Goal: Task Accomplishment & Management: Manage account settings

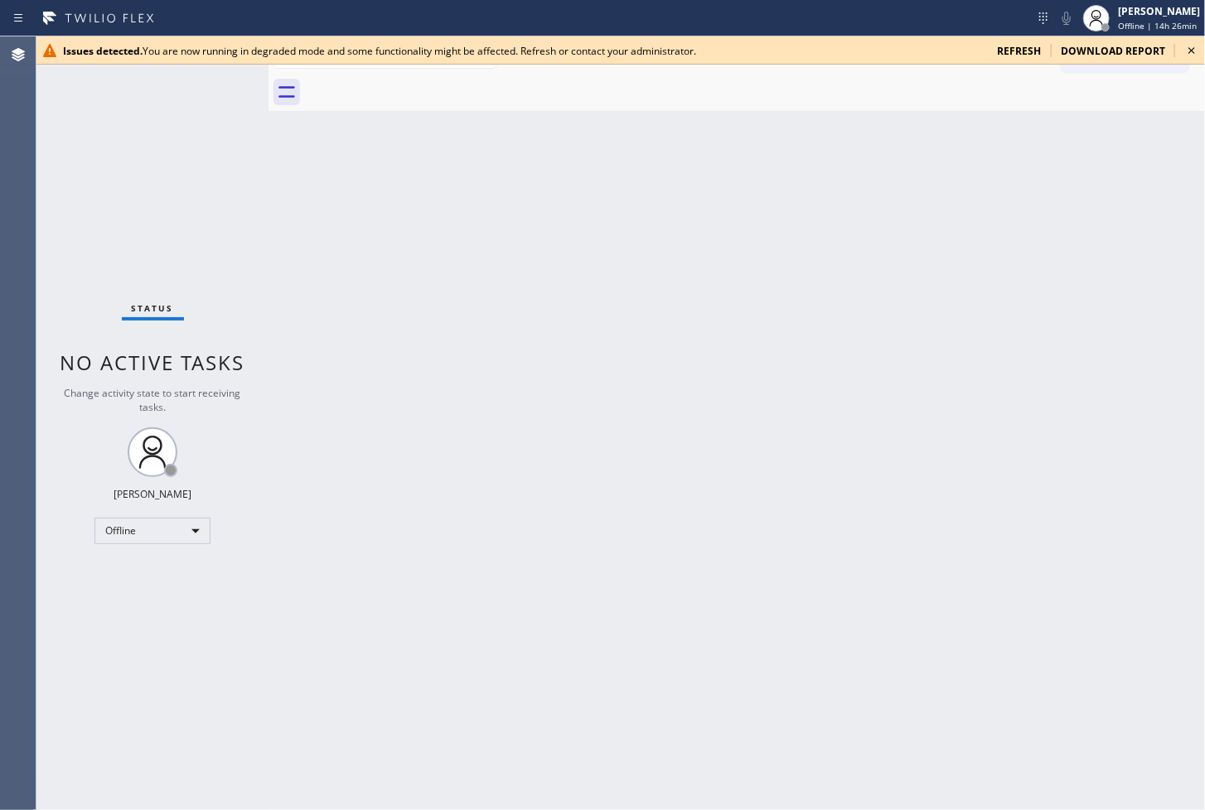
click at [1192, 51] on icon at bounding box center [1191, 50] width 7 height 7
click at [1196, 55] on icon at bounding box center [1192, 51] width 20 height 20
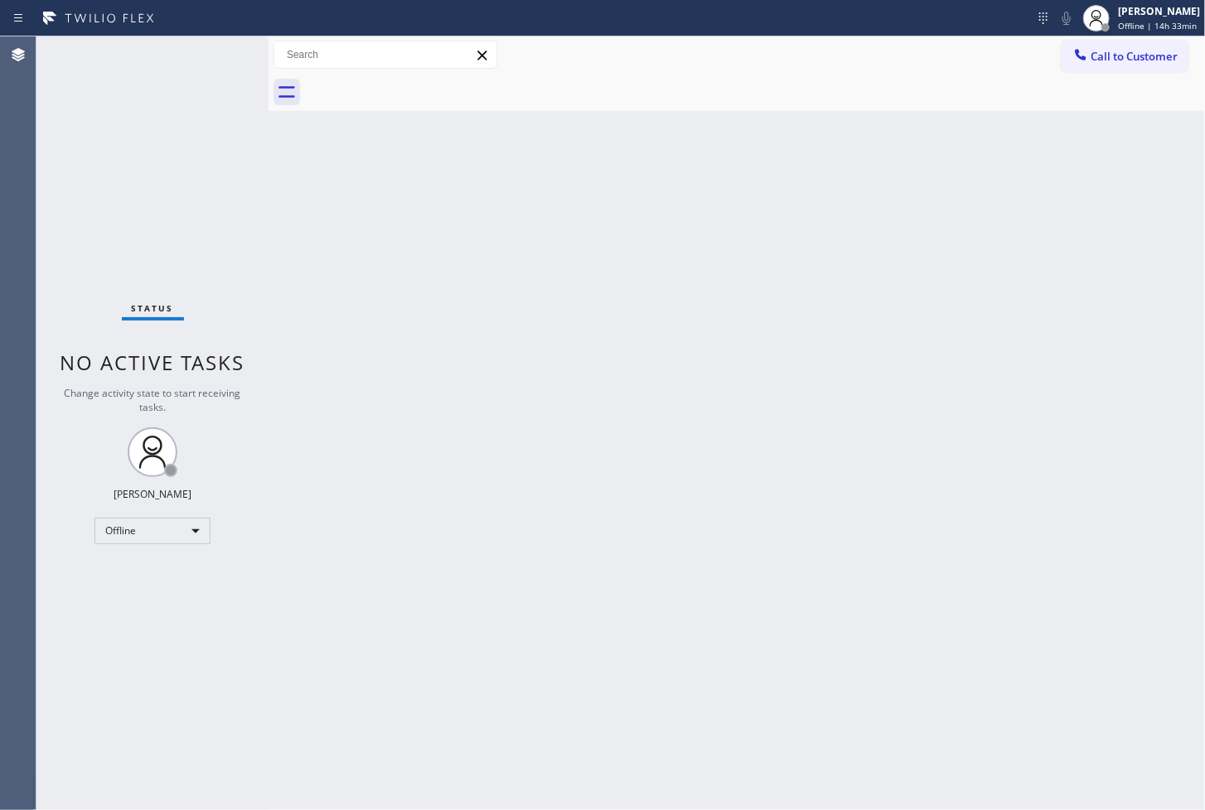
drag, startPoint x: 644, startPoint y: 387, endPoint x: 636, endPoint y: 381, distance: 9.4
click at [644, 386] on div "Back to Dashboard Change Sender ID Customers Technicians Select a contact Outbo…" at bounding box center [736, 423] width 936 height 774
click at [287, 212] on div "Back to Dashboard Change Sender ID Customers Technicians Select a contact Outbo…" at bounding box center [736, 423] width 936 height 774
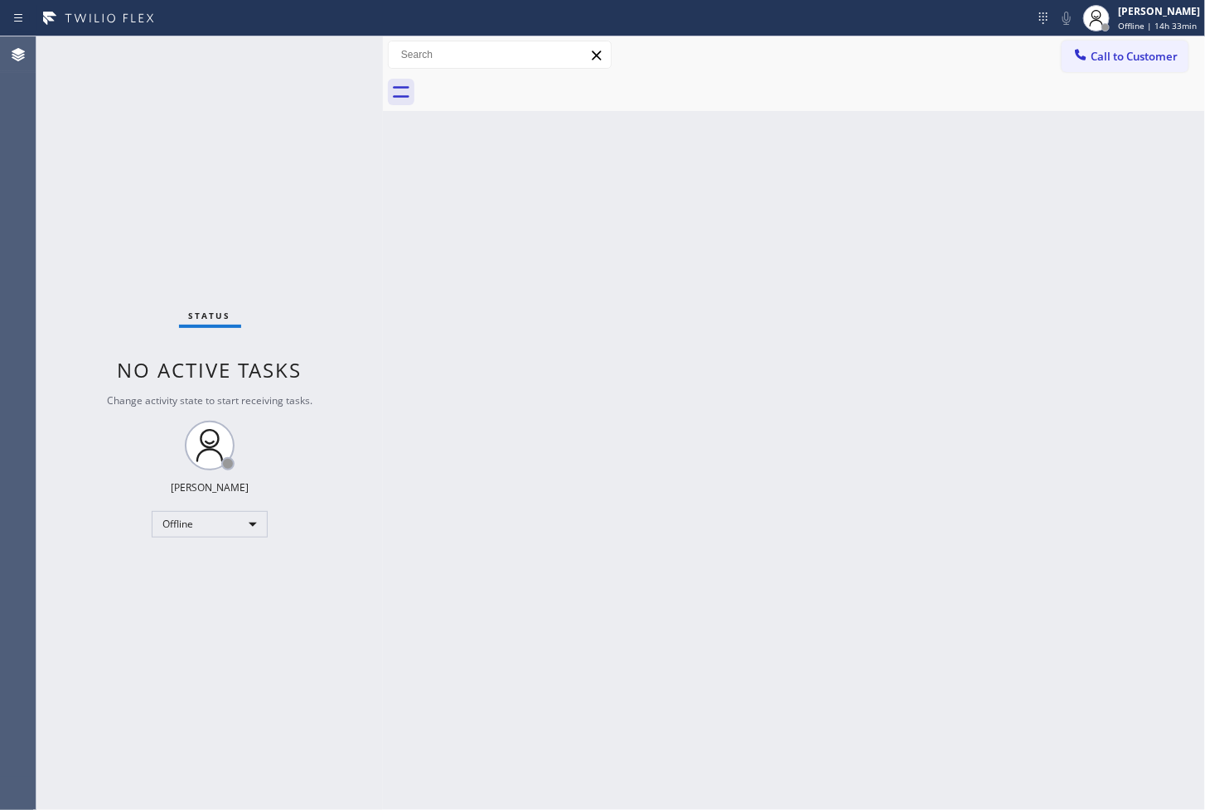
drag, startPoint x: 270, startPoint y: 187, endPoint x: 385, endPoint y: 194, distance: 114.5
click at [383, 194] on div at bounding box center [383, 423] width 0 height 774
click at [317, 126] on div "Status No active tasks Change activity state to start receiving tasks. Judy Ann…" at bounding box center [209, 423] width 346 height 774
click at [328, 51] on div "Status No active tasks Change activity state to start receiving tasks. Judy Ann…" at bounding box center [209, 423] width 346 height 774
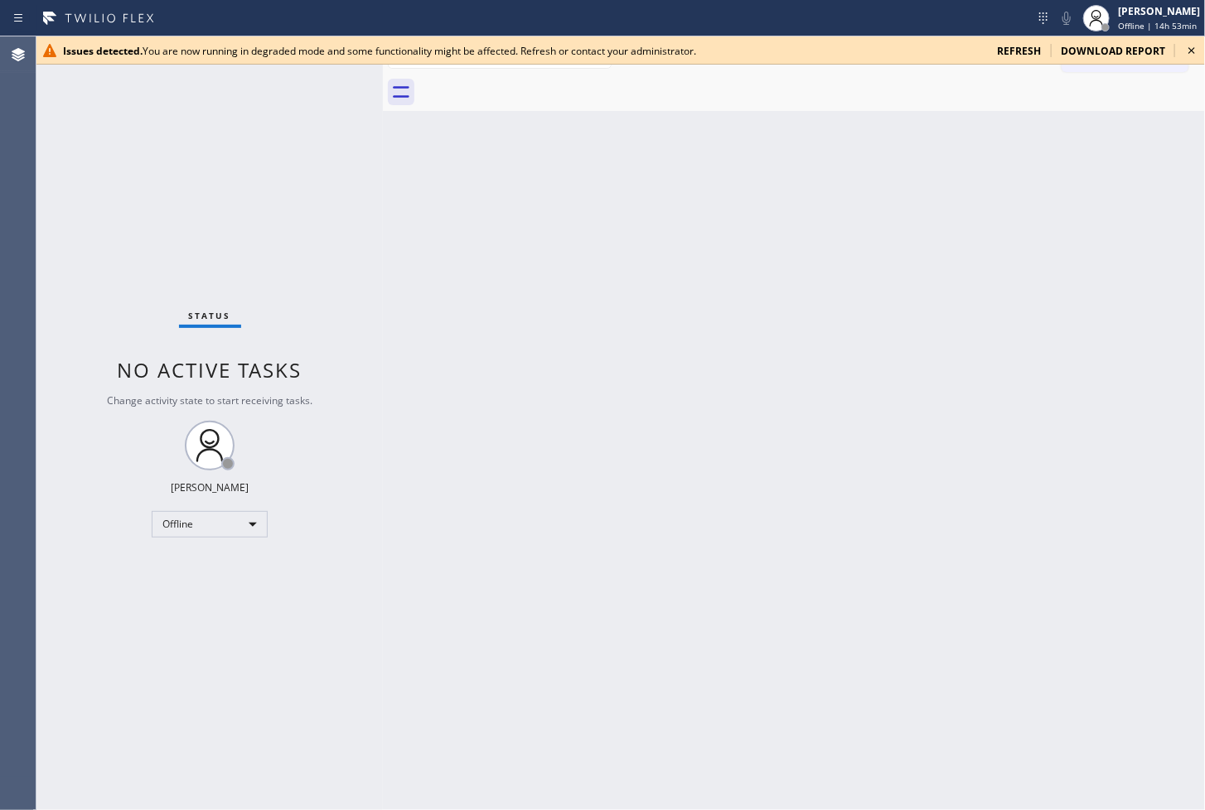
click at [1195, 48] on icon at bounding box center [1192, 51] width 20 height 20
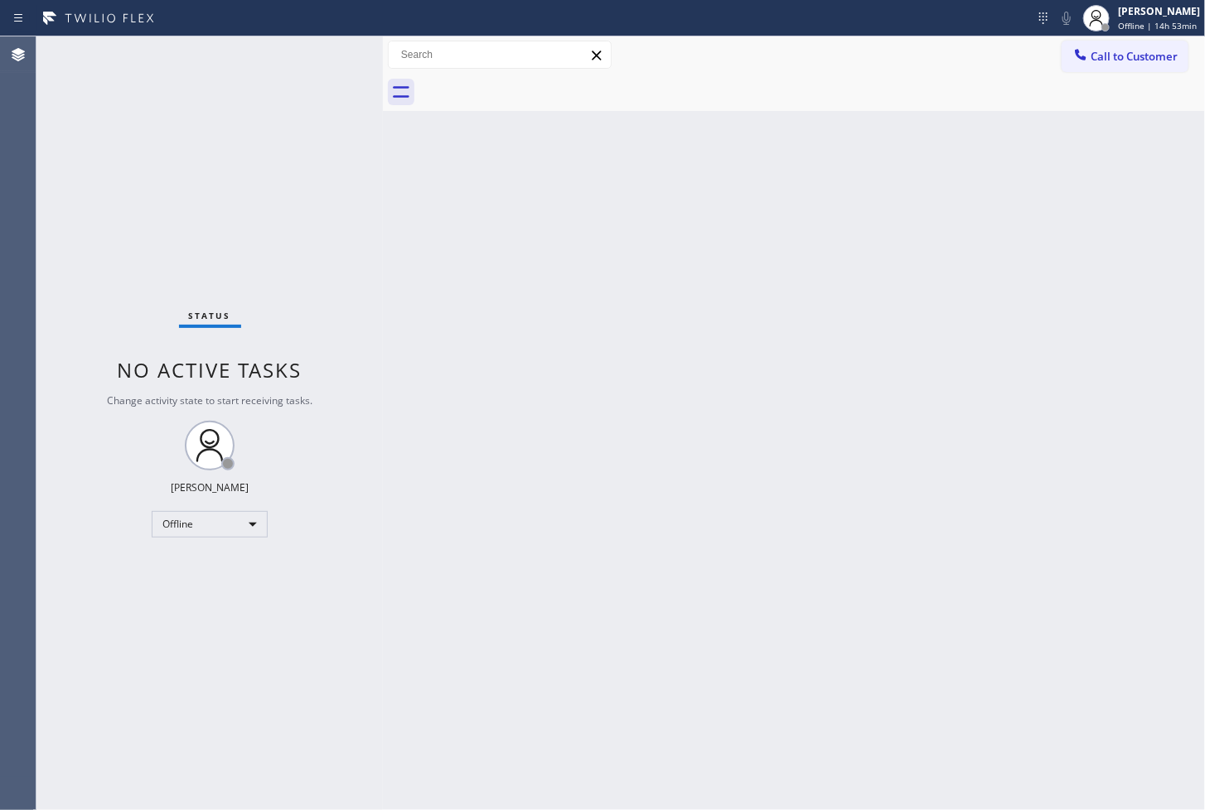
click at [738, 257] on div "Back to Dashboard Change Sender ID Customers Technicians Select a contact Outbo…" at bounding box center [794, 423] width 822 height 774
click at [498, 319] on div "Back to Dashboard Change Sender ID Customers Technicians Select a contact Outbo…" at bounding box center [794, 423] width 822 height 774
drag, startPoint x: 820, startPoint y: 376, endPoint x: 762, endPoint y: 390, distance: 59.7
click at [782, 390] on div "Back to Dashboard Change Sender ID Customers Technicians Select a contact Outbo…" at bounding box center [794, 423] width 822 height 774
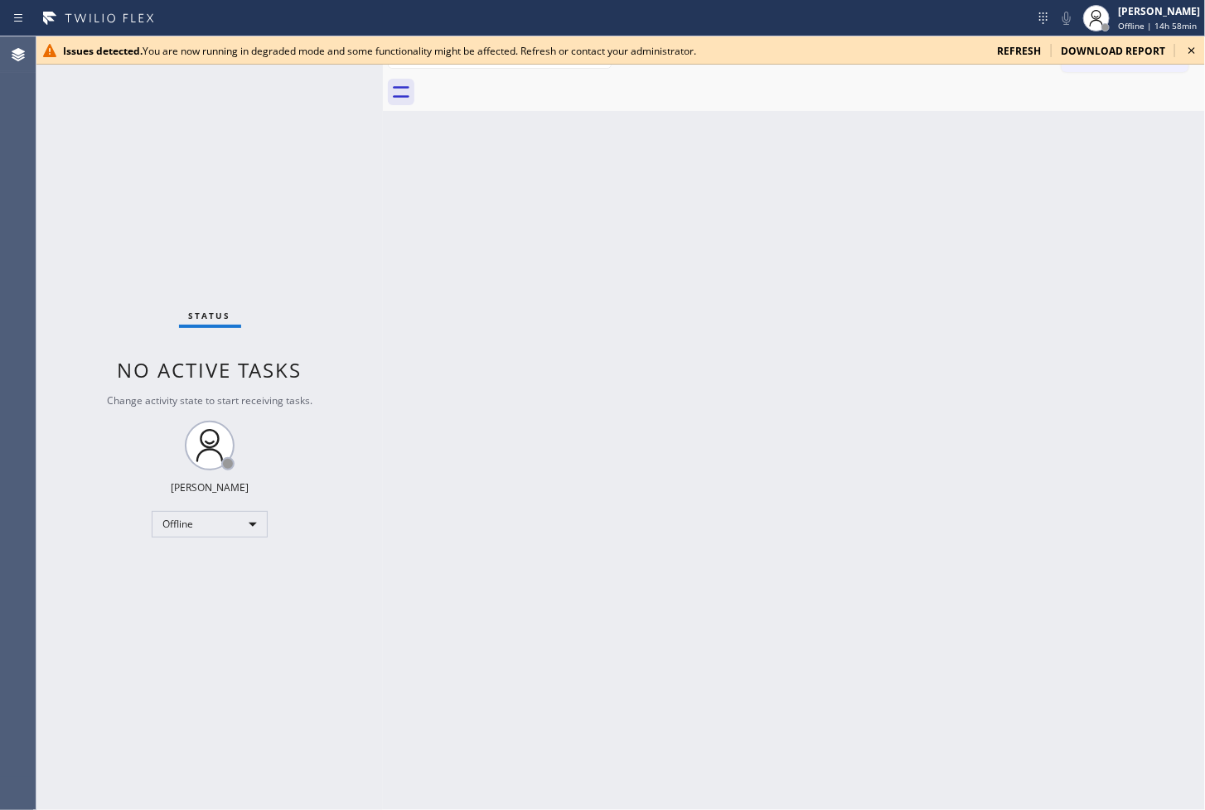
click at [1190, 46] on icon at bounding box center [1192, 51] width 20 height 20
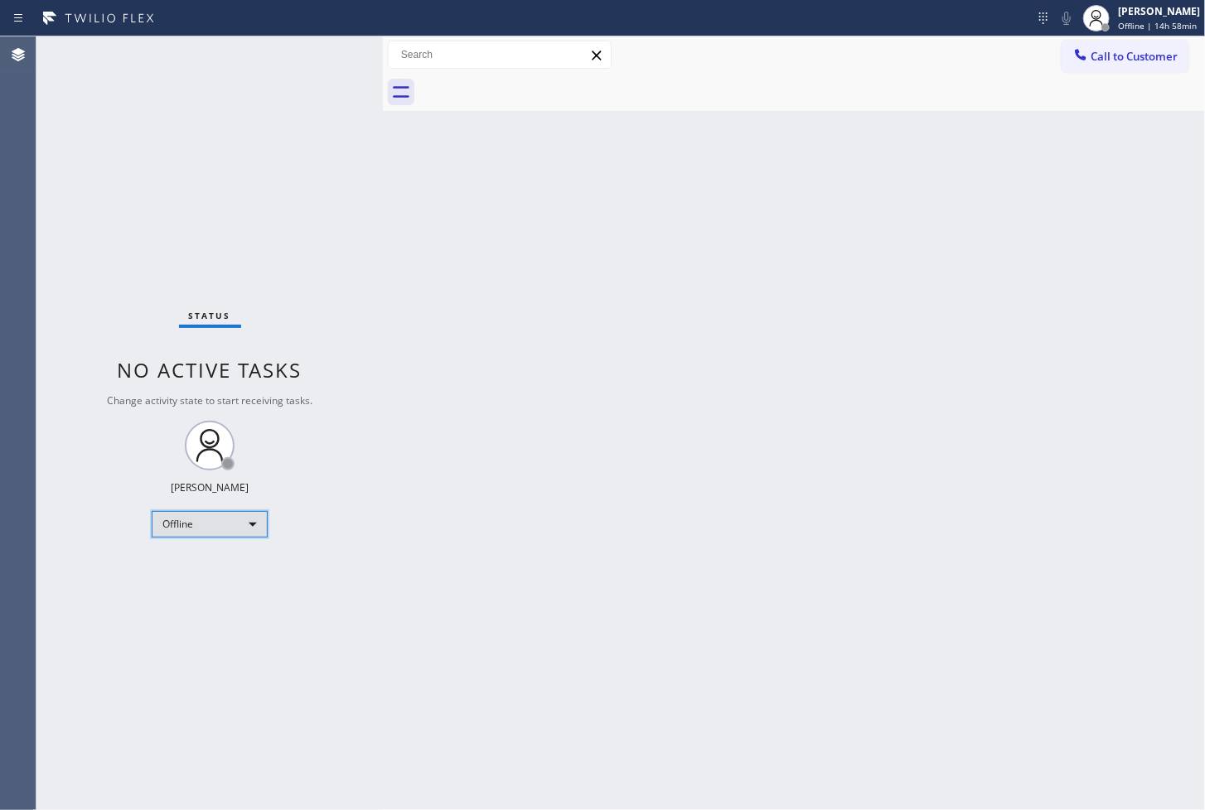
click at [249, 517] on div "Offline" at bounding box center [210, 524] width 116 height 27
click at [230, 572] on li "Available" at bounding box center [208, 568] width 113 height 20
click at [407, 371] on div "Back to Dashboard Change Sender ID Customers Technicians Select a contact Outbo…" at bounding box center [794, 423] width 822 height 774
click at [252, 215] on div "Status No active tasks You are ready to start receiving tasks. [PERSON_NAME]" at bounding box center [209, 423] width 346 height 774
click at [328, 56] on div "Status No active tasks You are ready to start receiving tasks. [PERSON_NAME]" at bounding box center [209, 423] width 346 height 774
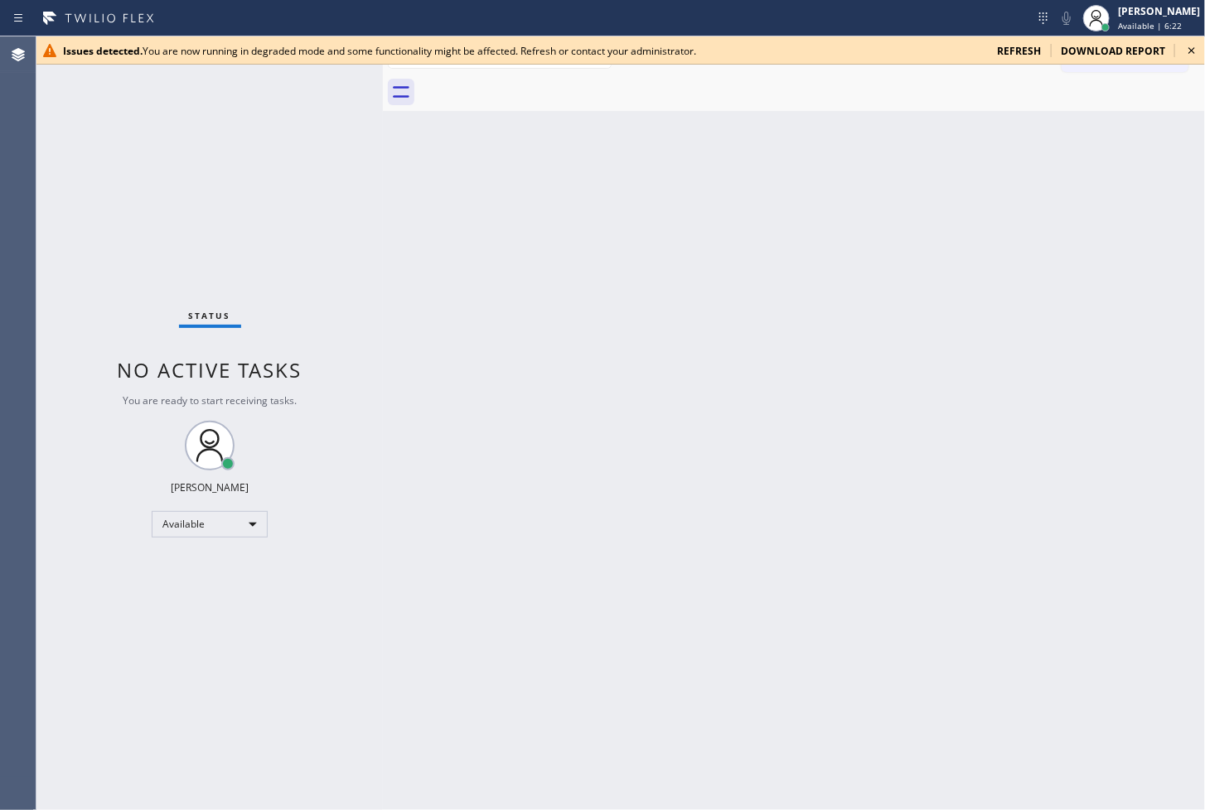
click at [1008, 52] on span "refresh" at bounding box center [1019, 51] width 44 height 14
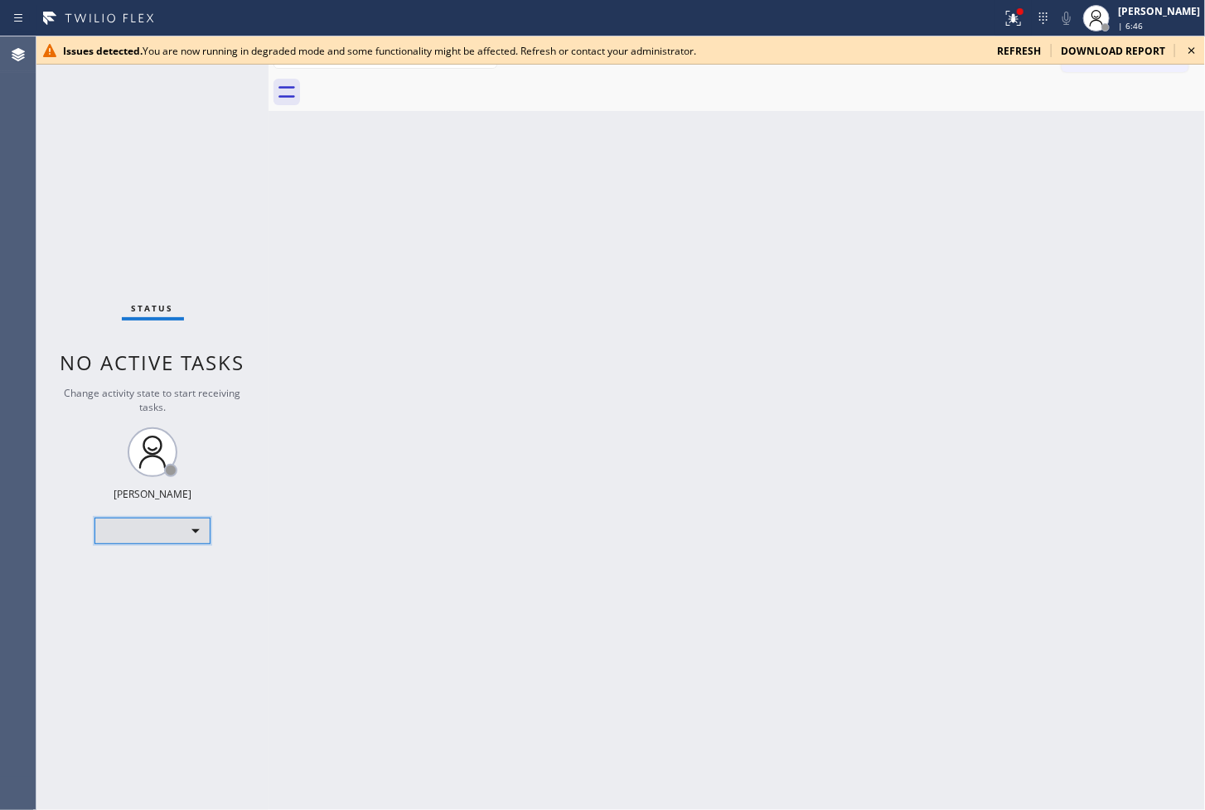
click at [186, 526] on div "​" at bounding box center [152, 531] width 116 height 27
click at [186, 526] on div at bounding box center [602, 405] width 1205 height 810
click at [1189, 48] on icon at bounding box center [1191, 50] width 7 height 7
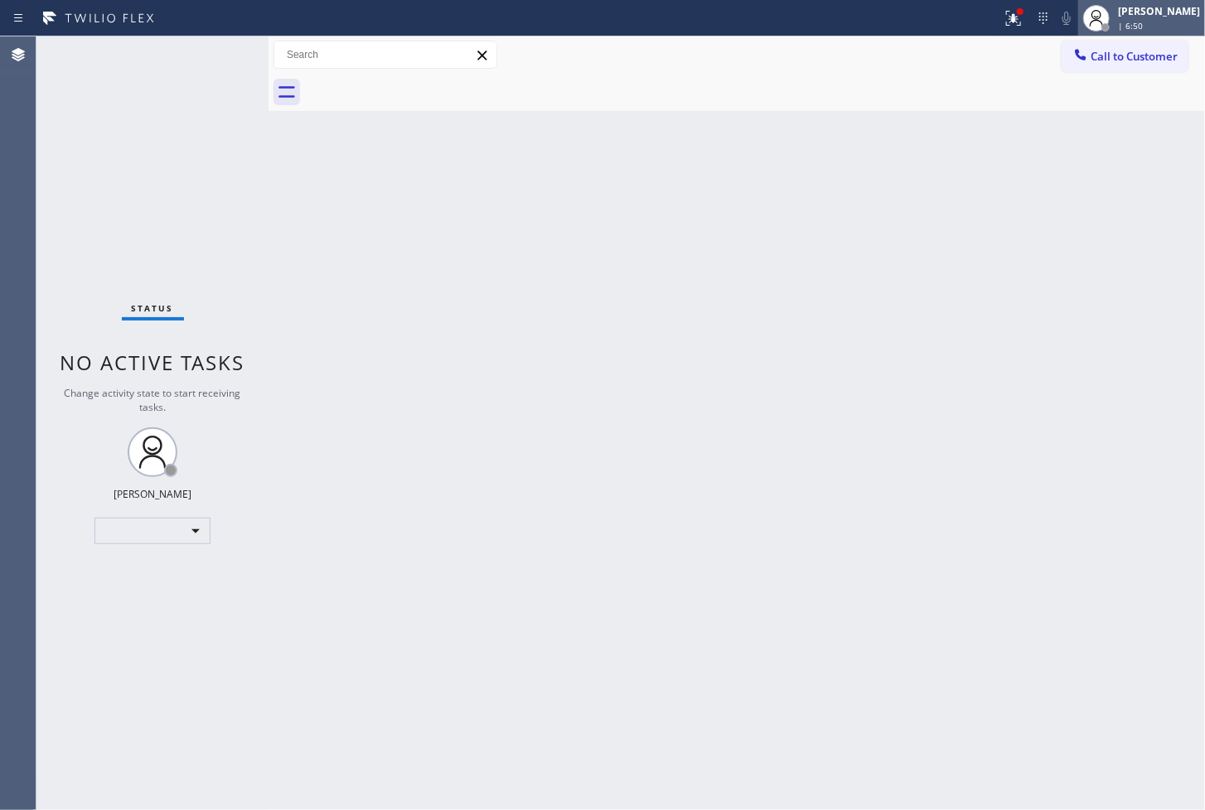
click at [1144, 13] on div "[PERSON_NAME]" at bounding box center [1159, 11] width 82 height 14
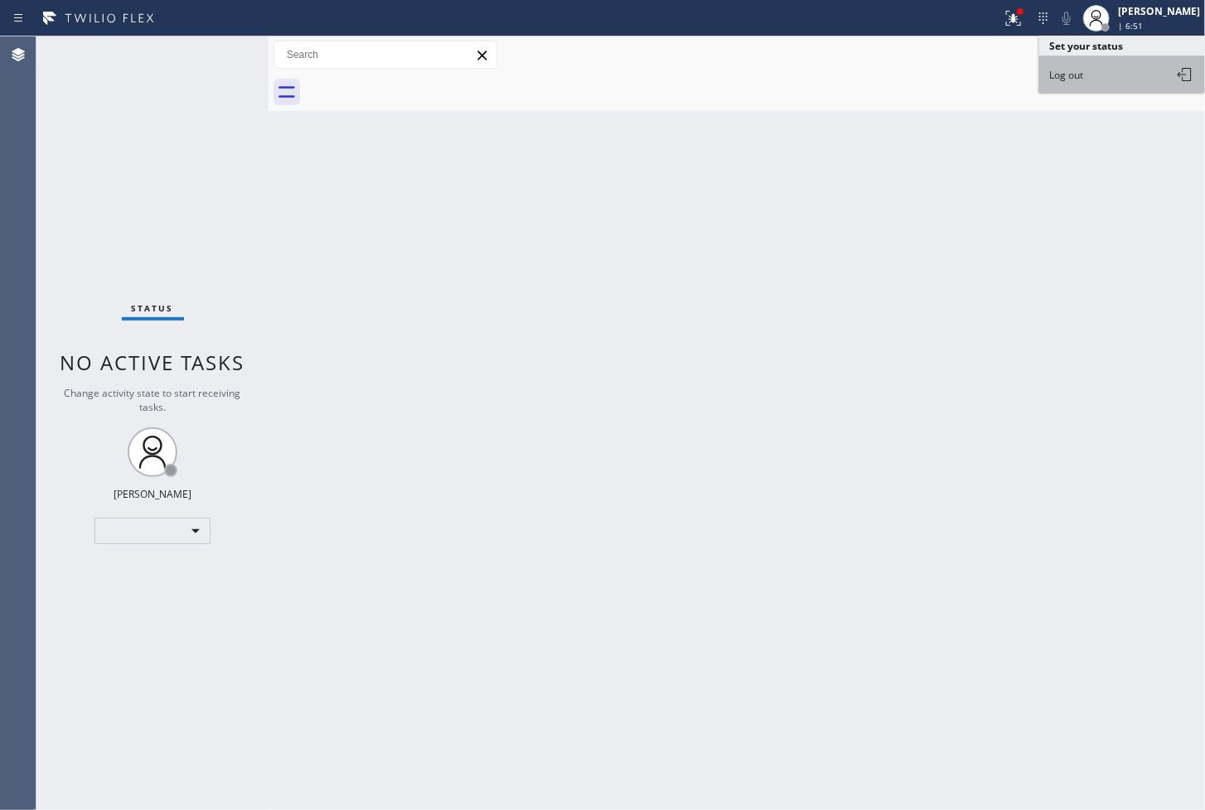
click at [1096, 72] on button "Log out" at bounding box center [1122, 74] width 166 height 36
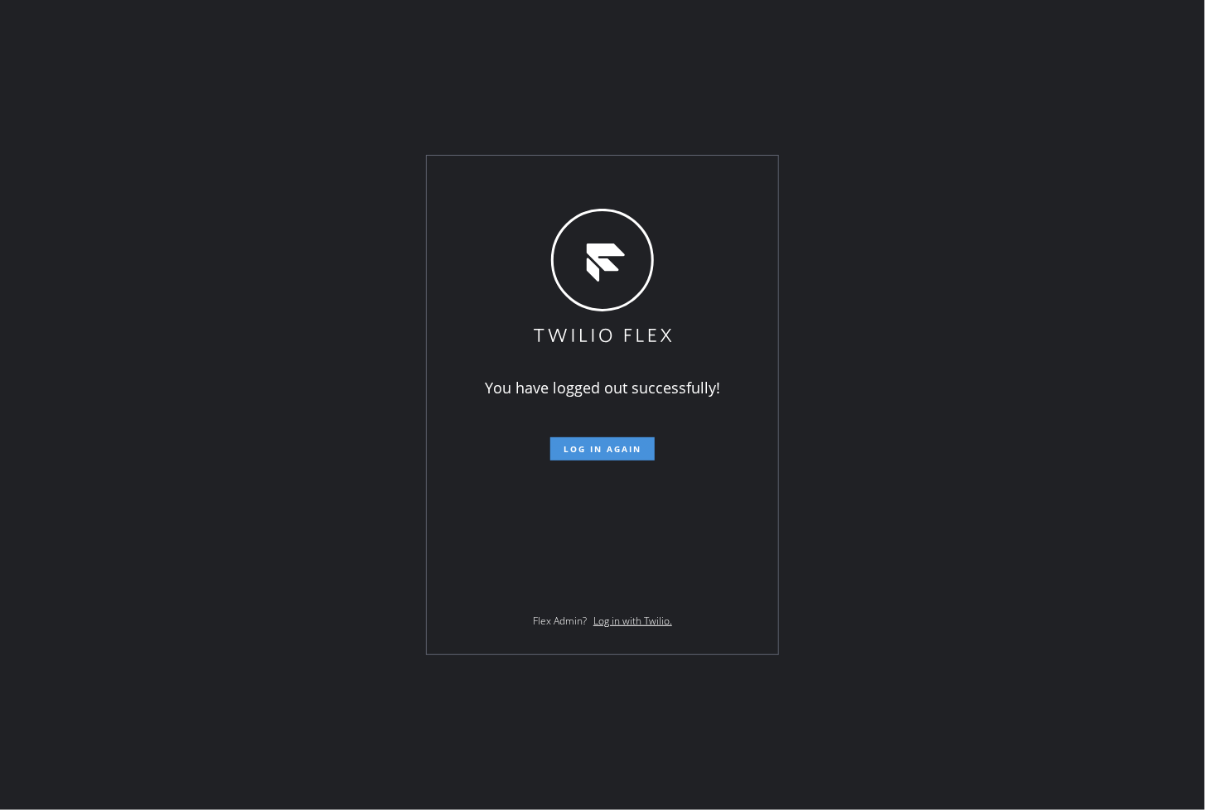
click at [590, 447] on span "Log in again" at bounding box center [602, 449] width 78 height 12
click at [587, 452] on span "Log in again" at bounding box center [602, 449] width 78 height 12
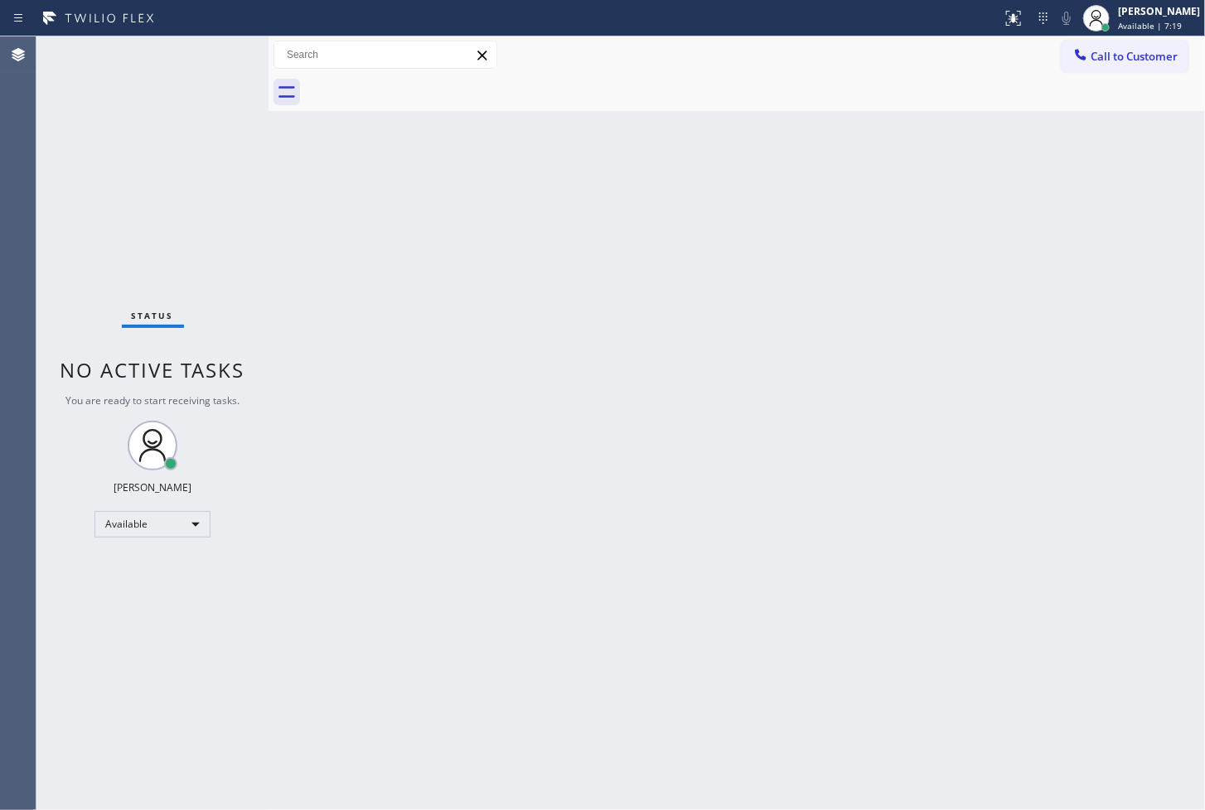
click at [210, 80] on div "Status No active tasks You are ready to start receiving tasks. [PERSON_NAME]" at bounding box center [152, 423] width 232 height 774
click at [214, 50] on div "Status No active tasks You are ready to start receiving tasks. [PERSON_NAME]" at bounding box center [152, 423] width 232 height 774
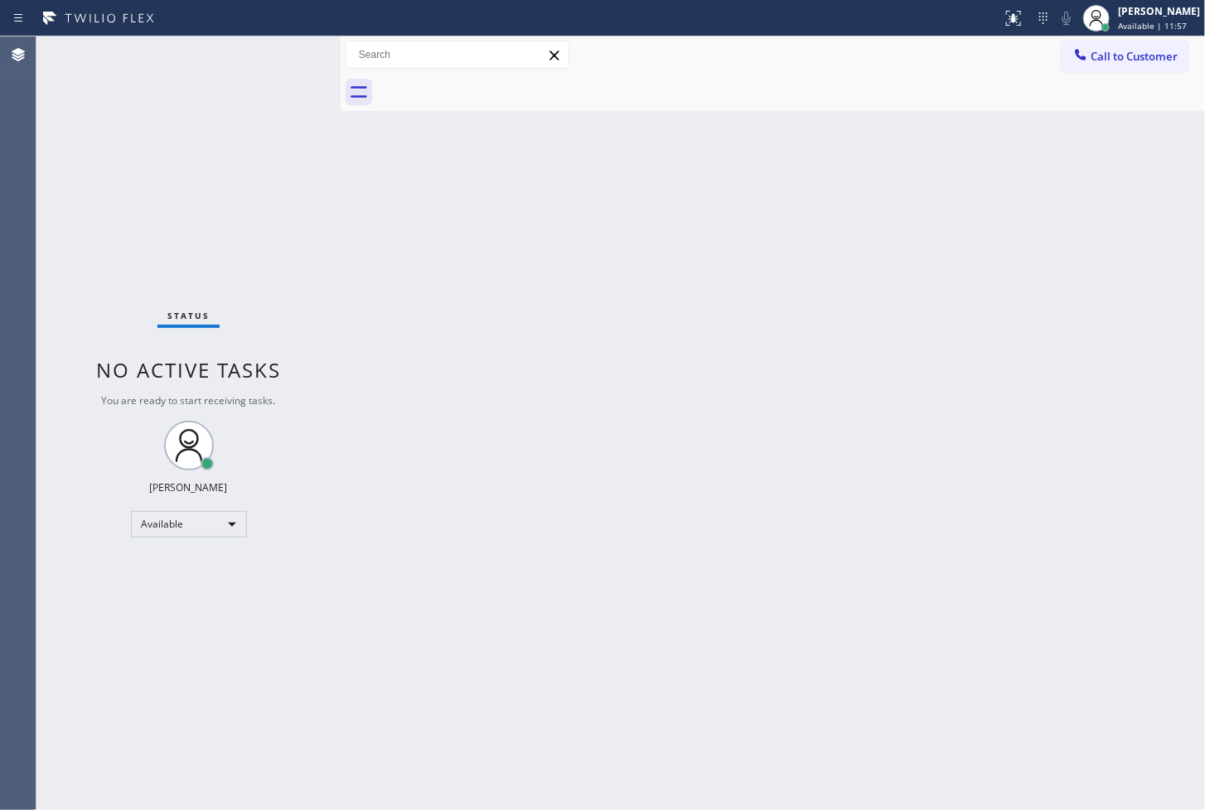
drag, startPoint x: 266, startPoint y: 89, endPoint x: 338, endPoint y: 94, distance: 72.3
click at [341, 94] on div at bounding box center [341, 423] width 0 height 774
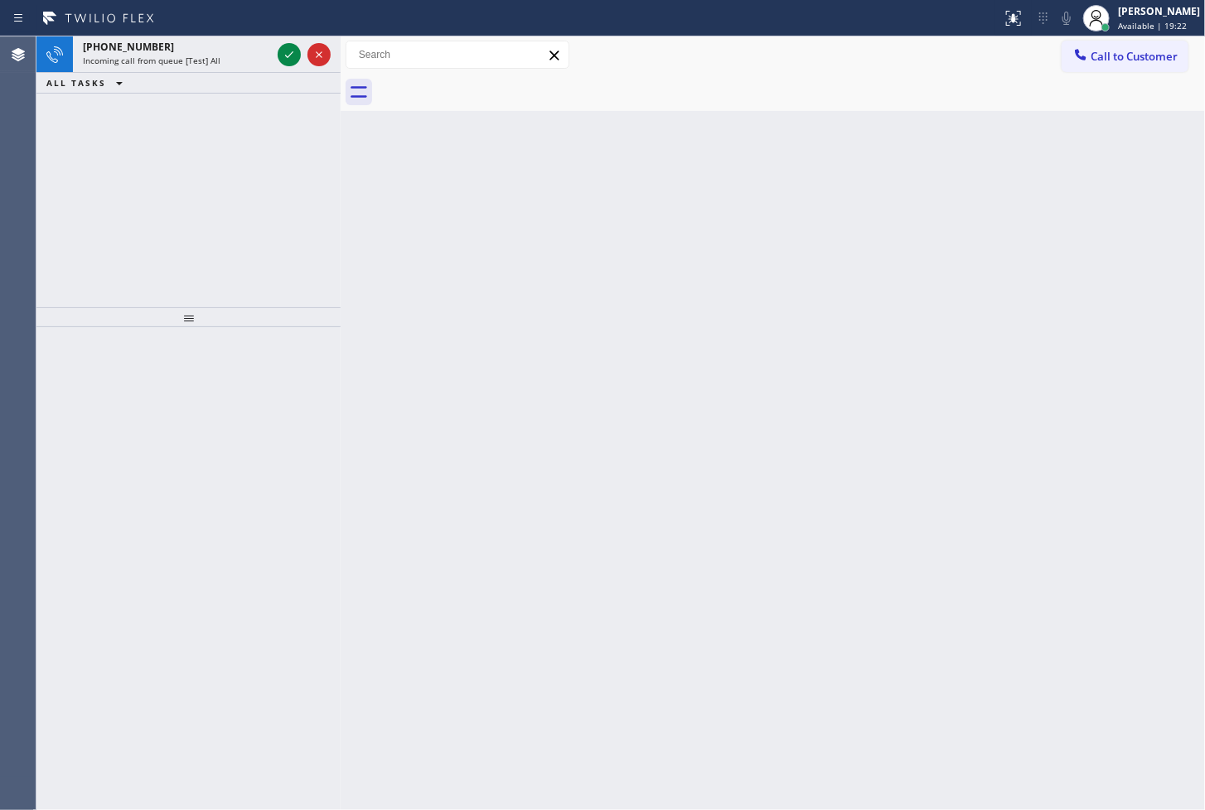
click at [92, 199] on div "+15102031111 Incoming call from queue [Test] All ALL TASKS ALL TASKS ACTIVE TAS…" at bounding box center [188, 171] width 304 height 271
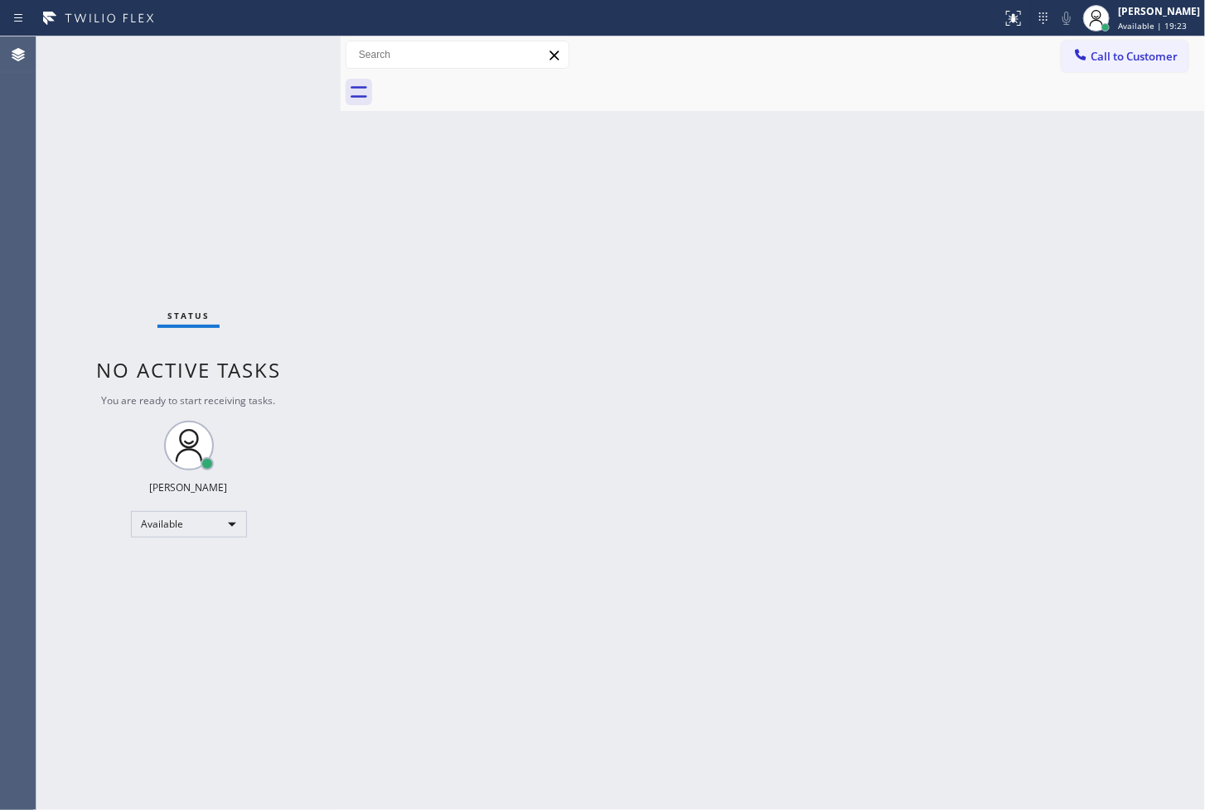
click at [288, 47] on div "Status No active tasks You are ready to start receiving tasks. [PERSON_NAME]" at bounding box center [188, 423] width 304 height 774
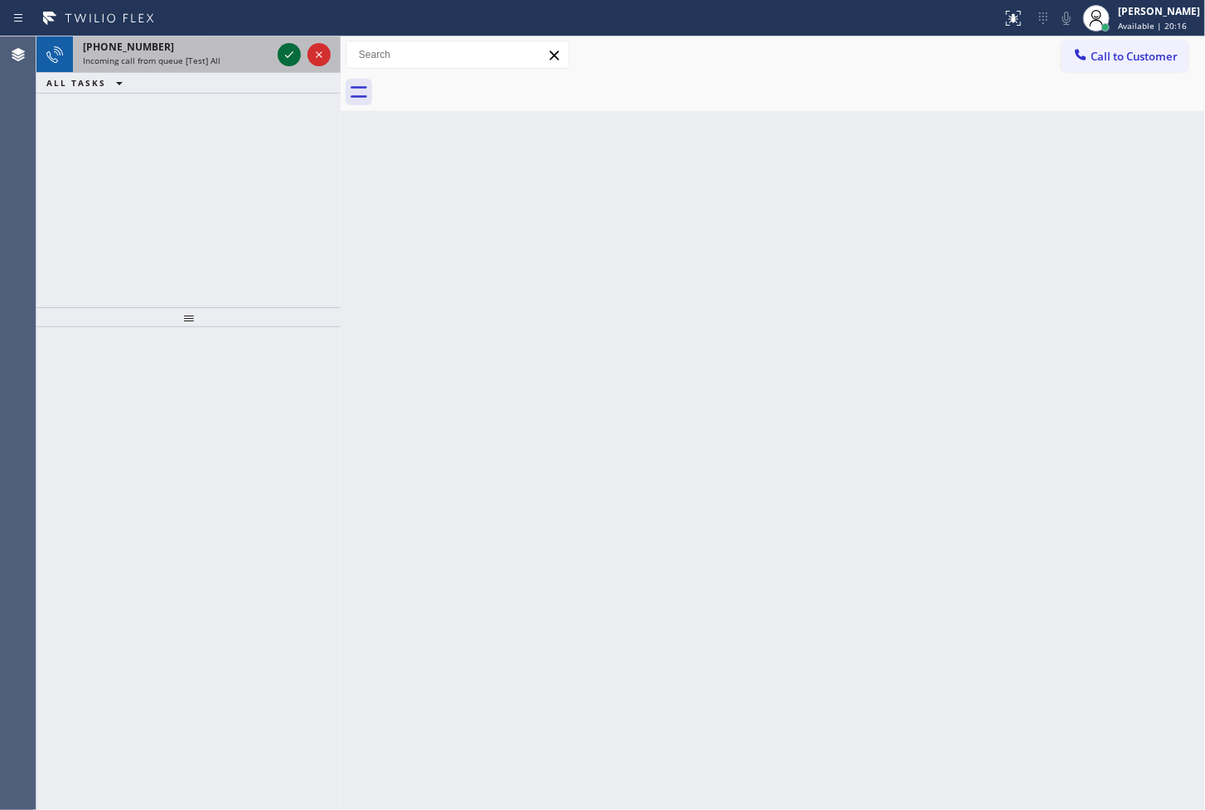
click at [288, 47] on icon at bounding box center [289, 55] width 20 height 20
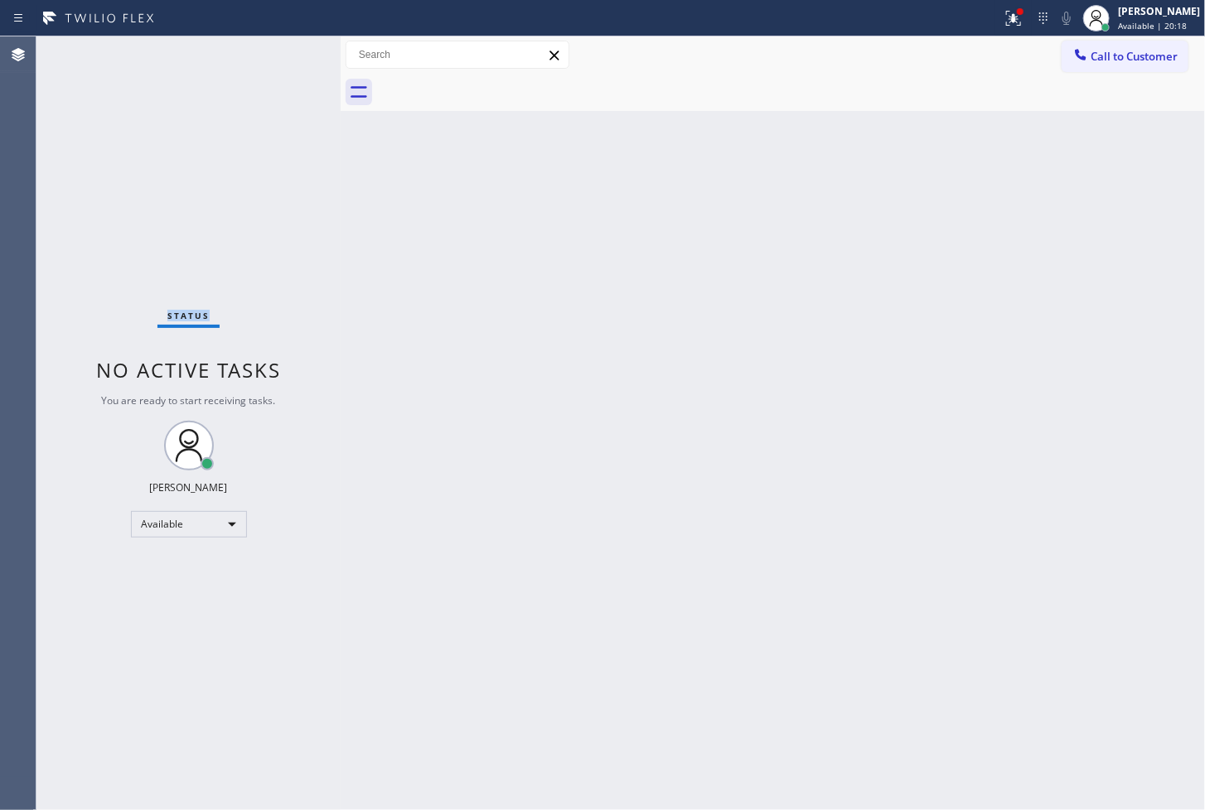
click at [288, 47] on div "Status No active tasks You are ready to start receiving tasks. [PERSON_NAME]" at bounding box center [188, 423] width 304 height 774
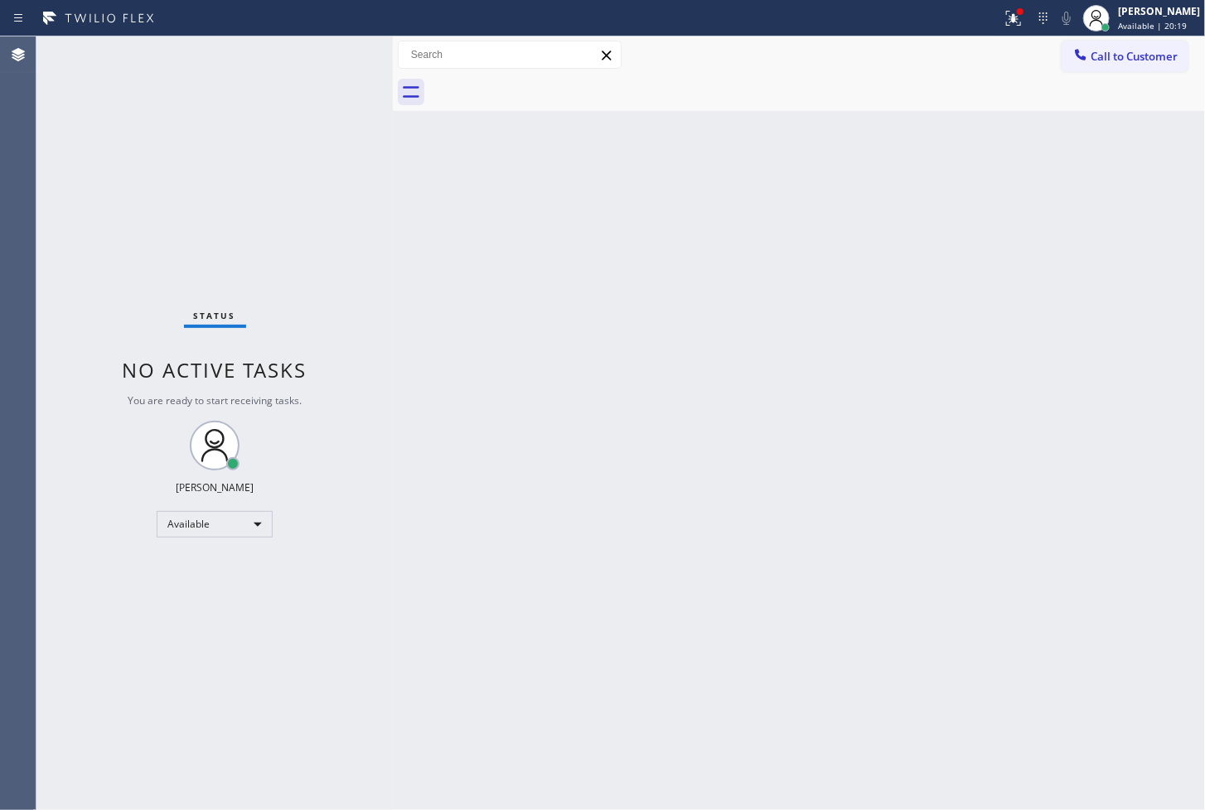
drag, startPoint x: 343, startPoint y: 136, endPoint x: 399, endPoint y: 143, distance: 56.0
click at [393, 143] on div at bounding box center [393, 423] width 0 height 774
click at [326, 51] on div "Status No active tasks You are ready to start receiving tasks. [PERSON_NAME]" at bounding box center [216, 423] width 360 height 774
click at [341, 51] on div "Status No active tasks You are ready to start receiving tasks. [PERSON_NAME]" at bounding box center [216, 423] width 360 height 774
click at [354, 581] on div "Status No active tasks You are ready to start receiving tasks. [PERSON_NAME]" at bounding box center [216, 423] width 360 height 774
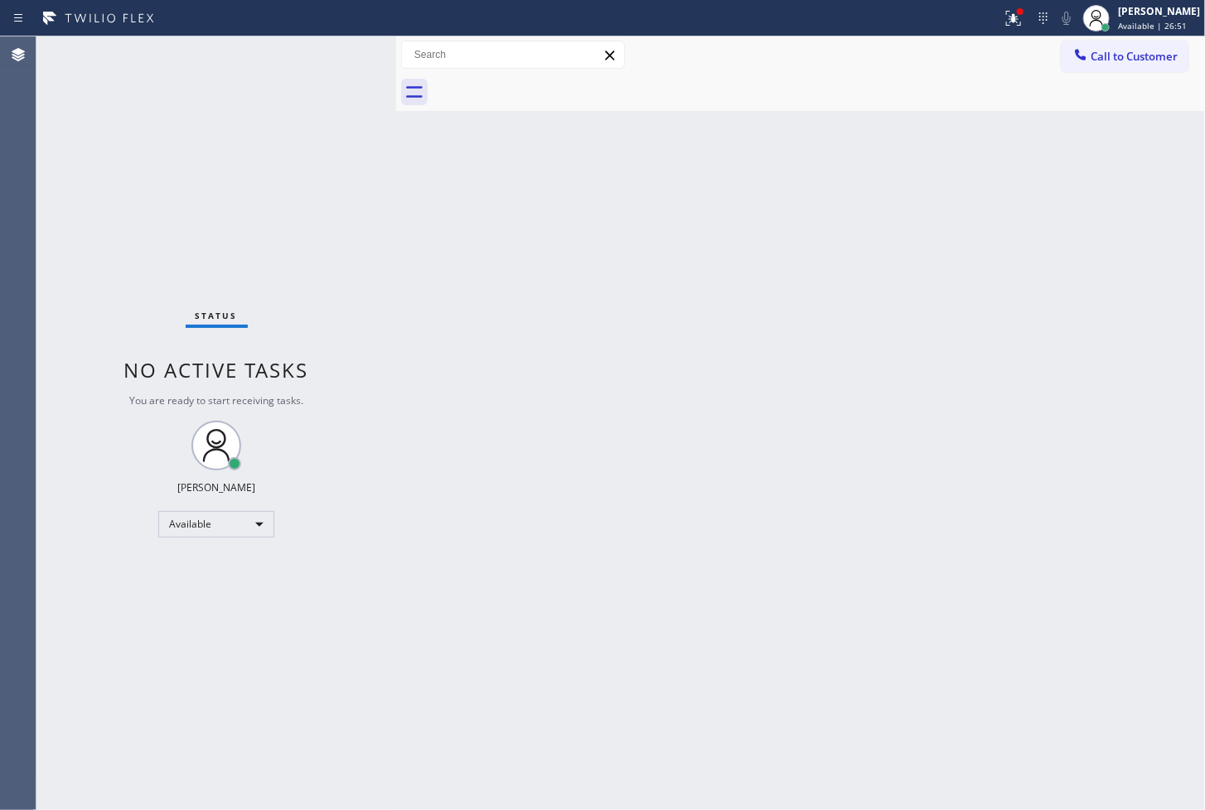
click at [317, 83] on div "Status No active tasks You are ready to start receiving tasks. [PERSON_NAME]" at bounding box center [216, 423] width 360 height 774
click at [319, 70] on div "Status No active tasks You are ready to start receiving tasks. [PERSON_NAME]" at bounding box center [216, 423] width 360 height 774
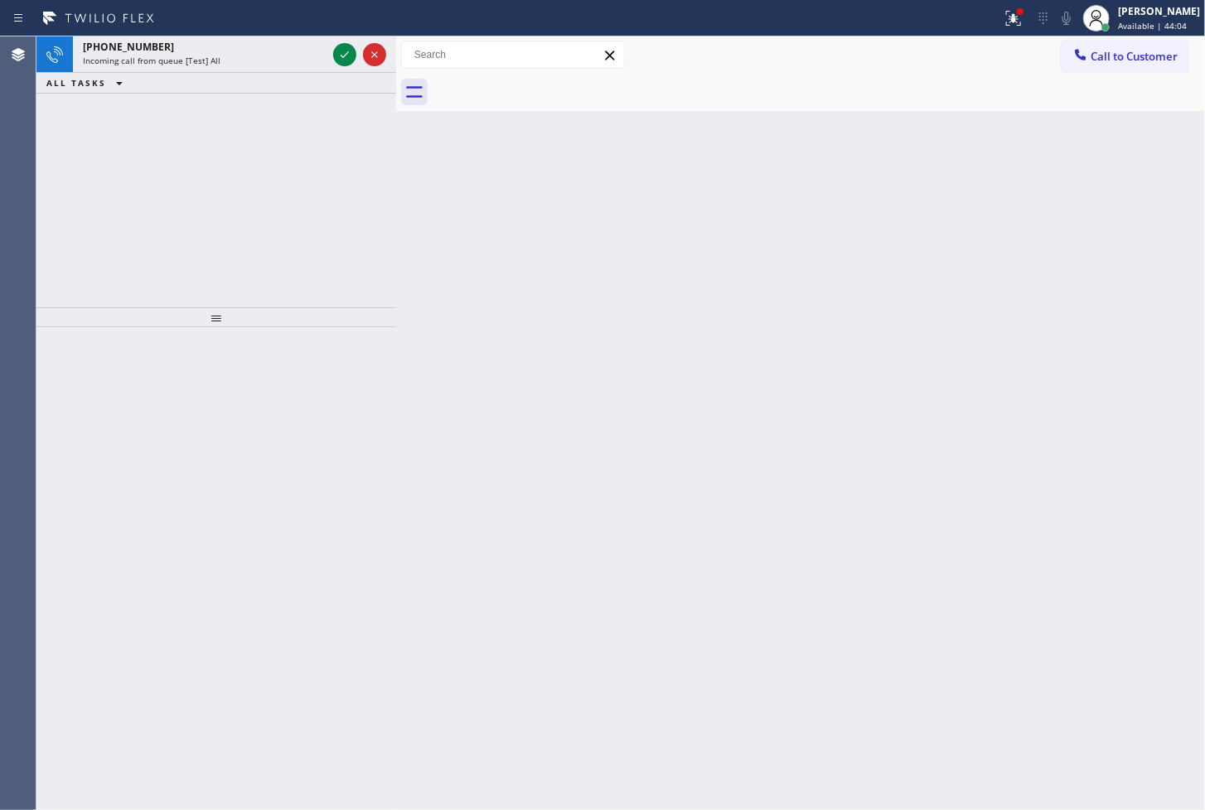
click at [559, 267] on div "Back to Dashboard Change Sender ID Customers Technicians Select a contact Outbo…" at bounding box center [800, 423] width 809 height 774
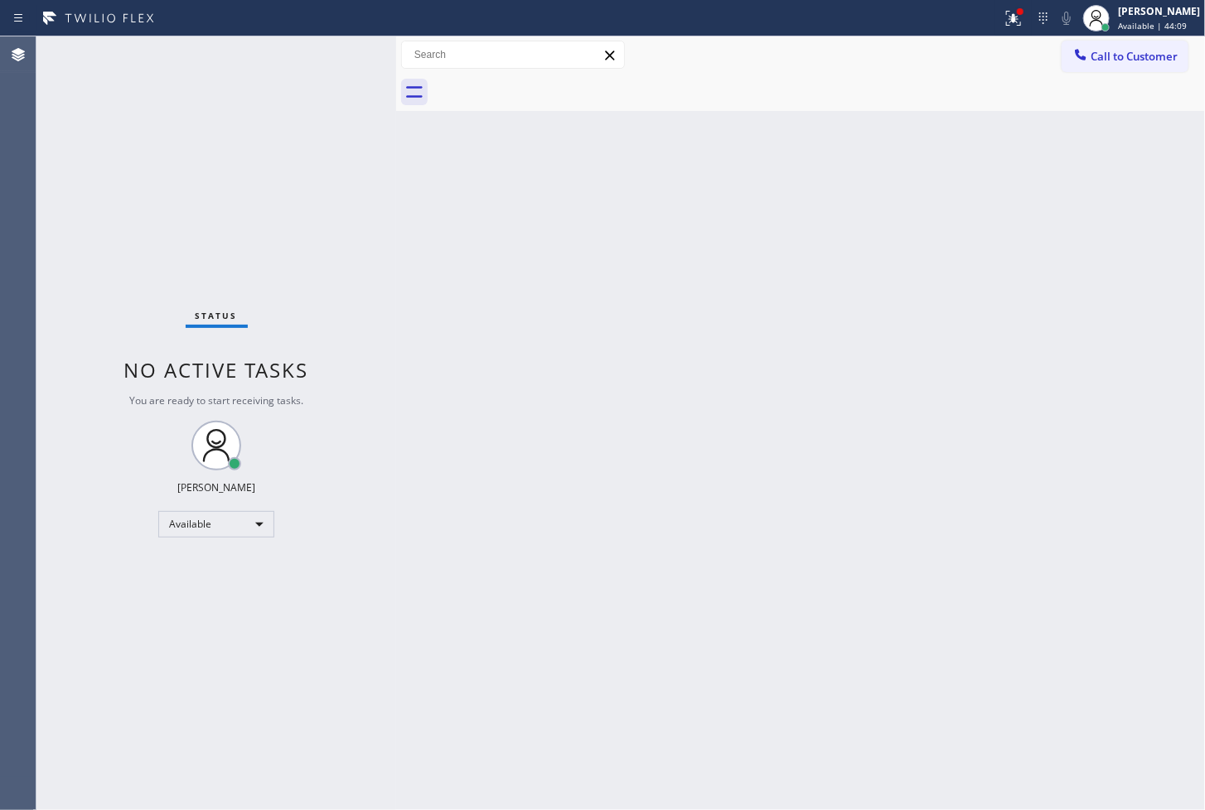
click at [419, 276] on div "Back to Dashboard Change Sender ID Customers Technicians Select a contact Outbo…" at bounding box center [800, 423] width 809 height 774
click at [284, 76] on div "Status No active tasks You are ready to start receiving tasks. [PERSON_NAME]" at bounding box center [216, 423] width 360 height 774
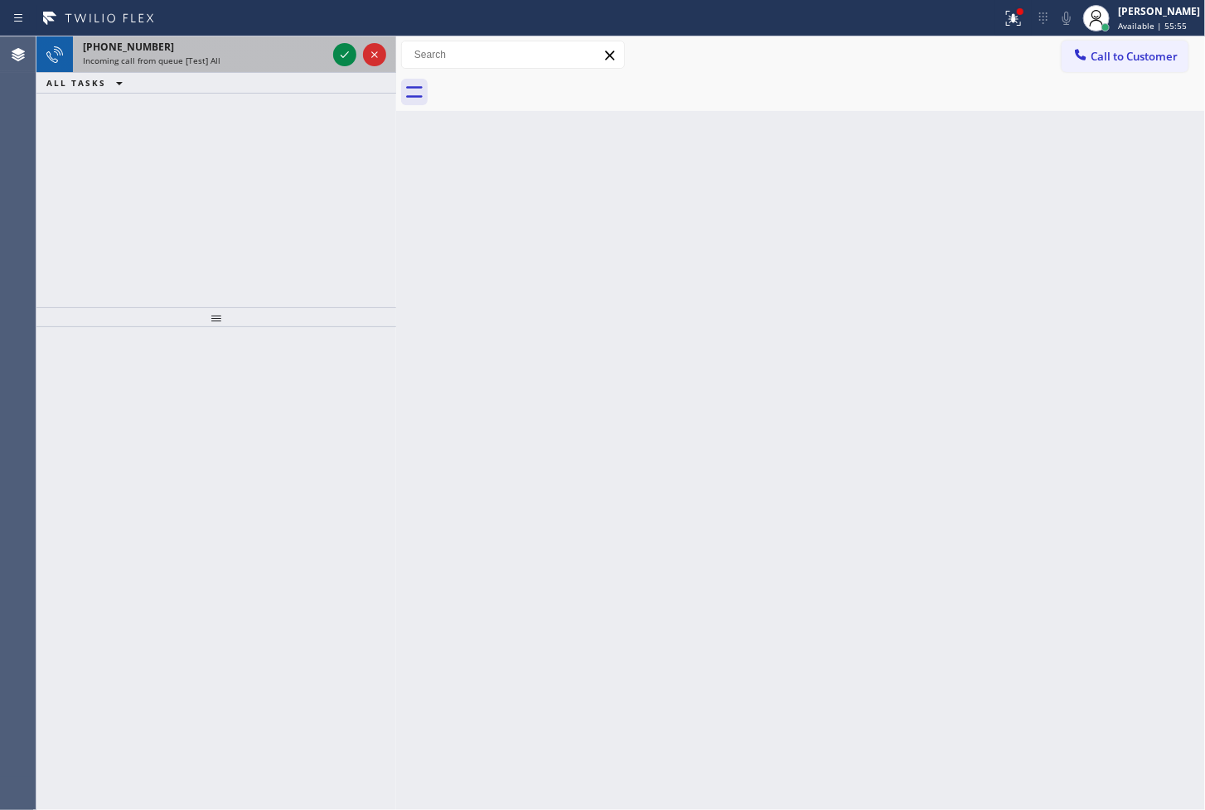
click at [286, 71] on div "+17182571300 Incoming call from queue [Test] All" at bounding box center [201, 54] width 257 height 36
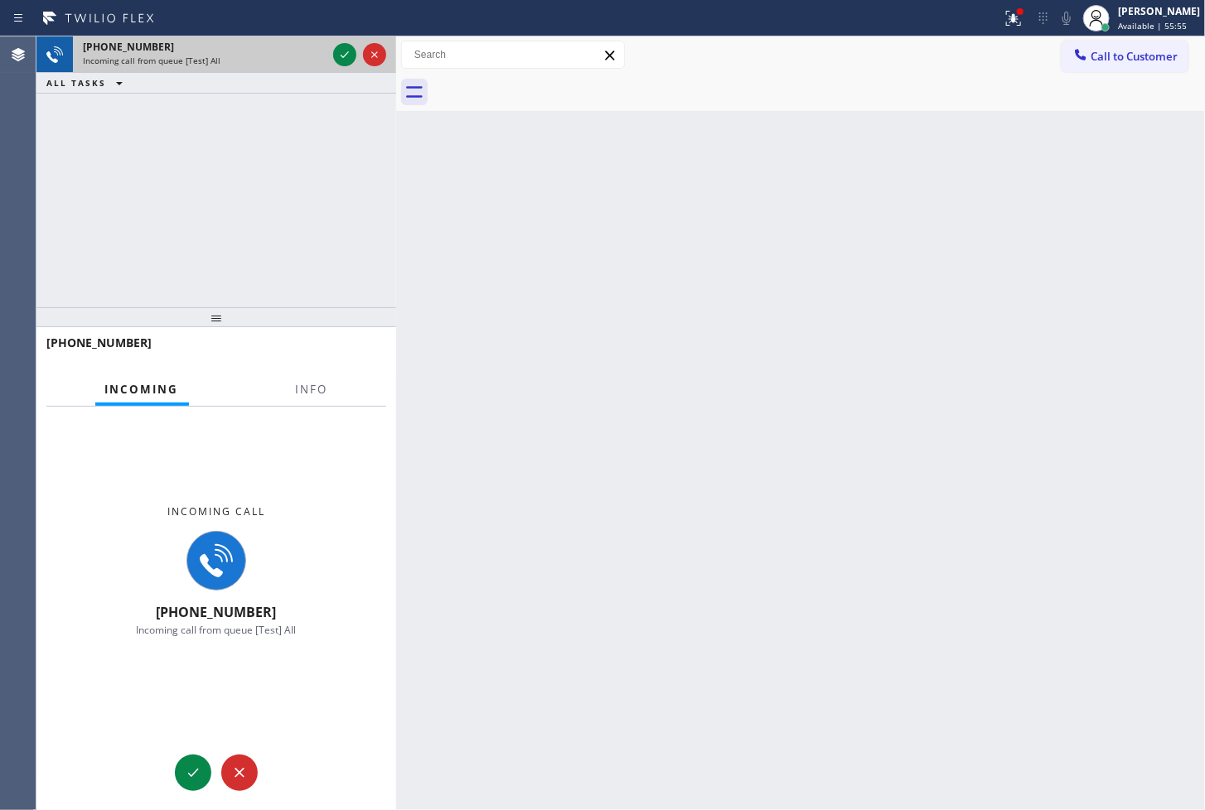
click at [286, 71] on div "+17182571300 Incoming call from queue [Test] All" at bounding box center [201, 54] width 257 height 36
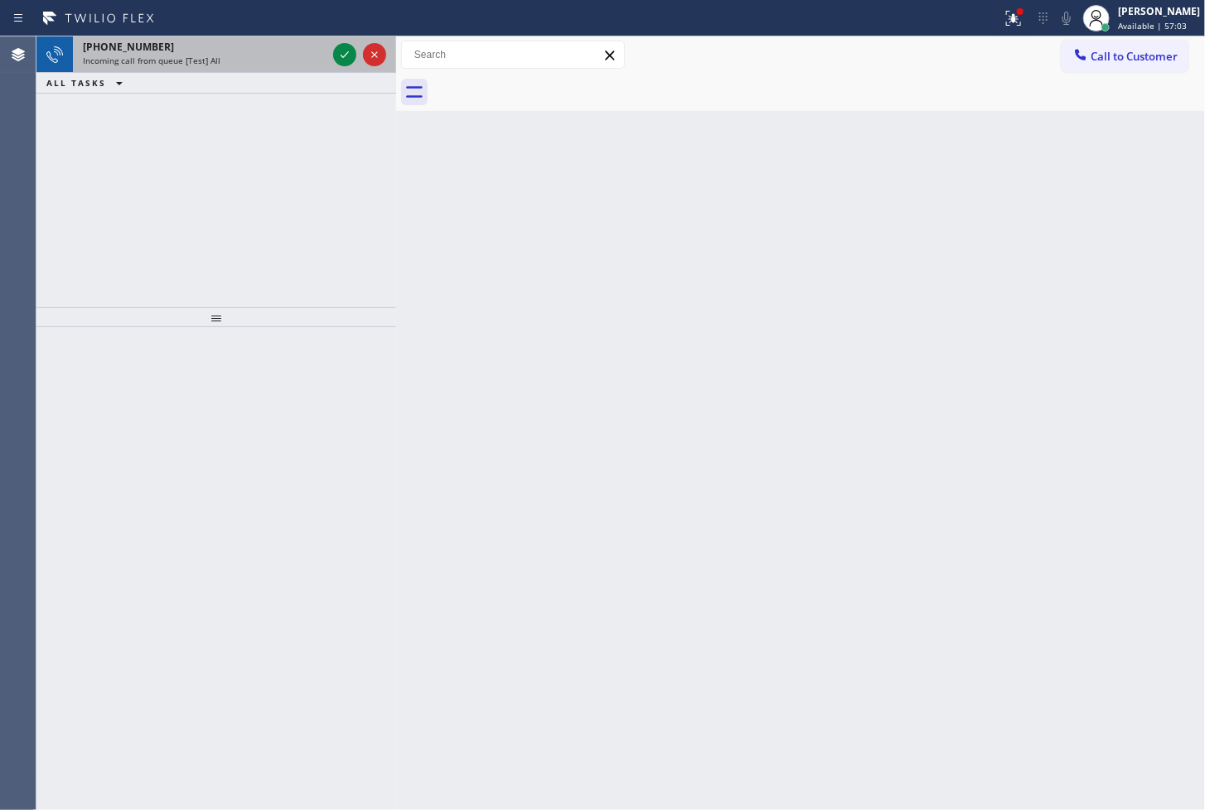
click at [253, 71] on div "+12146953120 Incoming call from queue [Test] All" at bounding box center [201, 54] width 257 height 36
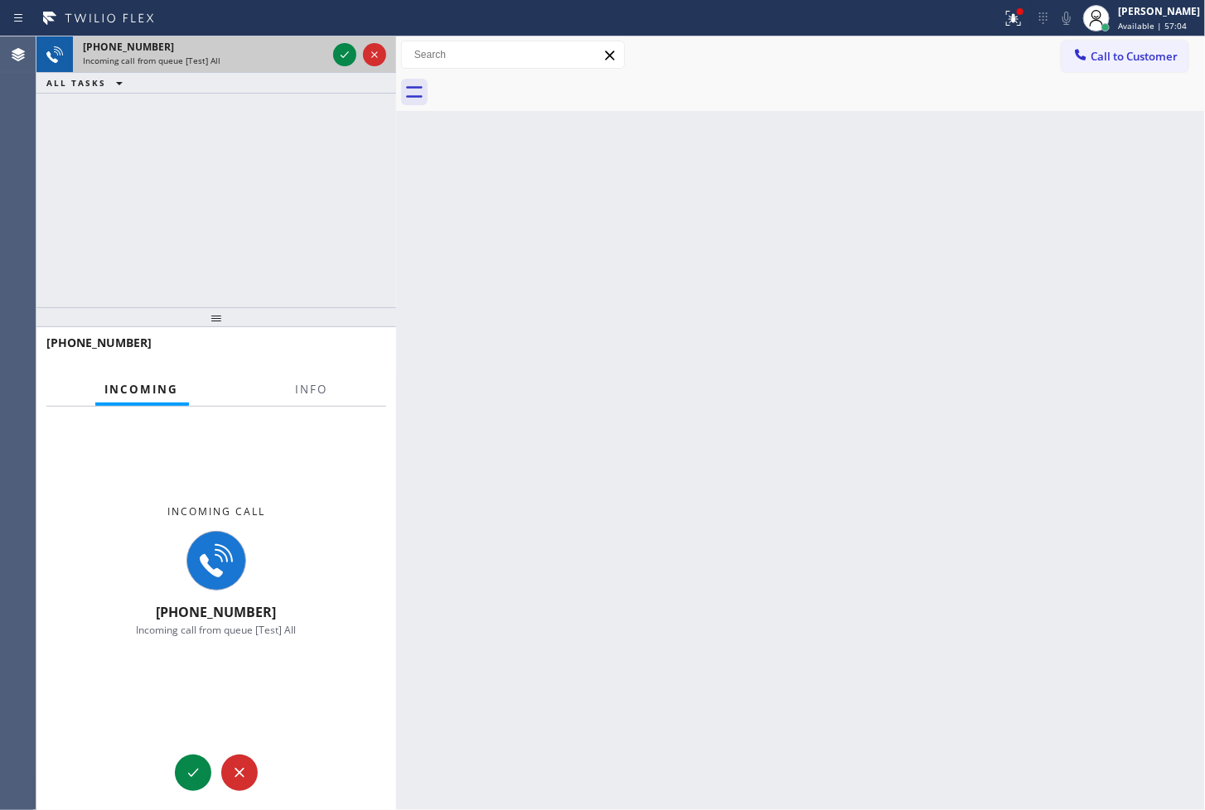
click at [253, 71] on div "+12146953120 Incoming call from queue [Test] All" at bounding box center [201, 54] width 257 height 36
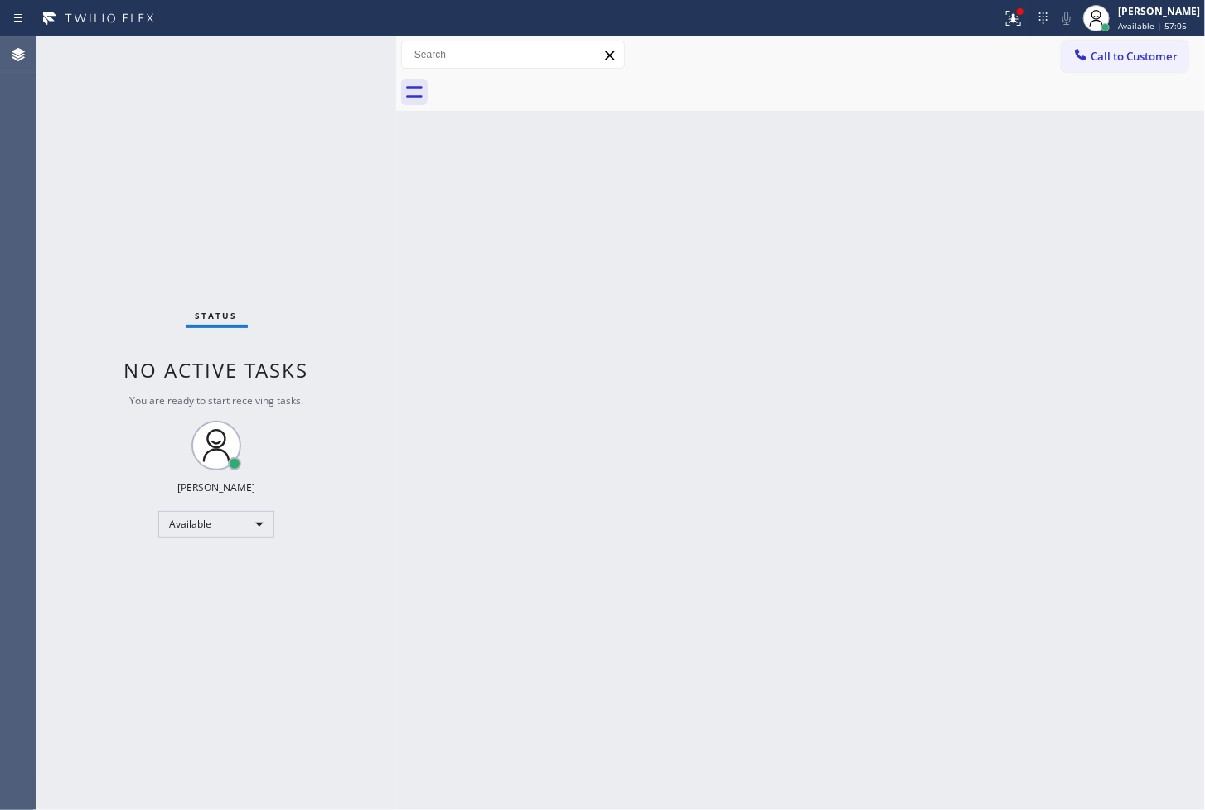
click at [346, 67] on div "Status No active tasks You are ready to start receiving tasks. [PERSON_NAME]" at bounding box center [216, 423] width 360 height 774
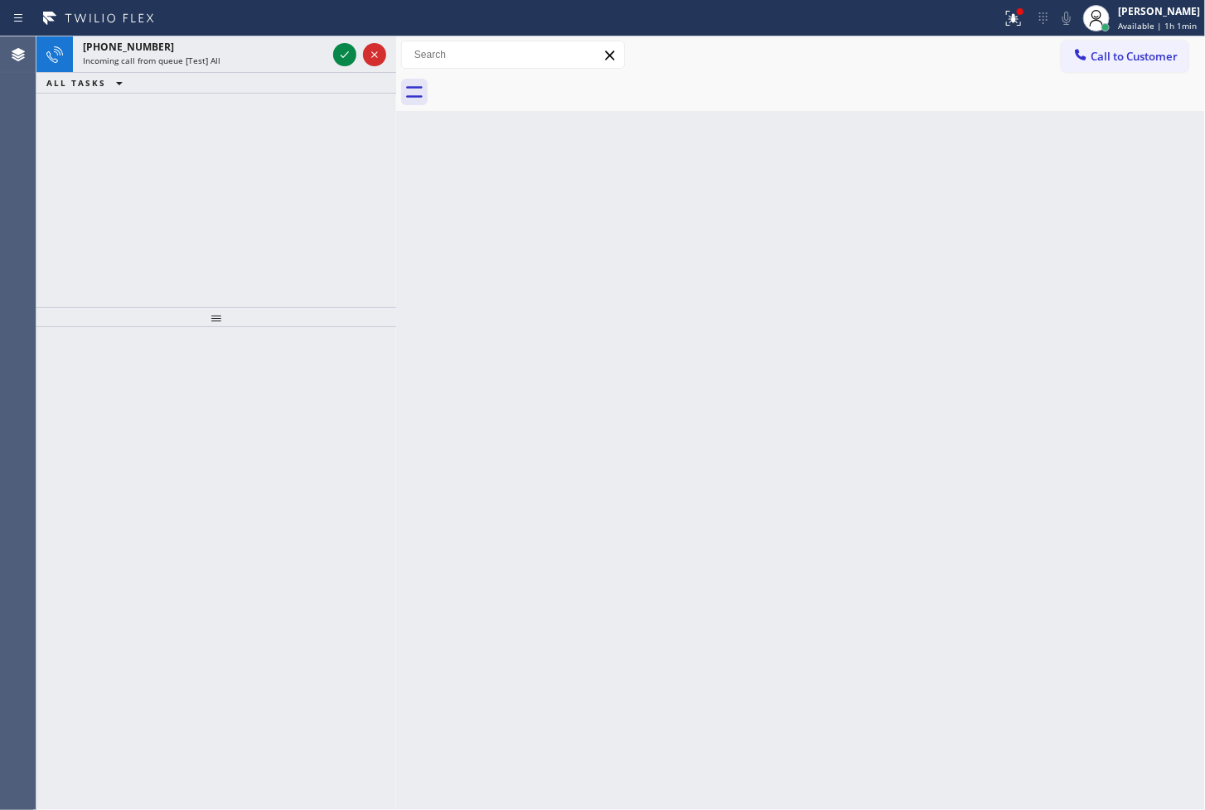
drag, startPoint x: 127, startPoint y: 210, endPoint x: 193, endPoint y: 175, distance: 74.9
click at [174, 186] on div "+14162545695 Incoming call from queue [Test] All ALL TASKS ALL TASKS ACTIVE TAS…" at bounding box center [216, 171] width 360 height 271
click at [341, 54] on icon at bounding box center [345, 55] width 20 height 20
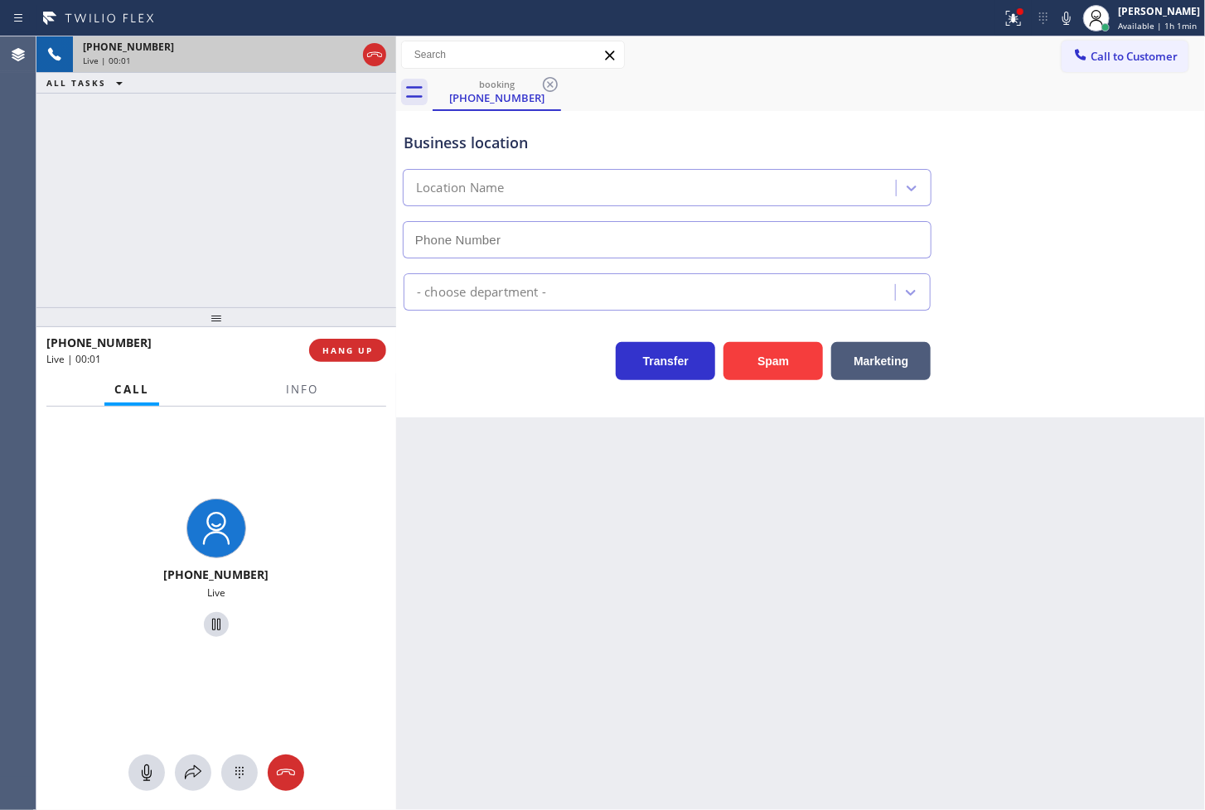
type input "(707) 285-9662"
click at [317, 392] on span "Info" at bounding box center [302, 389] width 32 height 15
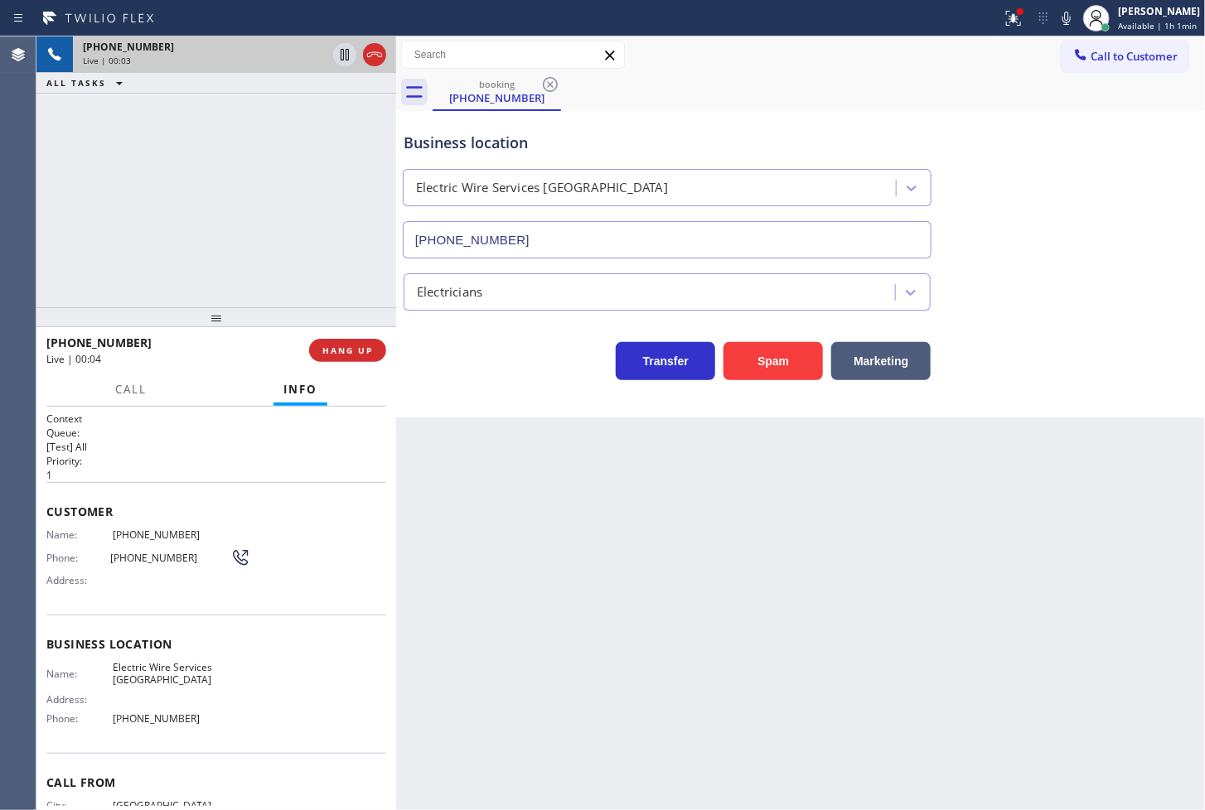
click at [510, 384] on div "Business location Electric Wire Services Miraloma Park (707) 285-9662 Electrici…" at bounding box center [800, 264] width 809 height 307
drag, startPoint x: 209, startPoint y: 148, endPoint x: 528, endPoint y: 133, distance: 319.3
click at [210, 148] on div "+14162545695 Live | 00:03 ALL TASKS ALL TASKS ACTIVE TASKS TASKS IN WRAP UP" at bounding box center [216, 171] width 360 height 271
click at [1057, 21] on icon at bounding box center [1067, 18] width 20 height 20
click at [450, 401] on div "Business location Electric Wire Services Miraloma Park (707) 285-9662 Electrici…" at bounding box center [800, 264] width 809 height 307
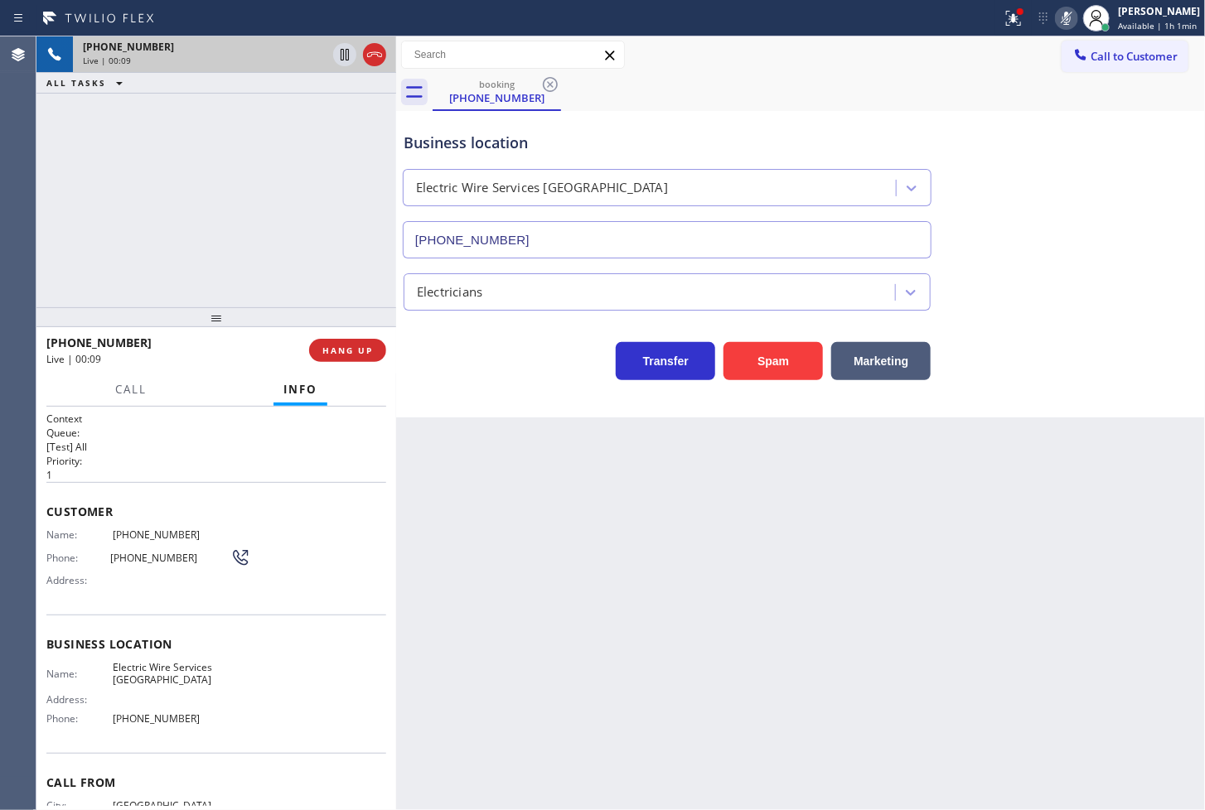
click at [515, 410] on div "Business location Electric Wire Services Miraloma Park (707) 285-9662 Electrici…" at bounding box center [800, 264] width 809 height 307
drag, startPoint x: 917, startPoint y: 366, endPoint x: 943, endPoint y: 318, distance: 54.5
click at [917, 365] on button "Marketing" at bounding box center [880, 361] width 99 height 38
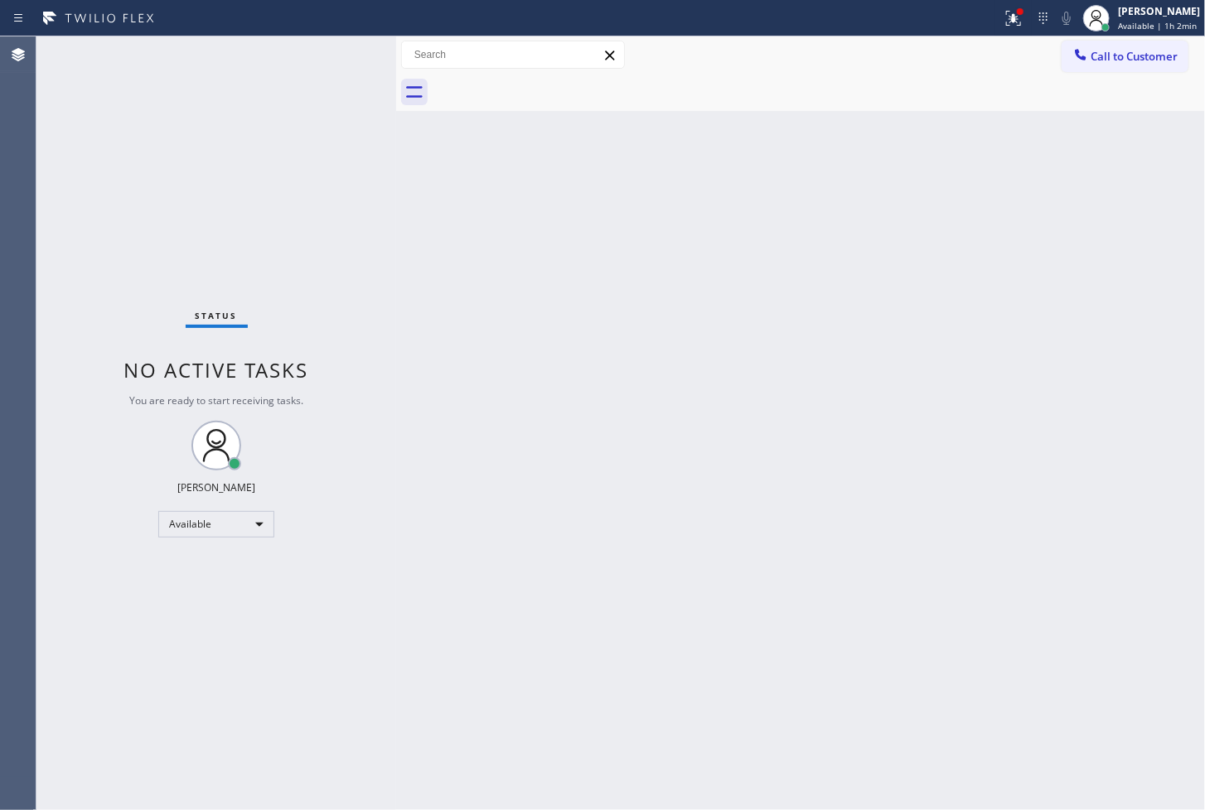
click at [340, 69] on div "Status No active tasks You are ready to start receiving tasks. [PERSON_NAME]" at bounding box center [216, 423] width 360 height 774
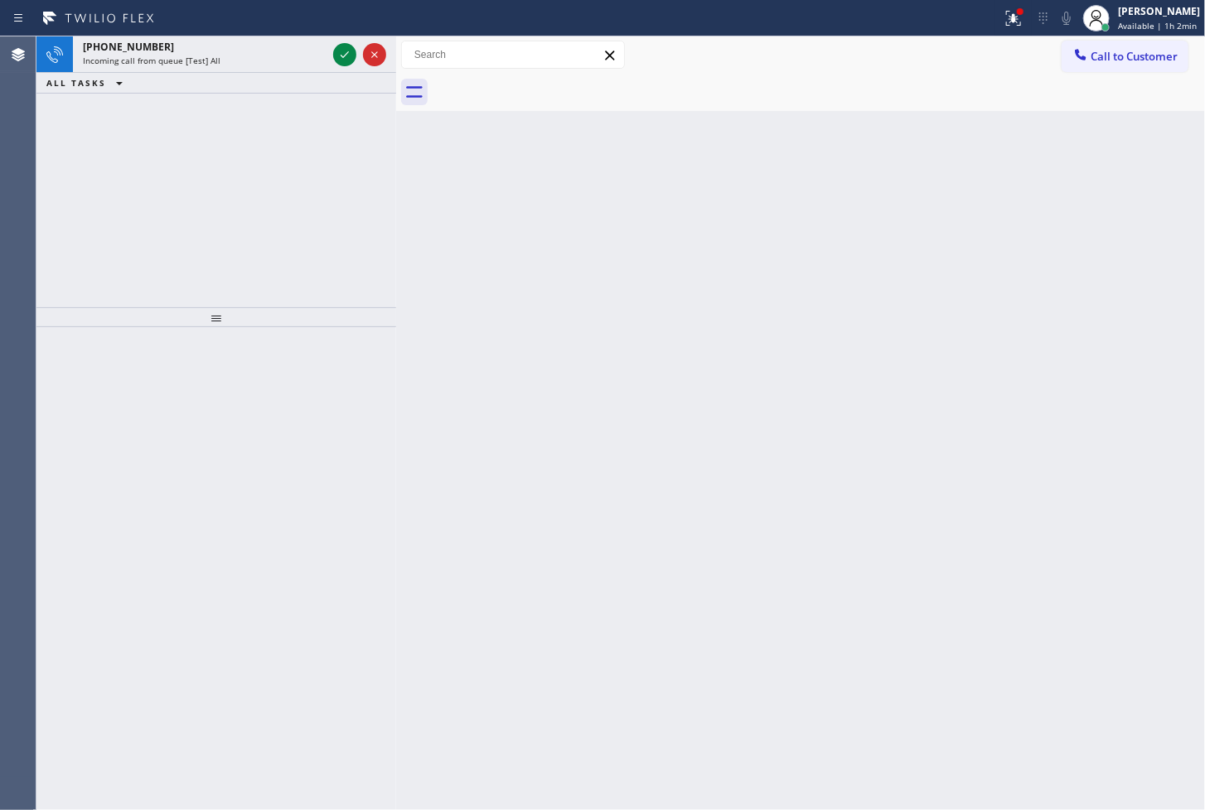
click at [334, 66] on div at bounding box center [360, 54] width 60 height 36
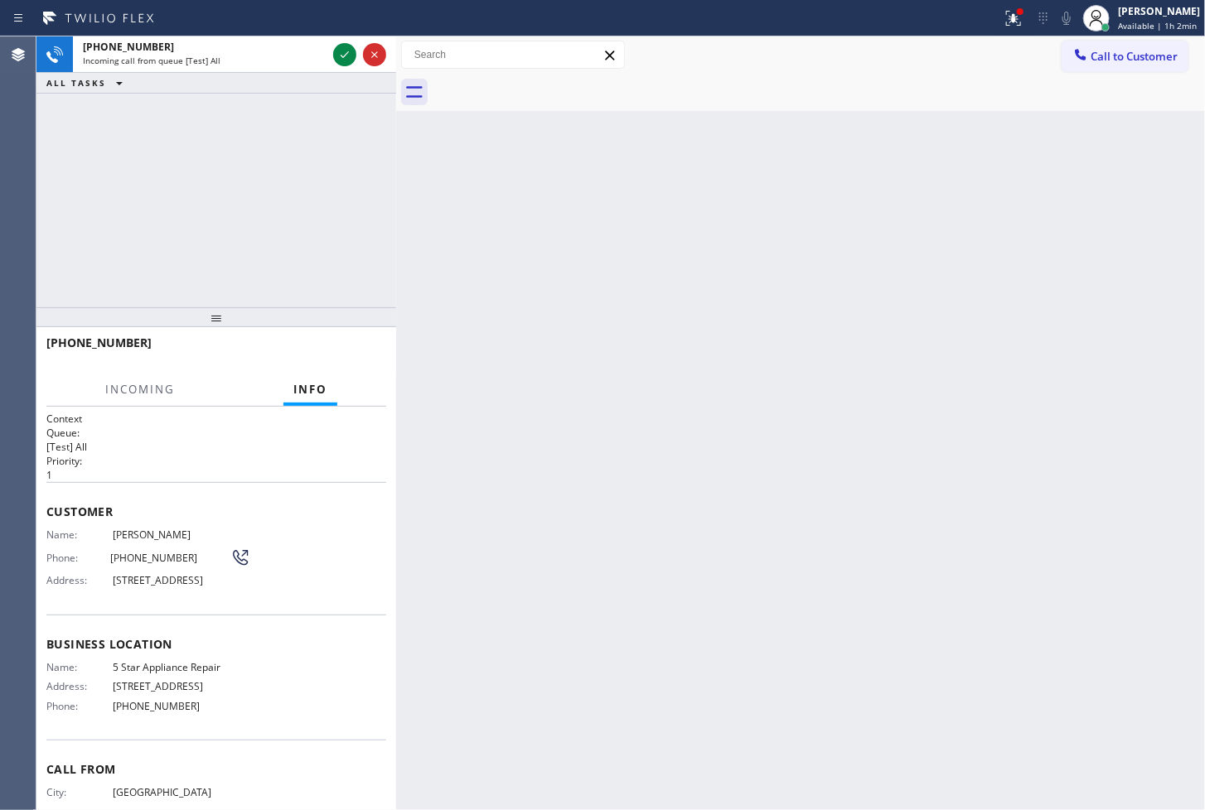
click at [334, 66] on div at bounding box center [360, 54] width 60 height 36
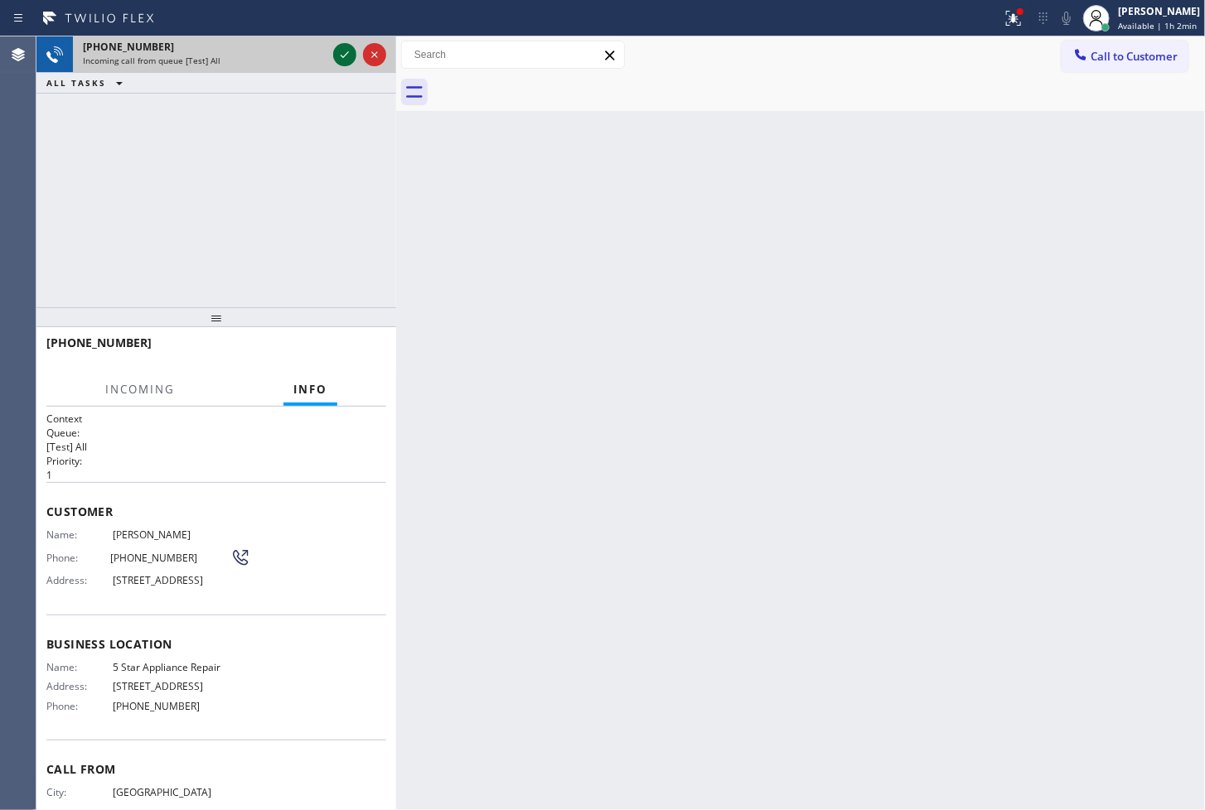
click at [340, 60] on icon at bounding box center [345, 55] width 20 height 20
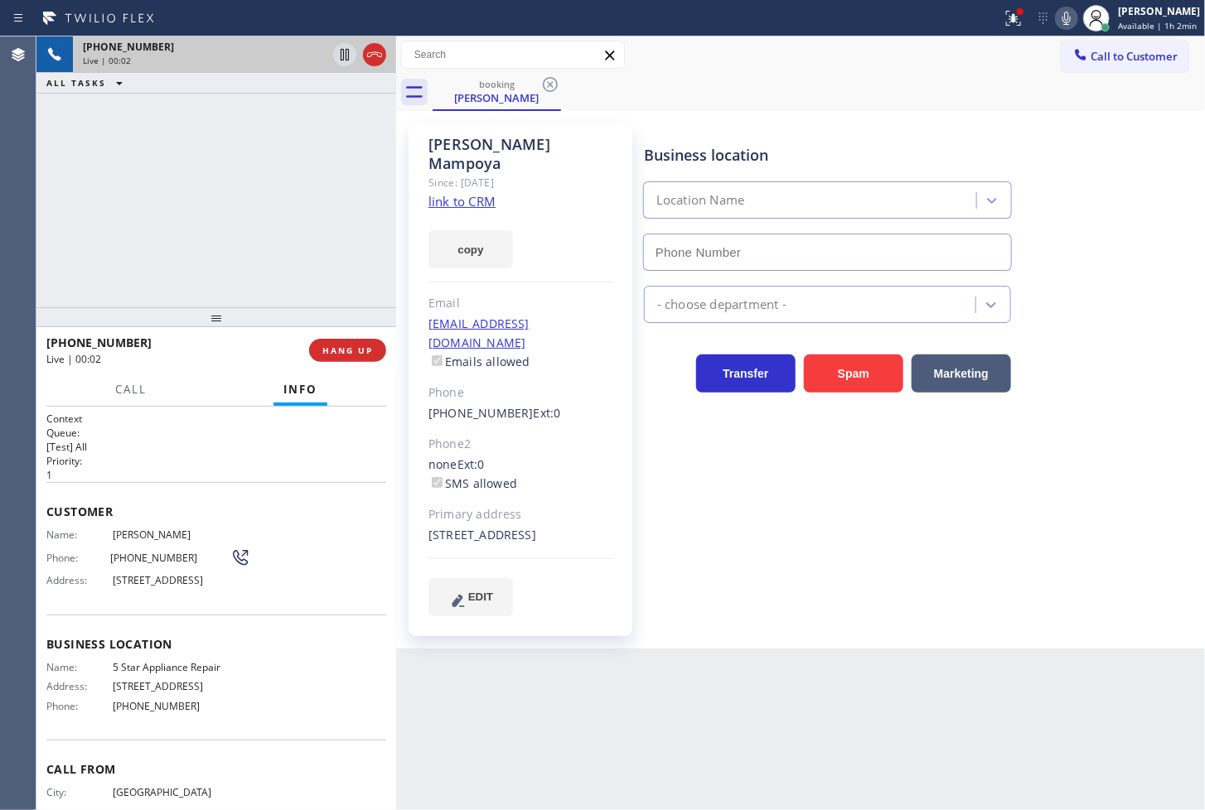
type input "(855) 731-4952"
click at [457, 193] on link "link to CRM" at bounding box center [461, 201] width 67 height 17
click at [1057, 19] on icon at bounding box center [1067, 18] width 20 height 20
click at [1057, 18] on icon at bounding box center [1067, 18] width 20 height 20
click at [183, 160] on div "+17204369460 Live | 00:12 ALL TASKS ALL TASKS ACTIVE TASKS TASKS IN WRAP UP" at bounding box center [216, 171] width 360 height 271
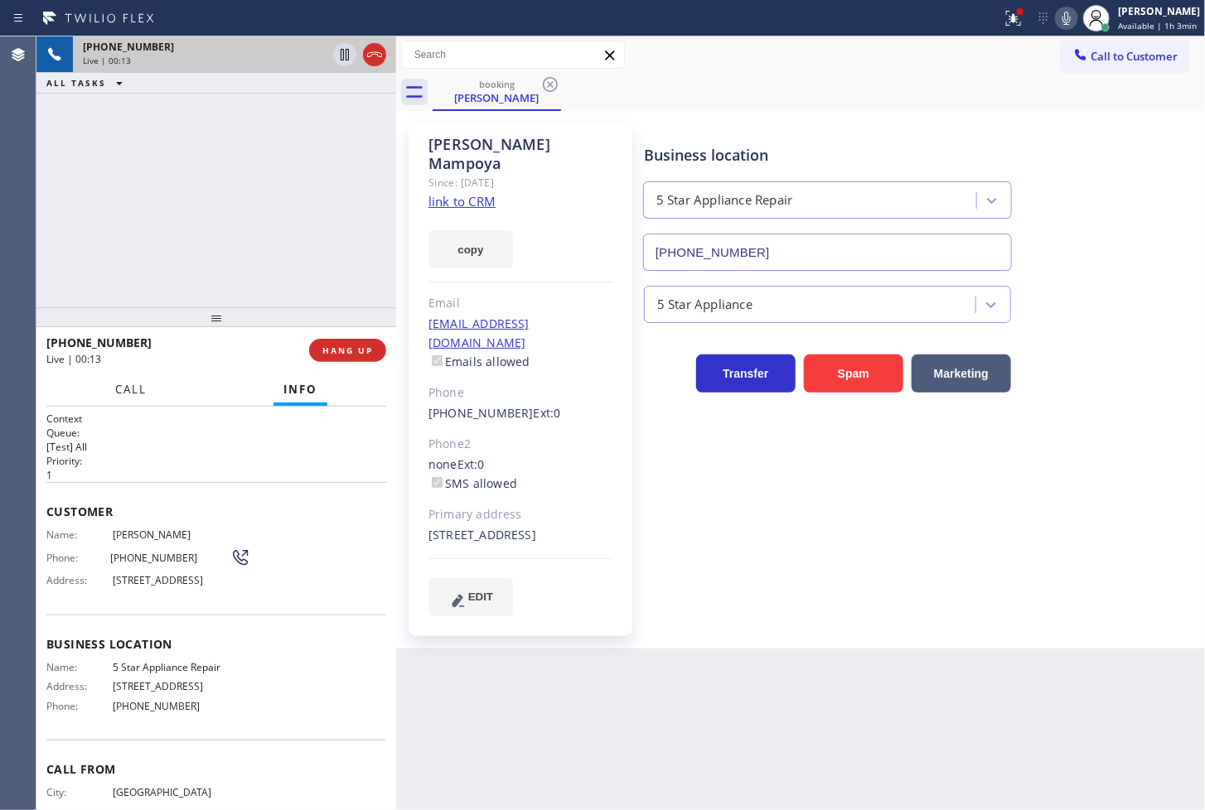
click at [150, 381] on button "Call" at bounding box center [130, 390] width 51 height 32
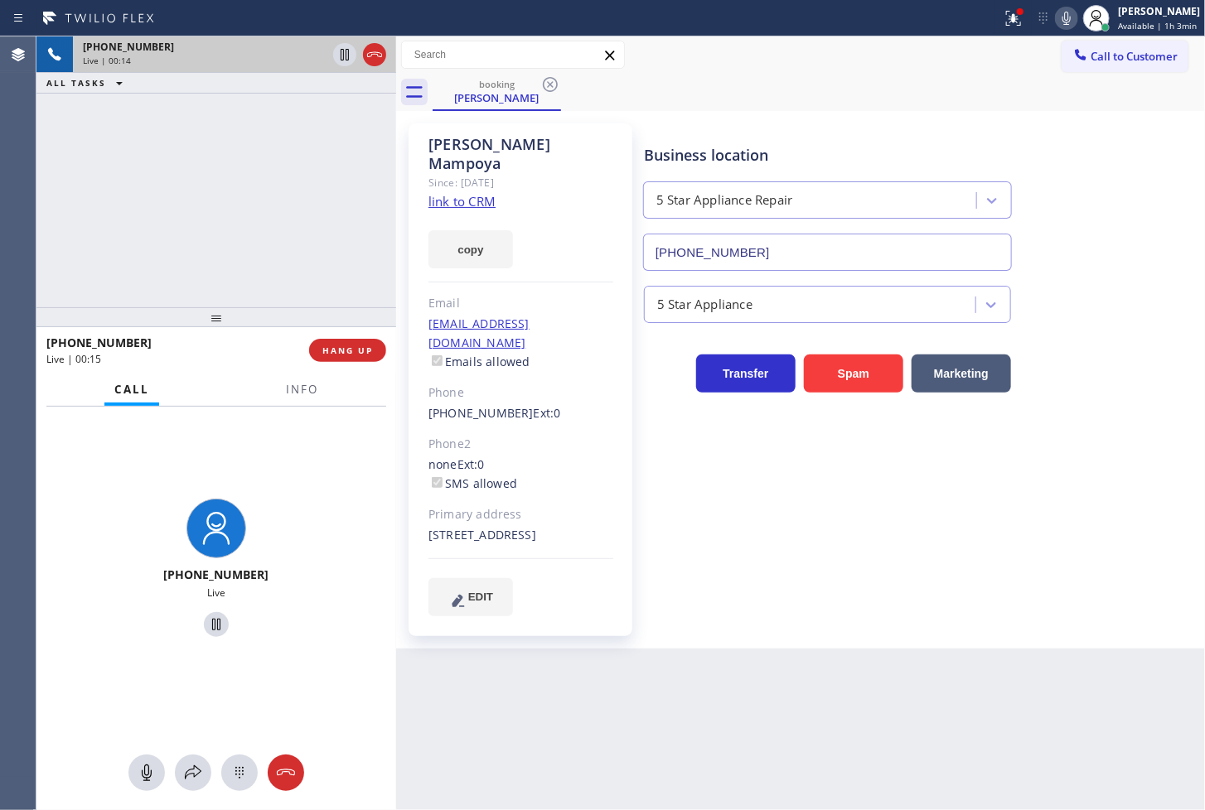
click at [181, 189] on div "+17204369460 Live | 00:14 ALL TASKS ALL TASKS ACTIVE TASKS TASKS IN WRAP UP" at bounding box center [216, 171] width 360 height 271
click at [1033, 28] on div "Status report Issue detected This issue could affect your workflow. Please cont…" at bounding box center [1100, 18] width 210 height 36
click at [1057, 17] on icon at bounding box center [1067, 18] width 20 height 20
click at [194, 761] on button at bounding box center [193, 773] width 36 height 36
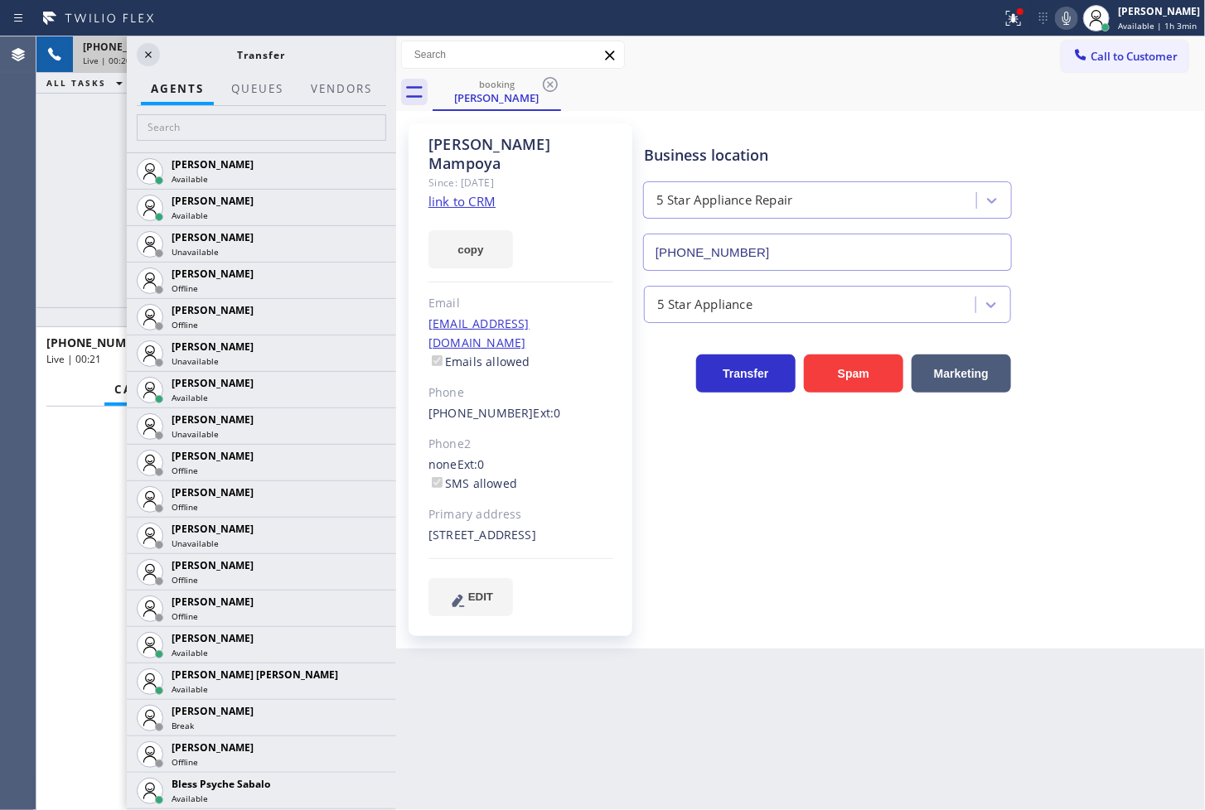
click at [253, 146] on div at bounding box center [261, 129] width 269 height 46
click at [253, 131] on input "text" at bounding box center [261, 127] width 249 height 27
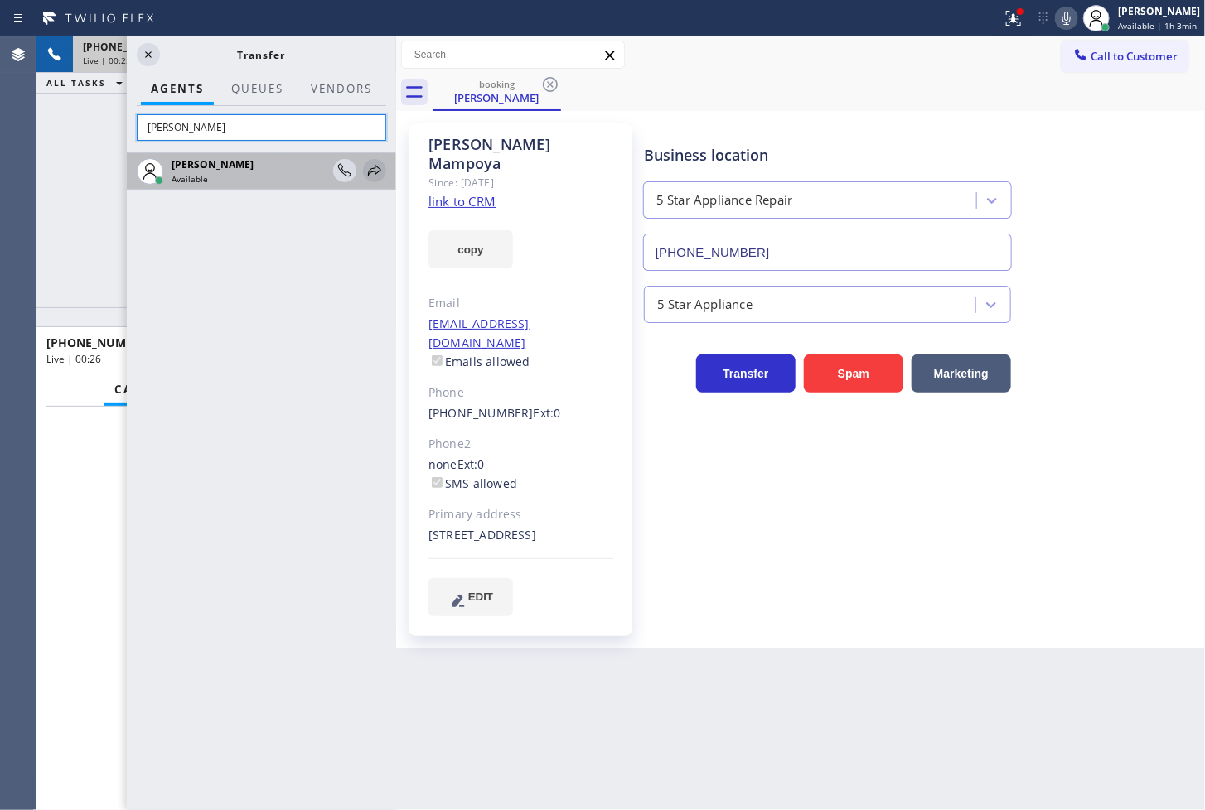
type input "LEAH"
click at [369, 167] on icon at bounding box center [375, 171] width 20 height 20
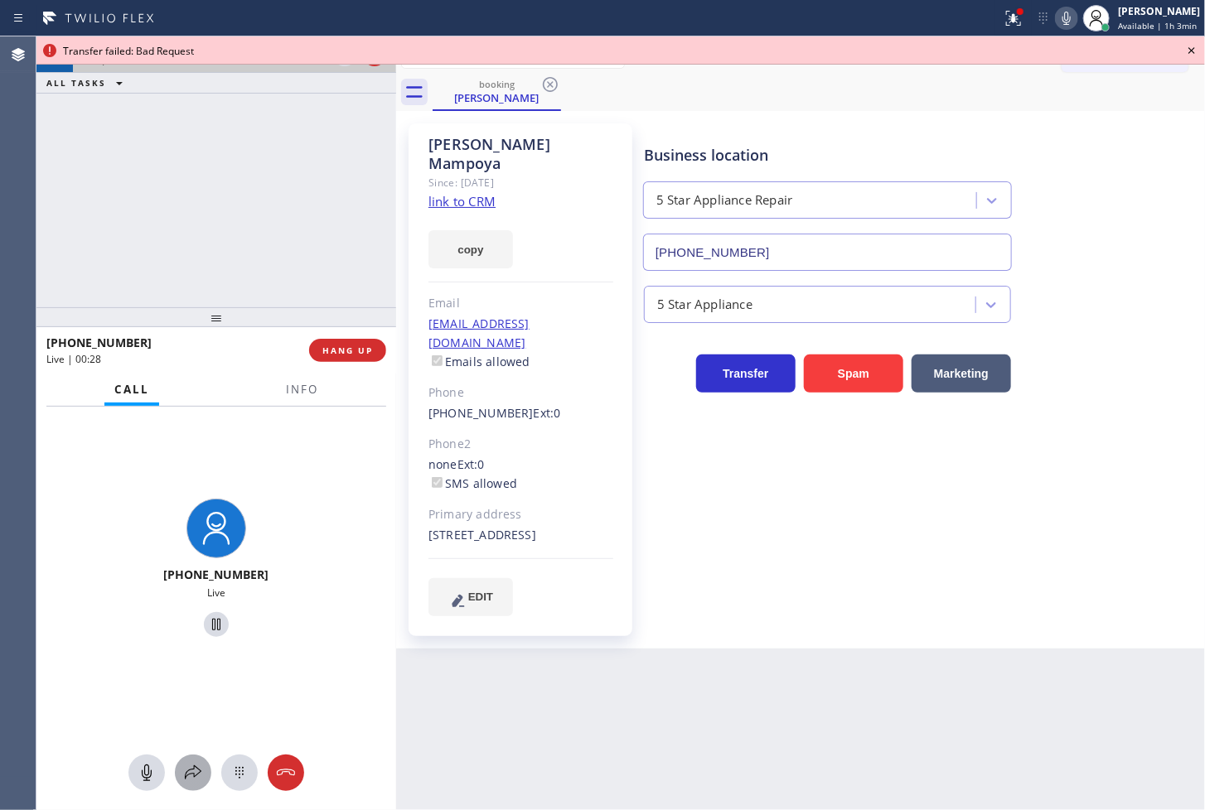
click at [184, 775] on icon at bounding box center [193, 773] width 20 height 20
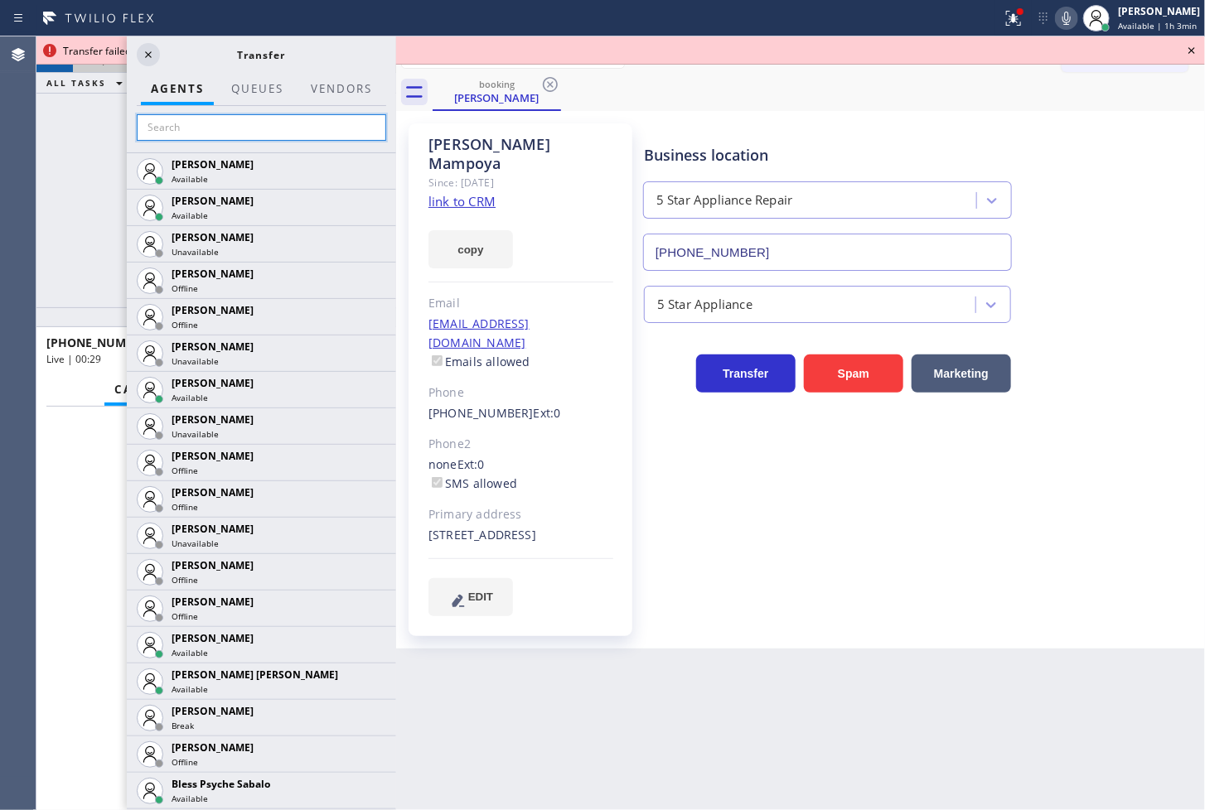
click at [222, 120] on input "text" at bounding box center [261, 127] width 249 height 27
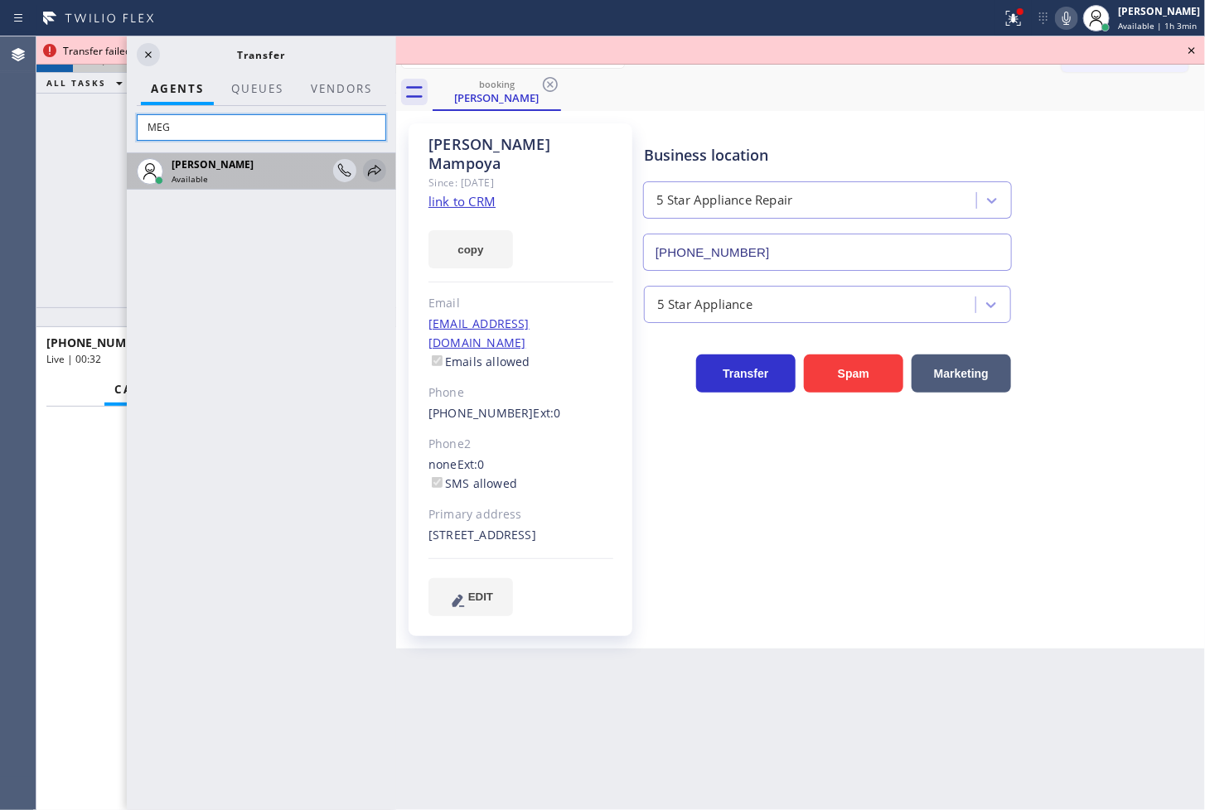
type input "MEG"
click at [370, 166] on icon at bounding box center [375, 171] width 20 height 20
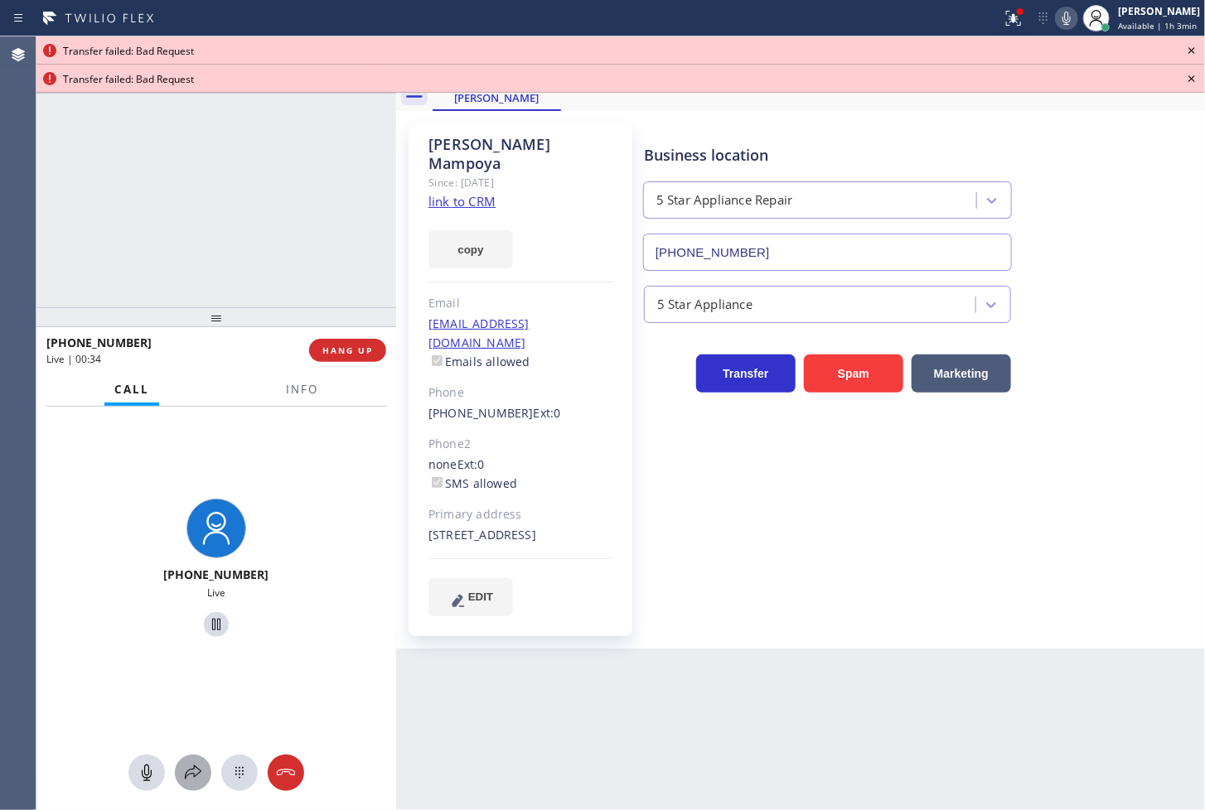
click at [195, 767] on icon at bounding box center [193, 773] width 20 height 20
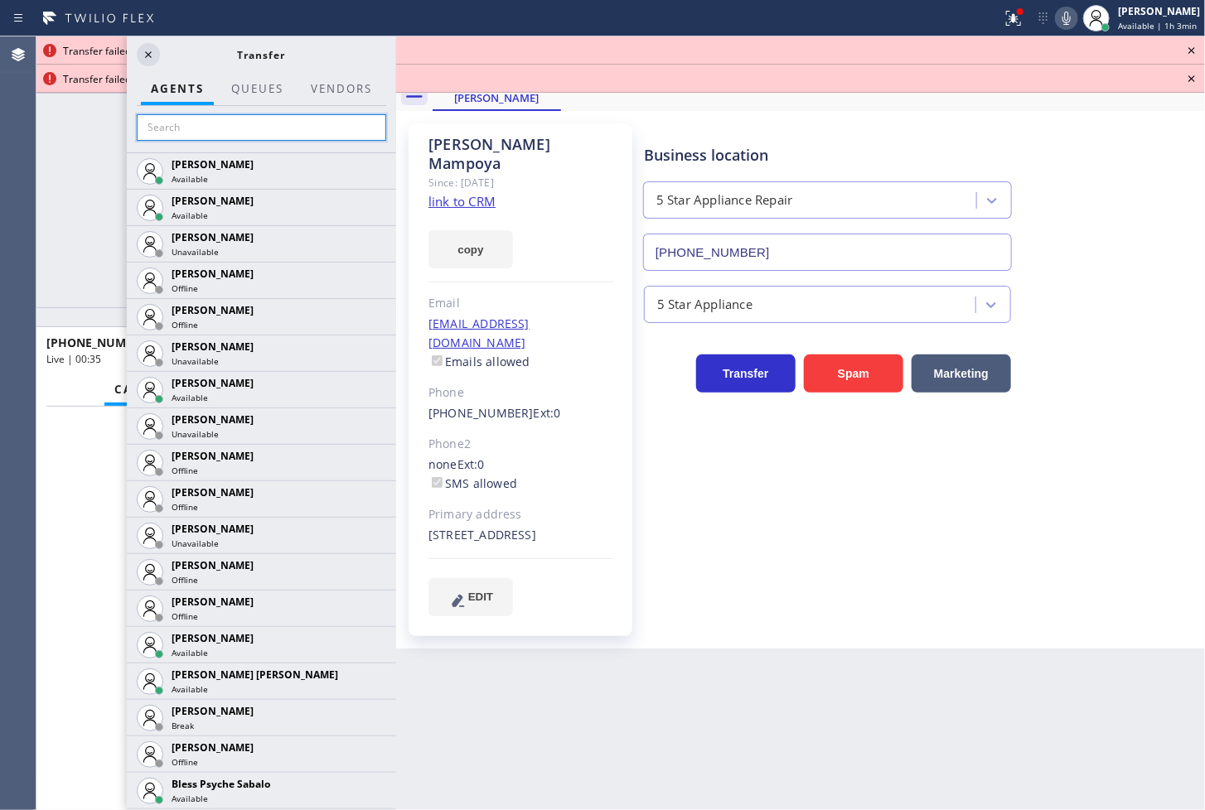
click at [228, 135] on input "text" at bounding box center [261, 127] width 249 height 27
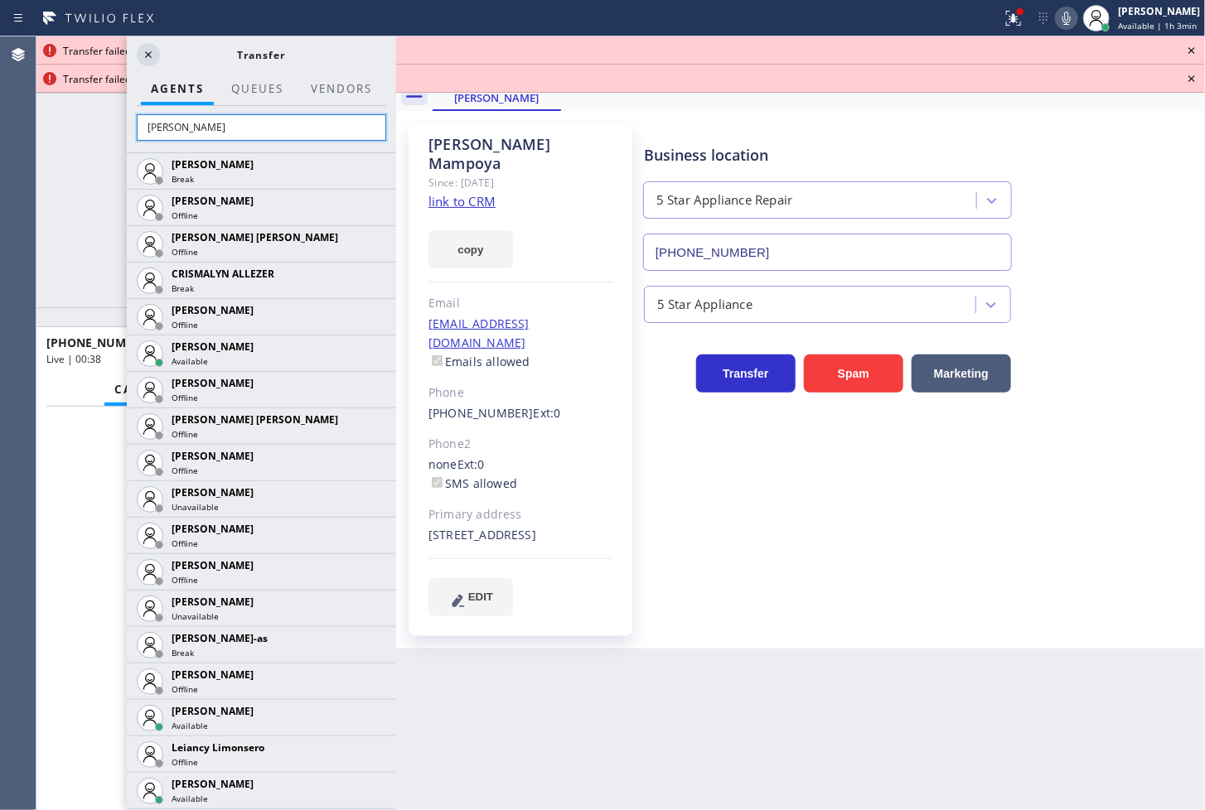
scroll to position [644, 0]
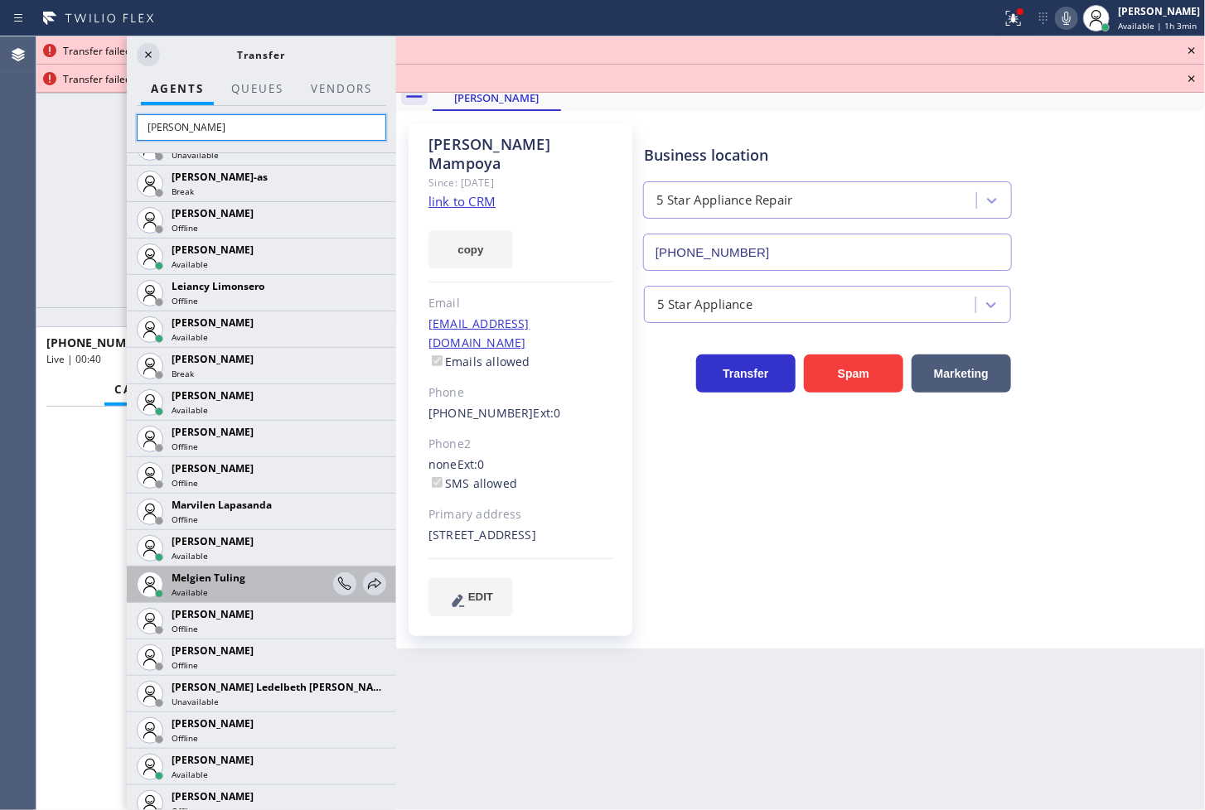
type input "MEL"
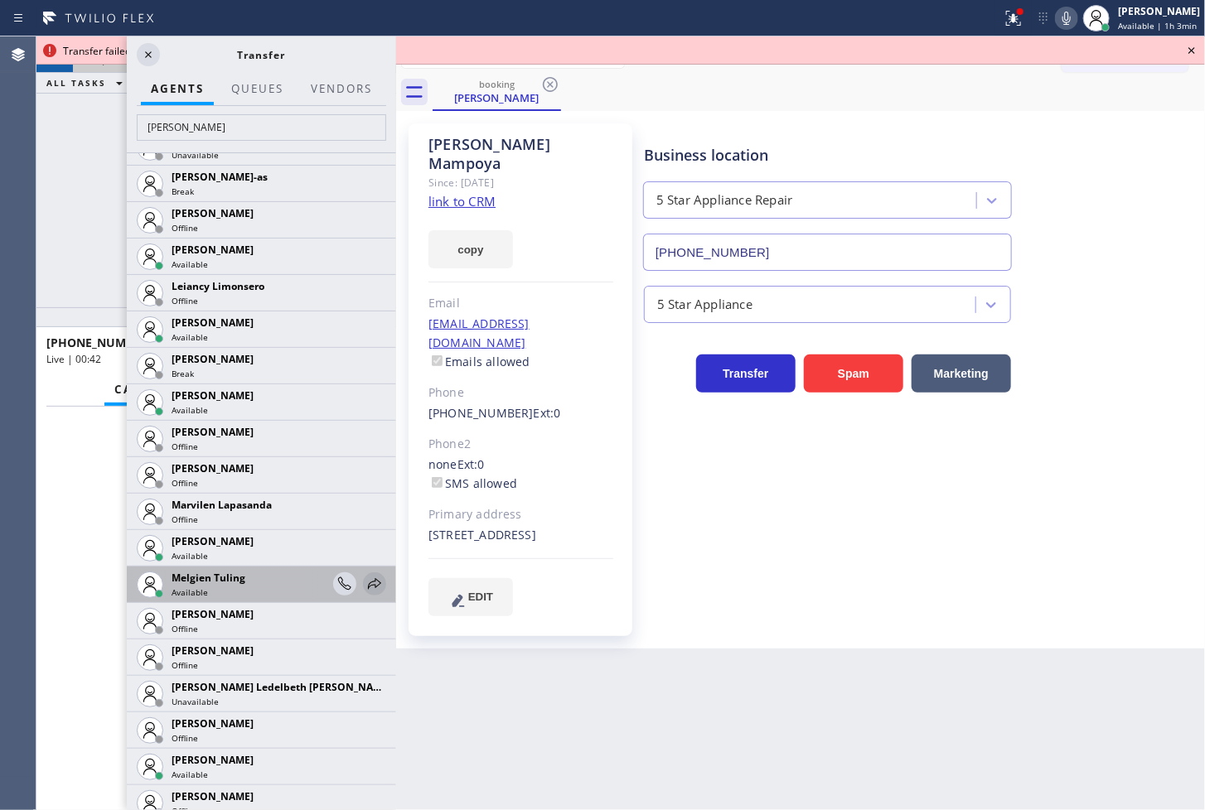
click at [366, 584] on icon at bounding box center [375, 584] width 20 height 20
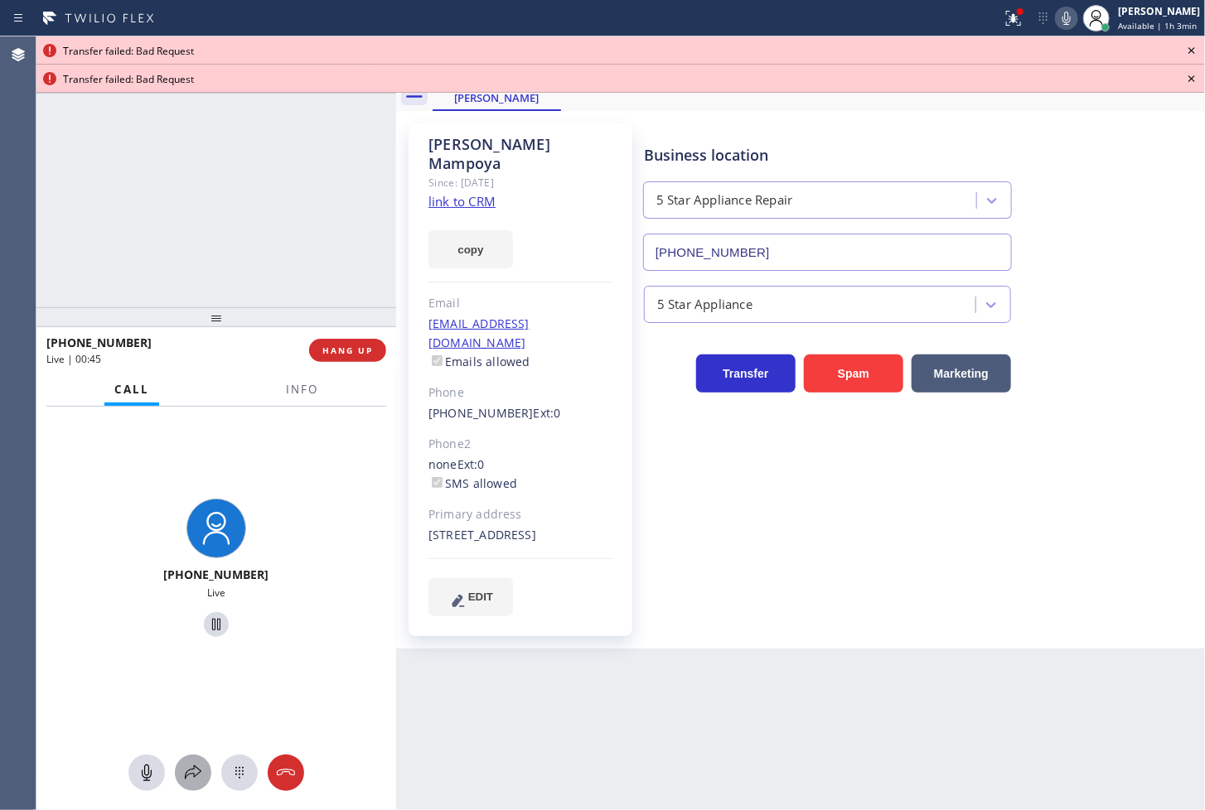
click at [196, 781] on icon at bounding box center [193, 773] width 20 height 20
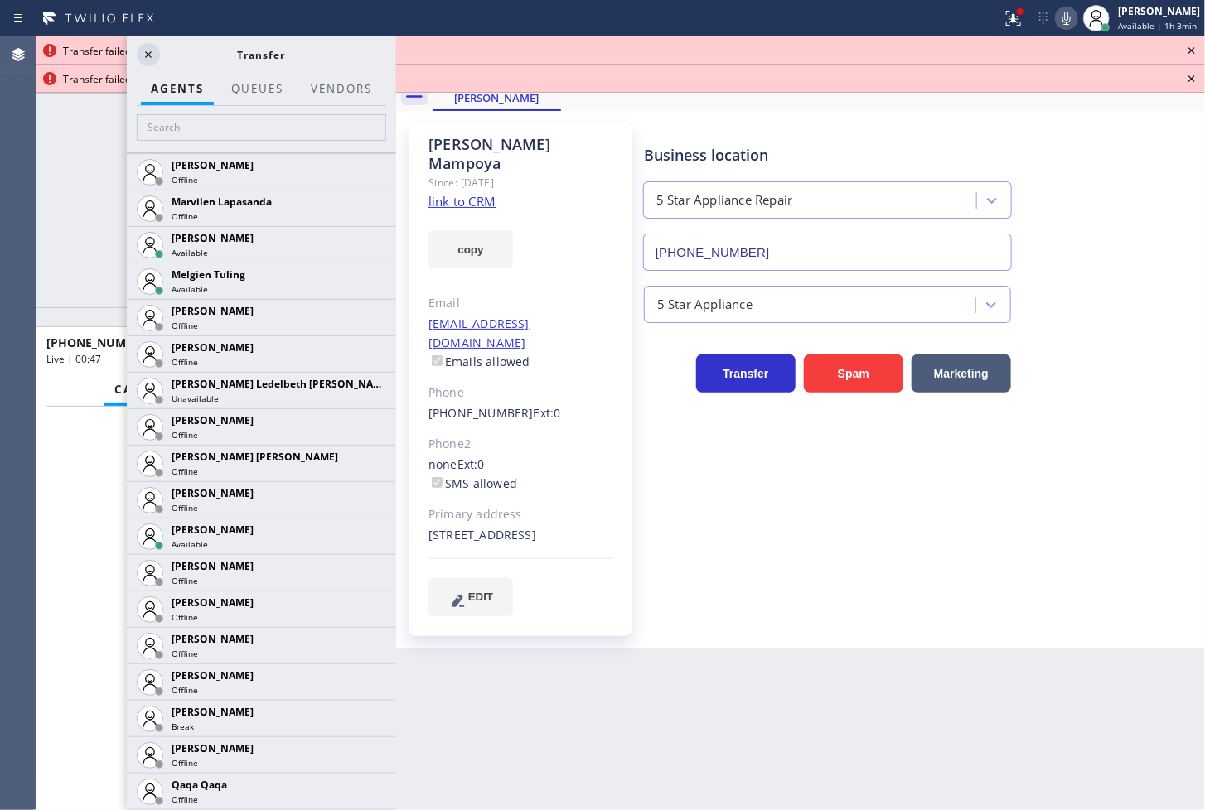
scroll to position [3425, 0]
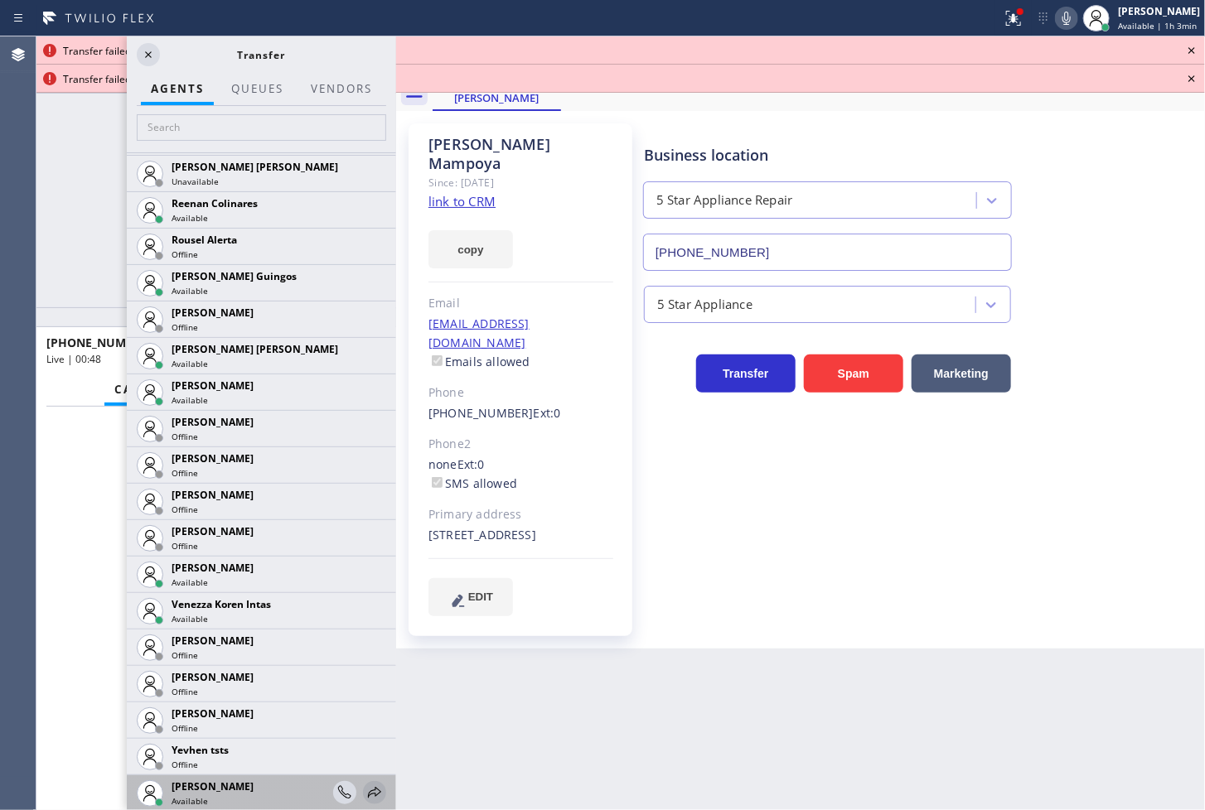
click at [365, 783] on icon at bounding box center [375, 793] width 20 height 20
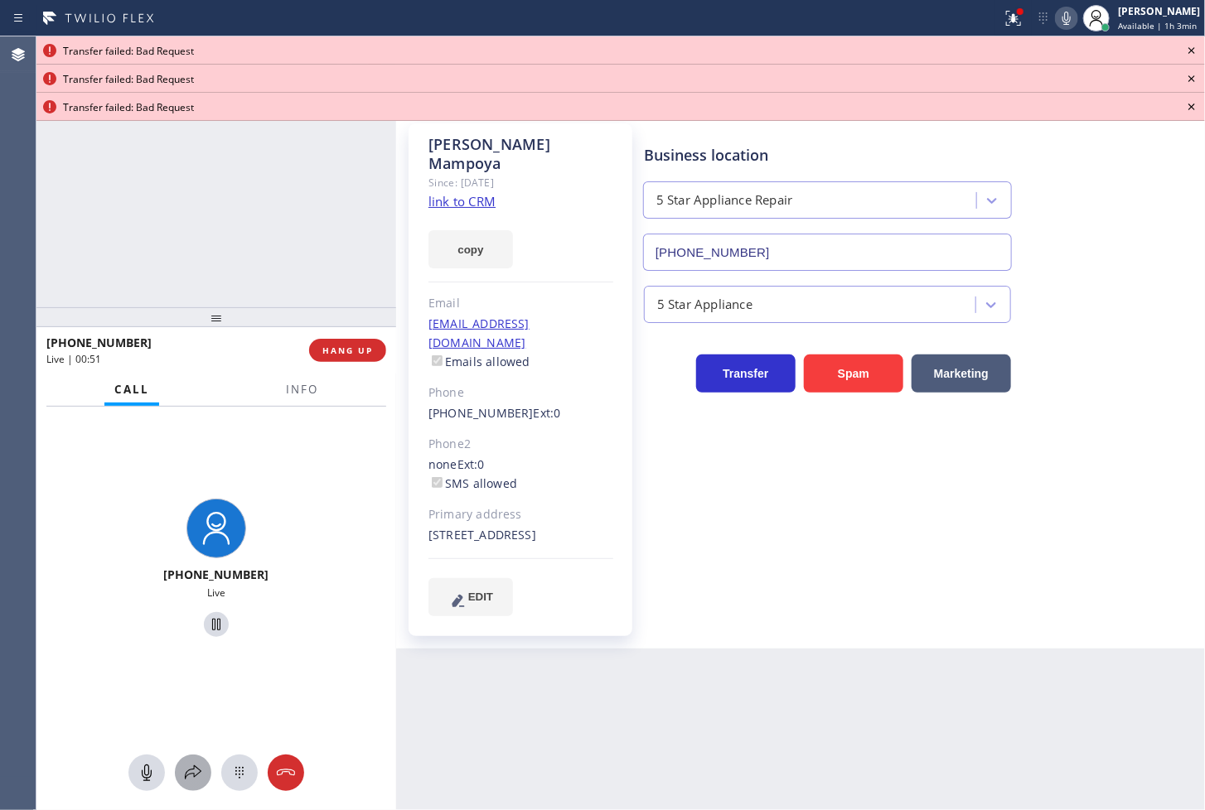
click at [201, 771] on icon at bounding box center [193, 773] width 20 height 20
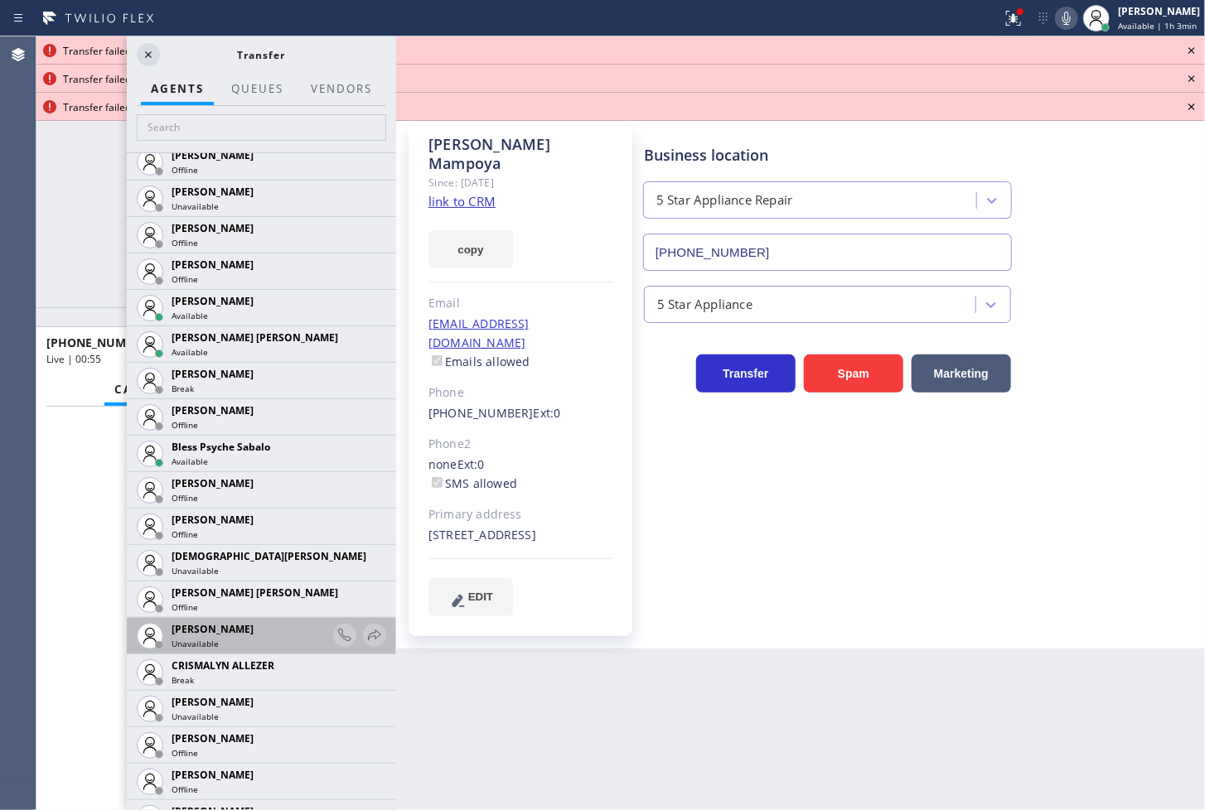
scroll to position [552, 0]
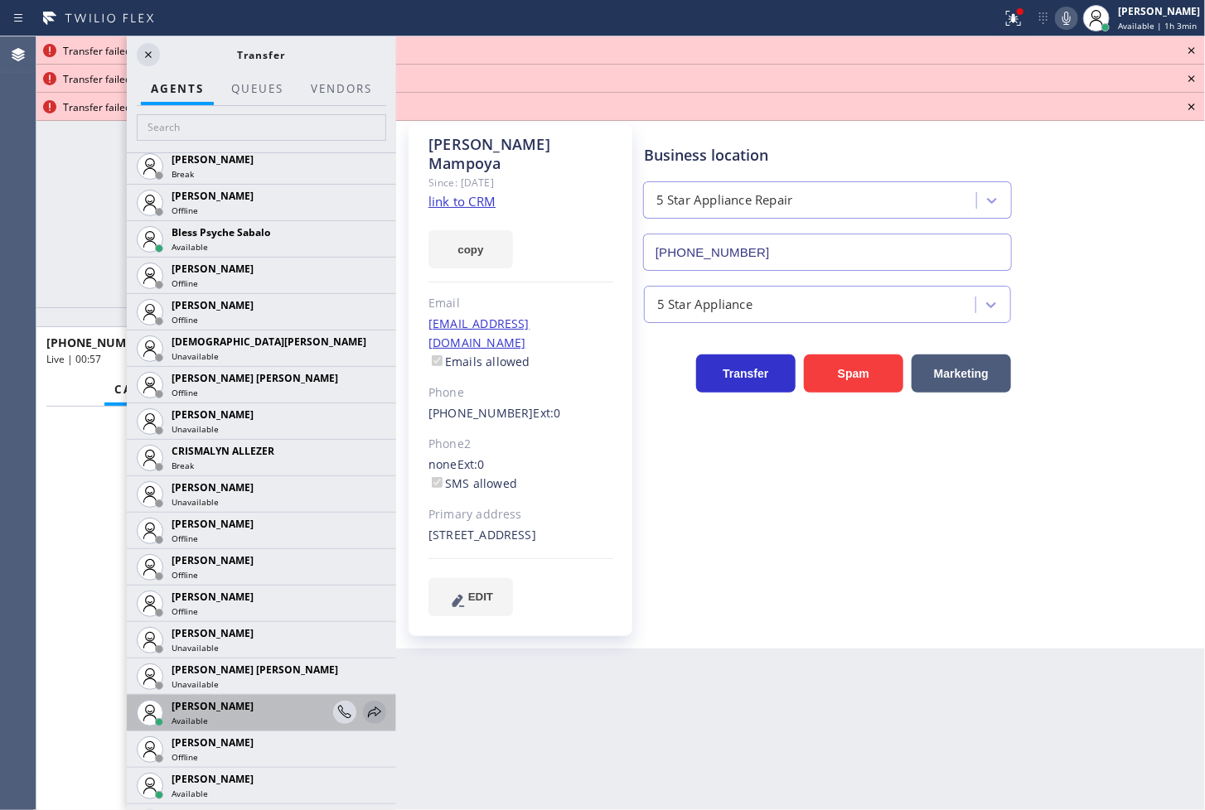
click at [365, 704] on icon at bounding box center [375, 713] width 20 height 20
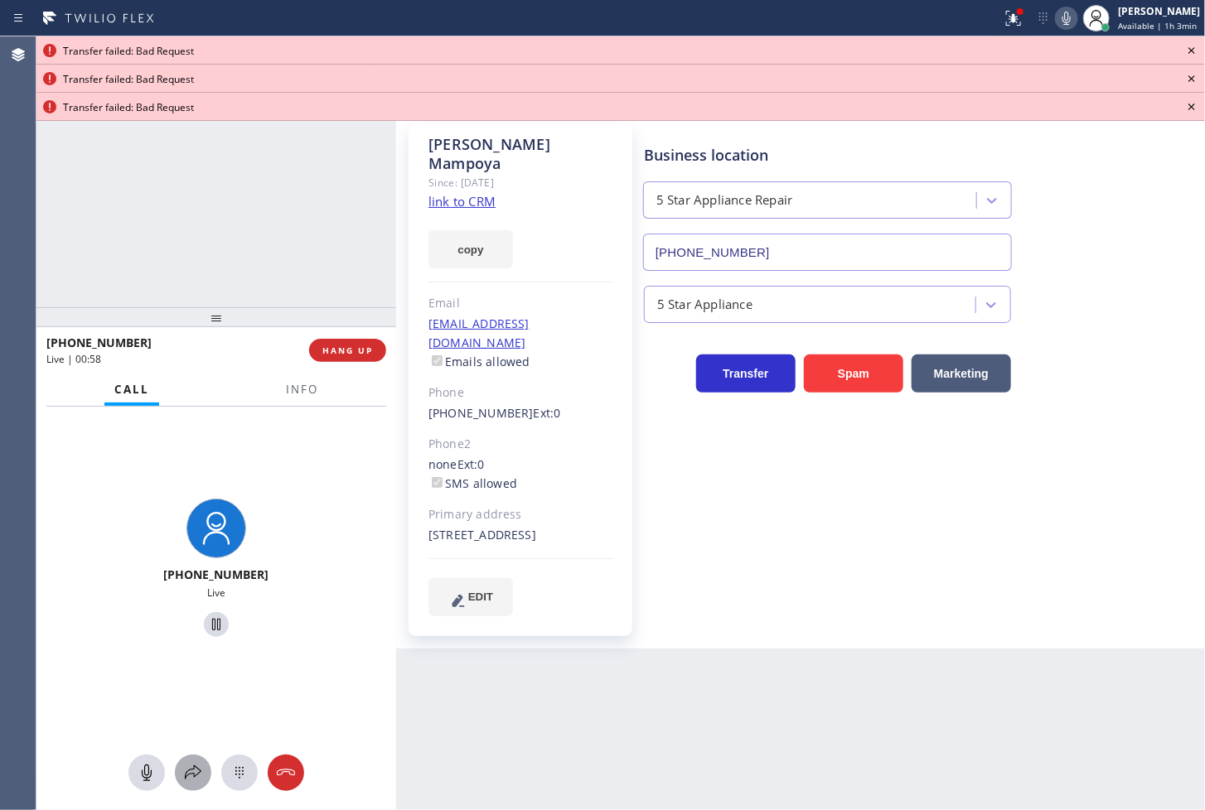
click at [208, 776] on div at bounding box center [193, 773] width 36 height 20
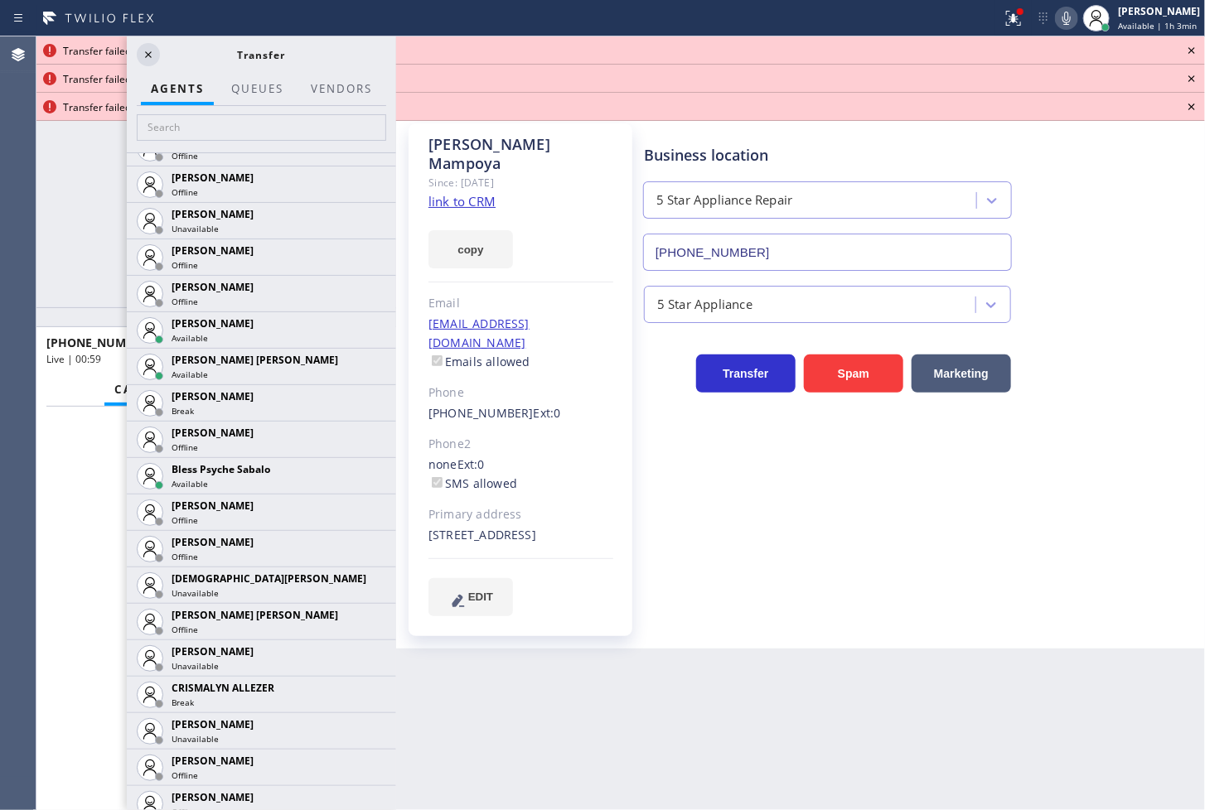
scroll to position [460, 0]
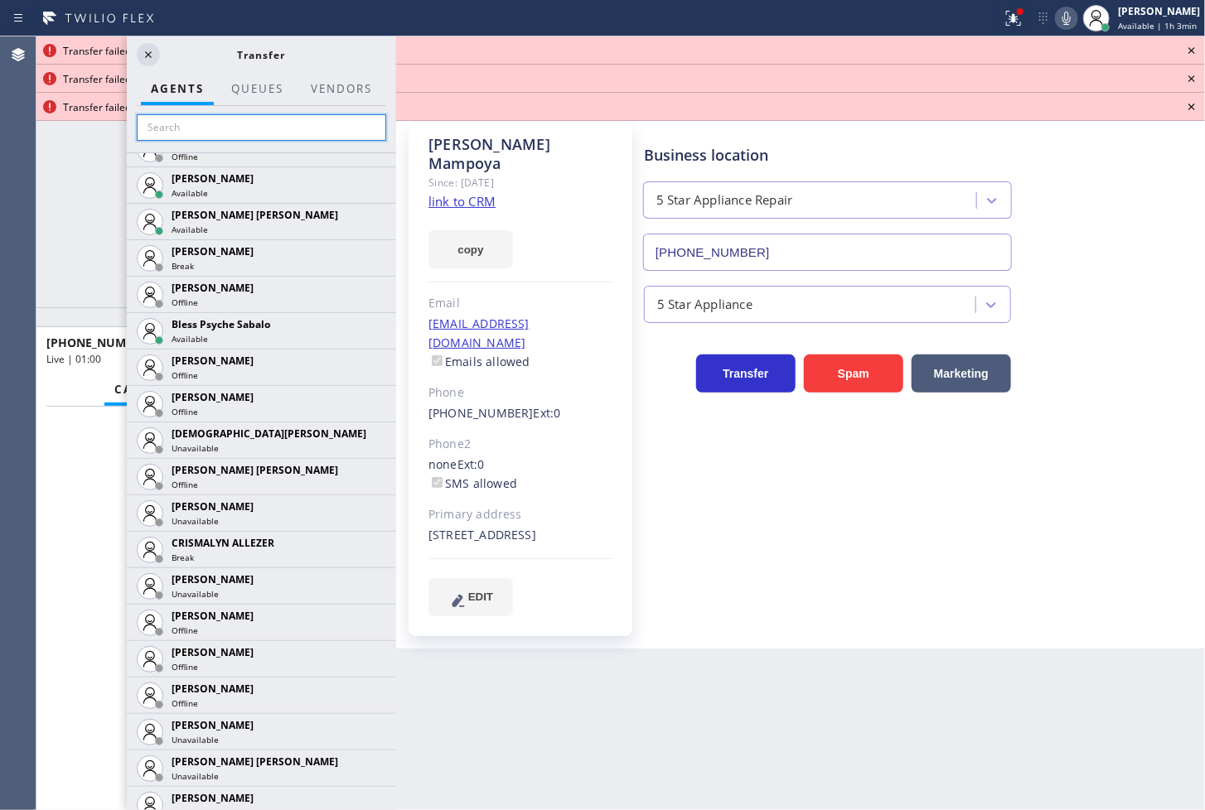
click at [269, 127] on input "text" at bounding box center [261, 127] width 249 height 27
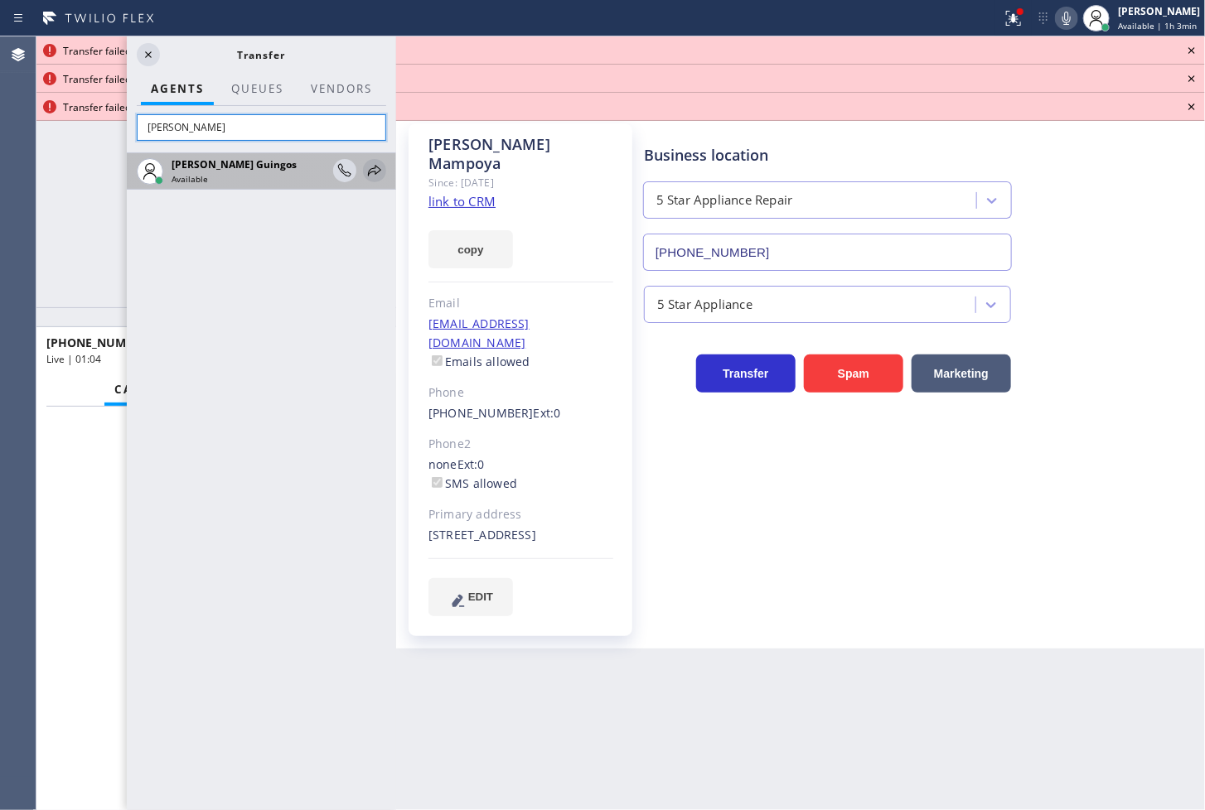
type input "RYAN"
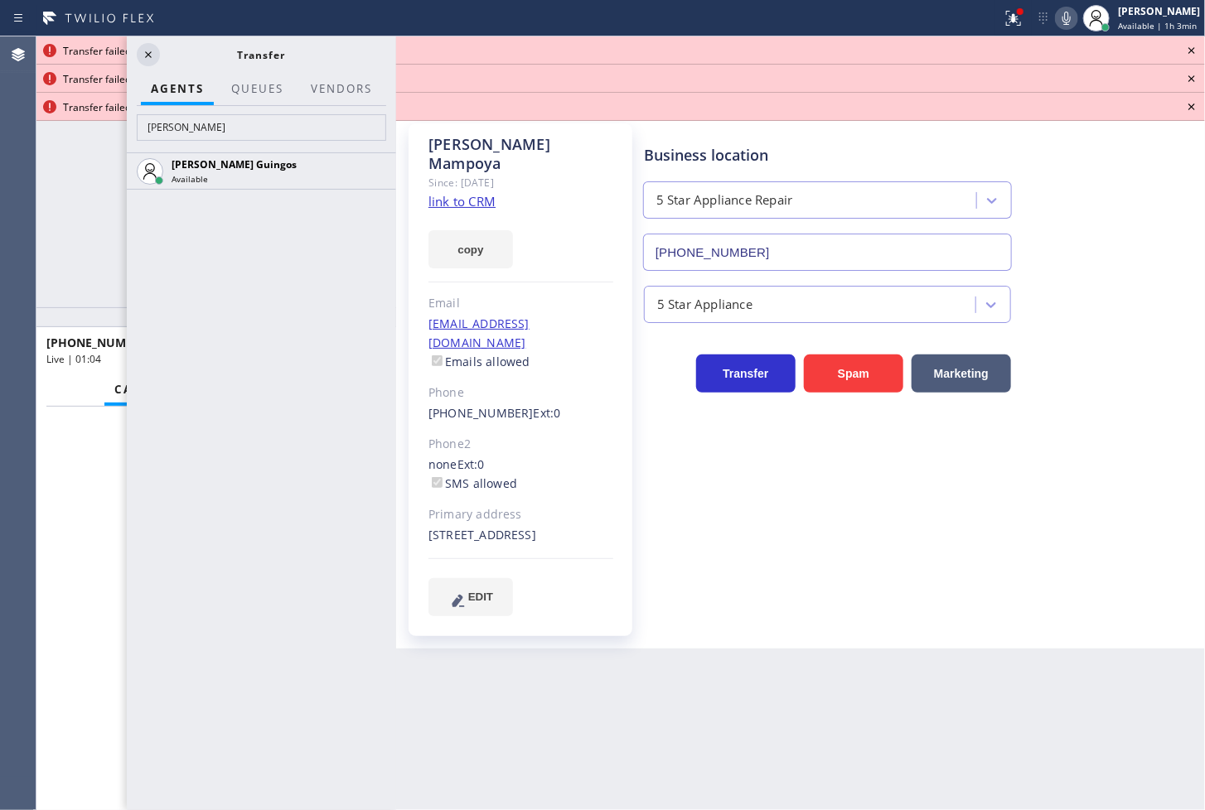
click at [0, 0] on icon at bounding box center [0, 0] width 0 height 0
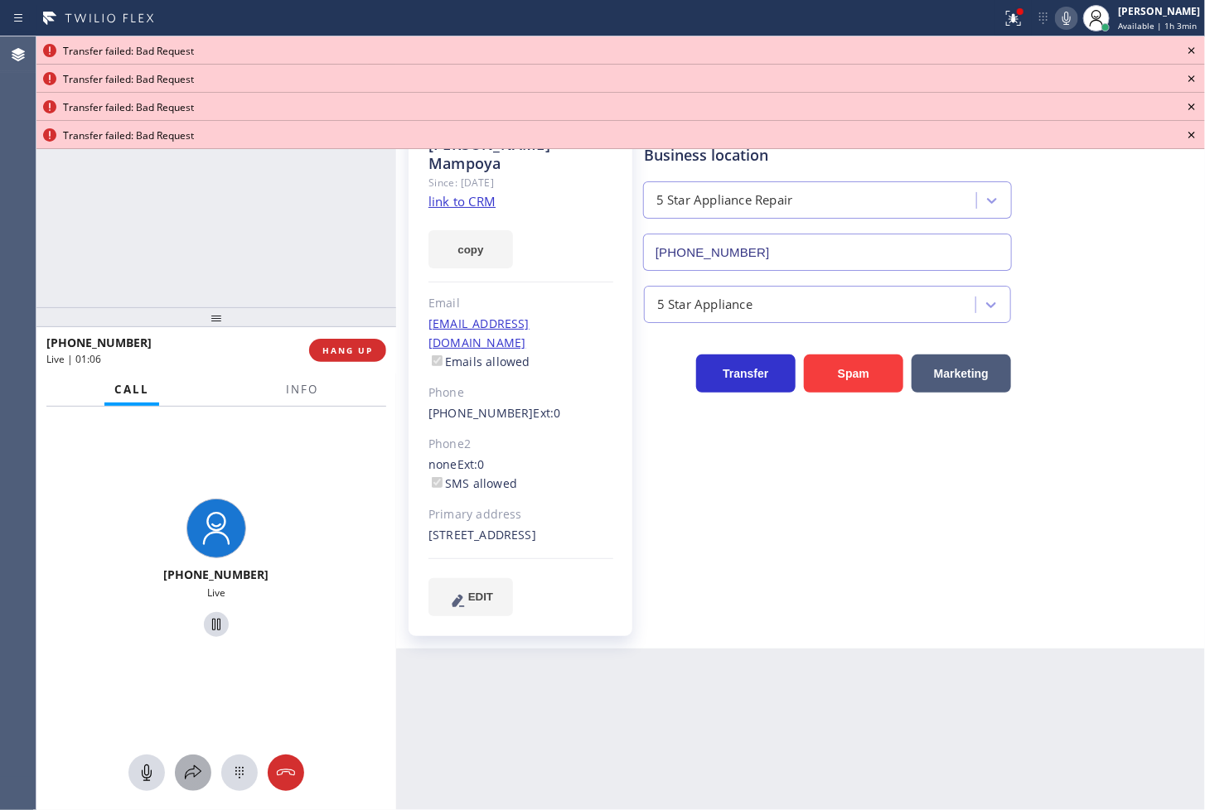
click at [193, 775] on icon at bounding box center [193, 773] width 20 height 20
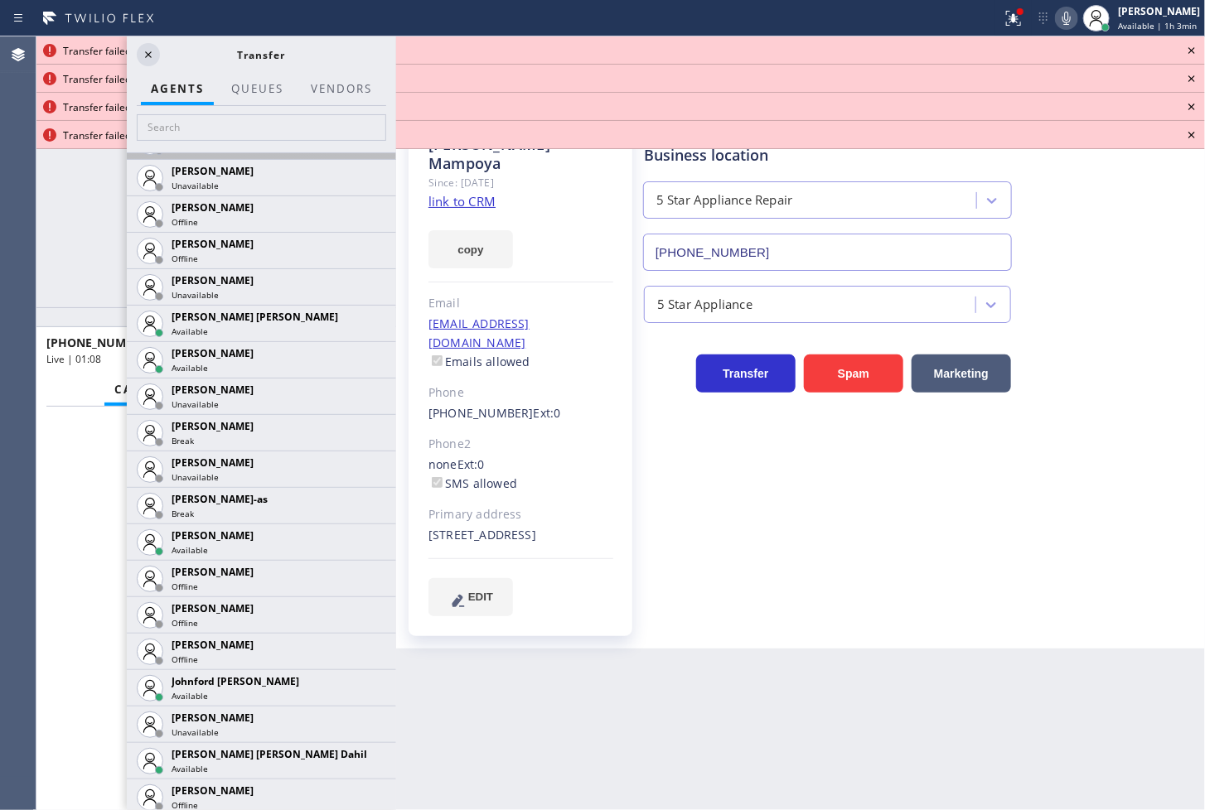
scroll to position [1473, 0]
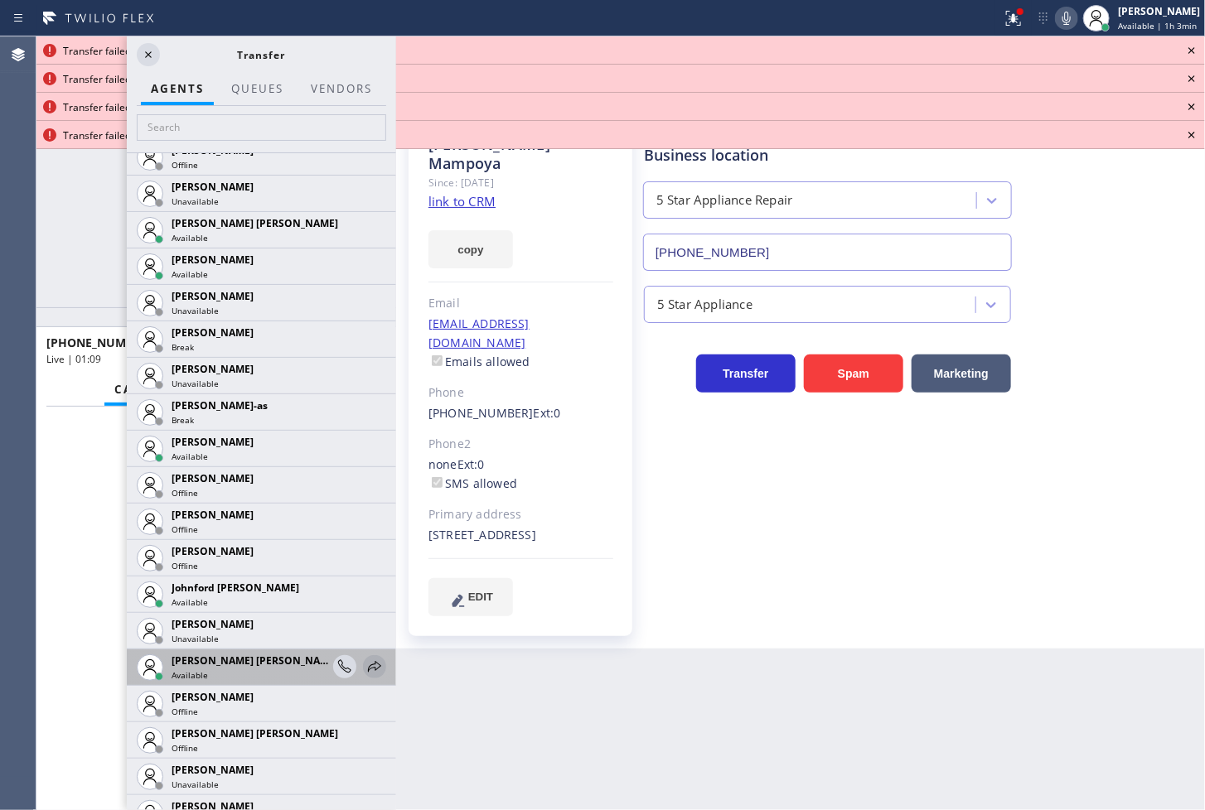
click at [370, 661] on div at bounding box center [374, 667] width 23 height 20
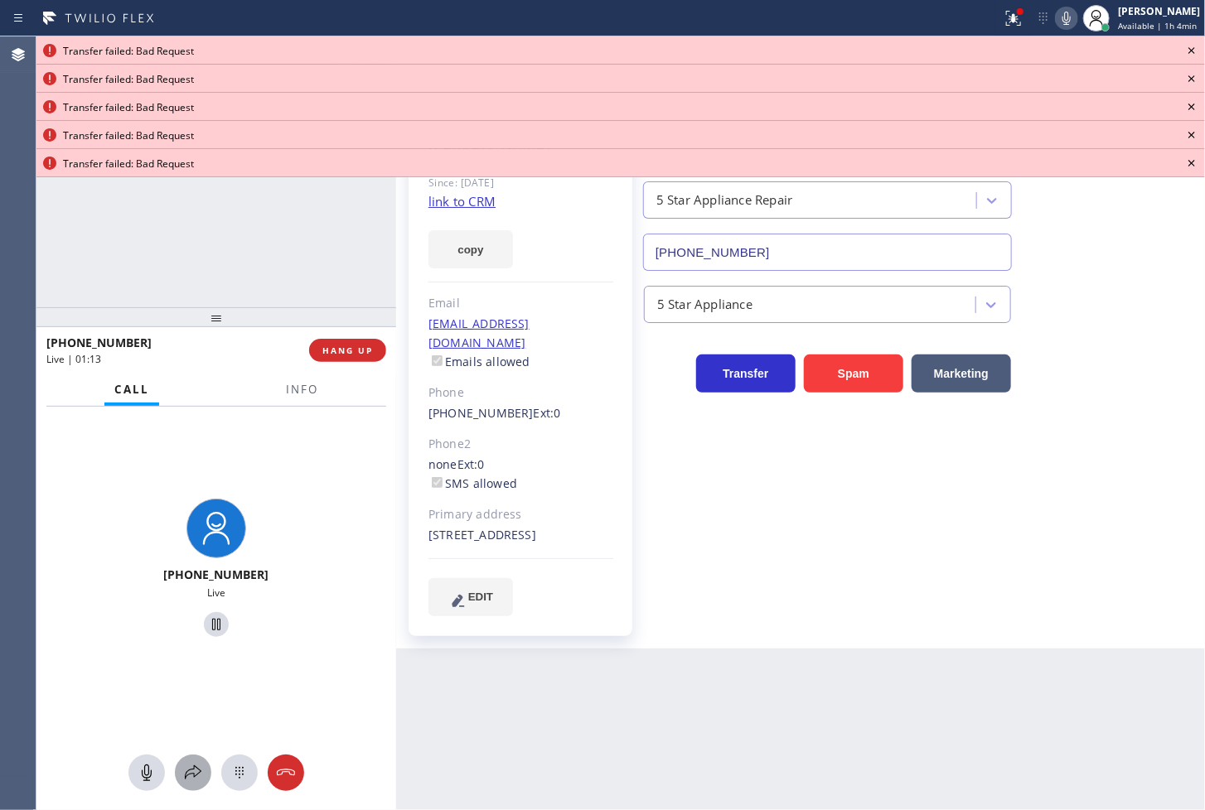
click at [201, 771] on icon at bounding box center [193, 773] width 17 height 14
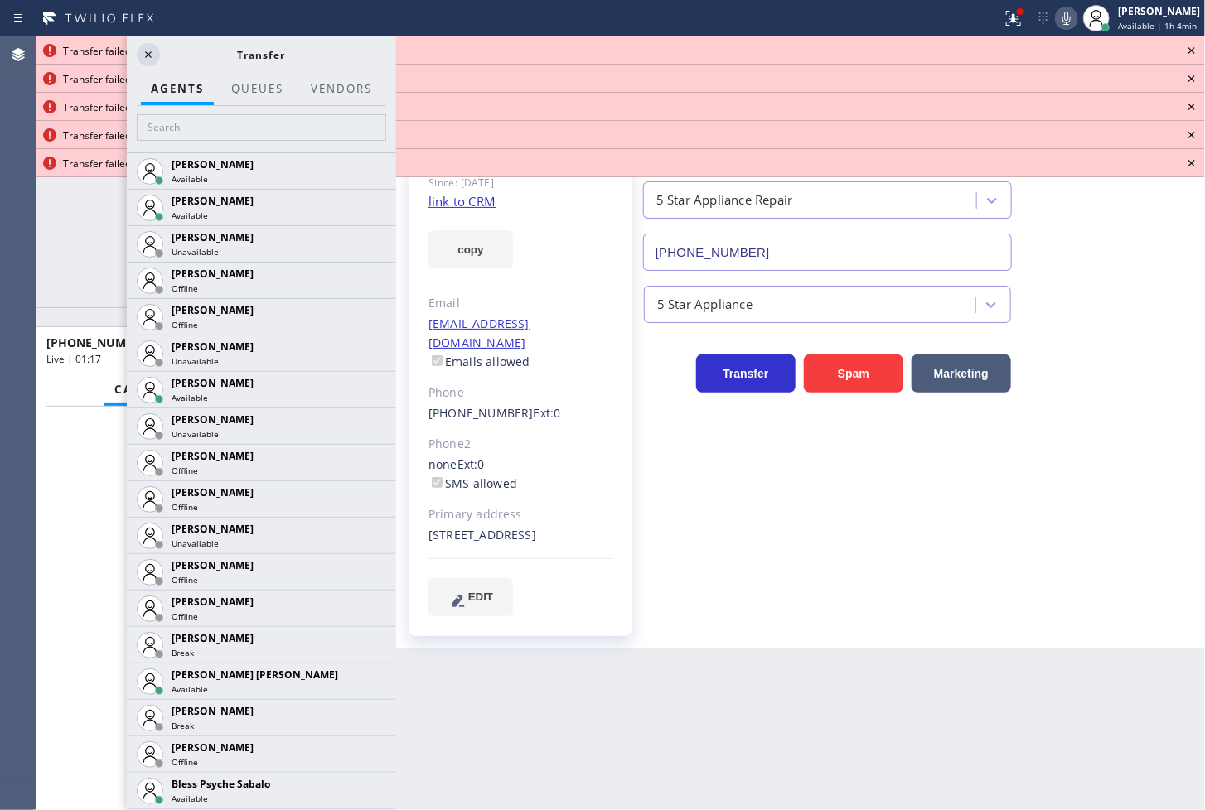
click at [1191, 51] on icon at bounding box center [1191, 50] width 7 height 7
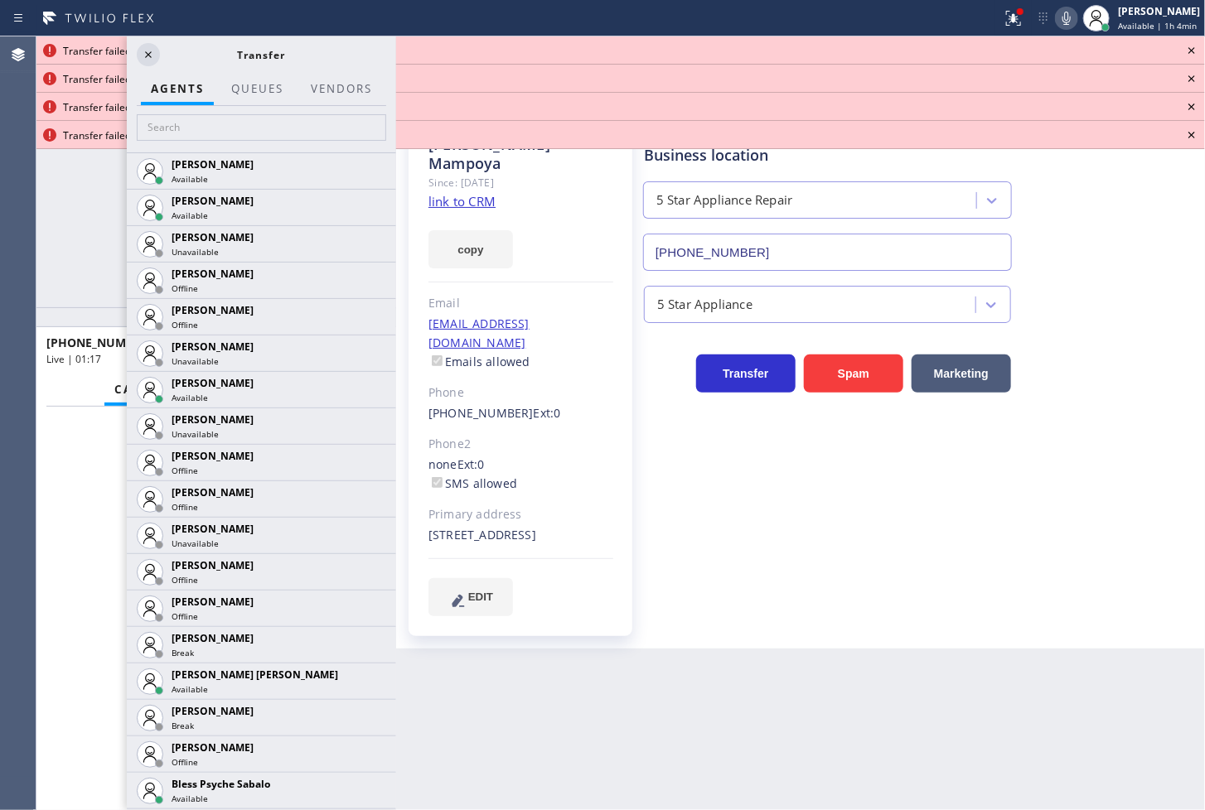
click at [1191, 51] on icon at bounding box center [1191, 50] width 7 height 7
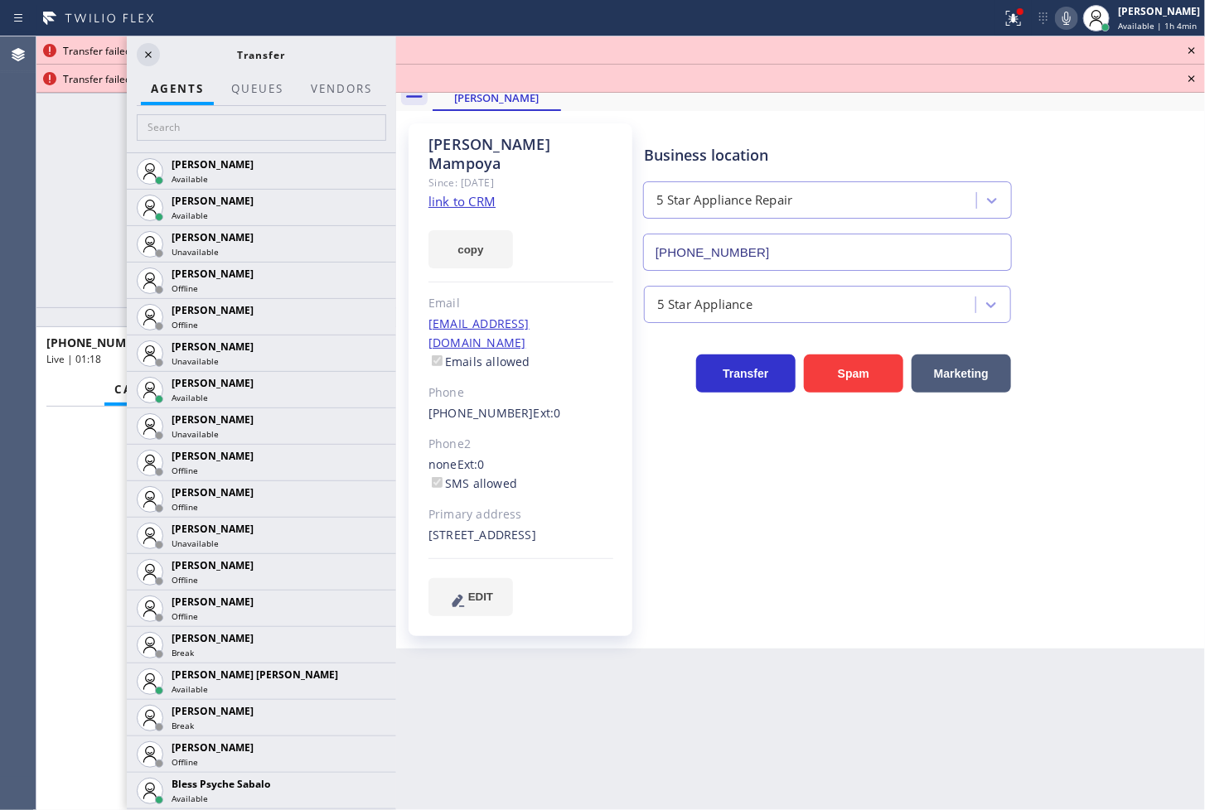
click at [1191, 51] on icon at bounding box center [1191, 50] width 7 height 7
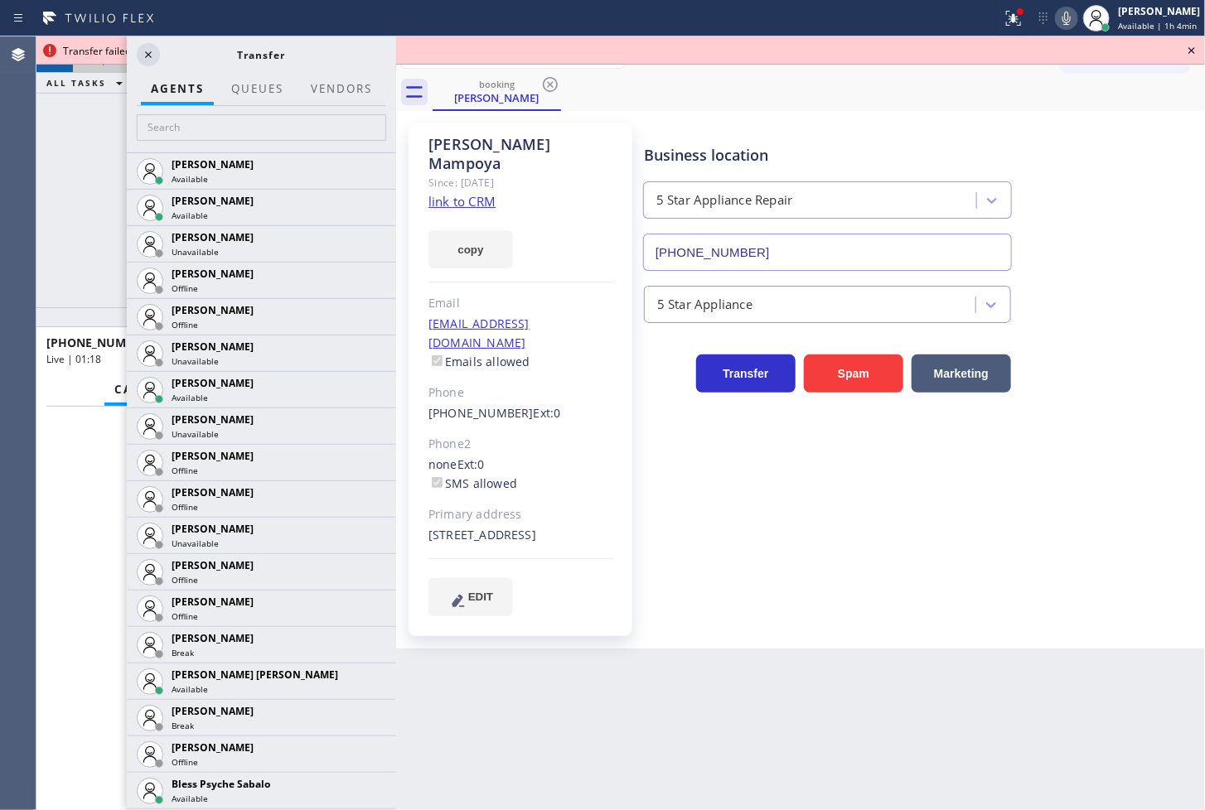
click at [1191, 51] on icon at bounding box center [1191, 50] width 7 height 7
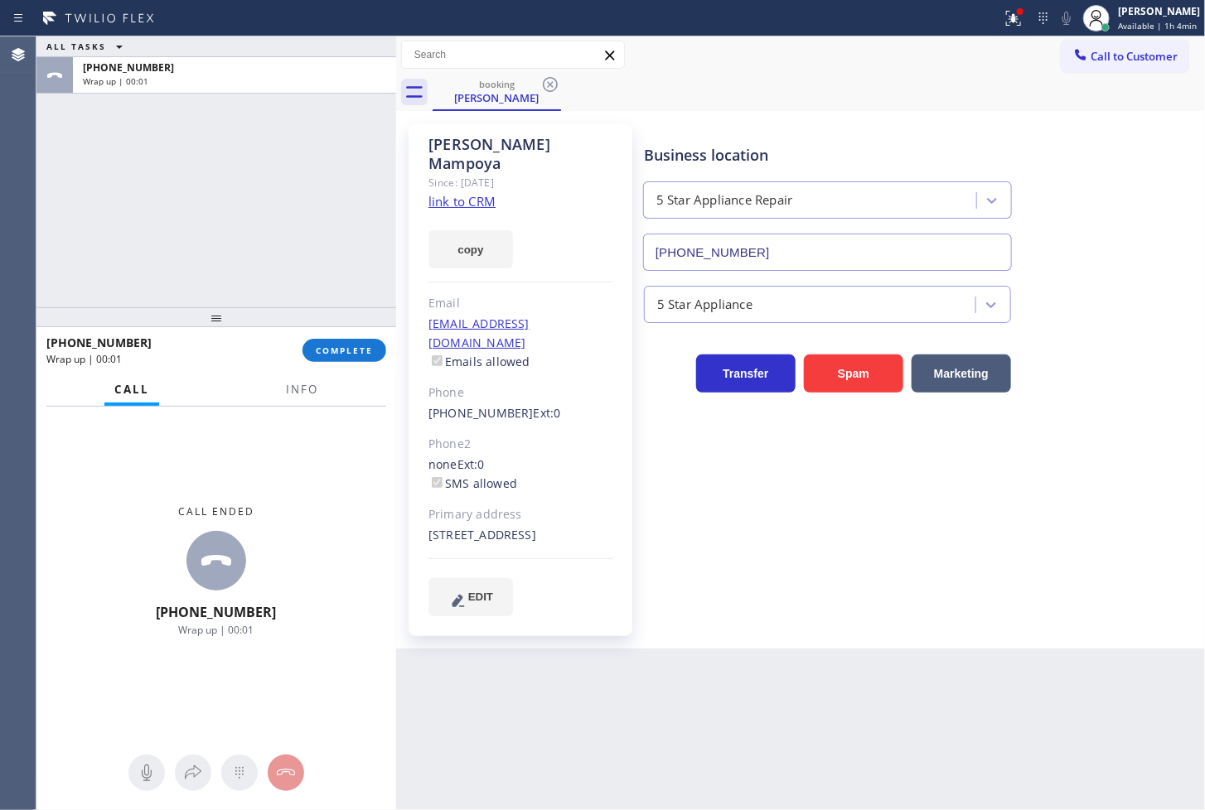
click at [464, 193] on link "link to CRM" at bounding box center [461, 201] width 67 height 17
click at [321, 346] on span "COMPLETE" at bounding box center [344, 351] width 57 height 12
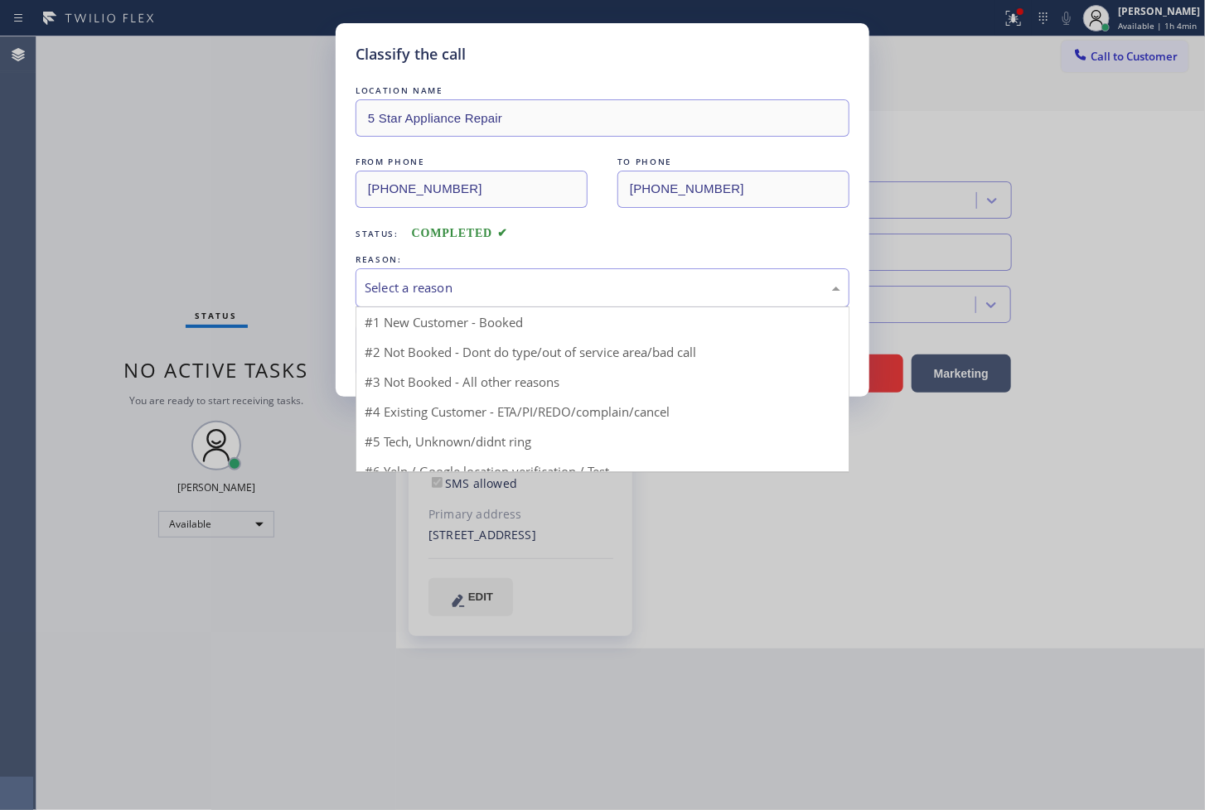
click at [447, 290] on div "Select a reason" at bounding box center [603, 287] width 476 height 19
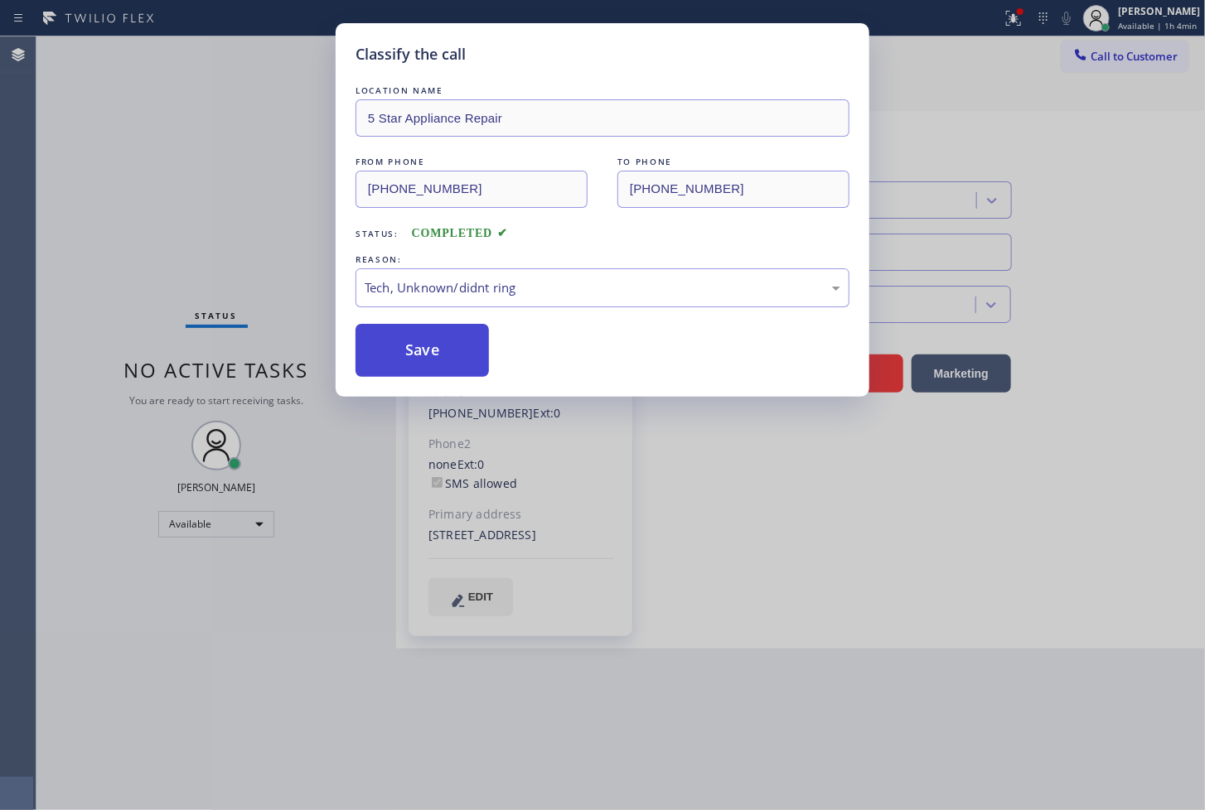
click at [399, 337] on button "Save" at bounding box center [422, 350] width 133 height 53
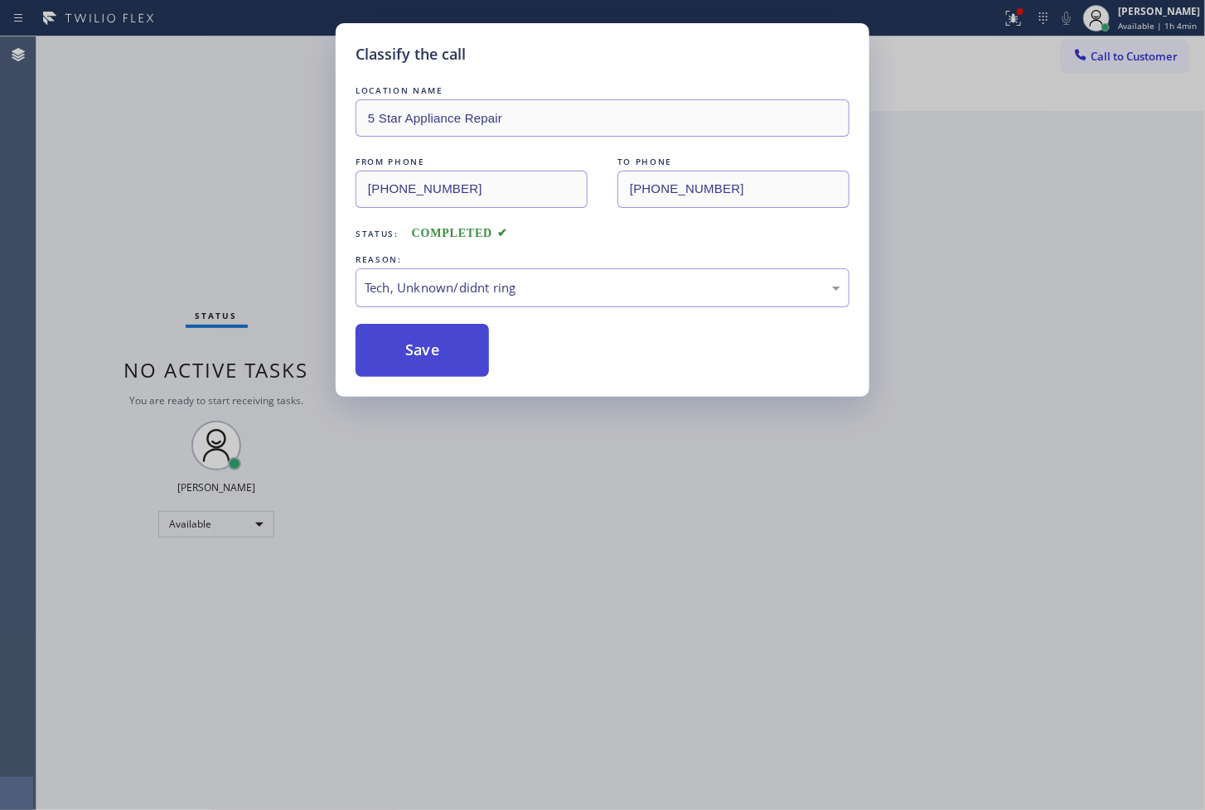
click at [399, 337] on button "Save" at bounding box center [422, 350] width 133 height 53
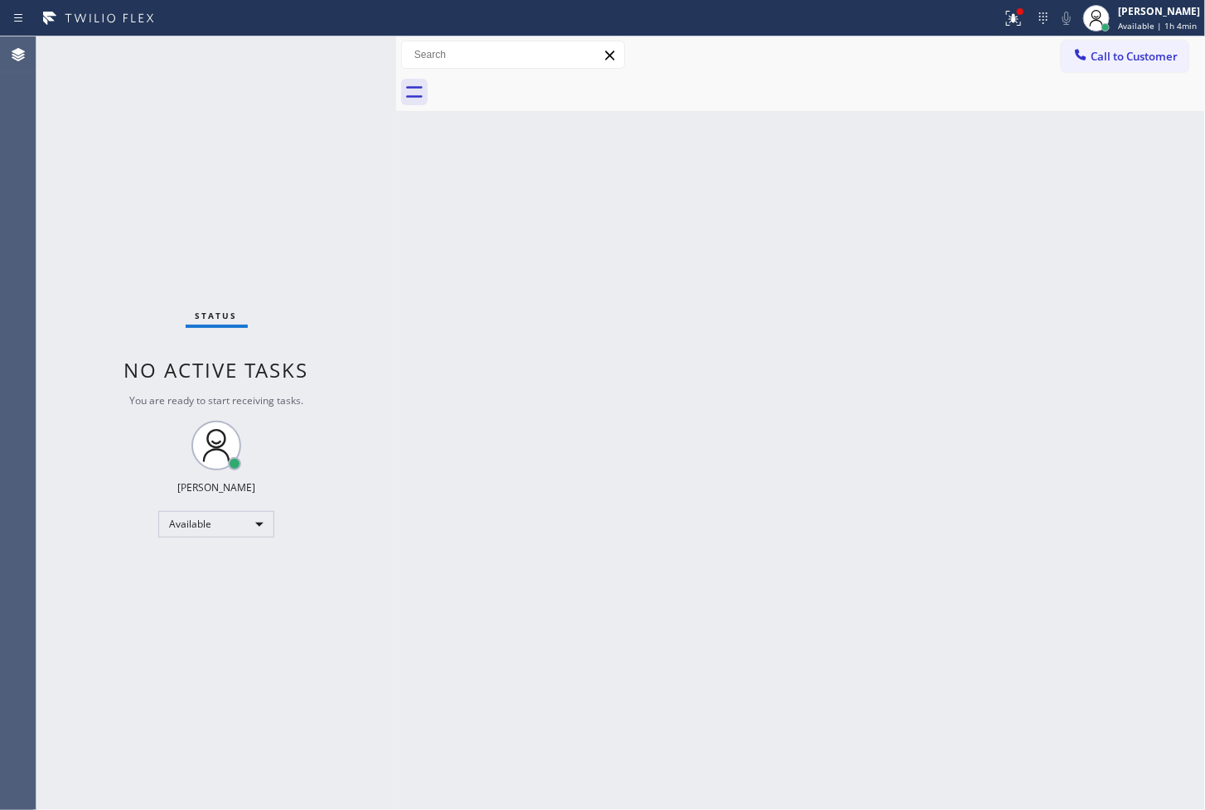
click at [334, 52] on div "Status No active tasks You are ready to start receiving tasks. [PERSON_NAME]" at bounding box center [216, 423] width 360 height 774
click at [134, 652] on div "Status No active tasks You are ready to start receiving tasks. [PERSON_NAME]" at bounding box center [216, 423] width 360 height 774
click at [272, 149] on div "Status No active tasks You are ready to start receiving tasks. [PERSON_NAME]" at bounding box center [216, 423] width 360 height 774
click at [338, 85] on div "Status No active tasks You are ready to start receiving tasks. [PERSON_NAME]" at bounding box center [216, 423] width 360 height 774
click at [337, 48] on div "Status No active tasks You are ready to start receiving tasks. [PERSON_NAME]" at bounding box center [216, 423] width 360 height 774
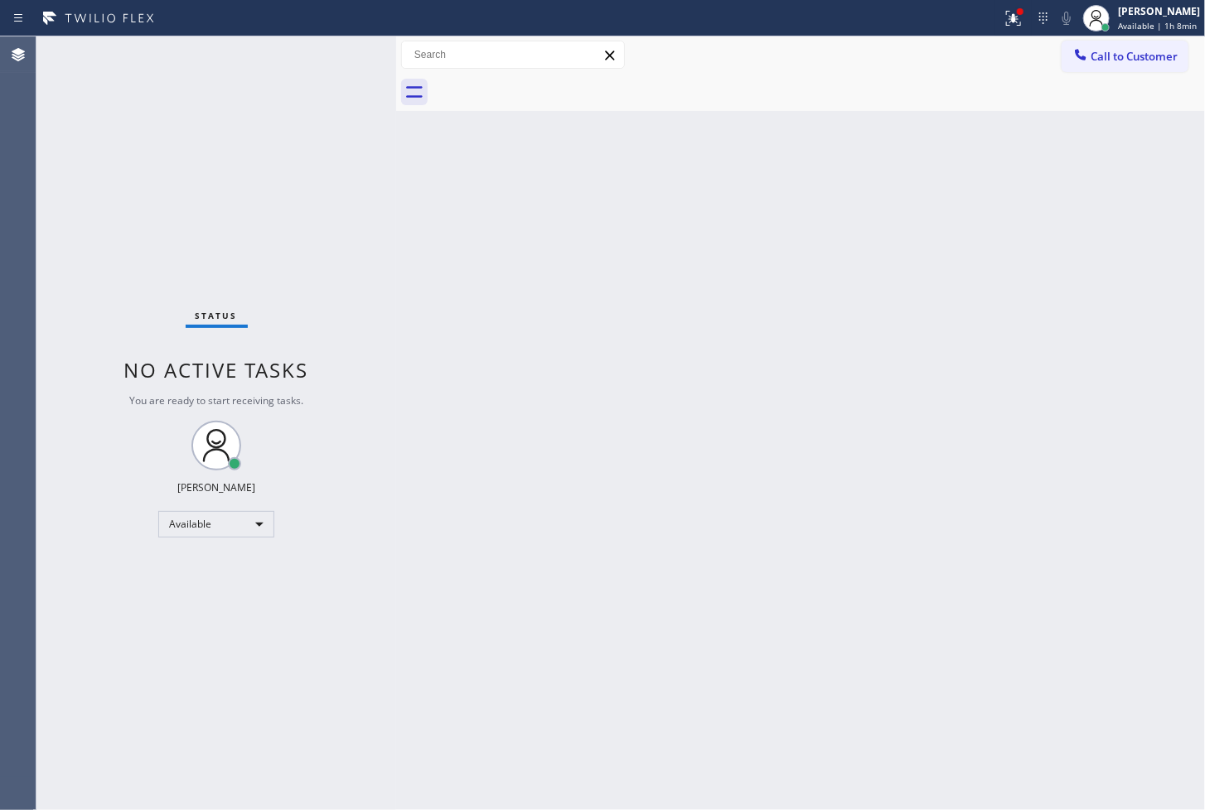
click at [341, 89] on div "Status No active tasks You are ready to start receiving tasks. [PERSON_NAME]" at bounding box center [216, 423] width 360 height 774
click at [691, 474] on div "Back to Dashboard Change Sender ID Customers Technicians Select a contact Outbo…" at bounding box center [800, 423] width 809 height 774
click at [94, 87] on div "Status No active tasks You are ready to start receiving tasks. [PERSON_NAME]" at bounding box center [216, 423] width 360 height 774
click at [507, 418] on div "Back to Dashboard Change Sender ID Customers Technicians Select a contact Outbo…" at bounding box center [800, 423] width 809 height 774
click at [253, 101] on div "Status No active tasks You are ready to start receiving tasks. [PERSON_NAME]" at bounding box center [216, 423] width 360 height 774
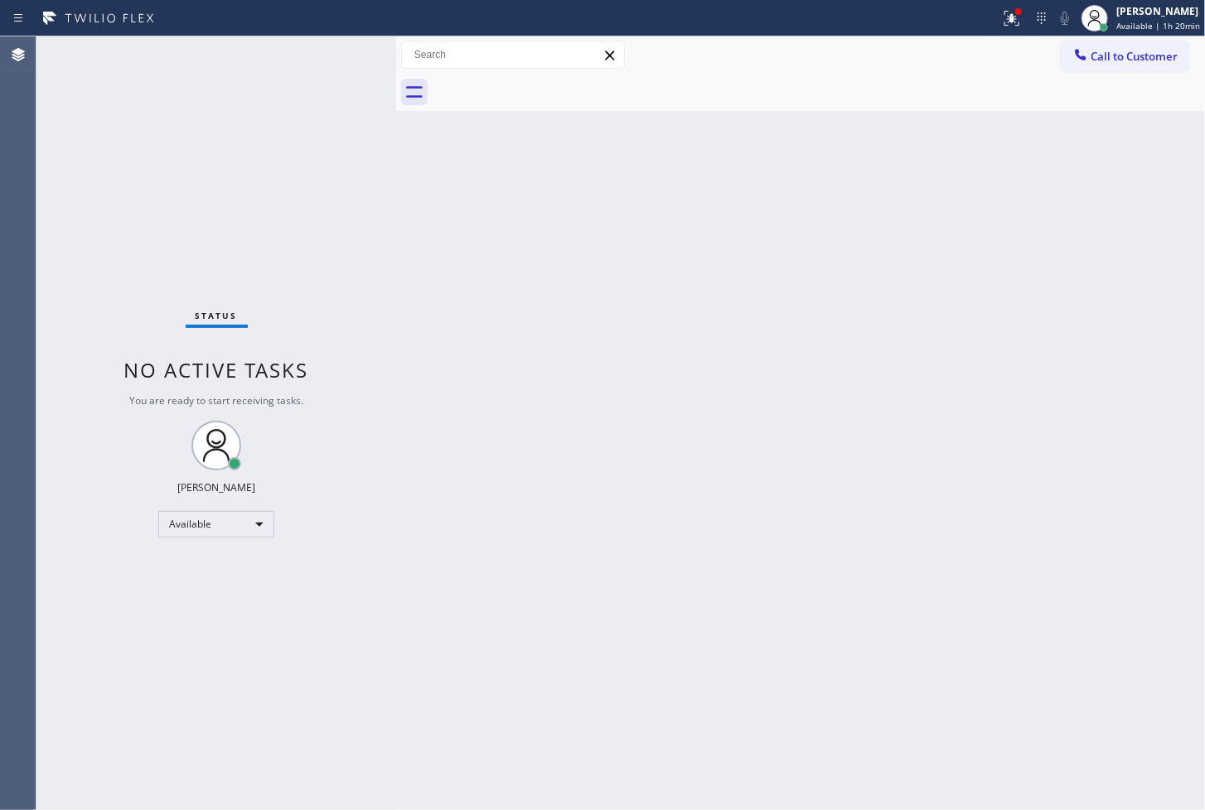
click at [319, 50] on div "Status No active tasks You are ready to start receiving tasks. [PERSON_NAME]" at bounding box center [216, 423] width 360 height 774
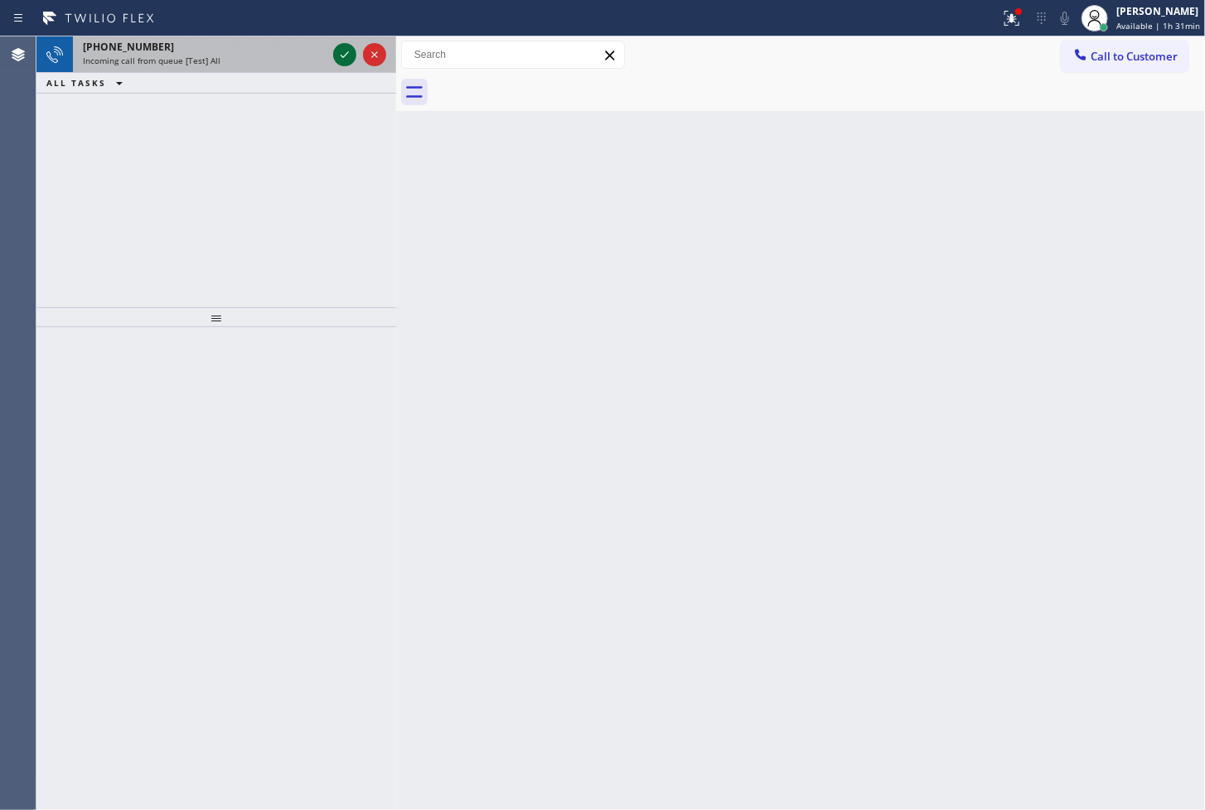
click at [348, 55] on icon at bounding box center [345, 55] width 20 height 20
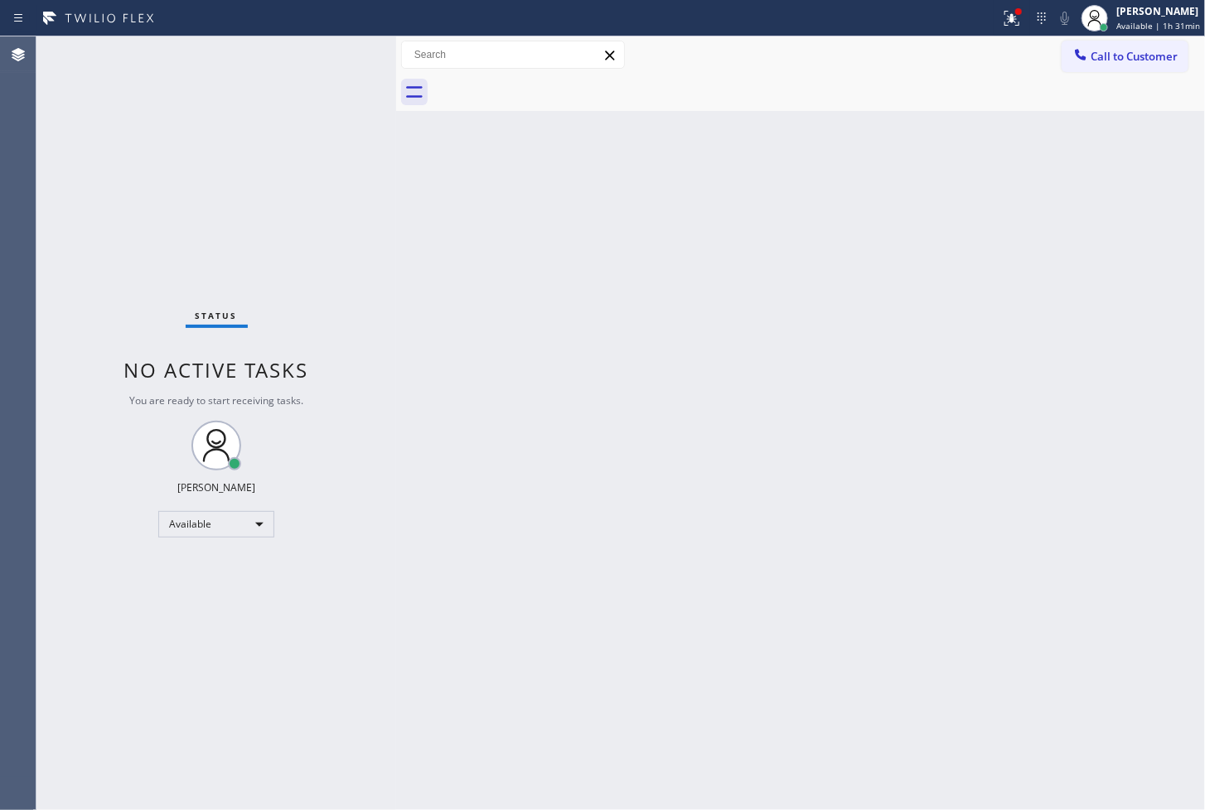
click at [342, 50] on div "Status No active tasks You are ready to start receiving tasks. [PERSON_NAME]" at bounding box center [216, 423] width 360 height 774
drag, startPoint x: 402, startPoint y: 302, endPoint x: 726, endPoint y: 166, distance: 351.4
click at [406, 299] on div "Back to Dashboard Change Sender ID Customers Technicians Select a contact Outbo…" at bounding box center [800, 423] width 809 height 774
click at [994, 12] on div at bounding box center [1012, 18] width 36 height 20
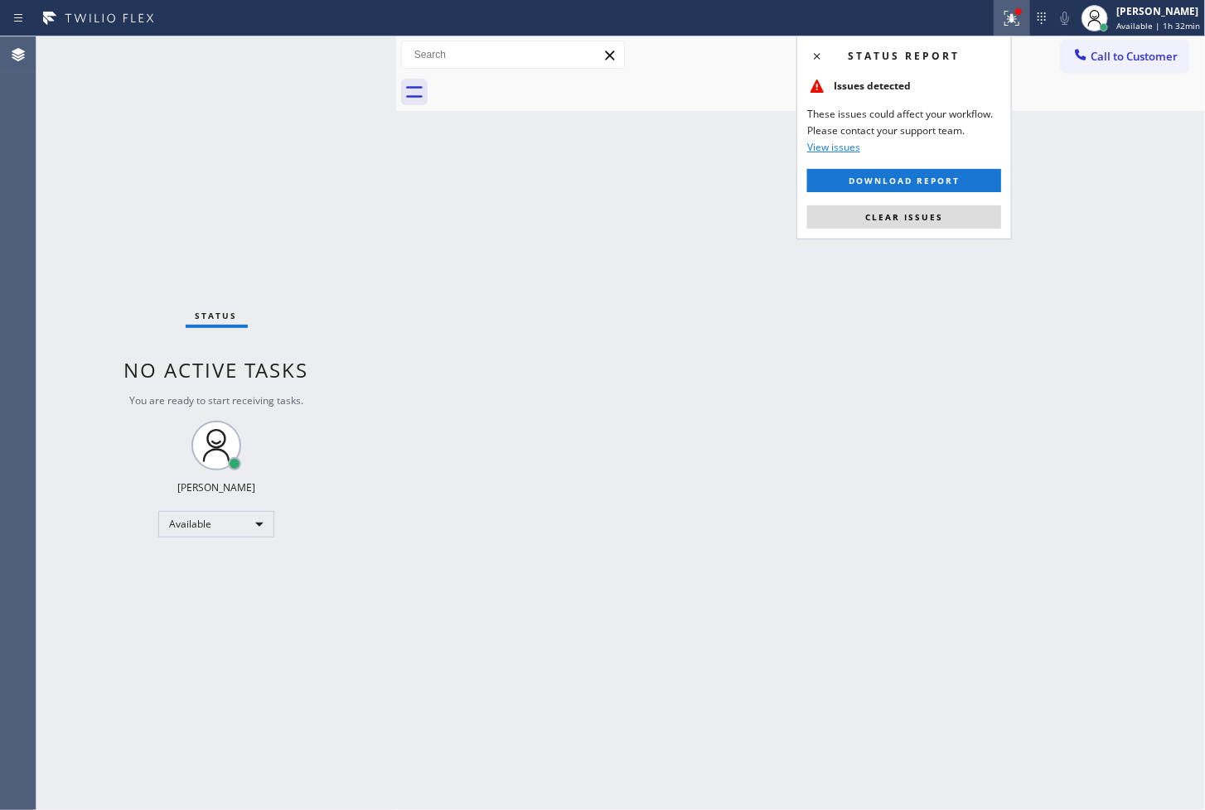
drag, startPoint x: 902, startPoint y: 208, endPoint x: 850, endPoint y: 186, distance: 56.0
click at [901, 208] on button "Clear issues" at bounding box center [904, 217] width 194 height 23
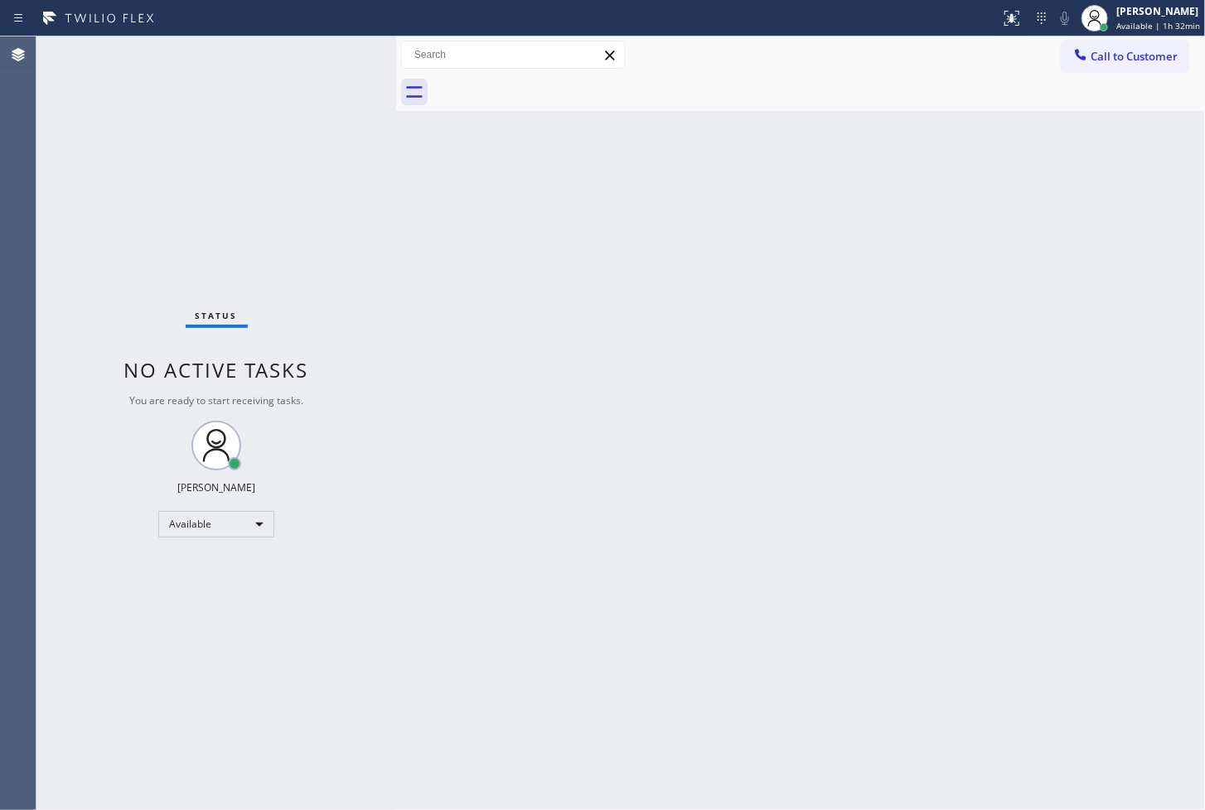
click at [279, 187] on div "Status No active tasks You are ready to start receiving tasks. [PERSON_NAME]" at bounding box center [216, 423] width 360 height 774
click at [287, 66] on div "Status No active tasks You are ready to start receiving tasks. [PERSON_NAME]" at bounding box center [216, 423] width 360 height 774
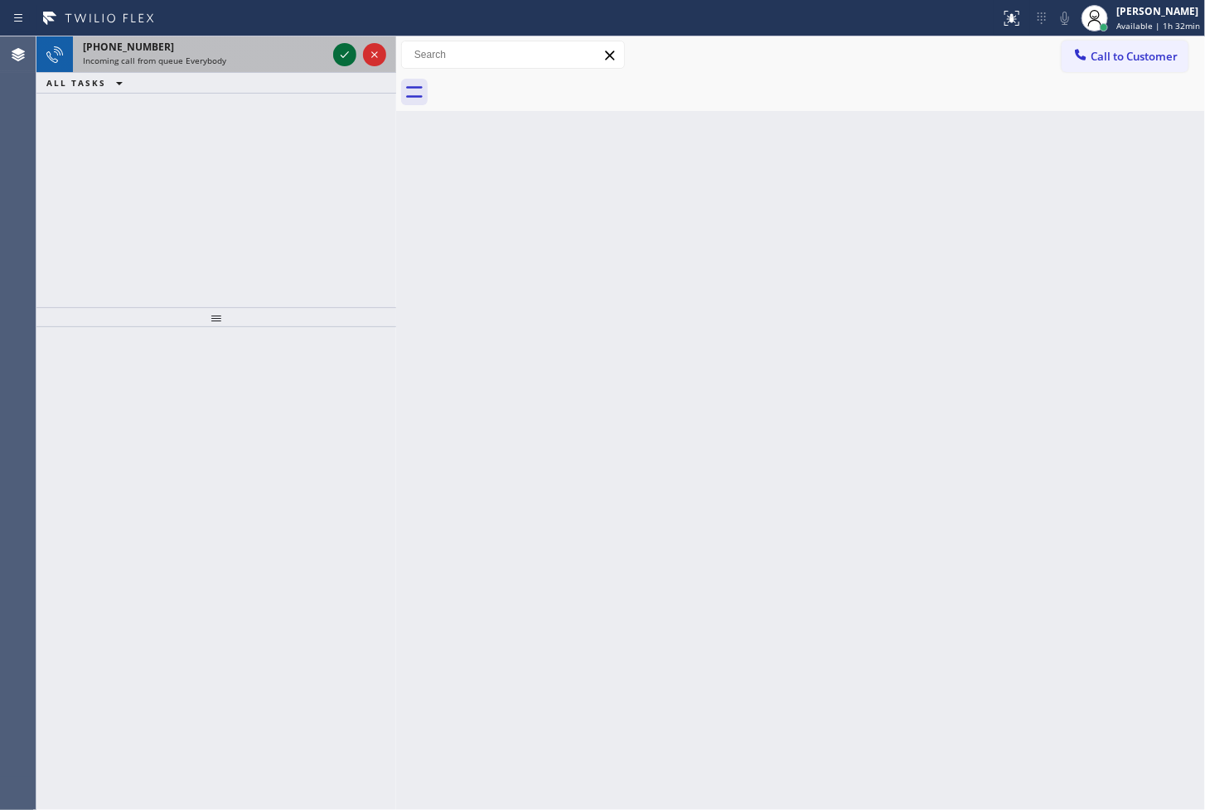
click at [336, 47] on icon at bounding box center [345, 55] width 20 height 20
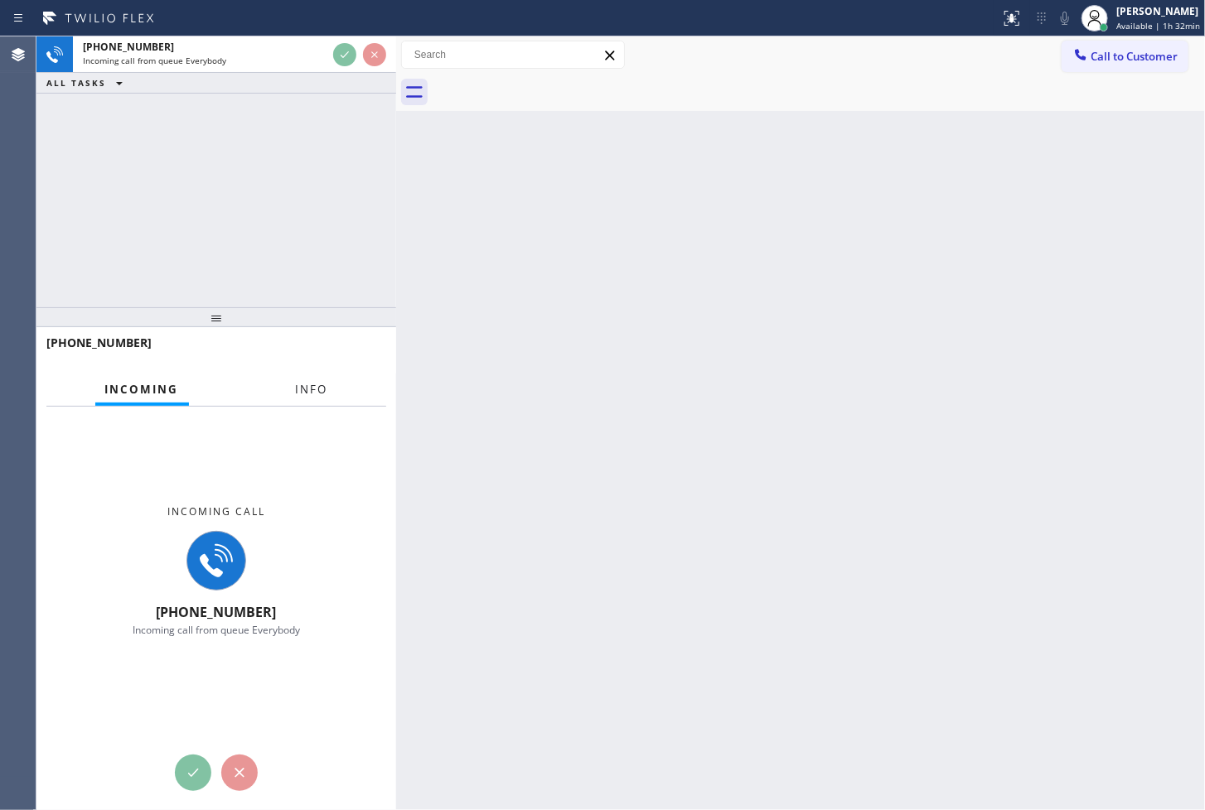
click at [307, 391] on span "Info" at bounding box center [312, 389] width 32 height 15
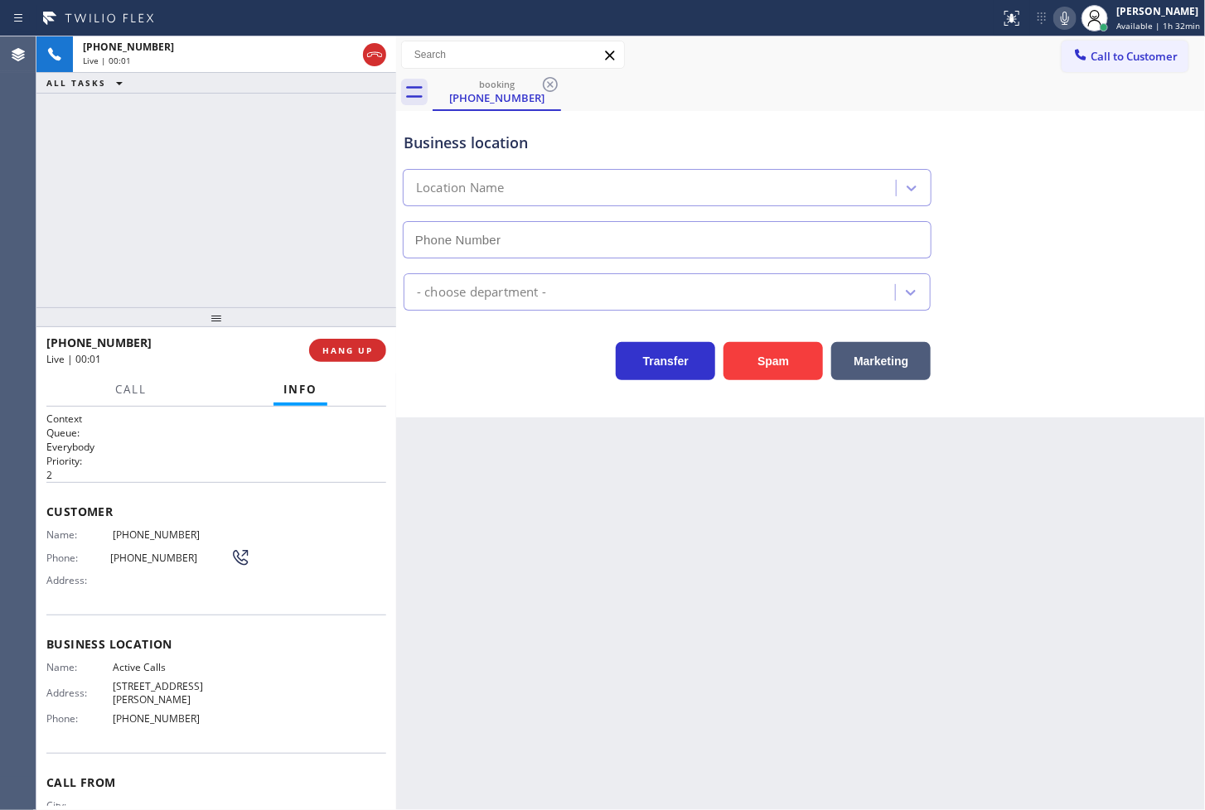
type input "(833) 532-0090"
click at [113, 194] on div "+18336544251 Live | 00:05 ALL TASKS ALL TASKS ACTIVE TASKS TASKS IN WRAP UP" at bounding box center [216, 171] width 360 height 271
click at [474, 385] on div "Business location Active Calls (833) 532-0090 - choose department - Transfer Sp…" at bounding box center [800, 264] width 809 height 307
click at [335, 241] on div "+18336544251 Live | 00:06 ALL TASKS ALL TASKS ACTIVE TASKS TASKS IN WRAP UP" at bounding box center [216, 171] width 360 height 271
click at [1100, 99] on div "booking (833) 654-4251" at bounding box center [819, 92] width 772 height 37
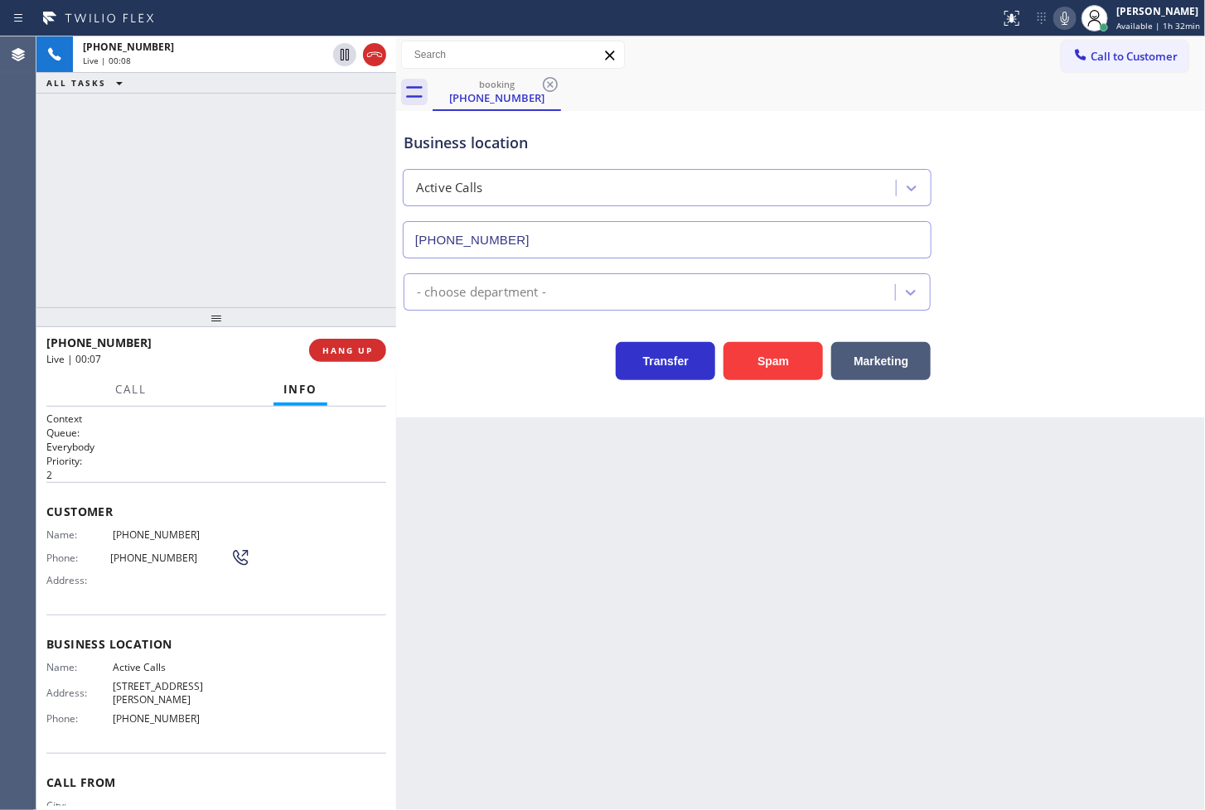
click at [196, 254] on div "+18336544251 Live | 00:08 ALL TASKS ALL TASKS ACTIVE TASKS TASKS IN WRAP UP" at bounding box center [216, 171] width 360 height 271
drag, startPoint x: 525, startPoint y: 380, endPoint x: 296, endPoint y: 290, distance: 245.6
click at [517, 380] on div "Transfer Spam Marketing" at bounding box center [667, 357] width 534 height 46
click at [273, 275] on div "+18336544251 Live | 00:09 ALL TASKS ALL TASKS ACTIVE TASKS TASKS IN WRAP UP" at bounding box center [216, 171] width 360 height 271
click at [341, 346] on span "HANG UP" at bounding box center [347, 351] width 51 height 12
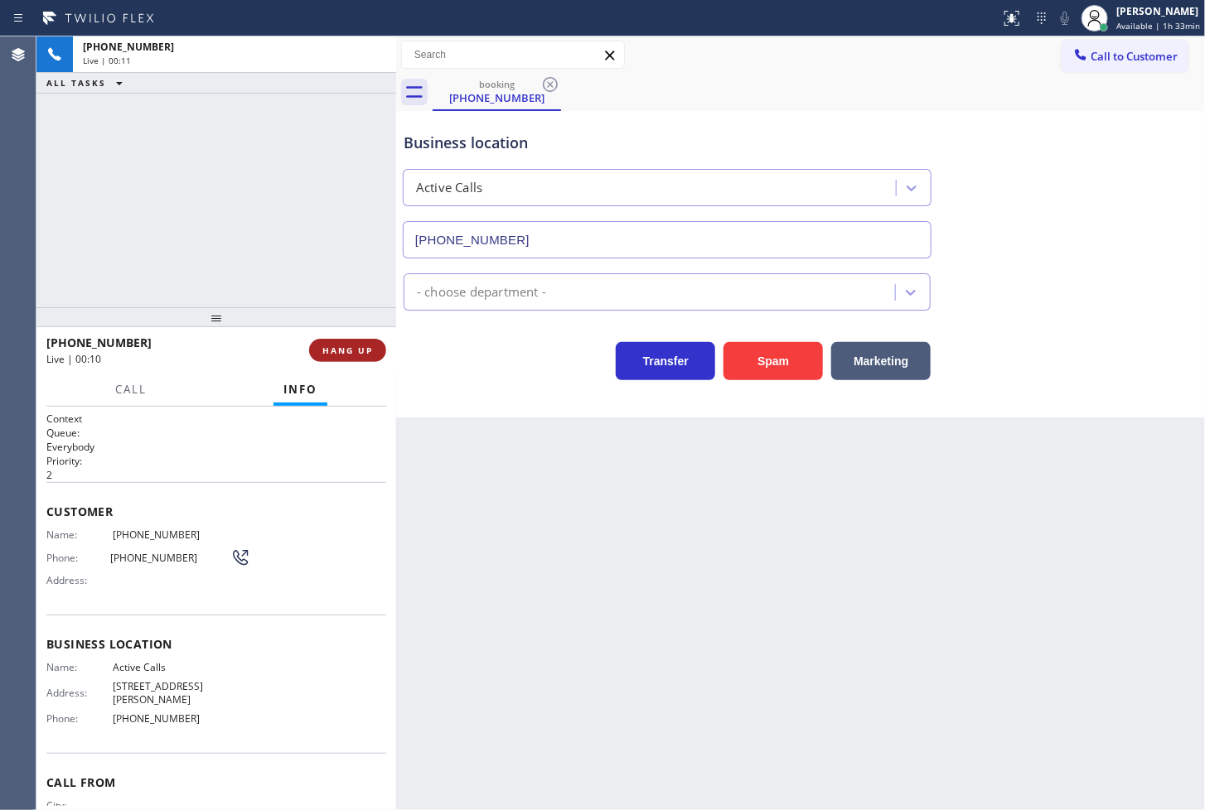
click at [341, 346] on span "HANG UP" at bounding box center [347, 351] width 51 height 12
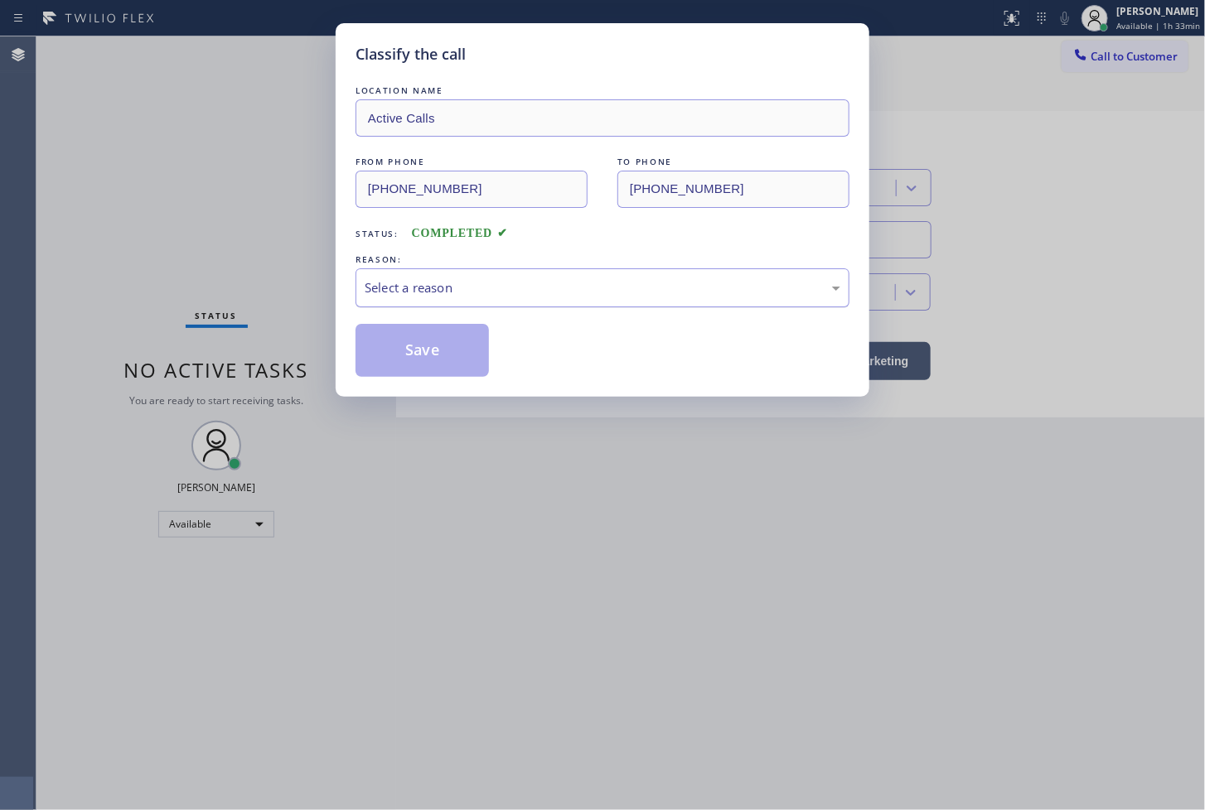
click at [474, 293] on div "Select a reason" at bounding box center [603, 287] width 476 height 19
click at [457, 360] on button "Save" at bounding box center [422, 350] width 133 height 53
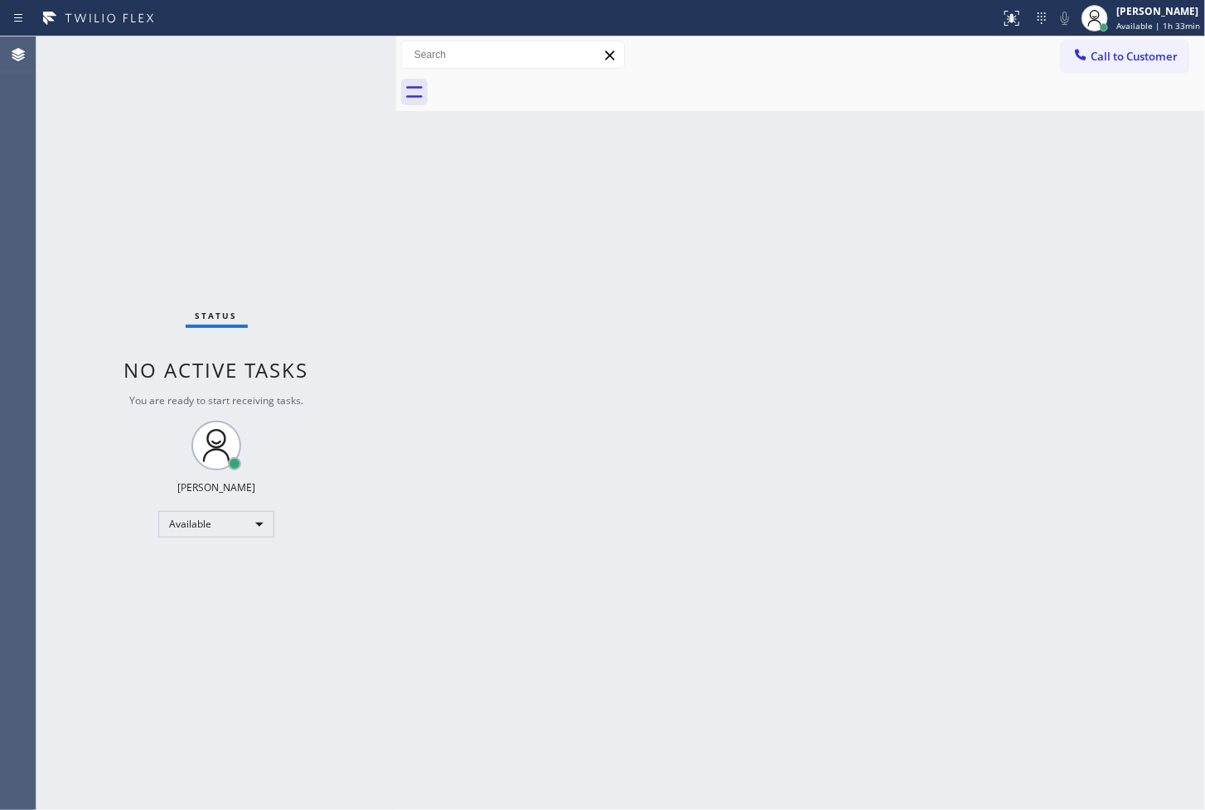
click at [327, 45] on div "Status No active tasks You are ready to start receiving tasks. [PERSON_NAME]" at bounding box center [216, 423] width 360 height 774
click at [344, 52] on div "Status No active tasks You are ready to start receiving tasks. [PERSON_NAME]" at bounding box center [216, 423] width 360 height 774
click at [344, 51] on div "Status No active tasks You are ready to start receiving tasks. [PERSON_NAME]" at bounding box center [216, 423] width 360 height 774
drag, startPoint x: 351, startPoint y: 46, endPoint x: 707, endPoint y: 280, distance: 425.9
click at [352, 46] on div "Status No active tasks You are ready to start receiving tasks. [PERSON_NAME]" at bounding box center [216, 423] width 360 height 774
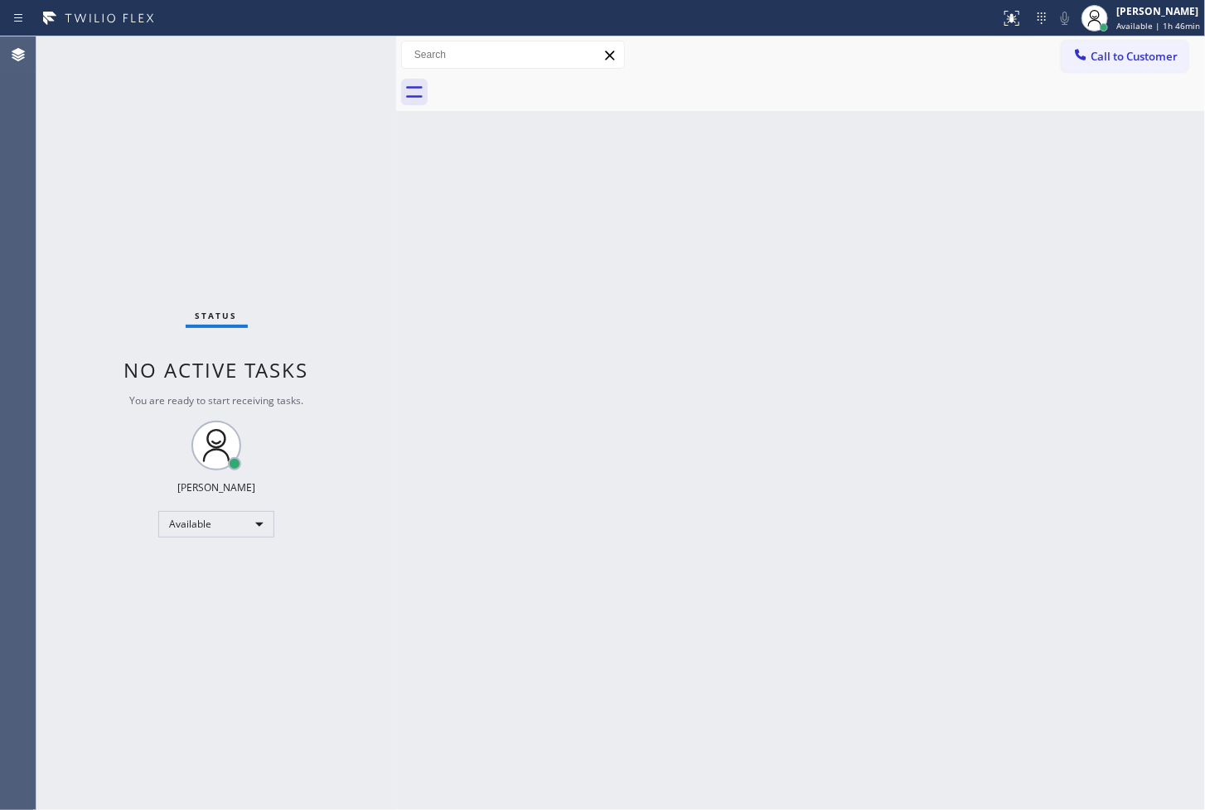
click at [510, 25] on div at bounding box center [500, 18] width 987 height 27
click at [358, 133] on div "Status No active tasks You are ready to start receiving tasks. [PERSON_NAME]" at bounding box center [216, 423] width 360 height 774
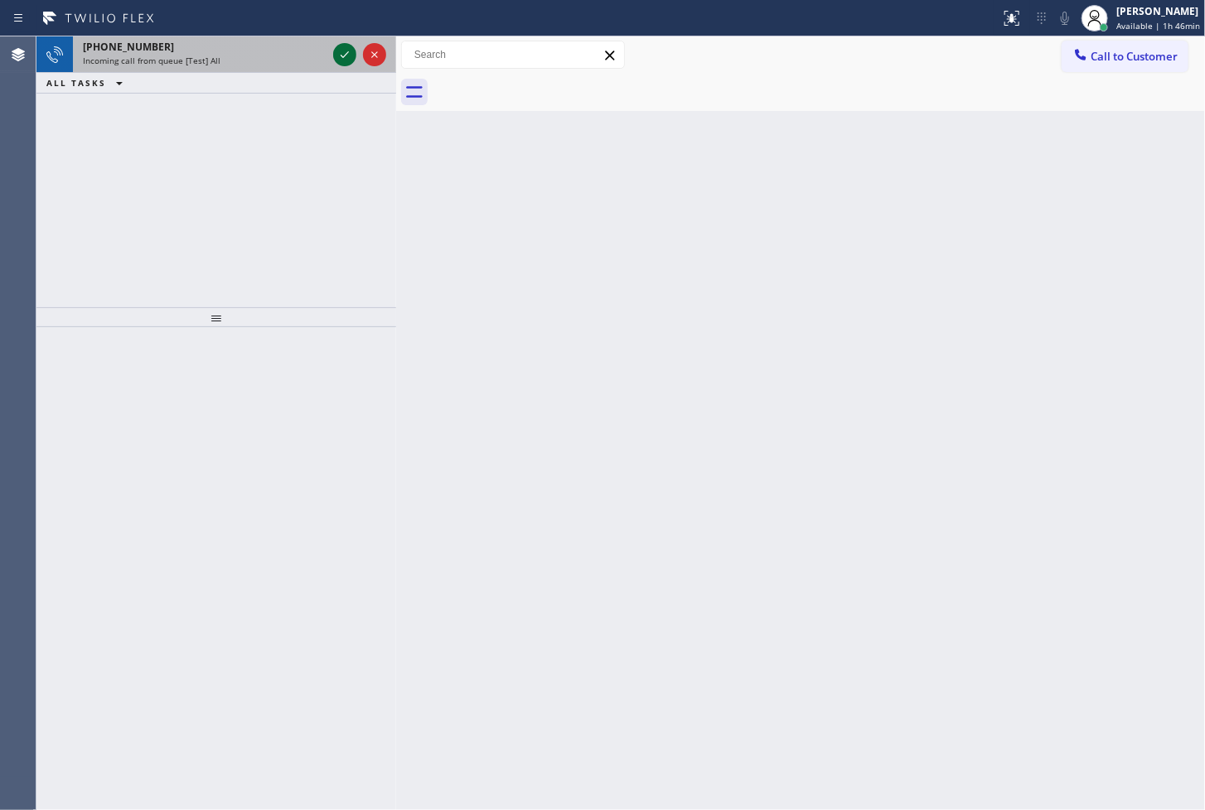
click at [337, 54] on icon at bounding box center [345, 55] width 20 height 20
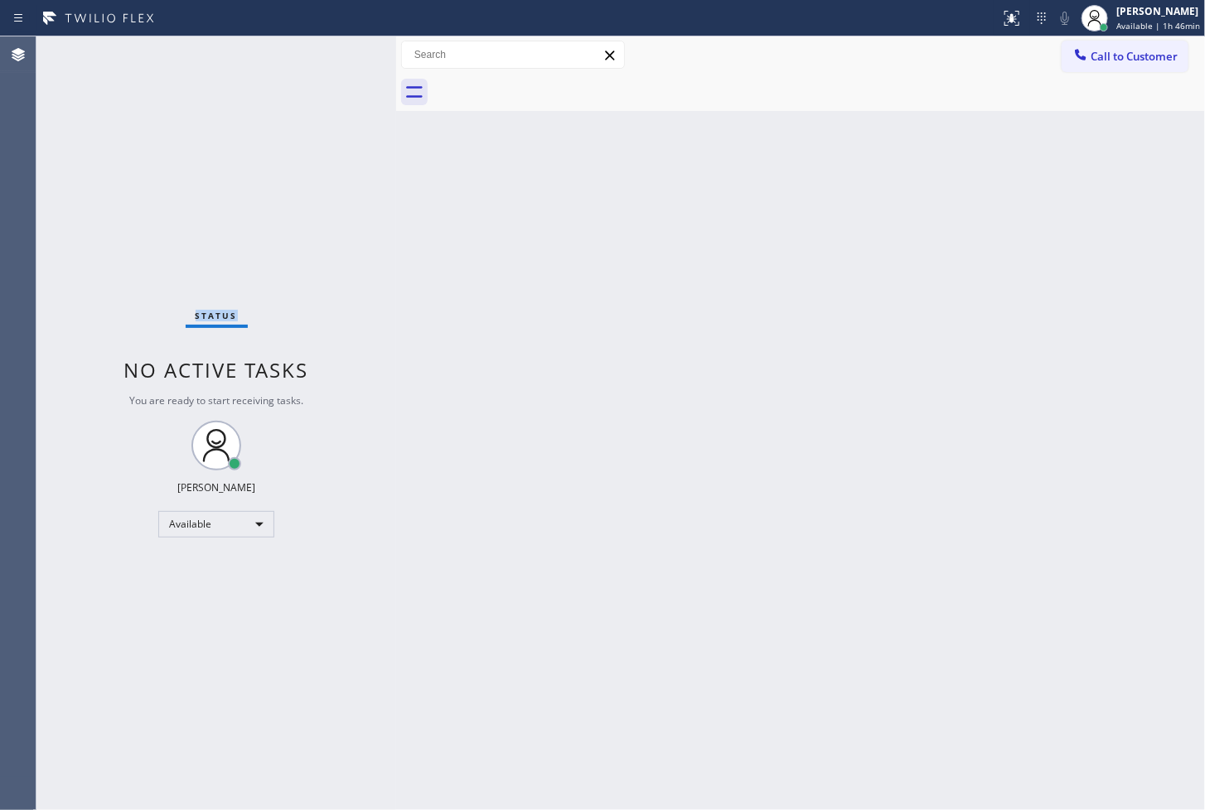
click at [337, 54] on div "Status No active tasks You are ready to start receiving tasks. [PERSON_NAME]" at bounding box center [216, 423] width 360 height 774
click at [305, 276] on div "Status No active tasks You are ready to start receiving tasks. [PERSON_NAME]" at bounding box center [216, 423] width 360 height 774
click at [285, 243] on div "Status No active tasks You are ready to start receiving tasks. [PERSON_NAME]" at bounding box center [216, 423] width 360 height 774
click at [288, 180] on div "Status No active tasks You are ready to start receiving tasks. [PERSON_NAME]" at bounding box center [216, 423] width 360 height 774
click at [288, 178] on div "Status No active tasks You are ready to start receiving tasks. [PERSON_NAME]" at bounding box center [216, 423] width 360 height 774
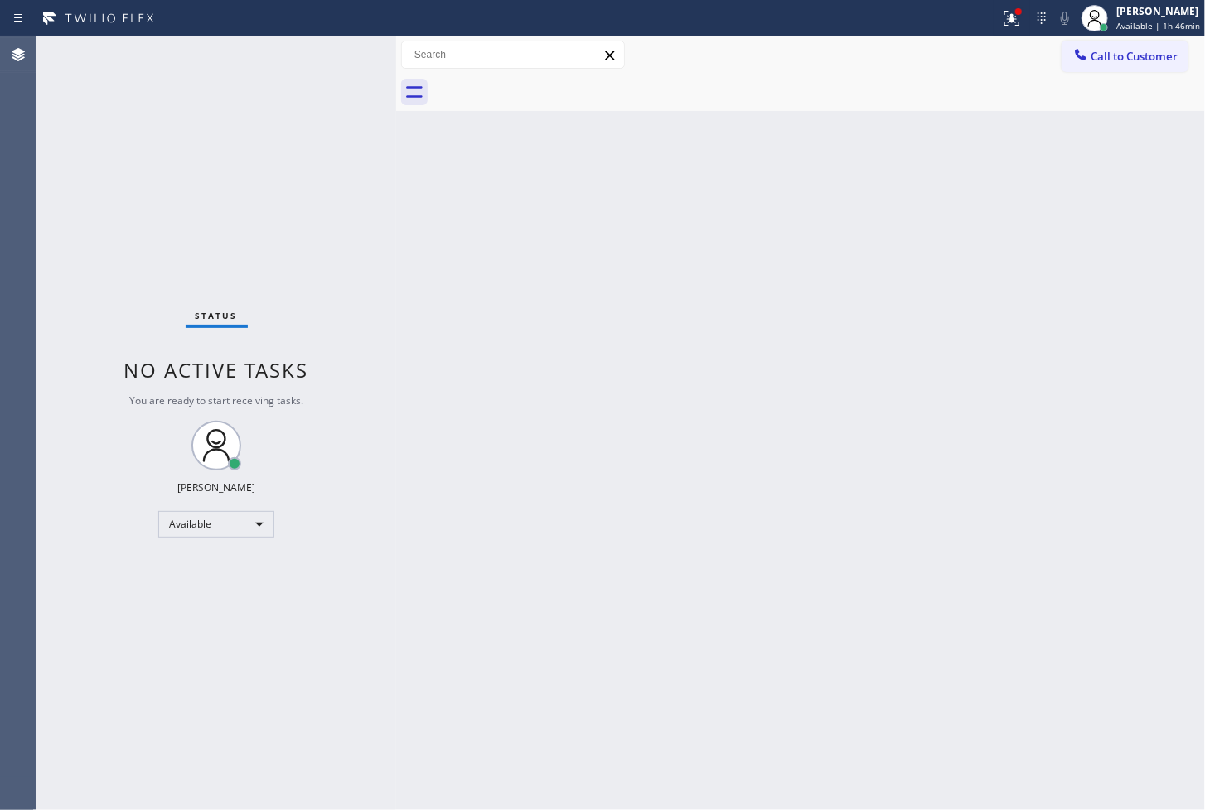
click at [304, 145] on div "Status No active tasks You are ready to start receiving tasks. [PERSON_NAME]" at bounding box center [216, 423] width 360 height 774
click at [280, 111] on div "Status No active tasks You are ready to start receiving tasks. [PERSON_NAME]" at bounding box center [216, 423] width 360 height 774
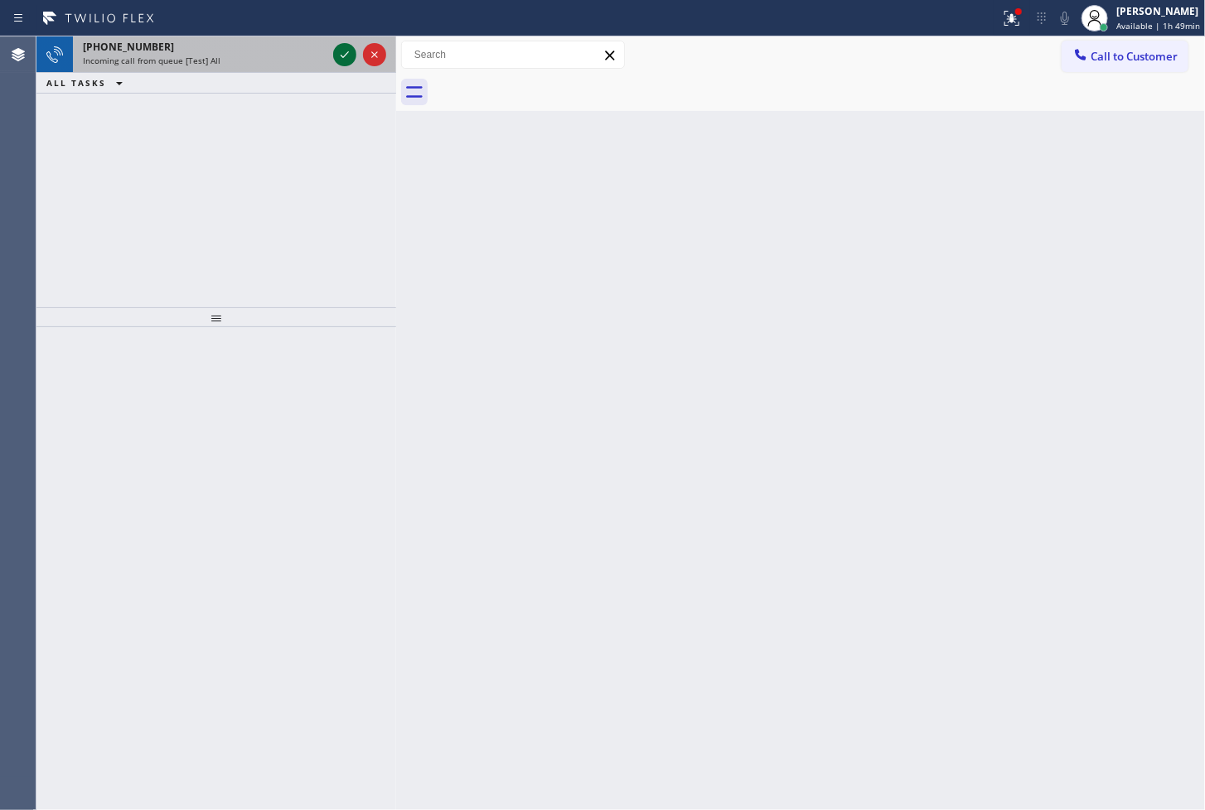
click at [337, 46] on icon at bounding box center [345, 55] width 20 height 20
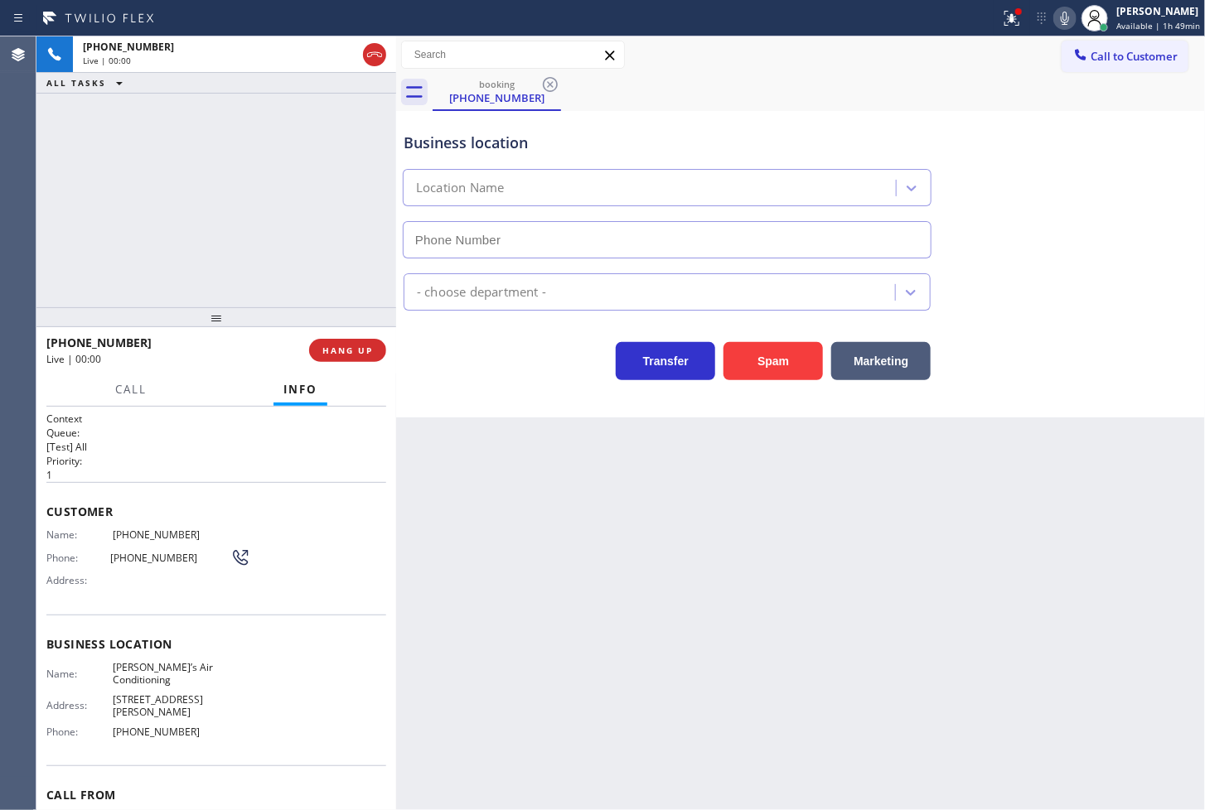
type input "(818) 853-9091"
click at [229, 292] on div "+18002155150 Live | 00:03 ALL TASKS ALL TASKS ACTIVE TASKS TASKS IN WRAP UP" at bounding box center [216, 171] width 360 height 271
click at [1002, 20] on icon at bounding box center [1012, 18] width 20 height 20
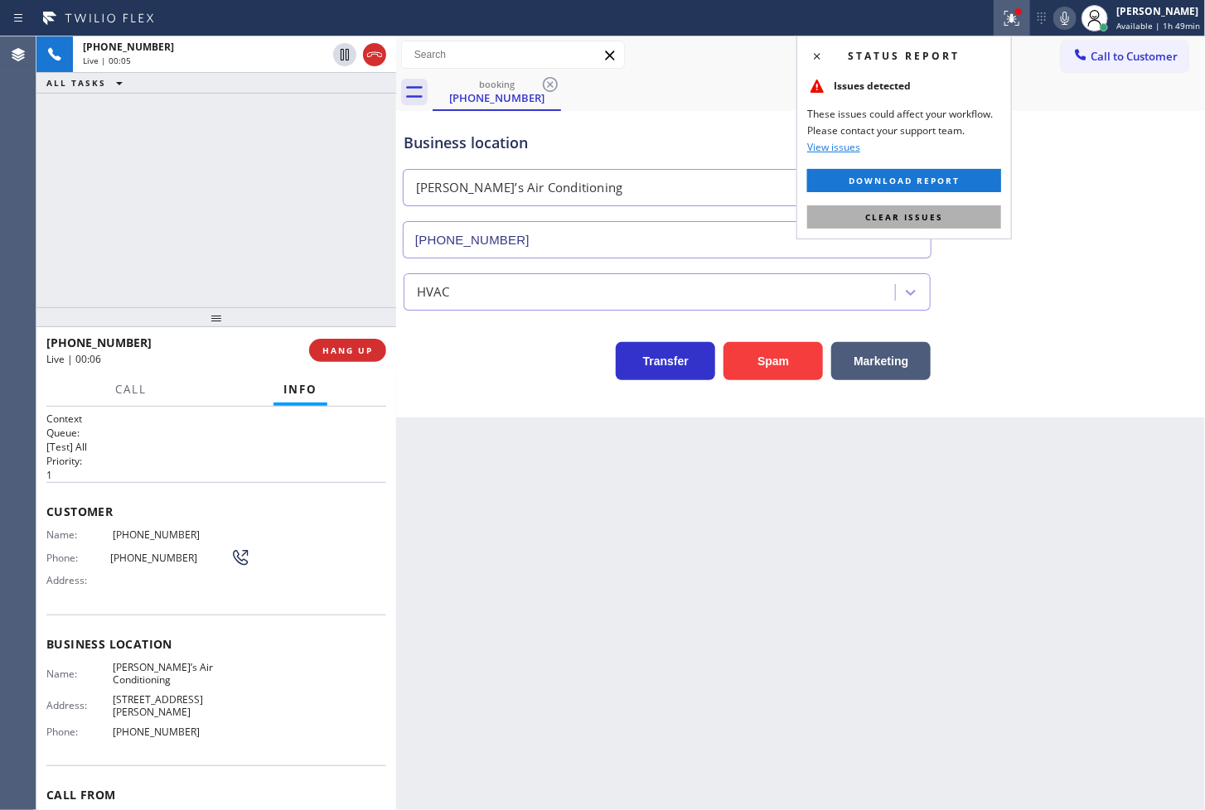
click at [948, 221] on button "Clear issues" at bounding box center [904, 217] width 194 height 23
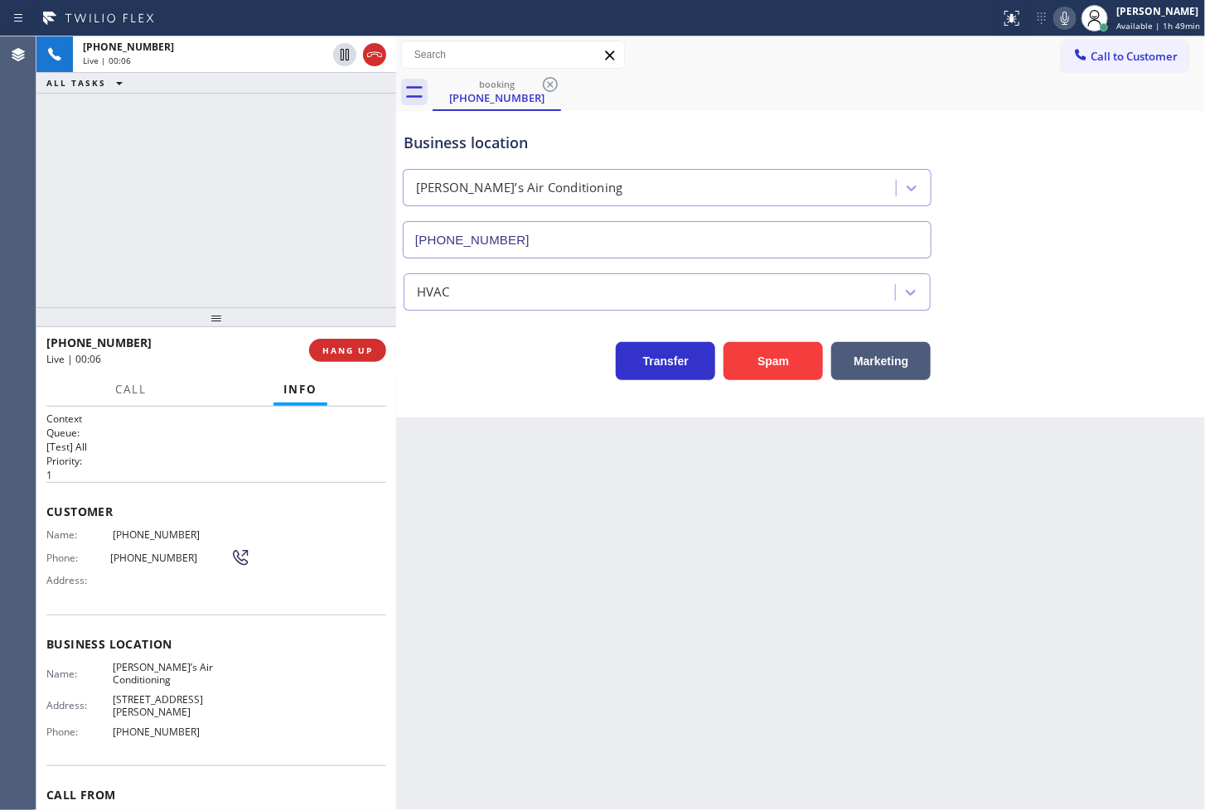
click at [312, 202] on div "+18002155150 Live | 00:06 ALL TASKS ALL TASKS ACTIVE TASKS TASKS IN WRAP UP" at bounding box center [216, 171] width 360 height 271
click at [554, 365] on div "Transfer Spam Marketing" at bounding box center [667, 357] width 534 height 46
click at [532, 390] on div "Business location Andre’s Air Conditioning (818) 853-9091 HVAC Transfer Spam Ma…" at bounding box center [800, 264] width 809 height 307
drag, startPoint x: 785, startPoint y: 417, endPoint x: 781, endPoint y: 366, distance: 50.7
click at [785, 411] on div "Business location Andre’s Air Conditioning (818) 853-9091 HVAC Transfer Spam Ma…" at bounding box center [800, 264] width 809 height 307
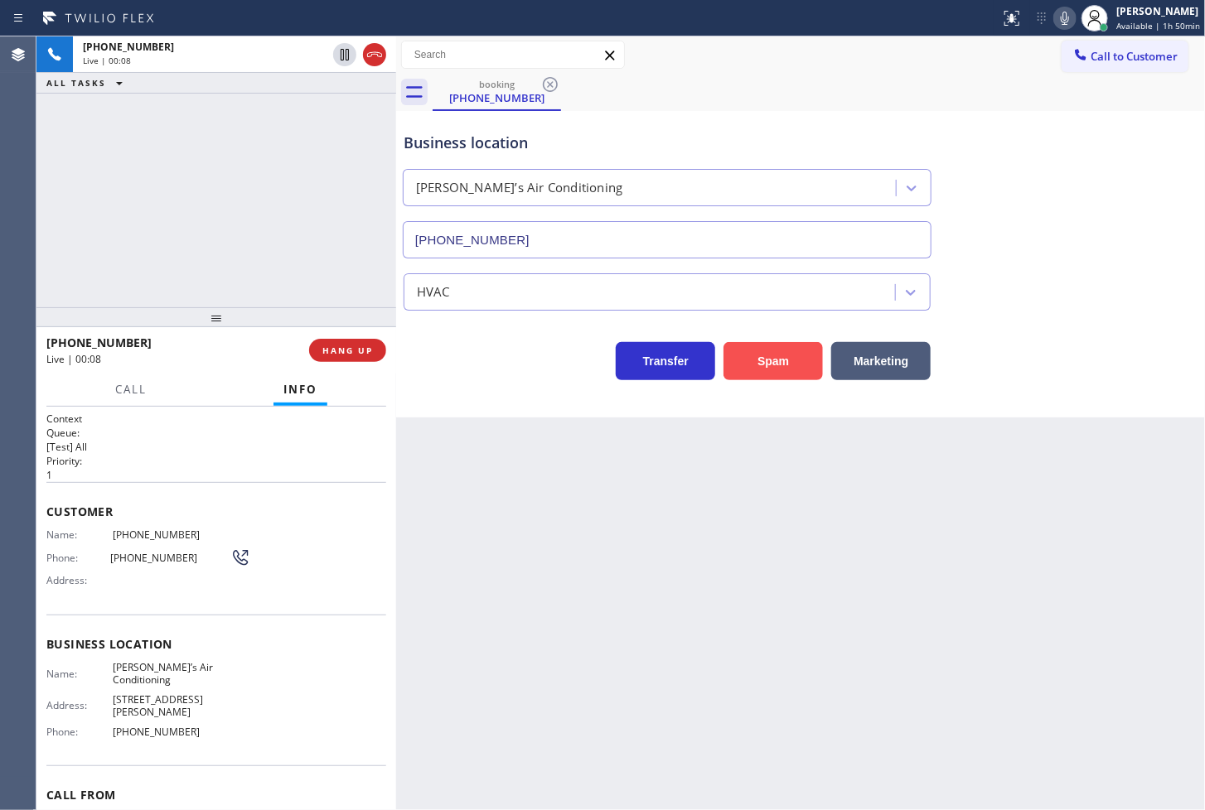
click at [781, 365] on button "Spam" at bounding box center [772, 361] width 99 height 38
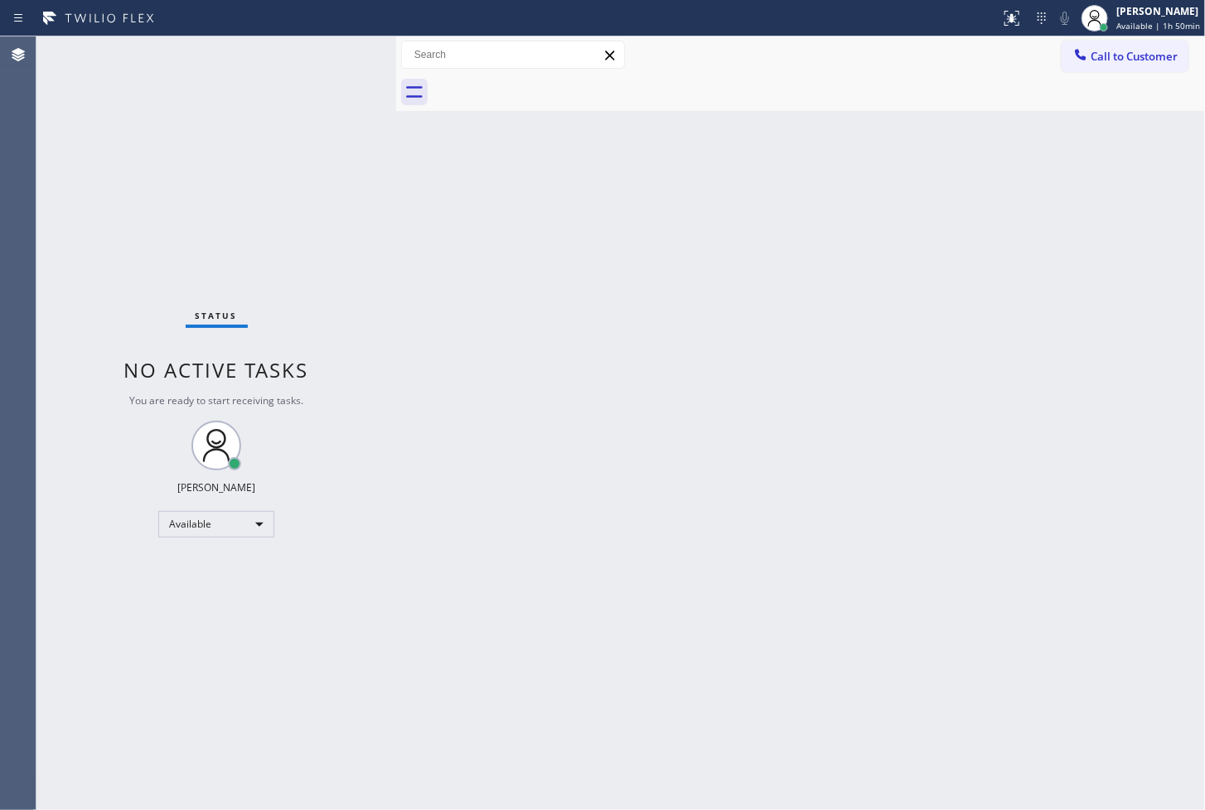
click at [308, 164] on div "Status No active tasks You are ready to start receiving tasks. [PERSON_NAME]" at bounding box center [216, 423] width 360 height 774
click at [301, 67] on div "Status No active tasks You are ready to start receiving tasks. [PERSON_NAME]" at bounding box center [216, 423] width 360 height 774
click at [641, 327] on div "Back to Dashboard Change Sender ID Customers Technicians Select a contact Outbo…" at bounding box center [800, 423] width 809 height 774
click at [261, 518] on div "Offline" at bounding box center [216, 524] width 116 height 27
click at [234, 559] on li "Available" at bounding box center [215, 568] width 113 height 20
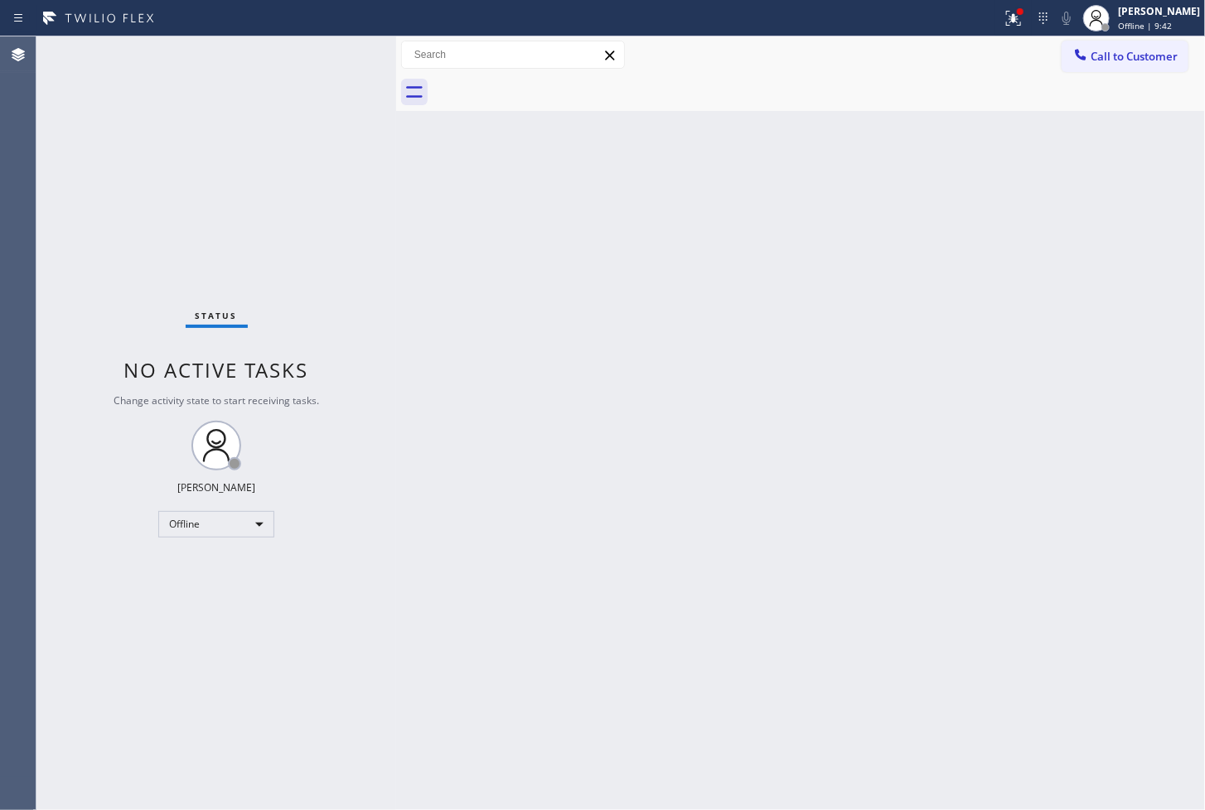
click at [185, 344] on div "Status No active tasks Change activity state to start receiving tasks. Judy Ann…" at bounding box center [216, 423] width 360 height 774
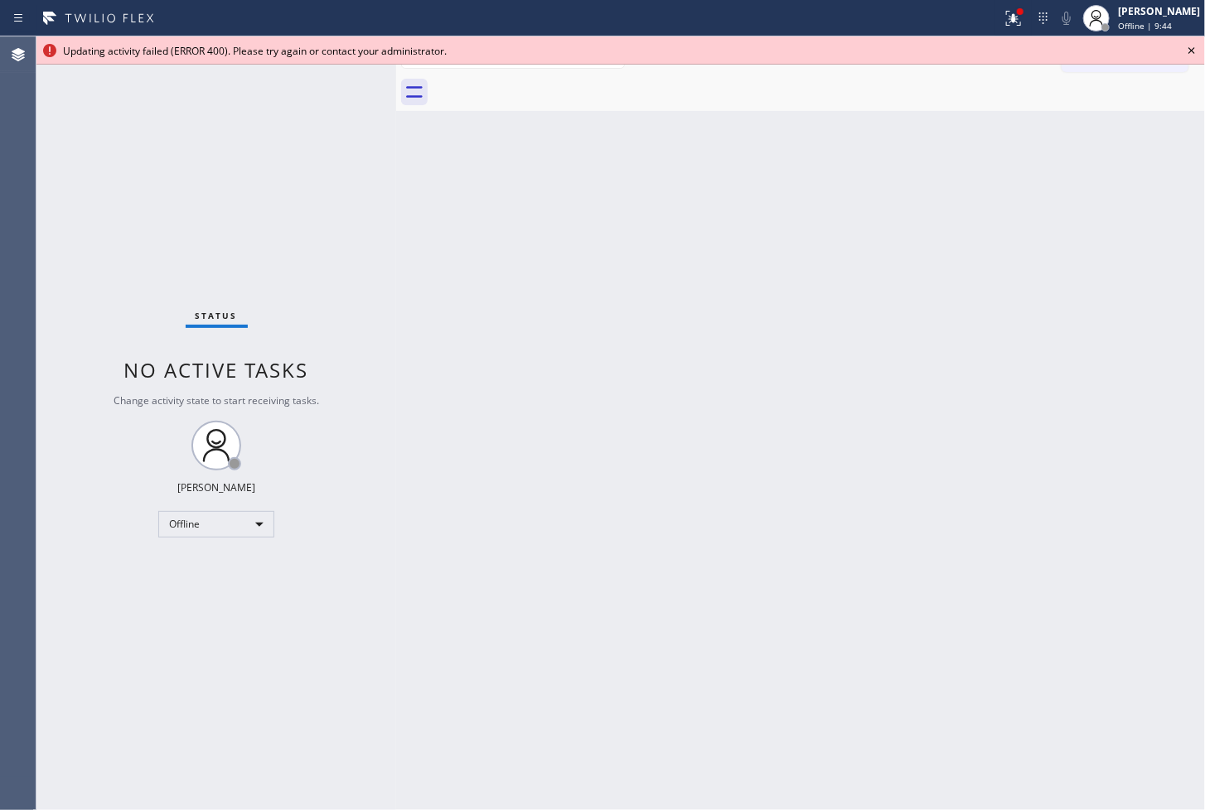
click at [518, 240] on div "Back to Dashboard Change Sender ID Customers Technicians Select a contact Outbo…" at bounding box center [800, 423] width 809 height 774
click at [1193, 42] on icon at bounding box center [1192, 51] width 20 height 20
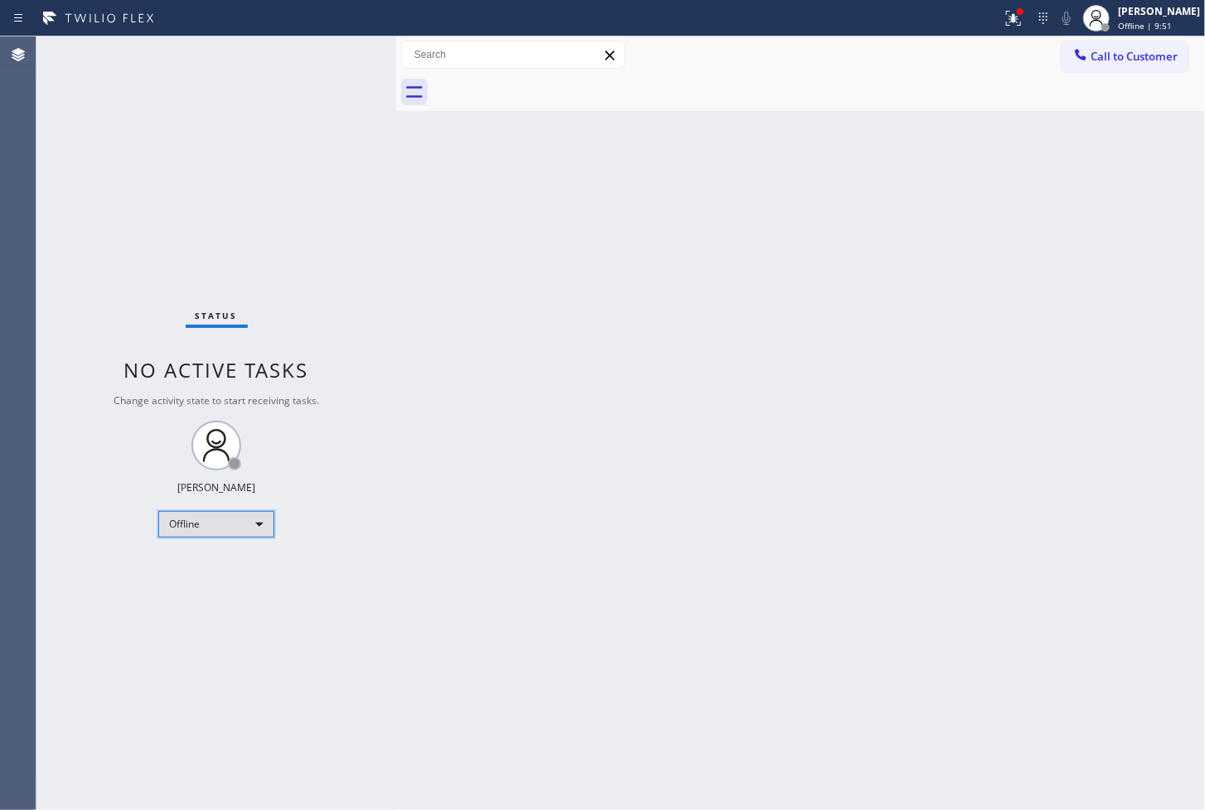
click at [247, 530] on div "Offline" at bounding box center [216, 524] width 116 height 27
click at [225, 566] on li "Available" at bounding box center [215, 568] width 113 height 20
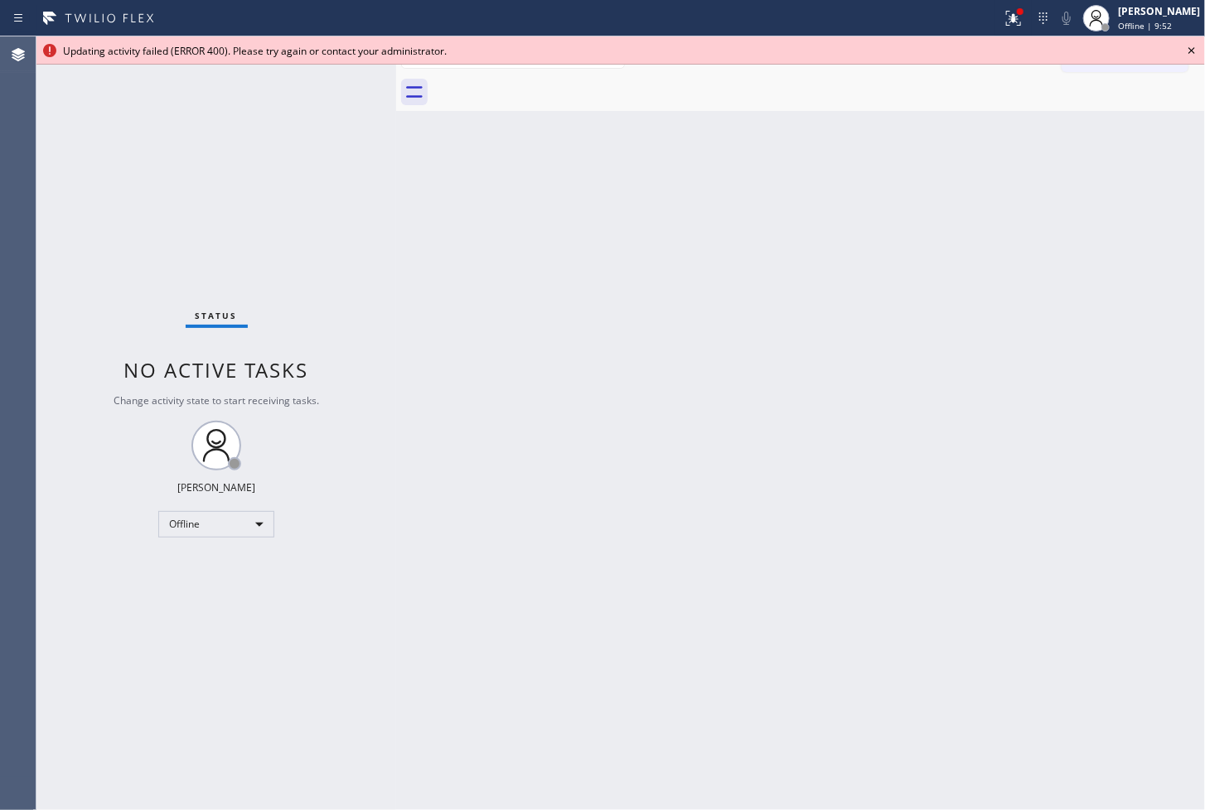
click at [290, 186] on div "Status No active tasks Change activity state to start receiving tasks. Judy Ann…" at bounding box center [216, 423] width 360 height 774
click at [1191, 42] on icon at bounding box center [1192, 51] width 20 height 20
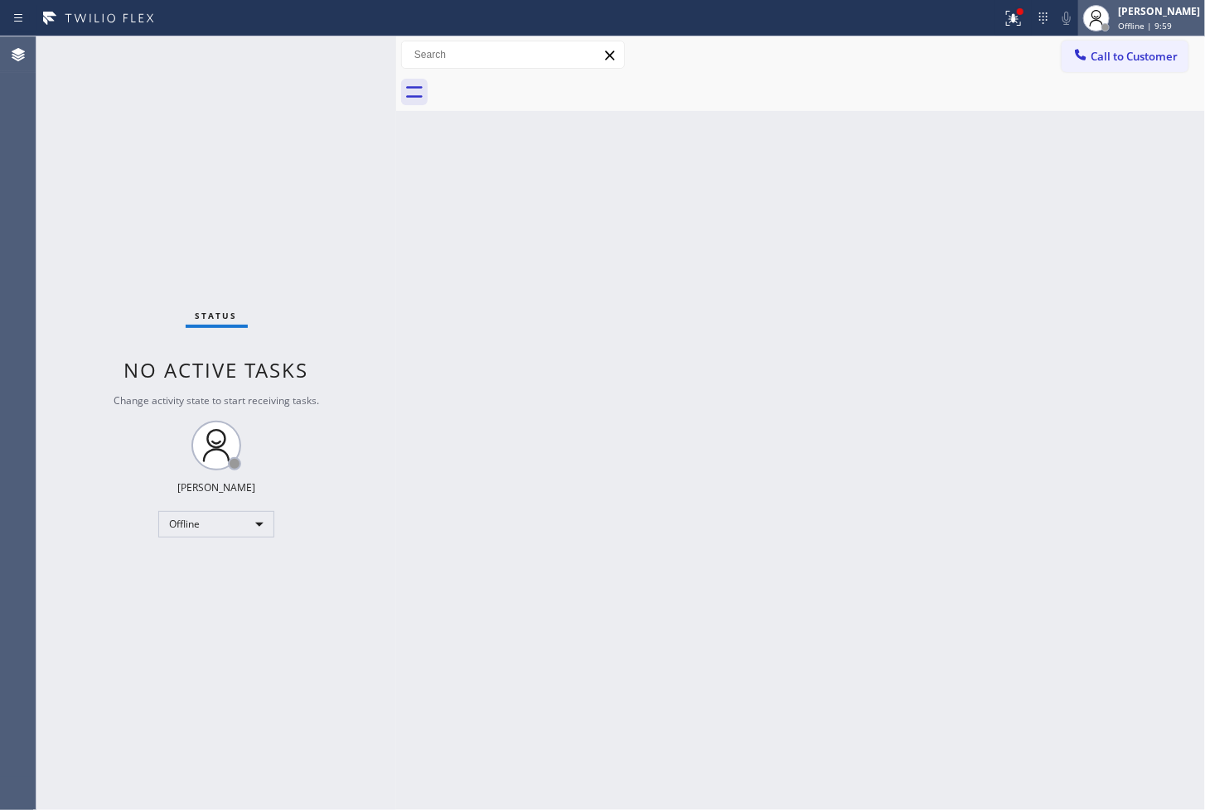
click at [1170, 3] on div "Judy Anne Bernaldez Offline | 9:59" at bounding box center [1160, 17] width 90 height 29
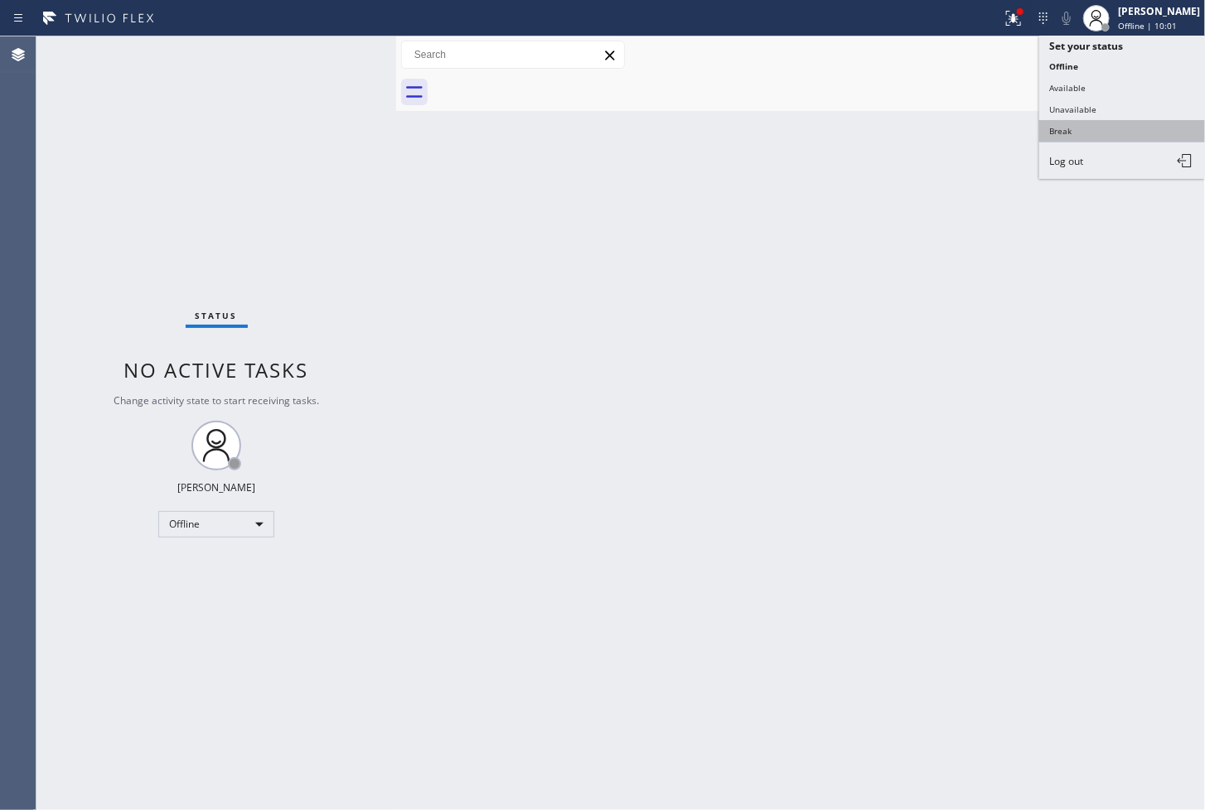
click at [1081, 131] on button "Break" at bounding box center [1122, 131] width 166 height 22
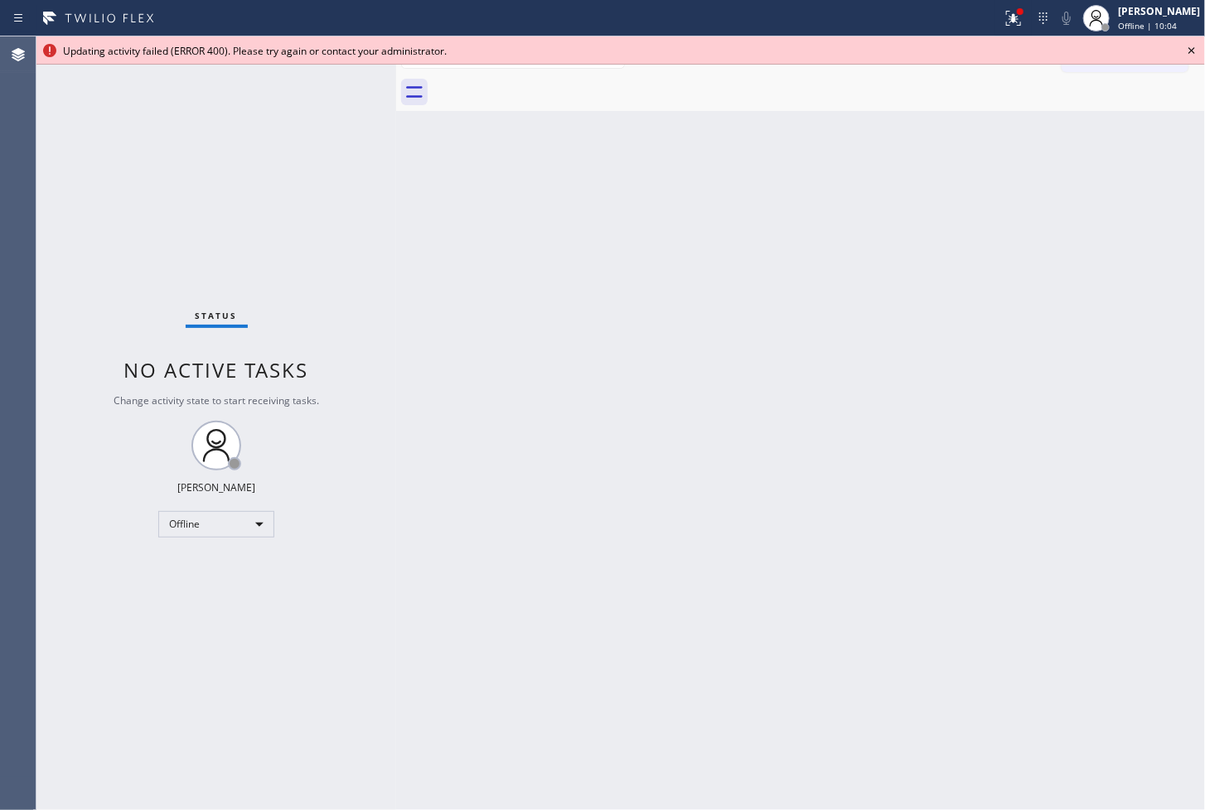
click at [1187, 45] on icon at bounding box center [1192, 51] width 20 height 20
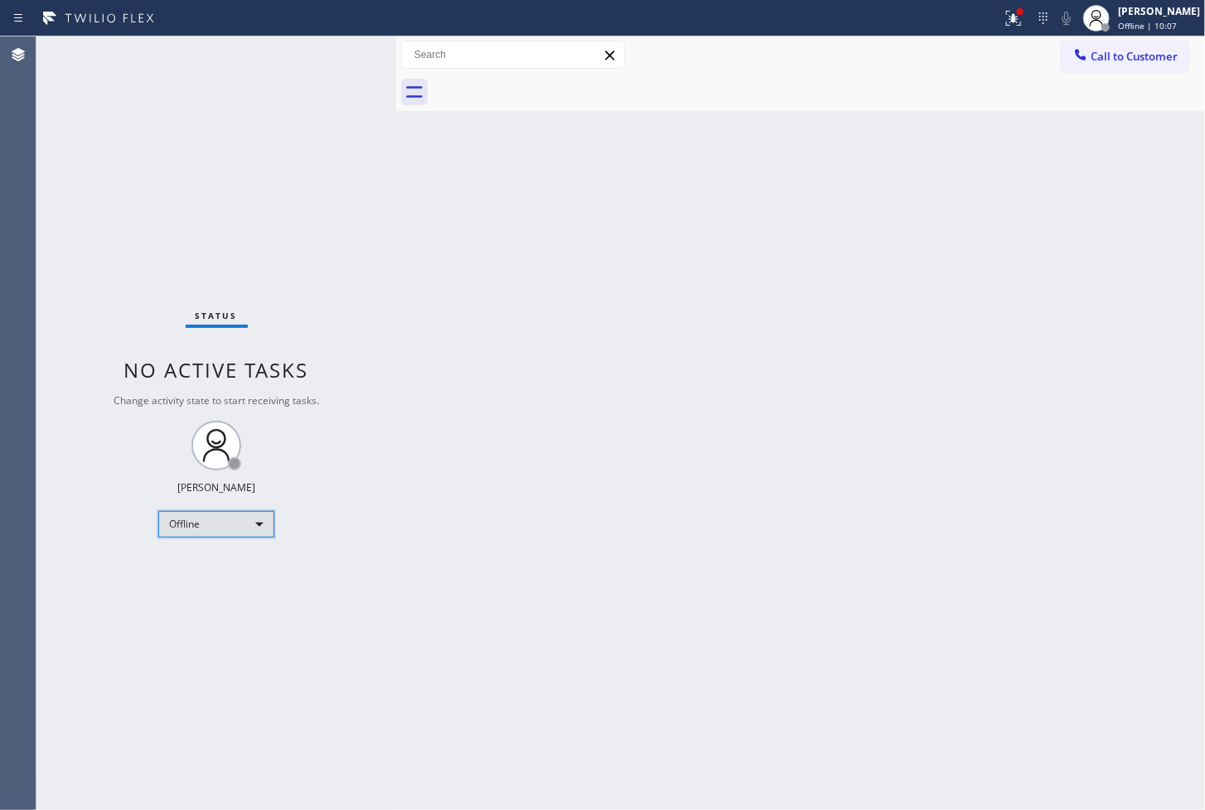
click at [239, 520] on div "Offline" at bounding box center [216, 524] width 116 height 27
click at [232, 565] on li "Available" at bounding box center [215, 568] width 113 height 20
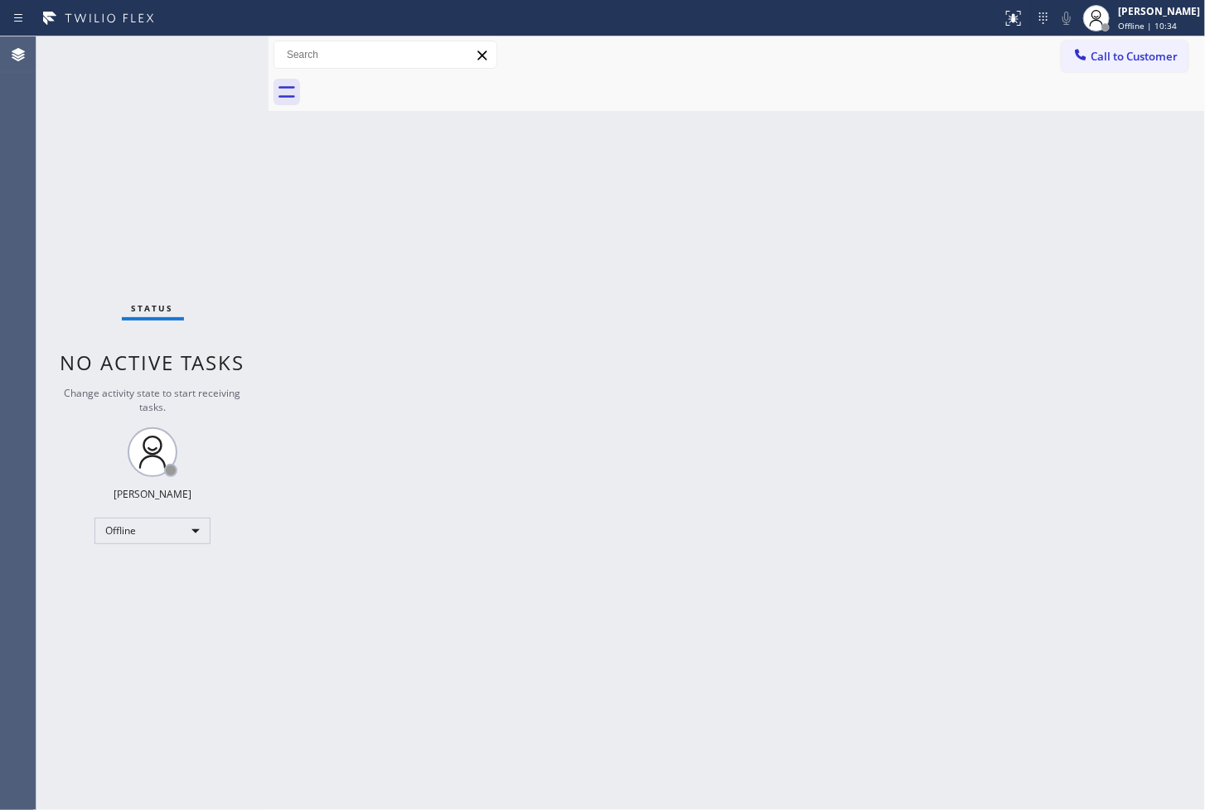
click at [174, 307] on div "Status" at bounding box center [153, 311] width 62 height 18
click at [195, 526] on div "Offline" at bounding box center [152, 531] width 116 height 27
click at [161, 607] on li "Break" at bounding box center [151, 617] width 113 height 20
click at [1119, 162] on div "Back to Dashboard Change Sender ID Customers Technicians Select a contact Outbo…" at bounding box center [736, 423] width 936 height 774
click at [121, 235] on div "Status No active tasks Change activity state to start receiving tasks. [PERSON_…" at bounding box center [152, 423] width 232 height 774
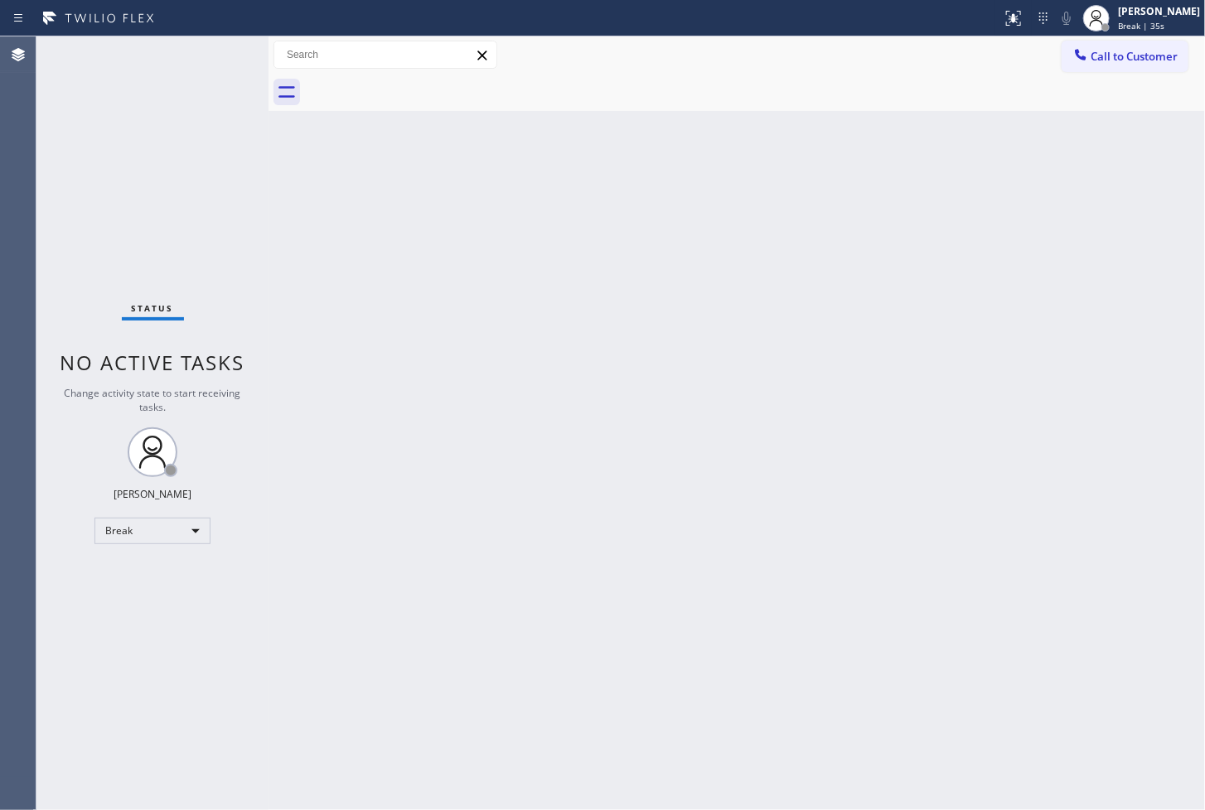
click at [473, 414] on div "Back to Dashboard Change Sender ID Customers Technicians Select a contact Outbo…" at bounding box center [736, 423] width 936 height 774
click at [119, 211] on div "Status No active tasks Change activity state to start receiving tasks. [PERSON_…" at bounding box center [152, 423] width 232 height 774
click at [833, 177] on div "Back to Dashboard Change Sender ID Customers Technicians Select a contact Outbo…" at bounding box center [736, 423] width 936 height 774
click at [1156, 383] on div "Back to Dashboard Change Sender ID Customers Technicians Select a contact Outbo…" at bounding box center [736, 423] width 936 height 774
click at [1120, 3] on div "[PERSON_NAME] Break | 13:23" at bounding box center [1160, 17] width 90 height 29
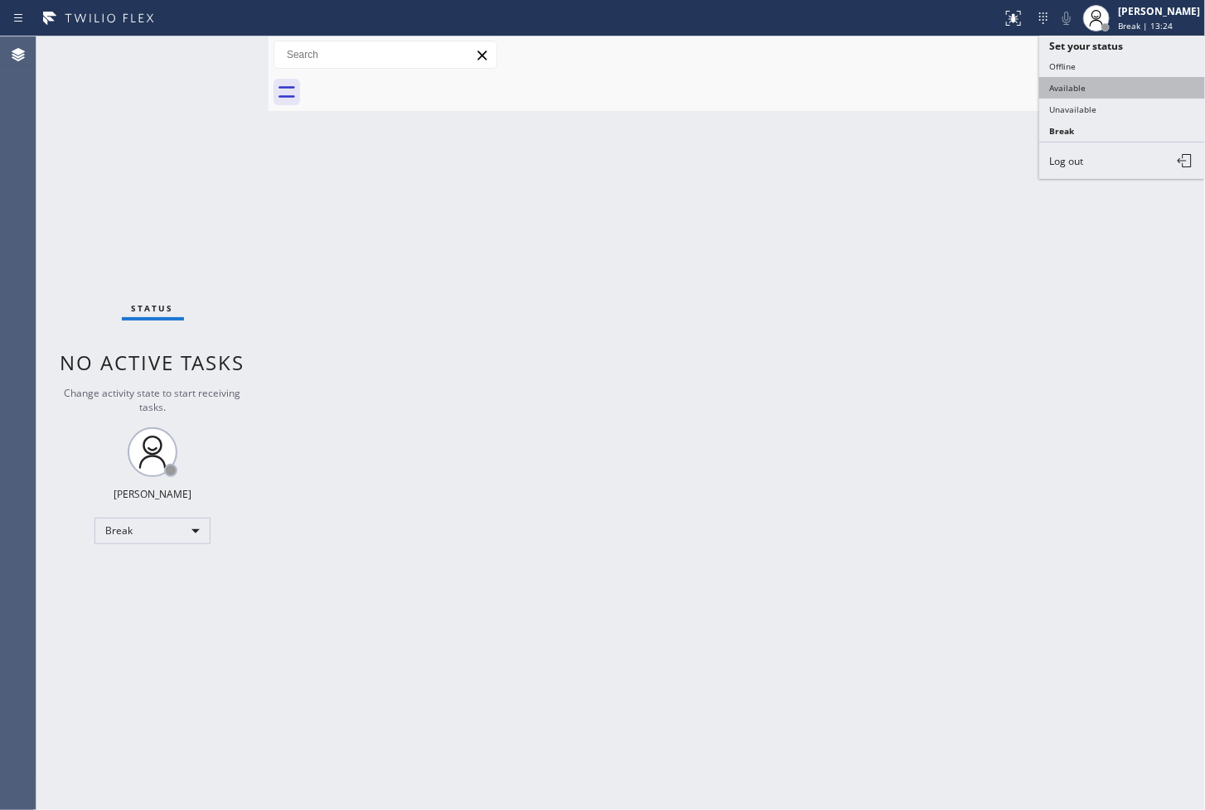
click at [1110, 89] on button "Available" at bounding box center [1122, 88] width 166 height 22
click at [683, 427] on div "Back to Dashboard Change Sender ID Customers Technicians Select a contact Outbo…" at bounding box center [736, 423] width 936 height 774
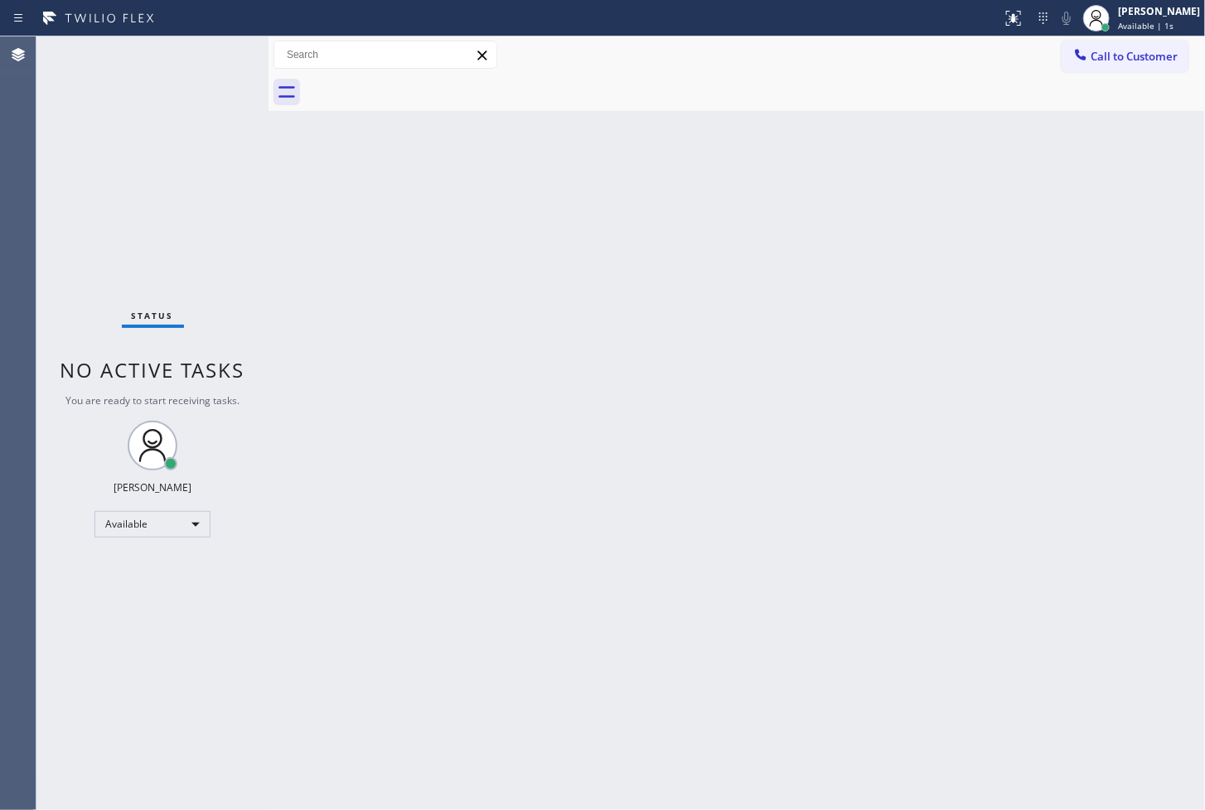
click at [219, 233] on div "Status No active tasks You are ready to start receiving tasks. [PERSON_NAME]" at bounding box center [152, 423] width 232 height 774
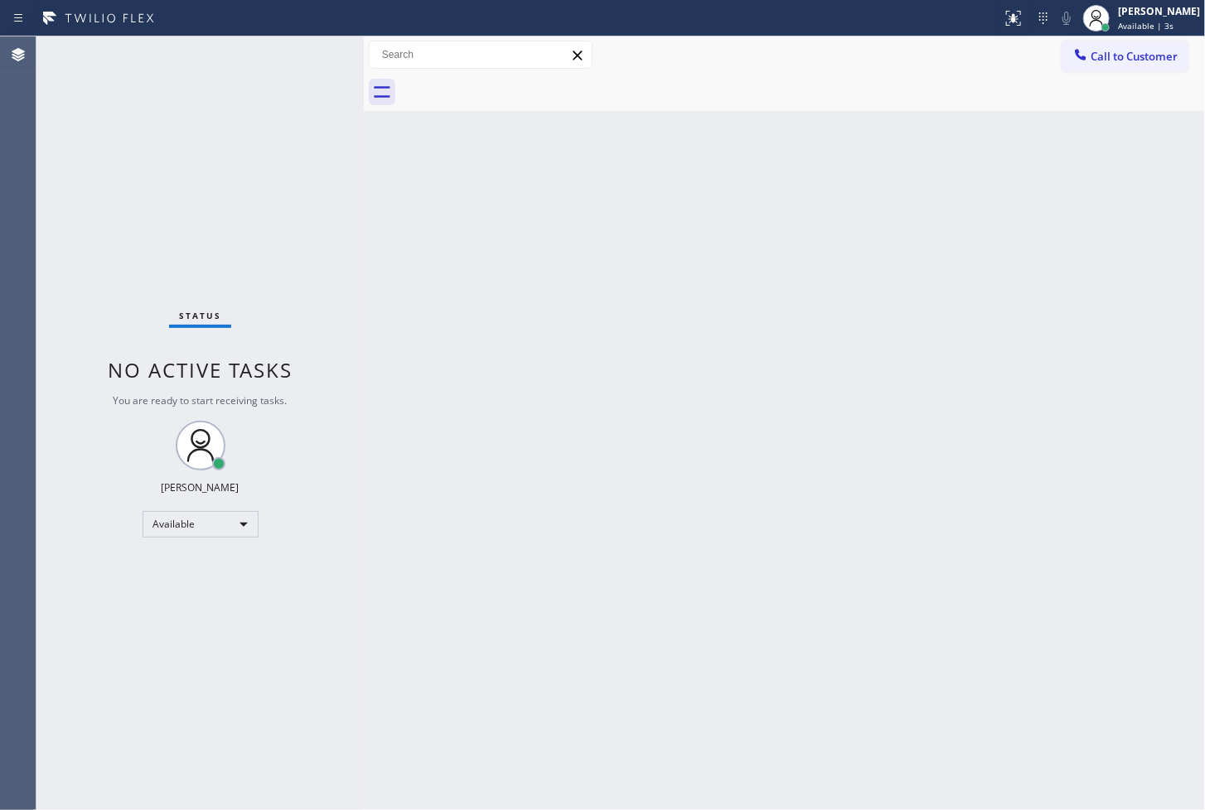
drag, startPoint x: 270, startPoint y: 120, endPoint x: 365, endPoint y: 129, distance: 95.7
click at [364, 129] on div at bounding box center [364, 423] width 0 height 774
click at [293, 46] on div "Status No active tasks You are ready to start receiving tasks. [PERSON_NAME]" at bounding box center [199, 423] width 327 height 774
click at [166, 240] on div "Status No active tasks You are ready to start receiving tasks. [PERSON_NAME]" at bounding box center [199, 423] width 327 height 774
click at [302, 55] on div "Status No active tasks You are ready to start receiving tasks. [PERSON_NAME]" at bounding box center [199, 423] width 327 height 774
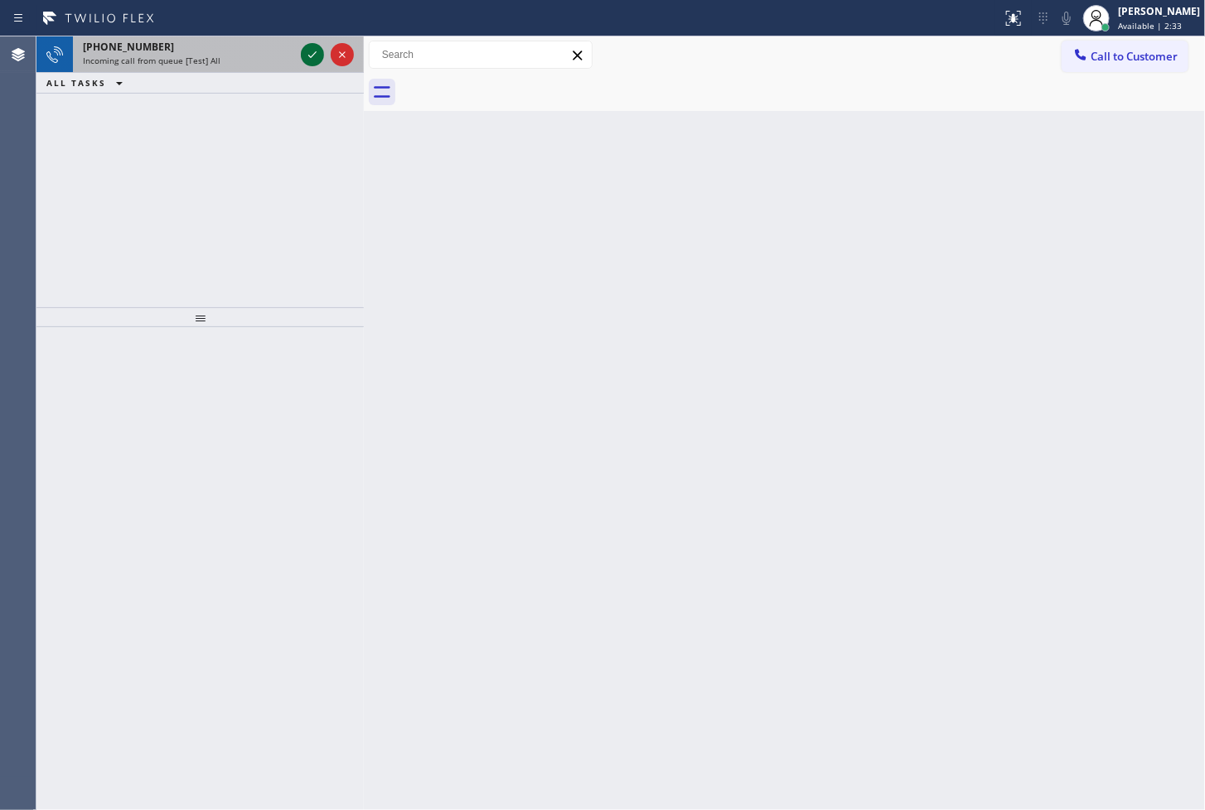
click at [312, 64] on icon at bounding box center [312, 55] width 20 height 20
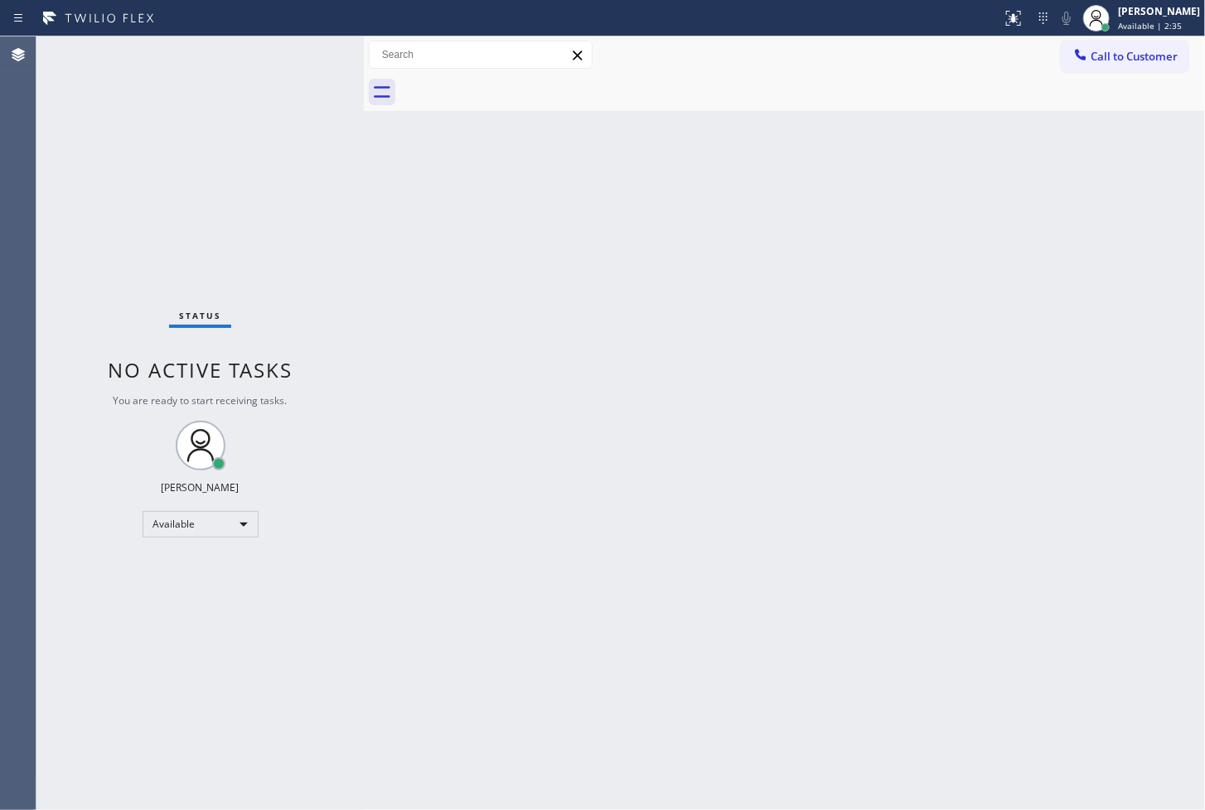
click at [312, 58] on div "Status No active tasks You are ready to start receiving tasks. [PERSON_NAME]" at bounding box center [199, 423] width 327 height 774
click at [1006, 17] on icon at bounding box center [1013, 18] width 15 height 15
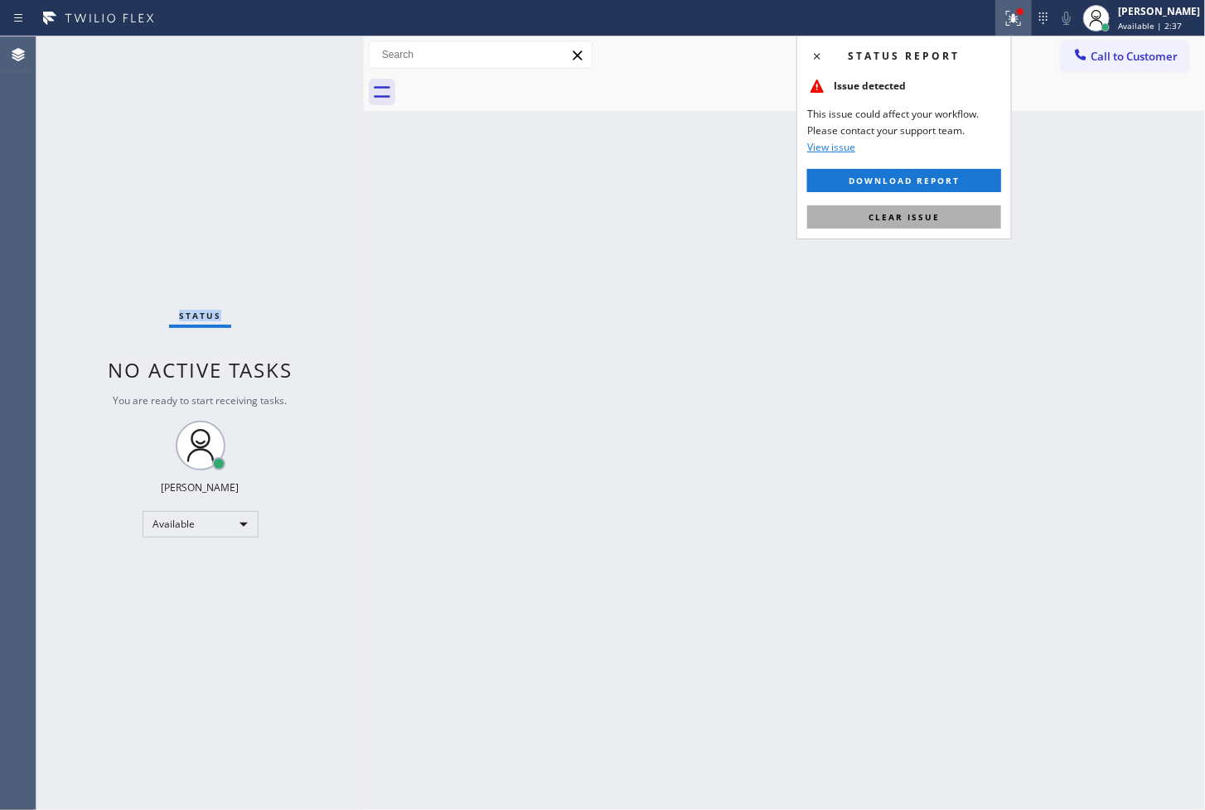
click at [899, 217] on span "Clear issue" at bounding box center [903, 217] width 71 height 12
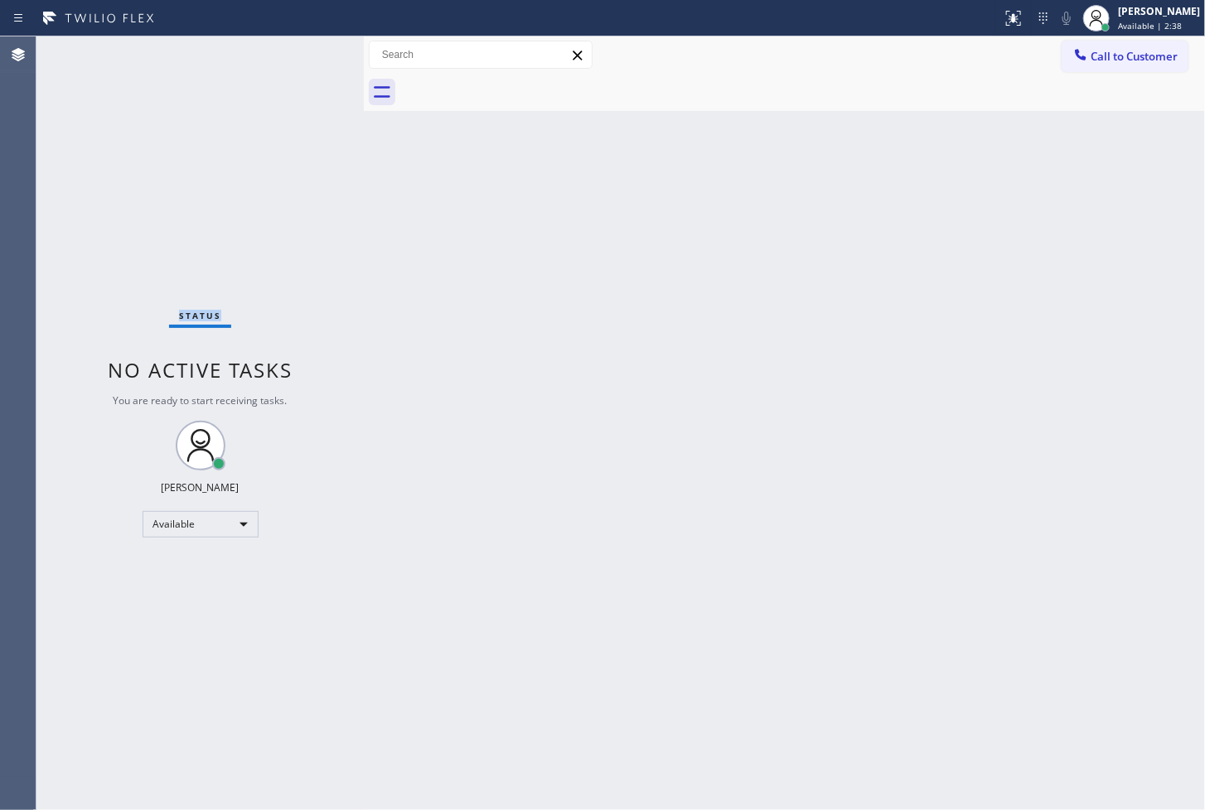
click at [305, 51] on div "Status No active tasks You are ready to start receiving tasks. [PERSON_NAME]" at bounding box center [199, 423] width 327 height 774
click at [307, 48] on div "Status No active tasks You are ready to start receiving tasks. [PERSON_NAME]" at bounding box center [199, 423] width 327 height 774
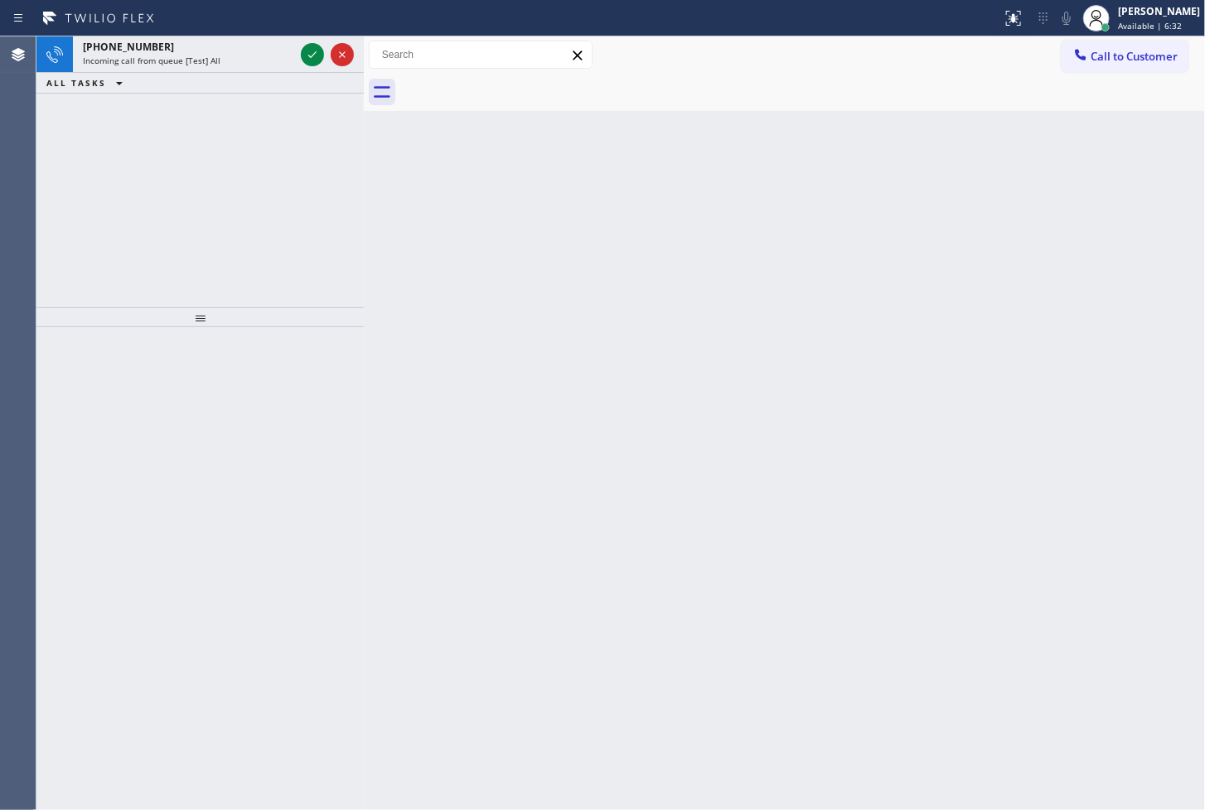
click at [307, 48] on icon at bounding box center [312, 55] width 20 height 20
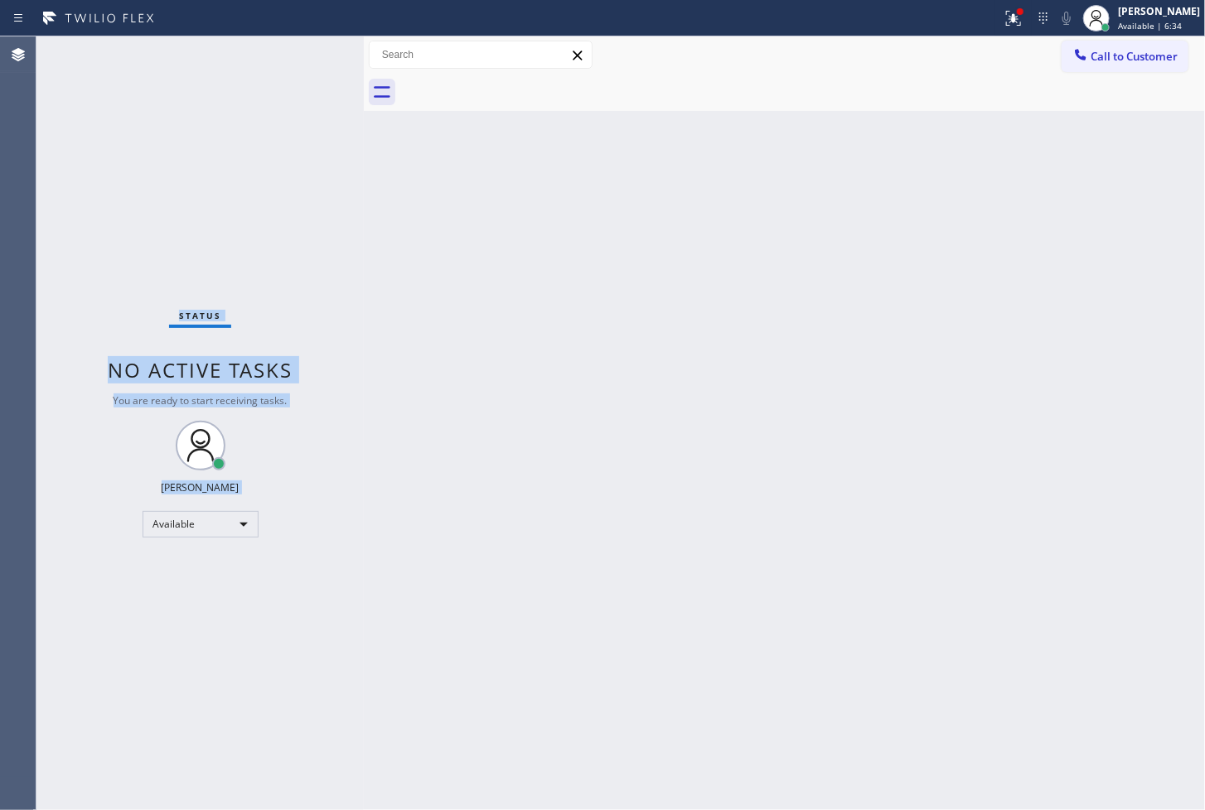
click at [264, 316] on div "Status No active tasks You are ready to start receiving tasks. [PERSON_NAME]" at bounding box center [199, 423] width 327 height 774
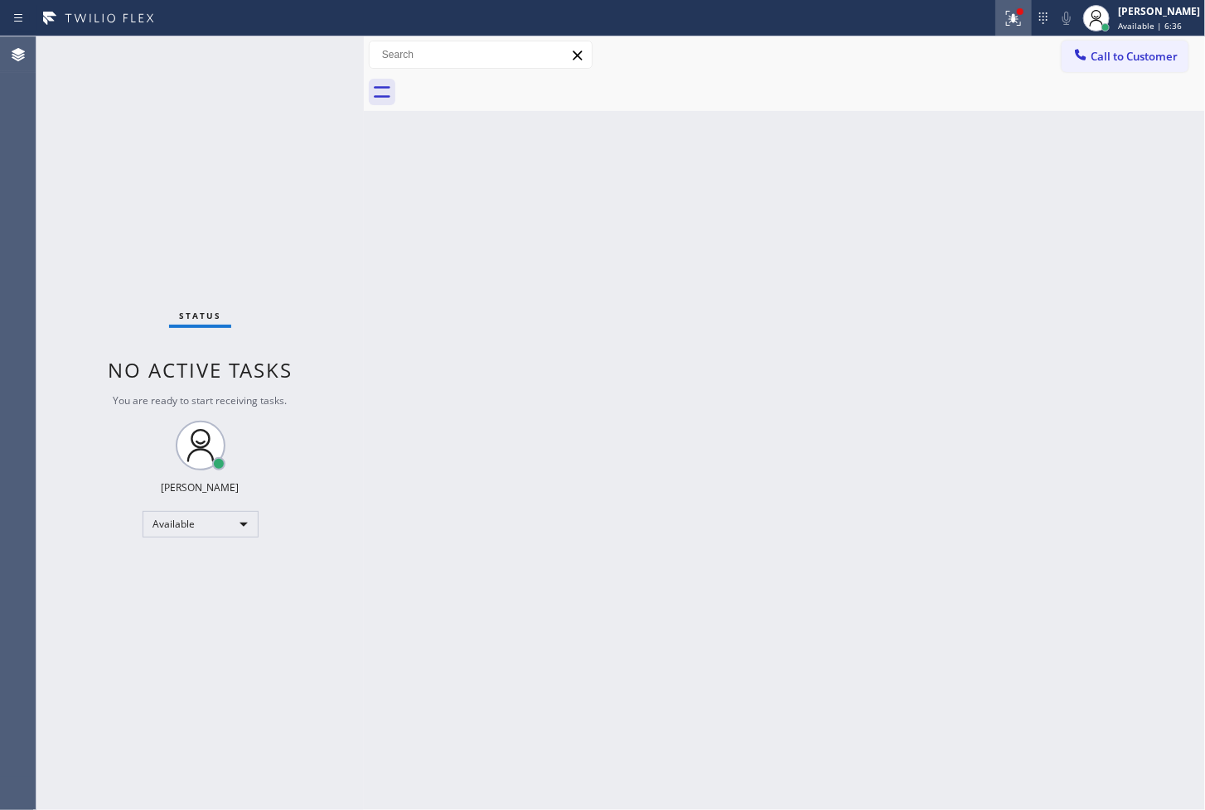
click at [1004, 19] on icon at bounding box center [1014, 18] width 20 height 20
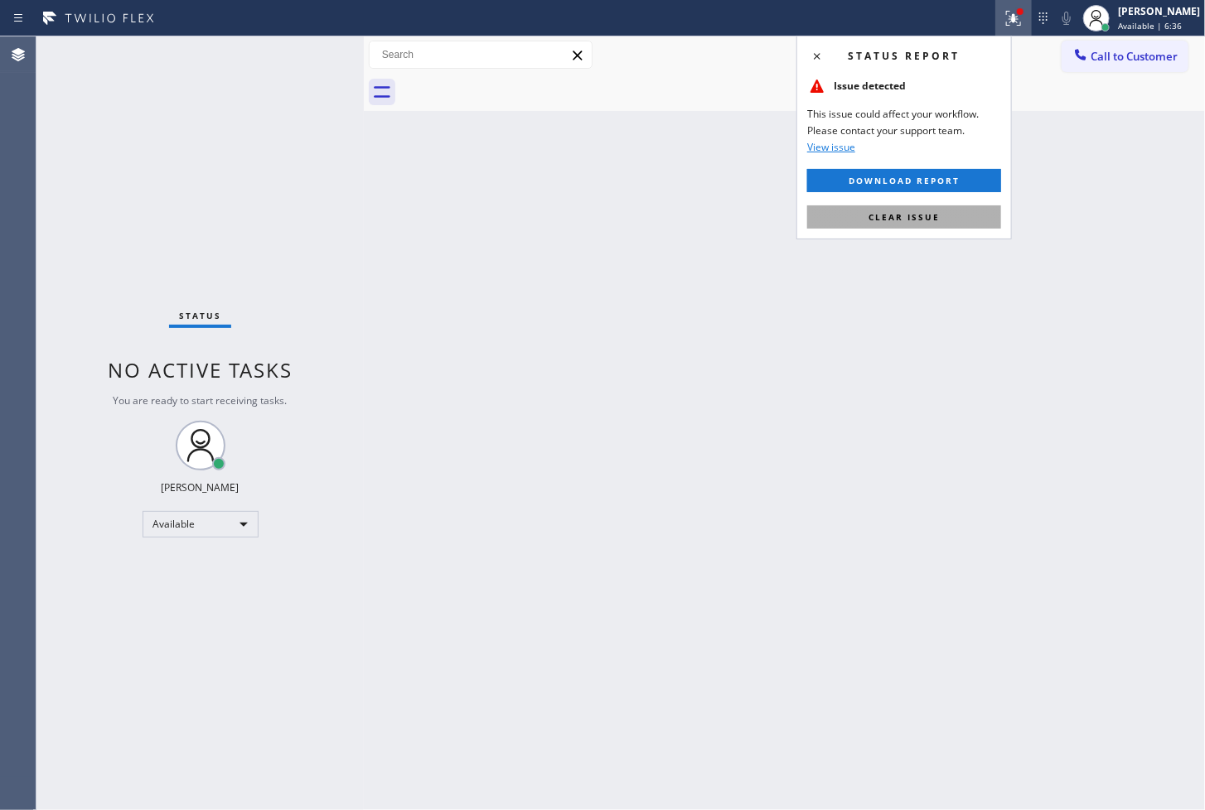
click at [950, 213] on button "Clear issue" at bounding box center [904, 217] width 194 height 23
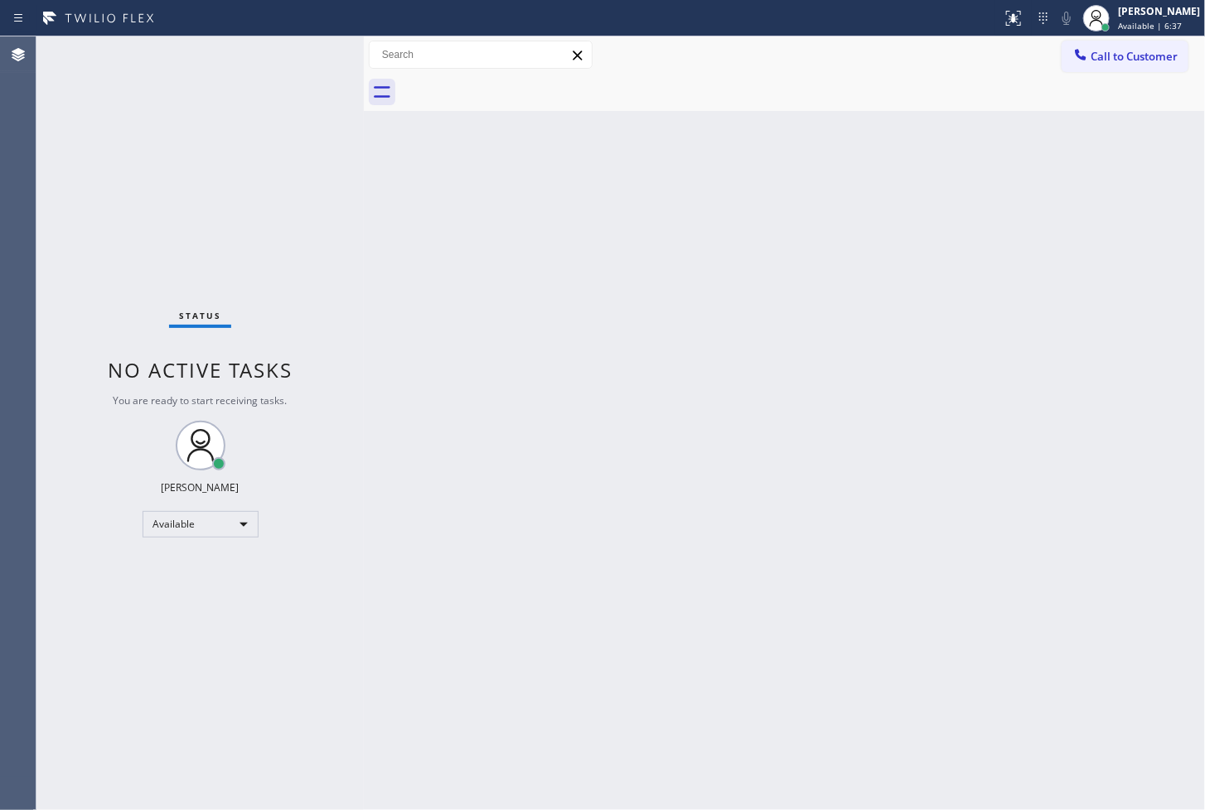
click at [440, 227] on div "Back to Dashboard Change Sender ID Customers Technicians Select a contact Outbo…" at bounding box center [784, 423] width 841 height 774
click at [304, 54] on div "Status No active tasks You are ready to start receiving tasks. [PERSON_NAME]" at bounding box center [199, 423] width 327 height 774
click at [304, 53] on div "Status No active tasks You are ready to start receiving tasks. [PERSON_NAME]" at bounding box center [199, 423] width 327 height 774
click at [308, 51] on div "Status No active tasks You are ready to start receiving tasks. [PERSON_NAME]" at bounding box center [199, 423] width 327 height 774
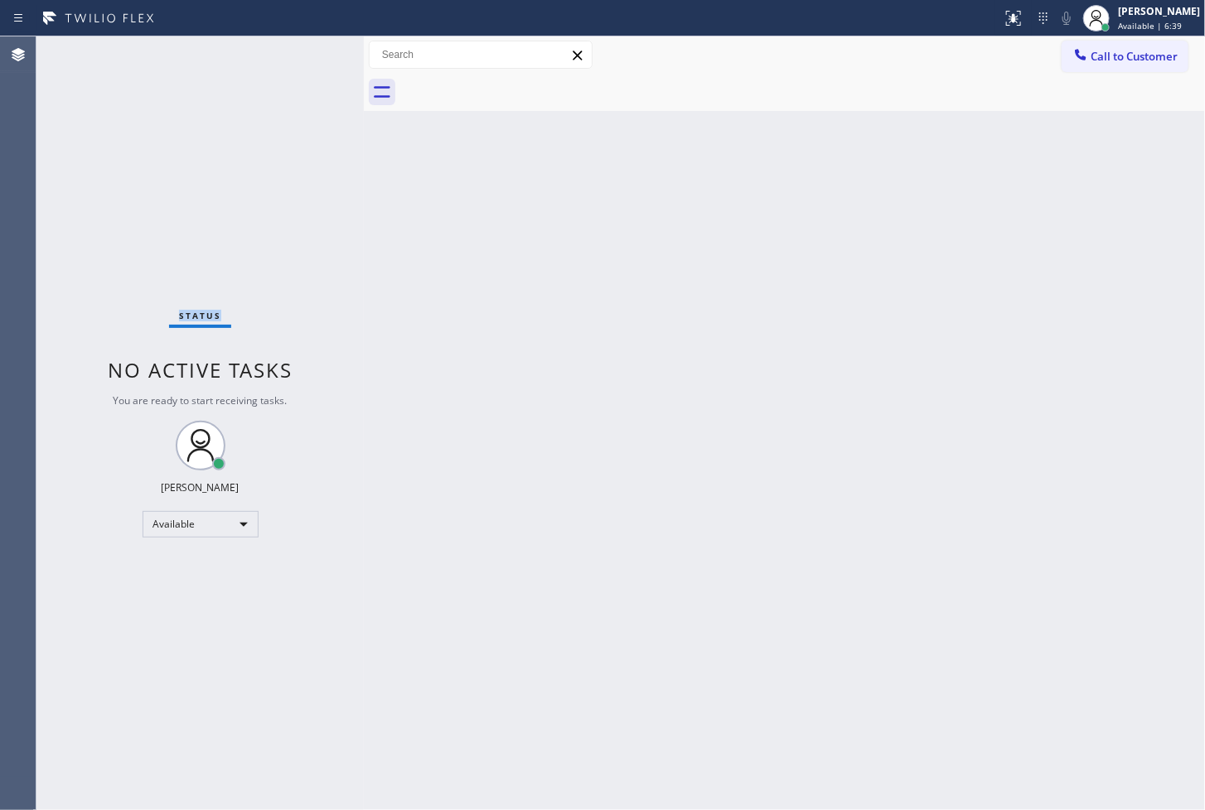
click at [308, 51] on div "Status No active tasks You are ready to start receiving tasks. [PERSON_NAME]" at bounding box center [199, 423] width 327 height 774
click at [282, 204] on div "Status No active tasks You are ready to start receiving tasks. [PERSON_NAME]" at bounding box center [199, 423] width 327 height 774
click at [296, 40] on div "Status No active tasks You are ready to start receiving tasks. [PERSON_NAME]" at bounding box center [199, 423] width 327 height 774
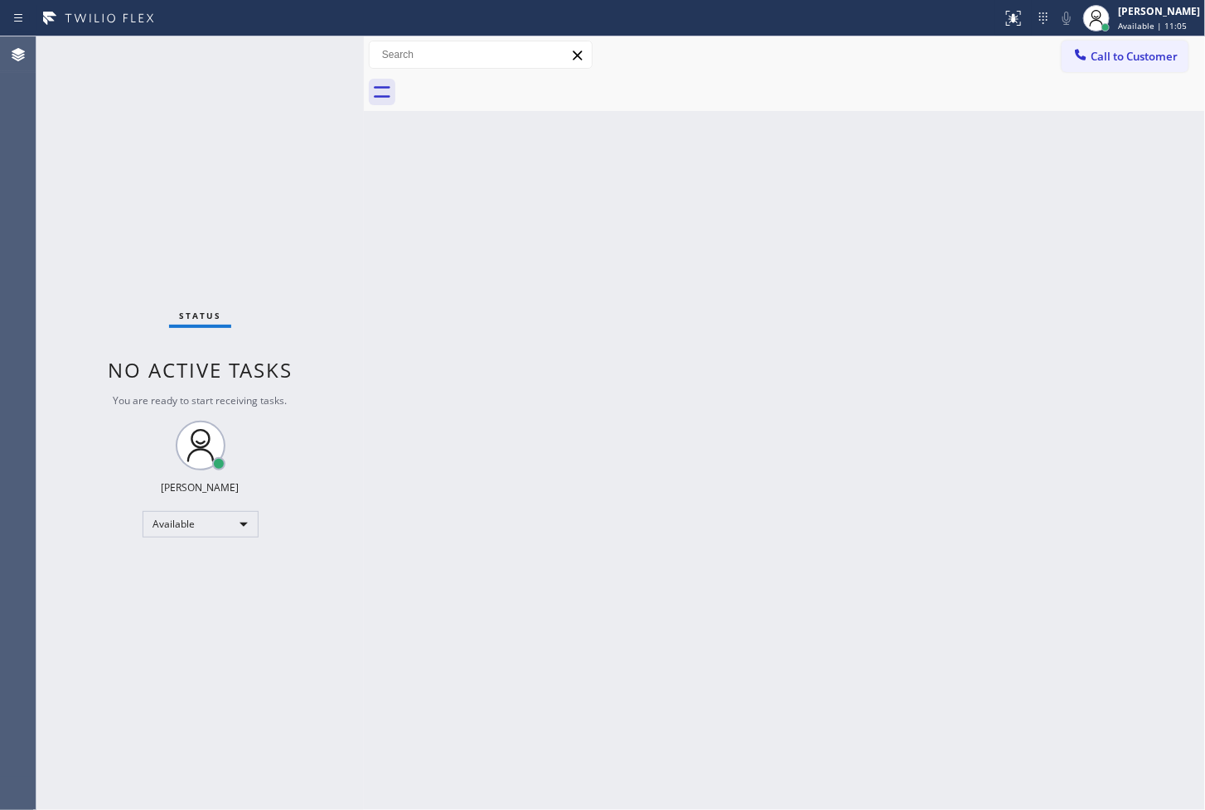
click at [305, 51] on div "Status No active tasks You are ready to start receiving tasks. [PERSON_NAME]" at bounding box center [199, 423] width 327 height 774
click at [286, 167] on div "Status No active tasks You are ready to start receiving tasks. [PERSON_NAME]" at bounding box center [199, 423] width 327 height 774
click at [312, 52] on div "Status No active tasks You are ready to start receiving tasks. [PERSON_NAME]" at bounding box center [199, 423] width 327 height 774
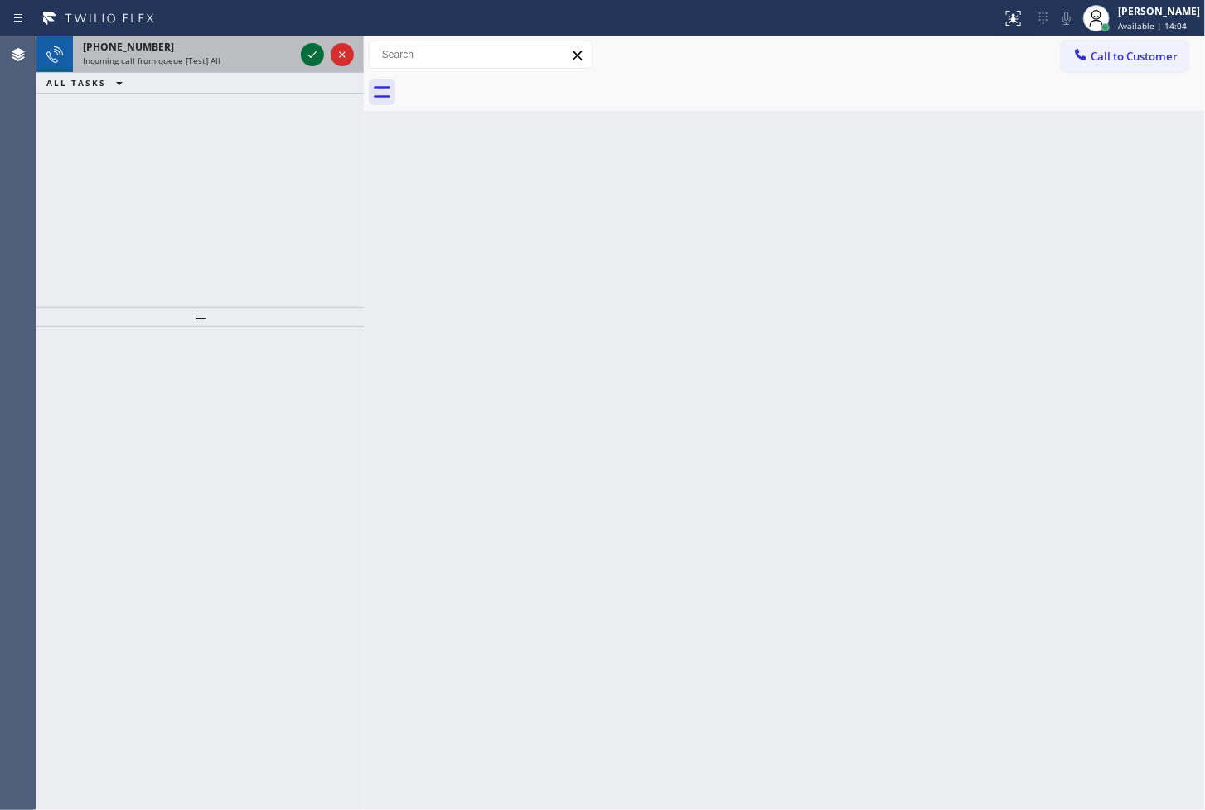
click at [312, 52] on icon at bounding box center [312, 55] width 20 height 20
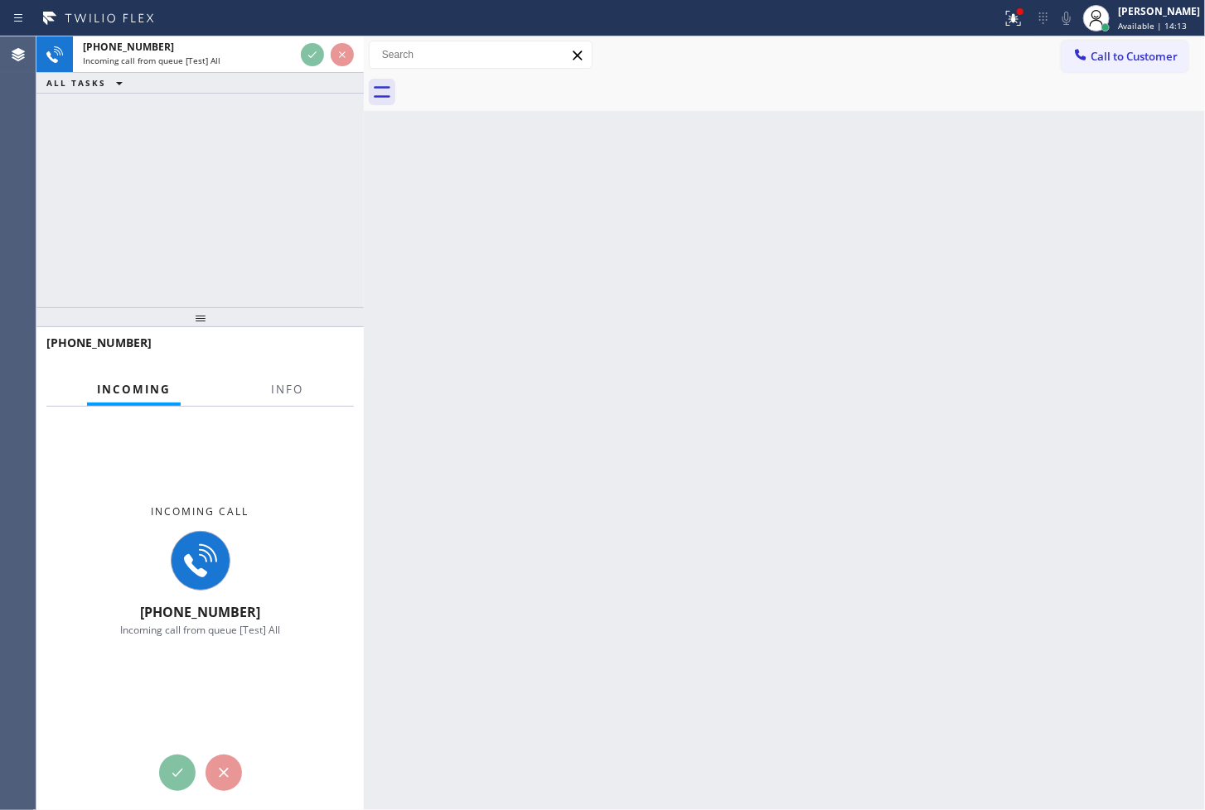
click at [251, 204] on div "[PHONE_NUMBER] Incoming call from queue [Test] All ALL TASKS ALL TASKS ACTIVE T…" at bounding box center [199, 171] width 327 height 271
click at [222, 55] on div "Incoming call from queue [Test] All" at bounding box center [188, 61] width 211 height 12
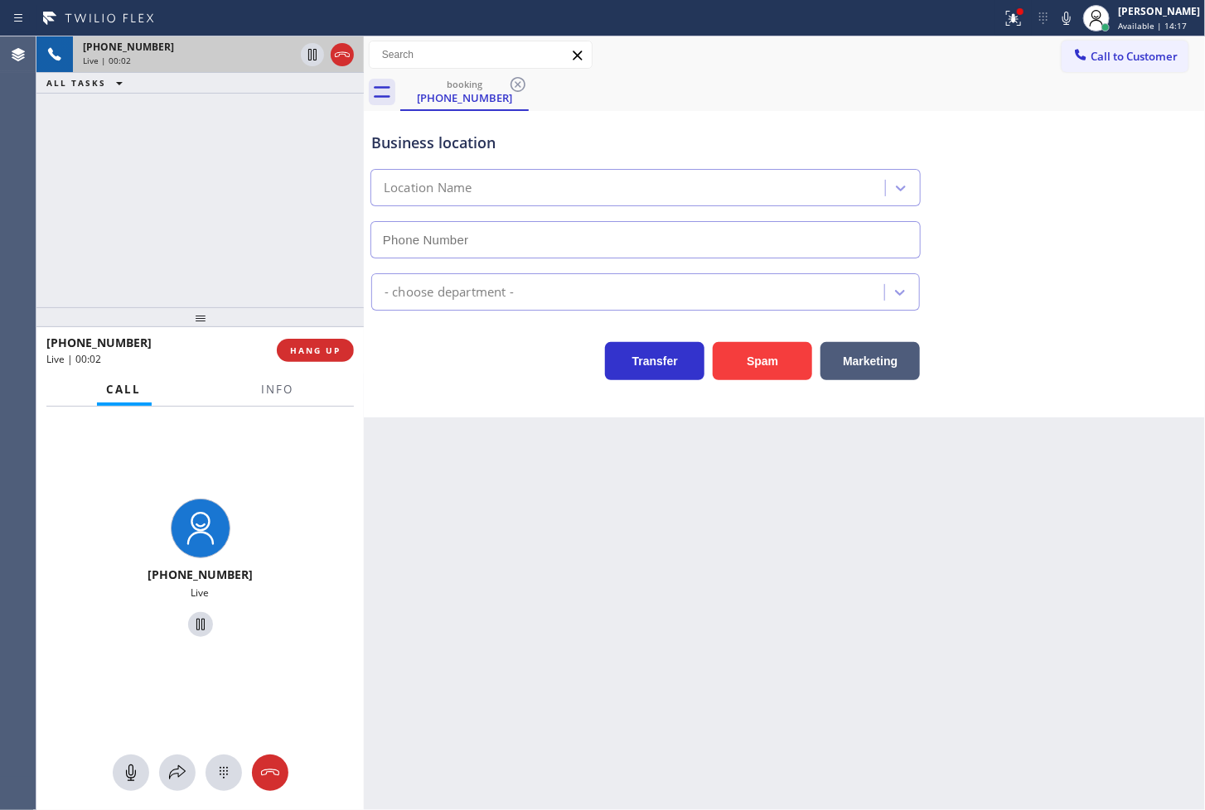
type input "[PHONE_NUMBER]"
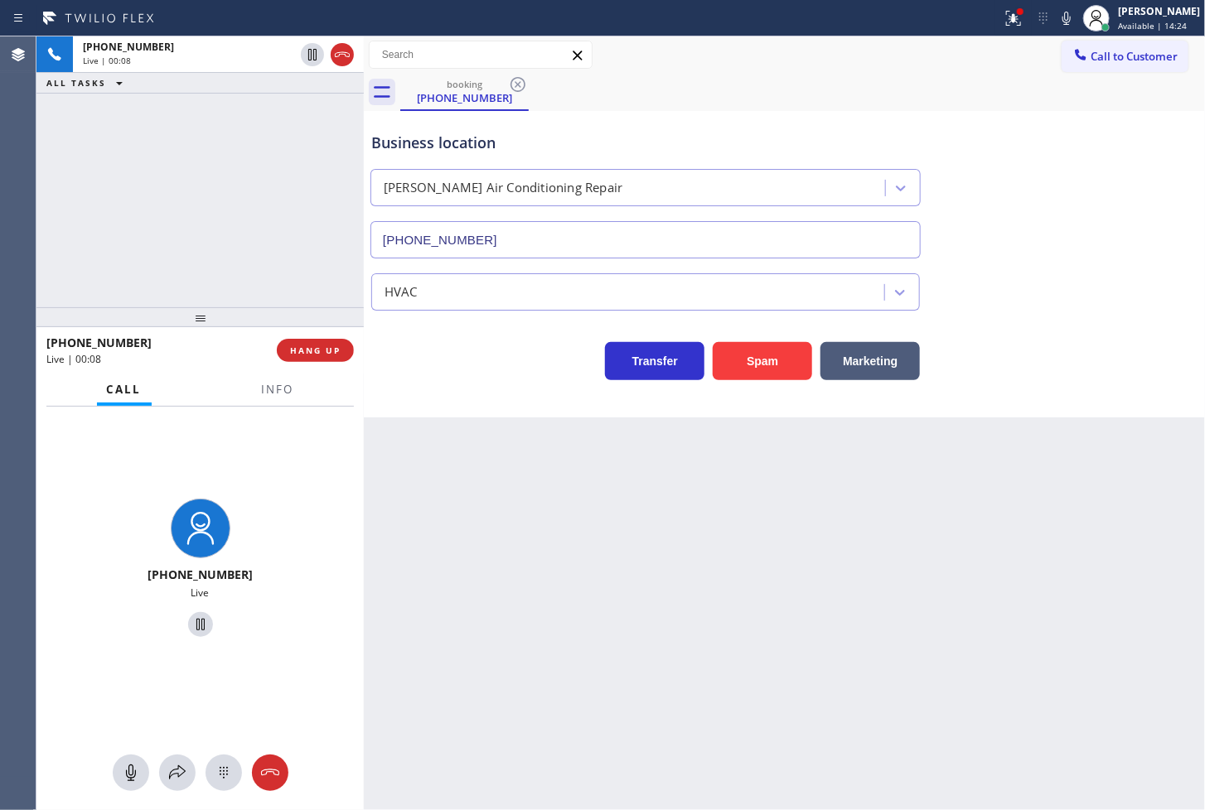
click at [781, 368] on button "Spam" at bounding box center [762, 361] width 99 height 38
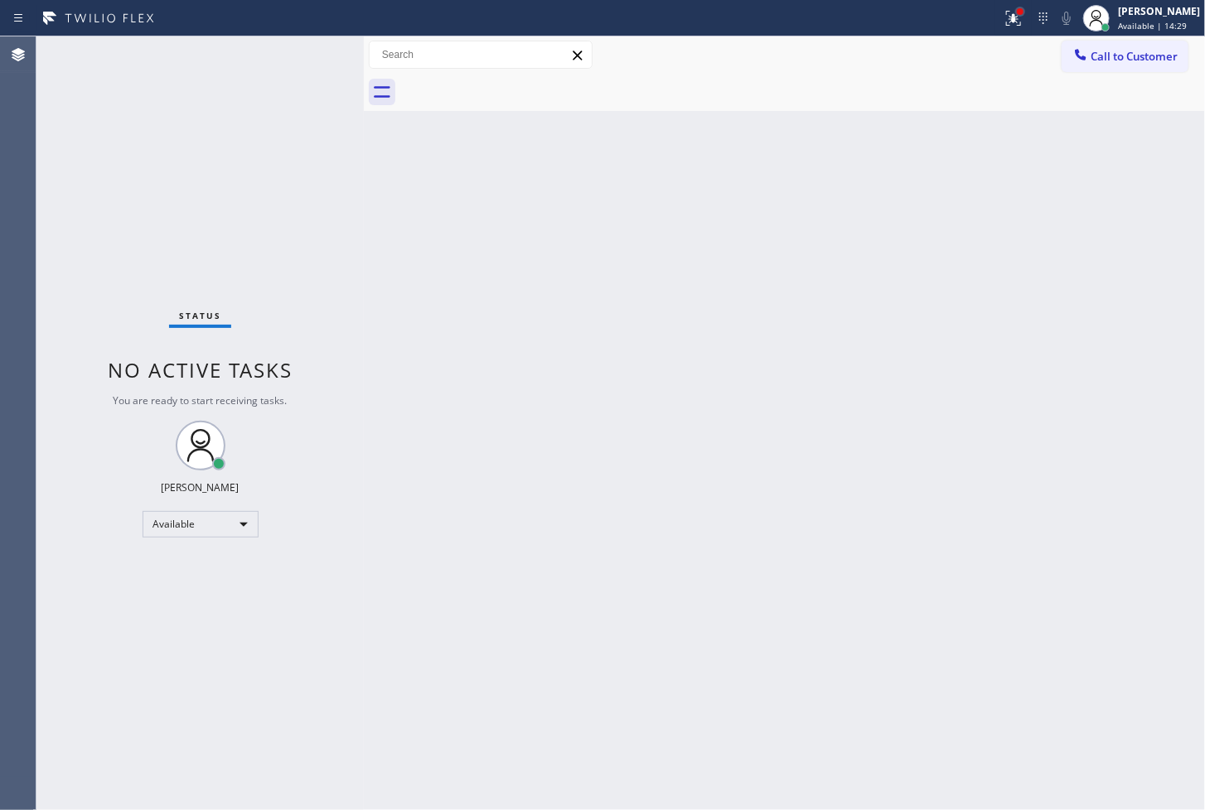
click at [1015, 14] on div at bounding box center [1020, 12] width 10 height 10
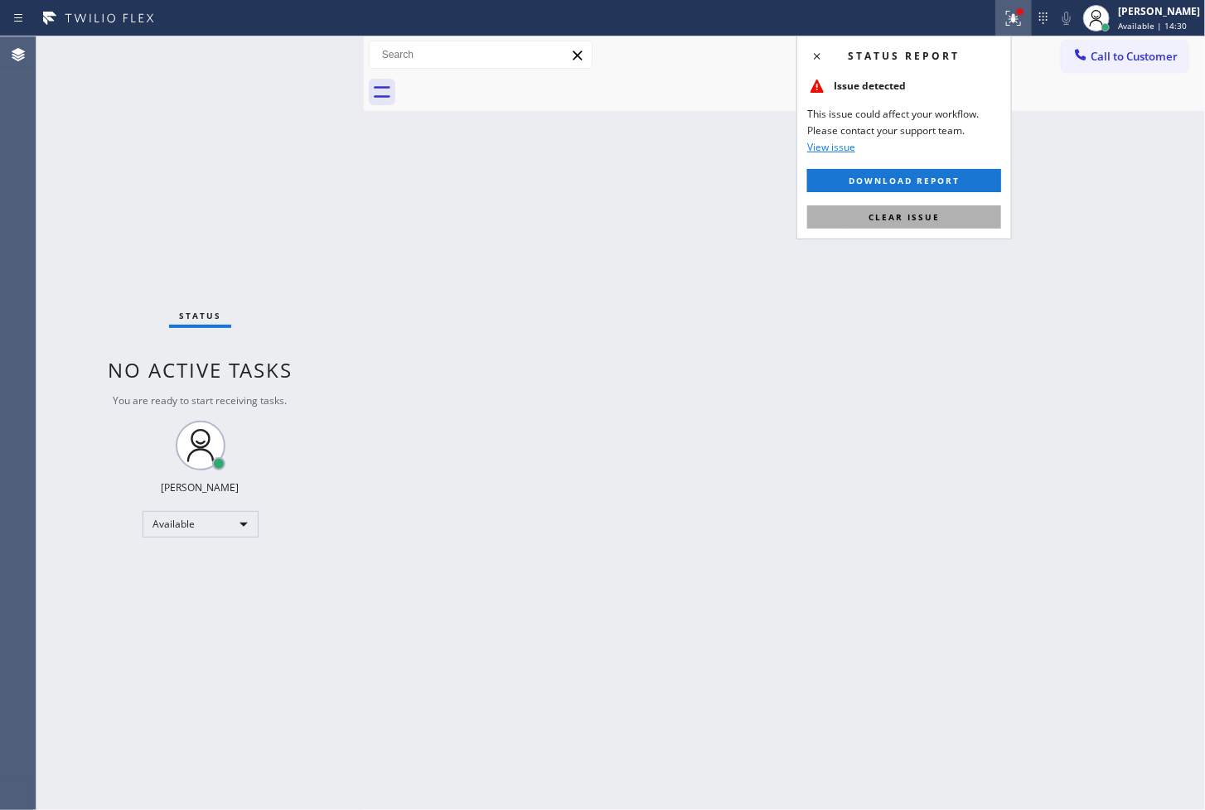
click at [904, 221] on span "Clear issue" at bounding box center [903, 217] width 71 height 12
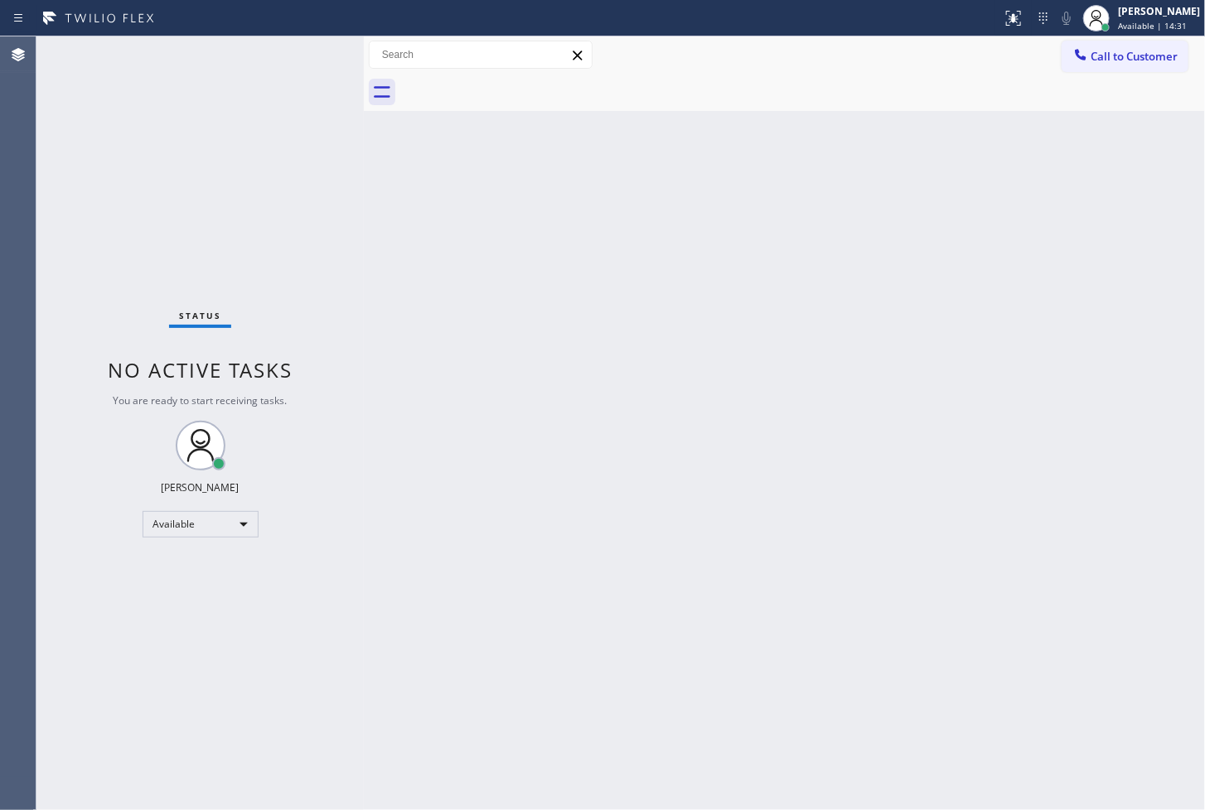
click at [351, 192] on div "Status No active tasks You are ready to start receiving tasks. [PERSON_NAME]" at bounding box center [199, 423] width 327 height 774
click at [310, 55] on div "Status No active tasks You are ready to start receiving tasks. [PERSON_NAME]" at bounding box center [199, 423] width 327 height 774
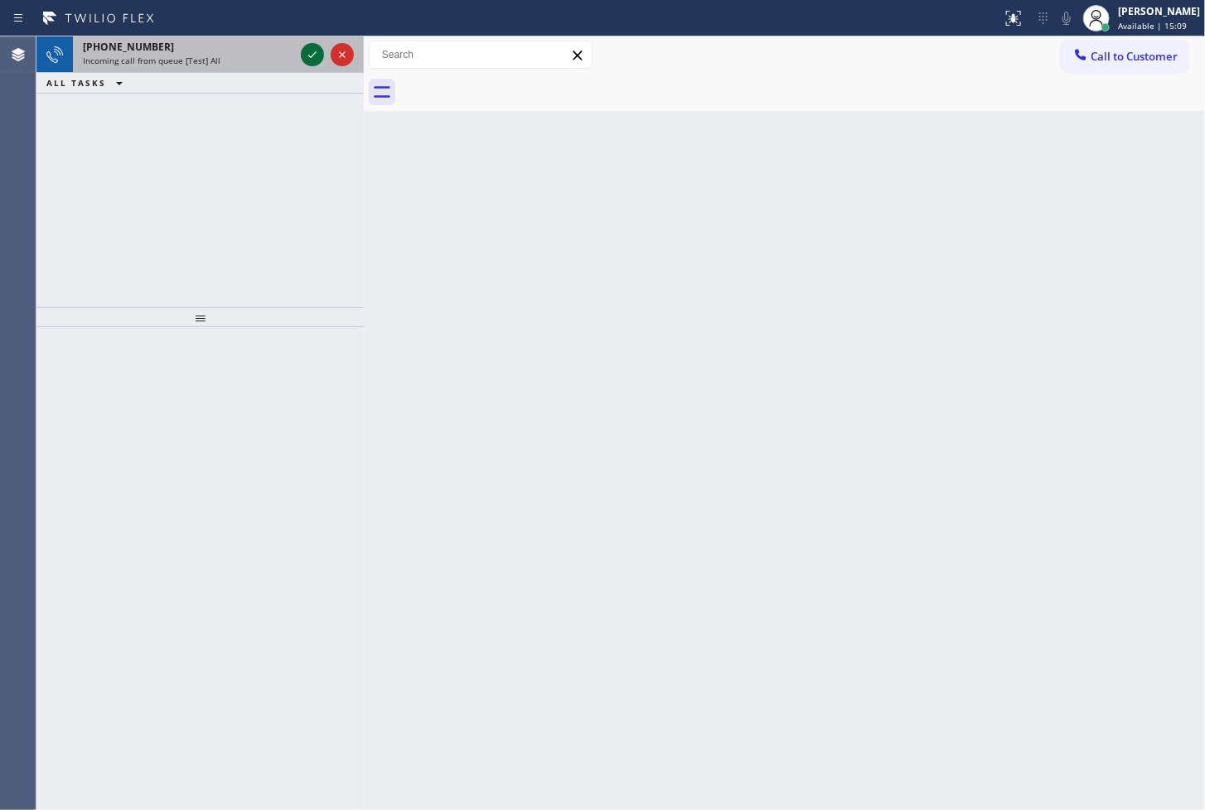
click at [310, 55] on icon at bounding box center [312, 55] width 20 height 20
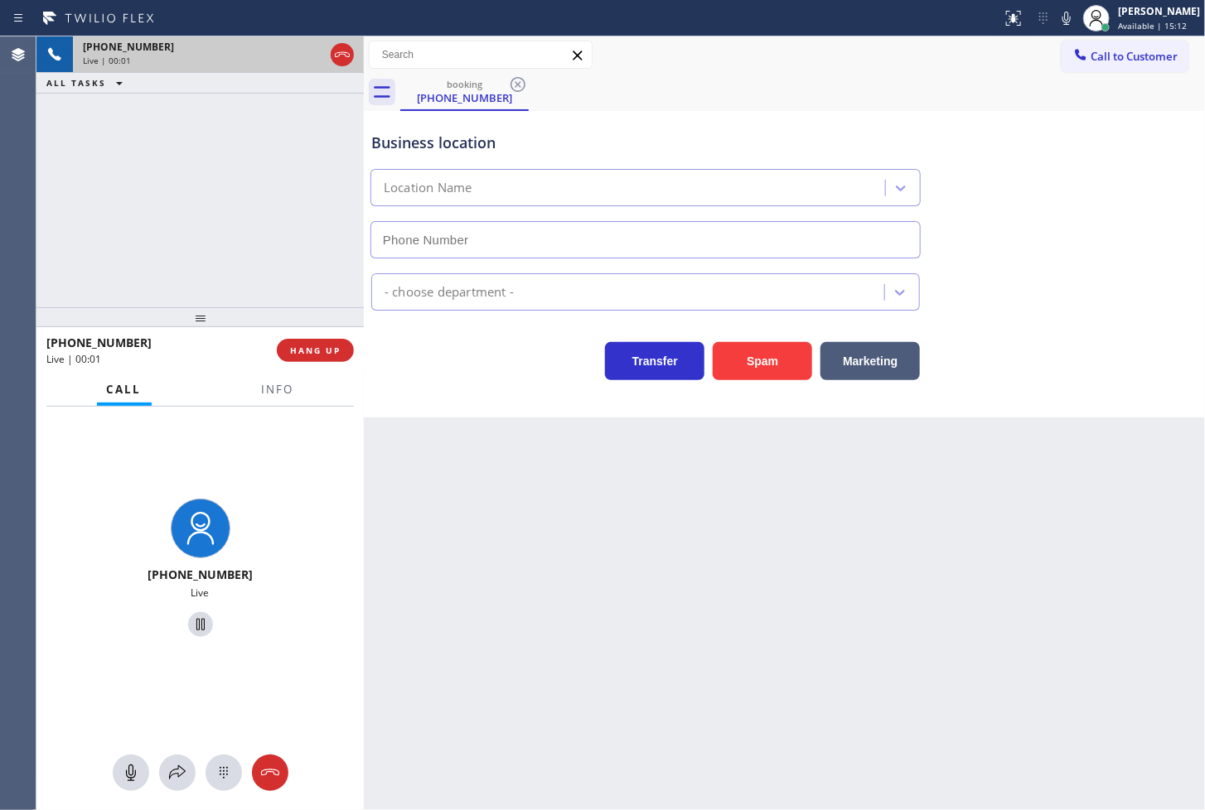
type input "[PHONE_NUMBER]"
click at [230, 249] on div "[PHONE_NUMBER] Live | 00:02 ALL TASKS ALL TASKS ACTIVE TASKS TASKS IN WRAP UP" at bounding box center [199, 171] width 327 height 271
click at [138, 211] on div "[PHONE_NUMBER] Live | 00:03 ALL TASKS ALL TASKS ACTIVE TASKS TASKS IN WRAP UP" at bounding box center [199, 171] width 327 height 271
click at [278, 393] on span "Info" at bounding box center [278, 389] width 32 height 15
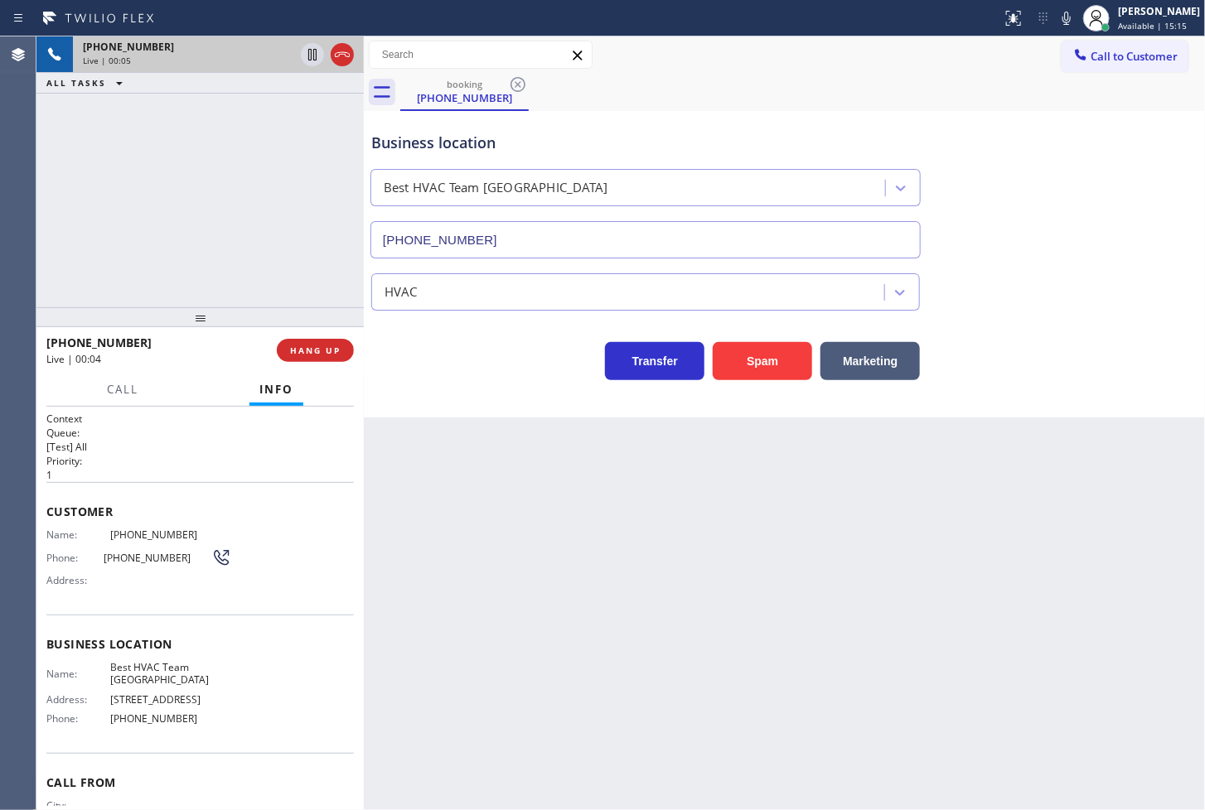
drag, startPoint x: 151, startPoint y: 116, endPoint x: 441, endPoint y: 412, distance: 414.3
click at [167, 129] on div "[PHONE_NUMBER] Live | 00:05 ALL TASKS ALL TASKS ACTIVE TASKS TASKS IN WRAP UP" at bounding box center [199, 171] width 327 height 271
click at [499, 382] on div "Business location Best HVAC Team [GEOGRAPHIC_DATA] [PHONE_NUMBER] HVAC Transfer…" at bounding box center [784, 264] width 841 height 307
click at [759, 499] on div "Back to Dashboard Change Sender ID Customers Technicians Select a contact Outbo…" at bounding box center [784, 423] width 841 height 774
click at [725, 520] on div "Back to Dashboard Change Sender ID Customers Technicians Select a contact Outbo…" at bounding box center [784, 423] width 841 height 774
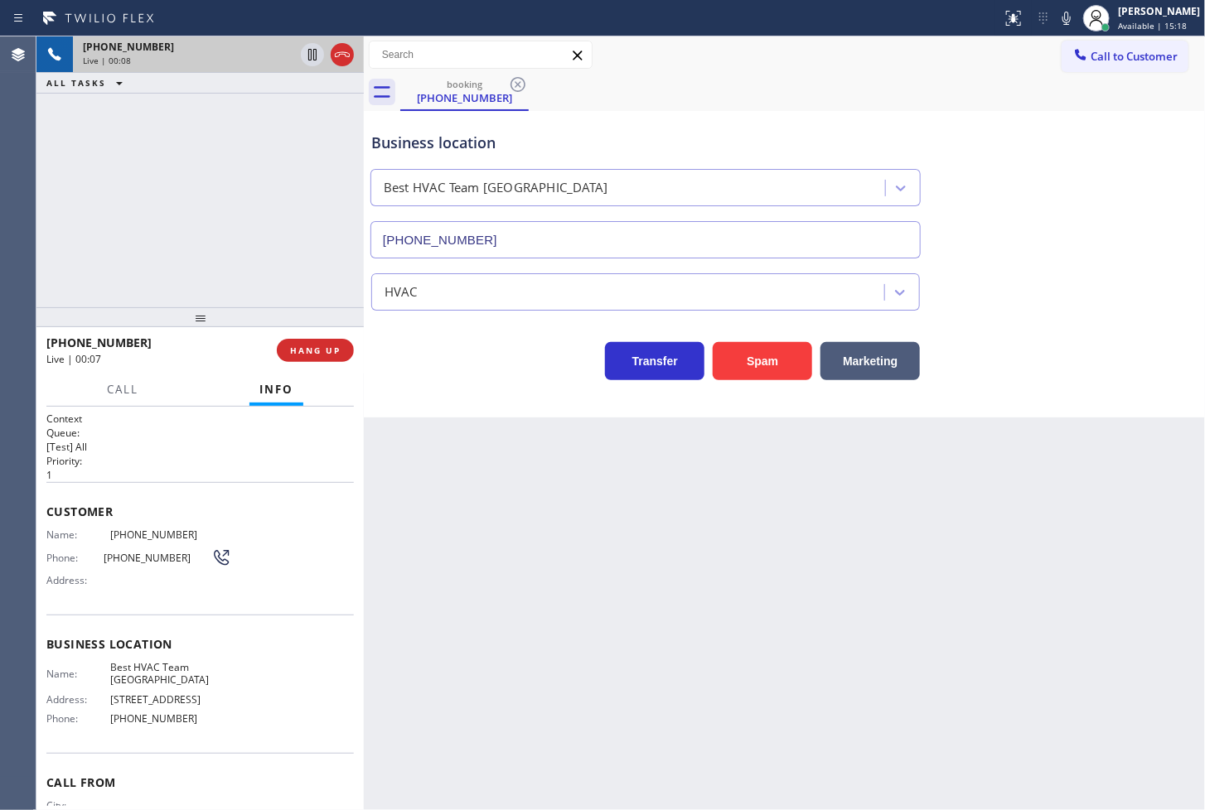
click at [482, 387] on div "Business location Best HVAC Team [GEOGRAPHIC_DATA] [PHONE_NUMBER] HVAC Transfer…" at bounding box center [784, 264] width 841 height 307
click at [249, 247] on div "[PHONE_NUMBER] Live | 00:10 ALL TASKS ALL TASKS ACTIVE TASKS TASKS IN WRAP UP" at bounding box center [199, 171] width 327 height 271
click at [304, 348] on span "HANG UP" at bounding box center [315, 351] width 51 height 12
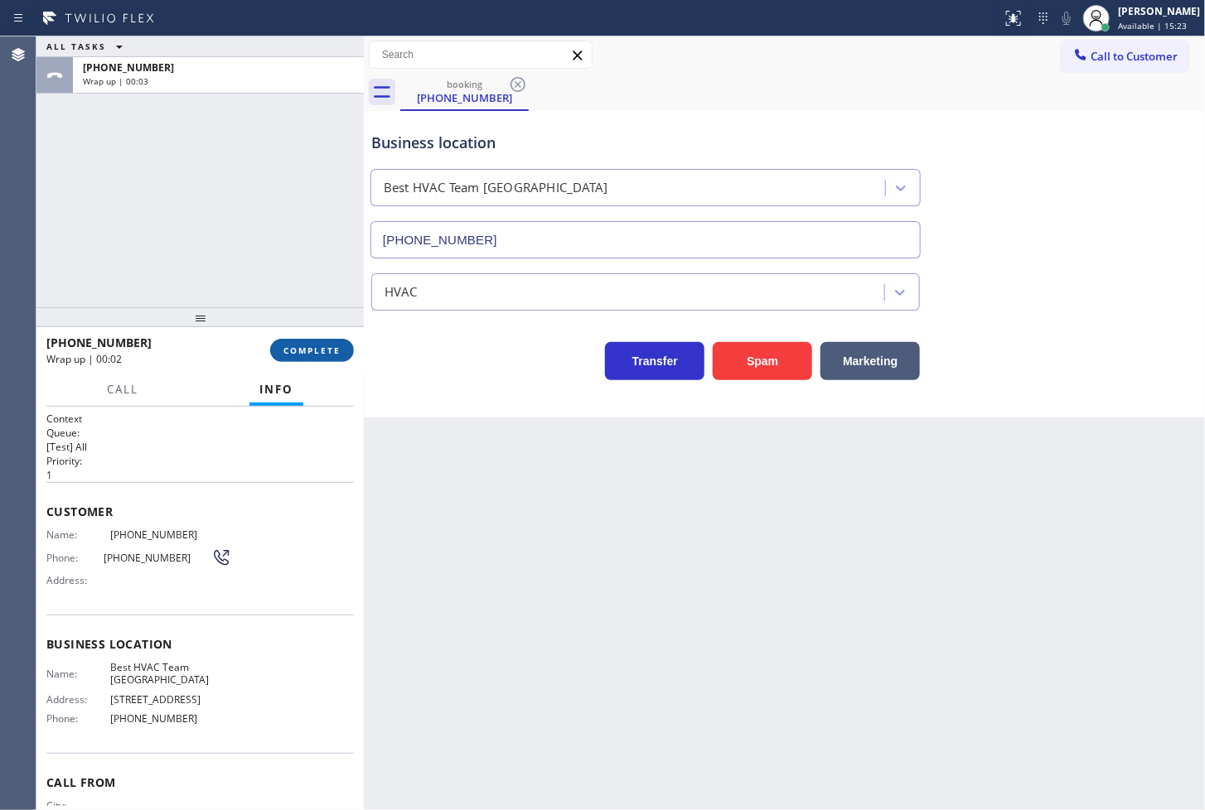
click at [304, 348] on span "COMPLETE" at bounding box center [311, 351] width 57 height 12
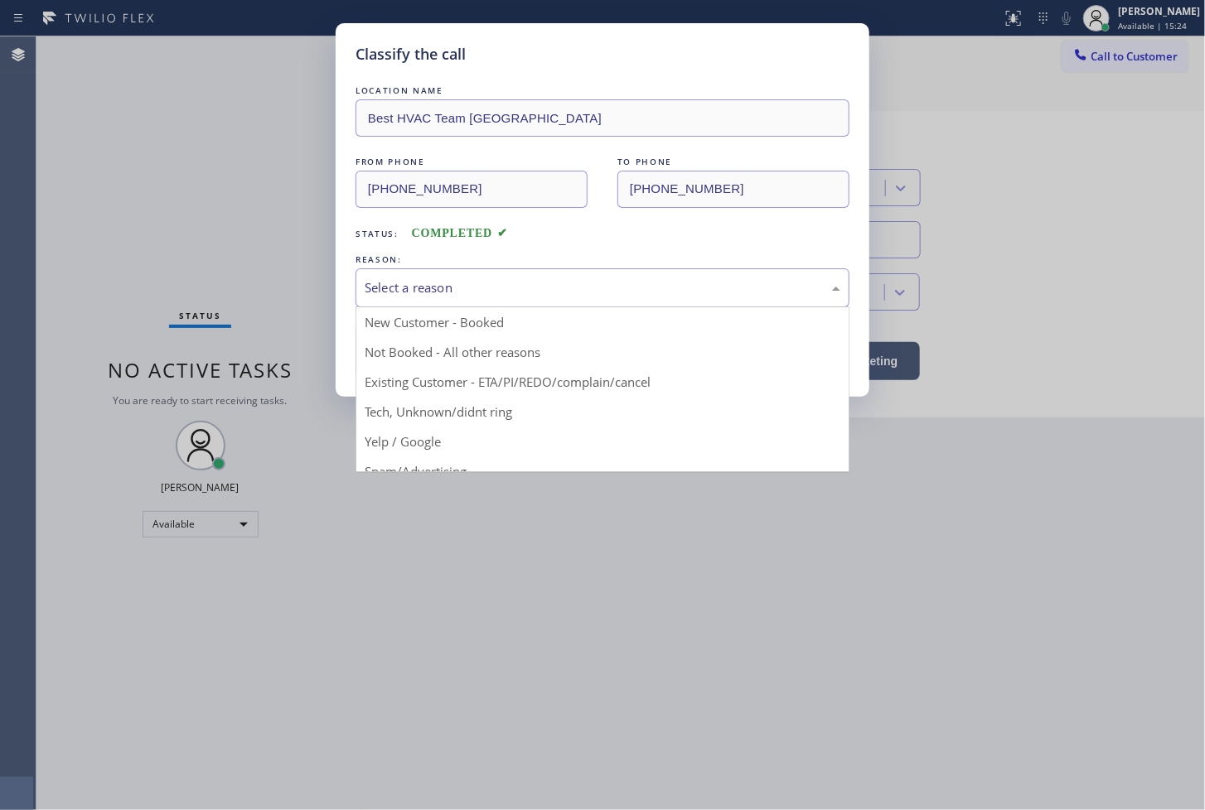
click at [418, 278] on div "Select a reason" at bounding box center [603, 287] width 476 height 19
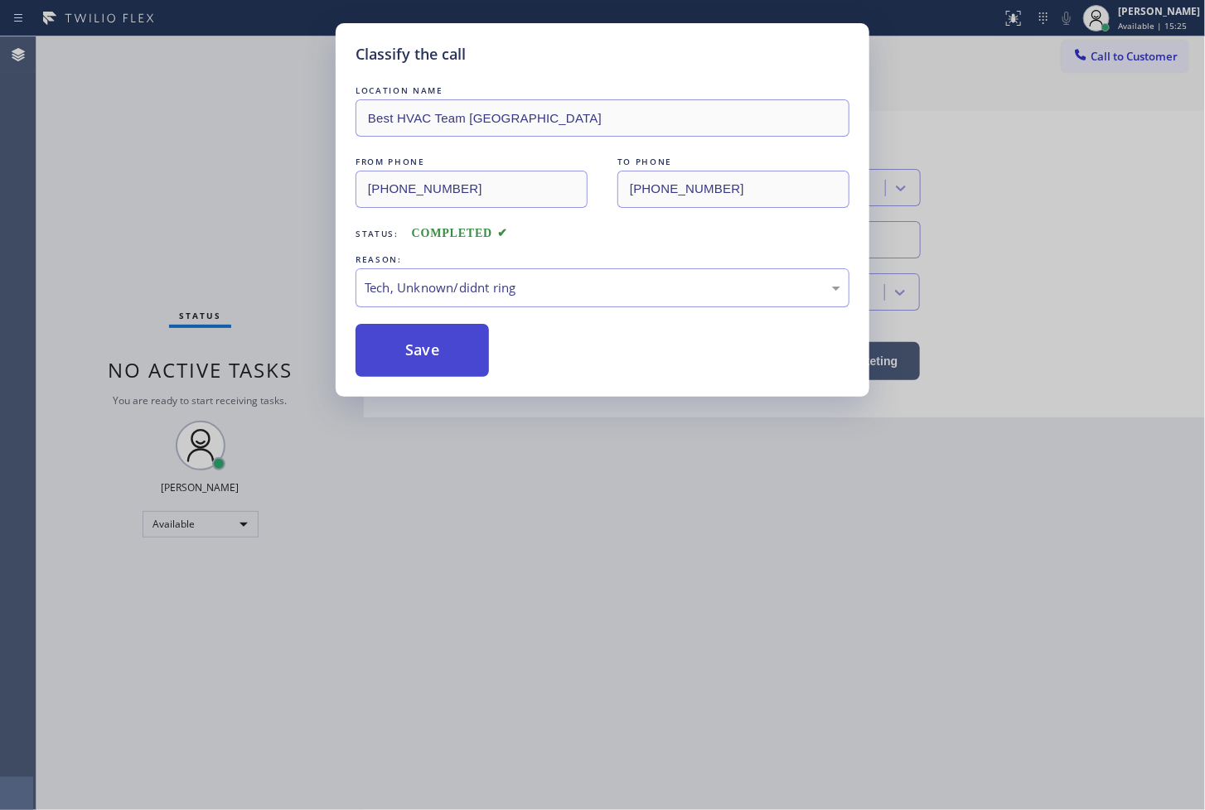
click at [435, 356] on button "Save" at bounding box center [422, 350] width 133 height 53
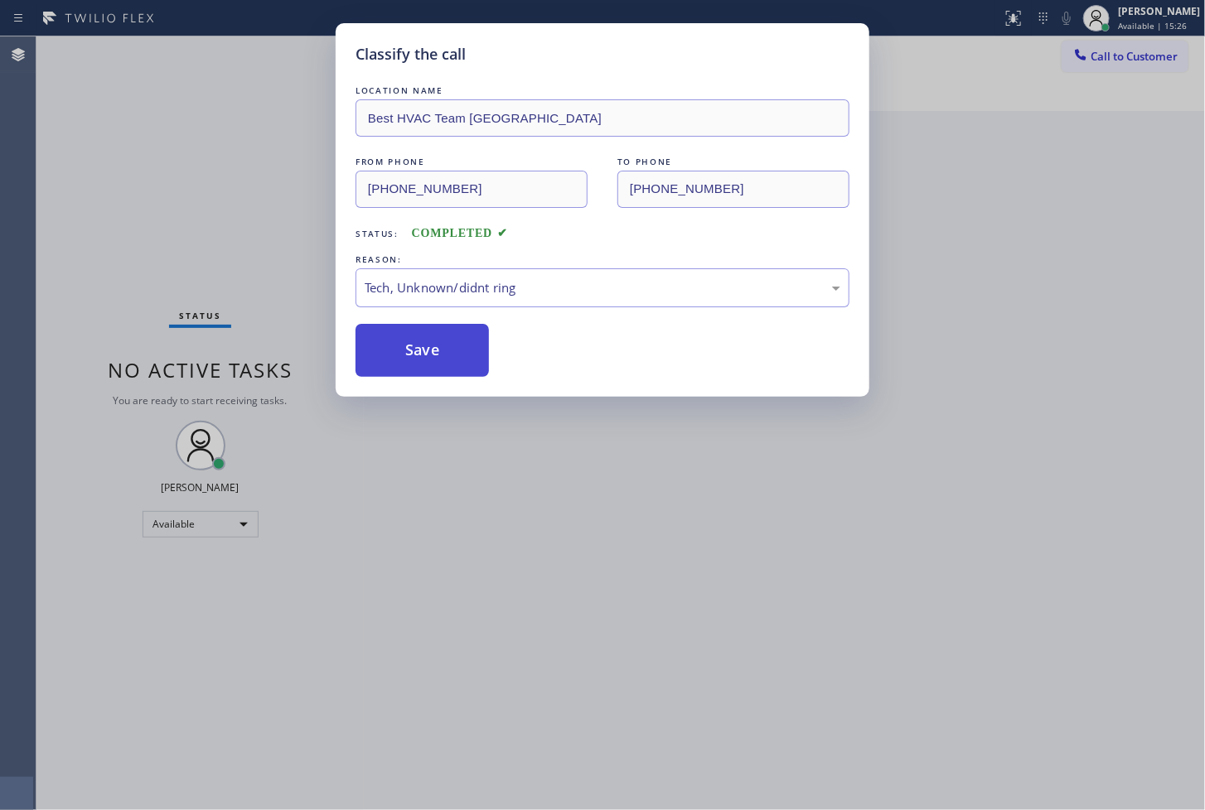
click at [435, 356] on button "Save" at bounding box center [422, 350] width 133 height 53
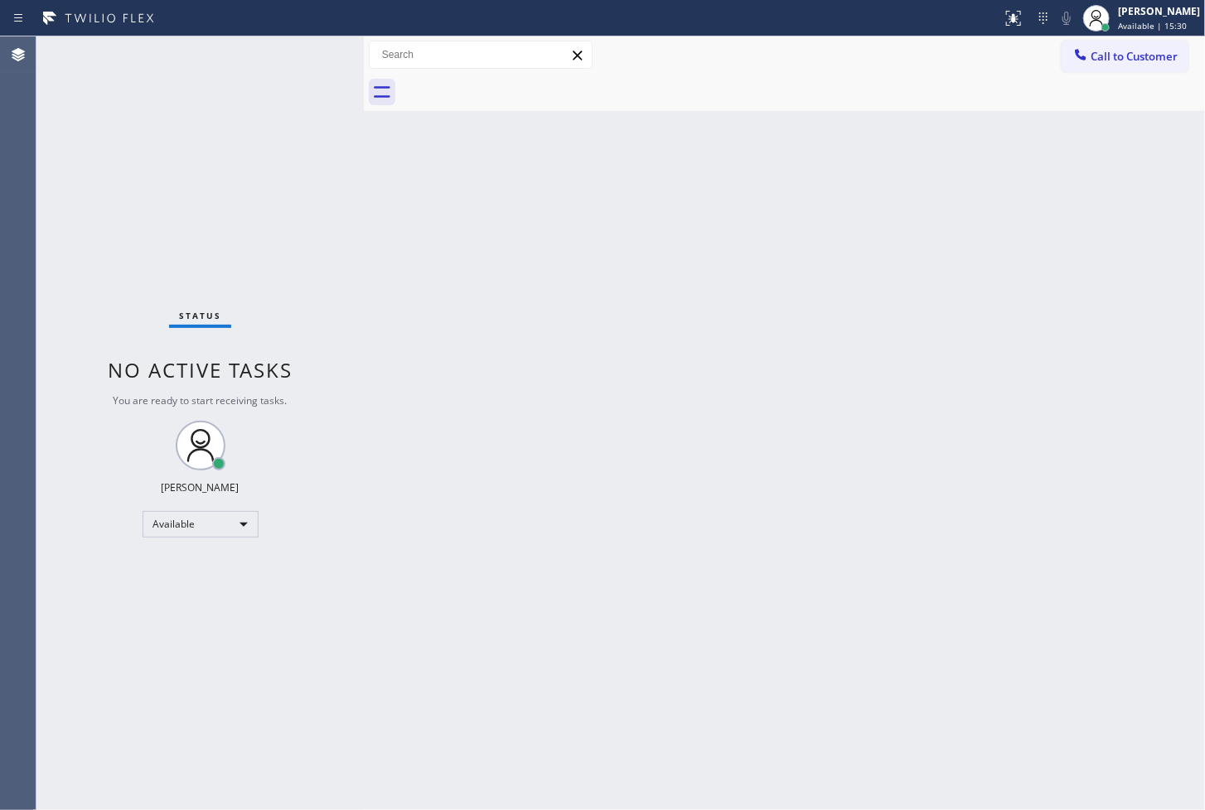
drag, startPoint x: 230, startPoint y: 112, endPoint x: 296, endPoint y: 67, distance: 80.0
click at [236, 110] on div "Status No active tasks You are ready to start receiving tasks. [PERSON_NAME]" at bounding box center [199, 423] width 327 height 774
click at [307, 51] on div "Status No active tasks You are ready to start receiving tasks. [PERSON_NAME]" at bounding box center [199, 423] width 327 height 774
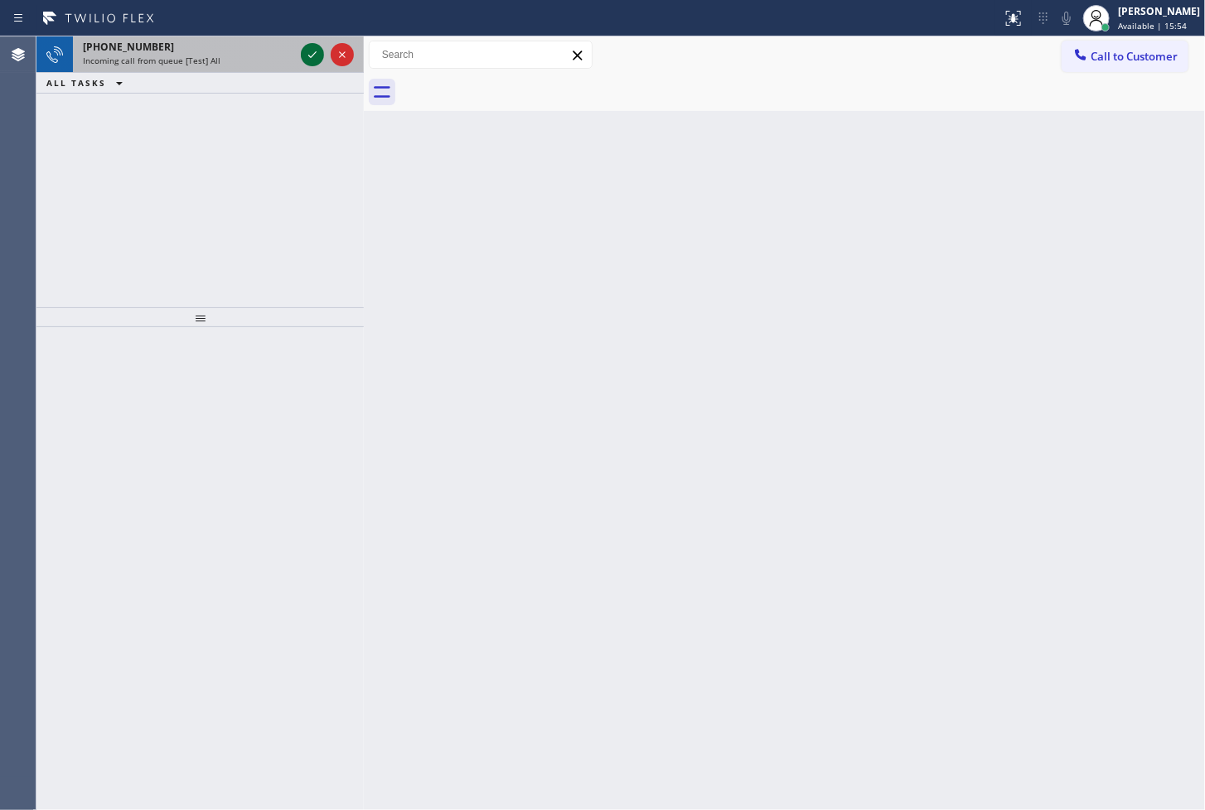
click at [307, 51] on icon at bounding box center [312, 55] width 20 height 20
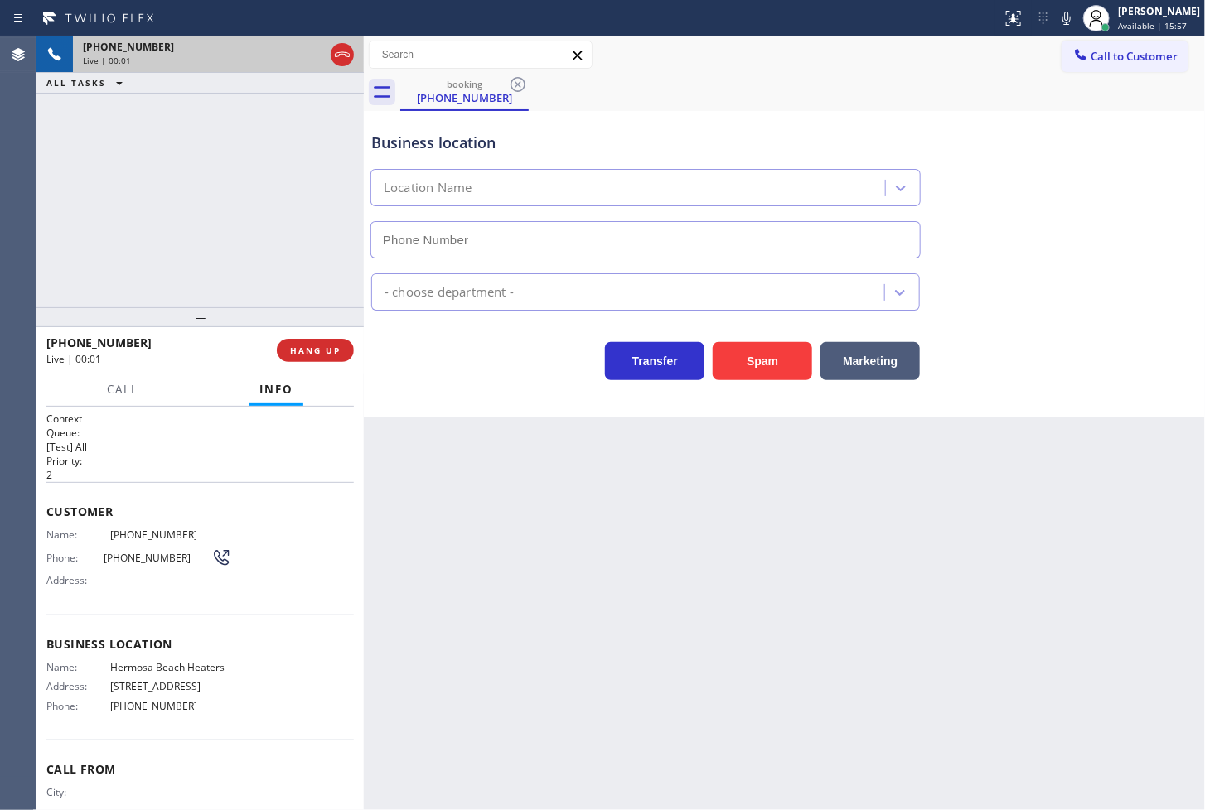
type input "[PHONE_NUMBER]"
drag, startPoint x: 489, startPoint y: 412, endPoint x: 459, endPoint y: 390, distance: 36.8
click at [490, 412] on div "Business location [GEOGRAPHIC_DATA] Heaters [PHONE_NUMBER] HVAC Transfer Spam M…" at bounding box center [784, 264] width 841 height 307
drag, startPoint x: 108, startPoint y: 196, endPoint x: 212, endPoint y: 182, distance: 105.3
click at [118, 195] on div "[PHONE_NUMBER] Live | 00:03 ALL TASKS ALL TASKS ACTIVE TASKS TASKS IN WRAP UP" at bounding box center [199, 171] width 327 height 271
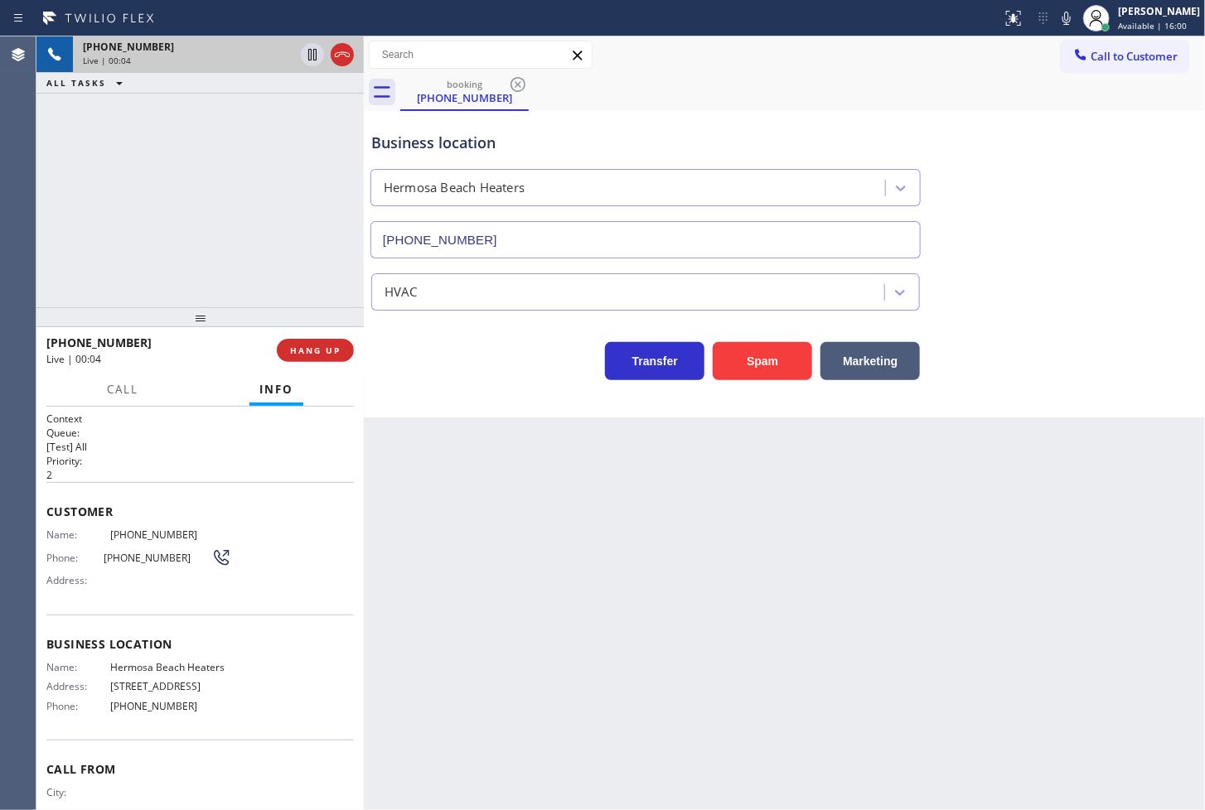
drag, startPoint x: 1000, startPoint y: 117, endPoint x: 1020, endPoint y: 114, distance: 20.2
click at [1019, 114] on div "Business location [GEOGRAPHIC_DATA] Heaters [PHONE_NUMBER]" at bounding box center [784, 184] width 833 height 150
click at [1024, 85] on div "booking [PHONE_NUMBER]" at bounding box center [802, 92] width 805 height 37
click at [1057, 18] on icon at bounding box center [1067, 18] width 20 height 20
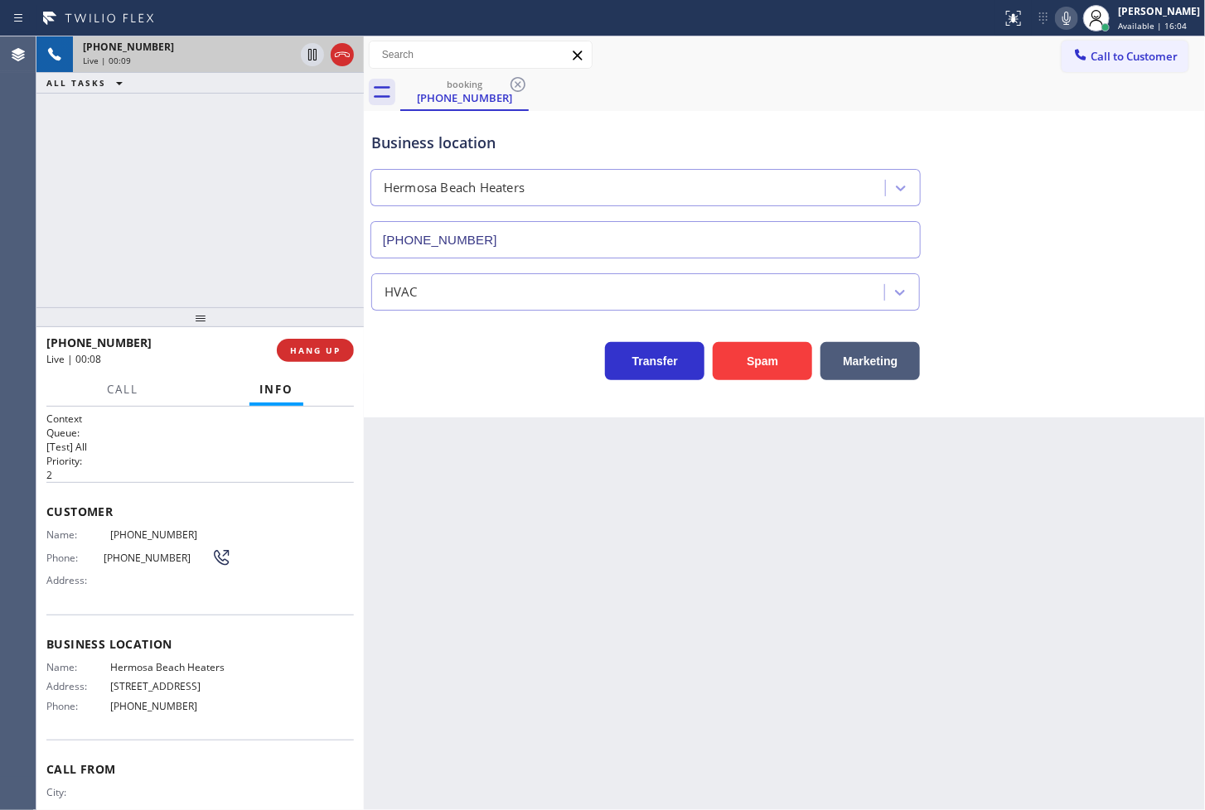
drag, startPoint x: 763, startPoint y: 356, endPoint x: 882, endPoint y: 210, distance: 187.9
click at [763, 357] on button "Spam" at bounding box center [762, 361] width 99 height 38
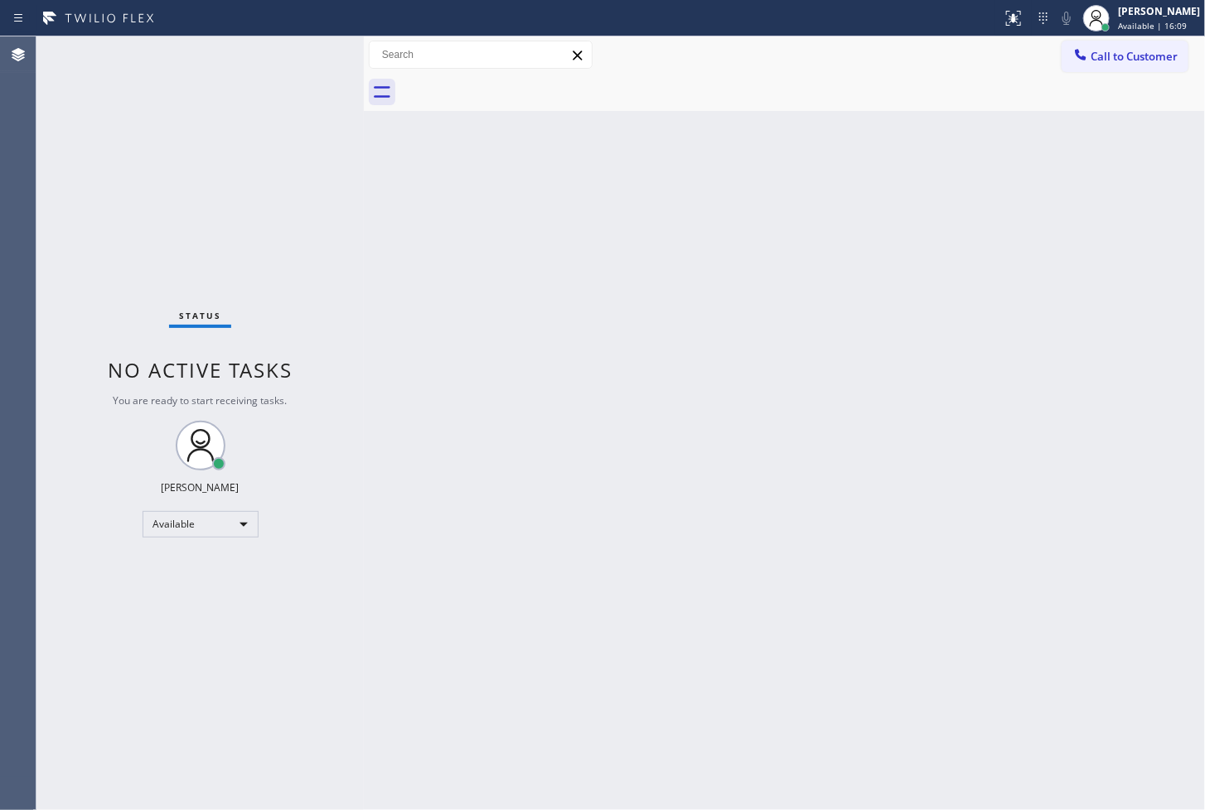
drag, startPoint x: 287, startPoint y: 125, endPoint x: 293, endPoint y: 106, distance: 19.9
click at [290, 122] on div "Status No active tasks You are ready to start receiving tasks. [PERSON_NAME]" at bounding box center [199, 423] width 327 height 774
click at [307, 40] on div "Status No active tasks You are ready to start receiving tasks. [PERSON_NAME]" at bounding box center [199, 423] width 327 height 774
click at [301, 61] on div "Status No active tasks You are ready to start receiving tasks. [PERSON_NAME]" at bounding box center [199, 423] width 327 height 774
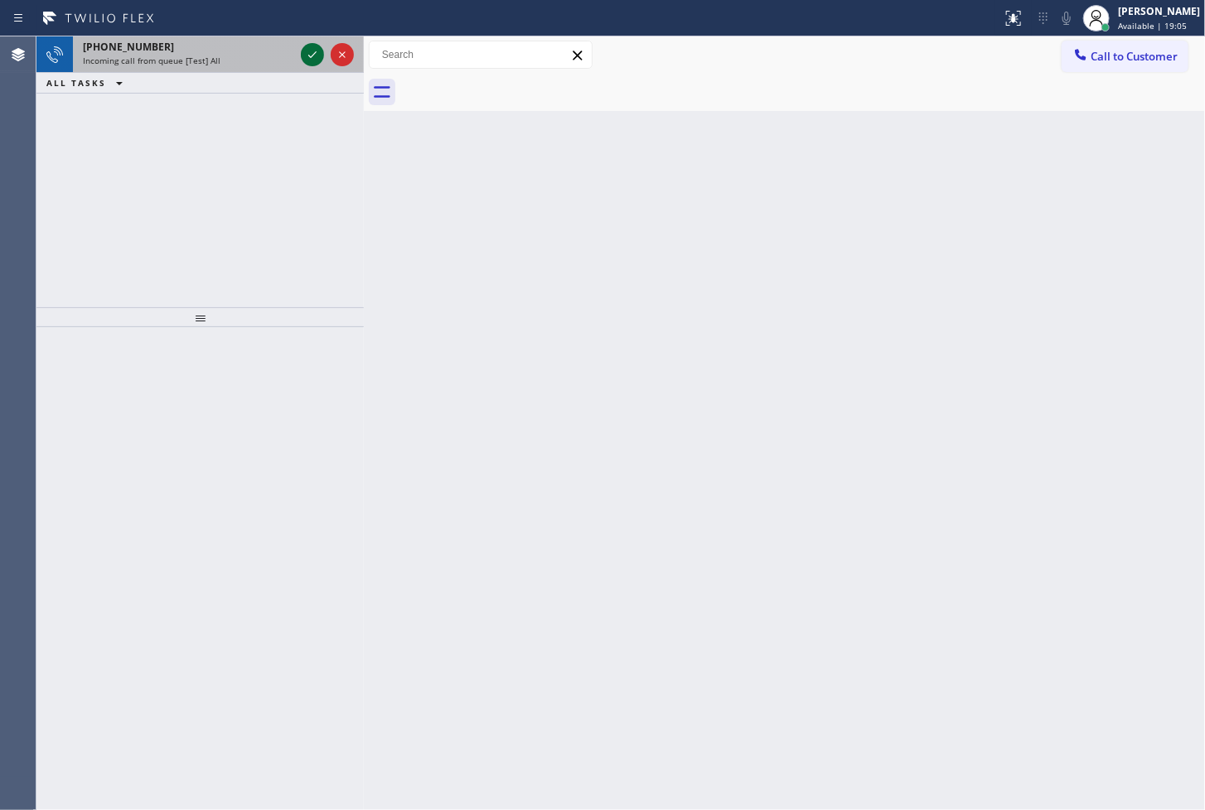
click at [307, 56] on icon at bounding box center [312, 55] width 20 height 20
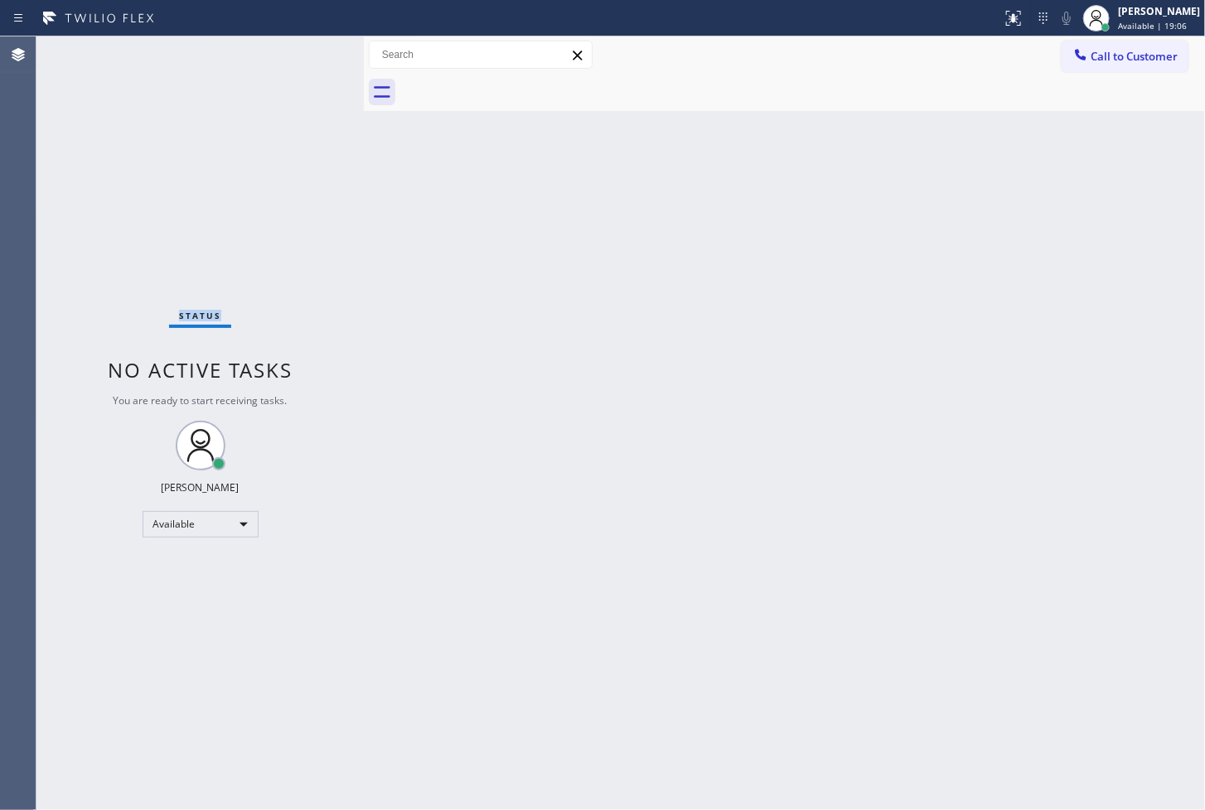
click at [307, 56] on div "Status No active tasks You are ready to start receiving tasks. [PERSON_NAME]" at bounding box center [199, 423] width 327 height 774
click at [267, 152] on div "Status No active tasks You are ready to start receiving tasks. [PERSON_NAME]" at bounding box center [199, 423] width 327 height 774
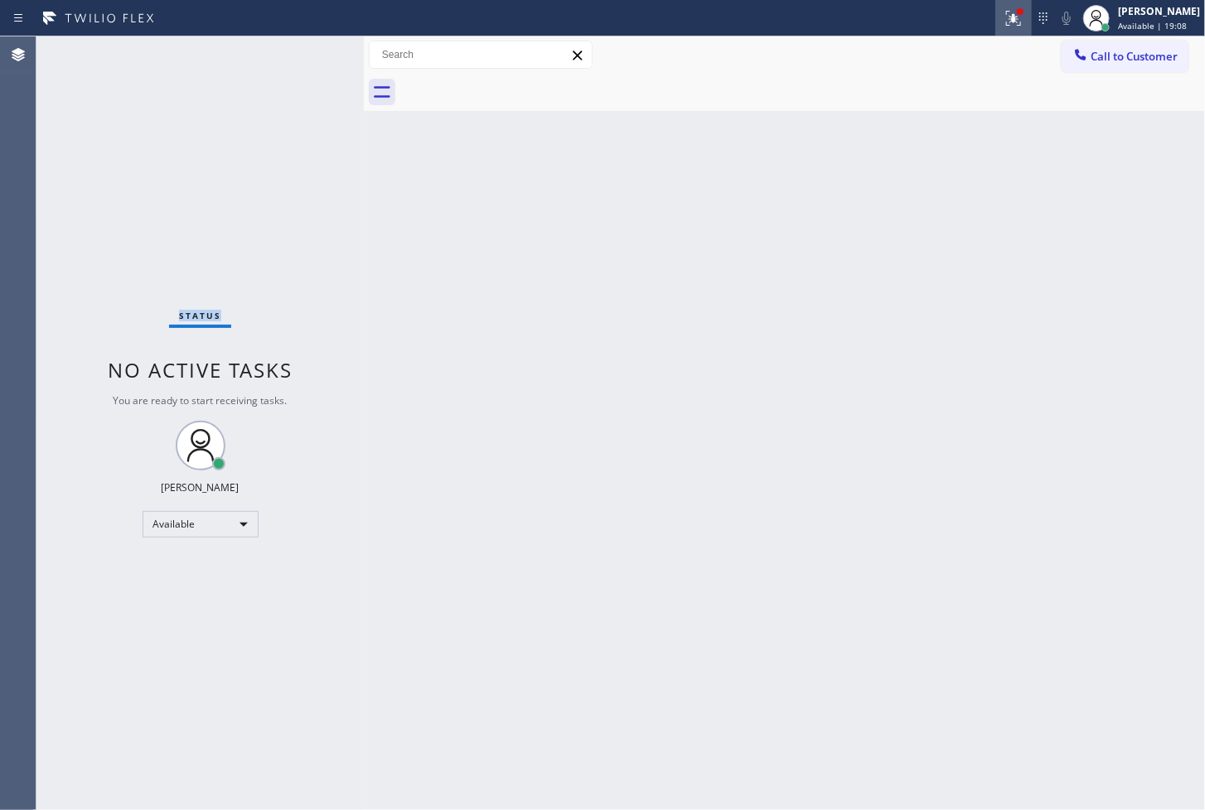
click at [1008, 18] on icon at bounding box center [1013, 16] width 10 height 6
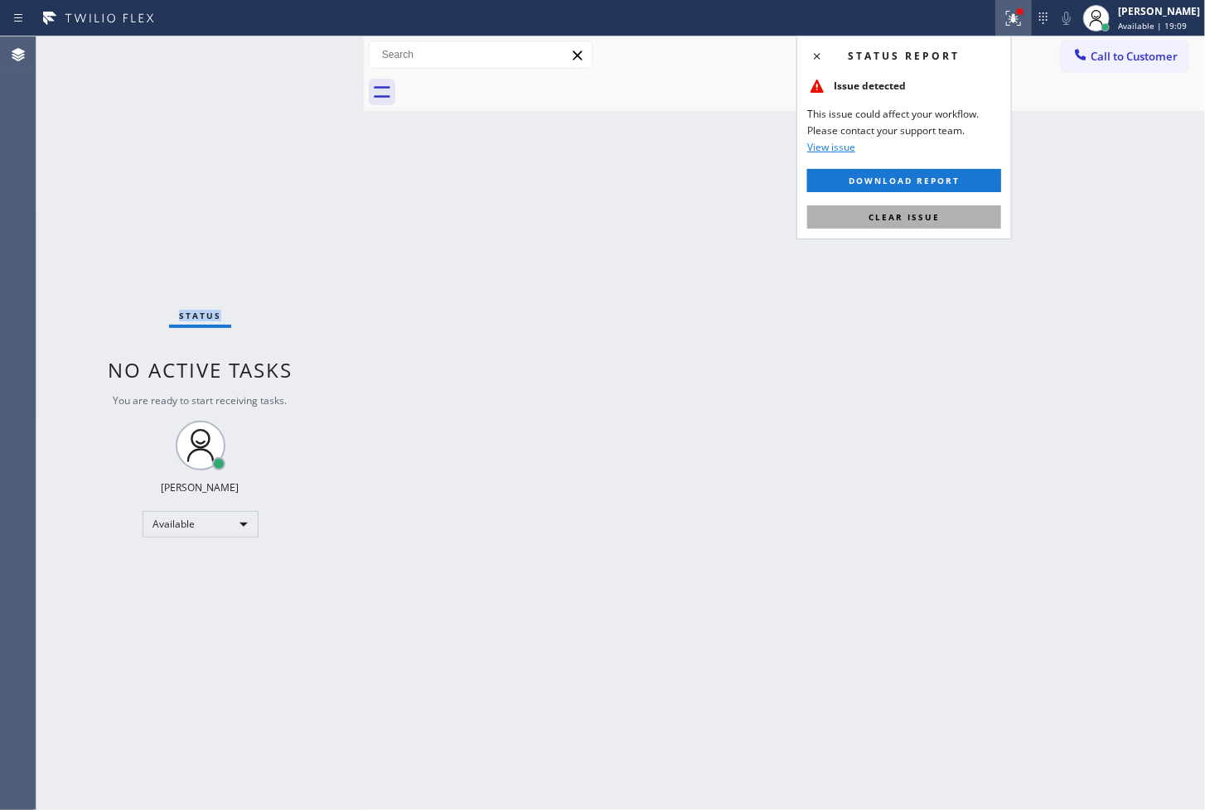
click at [941, 216] on button "Clear issue" at bounding box center [904, 217] width 194 height 23
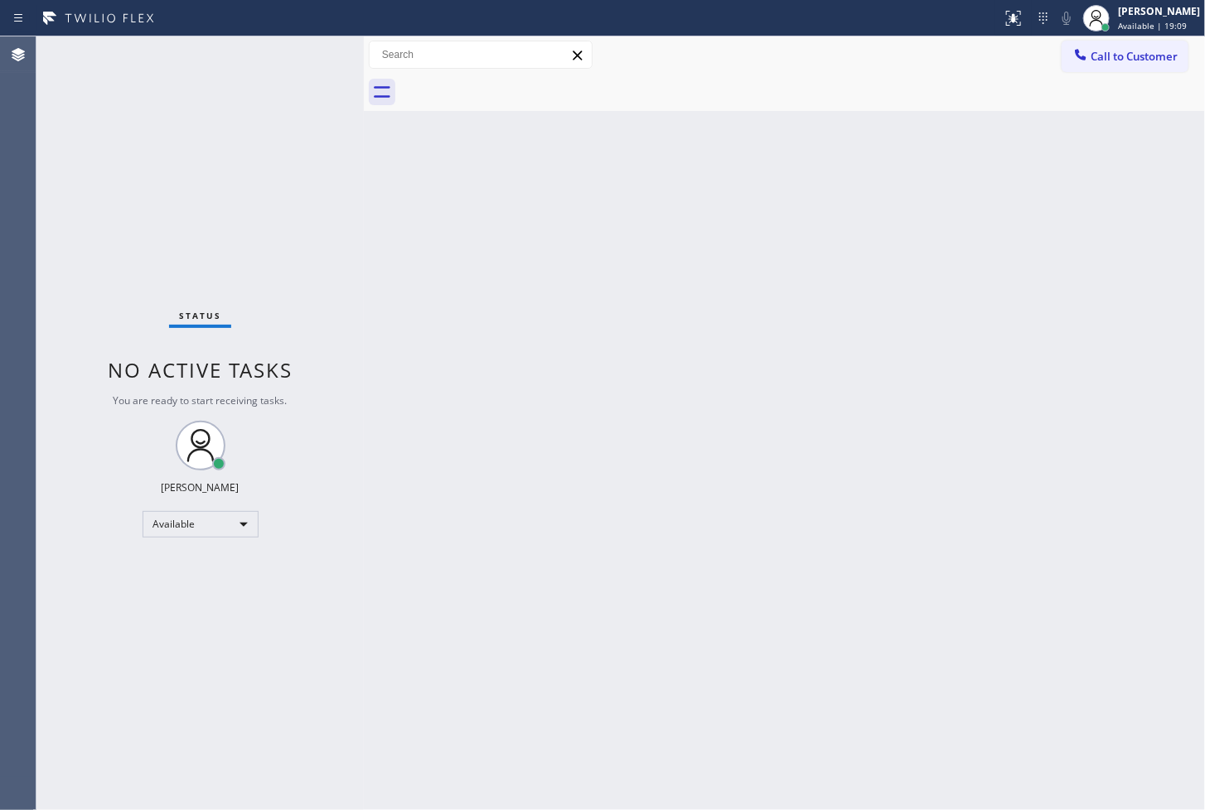
click at [351, 267] on div "Status No active tasks You are ready to start receiving tasks. [PERSON_NAME]" at bounding box center [199, 423] width 327 height 774
click at [310, 51] on div "Status No active tasks You are ready to start receiving tasks. [PERSON_NAME]" at bounding box center [199, 423] width 327 height 774
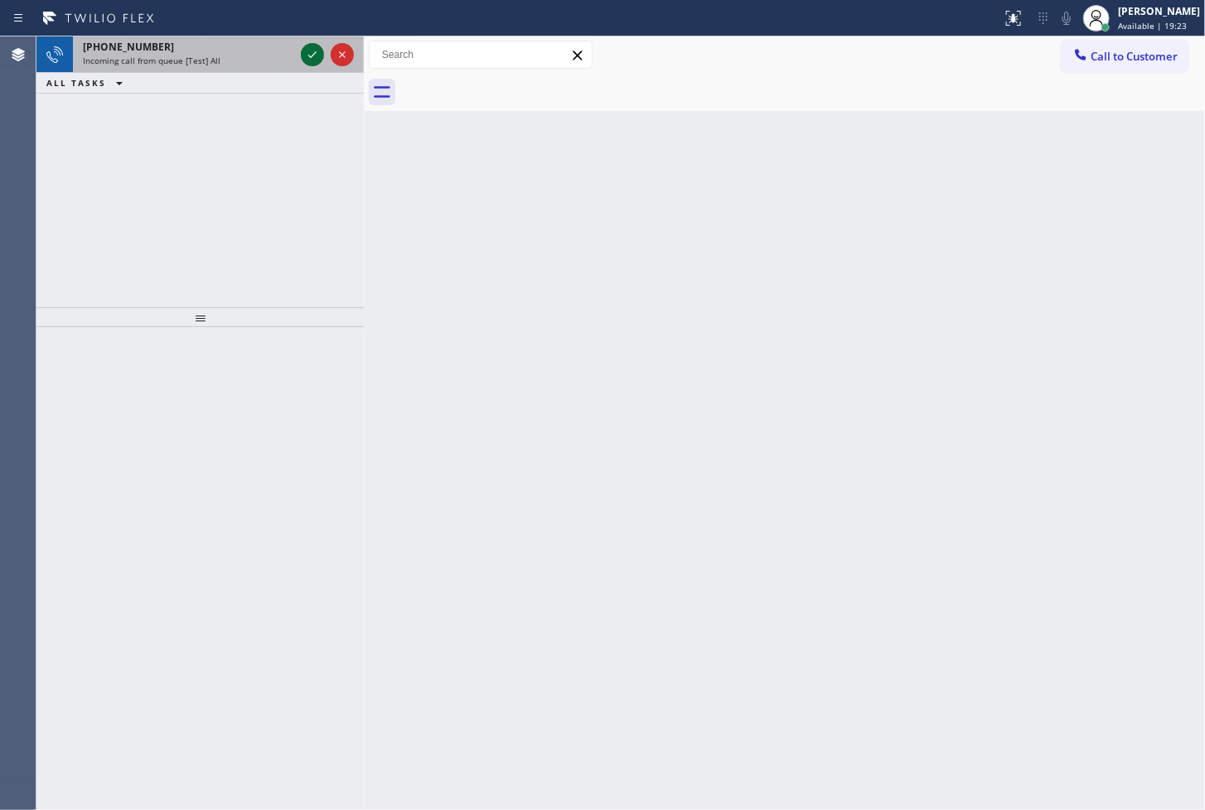
click at [310, 51] on icon at bounding box center [312, 55] width 20 height 20
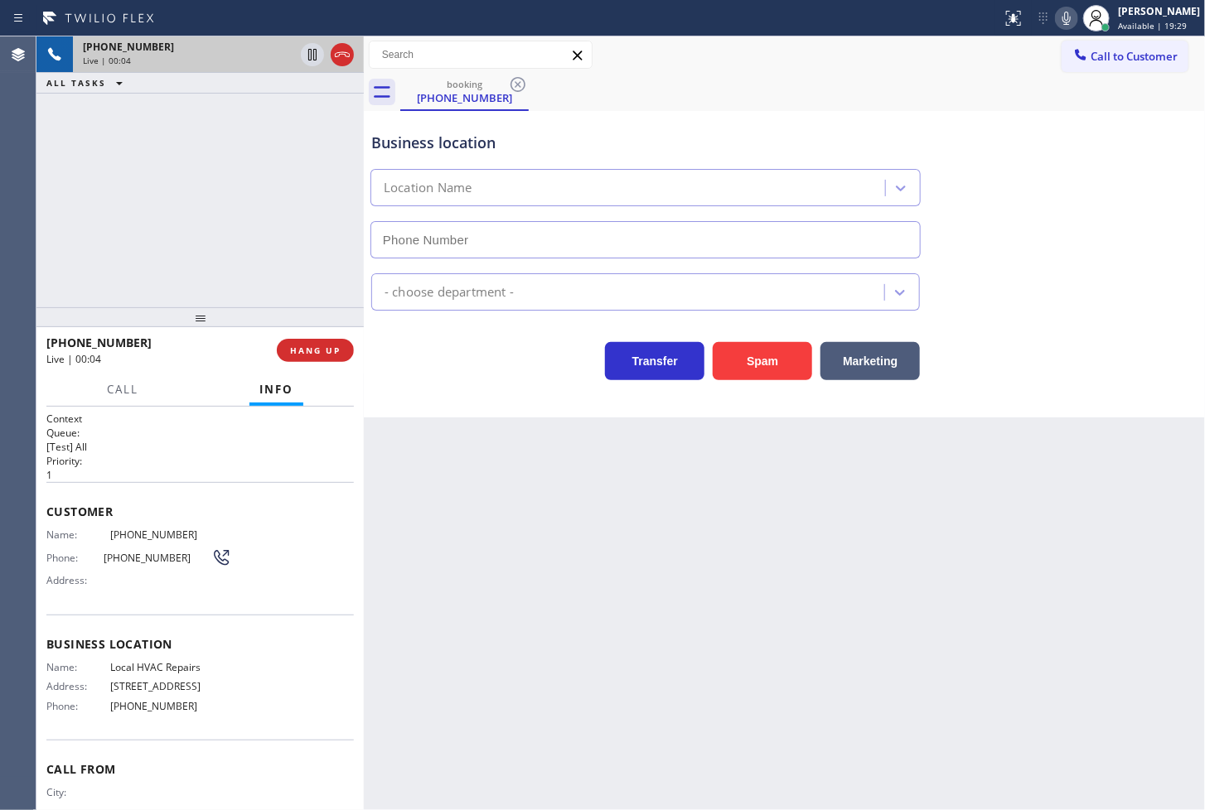
type input "[PHONE_NUMBER]"
click at [225, 510] on span "Customer" at bounding box center [199, 512] width 307 height 16
click at [164, 220] on div "+18002155150 Live | 00:05 ALL TASKS ALL TASKS ACTIVE TASKS TASKS IN WRAP UP" at bounding box center [199, 171] width 327 height 271
click at [459, 401] on div "Business location Local HVAC Repairs (805) 209-0137 HVAC Transfer Spam Marketing" at bounding box center [784, 264] width 841 height 307
click at [259, 241] on div "+18002155150 Live | 00:06 ALL TASKS ALL TASKS ACTIVE TASKS TASKS IN WRAP UP" at bounding box center [199, 171] width 327 height 271
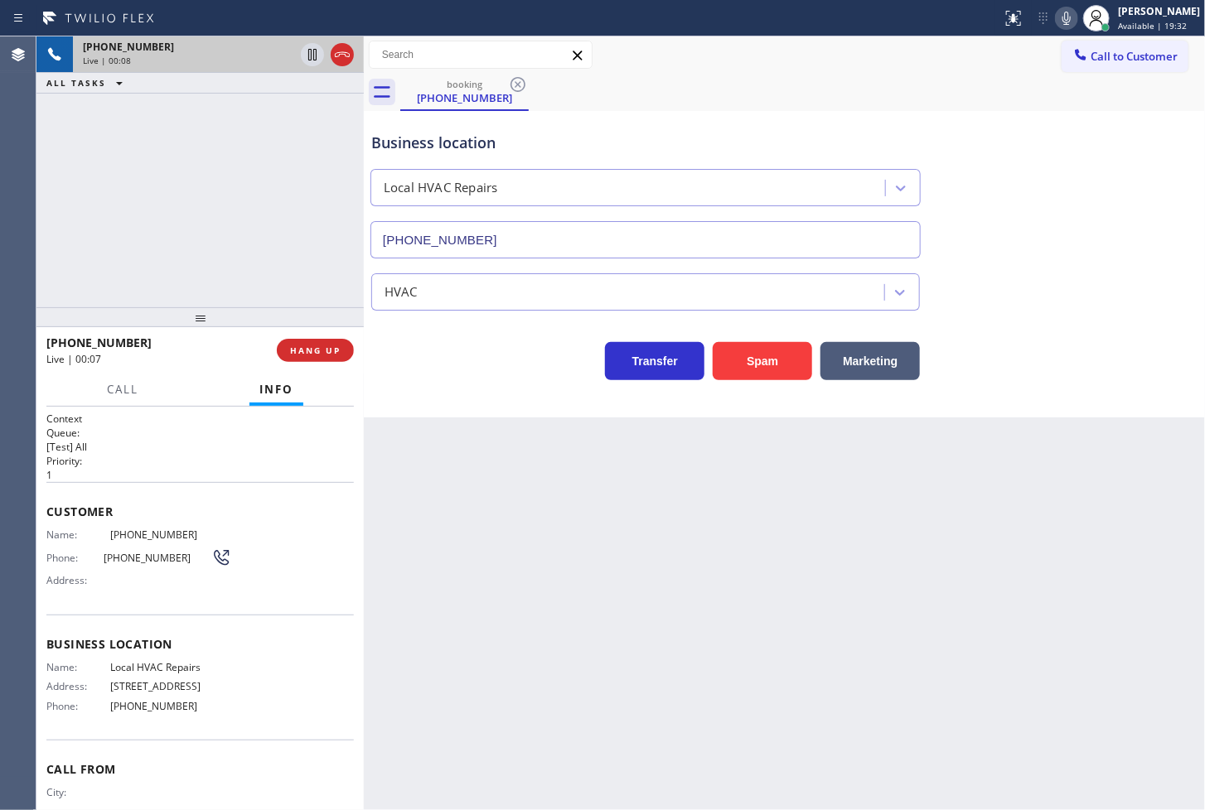
click at [1057, 21] on icon at bounding box center [1067, 18] width 20 height 20
click at [334, 357] on button "HANG UP" at bounding box center [315, 350] width 77 height 23
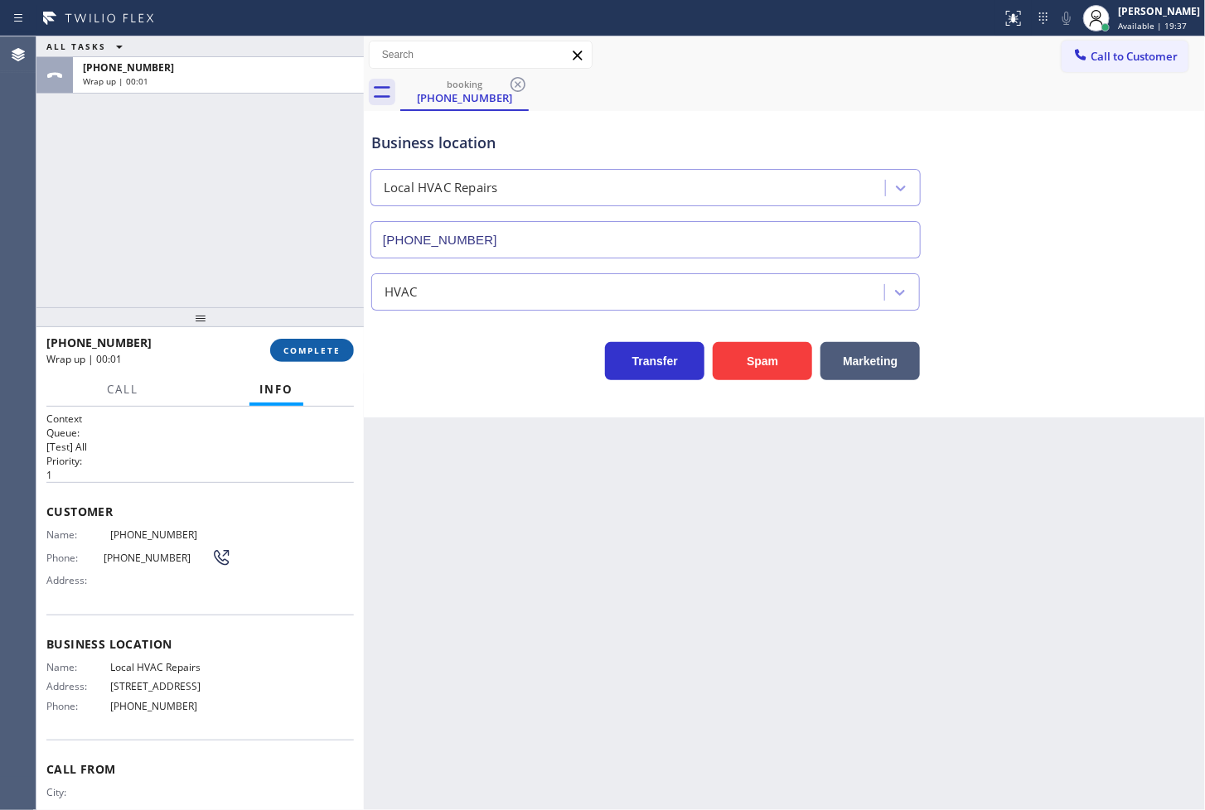
click at [329, 352] on span "COMPLETE" at bounding box center [311, 351] width 57 height 12
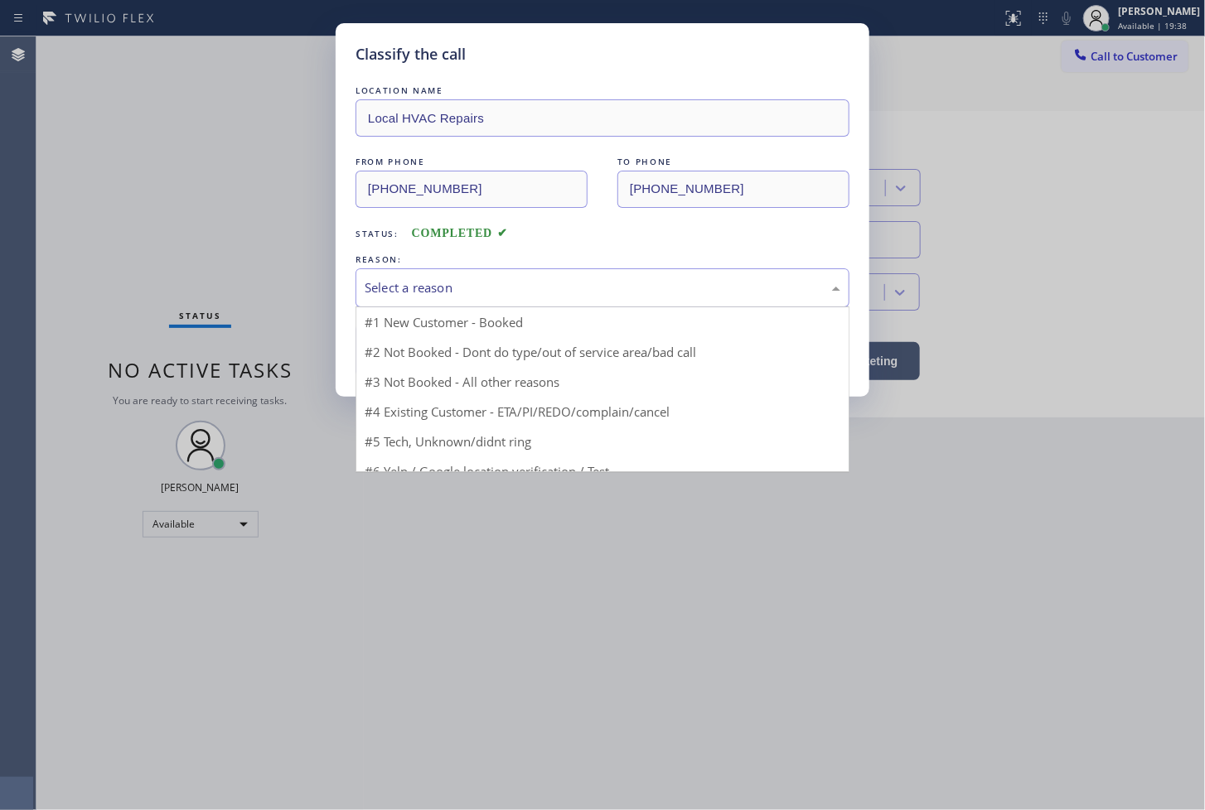
click at [445, 291] on div "Select a reason" at bounding box center [603, 287] width 476 height 19
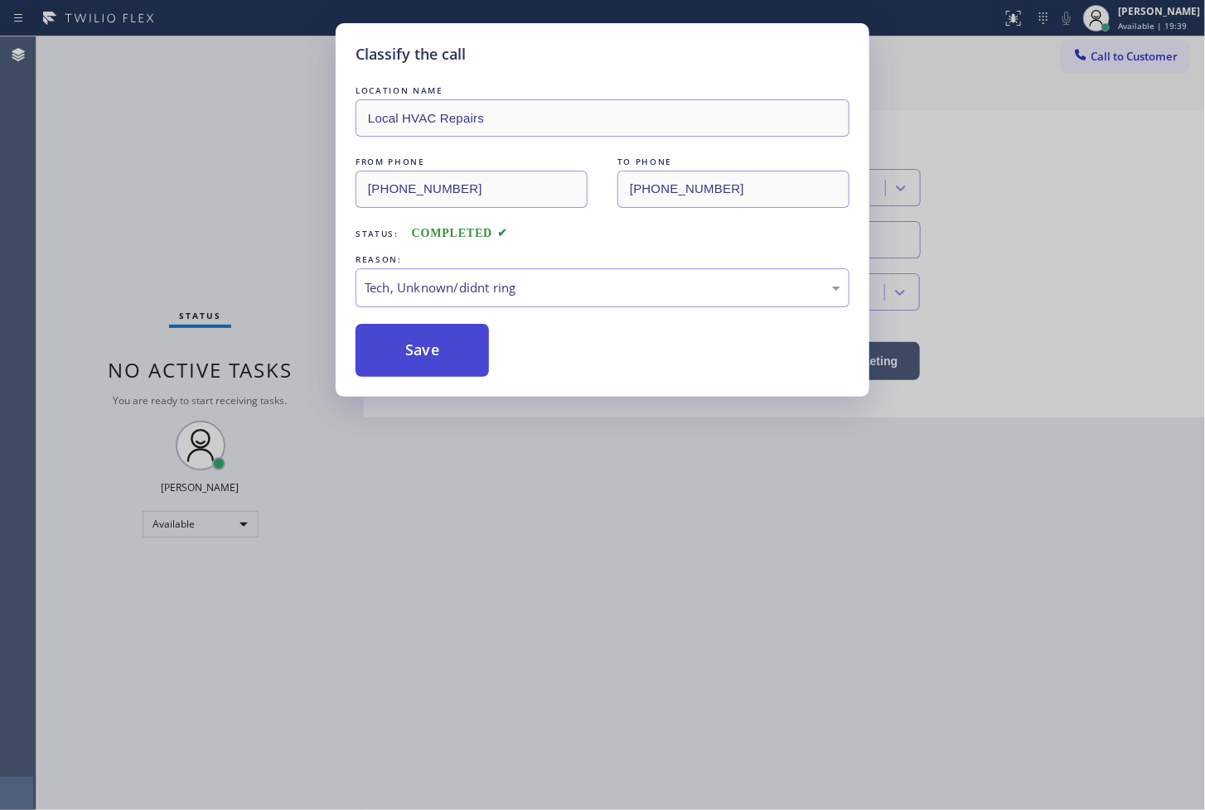
click at [441, 363] on button "Save" at bounding box center [422, 350] width 133 height 53
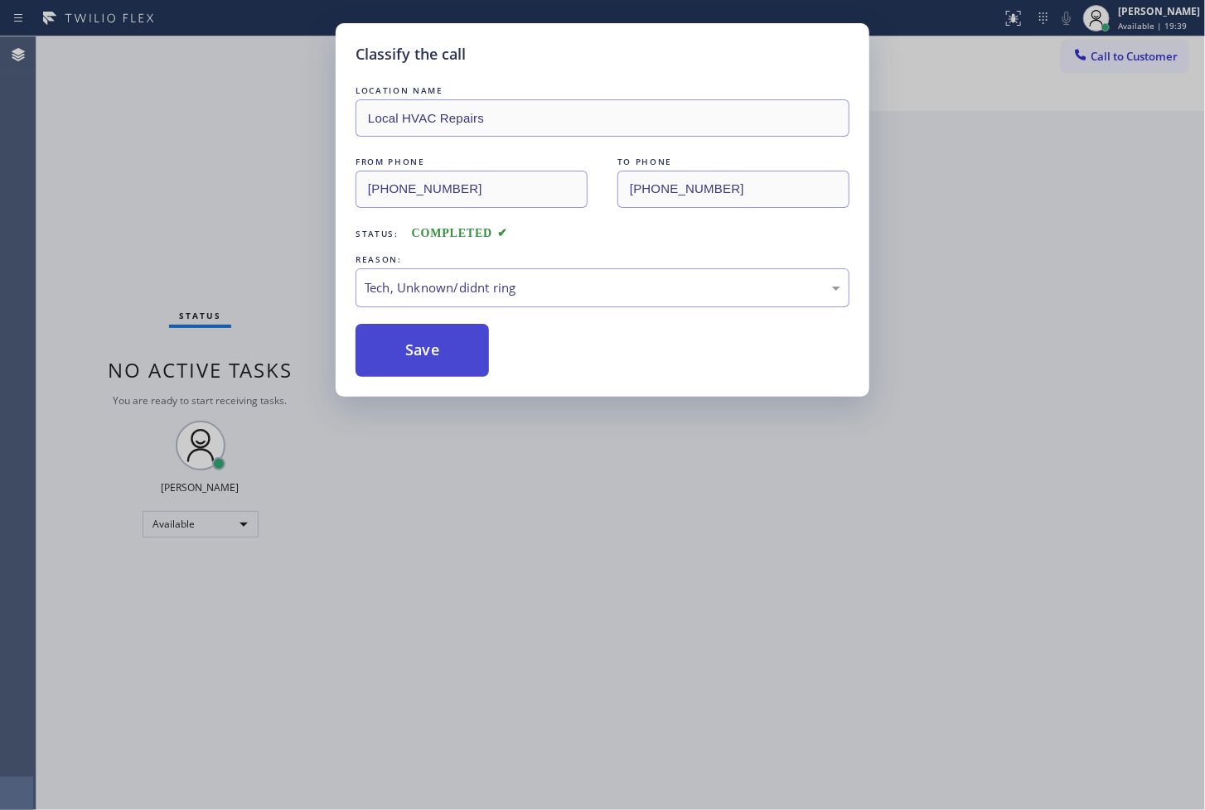
click at [441, 363] on button "Save" at bounding box center [422, 350] width 133 height 53
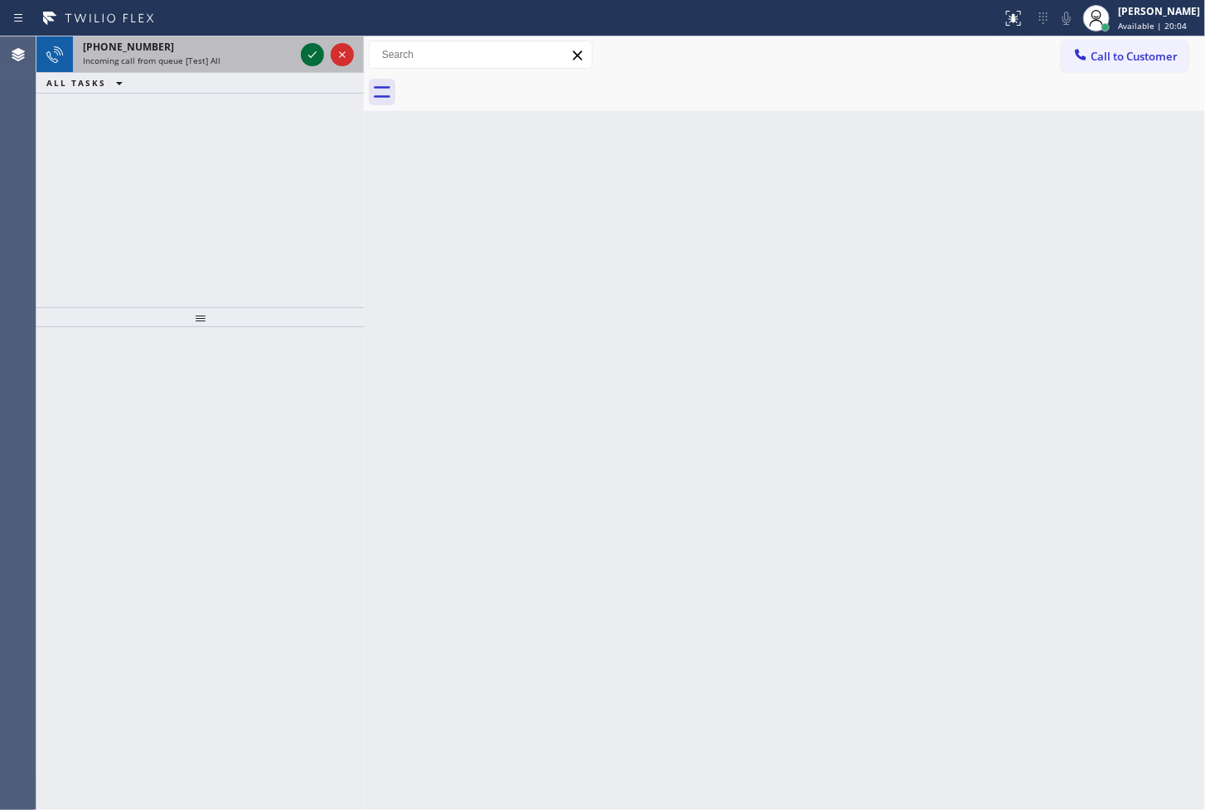
click at [315, 56] on icon at bounding box center [312, 55] width 20 height 20
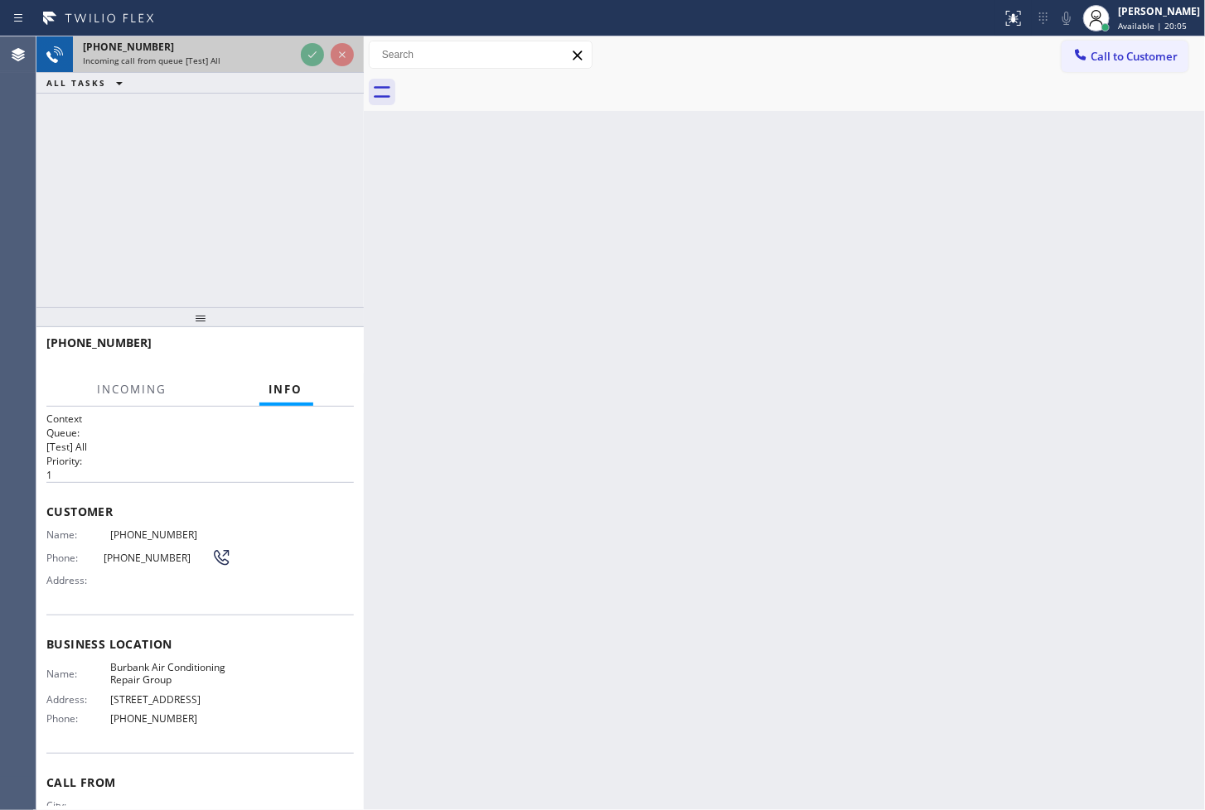
click at [315, 56] on icon at bounding box center [312, 55] width 20 height 20
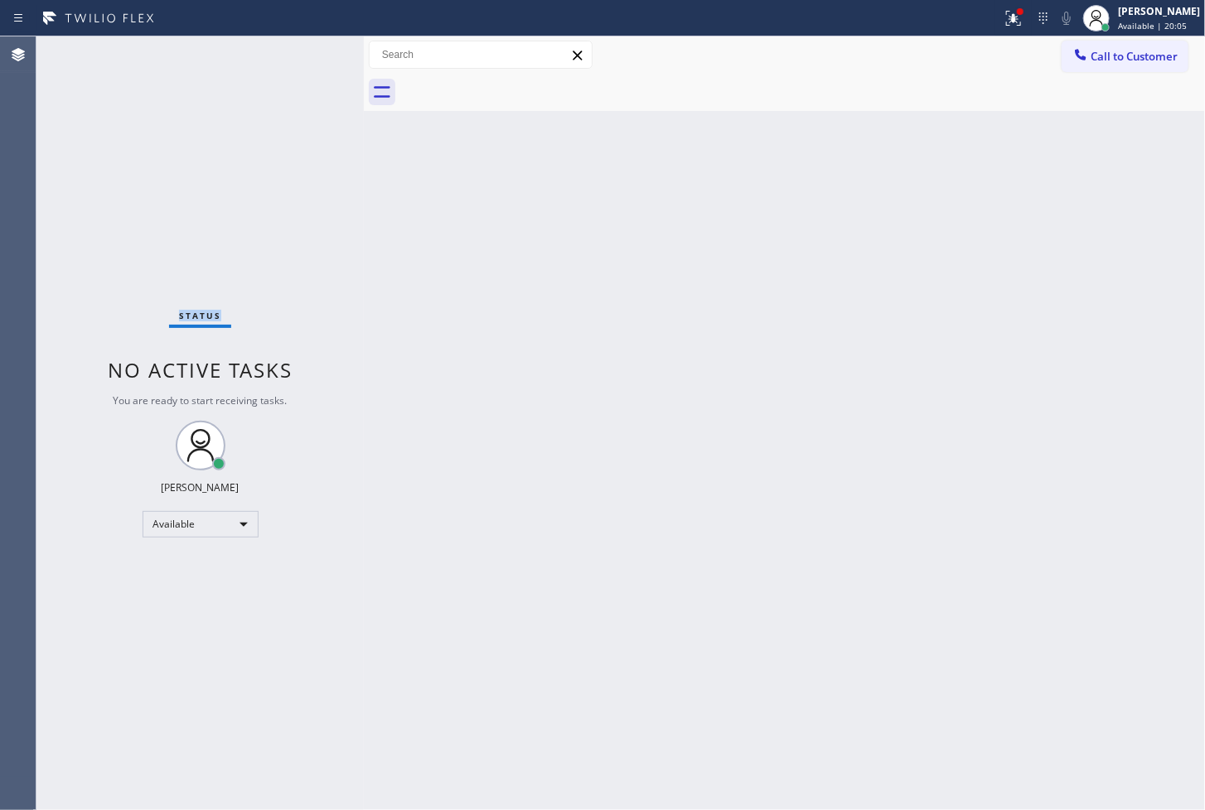
click at [315, 56] on div "Status No active tasks You are ready to start receiving tasks. [PERSON_NAME]" at bounding box center [199, 423] width 327 height 774
click at [220, 121] on div "Status No active tasks You are ready to start receiving tasks. [PERSON_NAME]" at bounding box center [199, 423] width 327 height 774
click at [307, 51] on div "Status No active tasks You are ready to start receiving tasks. [PERSON_NAME]" at bounding box center [199, 423] width 327 height 774
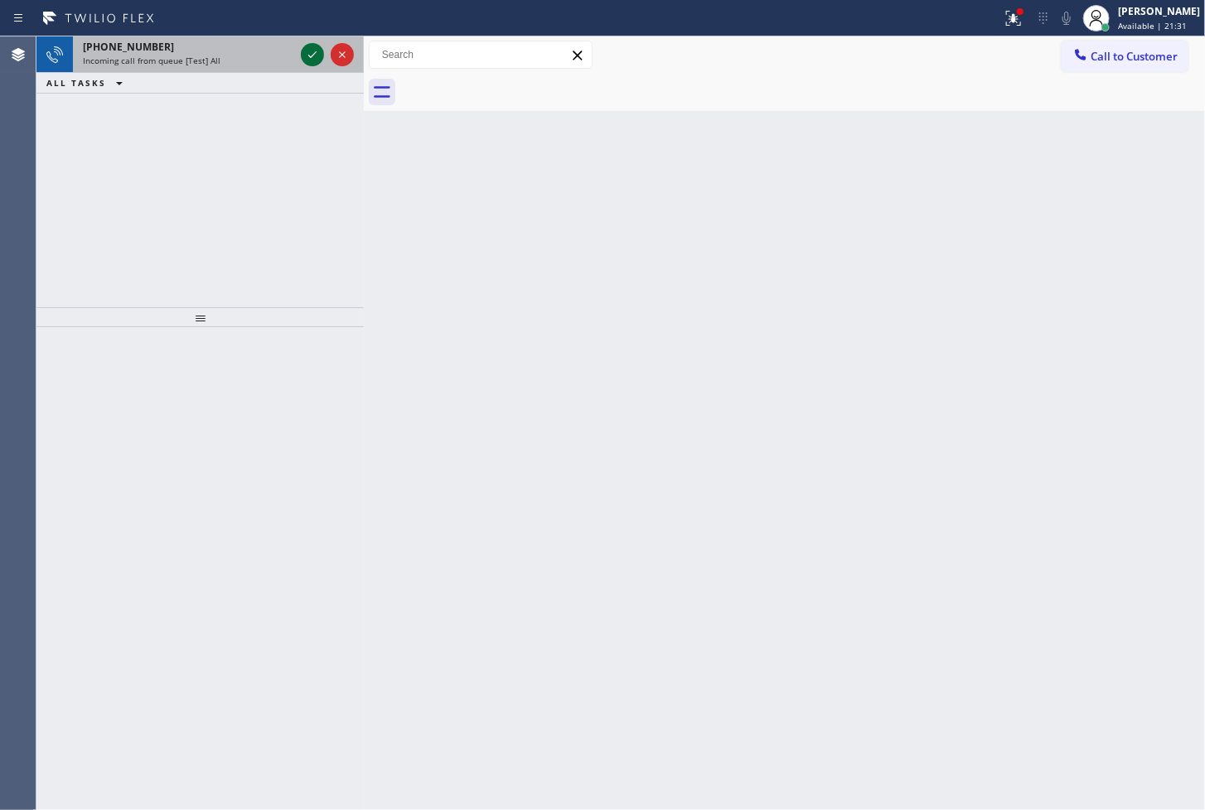
click at [307, 51] on icon at bounding box center [312, 55] width 20 height 20
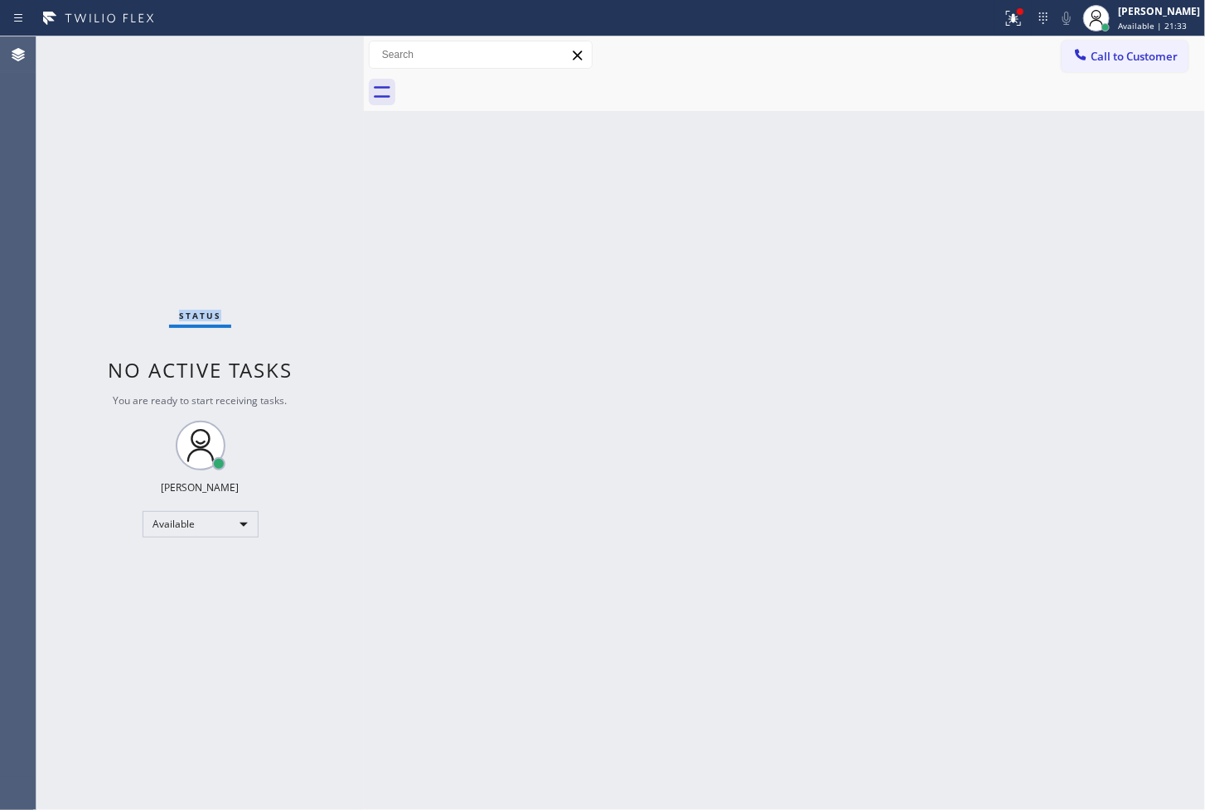
click at [307, 51] on div "Status No active tasks You are ready to start receiving tasks. [PERSON_NAME]" at bounding box center [199, 423] width 327 height 774
click at [1004, 12] on icon at bounding box center [1014, 18] width 20 height 20
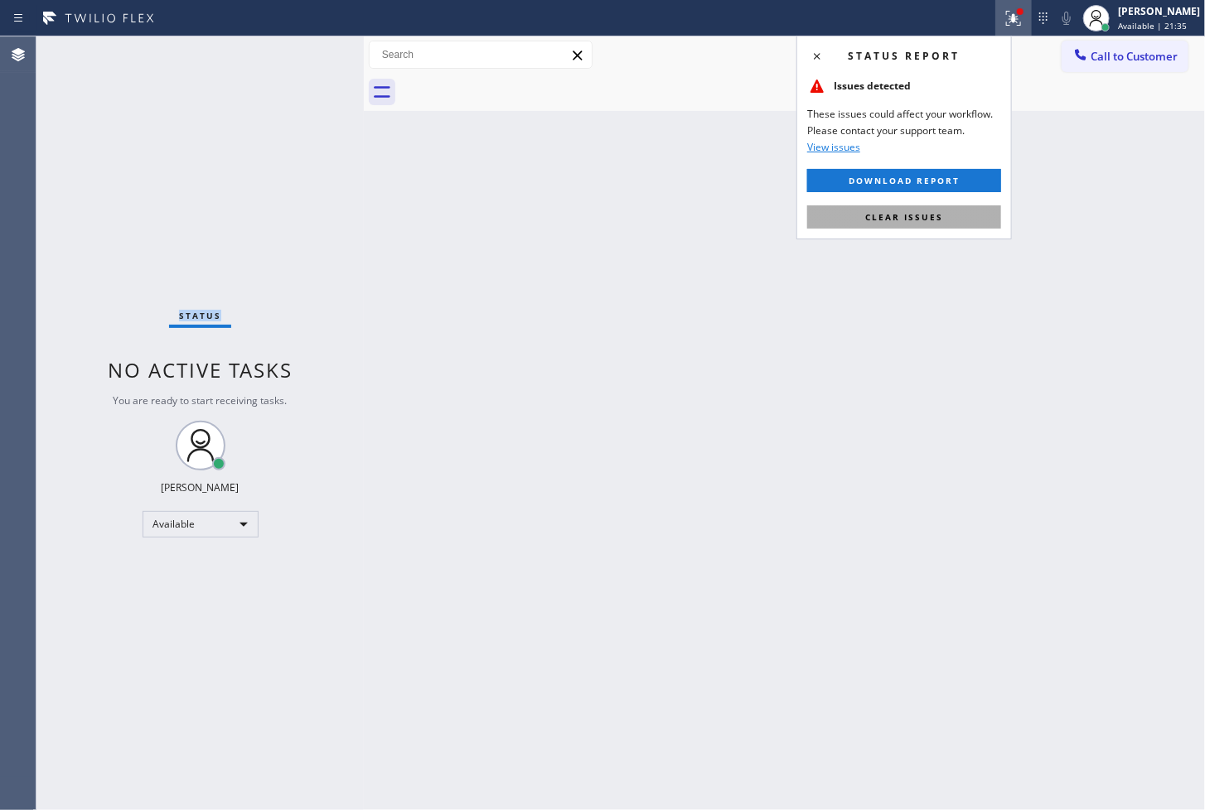
click at [907, 224] on button "Clear issues" at bounding box center [904, 217] width 194 height 23
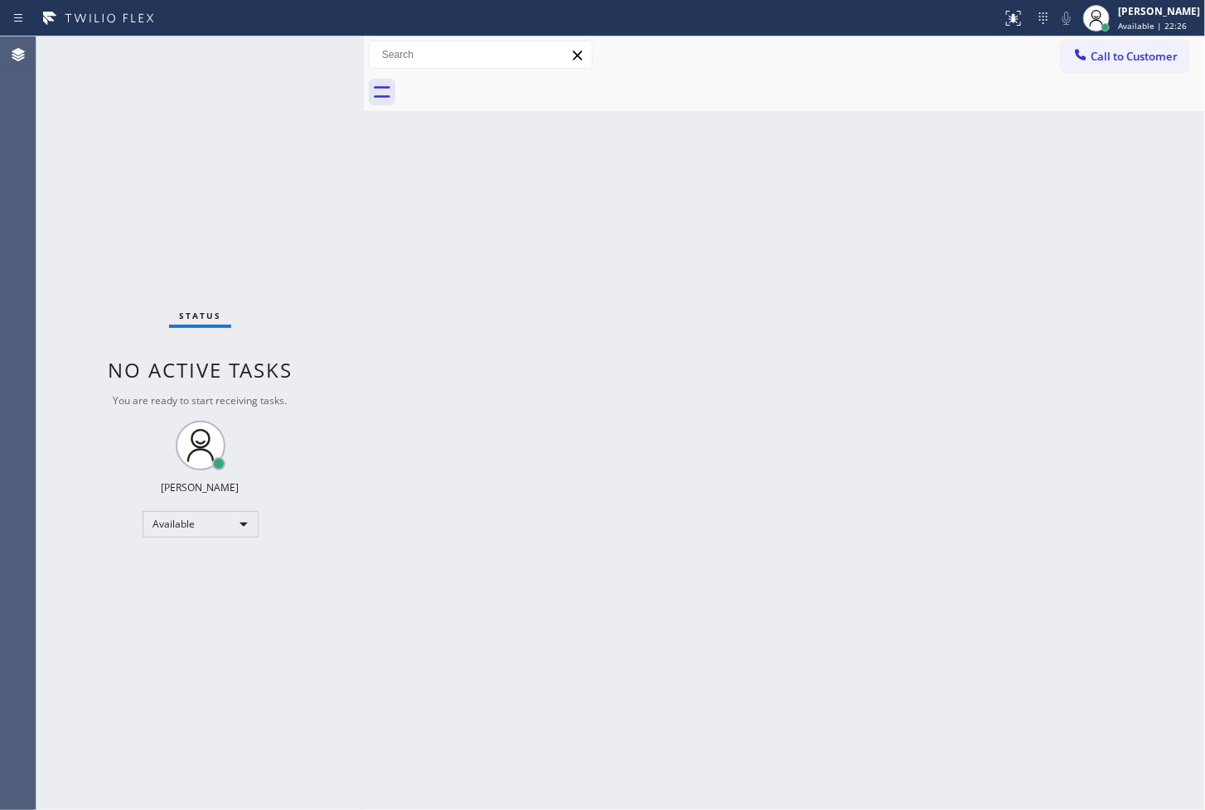
click at [296, 43] on div "Status No active tasks You are ready to start receiving tasks. [PERSON_NAME]" at bounding box center [199, 423] width 327 height 774
click at [309, 52] on div "Status No active tasks You are ready to start receiving tasks. [PERSON_NAME]" at bounding box center [199, 423] width 327 height 774
click at [300, 44] on div "Status No active tasks You are ready to start receiving tasks. [PERSON_NAME]" at bounding box center [199, 423] width 327 height 774
click at [316, 51] on div "Status No active tasks You are ready to start receiving tasks. [PERSON_NAME]" at bounding box center [199, 423] width 327 height 774
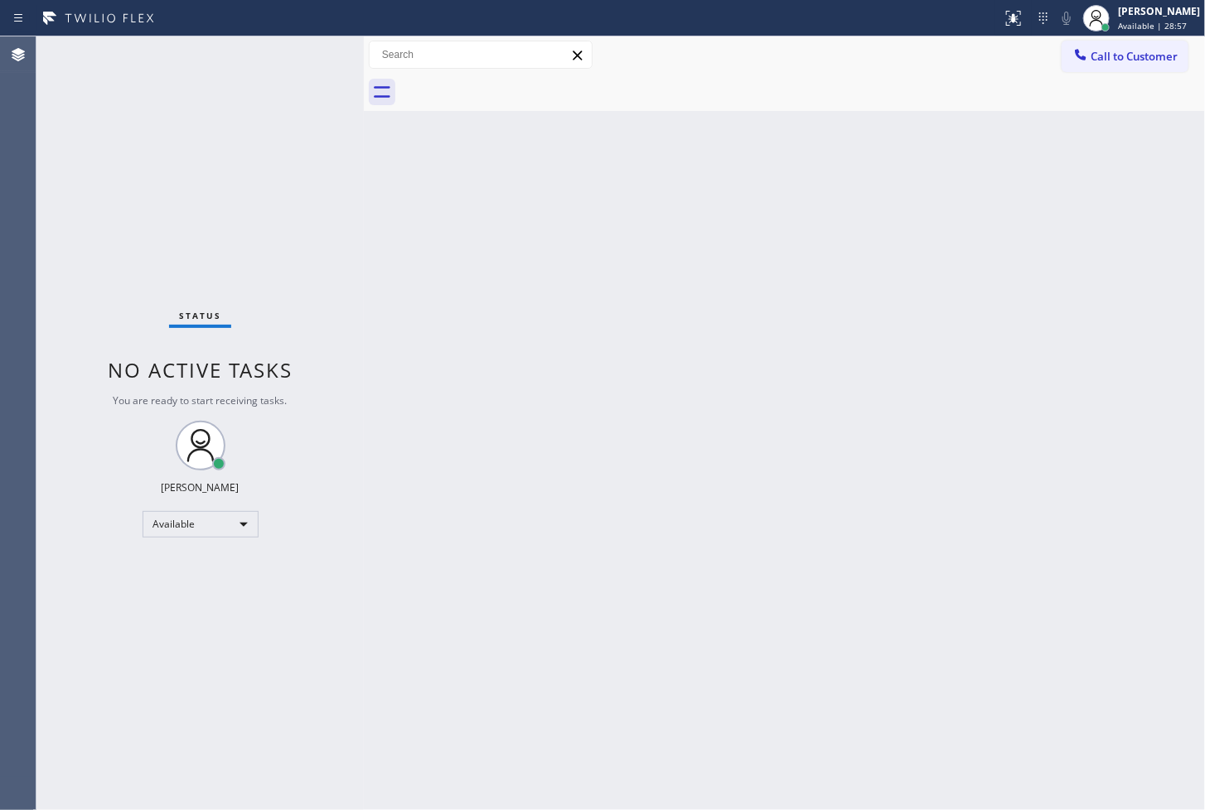
click at [316, 51] on div "Status No active tasks You are ready to start receiving tasks. [PERSON_NAME]" at bounding box center [199, 423] width 327 height 774
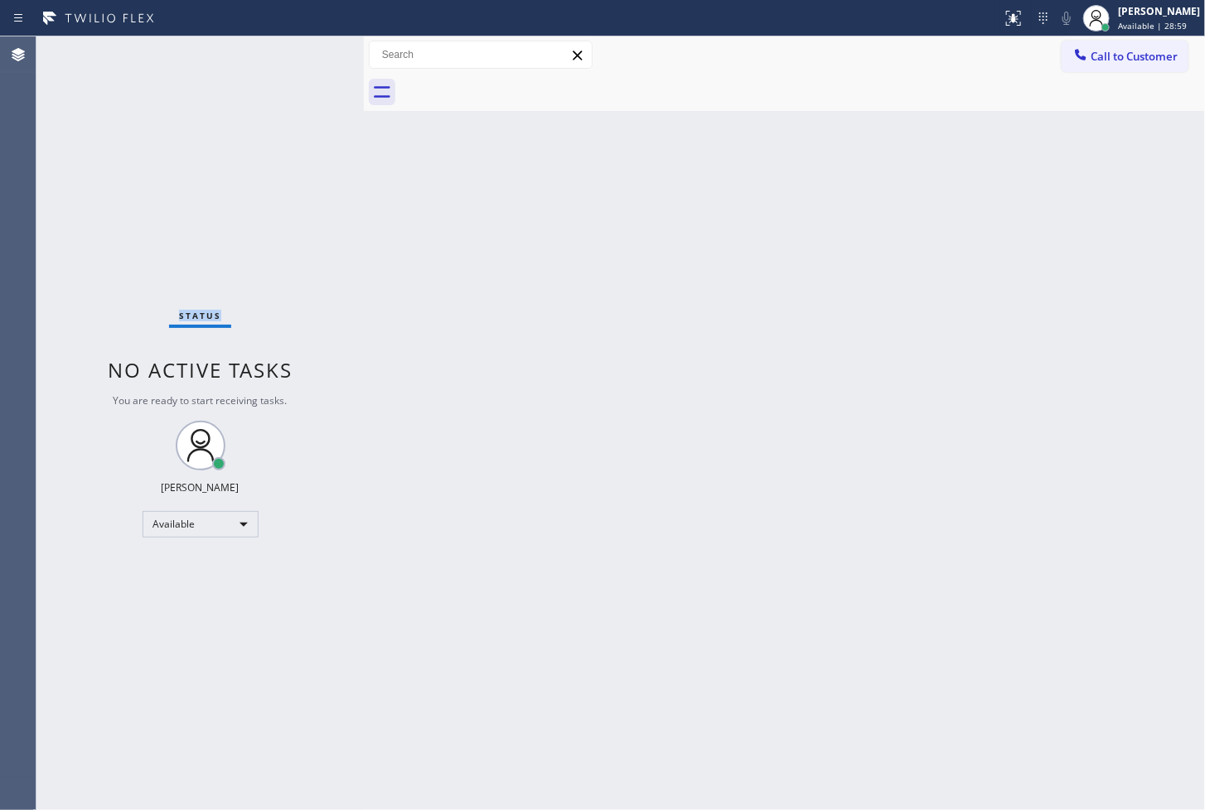
click at [316, 51] on div "Status No active tasks You are ready to start receiving tasks. [PERSON_NAME]" at bounding box center [199, 423] width 327 height 774
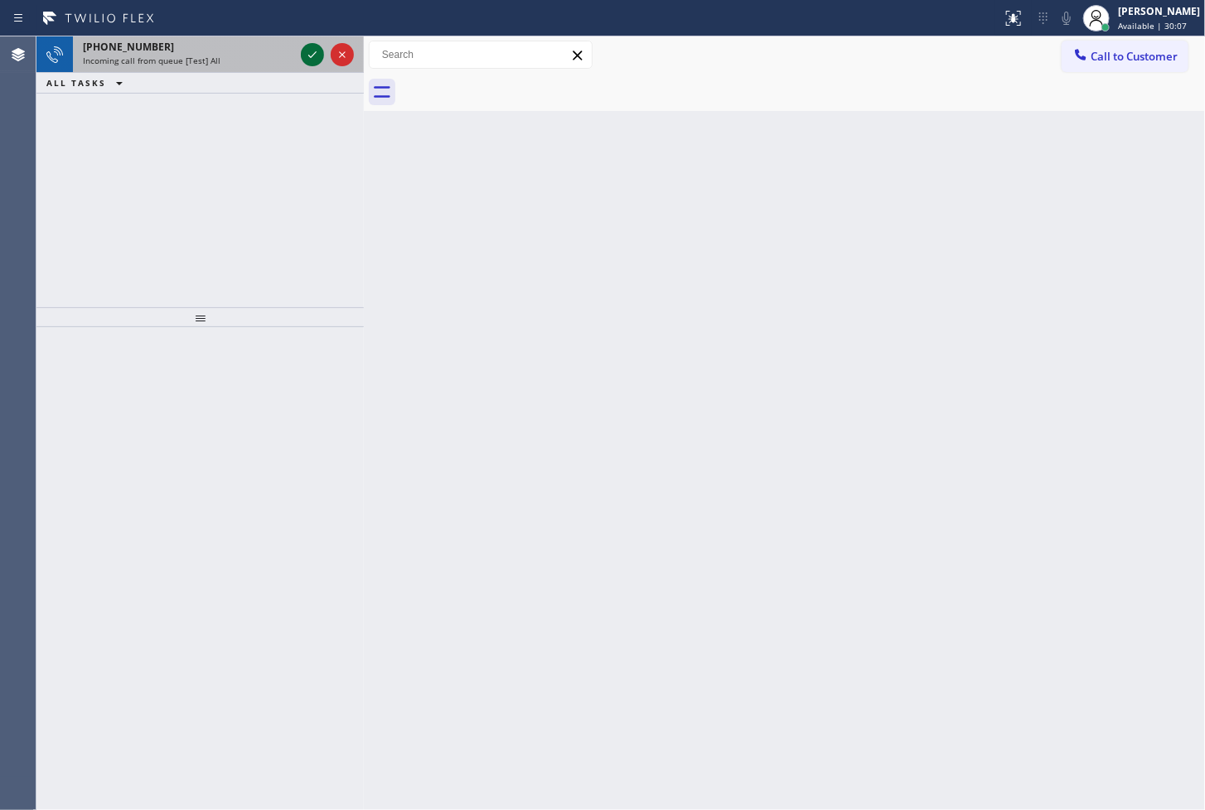
click at [309, 51] on icon at bounding box center [312, 55] width 20 height 20
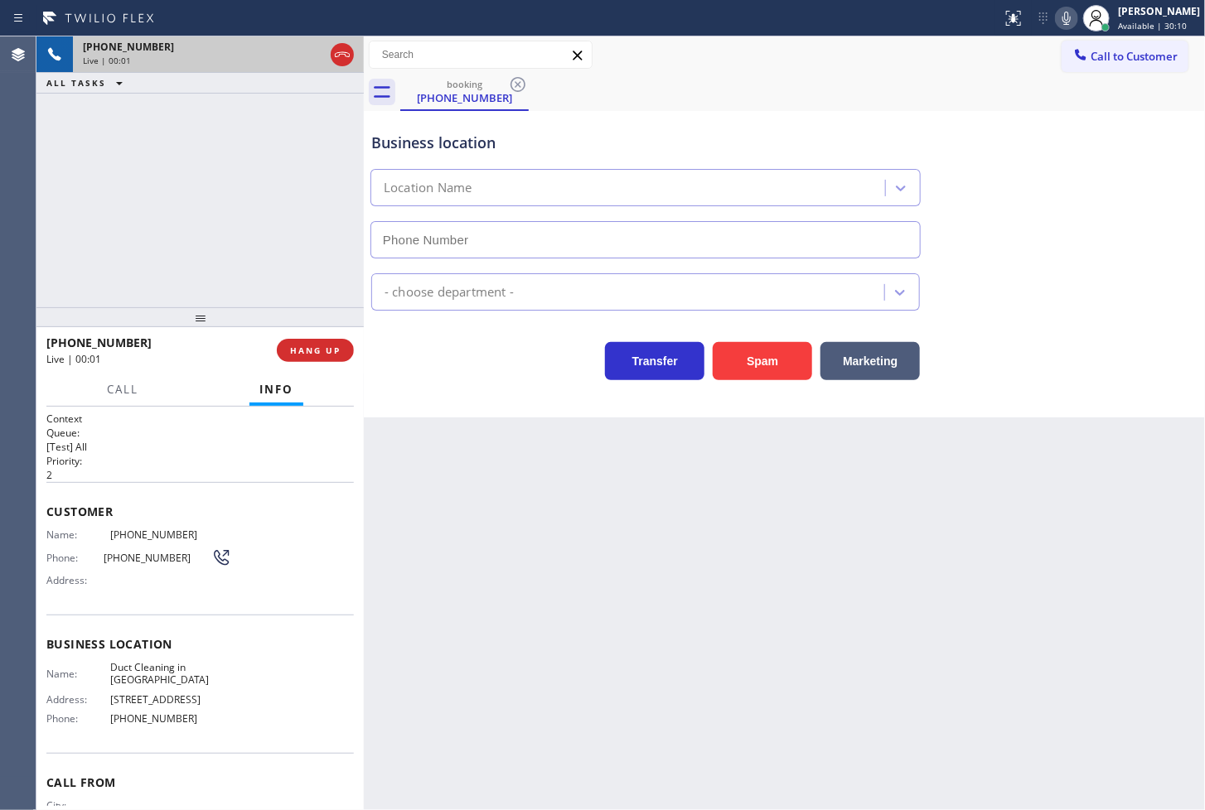
type input "(949) 979-4149"
click at [757, 371] on button "Spam" at bounding box center [762, 361] width 99 height 38
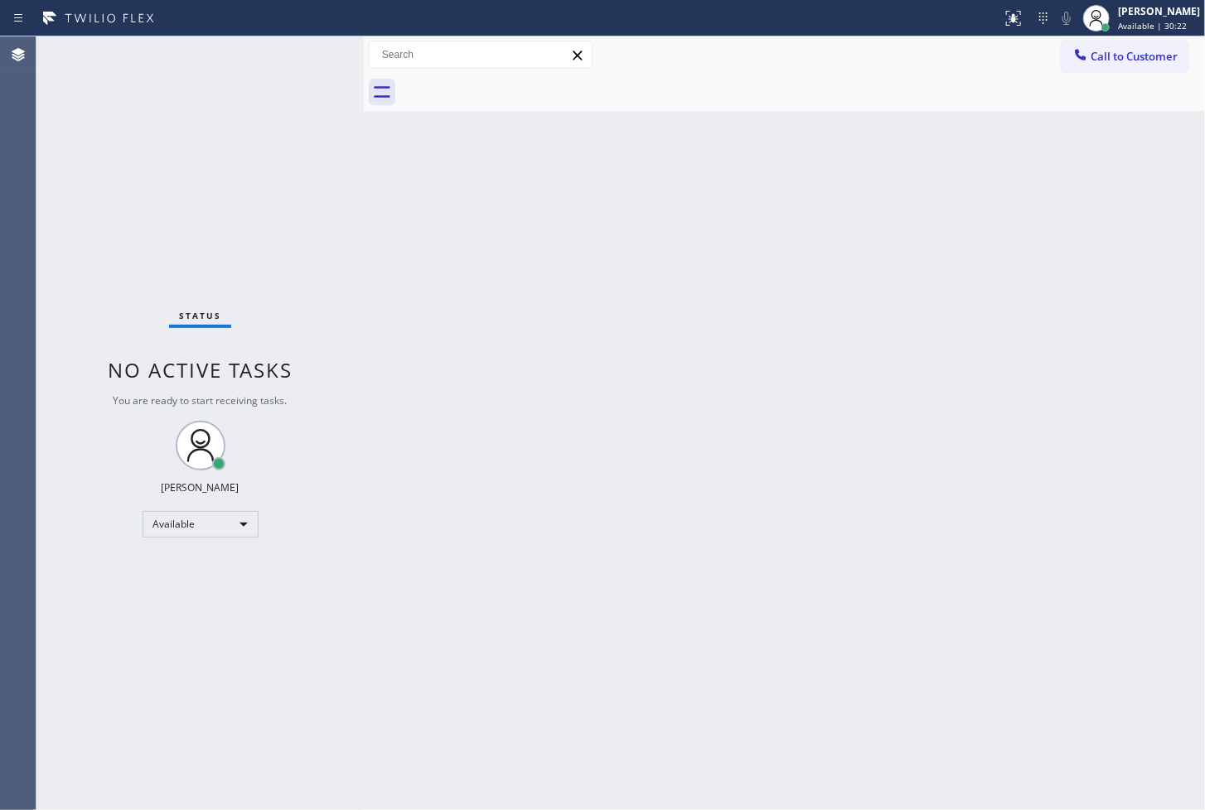
click at [244, 139] on div "Status No active tasks You are ready to start receiving tasks. [PERSON_NAME]" at bounding box center [199, 423] width 327 height 774
click at [302, 53] on div "Status No active tasks You are ready to start receiving tasks. [PERSON_NAME]" at bounding box center [199, 423] width 327 height 774
click at [305, 54] on div "Status No active tasks You are ready to start receiving tasks. [PERSON_NAME]" at bounding box center [199, 423] width 327 height 774
click at [307, 66] on div "Status No active tasks You are ready to start receiving tasks. [PERSON_NAME]" at bounding box center [199, 423] width 327 height 774
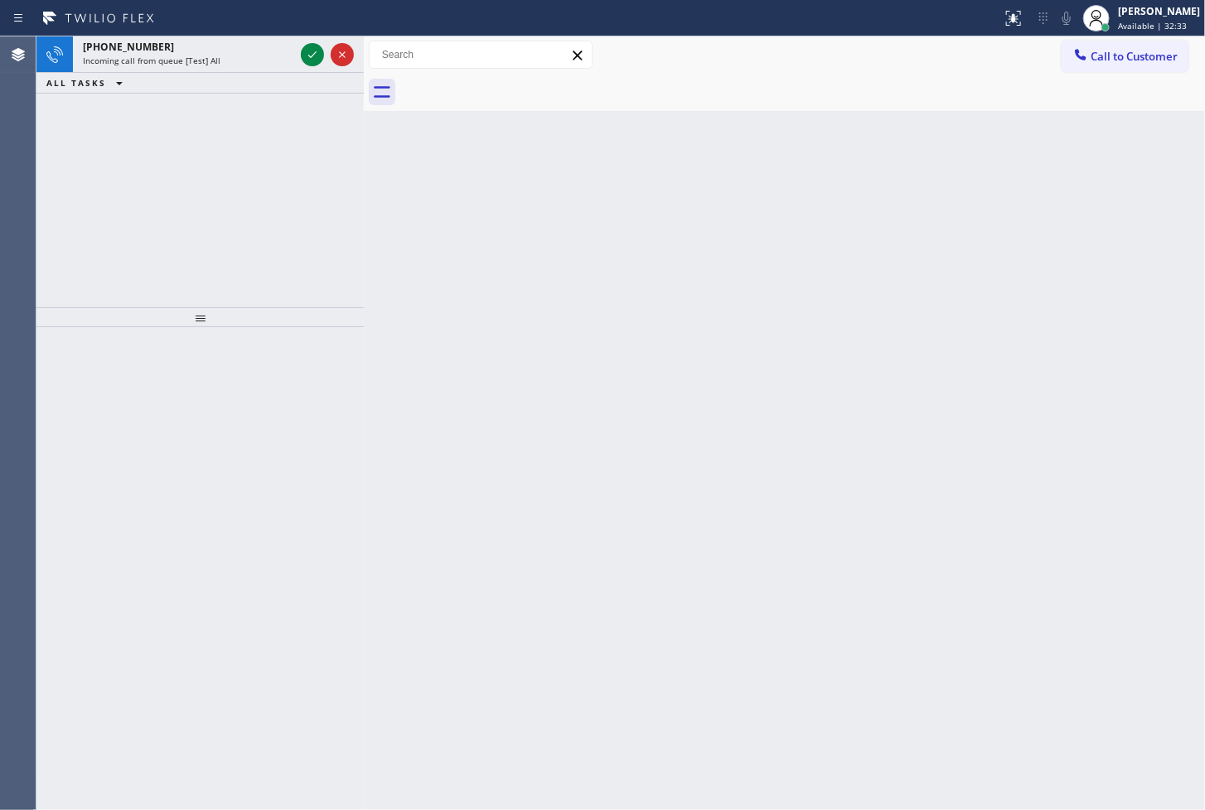
click at [307, 66] on div at bounding box center [327, 54] width 60 height 36
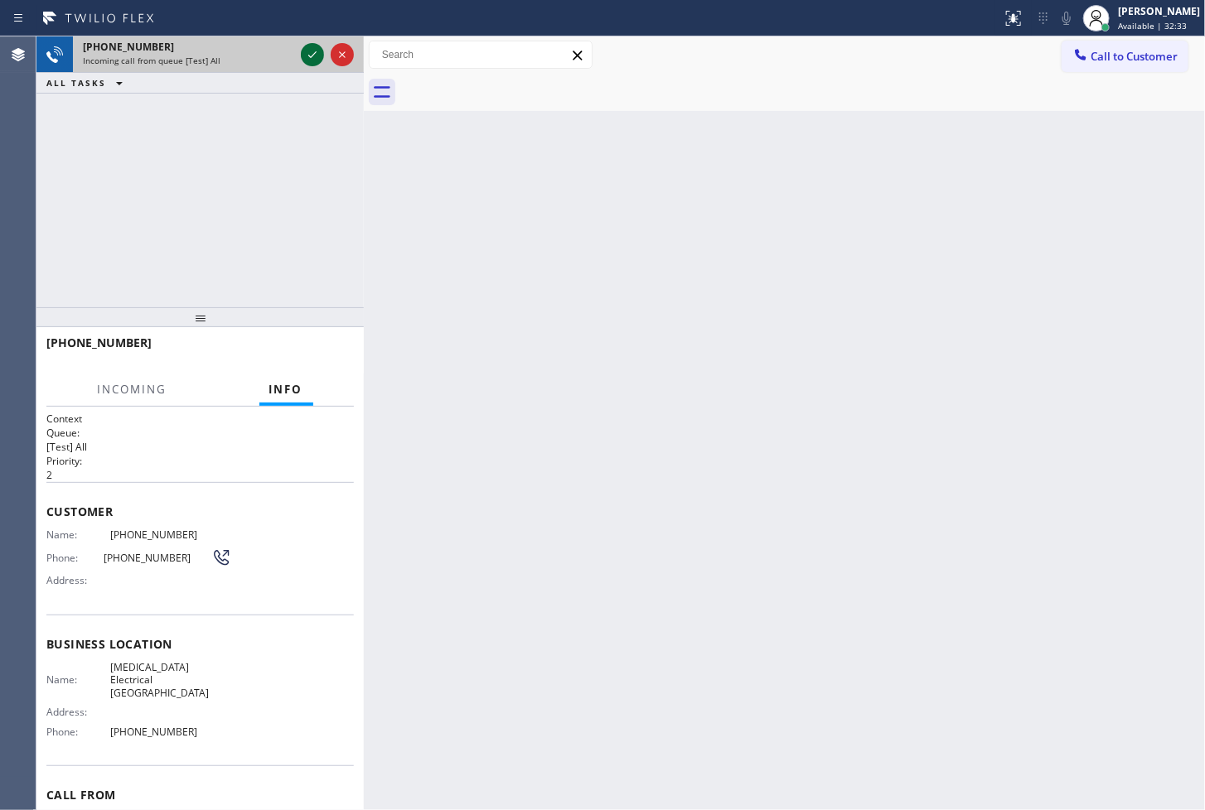
click at [312, 54] on icon at bounding box center [312, 55] width 20 height 20
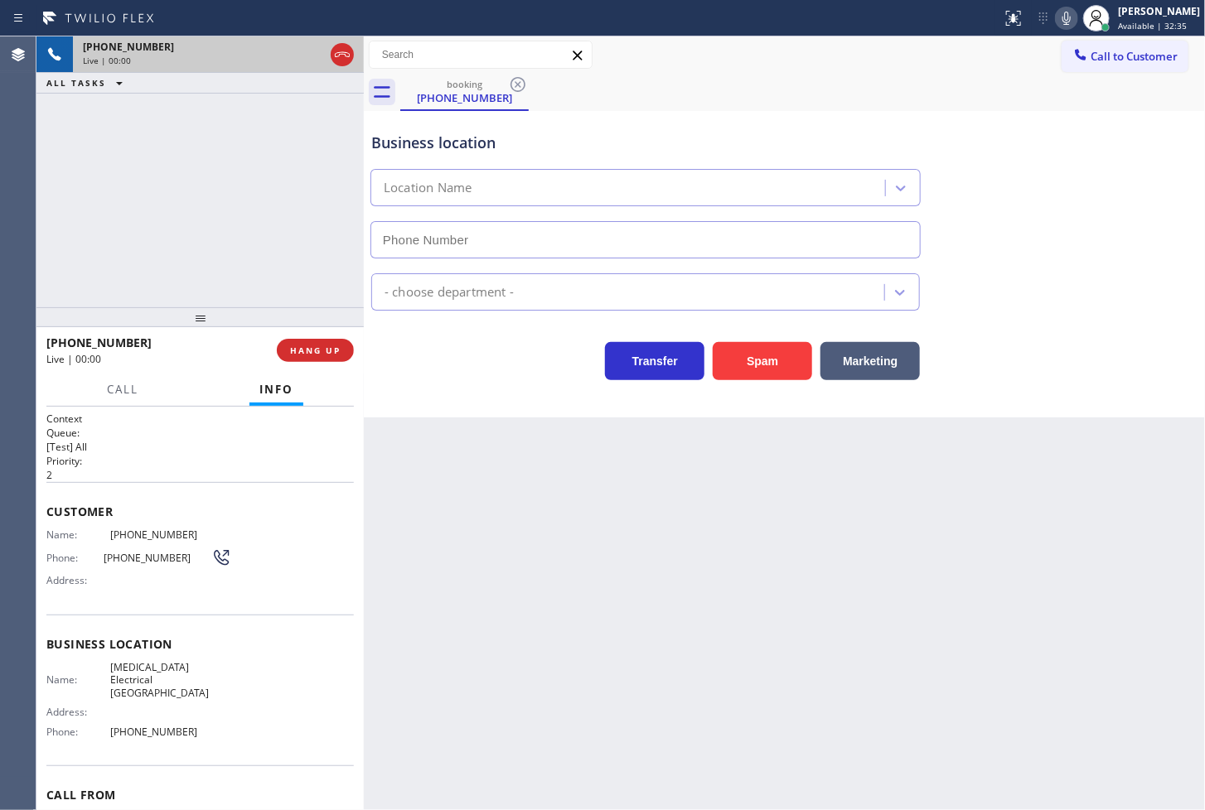
type input "[PHONE_NUMBER]"
click at [446, 341] on div "Transfer Spam Marketing" at bounding box center [645, 357] width 555 height 46
drag, startPoint x: 484, startPoint y: 399, endPoint x: 454, endPoint y: 350, distance: 58.0
click at [482, 398] on div "Business location High Voltage Electrical Playa Vista (310) 388-3749 Electricia…" at bounding box center [784, 264] width 841 height 307
click at [235, 235] on div "+17472965704 Live | 00:05 ALL TASKS ALL TASKS ACTIVE TASKS TASKS IN WRAP UP" at bounding box center [199, 171] width 327 height 271
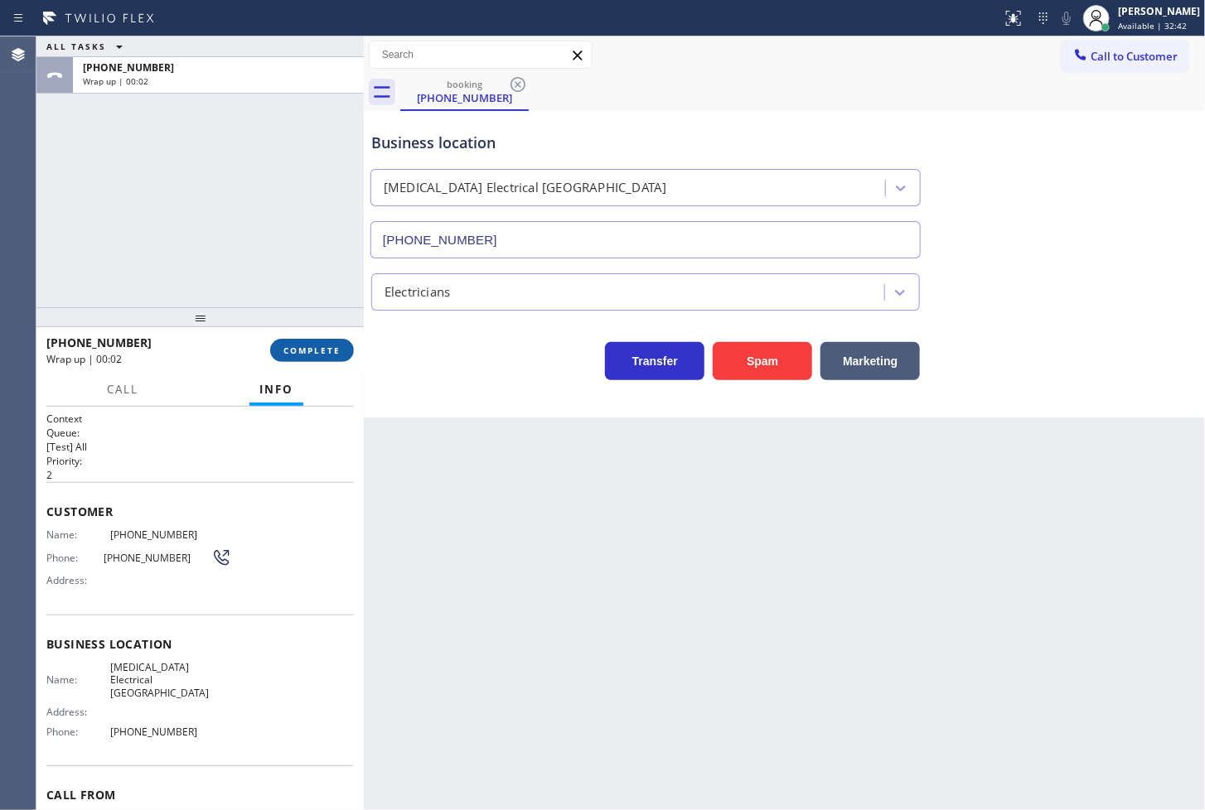
click at [335, 353] on span "COMPLETE" at bounding box center [311, 351] width 57 height 12
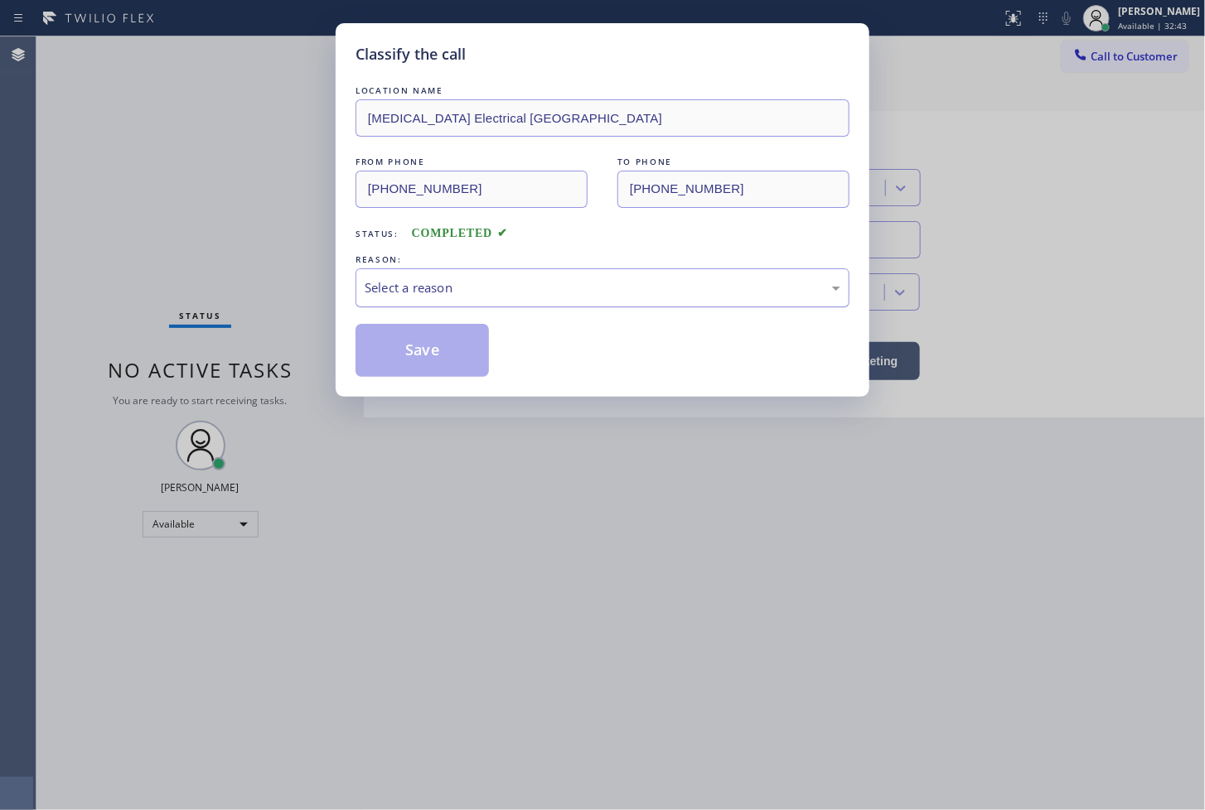
click at [391, 282] on div "Select a reason" at bounding box center [603, 287] width 476 height 19
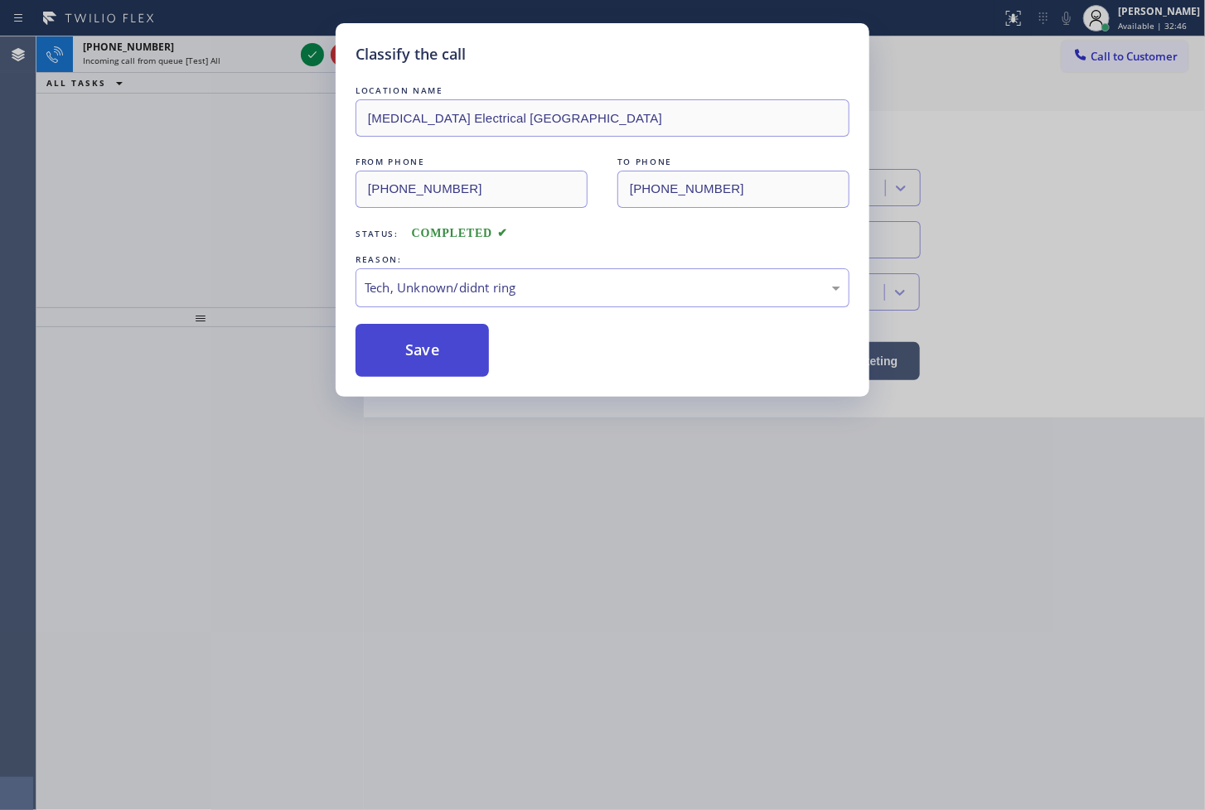
click at [412, 362] on button "Save" at bounding box center [422, 350] width 133 height 53
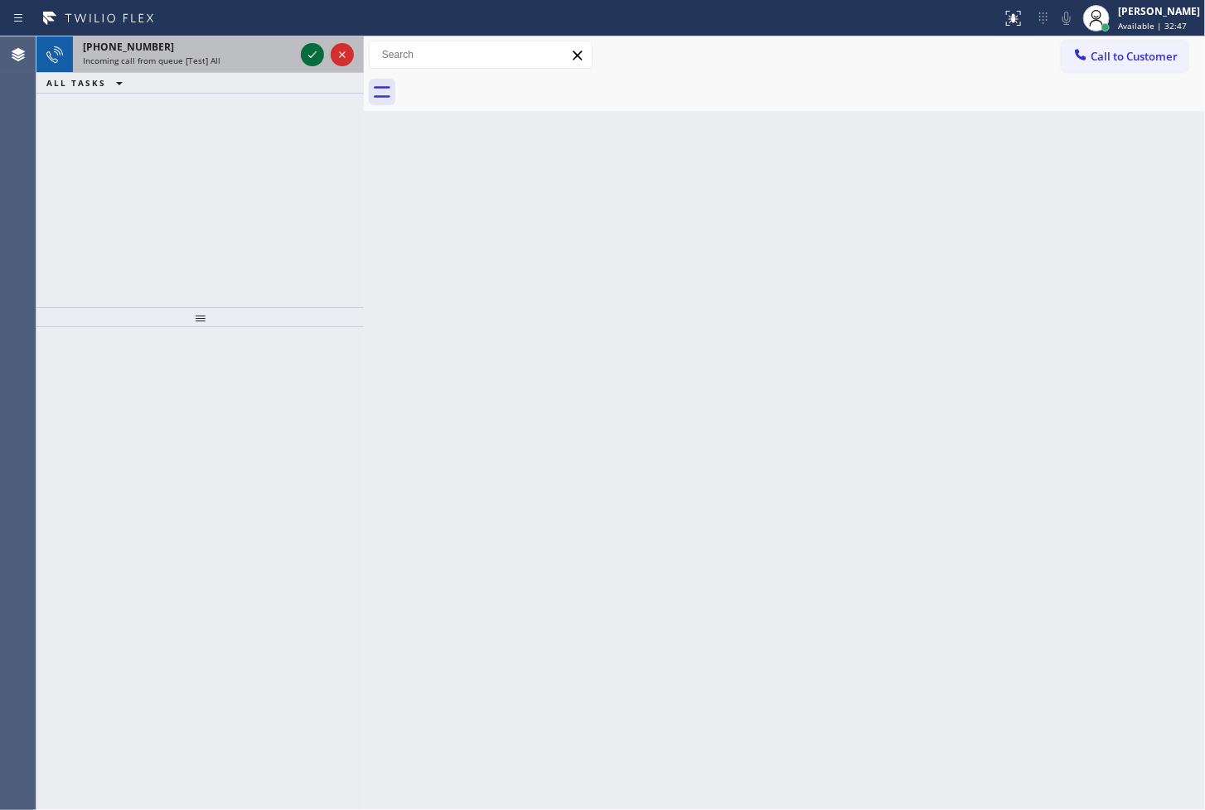
click at [317, 52] on icon at bounding box center [312, 55] width 20 height 20
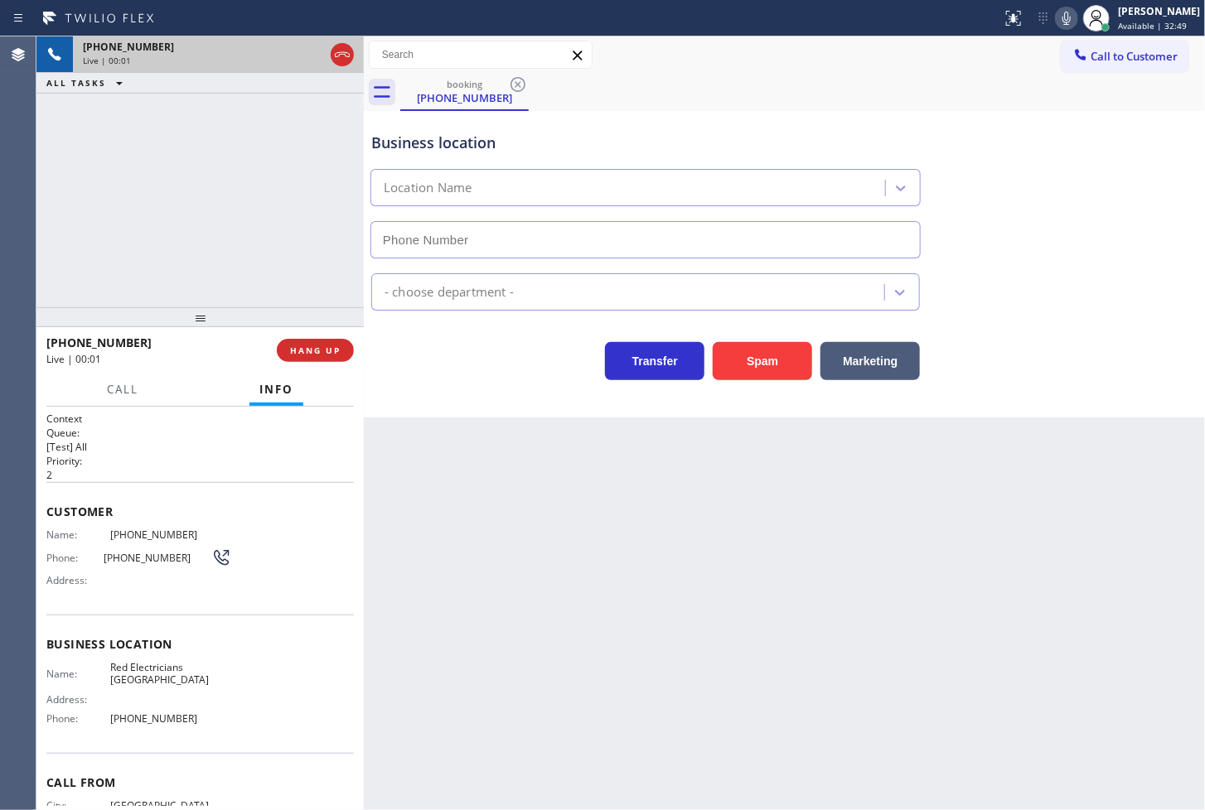
type input "[PHONE_NUMBER]"
click at [125, 213] on div "+13234461185 Live | 00:05 ALL TASKS ALL TASKS ACTIVE TASKS TASKS IN WRAP UP" at bounding box center [199, 171] width 327 height 271
click at [453, 409] on div "Business location Red Electricians Pasadena (626) 247-3860 Electricians Transfe…" at bounding box center [784, 264] width 841 height 307
click at [101, 218] on div "+13234461185 Live | 00:06 ALL TASKS ALL TASKS ACTIVE TASKS TASKS IN WRAP UP" at bounding box center [199, 171] width 327 height 271
click at [448, 359] on div "Transfer Spam Marketing" at bounding box center [645, 357] width 555 height 46
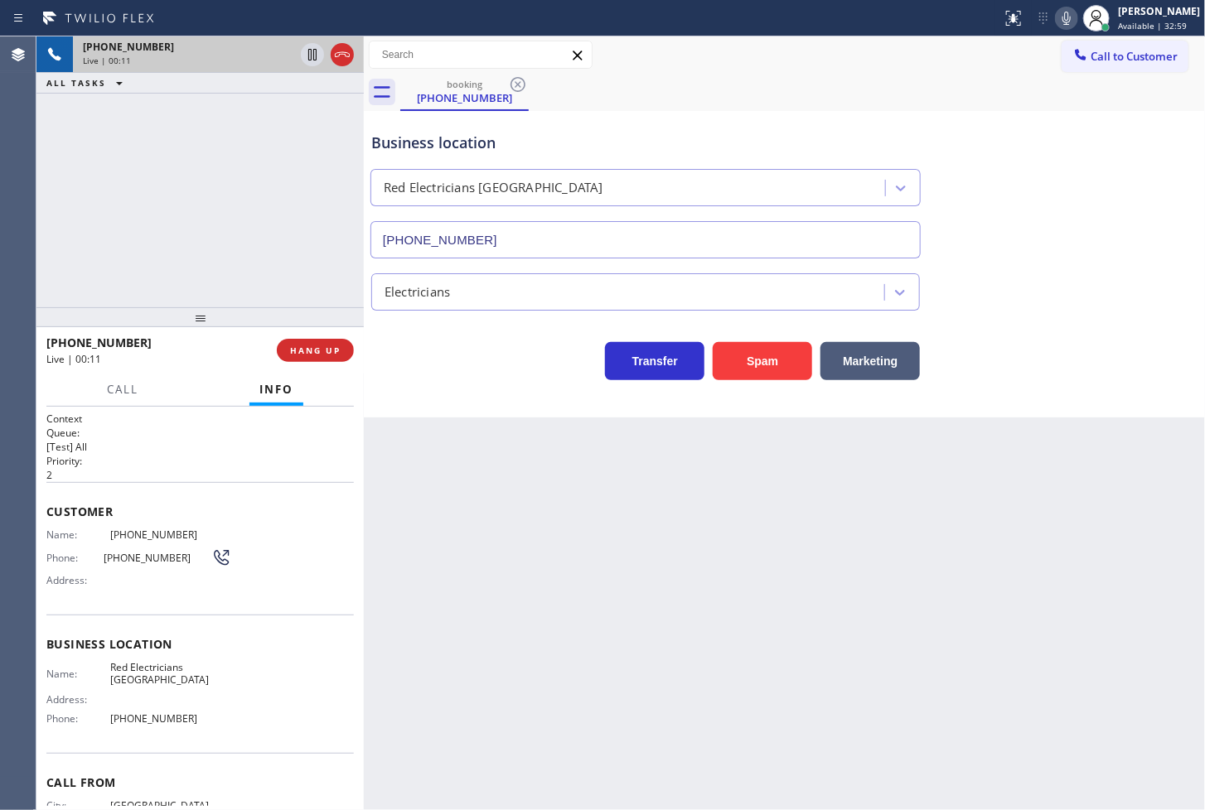
click at [94, 283] on div "+13234461185 Live | 00:11 ALL TASKS ALL TASKS ACTIVE TASKS TASKS IN WRAP UP" at bounding box center [199, 171] width 327 height 271
click at [168, 375] on div "Call Info" at bounding box center [199, 390] width 307 height 33
click at [210, 211] on div "+13234461185 Live | 00:18 ALL TASKS ALL TASKS ACTIVE TASKS TASKS IN WRAP UP" at bounding box center [199, 171] width 327 height 271
click at [210, 211] on div "+13234461185 Live | 00:21 ALL TASKS ALL TASKS ACTIVE TASKS TASKS IN WRAP UP" at bounding box center [199, 171] width 327 height 271
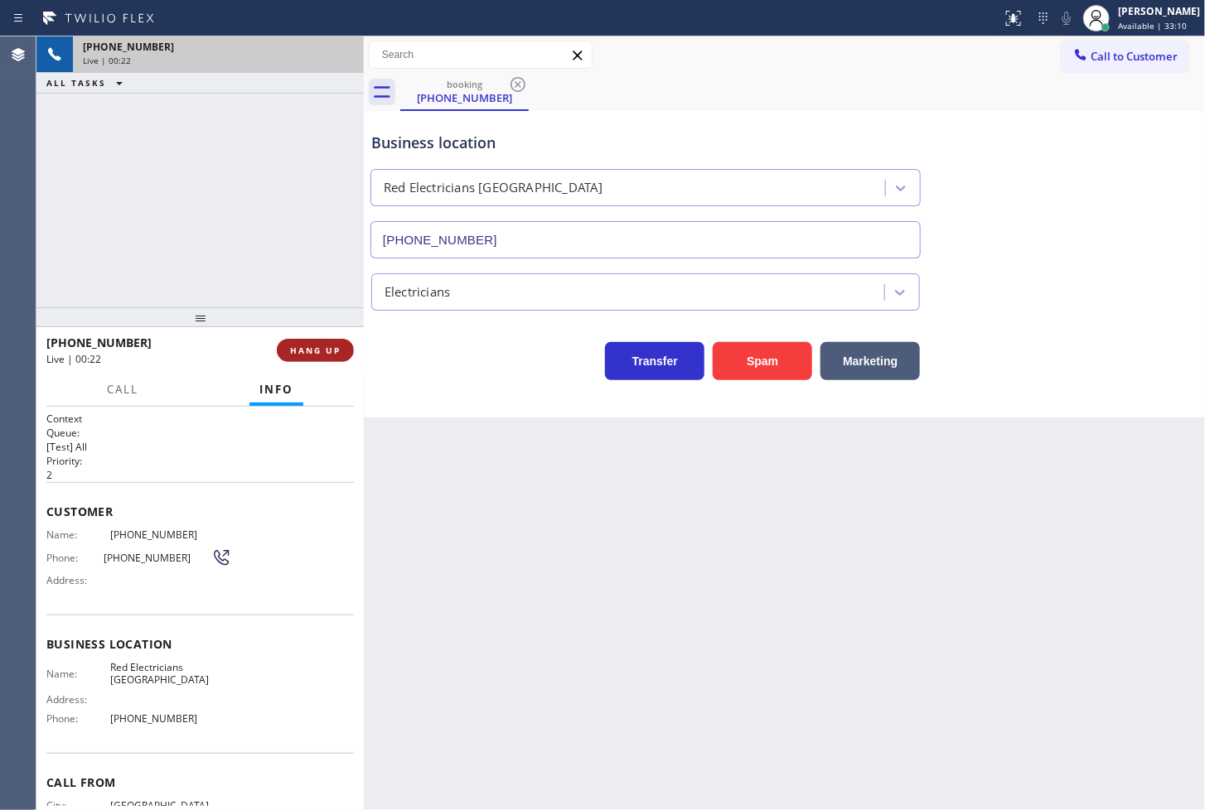
click at [302, 348] on span "HANG UP" at bounding box center [315, 351] width 51 height 12
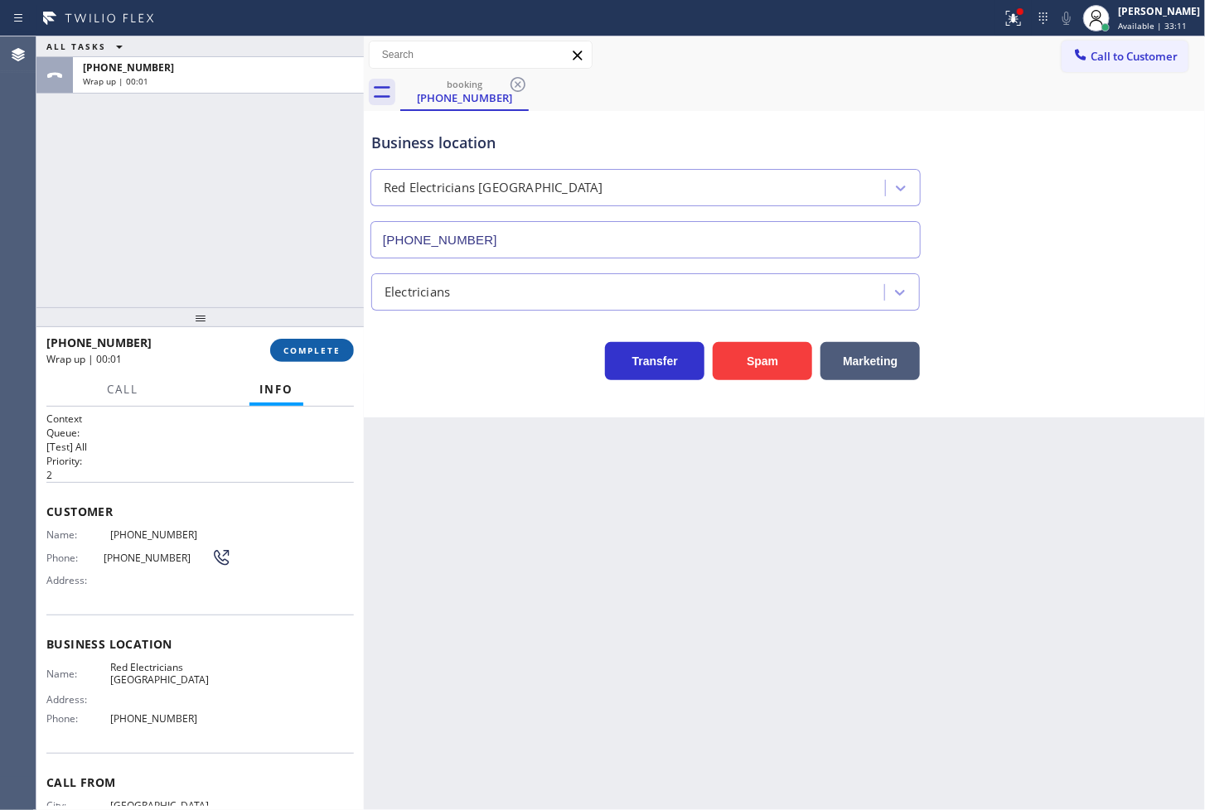
click at [302, 348] on span "COMPLETE" at bounding box center [311, 351] width 57 height 12
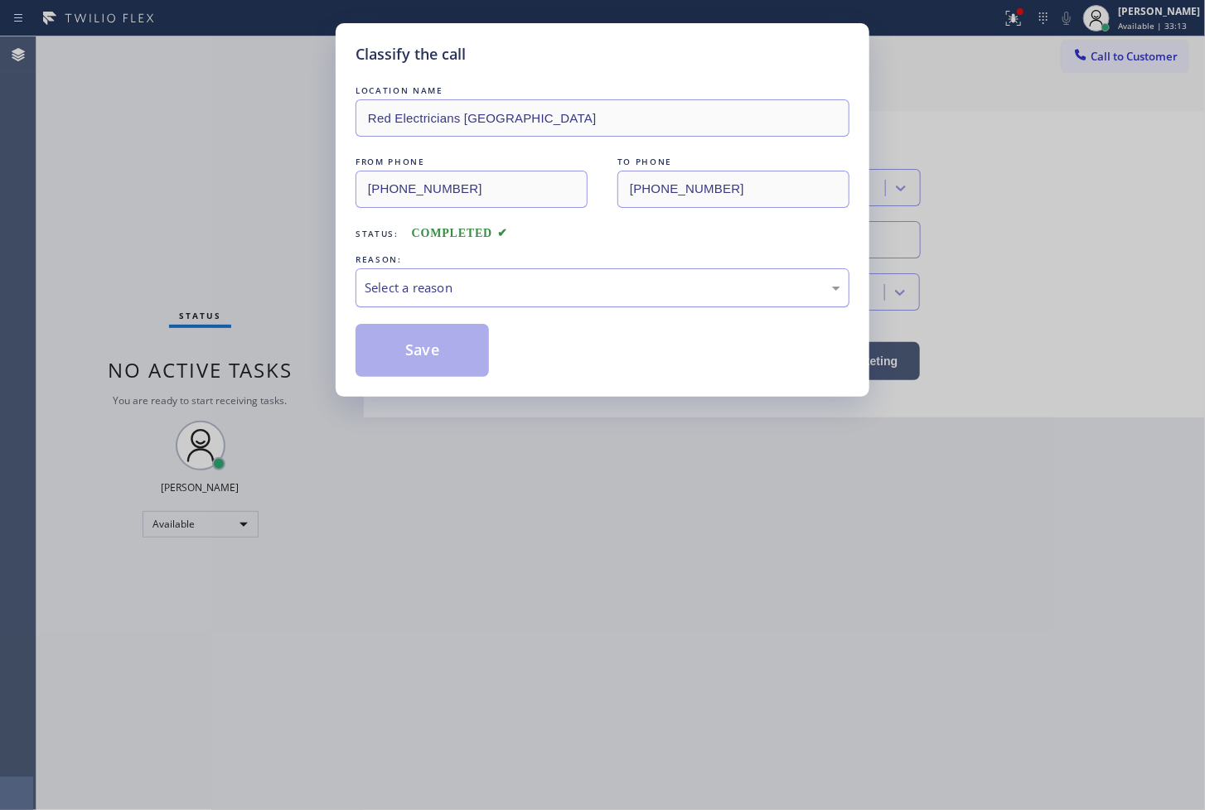
click at [428, 290] on div "Select a reason" at bounding box center [603, 287] width 476 height 19
click at [386, 349] on button "Save" at bounding box center [422, 350] width 133 height 53
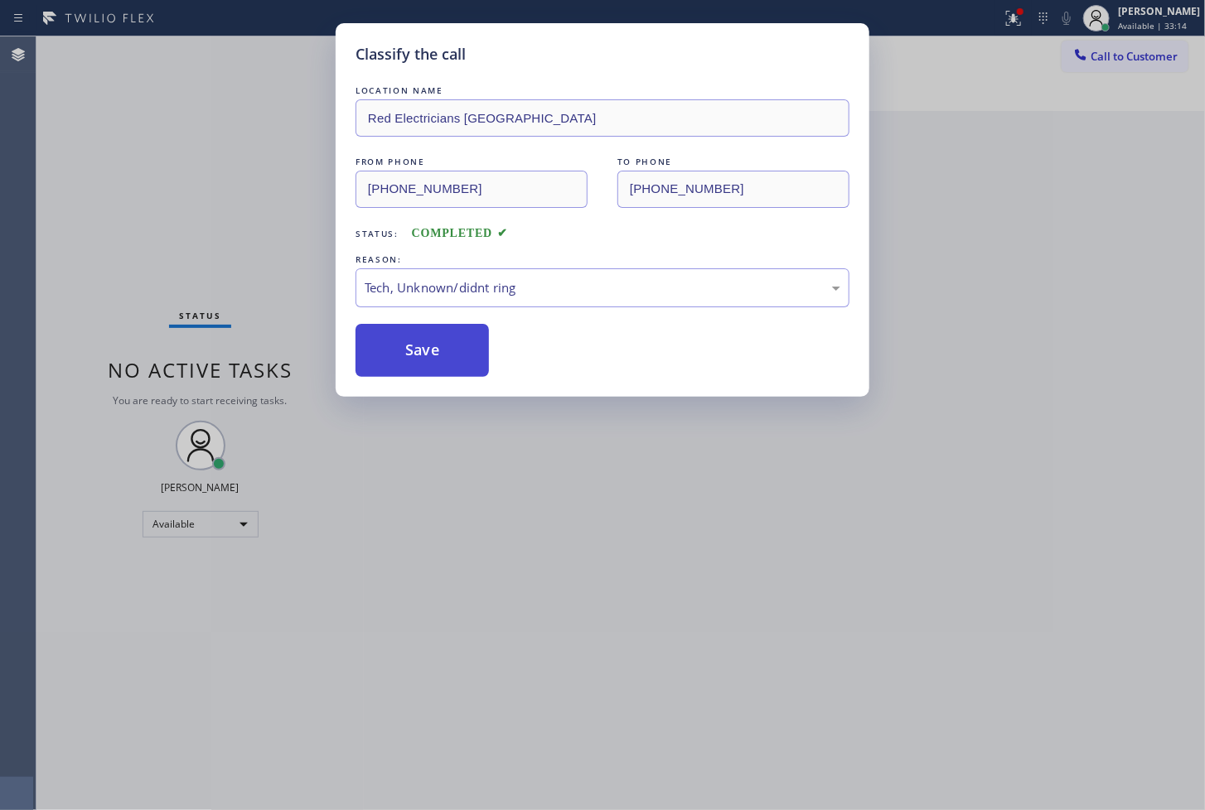
click at [386, 349] on button "Save" at bounding box center [422, 350] width 133 height 53
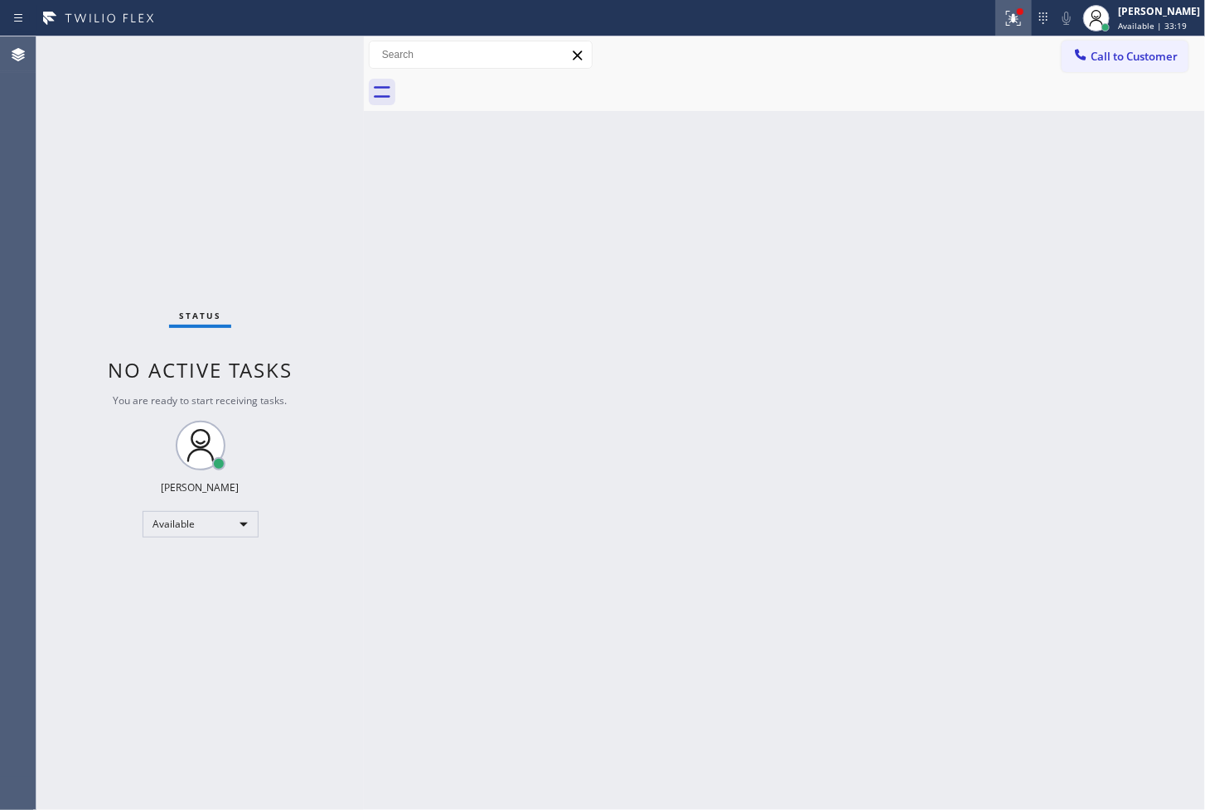
click at [1004, 21] on div at bounding box center [1013, 18] width 36 height 20
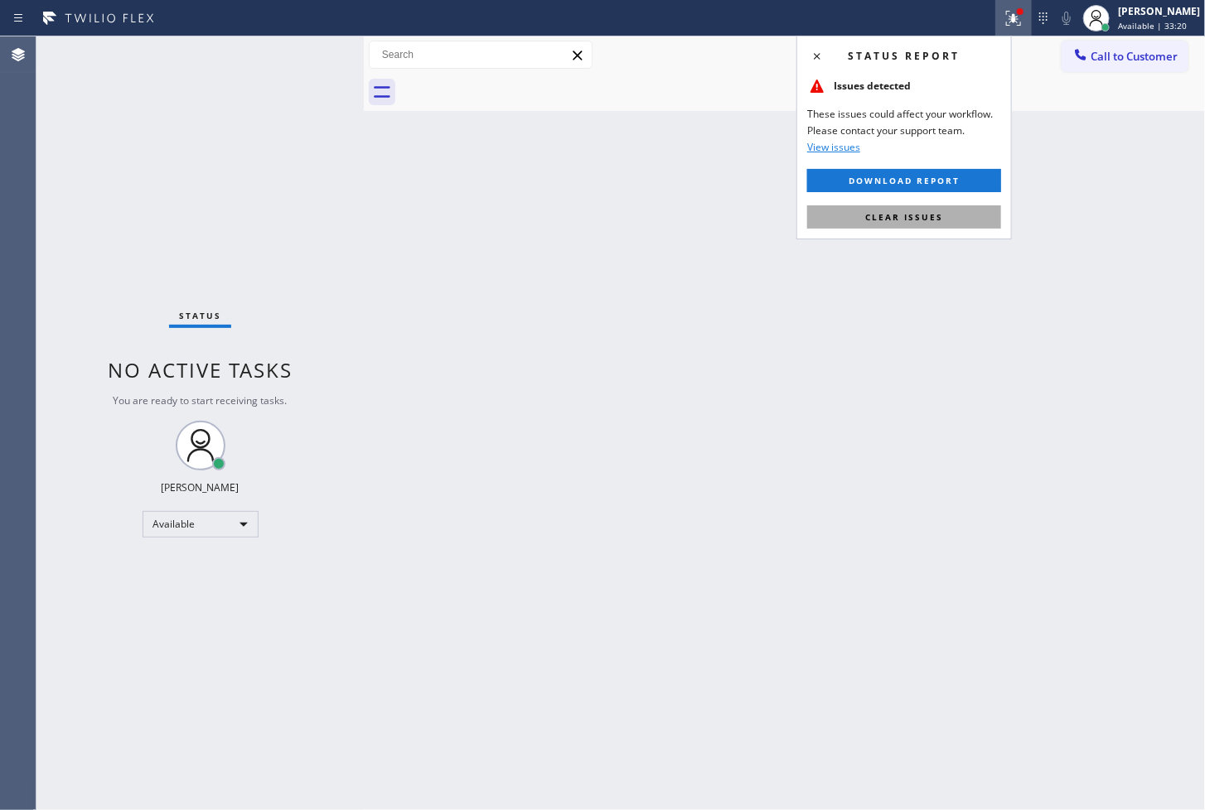
click at [916, 218] on span "Clear issues" at bounding box center [904, 217] width 78 height 12
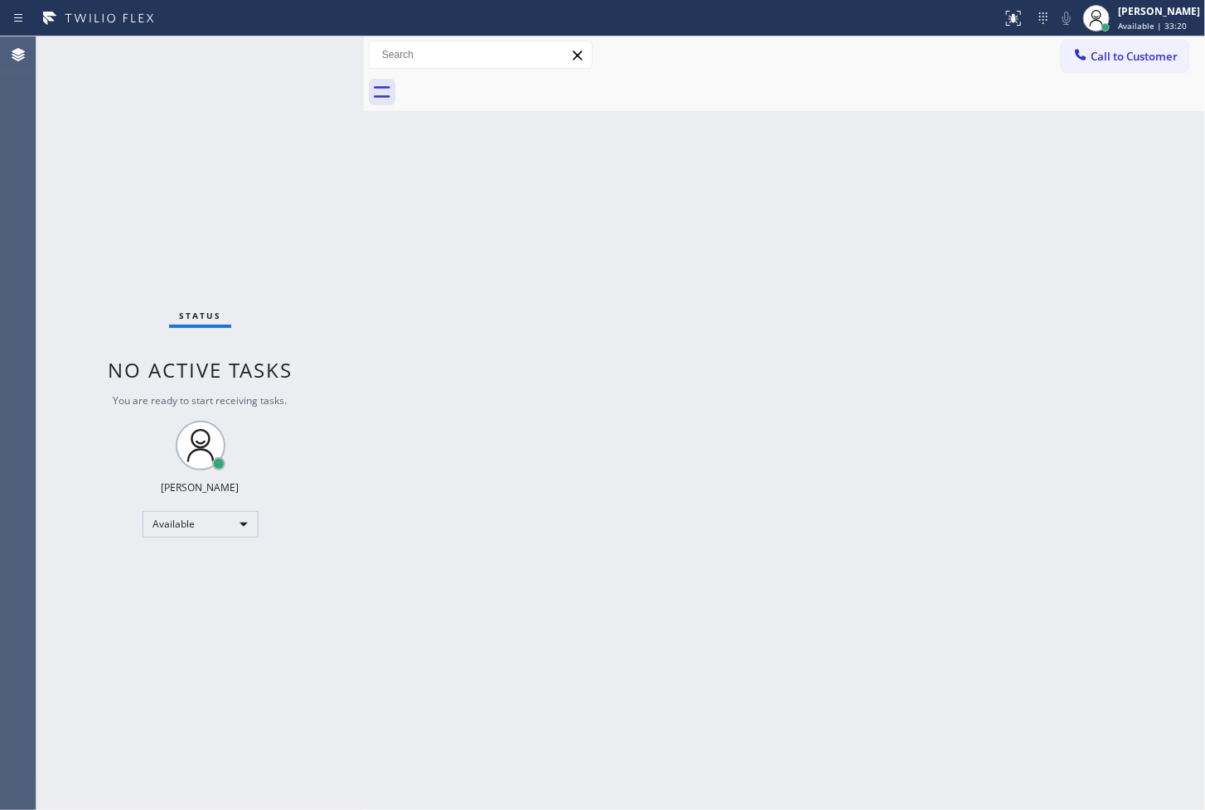
click at [484, 158] on div "Back to Dashboard Change Sender ID Customers Technicians Select a contact Outbo…" at bounding box center [784, 423] width 841 height 774
click at [381, 156] on div "Back to Dashboard Change Sender ID Customers Technicians Select a contact Outbo…" at bounding box center [784, 423] width 841 height 774
click at [304, 44] on div "Status No active tasks You are ready to start receiving tasks. [PERSON_NAME]" at bounding box center [199, 423] width 327 height 774
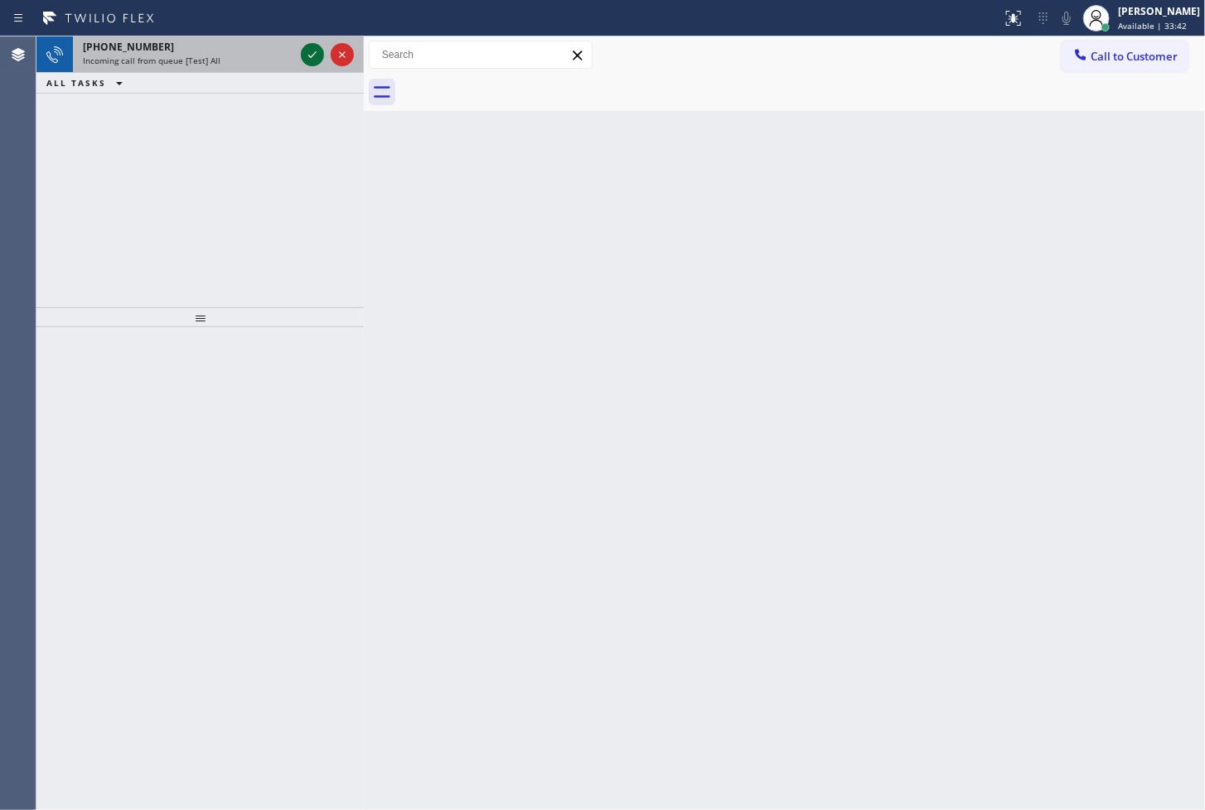
click at [310, 52] on icon at bounding box center [312, 55] width 20 height 20
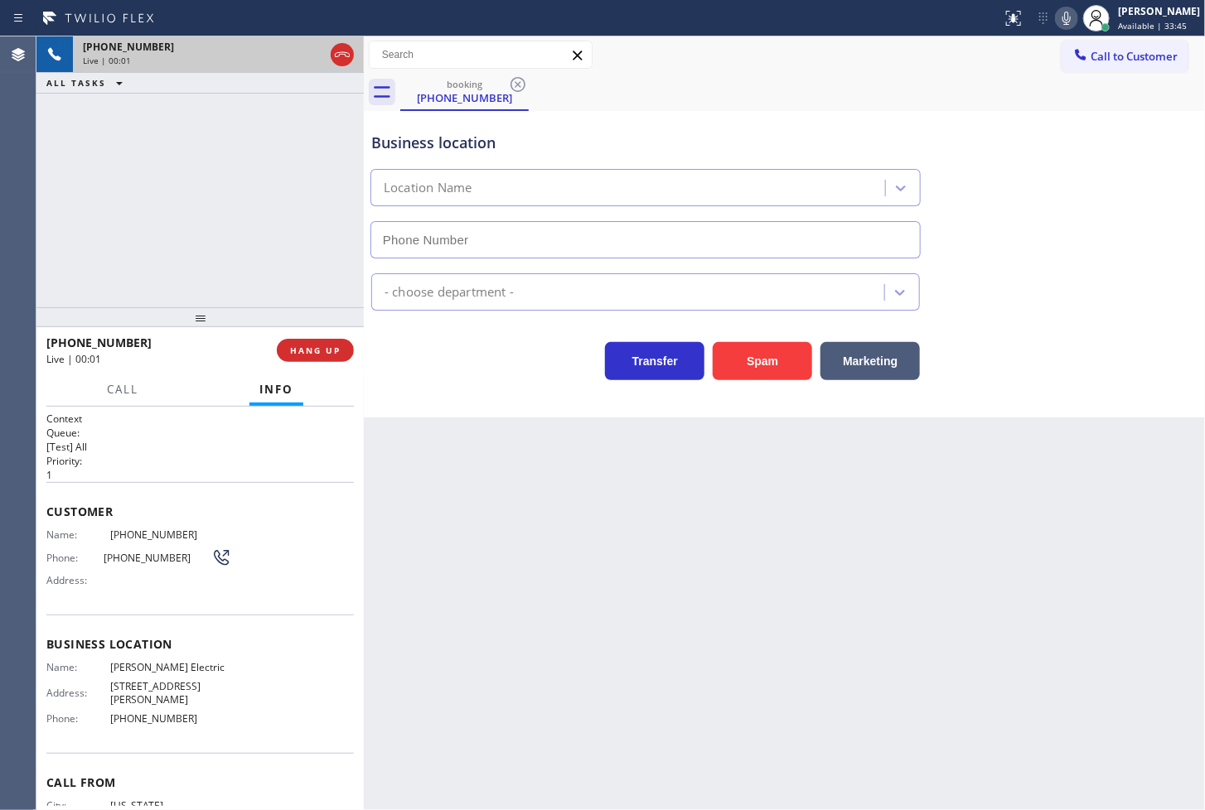
type input "[PHONE_NUMBER]"
click at [418, 374] on div "Transfer Spam Marketing" at bounding box center [645, 357] width 555 height 46
click at [265, 258] on div "+13472833914 Live | 00:02 ALL TASKS ALL TASKS ACTIVE TASKS TASKS IN WRAP UP" at bounding box center [199, 171] width 327 height 271
click at [511, 404] on div "Business location Hyland Electric (973) 577-5265 Electricians Transfer Spam Mar…" at bounding box center [784, 264] width 841 height 307
click at [251, 283] on div "+13472833914 Live | 00:03 ALL TASKS ALL TASKS ACTIVE TASKS TASKS IN WRAP UP" at bounding box center [199, 171] width 327 height 271
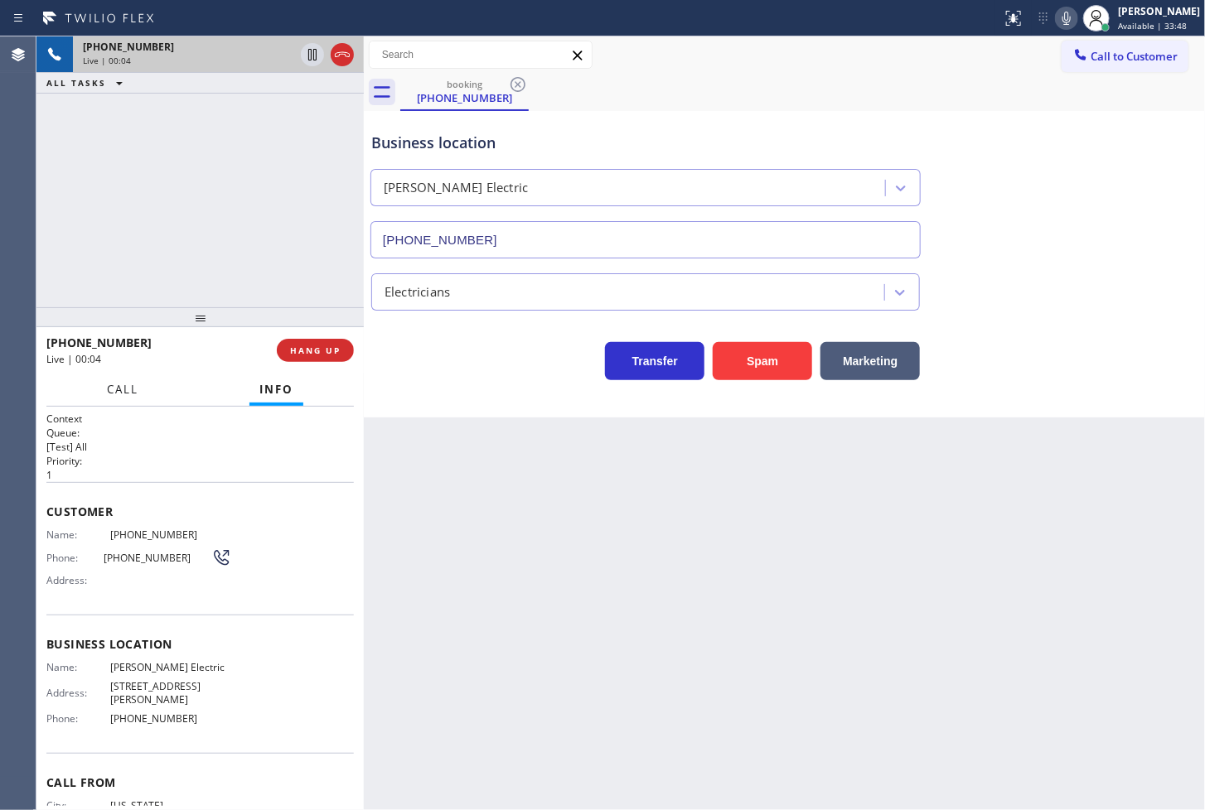
click at [134, 394] on span "Call" at bounding box center [122, 389] width 31 height 15
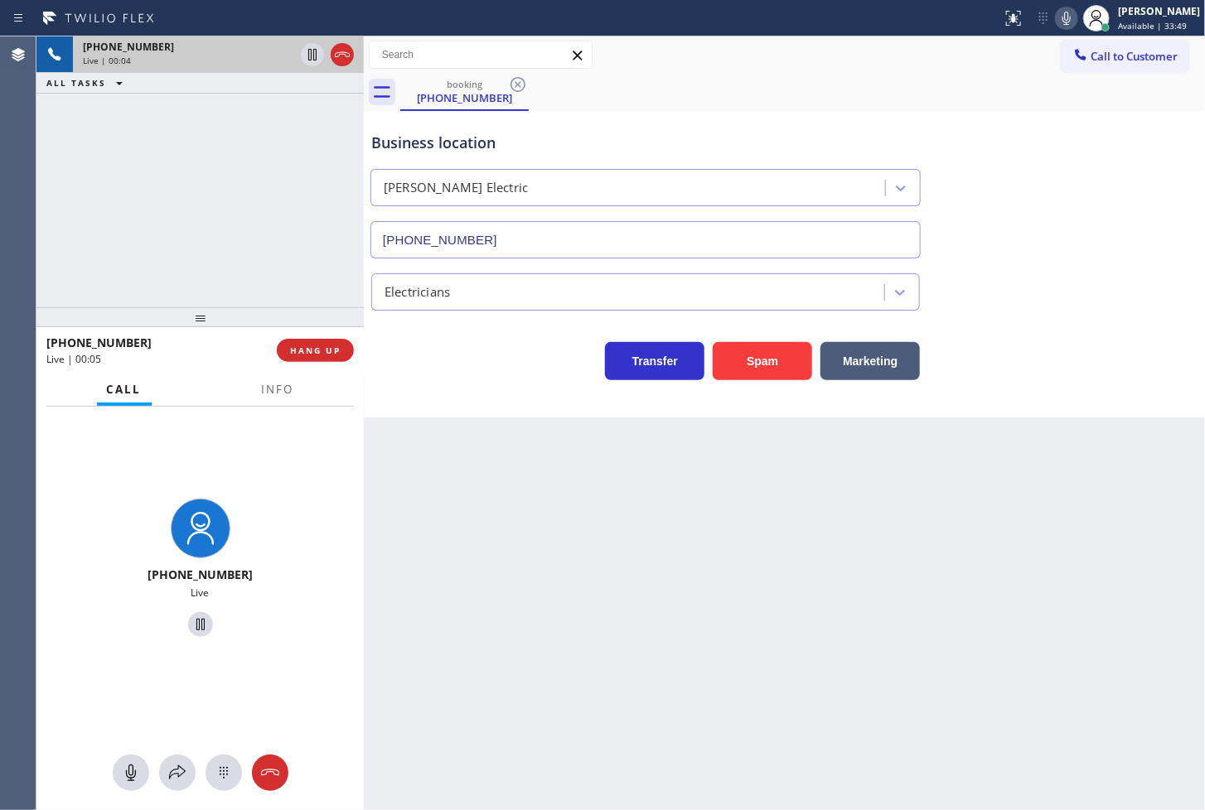
click at [222, 201] on div "+13472833914 Live | 00:04 ALL TASKS ALL TASKS ACTIVE TASKS TASKS IN WRAP UP" at bounding box center [199, 171] width 327 height 271
click at [414, 380] on div "Transfer Spam Marketing" at bounding box center [645, 357] width 555 height 46
click at [259, 393] on button "Info" at bounding box center [278, 390] width 52 height 32
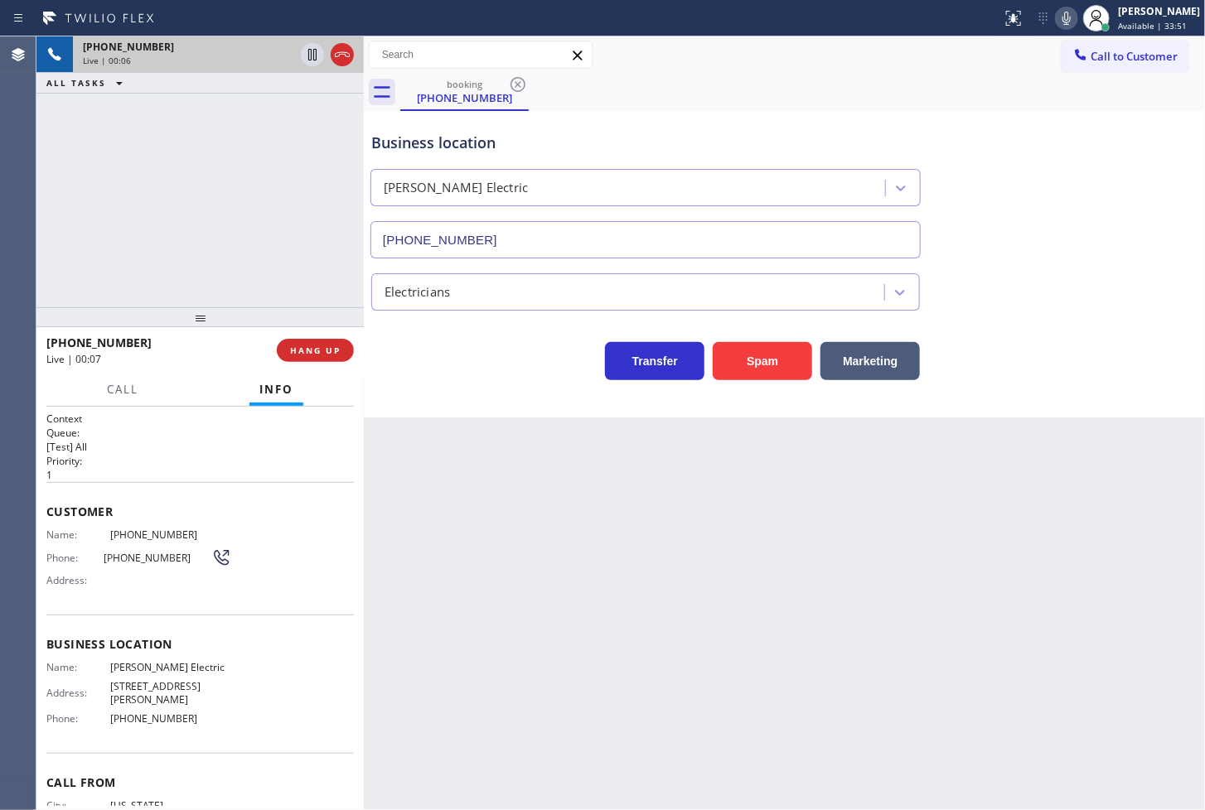
click at [440, 370] on div "Transfer Spam Marketing" at bounding box center [645, 357] width 555 height 46
click at [138, 307] on div at bounding box center [199, 317] width 327 height 20
click at [419, 371] on div "Transfer Spam Marketing" at bounding box center [645, 357] width 555 height 46
drag, startPoint x: 189, startPoint y: 211, endPoint x: 235, endPoint y: 226, distance: 48.7
click at [191, 215] on div "+13472833914 Live | 00:11 ALL TASKS ALL TASKS ACTIVE TASKS TASKS IN WRAP UP" at bounding box center [199, 171] width 327 height 271
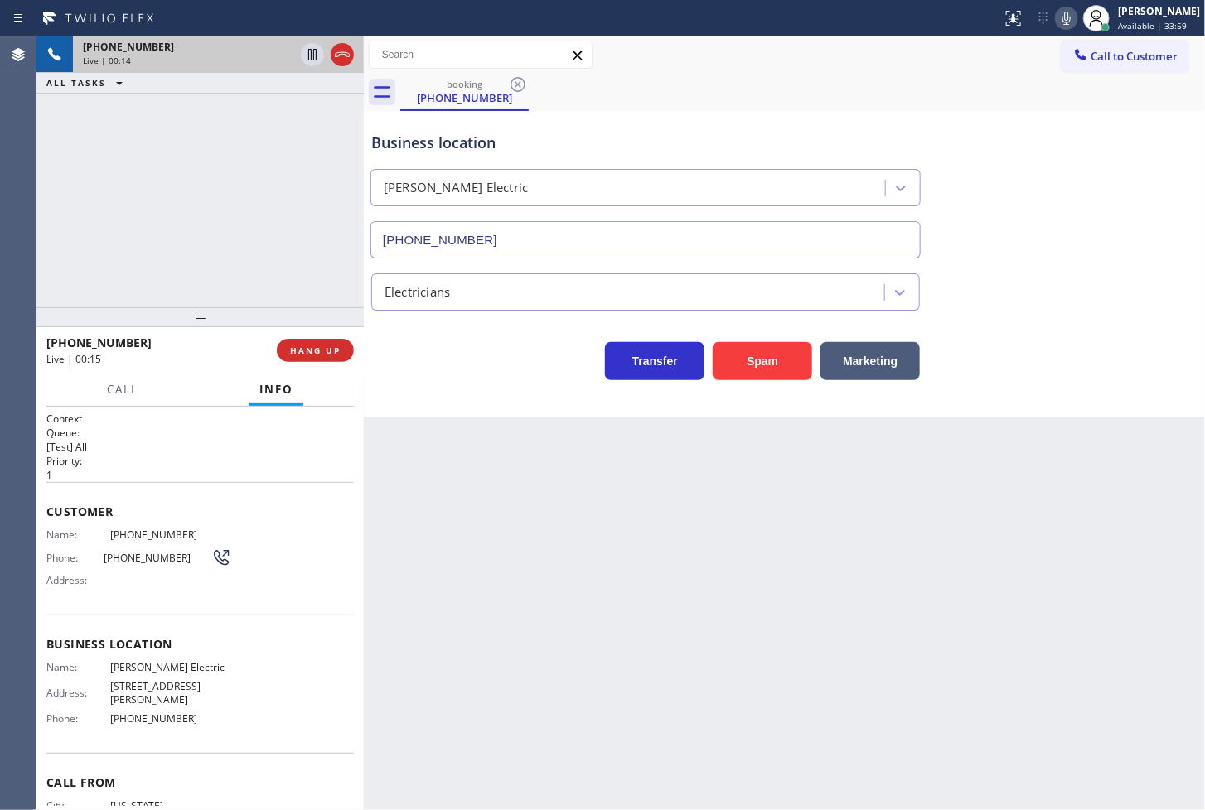
click at [184, 197] on div "+13472833914 Live | 00:14 ALL TASKS ALL TASKS ACTIVE TASKS TASKS IN WRAP UP" at bounding box center [199, 171] width 327 height 271
click at [481, 375] on div "Transfer Spam Marketing" at bounding box center [645, 357] width 555 height 46
click at [317, 351] on span "HANG UP" at bounding box center [315, 351] width 51 height 12
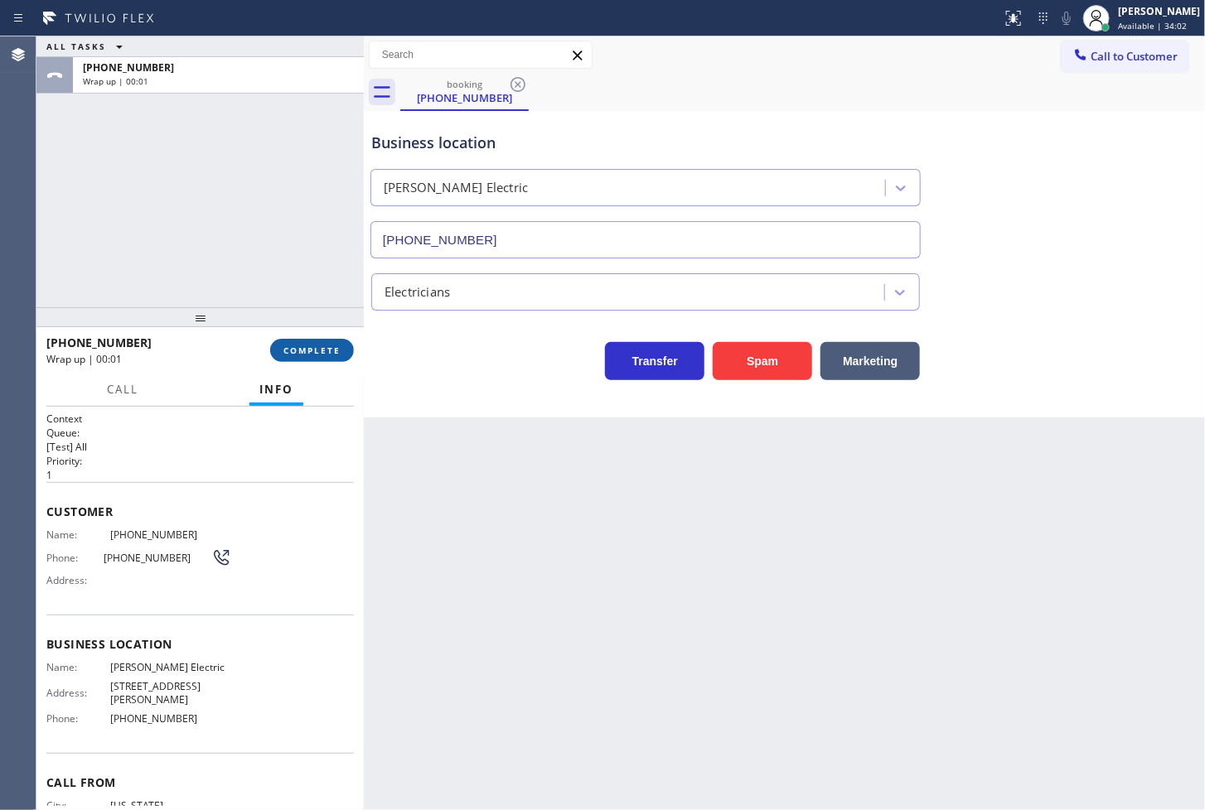
click at [317, 351] on span "COMPLETE" at bounding box center [311, 351] width 57 height 12
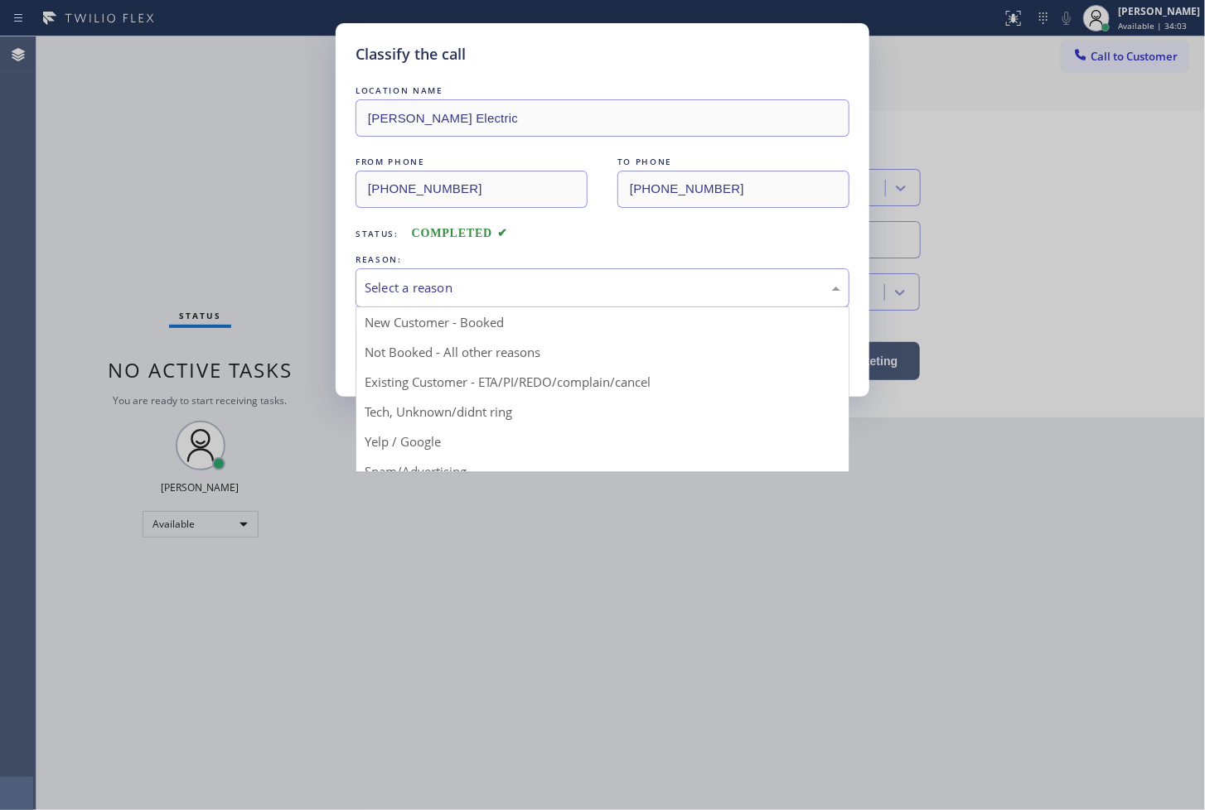
click at [433, 293] on div "Select a reason" at bounding box center [603, 287] width 476 height 19
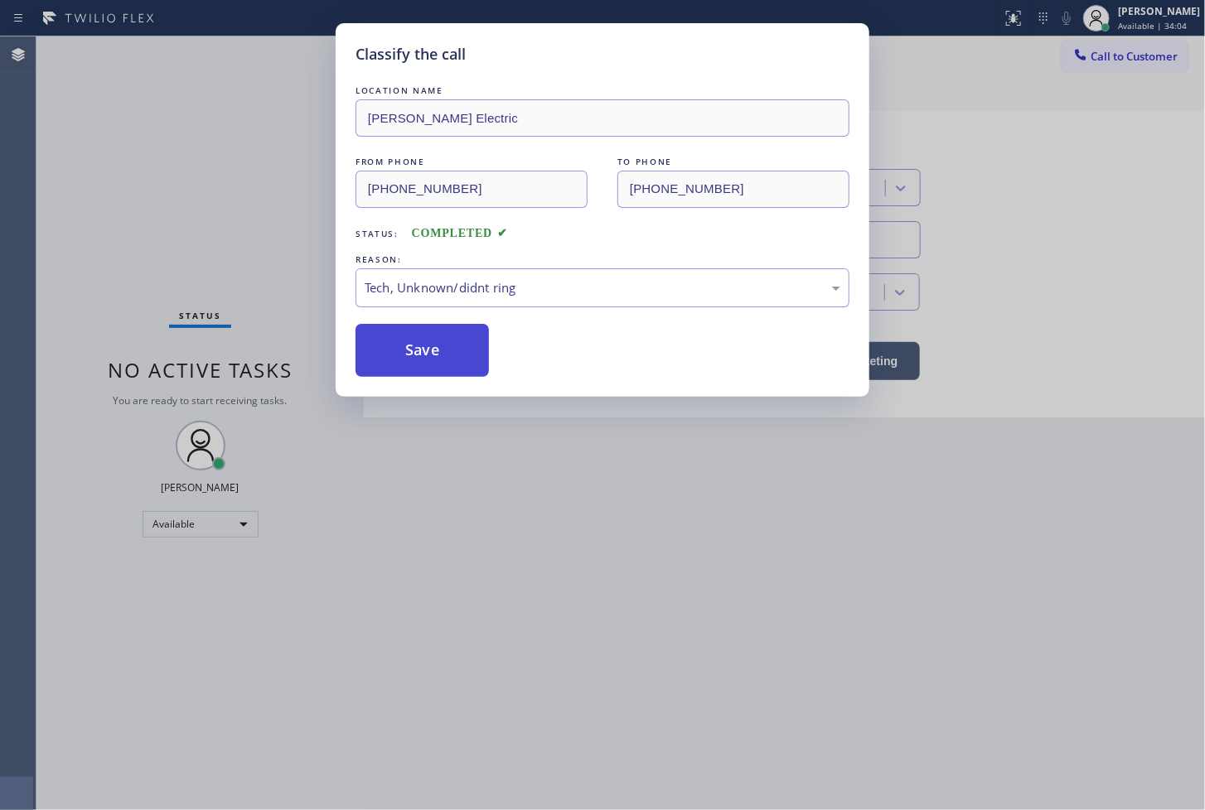
click at [417, 341] on button "Save" at bounding box center [422, 350] width 133 height 53
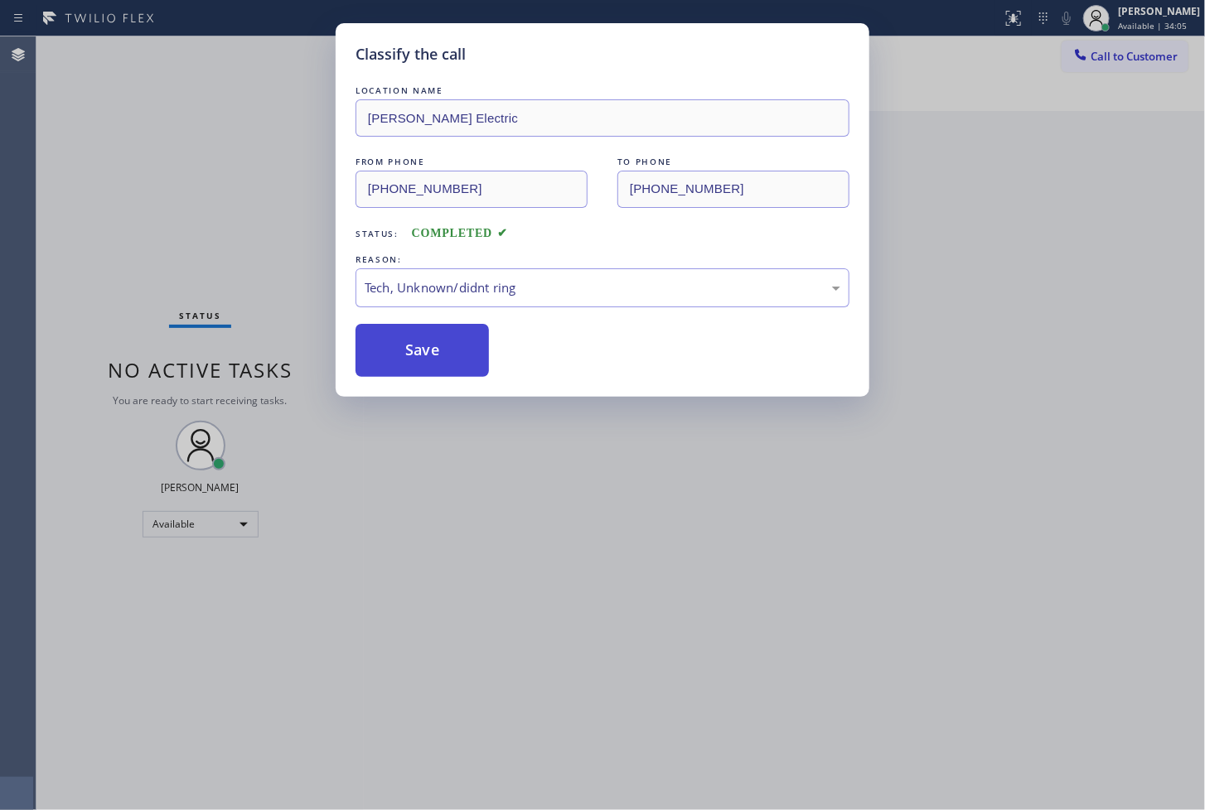
click at [417, 341] on button "Save" at bounding box center [422, 350] width 133 height 53
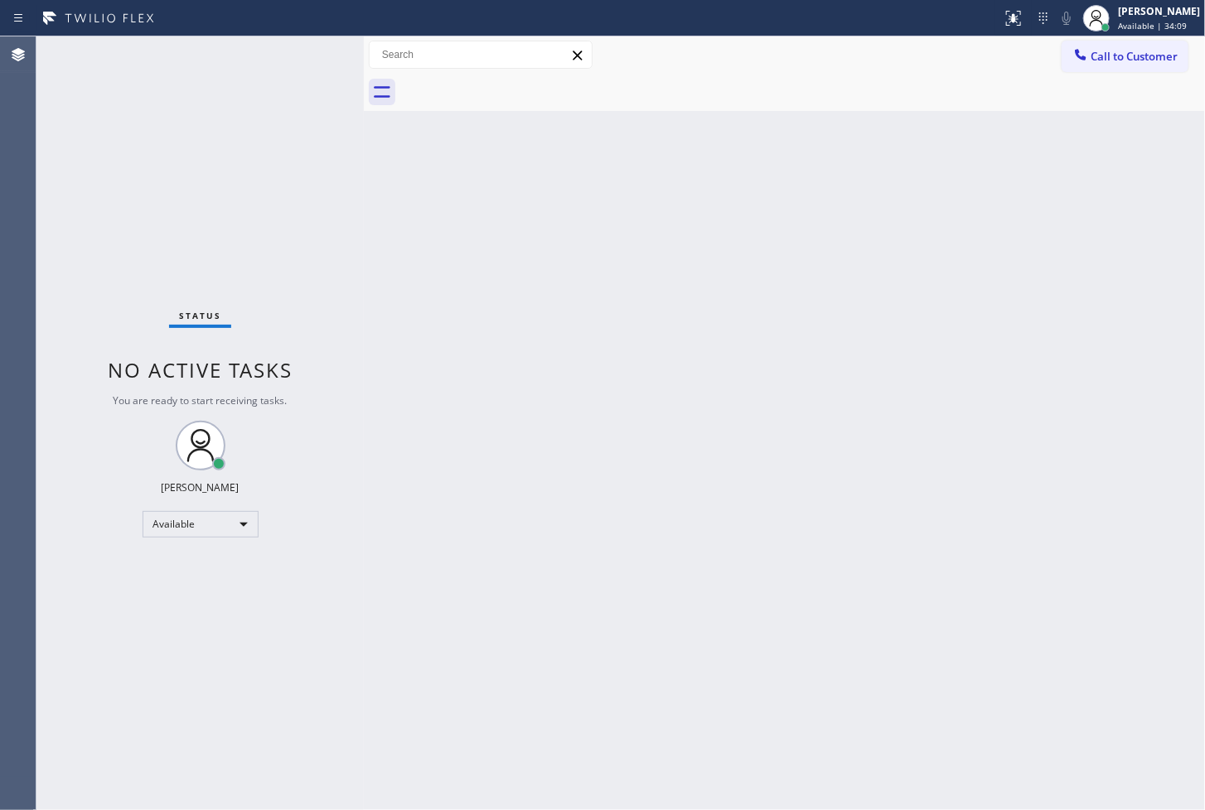
drag, startPoint x: 345, startPoint y: 114, endPoint x: 336, endPoint y: 91, distance: 23.9
click at [345, 114] on div "Status No active tasks You are ready to start receiving tasks. [PERSON_NAME]" at bounding box center [199, 423] width 327 height 774
click at [307, 63] on div "Status No active tasks You are ready to start receiving tasks. [PERSON_NAME]" at bounding box center [199, 423] width 327 height 774
click at [302, 56] on div "Status No active tasks You are ready to start receiving tasks. [PERSON_NAME]" at bounding box center [199, 423] width 327 height 774
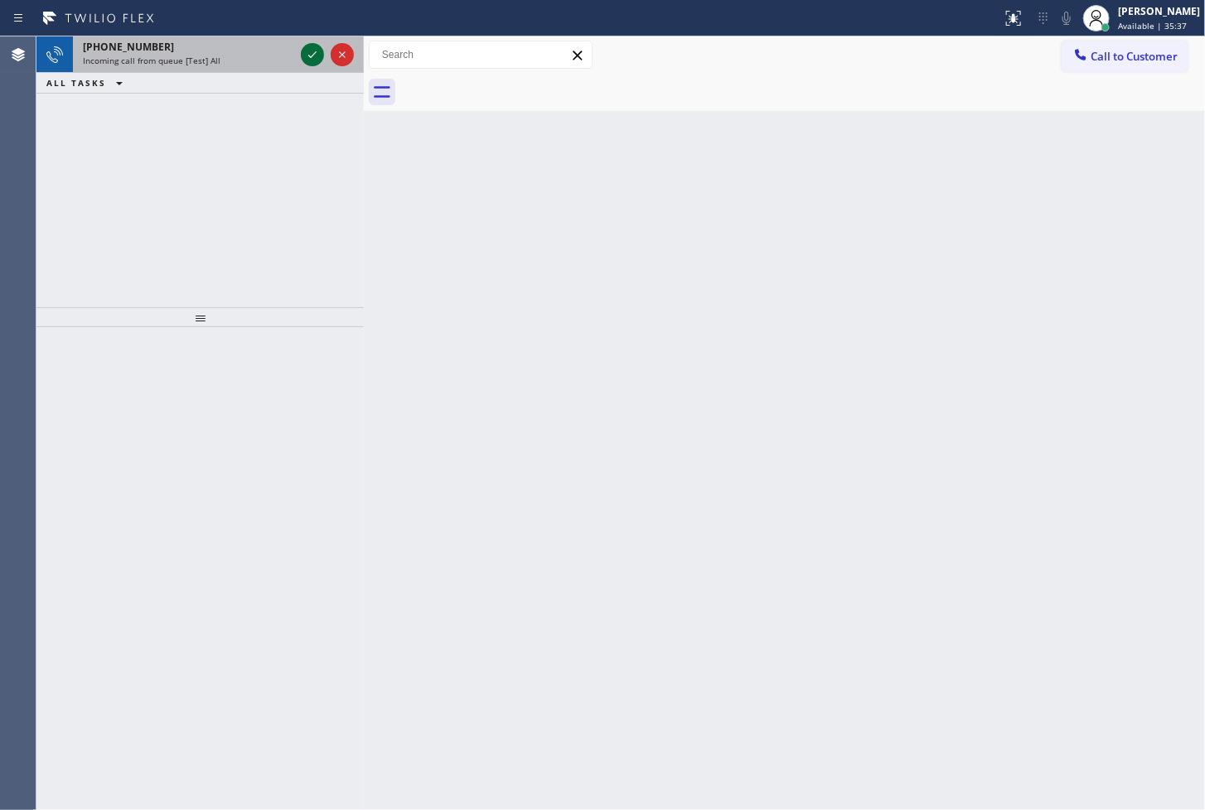
click at [311, 55] on icon at bounding box center [312, 55] width 20 height 20
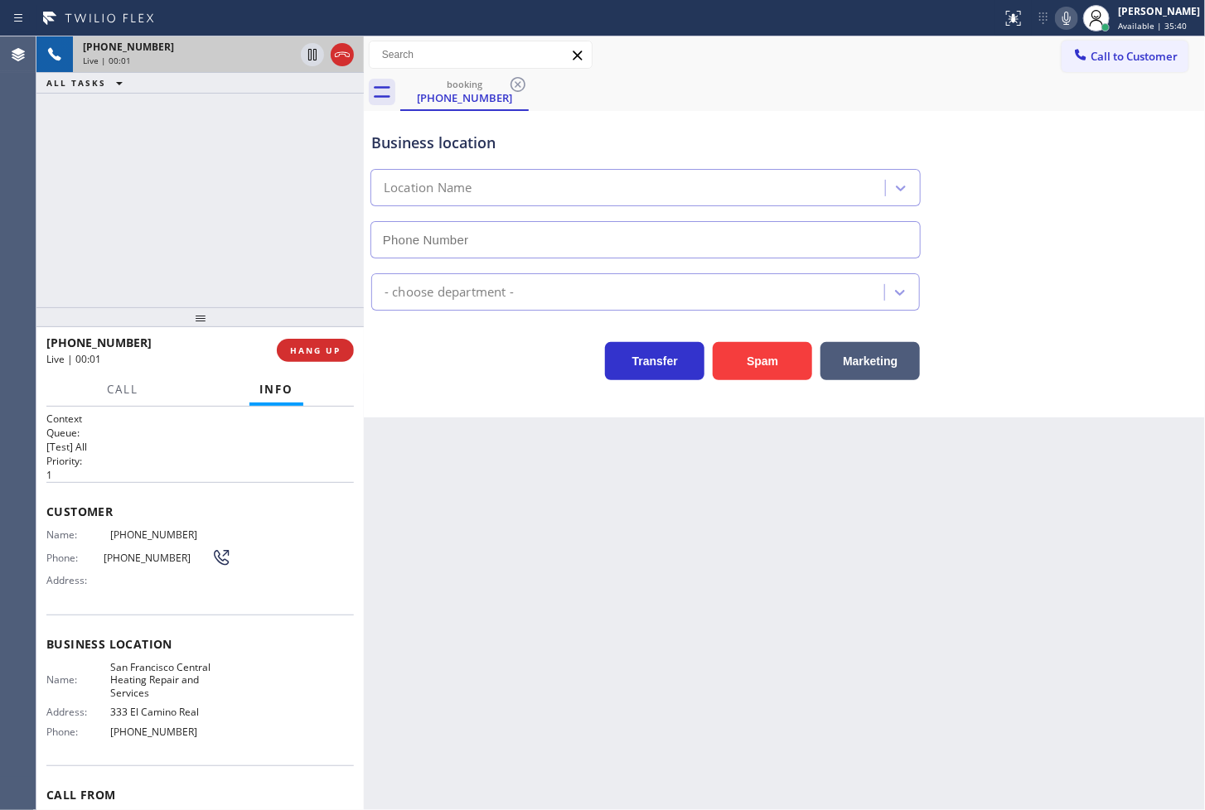
type input "(650) 620-7948"
click at [152, 229] on div "+18002155150 Live | 00:02 ALL TASKS ALL TASKS ACTIVE TASKS TASKS IN WRAP UP" at bounding box center [199, 171] width 327 height 271
click at [420, 343] on div "Transfer Spam Marketing" at bounding box center [645, 357] width 555 height 46
click at [192, 219] on div "+18002155150 Live | 00:03 ALL TASKS ALL TASKS ACTIVE TASKS TASKS IN WRAP UP" at bounding box center [199, 171] width 327 height 271
click at [402, 382] on div "Business location San Francisco Central Heating Repair and Services (650) 620-7…" at bounding box center [784, 264] width 841 height 307
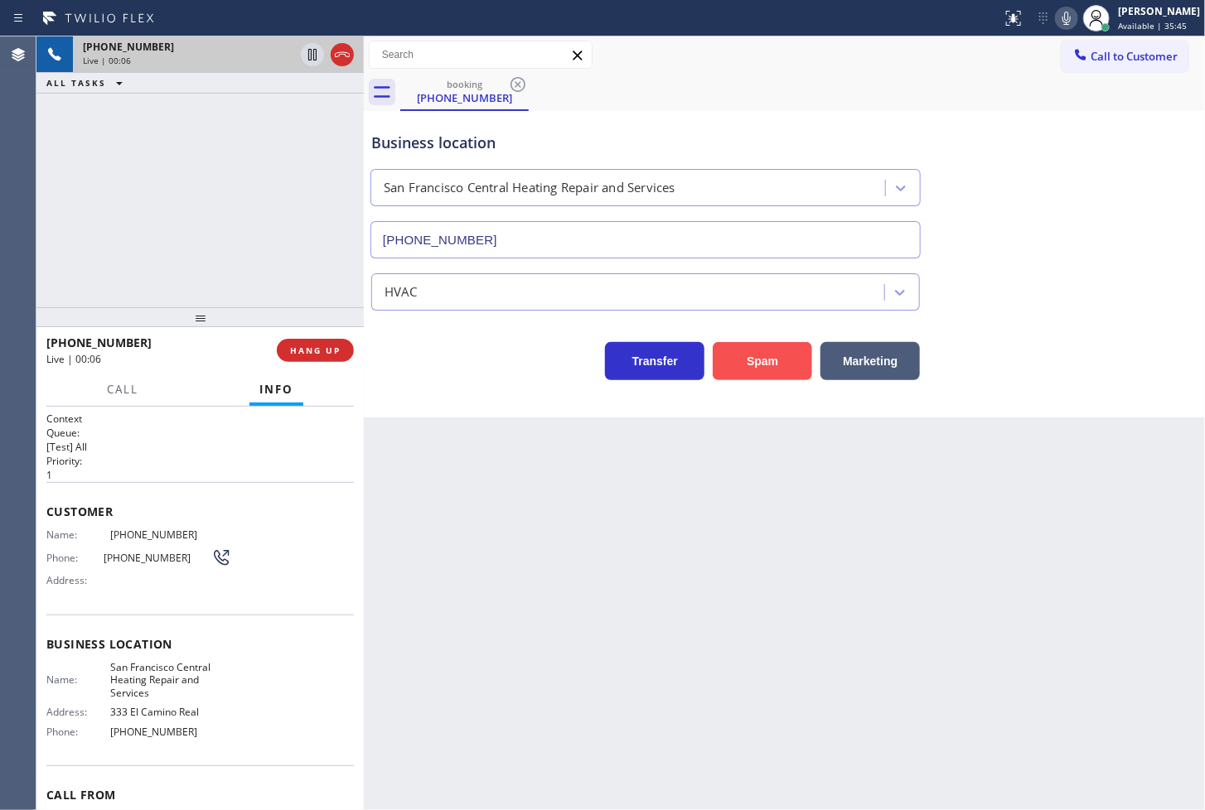
click at [742, 368] on button "Spam" at bounding box center [762, 361] width 99 height 38
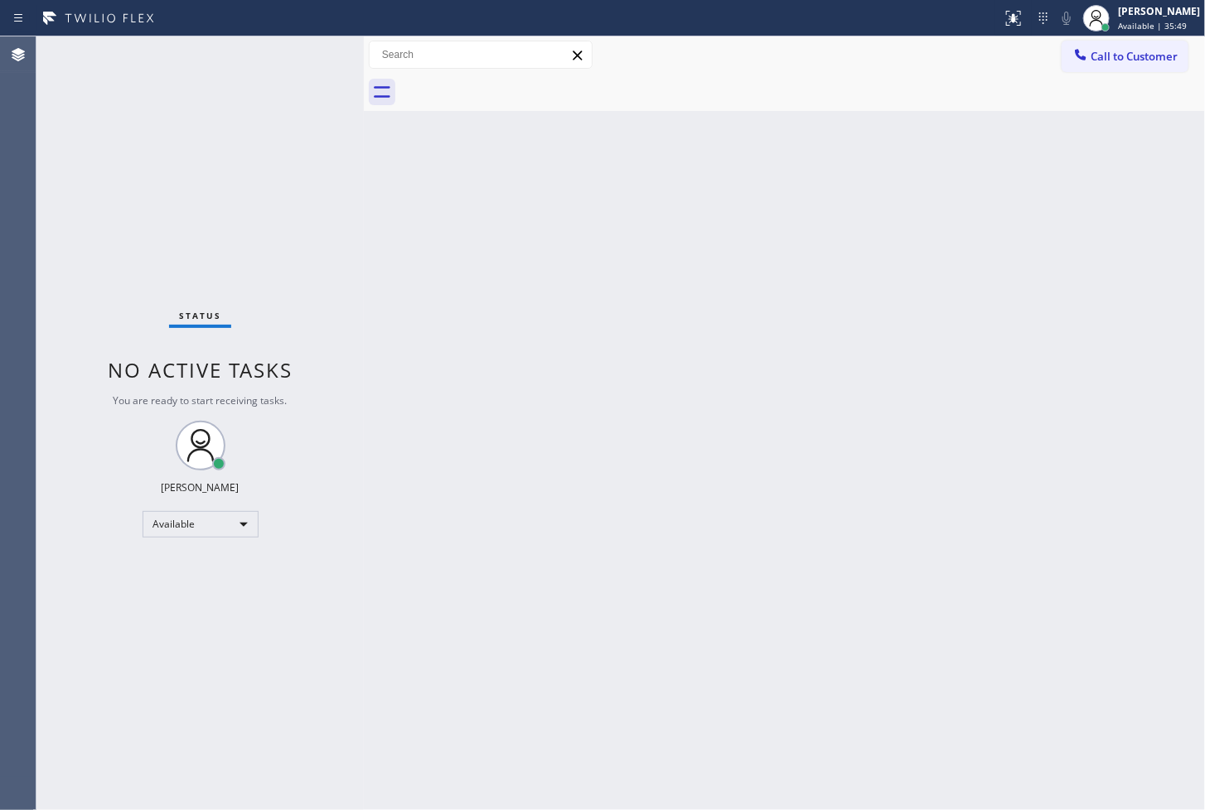
click at [302, 66] on div "Status No active tasks You are ready to start receiving tasks. [PERSON_NAME]" at bounding box center [199, 423] width 327 height 774
click at [310, 42] on div "Status No active tasks You are ready to start receiving tasks. [PERSON_NAME]" at bounding box center [199, 423] width 327 height 774
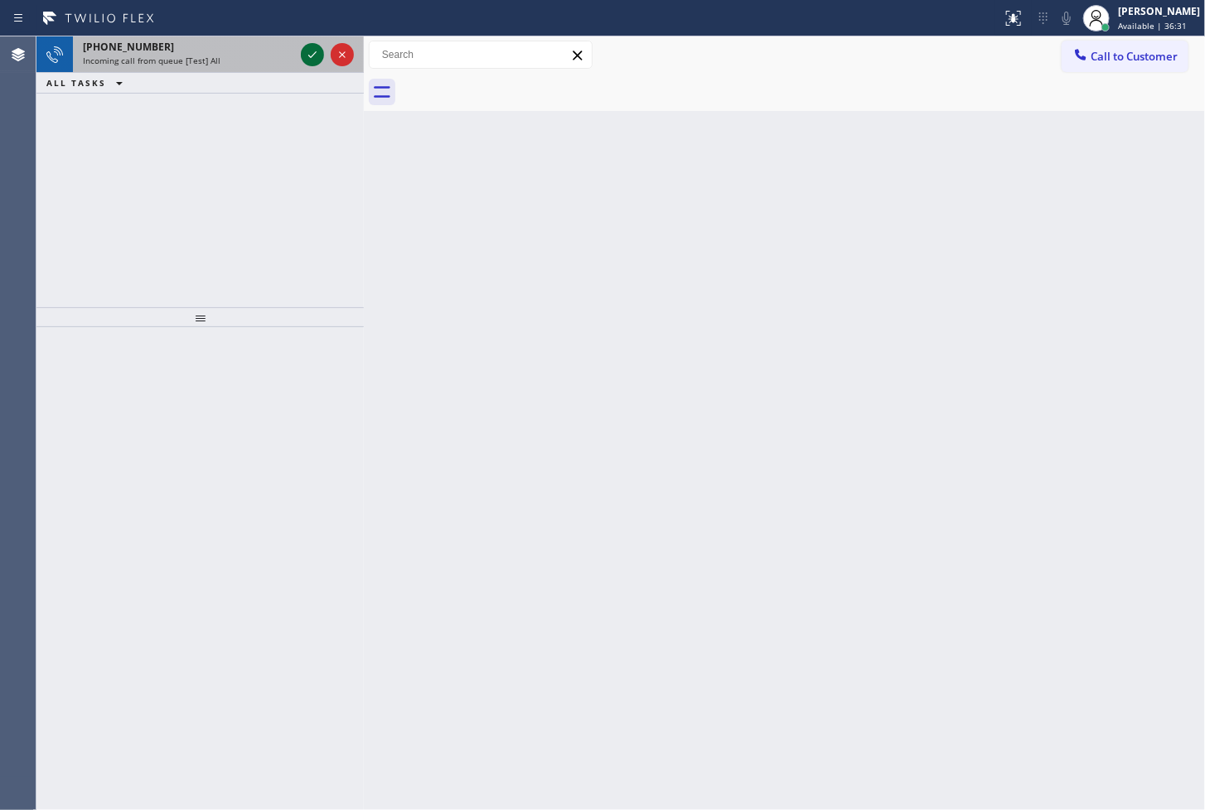
click at [310, 53] on icon at bounding box center [312, 55] width 20 height 20
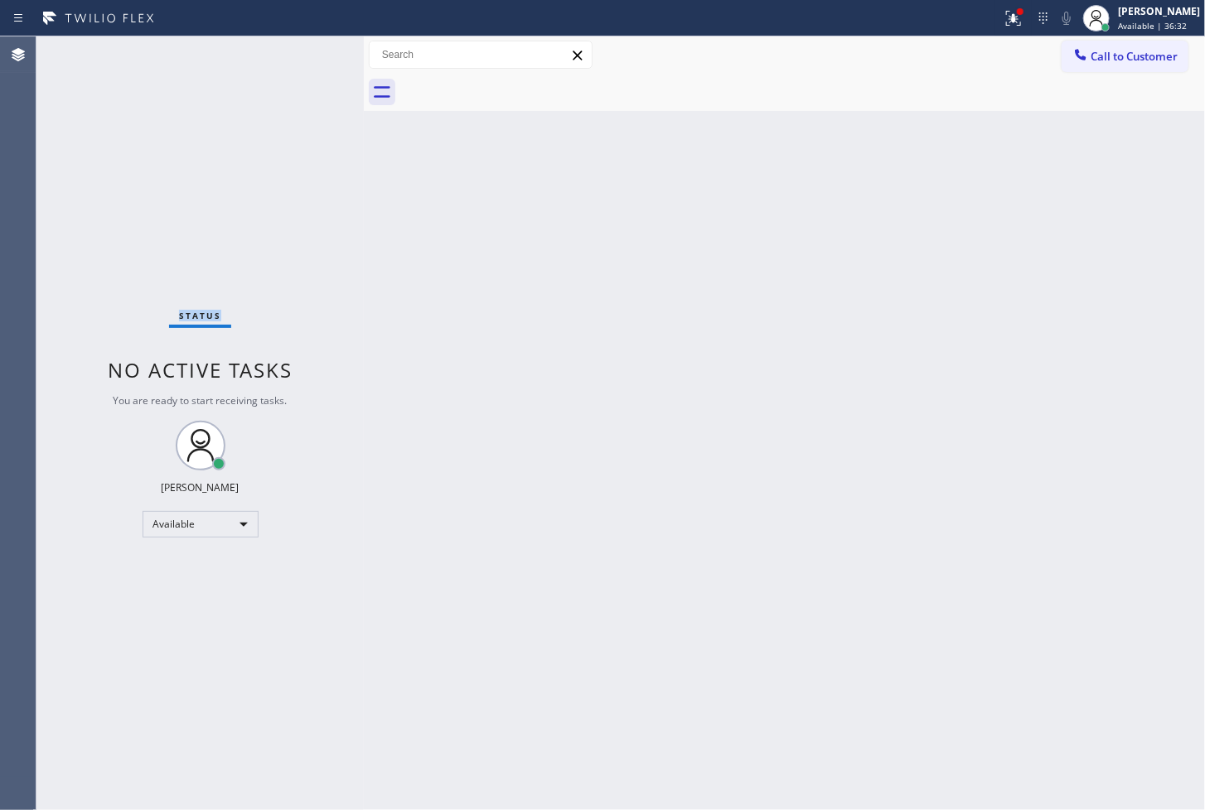
click at [310, 53] on div "Status No active tasks You are ready to start receiving tasks. [PERSON_NAME]" at bounding box center [199, 423] width 327 height 774
click at [1006, 20] on icon at bounding box center [1013, 18] width 15 height 15
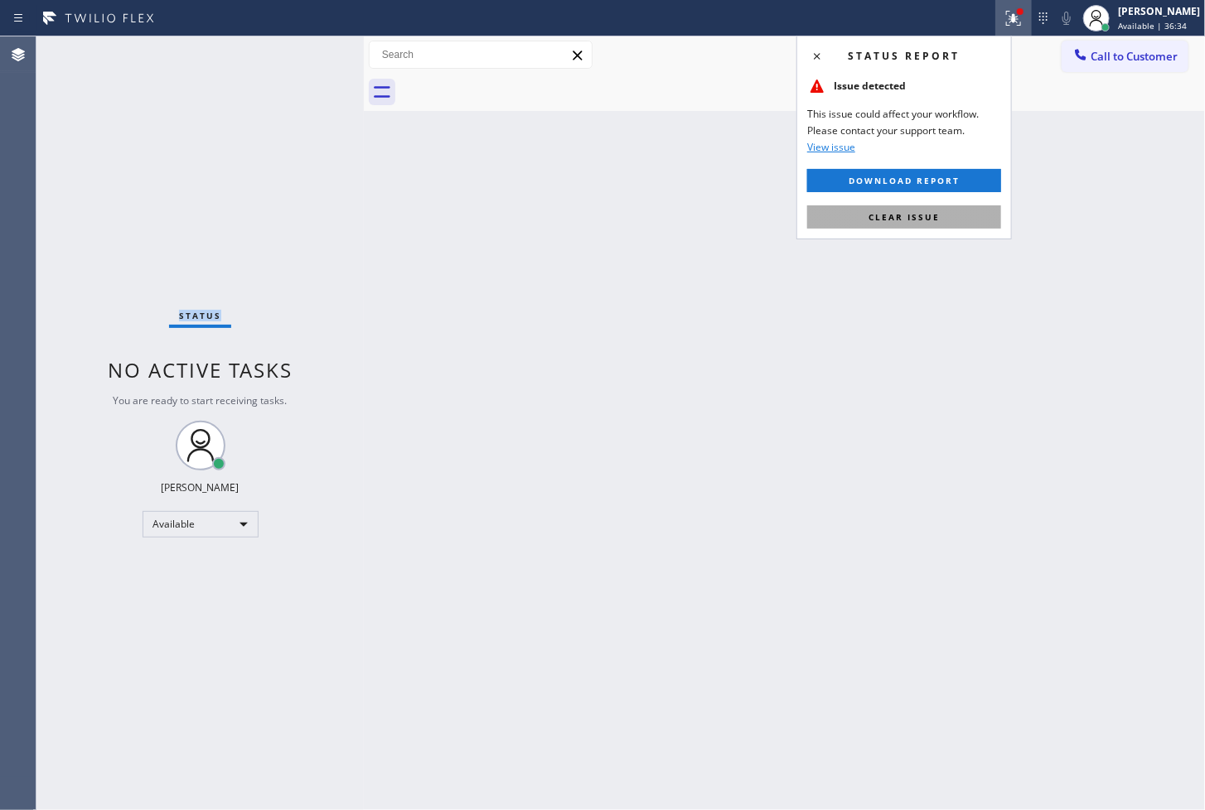
click at [948, 215] on button "Clear issue" at bounding box center [904, 217] width 194 height 23
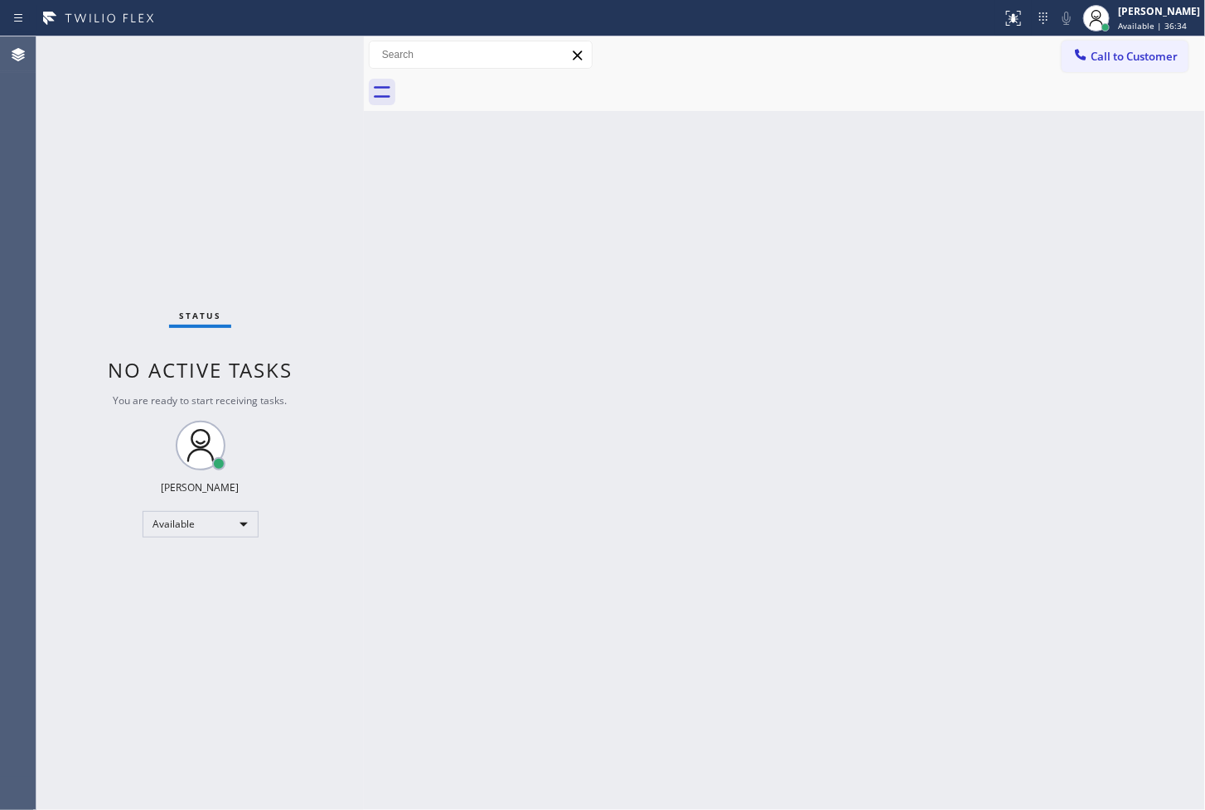
click at [345, 254] on div "Status No active tasks You are ready to start receiving tasks. [PERSON_NAME]" at bounding box center [199, 423] width 327 height 774
click at [313, 51] on div "Status No active tasks You are ready to start receiving tasks. [PERSON_NAME]" at bounding box center [199, 423] width 327 height 774
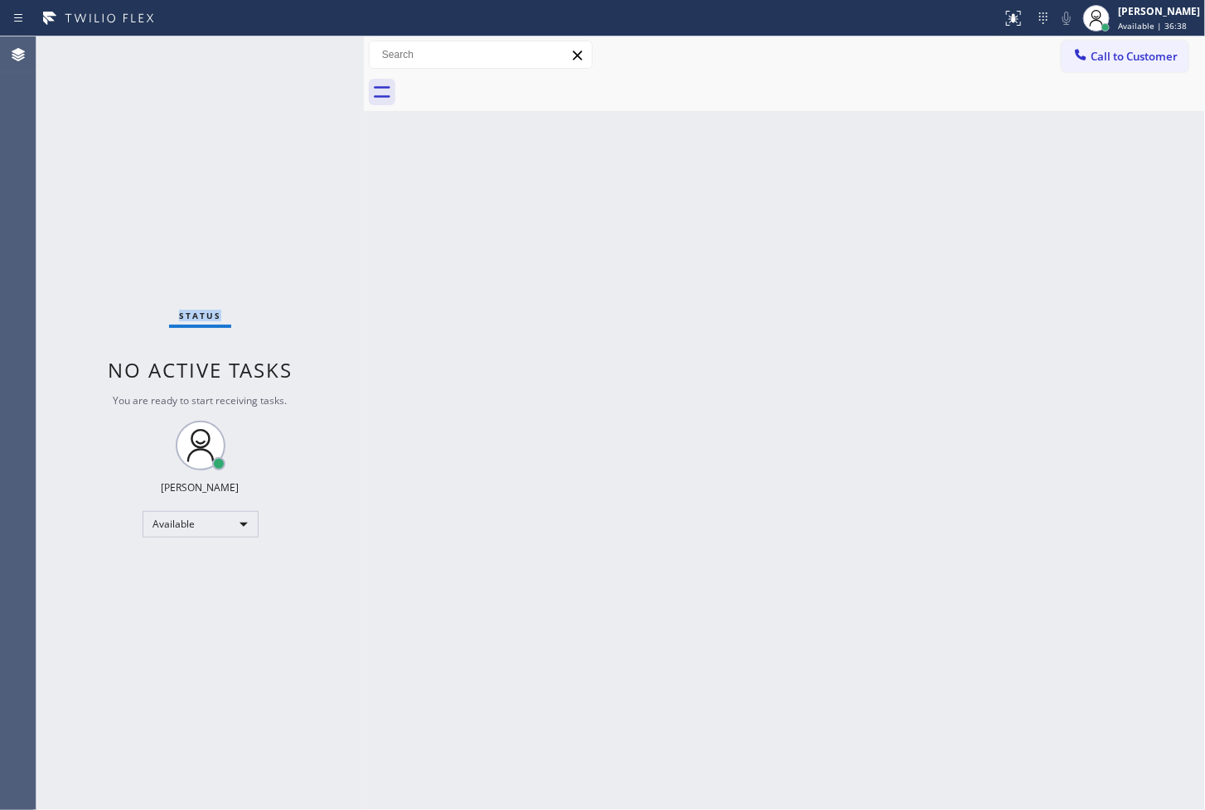
click at [313, 51] on div "Status No active tasks You are ready to start receiving tasks. [PERSON_NAME]" at bounding box center [199, 423] width 327 height 774
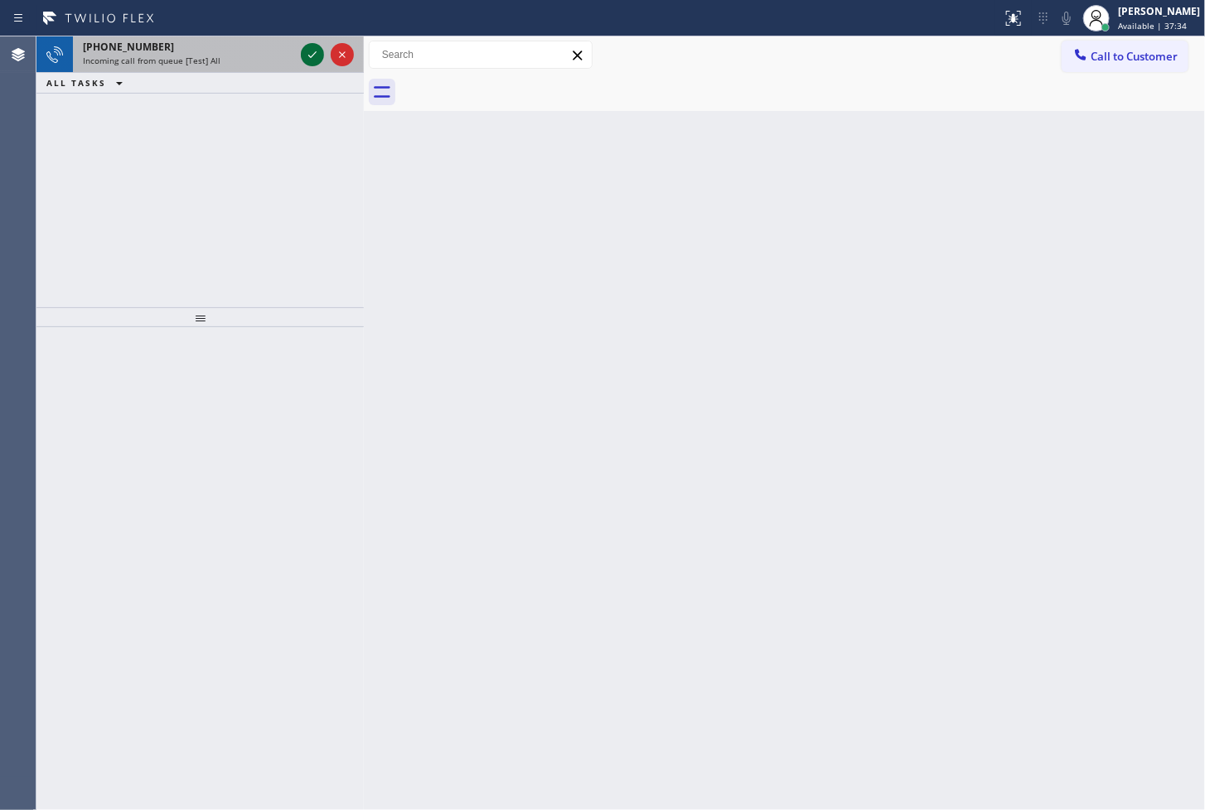
click at [313, 51] on icon at bounding box center [312, 55] width 20 height 20
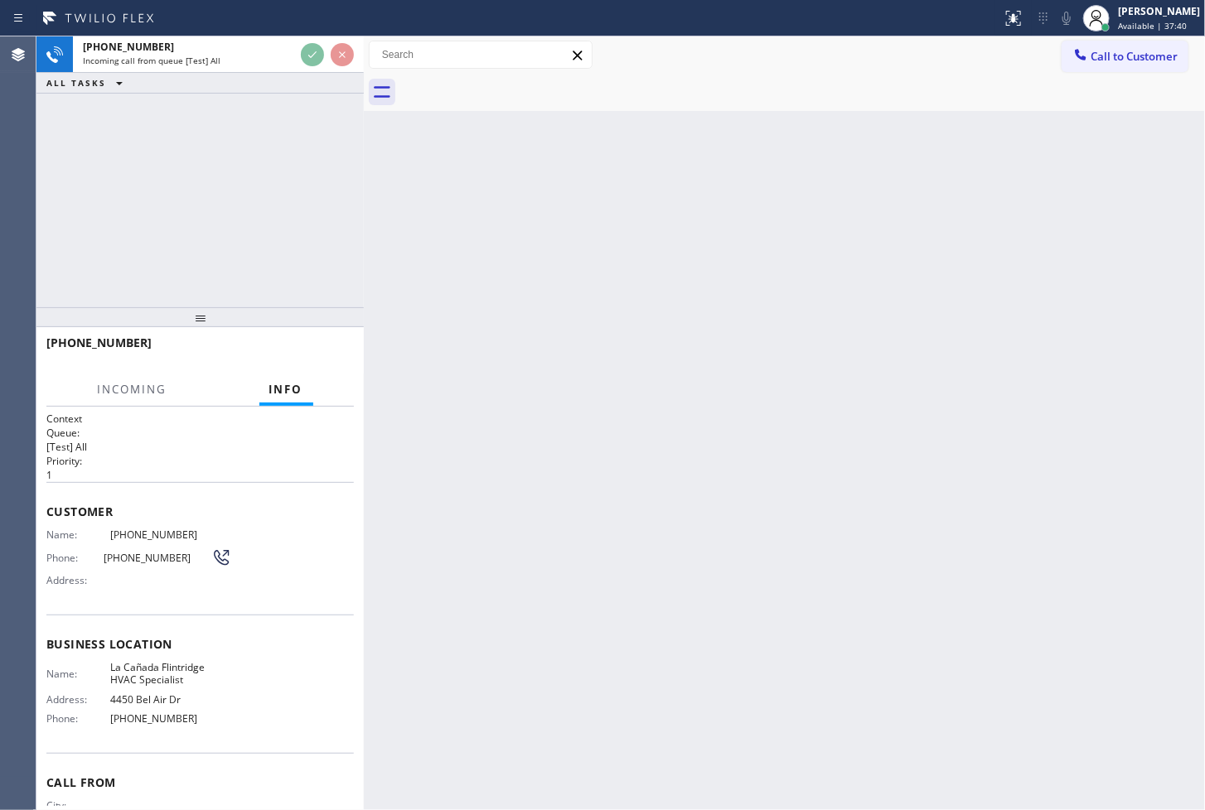
click at [288, 137] on div "+18002155150 Incoming call from queue [Test] All ALL TASKS ALL TASKS ACTIVE TAS…" at bounding box center [199, 171] width 327 height 271
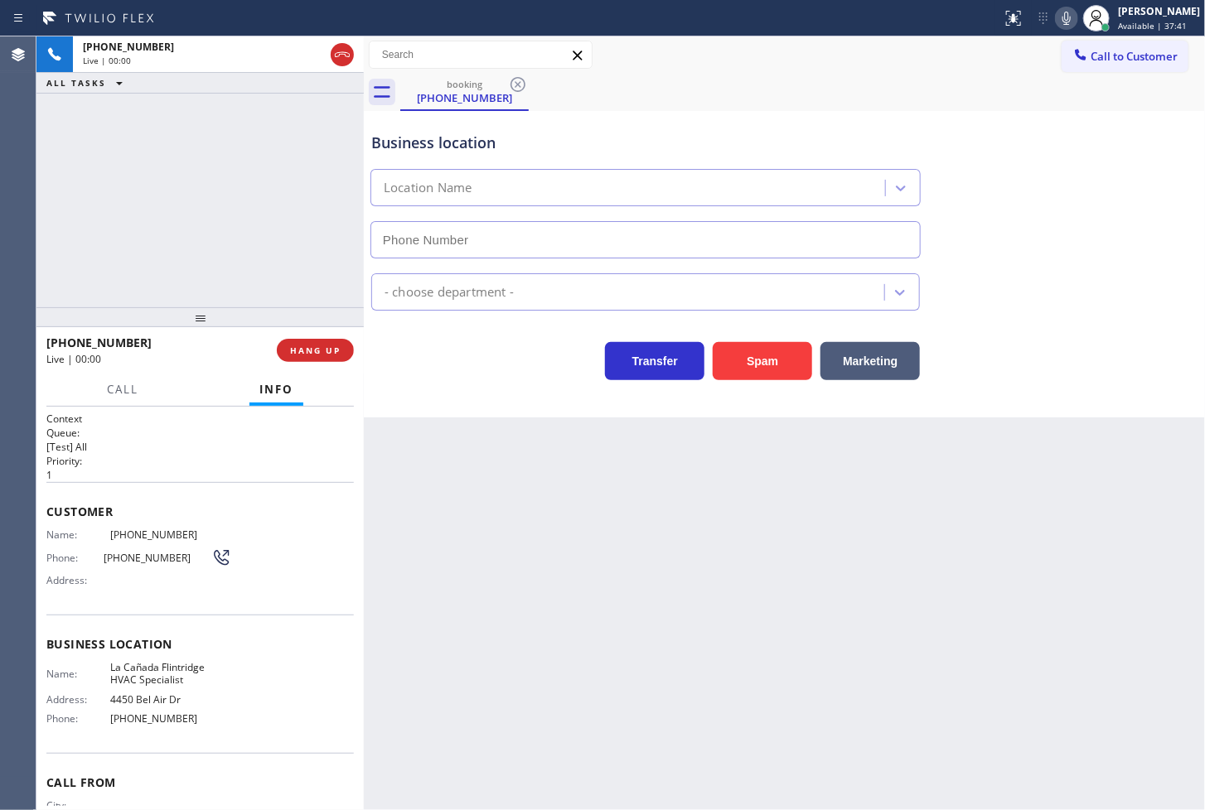
type input "(818) 740-6341"
click at [228, 278] on div "+18002155150 Live | 00:03 ALL TASKS ALL TASKS ACTIVE TASKS TASKS IN WRAP UP" at bounding box center [199, 171] width 327 height 271
drag, startPoint x: 438, startPoint y: 384, endPoint x: 56, endPoint y: 196, distance: 424.7
click at [438, 385] on div "Business location La Cañada Flintridge HVAC Specialist (818) 740-6341 HVAC Tran…" at bounding box center [784, 264] width 841 height 307
click at [56, 196] on div "+18002155150 Live | 00:03 ALL TASKS ALL TASKS ACTIVE TASKS TASKS IN WRAP UP" at bounding box center [199, 171] width 327 height 271
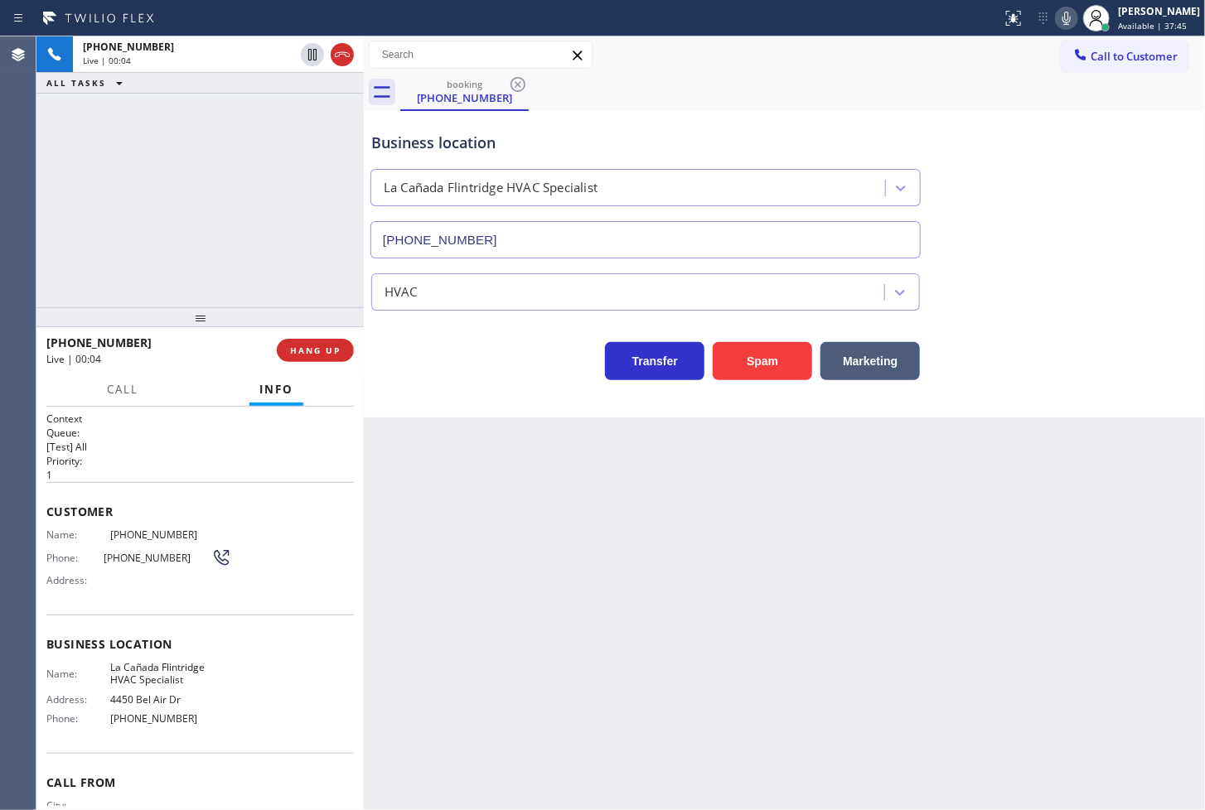
click at [399, 386] on div "Business location La Cañada Flintridge HVAC Specialist (818) 740-6341 HVAC Tran…" at bounding box center [784, 264] width 841 height 307
drag, startPoint x: 399, startPoint y: 386, endPoint x: 684, endPoint y: 355, distance: 286.8
click at [404, 385] on div "Business location La Cañada Flintridge HVAC Specialist (818) 740-6341 HVAC Tran…" at bounding box center [784, 264] width 841 height 307
click at [743, 363] on button "Spam" at bounding box center [762, 361] width 99 height 38
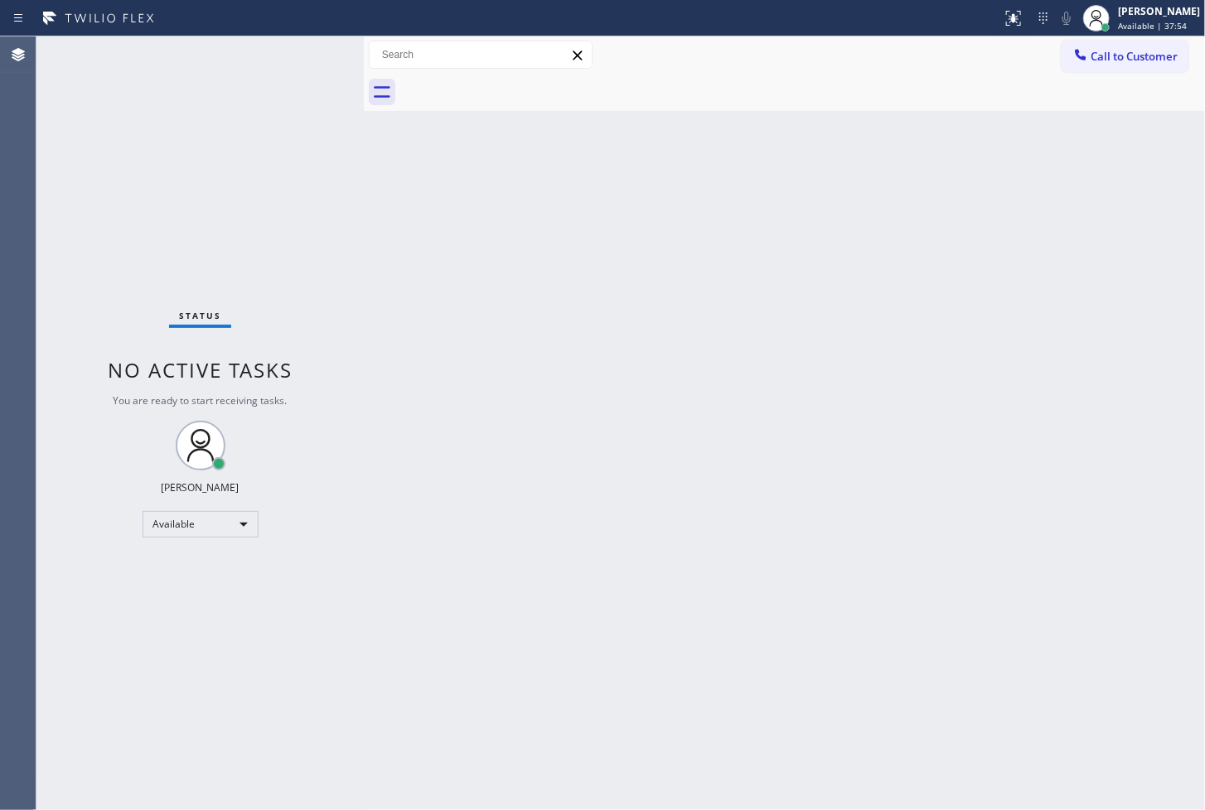
click at [364, 307] on div at bounding box center [364, 423] width 0 height 774
drag, startPoint x: 302, startPoint y: 153, endPoint x: 312, endPoint y: 112, distance: 42.6
click at [305, 147] on div "Status No active tasks You are ready to start receiving tasks. [PERSON_NAME]" at bounding box center [199, 423] width 327 height 774
click at [317, 46] on div "Status No active tasks You are ready to start receiving tasks. [PERSON_NAME]" at bounding box center [199, 423] width 327 height 774
click at [317, 58] on div "Status No active tasks You are ready to start receiving tasks. [PERSON_NAME]" at bounding box center [199, 423] width 327 height 774
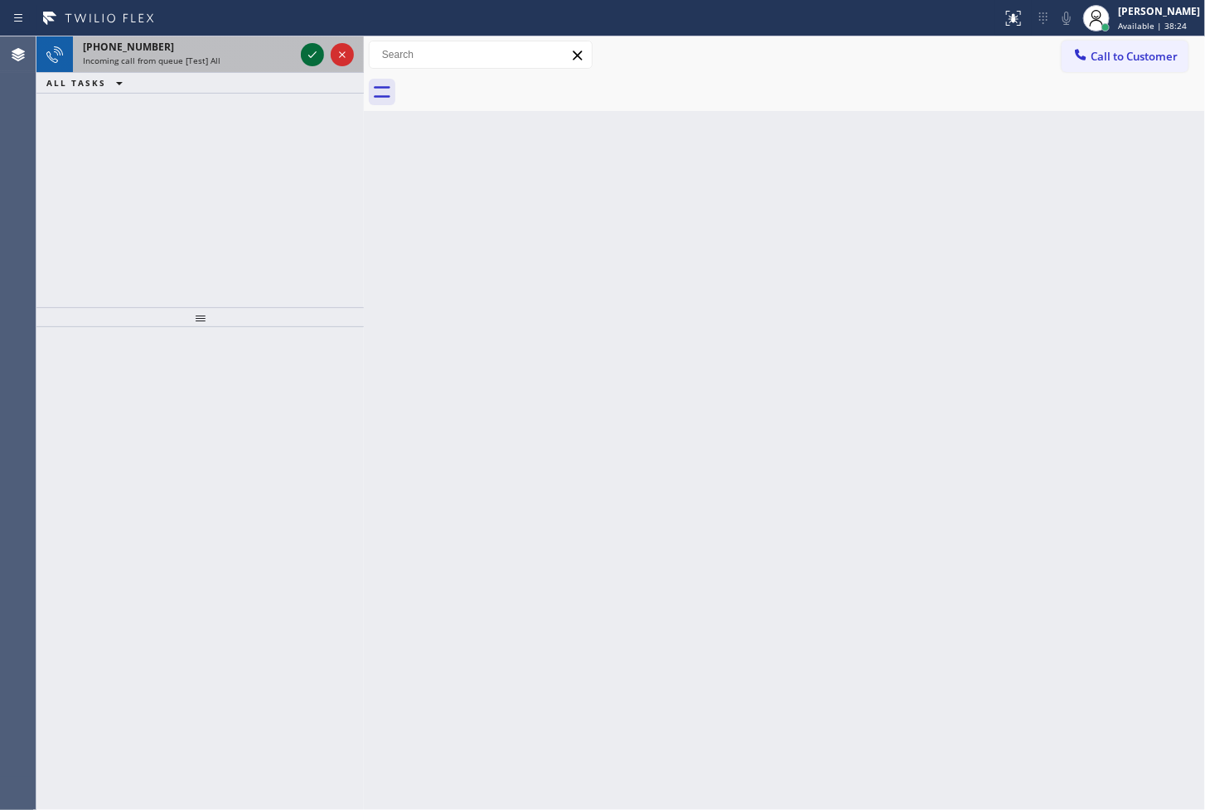
click at [311, 54] on icon at bounding box center [312, 55] width 20 height 20
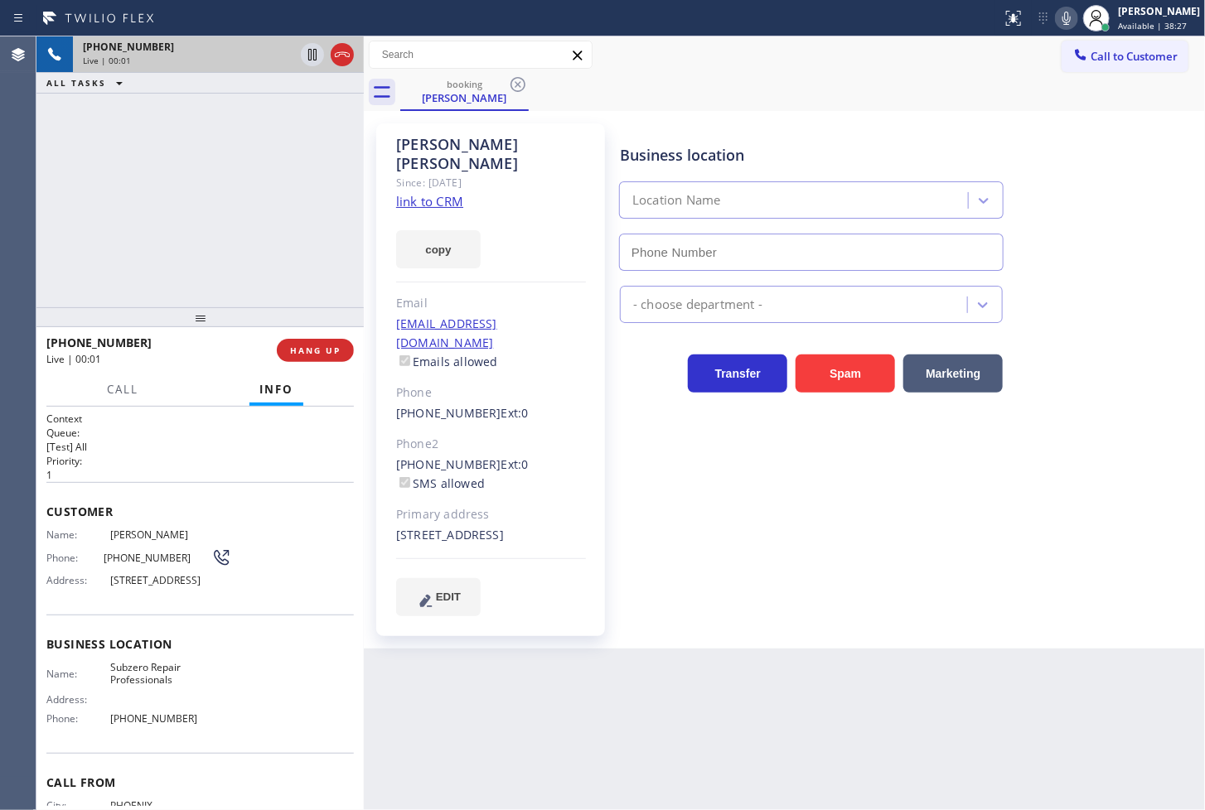
type input "(602) 691-7988"
click at [416, 193] on link "link to CRM" at bounding box center [429, 201] width 67 height 17
drag, startPoint x: 234, startPoint y: 162, endPoint x: 244, endPoint y: 149, distance: 16.6
click at [234, 162] on div "+16027037162 Live | 00:06 ALL TASKS ALL TASKS ACTIVE TASKS TASKS IN WRAP UP" at bounding box center [199, 171] width 327 height 271
click at [1057, 20] on icon at bounding box center [1067, 18] width 20 height 20
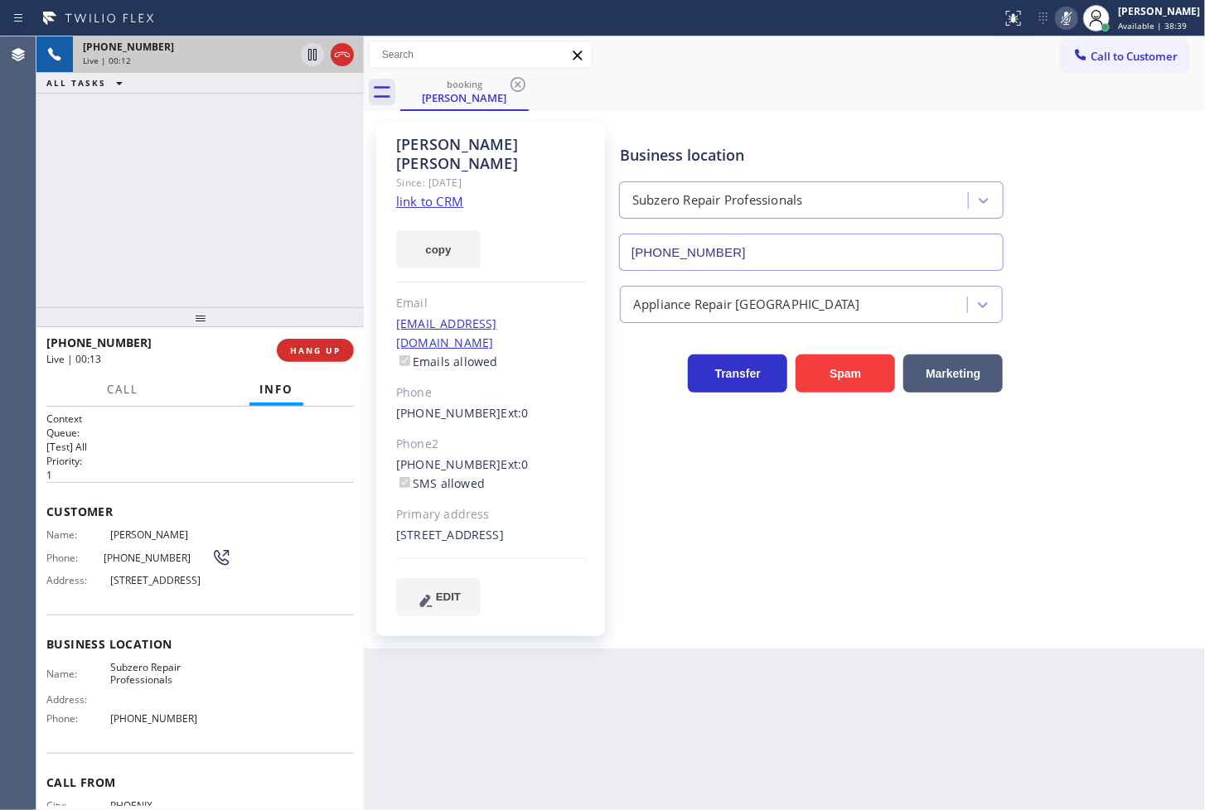
click at [1057, 20] on icon at bounding box center [1067, 18] width 20 height 20
click at [146, 259] on div "+16027037162 Live | 00:13 ALL TASKS ALL TASKS ACTIVE TASKS TASKS IN WRAP UP" at bounding box center [199, 171] width 327 height 271
click at [1057, 19] on icon at bounding box center [1067, 18] width 20 height 20
click at [1057, 15] on icon at bounding box center [1067, 18] width 20 height 20
click at [179, 228] on div "+16027037162 Live | 01:21 ALL TASKS ALL TASKS ACTIVE TASKS TASKS IN WRAP UP" at bounding box center [199, 171] width 327 height 271
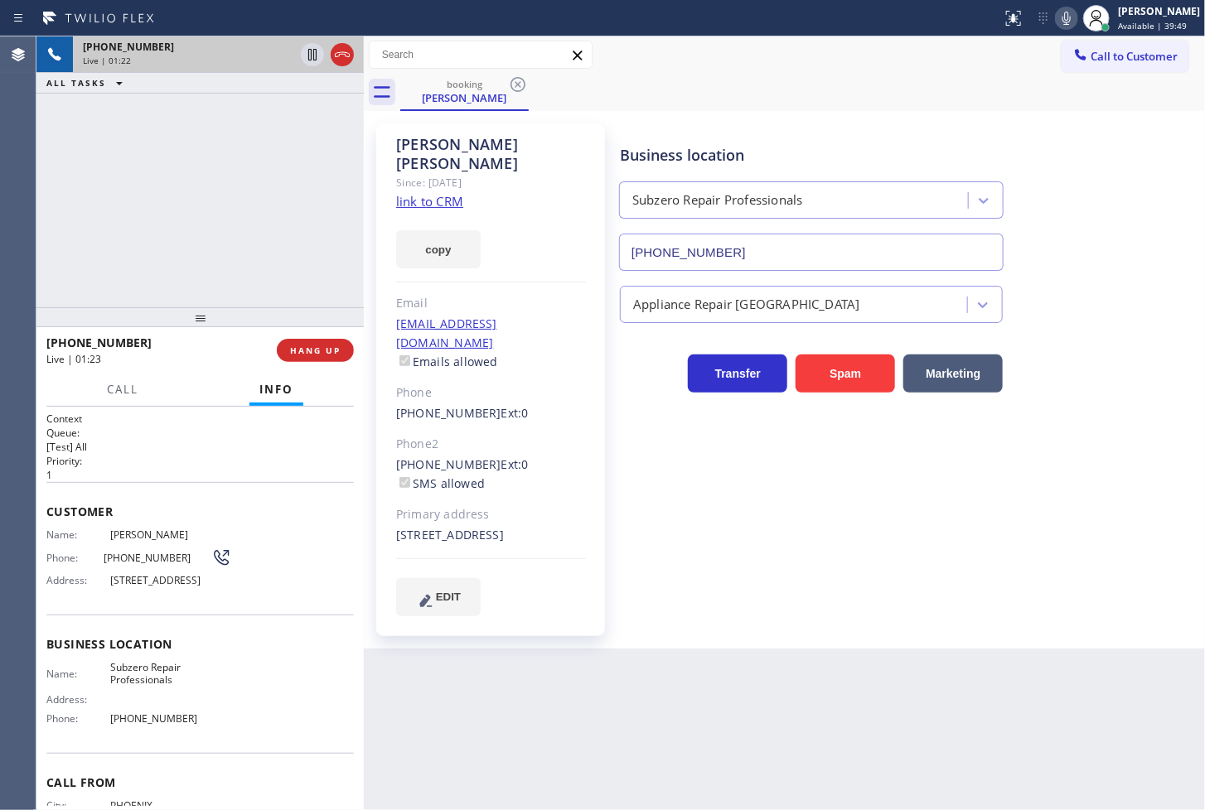
click at [179, 228] on div "+16027037162 Live | 01:22 ALL TASKS ALL TASKS ACTIVE TASKS TASKS IN WRAP UP" at bounding box center [199, 171] width 327 height 271
drag, startPoint x: 168, startPoint y: 491, endPoint x: 171, endPoint y: 470, distance: 21.7
click at [169, 485] on div "Customer Name: Jorge Porras Phone: (602) 703-7162 Address: 13259 N 65th Dr, Gle…" at bounding box center [199, 548] width 307 height 133
click at [260, 225] on div "+16027037162 Live | 01:29 ALL TASKS ALL TASKS ACTIVE TASKS TASKS IN WRAP UP" at bounding box center [199, 171] width 327 height 271
click at [254, 235] on div "+16027037162 Live | 01:30 ALL TASKS ALL TASKS ACTIVE TASKS TASKS IN WRAP UP" at bounding box center [199, 171] width 327 height 271
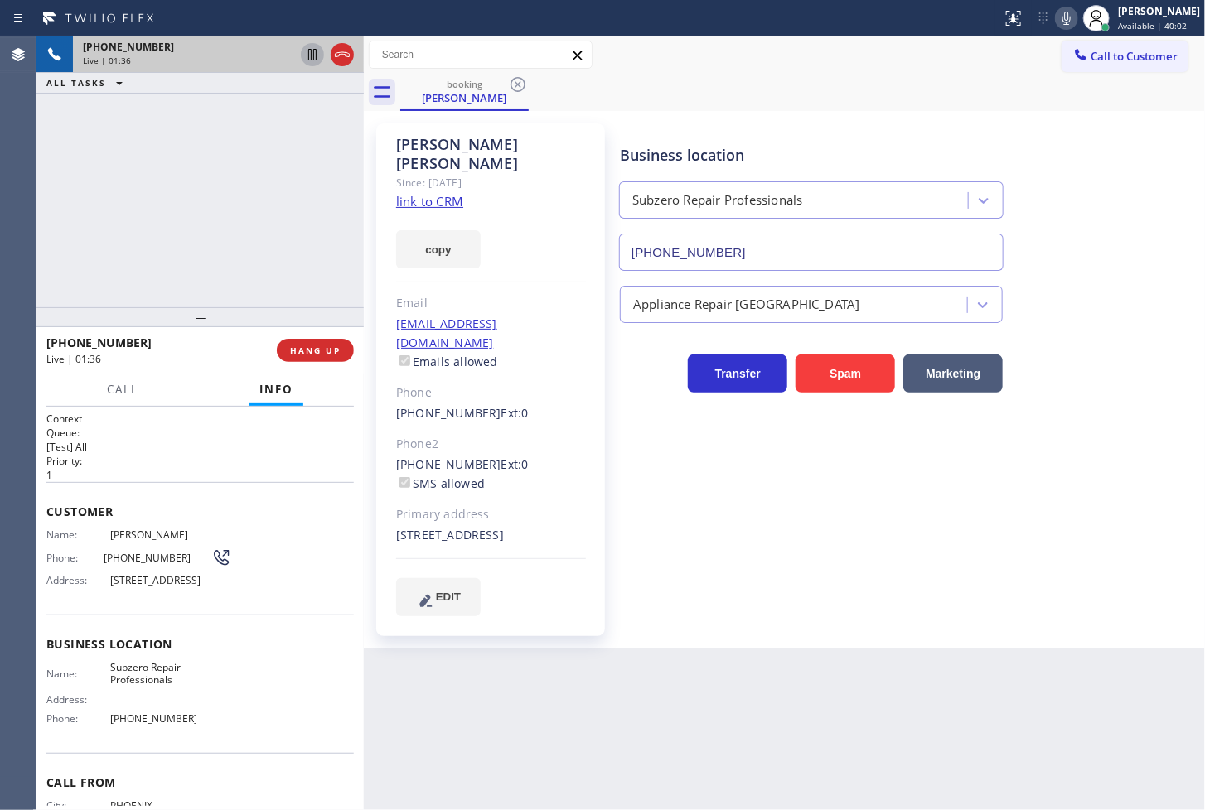
click at [312, 53] on icon at bounding box center [312, 55] width 20 height 20
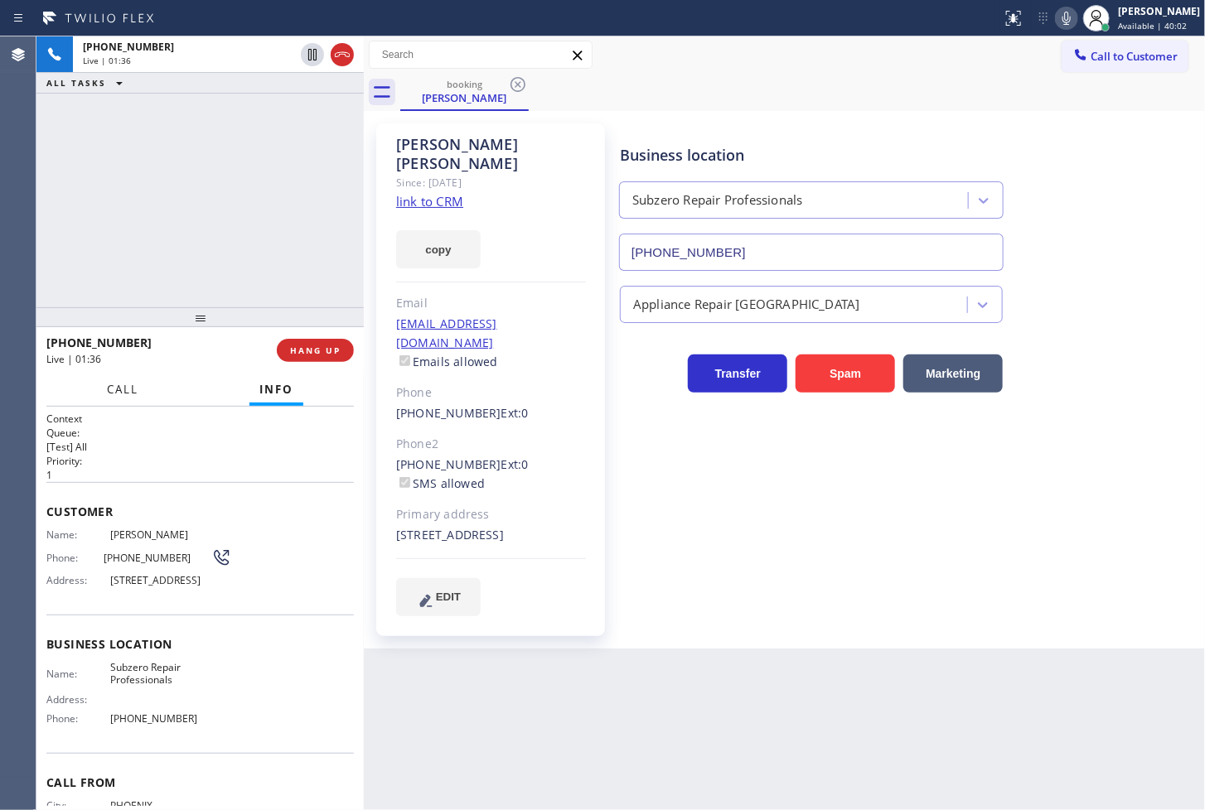
click at [107, 392] on span "Call" at bounding box center [122, 389] width 31 height 15
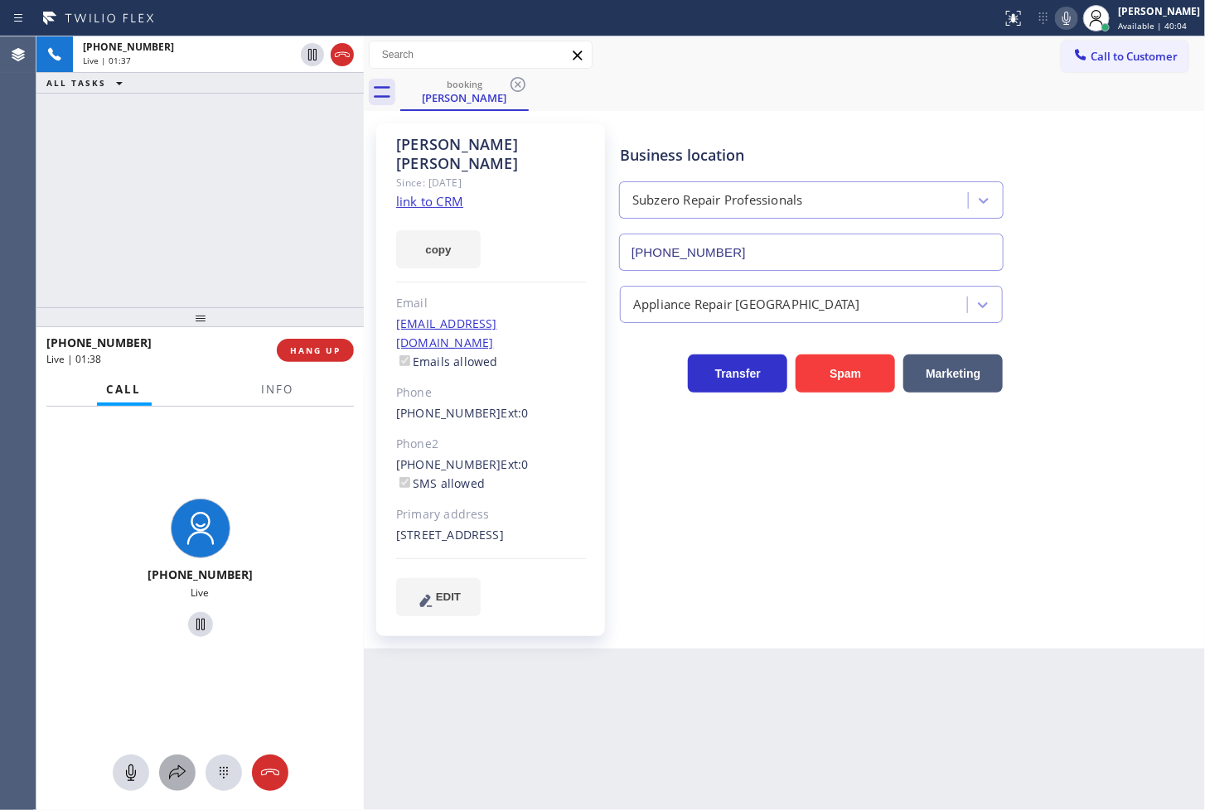
click at [172, 783] on button at bounding box center [177, 773] width 36 height 36
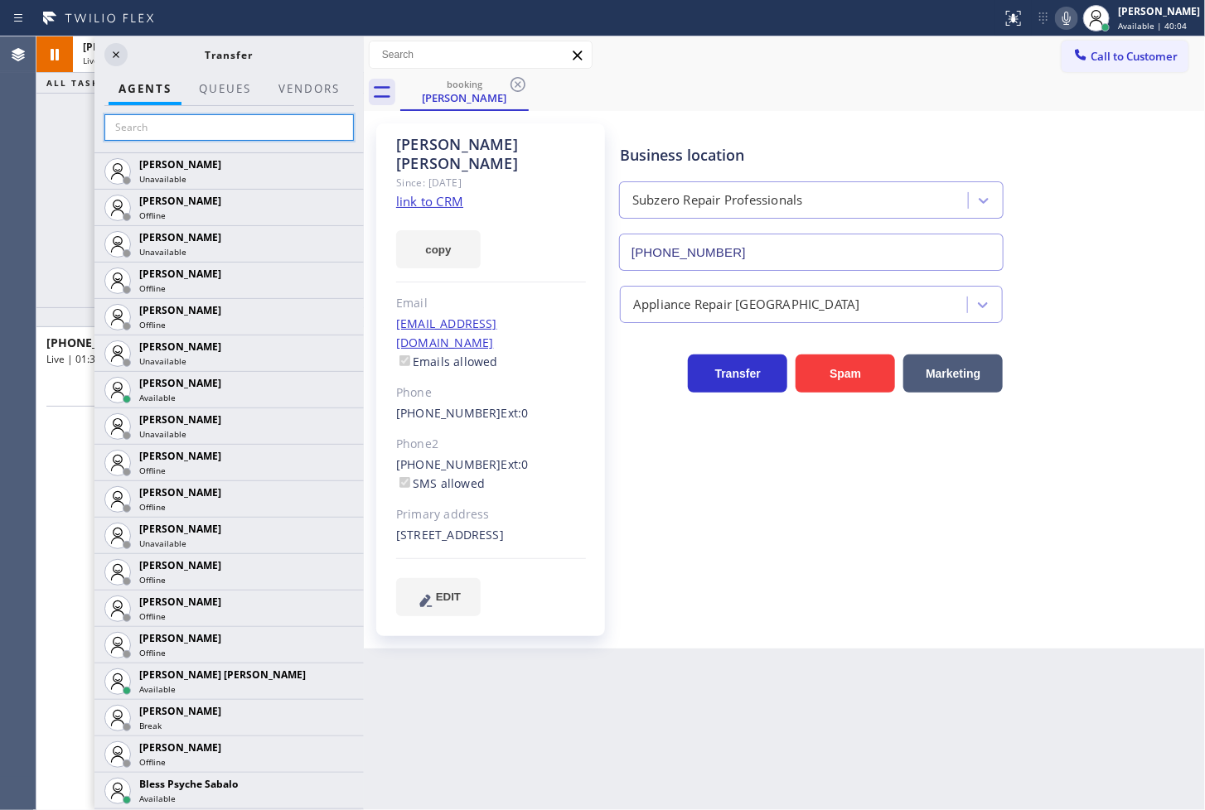
click at [148, 125] on input "text" at bounding box center [228, 127] width 249 height 27
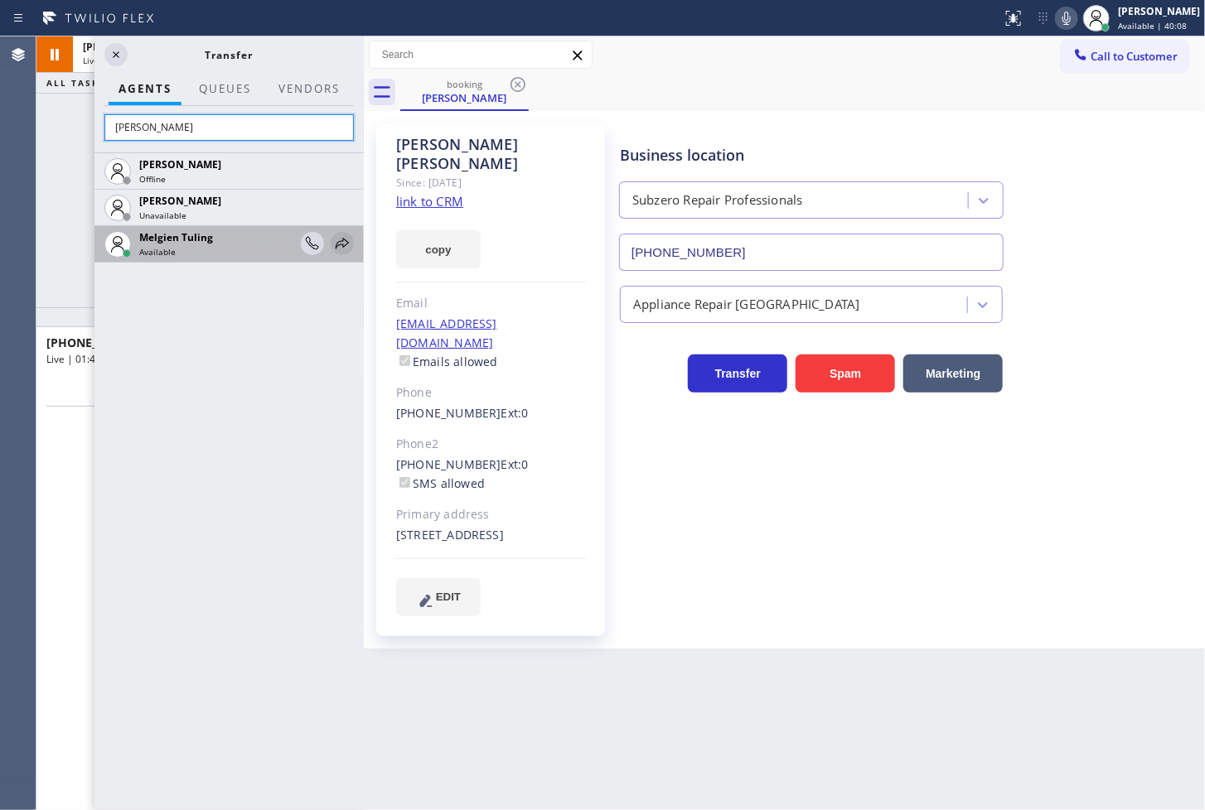
type input "mel"
click at [343, 242] on icon at bounding box center [342, 244] width 20 height 20
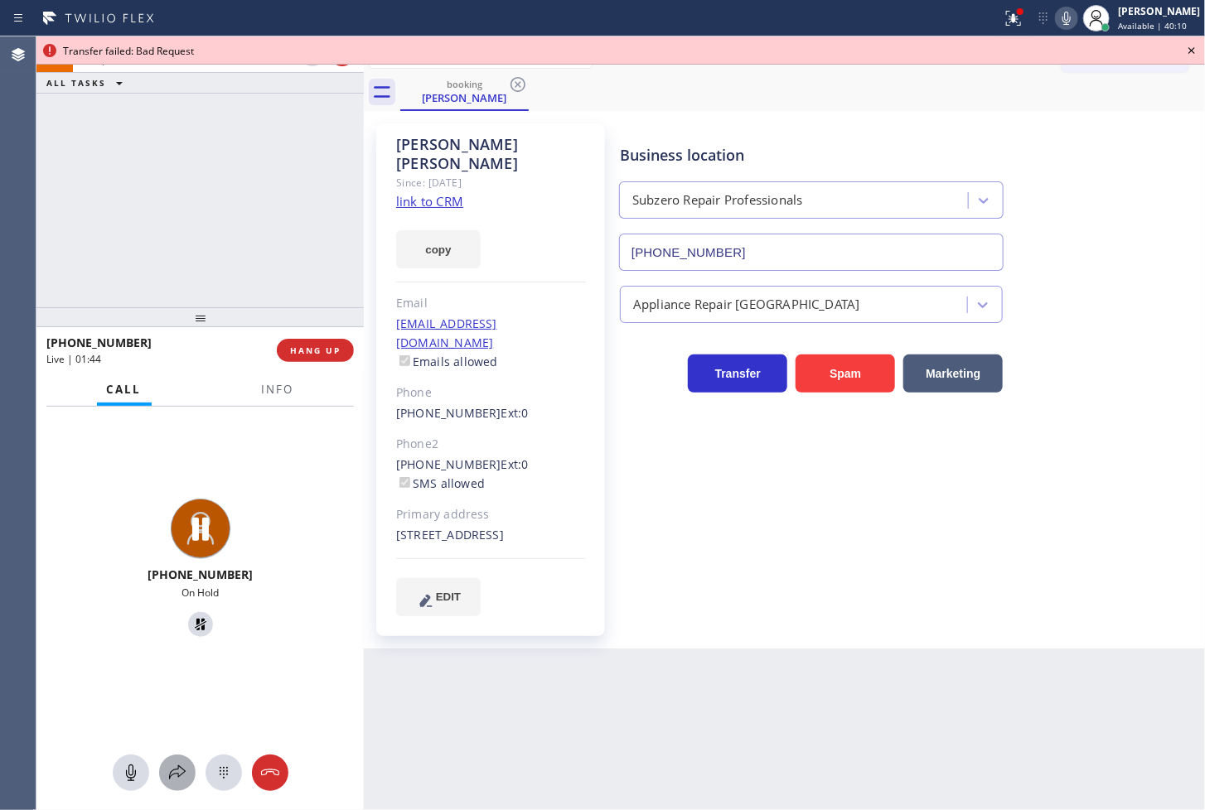
click at [169, 768] on icon at bounding box center [177, 773] width 20 height 20
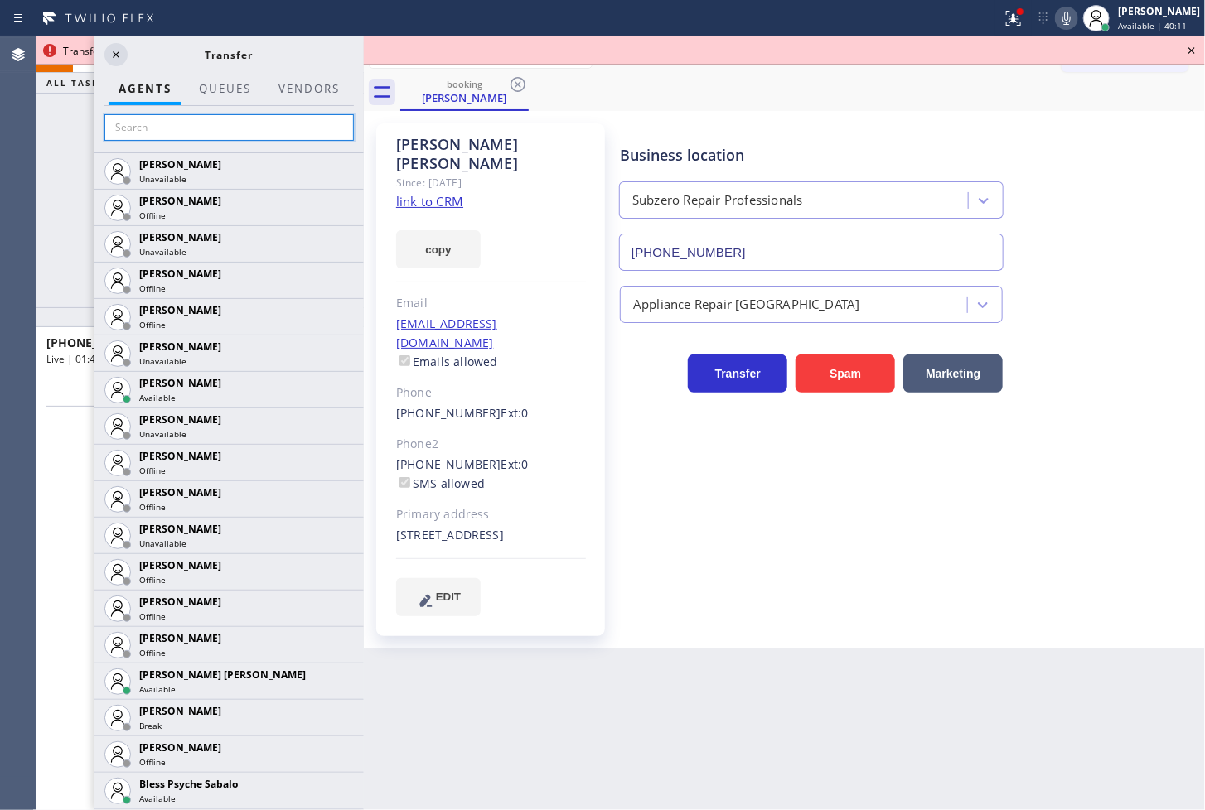
click at [158, 138] on input "text" at bounding box center [228, 127] width 249 height 27
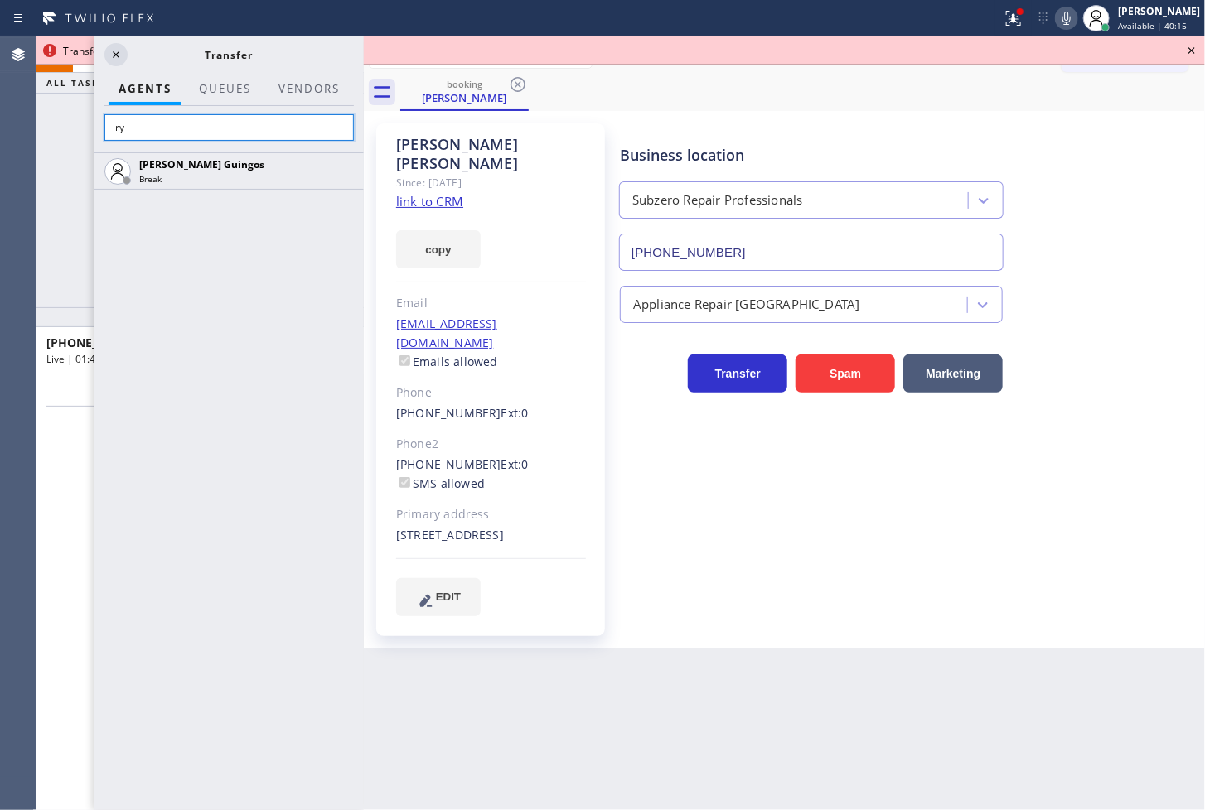
type input "r"
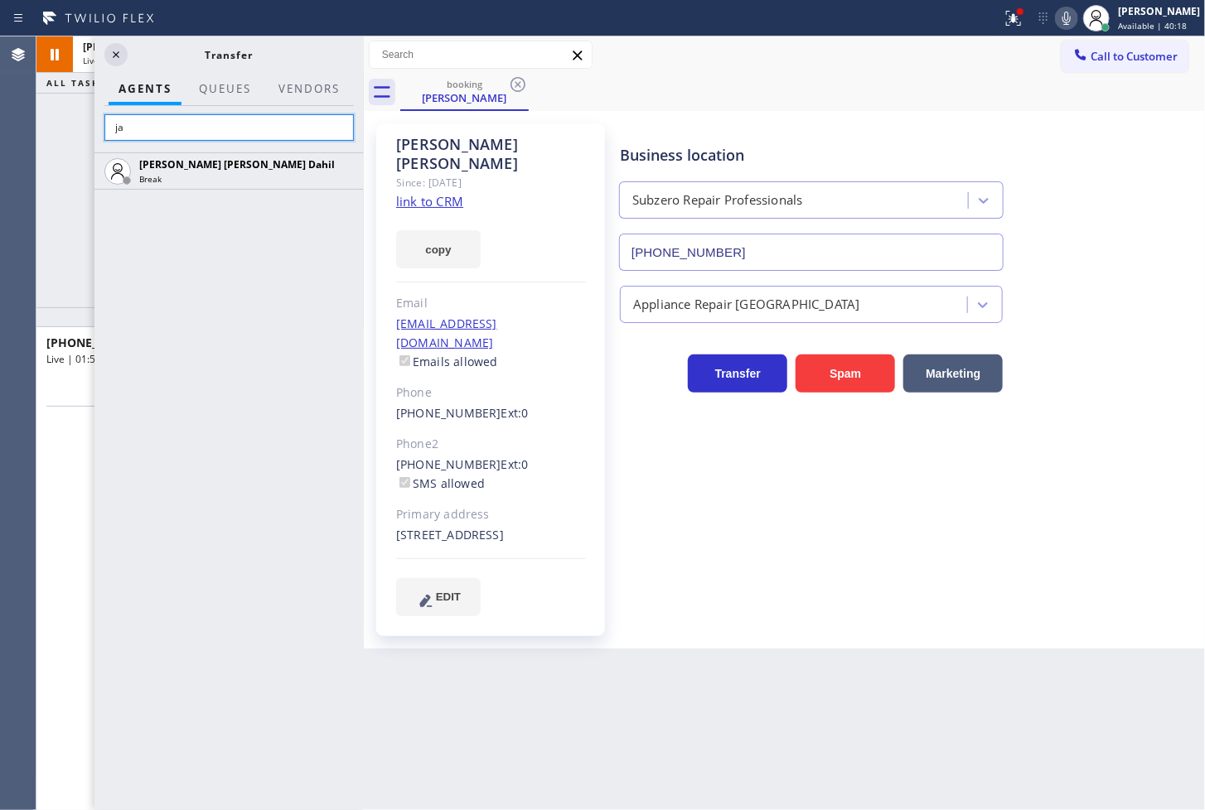
type input "j"
type input "m"
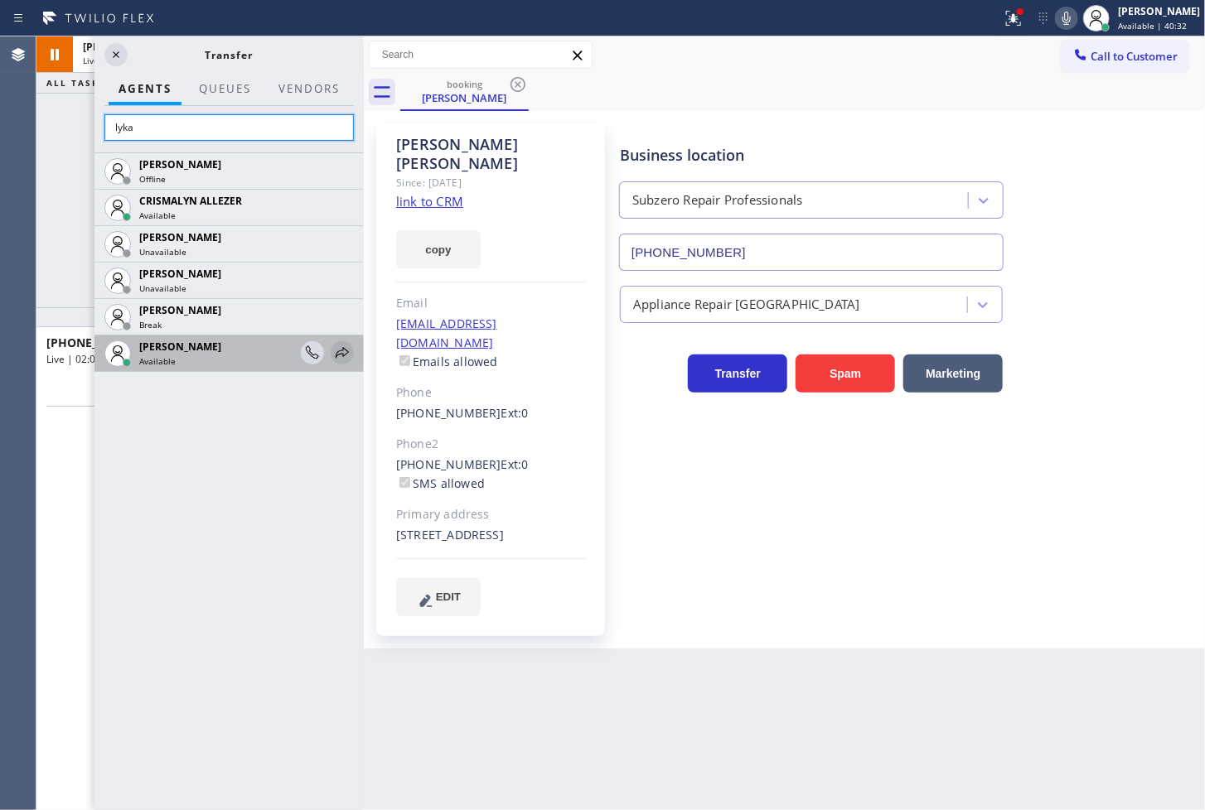
type input "lyka"
click at [341, 348] on icon at bounding box center [342, 353] width 20 height 20
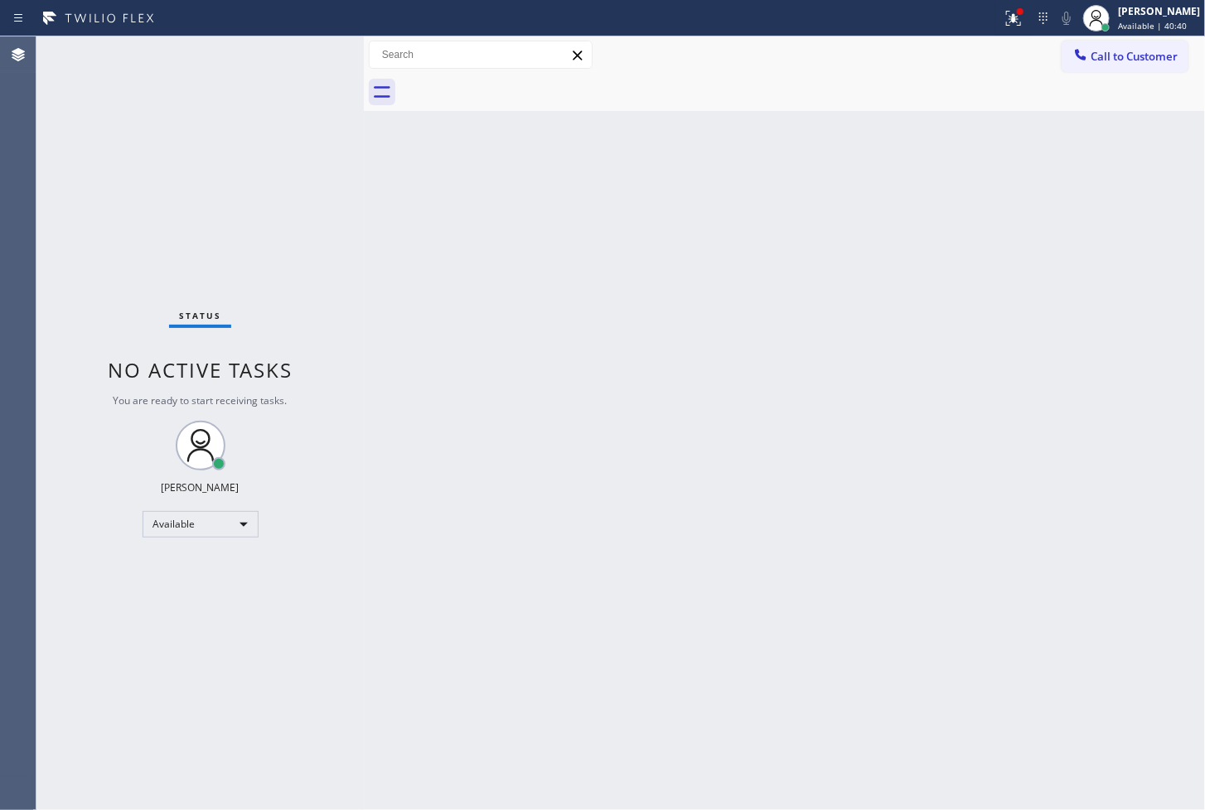
click at [305, 233] on div "Status No active tasks You are ready to start receiving tasks. [PERSON_NAME]" at bounding box center [199, 423] width 327 height 774
click at [1006, 19] on icon at bounding box center [1011, 17] width 10 height 12
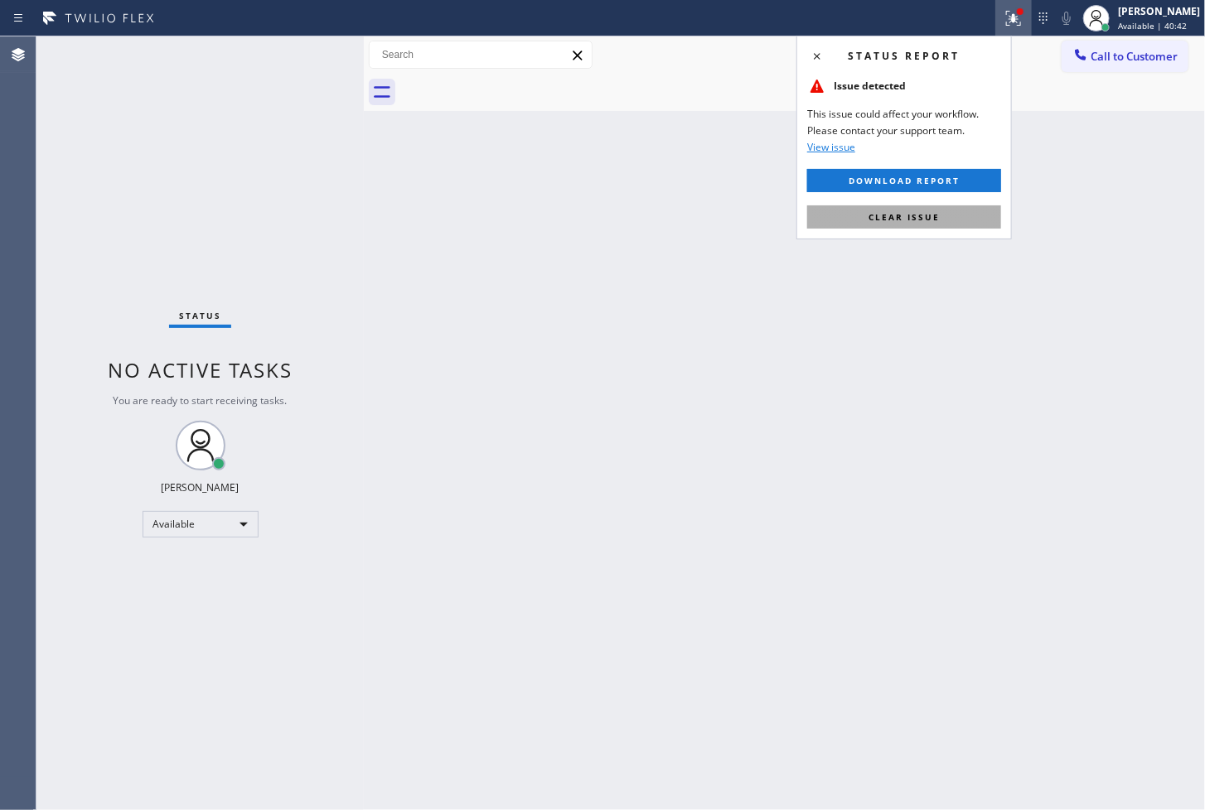
click at [897, 219] on span "Clear issue" at bounding box center [903, 217] width 71 height 12
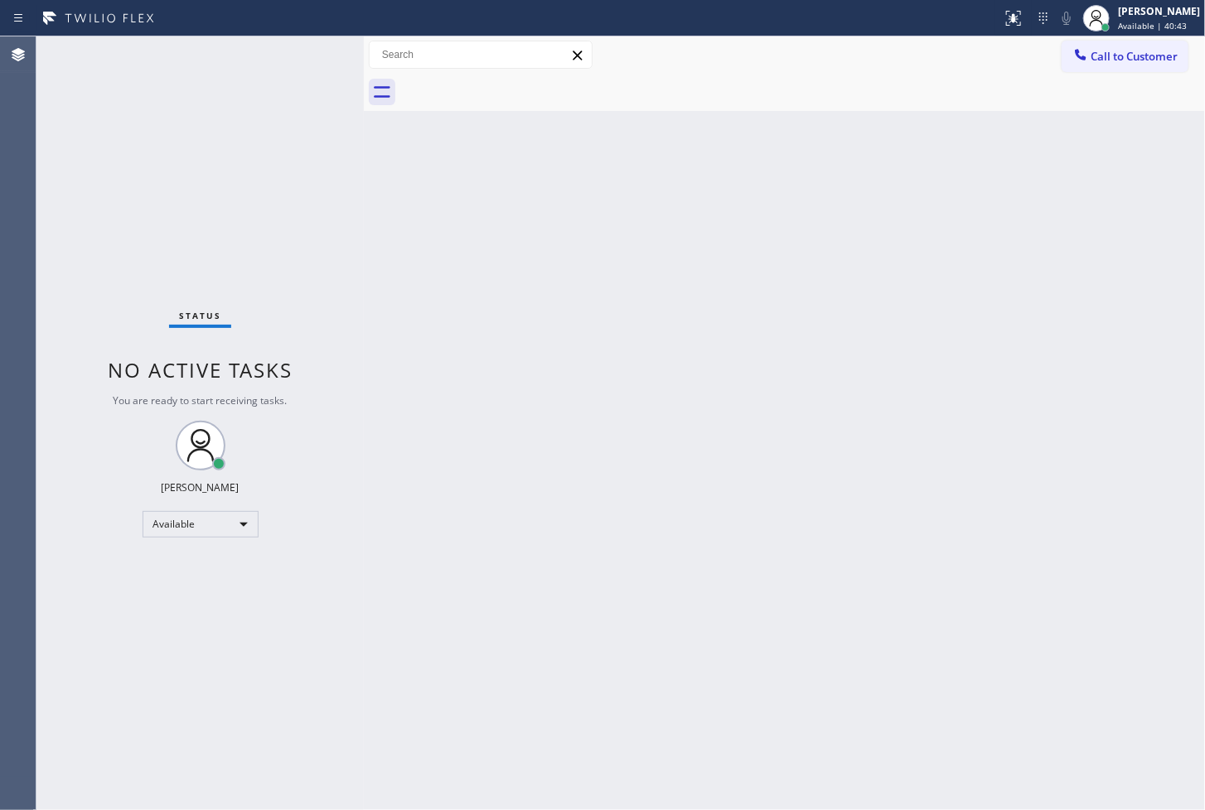
click at [660, 452] on div "Back to Dashboard Change Sender ID Customers Technicians Select a contact Outbo…" at bounding box center [784, 423] width 841 height 774
click at [94, 159] on div "Status No active tasks You are ready to start receiving tasks. [PERSON_NAME]" at bounding box center [199, 423] width 327 height 774
click at [131, 252] on div "Status No active tasks You are ready to start receiving tasks. [PERSON_NAME]" at bounding box center [199, 423] width 327 height 774
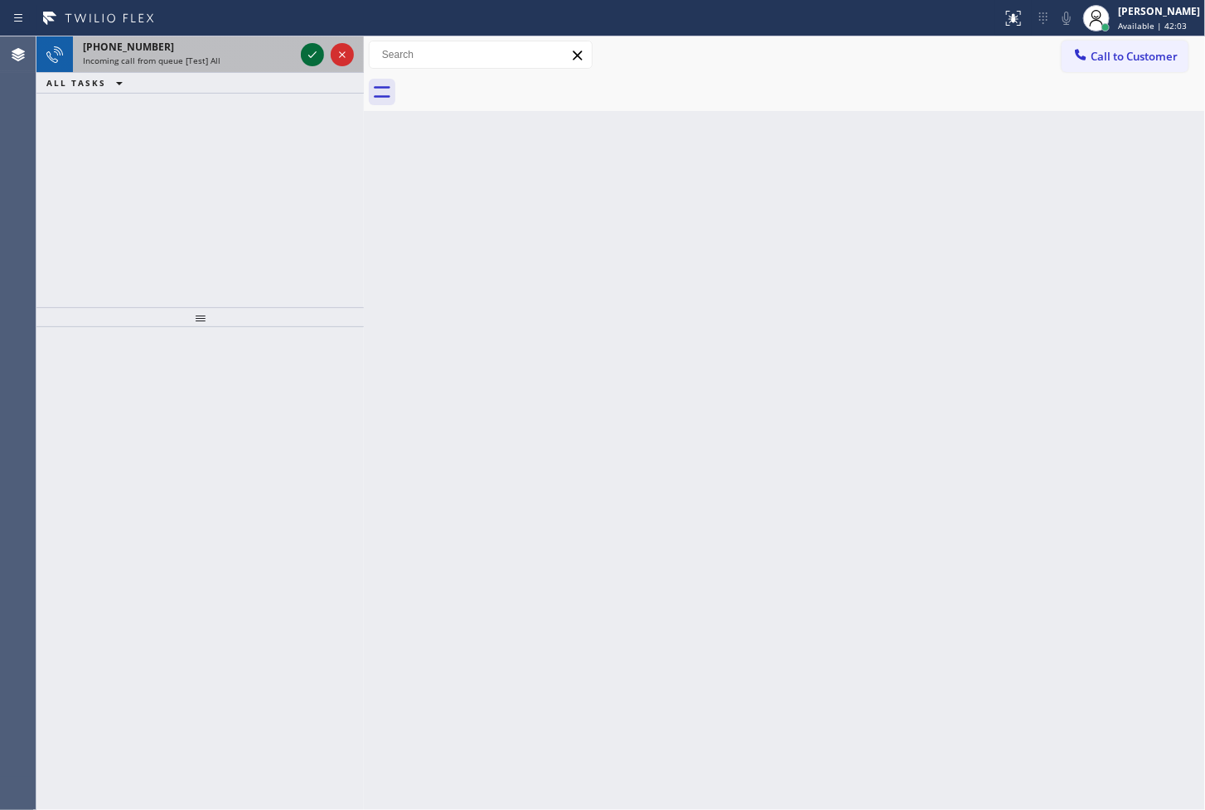
click at [310, 55] on icon at bounding box center [312, 55] width 20 height 20
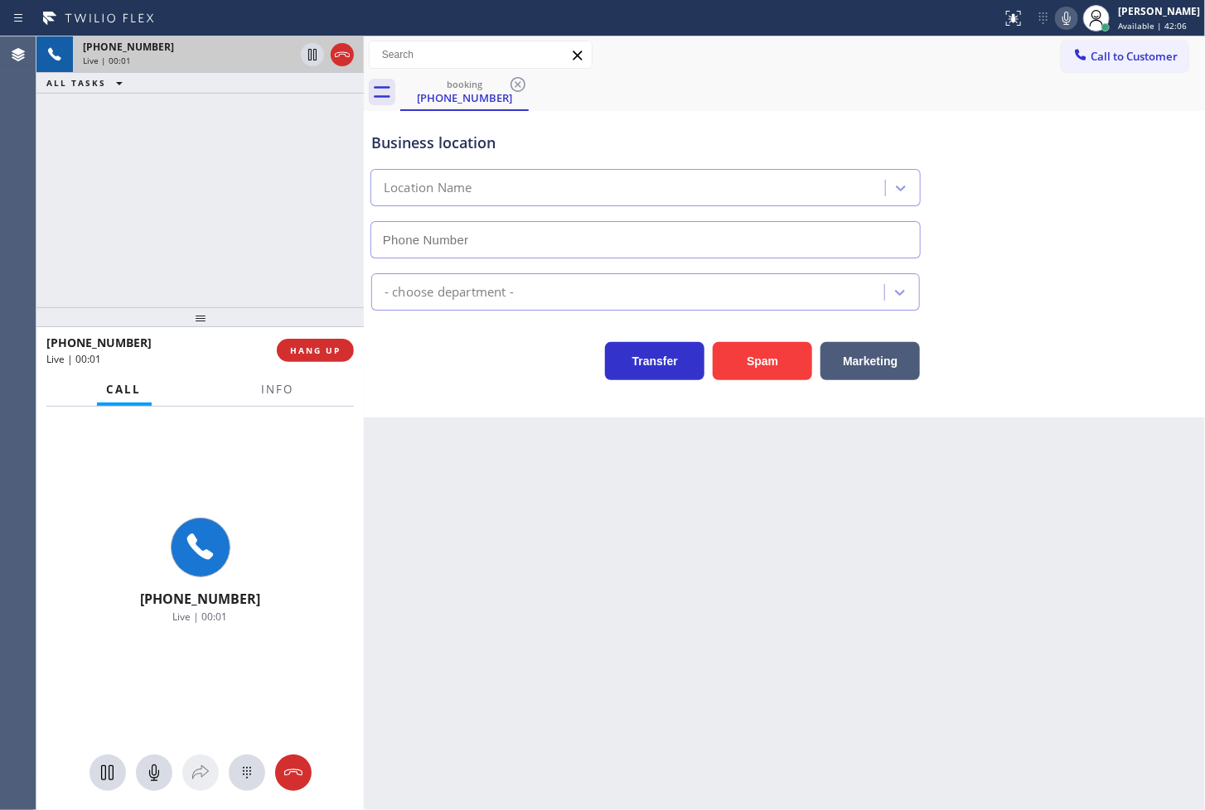
type input "(619) 345-5280"
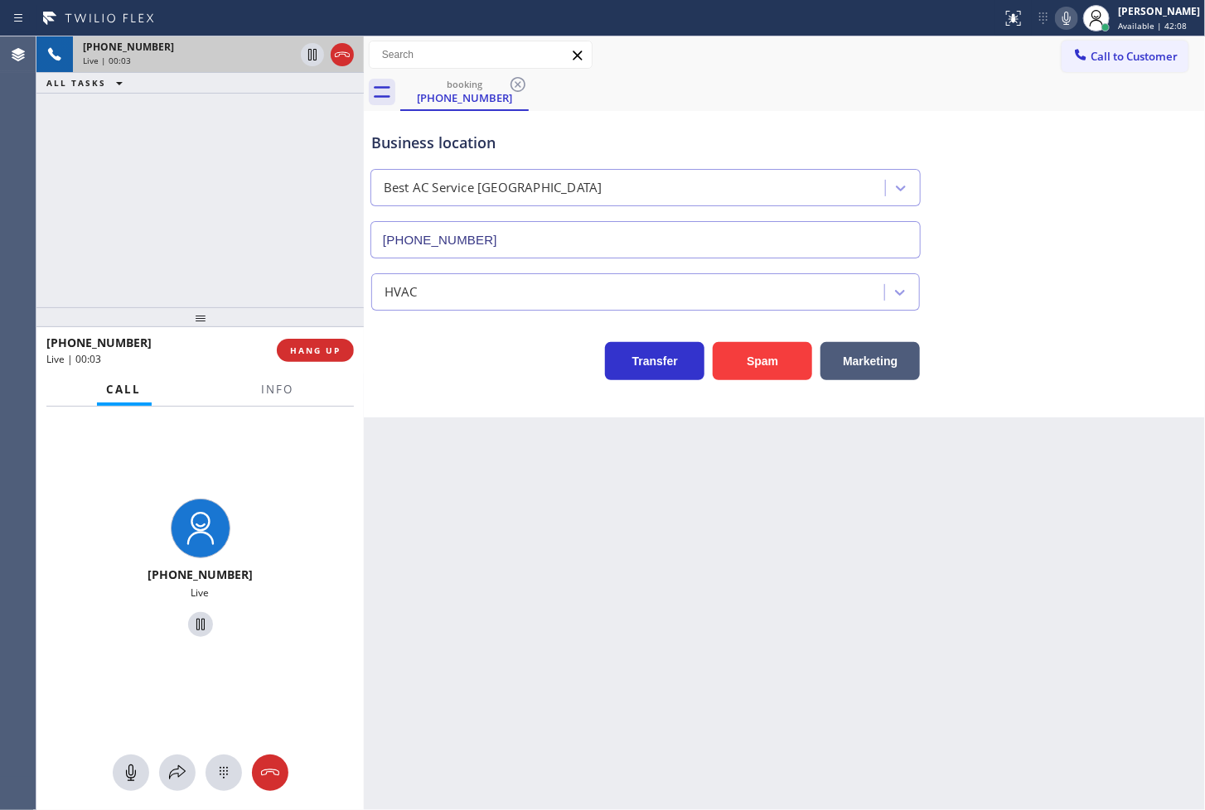
click at [433, 391] on div "Business location Best AC Service San Diego (619) 345-5280 HVAC Transfer Spam M…" at bounding box center [784, 264] width 841 height 307
click at [159, 299] on div "+18002155150 Live | 00:03 ALL TASKS ALL TASKS ACTIVE TASKS TASKS IN WRAP UP" at bounding box center [199, 171] width 327 height 271
click at [757, 362] on button "Spam" at bounding box center [762, 361] width 99 height 38
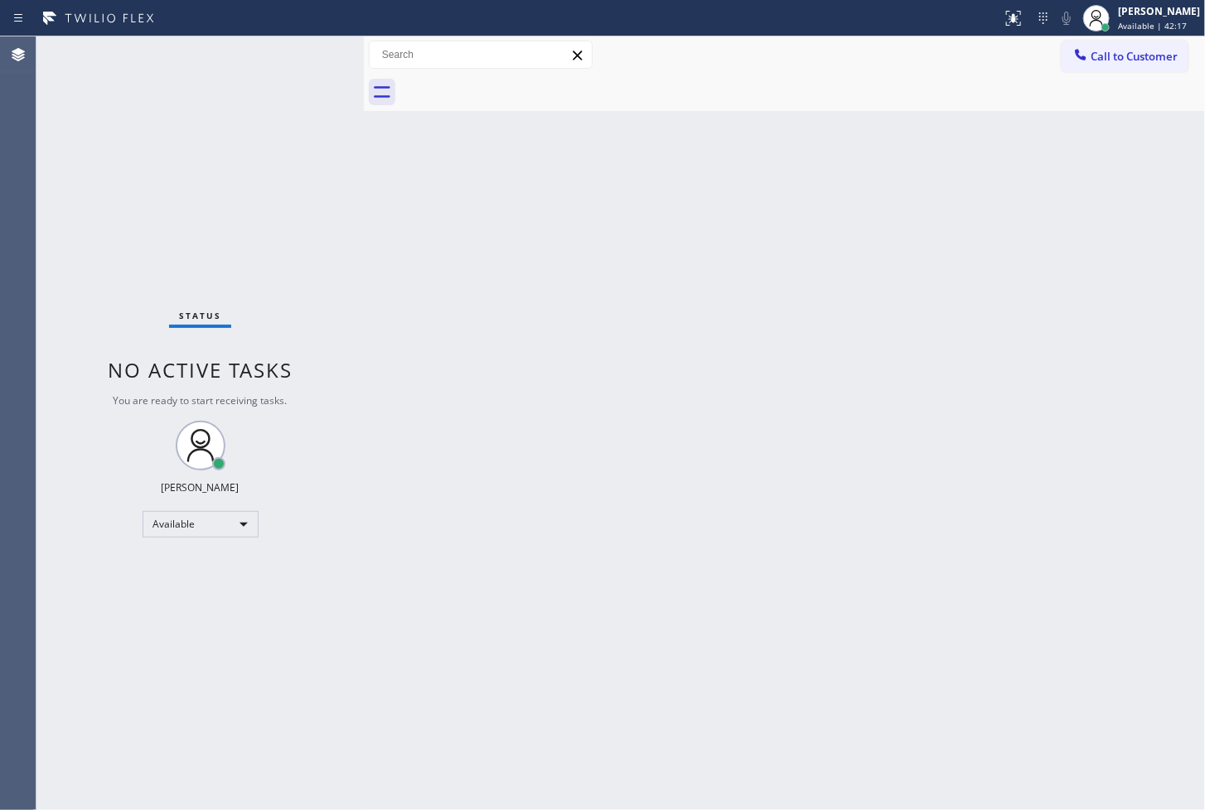
click at [232, 126] on div "Status No active tasks You are ready to start receiving tasks. [PERSON_NAME]" at bounding box center [199, 423] width 327 height 774
click at [300, 48] on div "Status No active tasks You are ready to start receiving tasks. [PERSON_NAME]" at bounding box center [199, 423] width 327 height 774
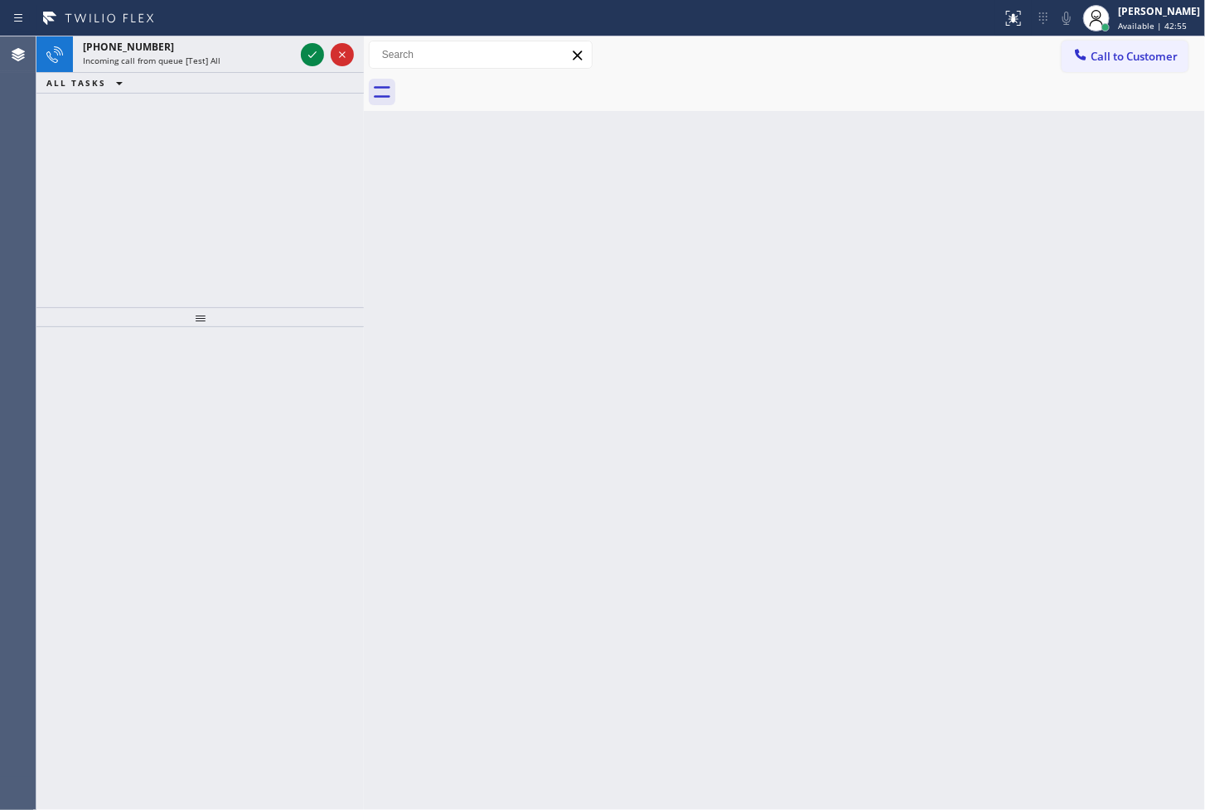
drag, startPoint x: 118, startPoint y: 172, endPoint x: 195, endPoint y: 135, distance: 85.6
click at [119, 172] on div "+18052549760 Incoming call from queue [Test] All ALL TASKS ALL TASKS ACTIVE TAS…" at bounding box center [199, 171] width 327 height 271
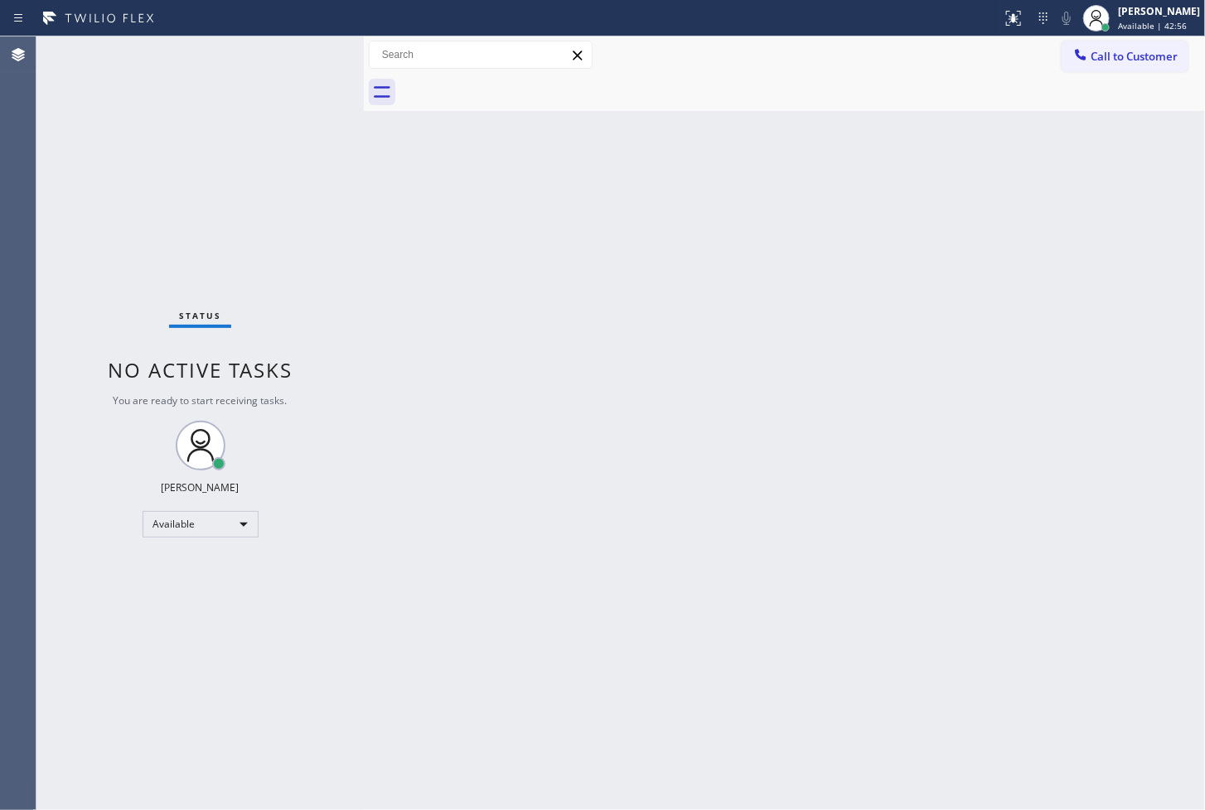
click at [316, 51] on div "Status No active tasks You are ready to start receiving tasks. [PERSON_NAME]" at bounding box center [199, 423] width 327 height 774
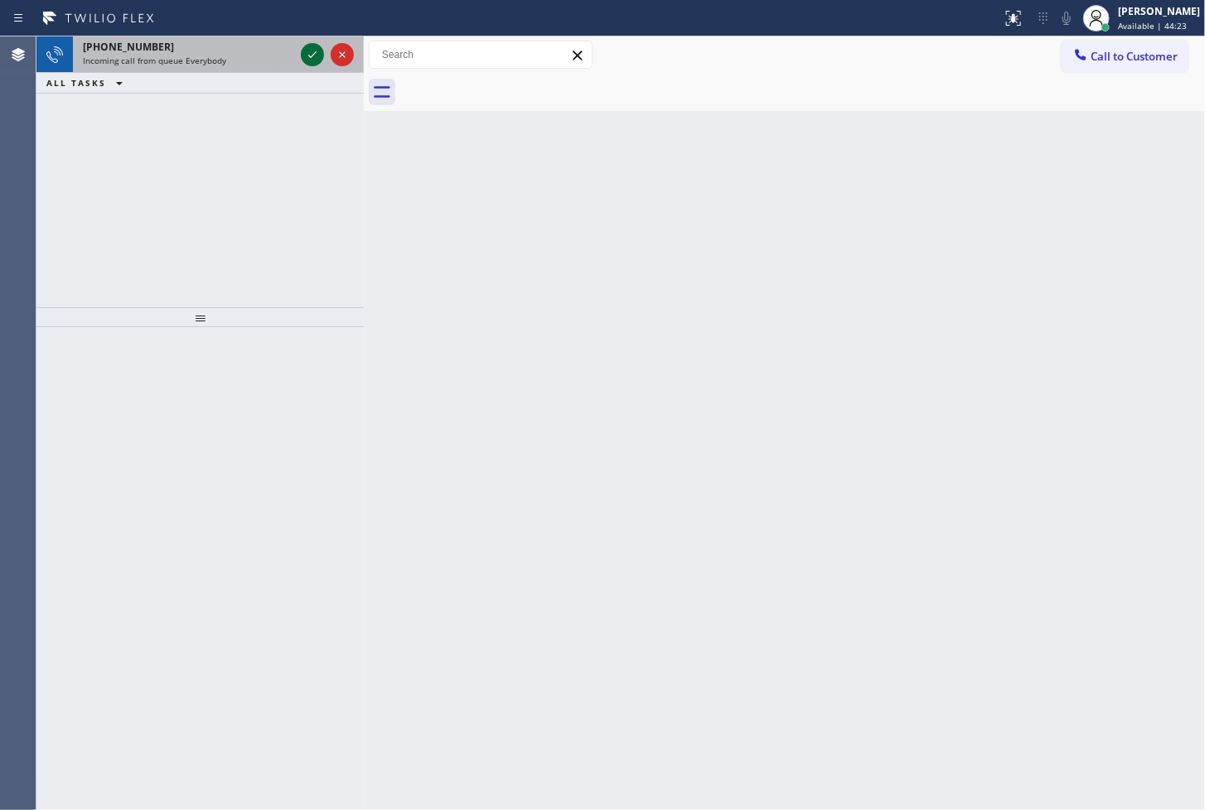
click at [308, 56] on icon at bounding box center [312, 55] width 20 height 20
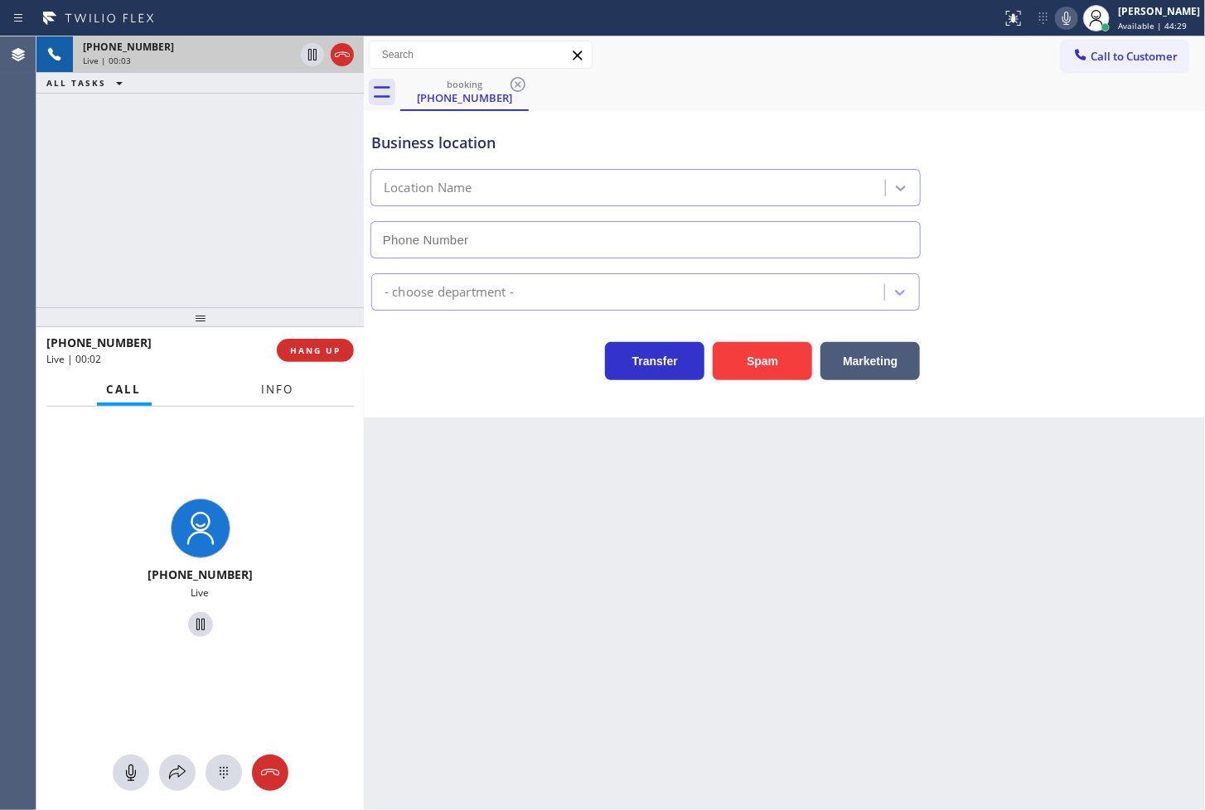
click at [274, 398] on button "Info" at bounding box center [278, 390] width 52 height 32
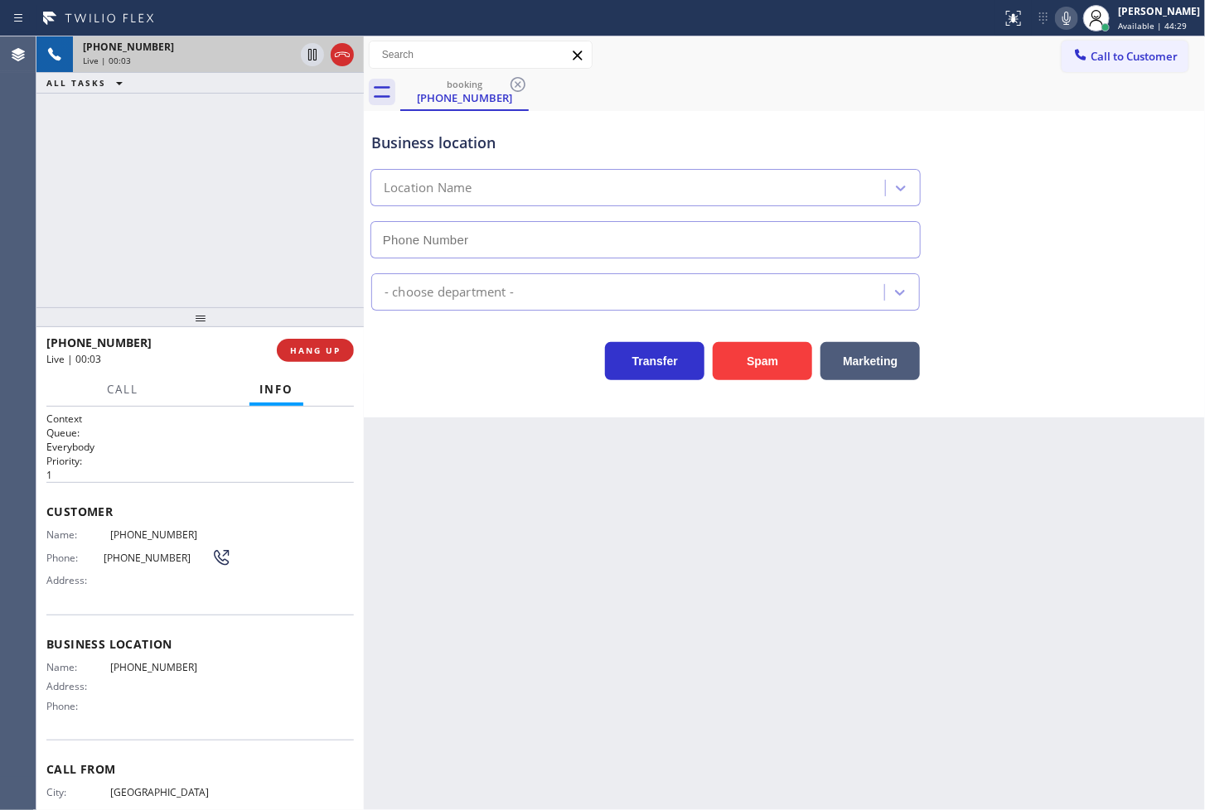
click at [464, 354] on div "Transfer Spam Marketing" at bounding box center [645, 357] width 555 height 46
click at [304, 278] on div "+19544790571 Live | 00:04 ALL TASKS ALL TASKS ACTIVE TASKS TASKS IN WRAP UP" at bounding box center [199, 171] width 327 height 271
click at [421, 370] on div "Transfer Spam Marketing" at bounding box center [645, 357] width 555 height 46
click at [214, 216] on div "+19544790571 Live | 00:05 ALL TASKS ALL TASKS ACTIVE TASKS TASKS IN WRAP UP" at bounding box center [199, 171] width 327 height 271
click at [459, 383] on div "Business location Location Name - choose department - Transfer Spam Marketing" at bounding box center [784, 264] width 841 height 307
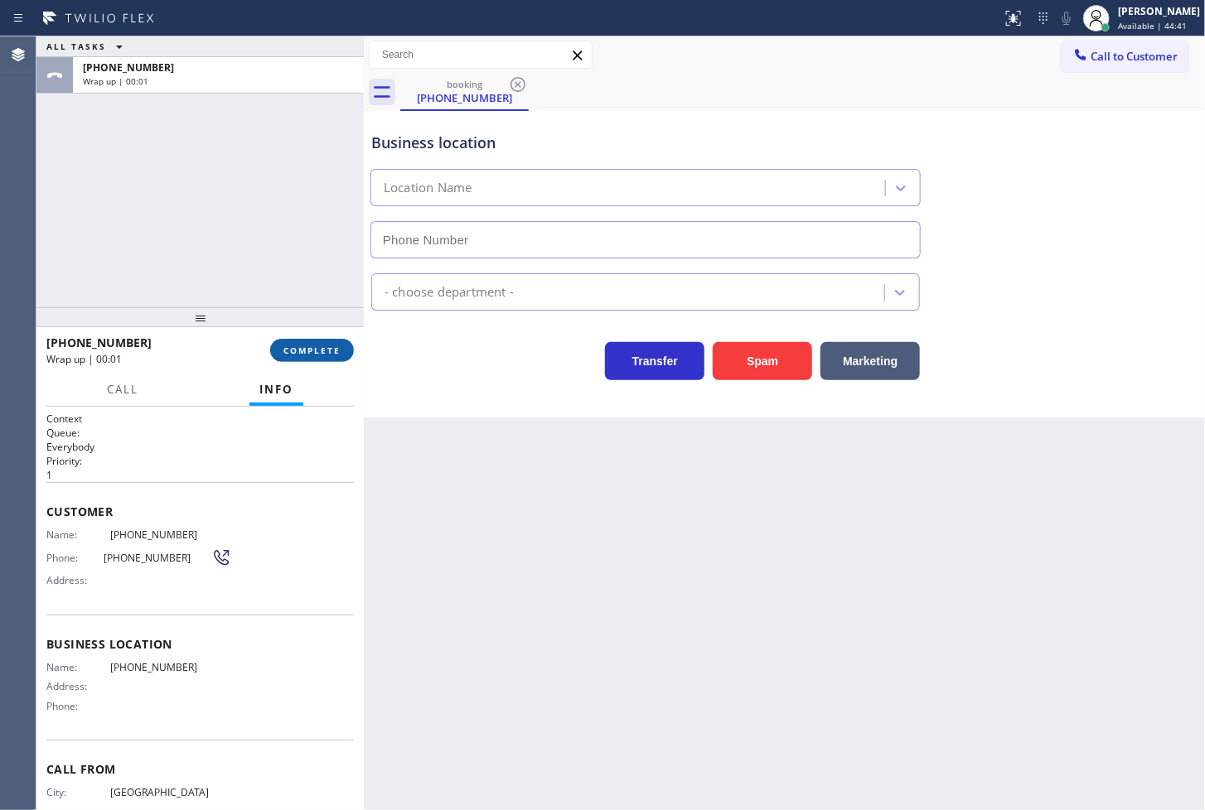
click at [300, 352] on span "COMPLETE" at bounding box center [311, 351] width 57 height 12
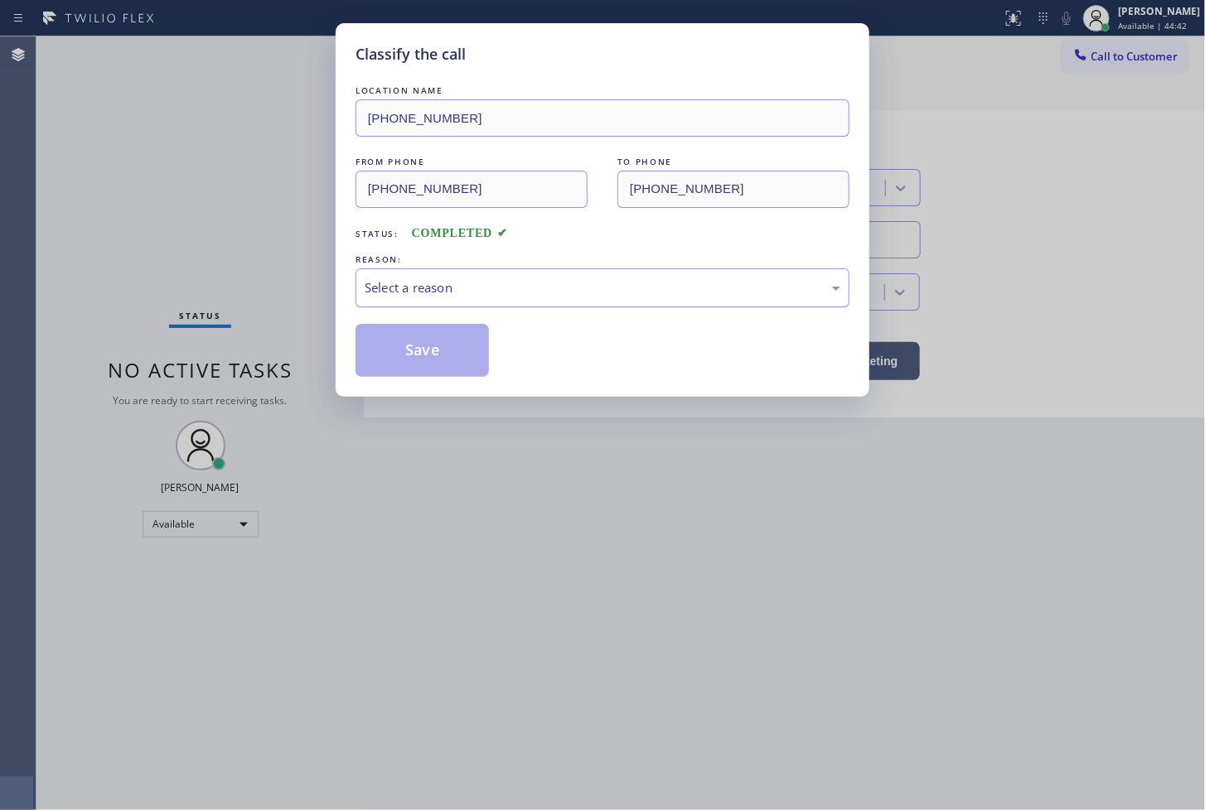
click at [416, 291] on div "Select a reason" at bounding box center [603, 287] width 476 height 19
click at [440, 353] on button "Save" at bounding box center [422, 350] width 133 height 53
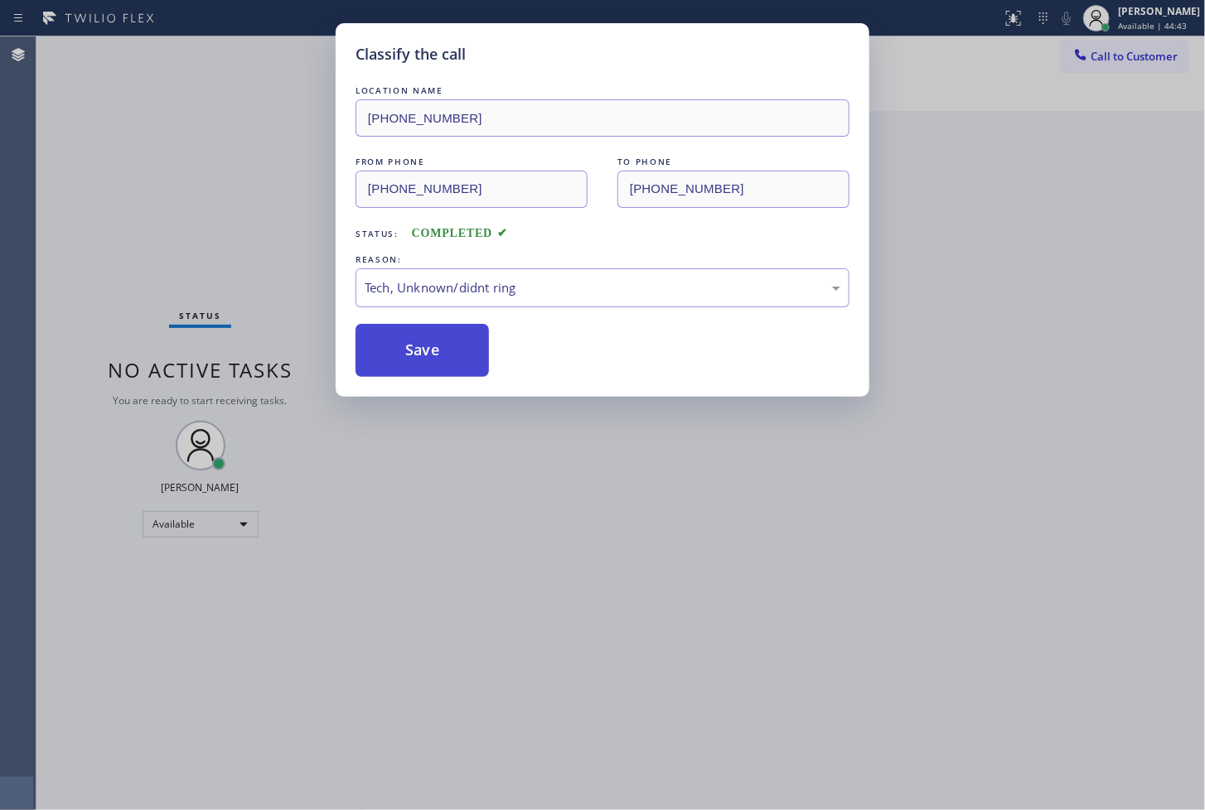
click at [440, 353] on button "Save" at bounding box center [422, 350] width 133 height 53
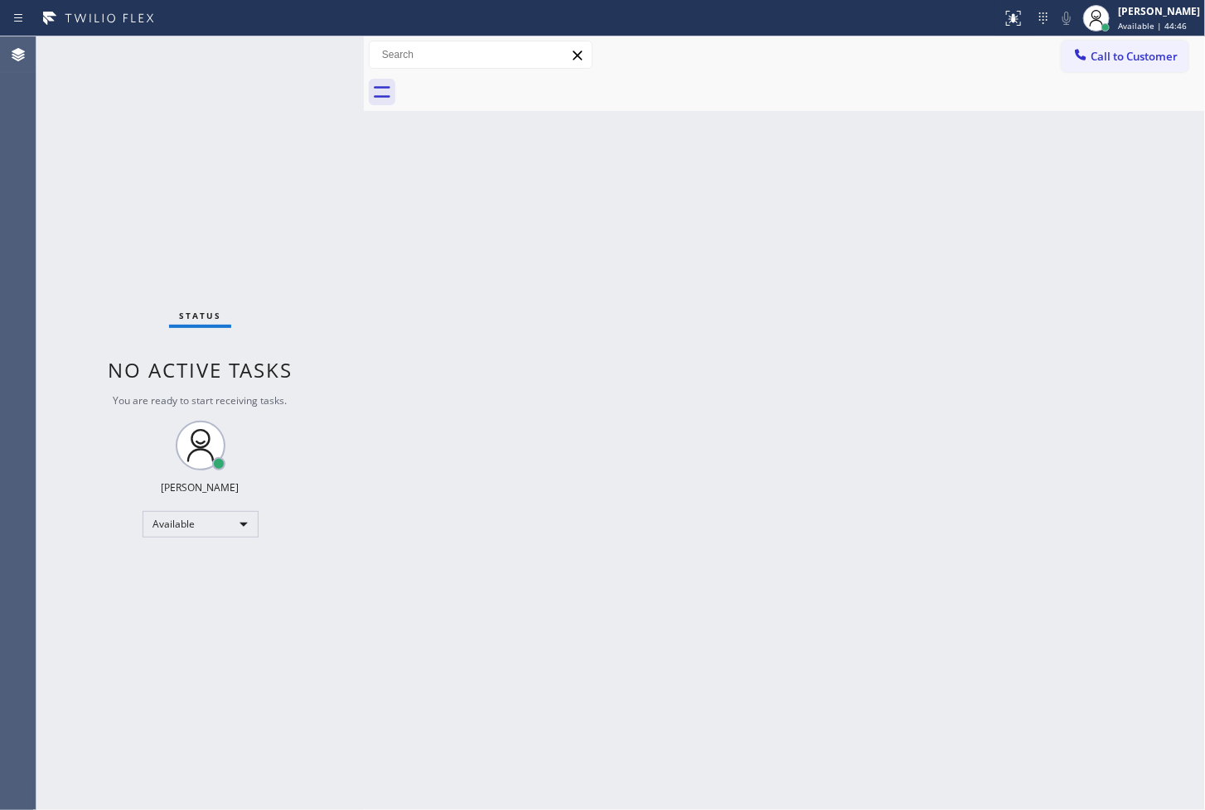
click at [296, 226] on div "Status No active tasks You are ready to start receiving tasks. [PERSON_NAME]" at bounding box center [199, 423] width 327 height 774
click at [307, 93] on div "Status No active tasks You are ready to start receiving tasks. [PERSON_NAME]" at bounding box center [199, 423] width 327 height 774
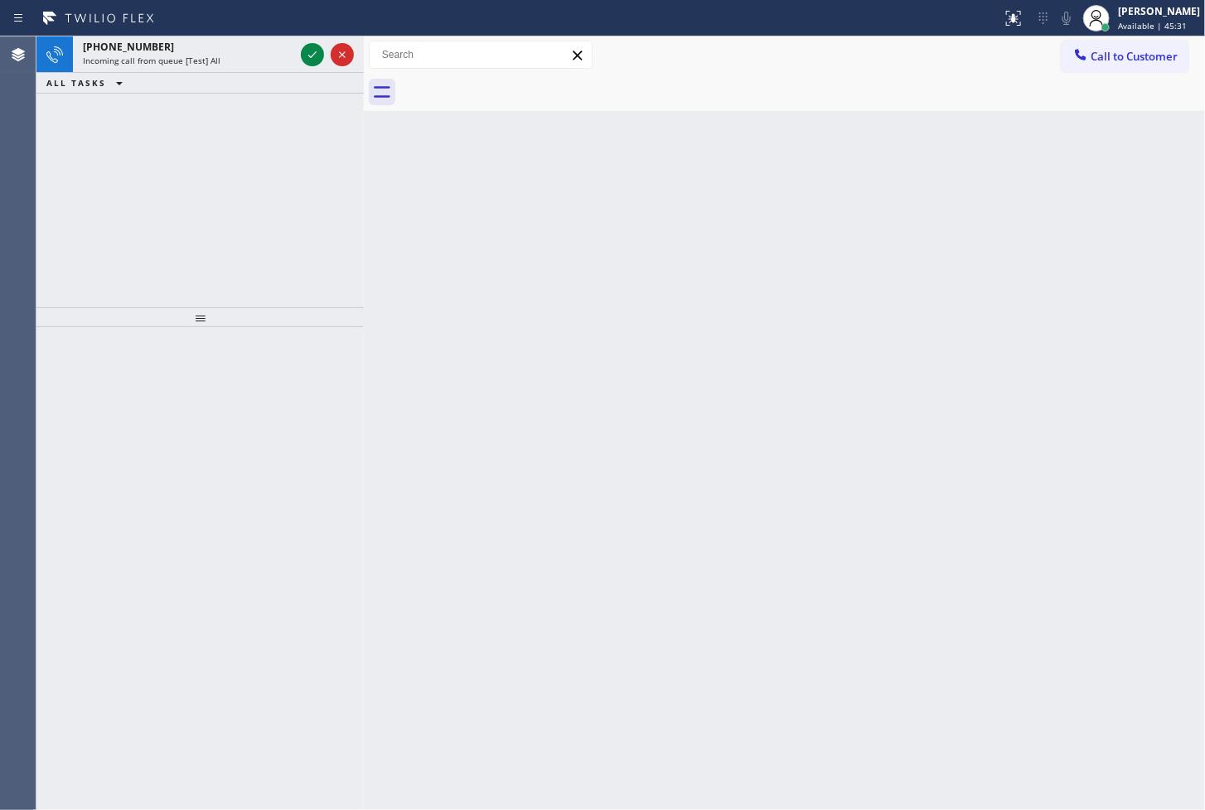
click at [307, 53] on icon at bounding box center [312, 55] width 20 height 20
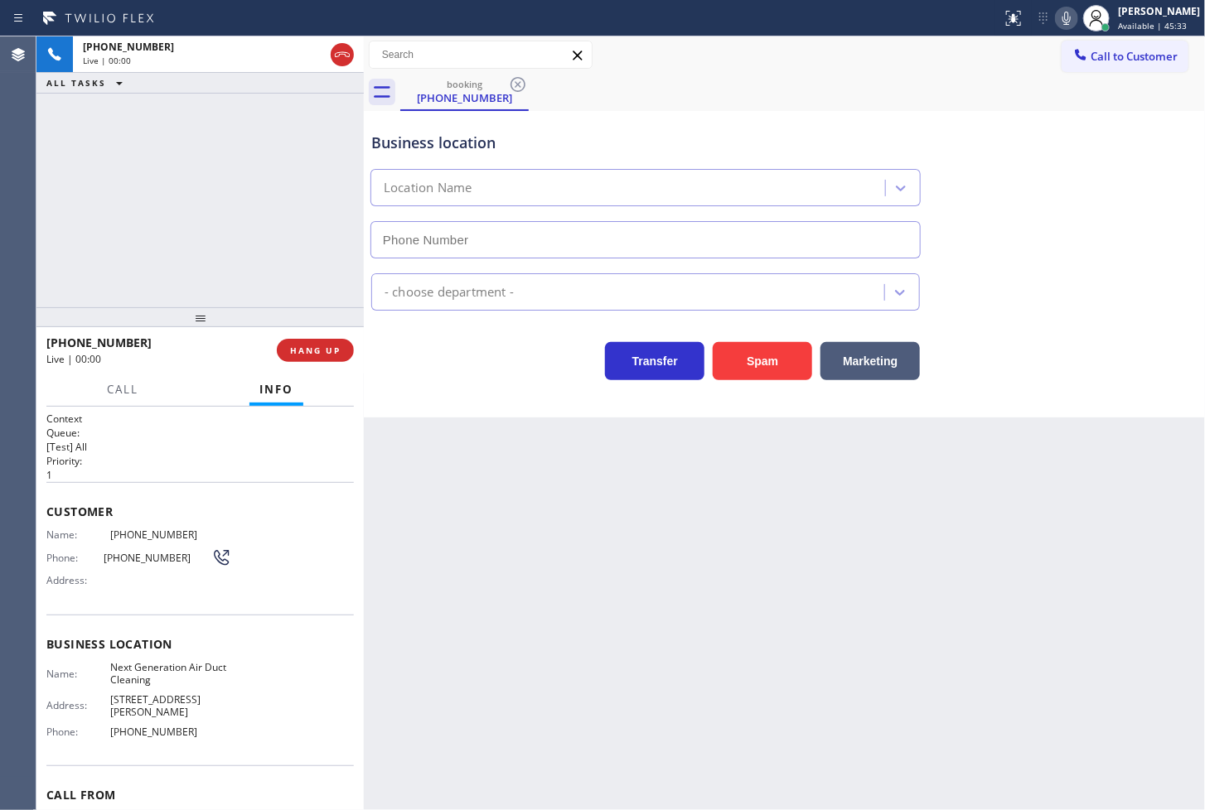
type input "(626) 377-4127"
drag, startPoint x: 473, startPoint y: 390, endPoint x: 220, endPoint y: 219, distance: 305.5
click at [472, 390] on div "Business location Next Generation Air Duct Cleaning (626) 377-4127 Air Duct Cle…" at bounding box center [784, 264] width 841 height 307
drag, startPoint x: 220, startPoint y: 216, endPoint x: 547, endPoint y: 152, distance: 332.7
click at [221, 215] on div "+18002155150 Live | 00:03 ALL TASKS ALL TASKS ACTIVE TASKS TASKS IN WRAP UP" at bounding box center [199, 171] width 327 height 271
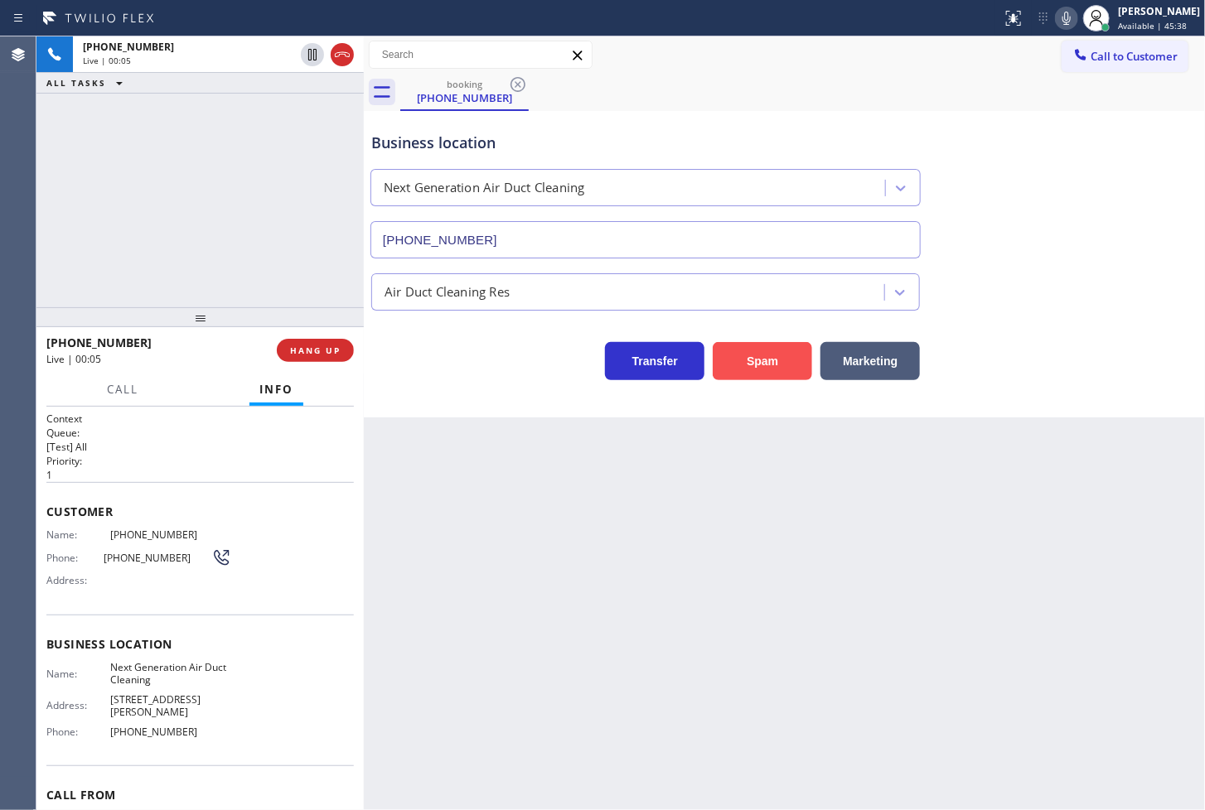
click at [749, 355] on button "Spam" at bounding box center [762, 361] width 99 height 38
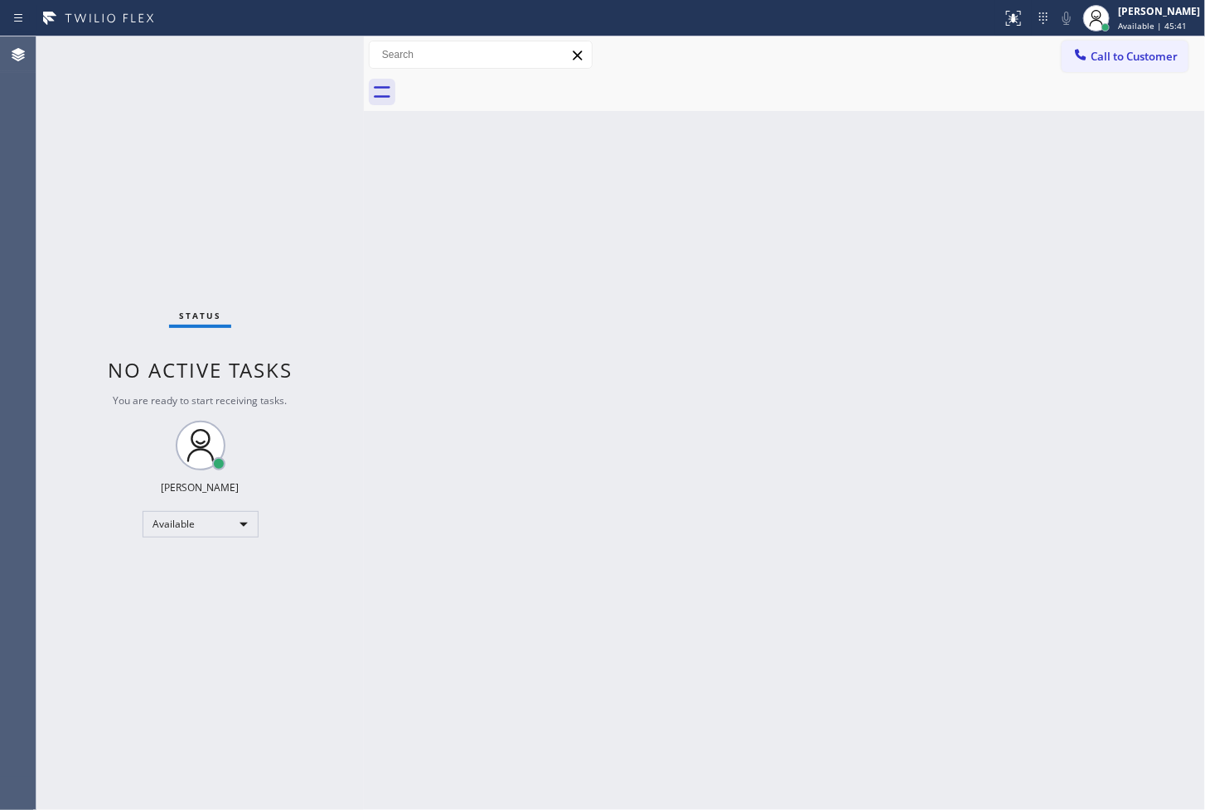
drag, startPoint x: 310, startPoint y: 128, endPoint x: 303, endPoint y: 85, distance: 42.8
click at [310, 128] on div "Status No active tasks You are ready to start receiving tasks. [PERSON_NAME]" at bounding box center [199, 423] width 327 height 774
click at [302, 51] on div "Status No active tasks You are ready to start receiving tasks. [PERSON_NAME]" at bounding box center [199, 423] width 327 height 774
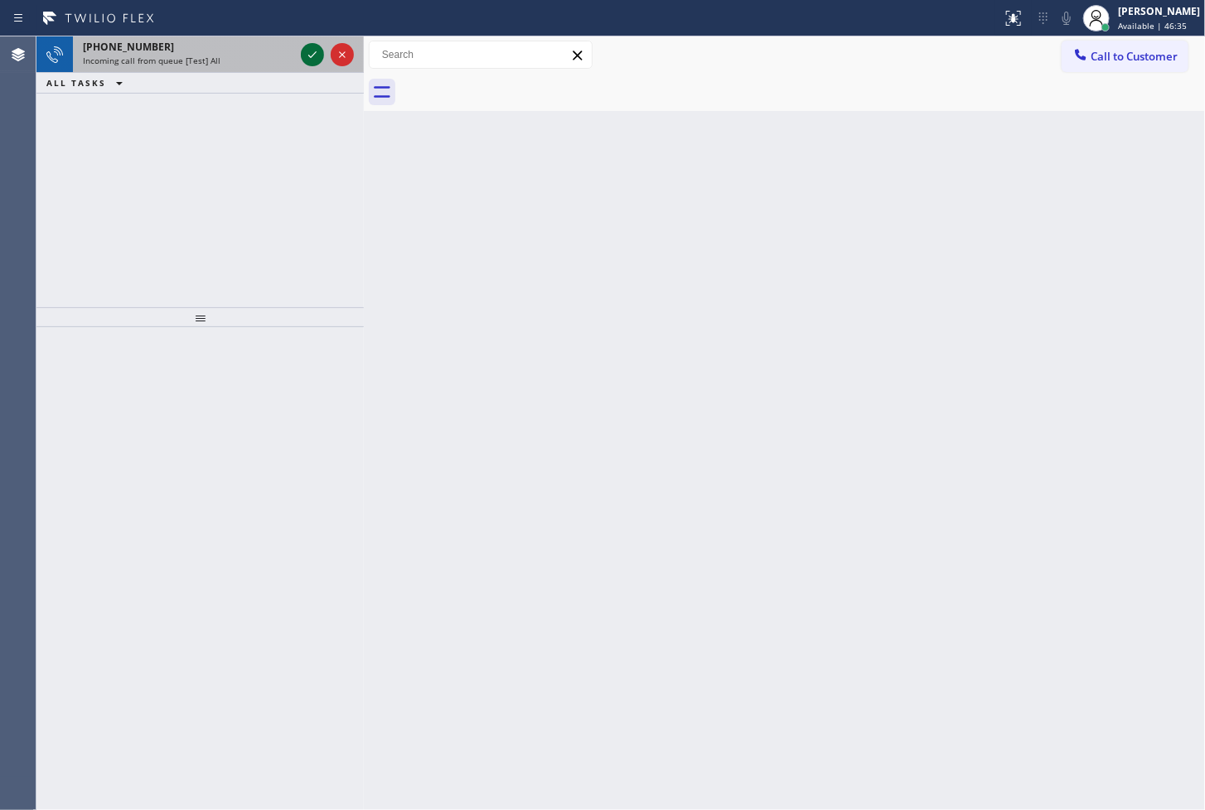
click at [310, 55] on icon at bounding box center [312, 55] width 20 height 20
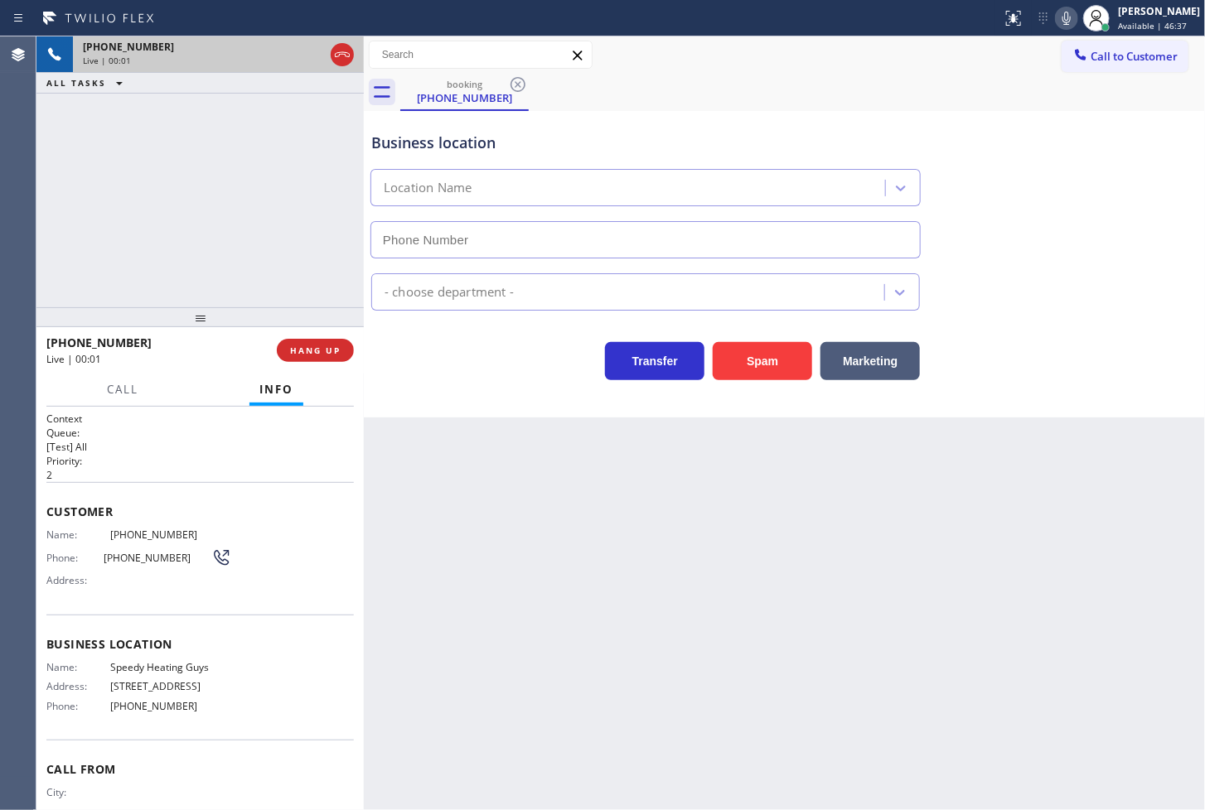
type input "(949) 647-4293"
click at [516, 464] on div "Back to Dashboard Change Sender ID Customers Technicians Select a contact Outbo…" at bounding box center [784, 423] width 841 height 774
click at [151, 245] on div "+18002155150 Live | 00:03 ALL TASKS ALL TASKS ACTIVE TASKS TASKS IN WRAP UP" at bounding box center [199, 171] width 327 height 271
click at [769, 370] on button "Spam" at bounding box center [762, 361] width 99 height 38
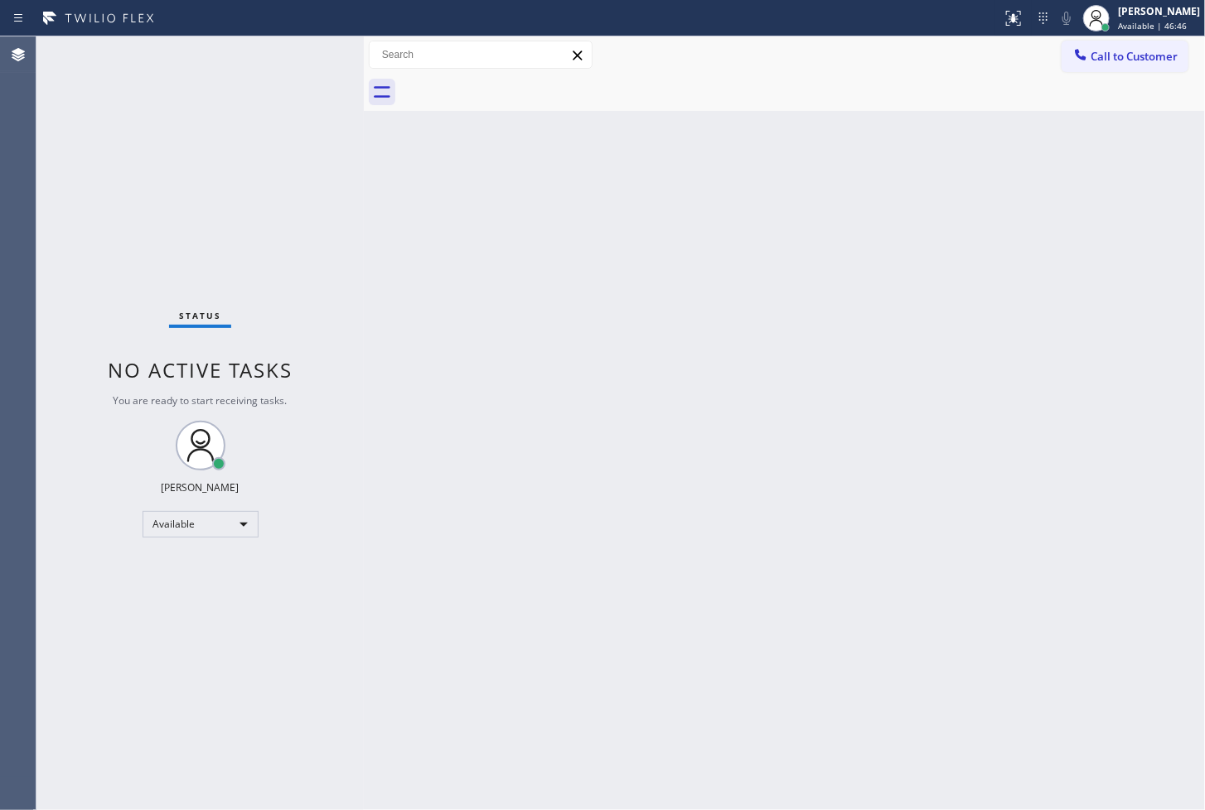
click at [326, 97] on div "Status No active tasks You are ready to start receiving tasks. [PERSON_NAME]" at bounding box center [199, 423] width 327 height 774
click at [299, 53] on div "Status No active tasks You are ready to start receiving tasks. [PERSON_NAME]" at bounding box center [199, 423] width 327 height 774
drag, startPoint x: 156, startPoint y: 157, endPoint x: 163, endPoint y: 147, distance: 13.1
click at [157, 157] on div "Status No active tasks You are ready to start receiving tasks. [PERSON_NAME]" at bounding box center [199, 423] width 327 height 774
click at [230, 101] on div "Status No active tasks You are ready to start receiving tasks. [PERSON_NAME]" at bounding box center [199, 423] width 327 height 774
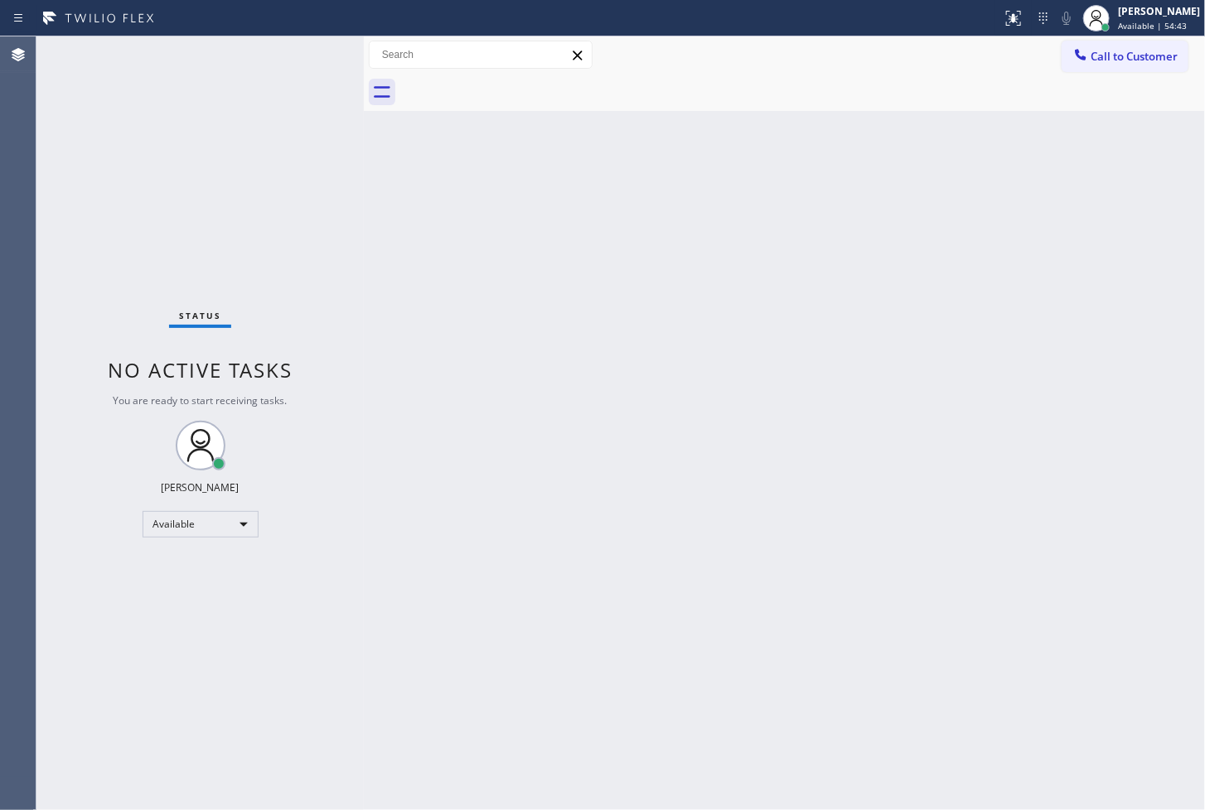
drag, startPoint x: 251, startPoint y: 94, endPoint x: 421, endPoint y: 385, distance: 336.1
click at [565, 333] on div "Back to Dashboard Change Sender ID Customers Technicians Select a contact Outbo…" at bounding box center [784, 423] width 841 height 774
click at [245, 527] on div "Available" at bounding box center [201, 524] width 116 height 27
click at [204, 613] on li "Break" at bounding box center [199, 609] width 113 height 20
drag, startPoint x: 86, startPoint y: 611, endPoint x: 133, endPoint y: 568, distance: 63.3
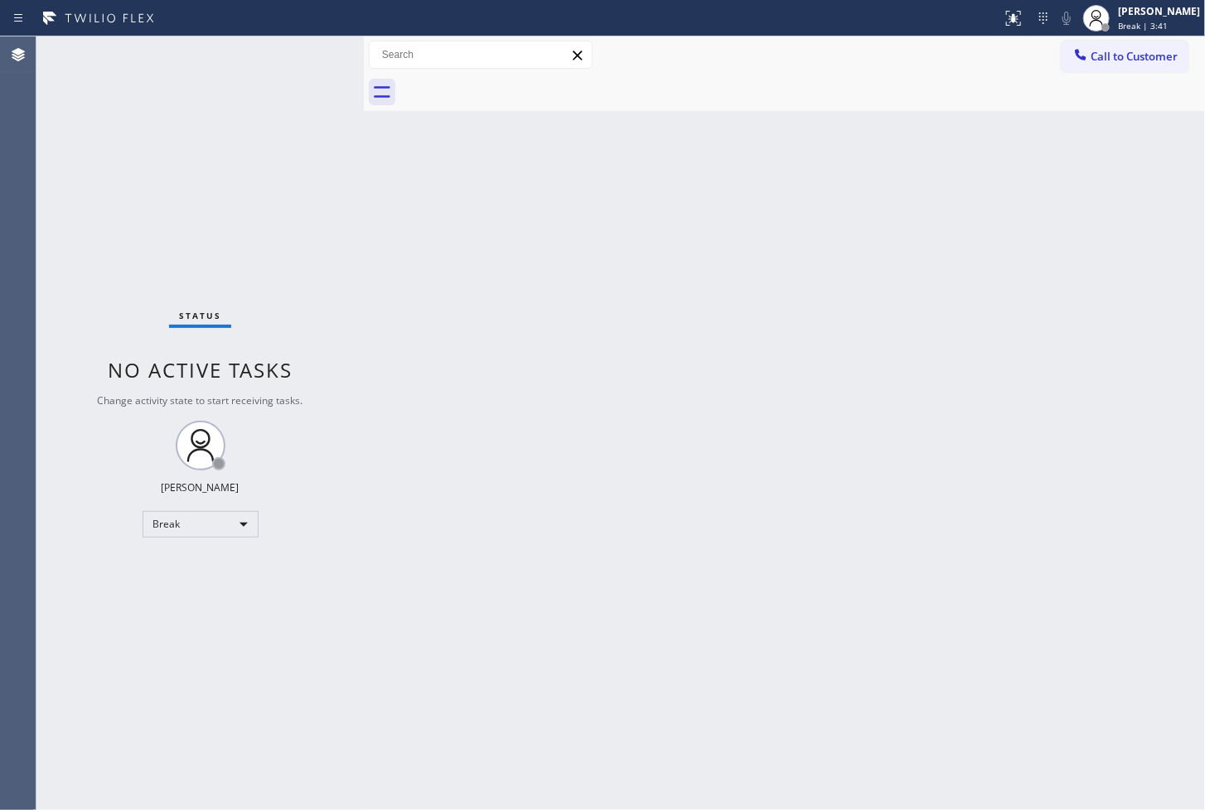
click at [87, 611] on div "Status No active tasks Change activity state to start receiving tasks. [PERSON_…" at bounding box center [199, 423] width 327 height 774
click at [230, 524] on div "Break" at bounding box center [201, 524] width 116 height 27
click at [214, 559] on li "Available" at bounding box center [199, 568] width 113 height 20
click at [473, 376] on div "Back to Dashboard Change Sender ID Customers Technicians Select a contact Outbo…" at bounding box center [784, 423] width 841 height 774
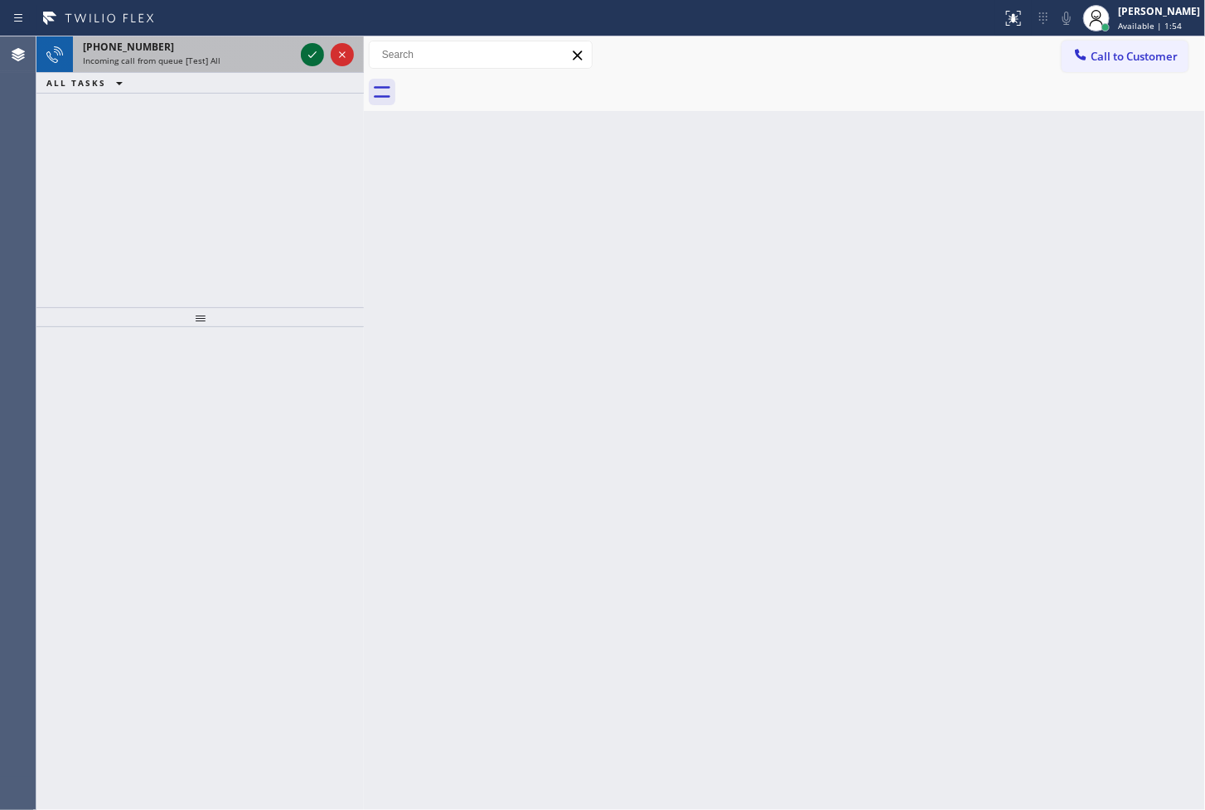
click at [307, 58] on icon at bounding box center [312, 55] width 20 height 20
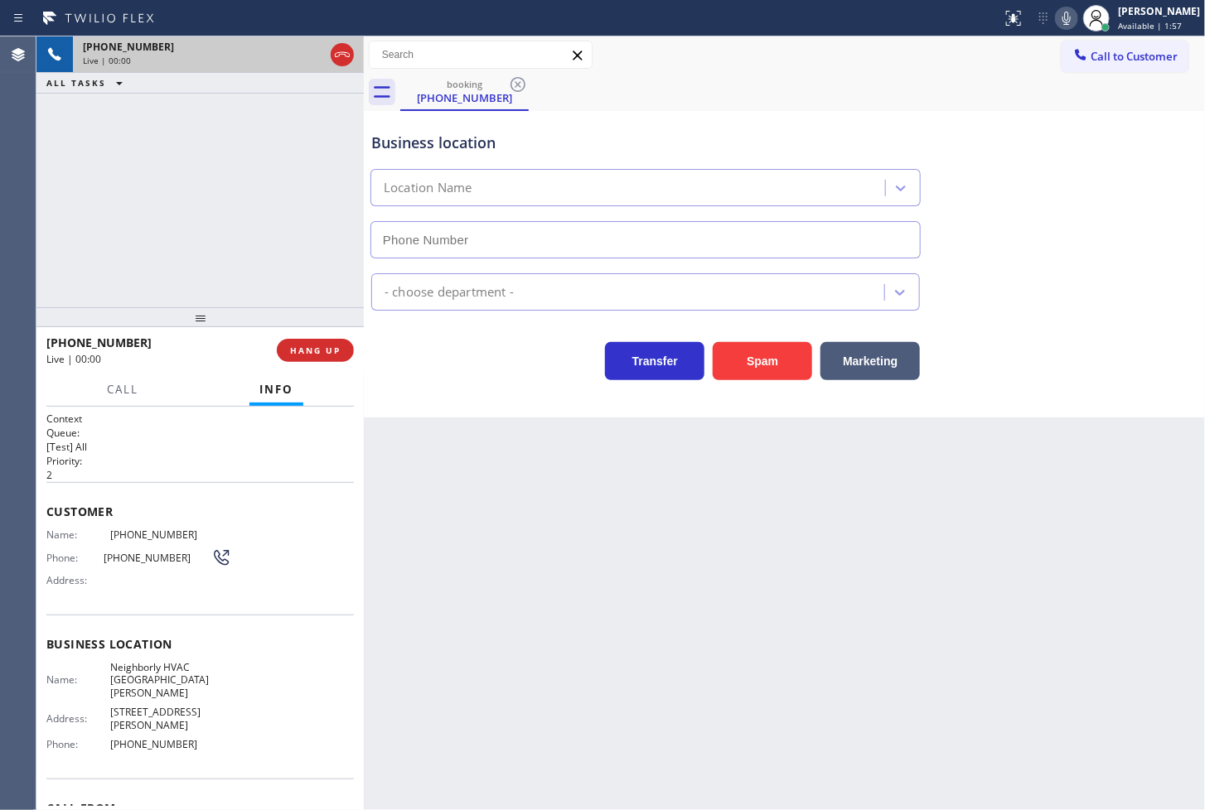
type input "(650) 665-5296"
click at [404, 383] on div "Business location Neighborly HVAC Santa Clara (650) 665-5296 HVAC Transfer Spam…" at bounding box center [784, 264] width 841 height 307
click at [214, 247] on div "+18002155150 Live | 00:03 ALL TASKS ALL TASKS ACTIVE TASKS TASKS IN WRAP UP" at bounding box center [199, 171] width 327 height 271
click at [458, 418] on div "Back to Dashboard Change Sender ID Customers Technicians Select a contact Outbo…" at bounding box center [784, 423] width 841 height 774
click at [253, 257] on div "+18002155150 Live | 00:04 ALL TASKS ALL TASKS ACTIVE TASKS TASKS IN WRAP UP" at bounding box center [199, 171] width 327 height 271
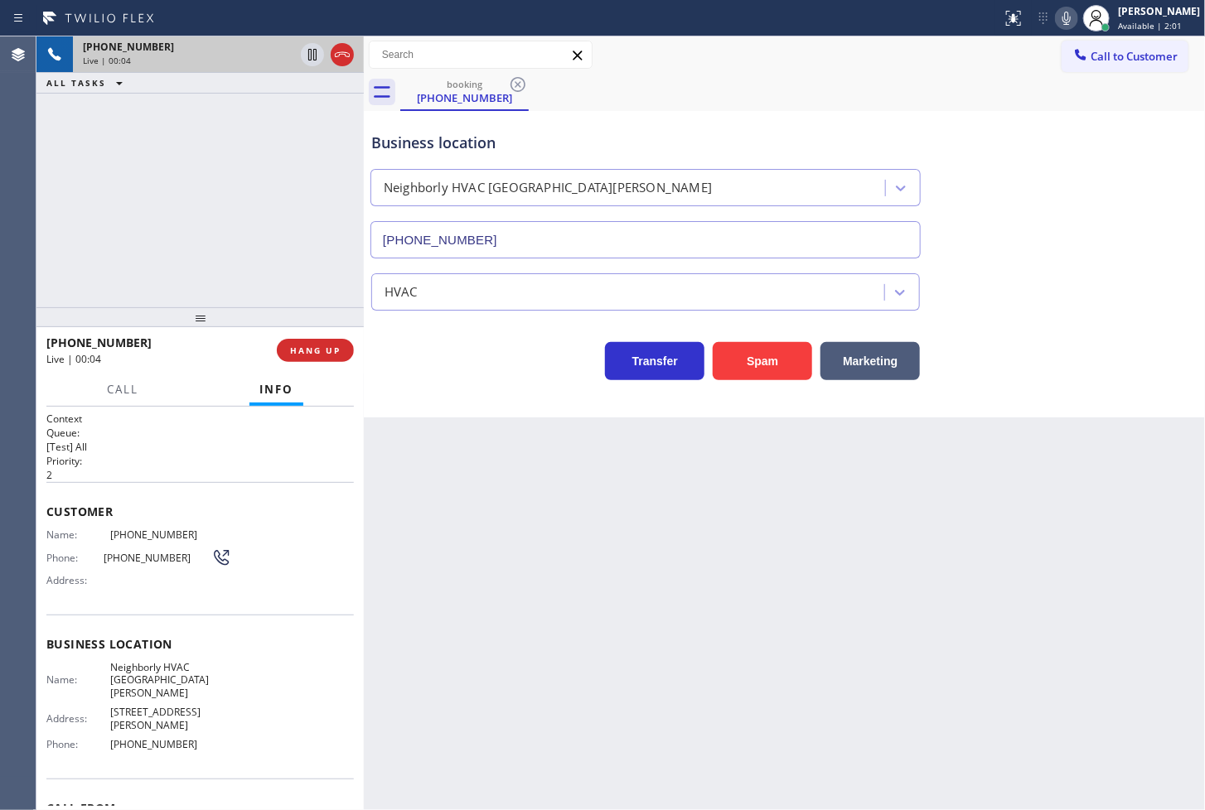
click at [191, 386] on div "Call Info" at bounding box center [199, 390] width 307 height 33
click at [182, 152] on div "+18002155150 Live | 00:04 ALL TASKS ALL TASKS ACTIVE TASKS TASKS IN WRAP UP" at bounding box center [199, 171] width 327 height 271
click at [744, 356] on button "Spam" at bounding box center [762, 361] width 99 height 38
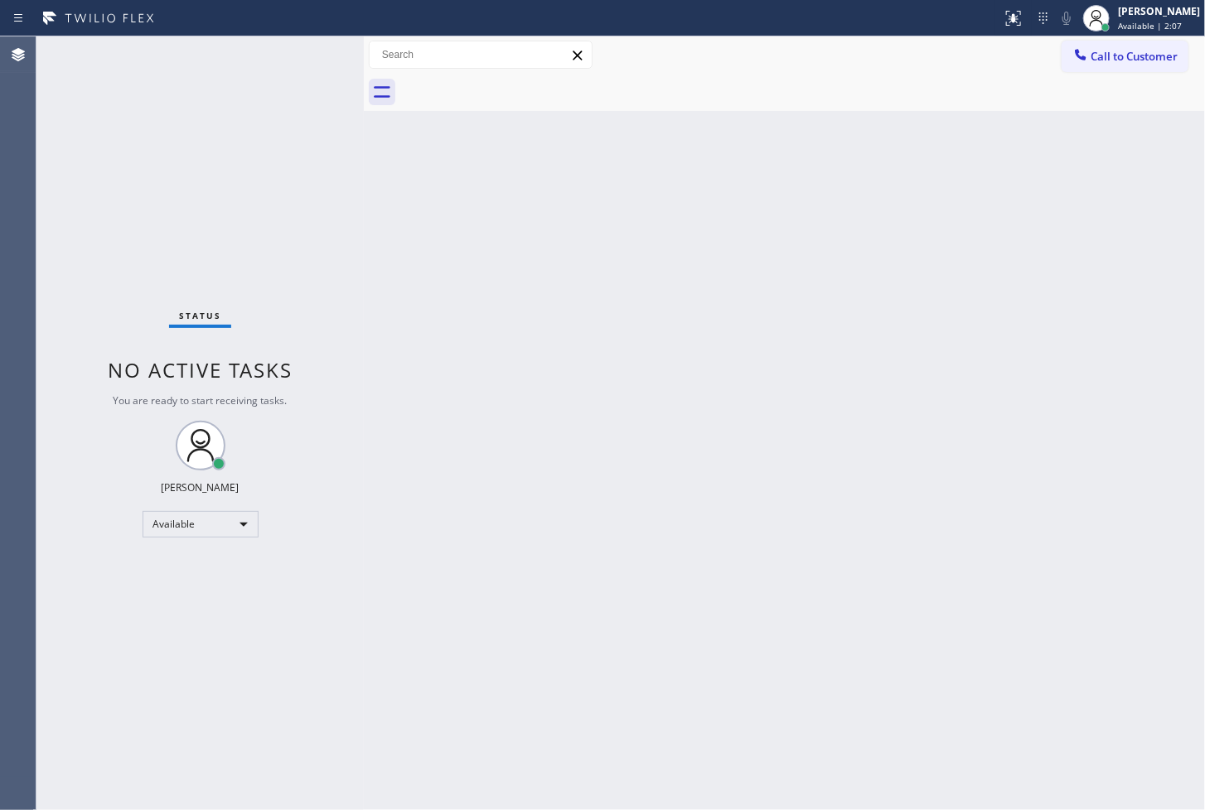
click at [278, 75] on div "Status No active tasks You are ready to start receiving tasks. [PERSON_NAME]" at bounding box center [199, 423] width 327 height 774
click at [311, 56] on div "Status No active tasks You are ready to start receiving tasks. [PERSON_NAME]" at bounding box center [199, 423] width 327 height 774
click at [302, 56] on div "Status No active tasks You are ready to start receiving tasks. [PERSON_NAME]" at bounding box center [199, 423] width 327 height 774
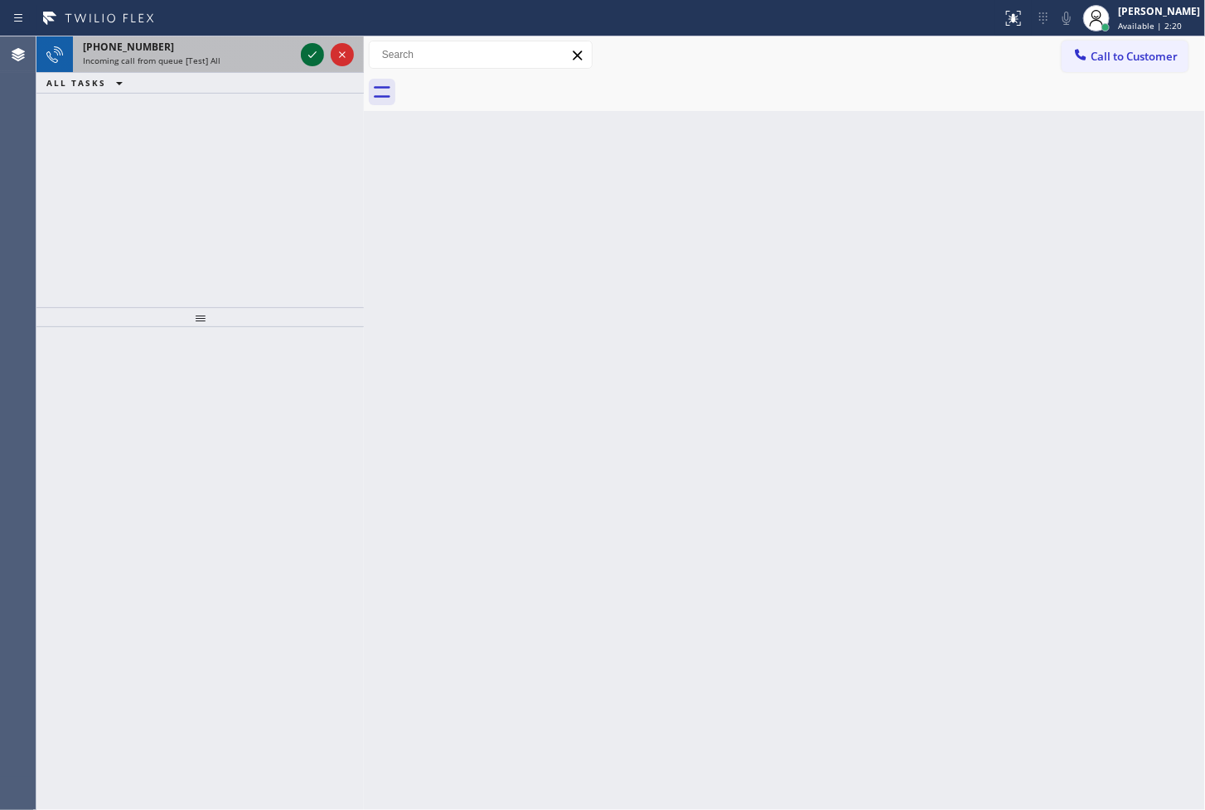
click at [302, 56] on icon at bounding box center [312, 55] width 20 height 20
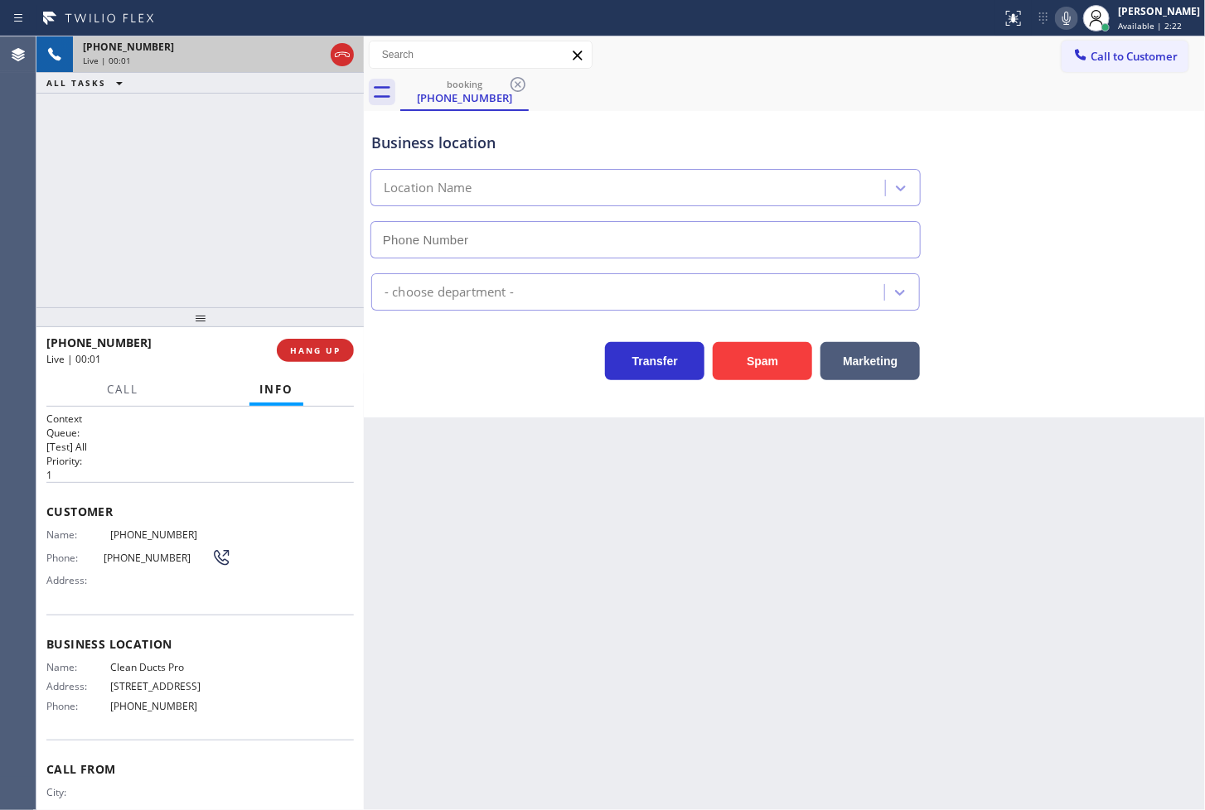
type input "(818) 459-3812"
click at [766, 359] on button "Spam" at bounding box center [762, 361] width 99 height 38
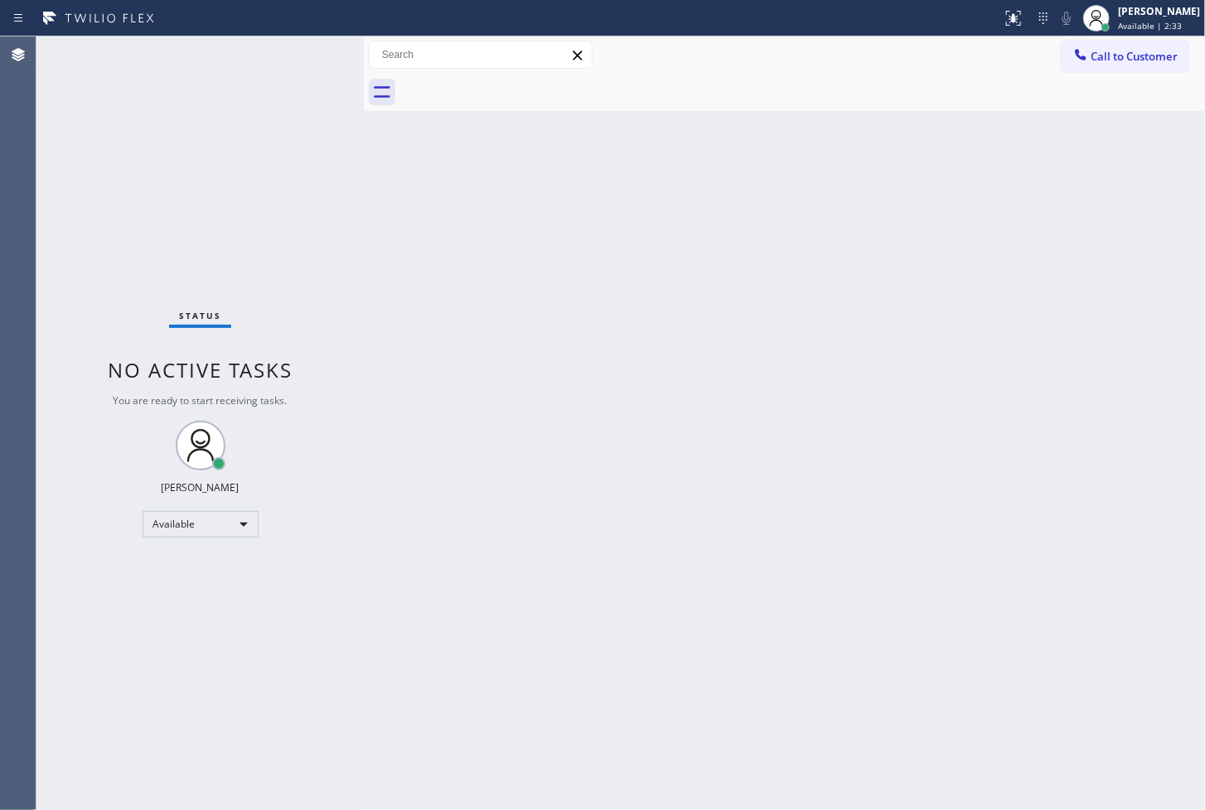
click at [338, 97] on div "Status No active tasks You are ready to start receiving tasks. [PERSON_NAME]" at bounding box center [199, 423] width 327 height 774
click at [312, 50] on div "Status No active tasks You are ready to start receiving tasks. [PERSON_NAME]" at bounding box center [199, 423] width 327 height 774
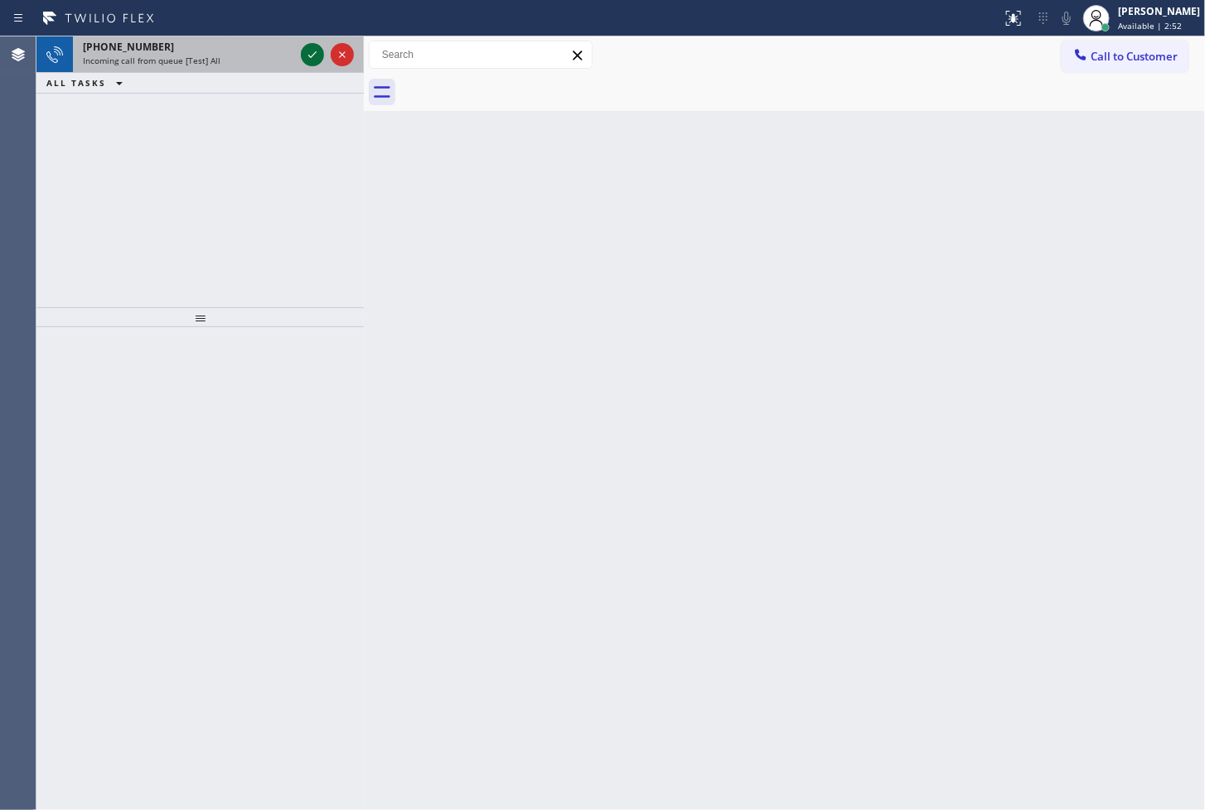
click at [312, 50] on icon at bounding box center [312, 55] width 20 height 20
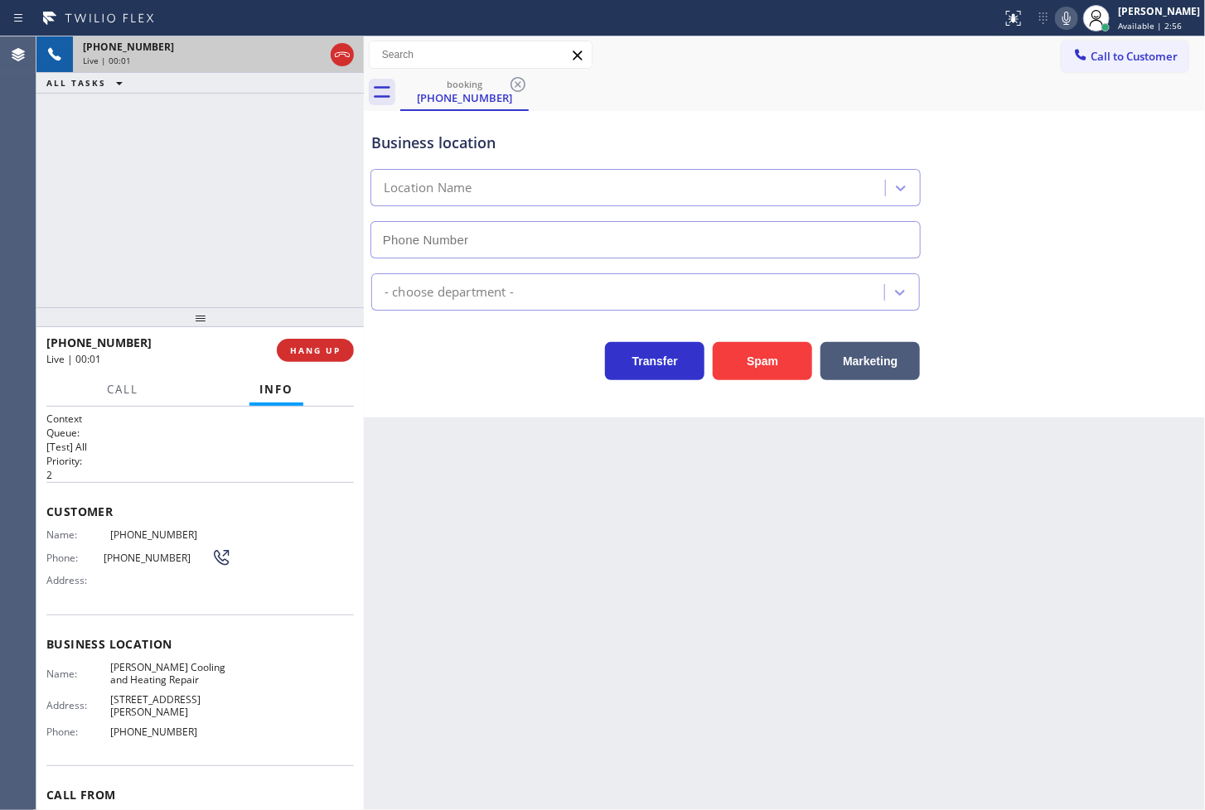
type input "(213) 699-5780"
click at [211, 259] on div "+18002155150 Live | 00:04 ALL TASKS ALL TASKS ACTIVE TASKS TASKS IN WRAP UP" at bounding box center [199, 171] width 327 height 271
click at [746, 354] on button "Spam" at bounding box center [762, 361] width 99 height 38
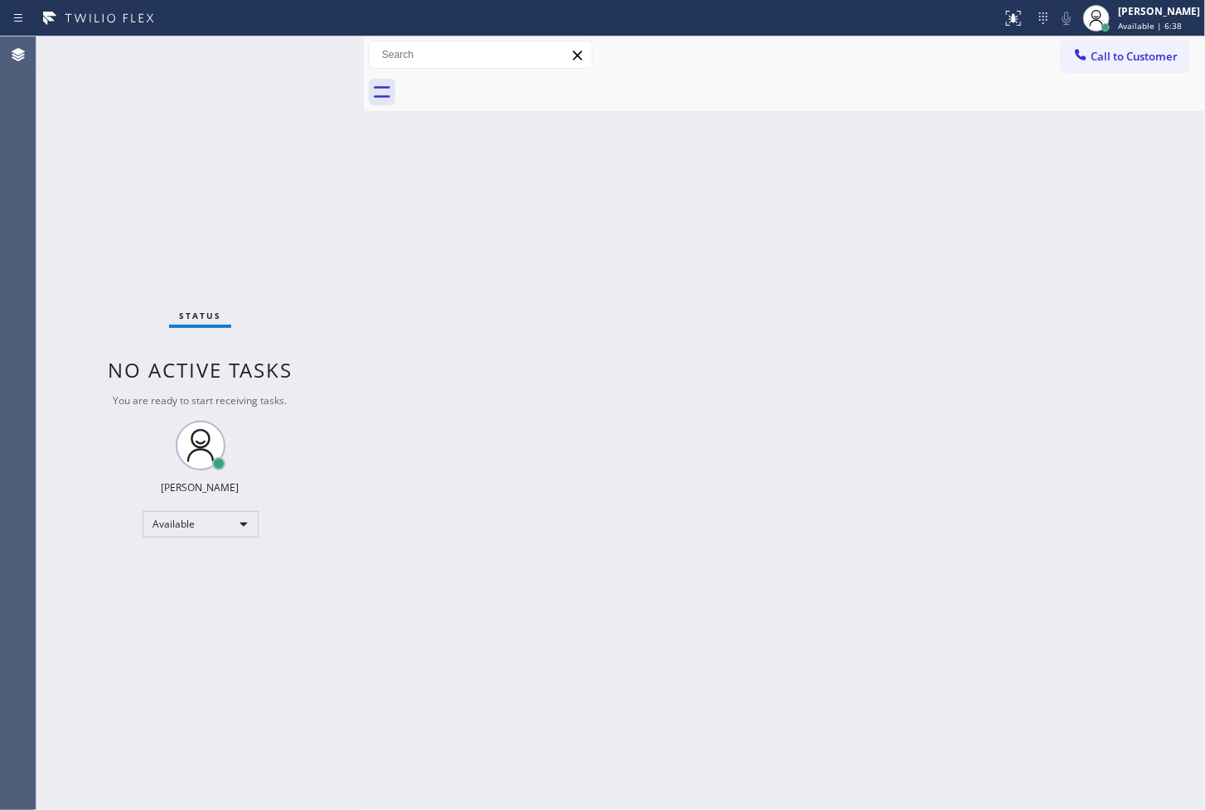
click at [70, 212] on div "Status No active tasks You are ready to start receiving tasks. [PERSON_NAME]" at bounding box center [199, 423] width 327 height 774
click at [294, 52] on div "Status No active tasks You are ready to start receiving tasks. [PERSON_NAME]" at bounding box center [199, 423] width 327 height 774
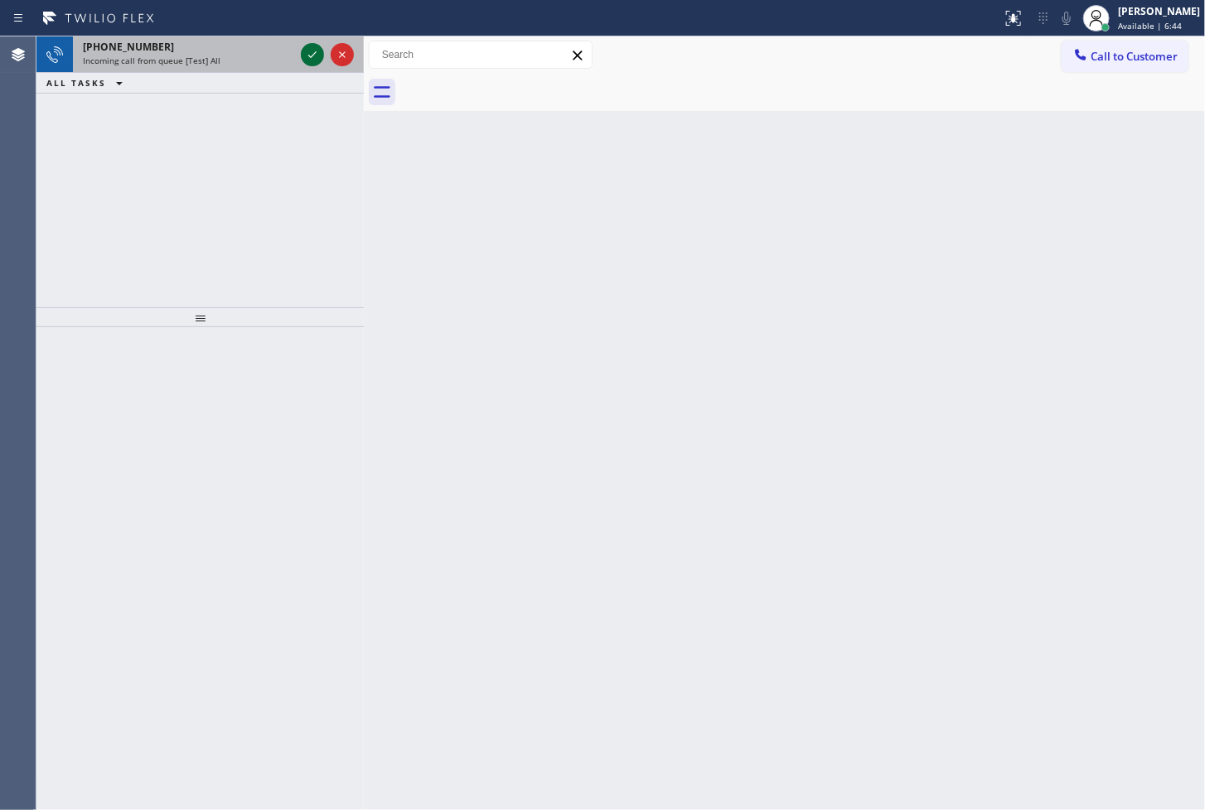
click at [309, 60] on icon at bounding box center [312, 55] width 20 height 20
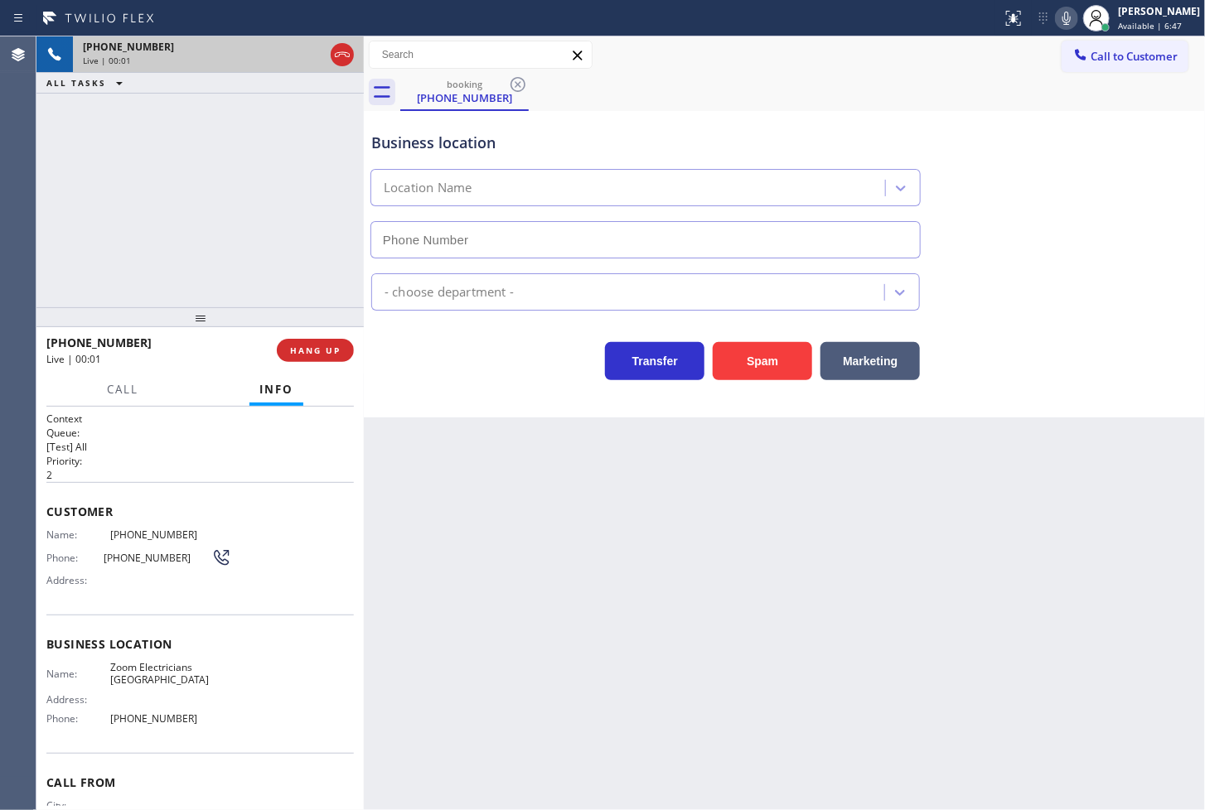
type input "[PHONE_NUMBER]"
click at [452, 409] on div "Business location Zoom Electricians Fountain Valley (657) 224-7271 Electricians…" at bounding box center [784, 264] width 841 height 307
click at [220, 246] on div "+16575020536 Live | 00:03 ALL TASKS ALL TASKS ACTIVE TASKS TASKS IN WRAP UP" at bounding box center [199, 171] width 327 height 271
click at [146, 208] on div "+16575020536 Live | 00:04 ALL TASKS ALL TASKS ACTIVE TASKS TASKS IN WRAP UP" at bounding box center [199, 171] width 327 height 271
click at [476, 407] on div "Business location Zoom Electricians Fountain Valley (657) 224-7271 Electricians…" at bounding box center [784, 264] width 841 height 307
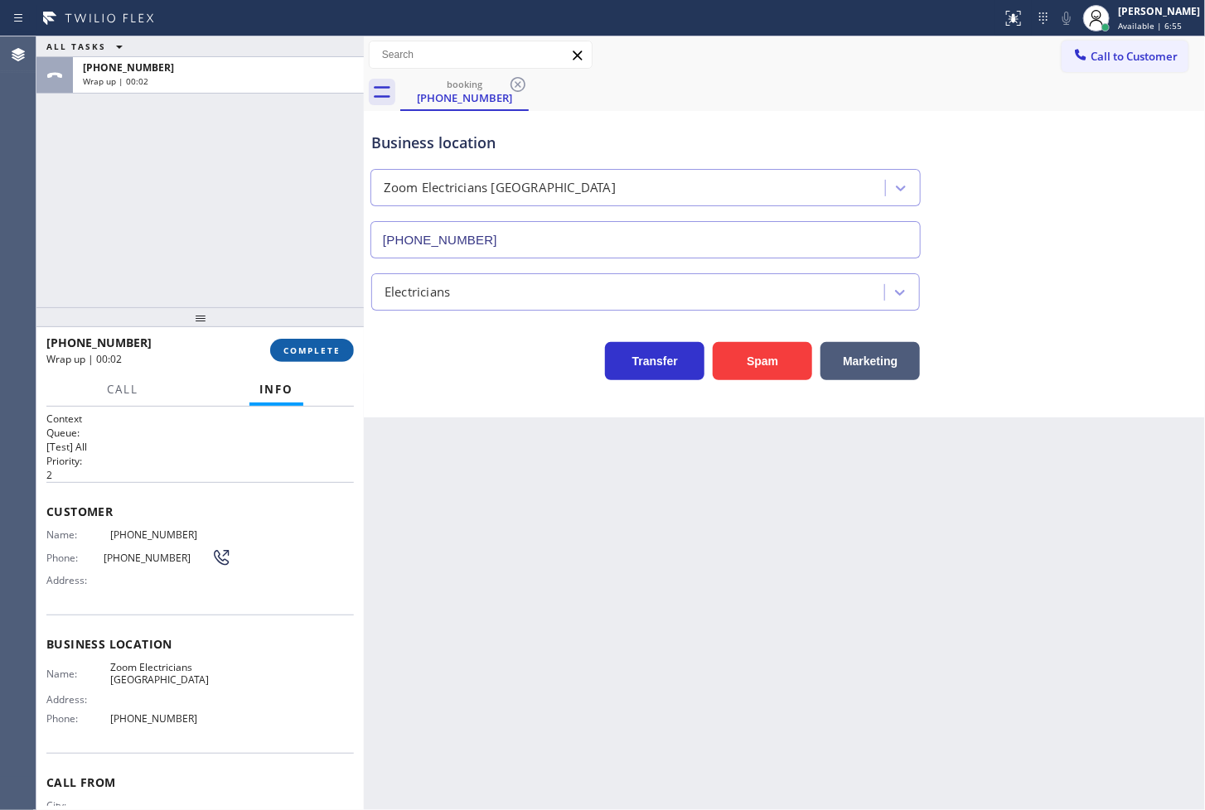
click at [346, 346] on button "COMPLETE" at bounding box center [312, 350] width 84 height 23
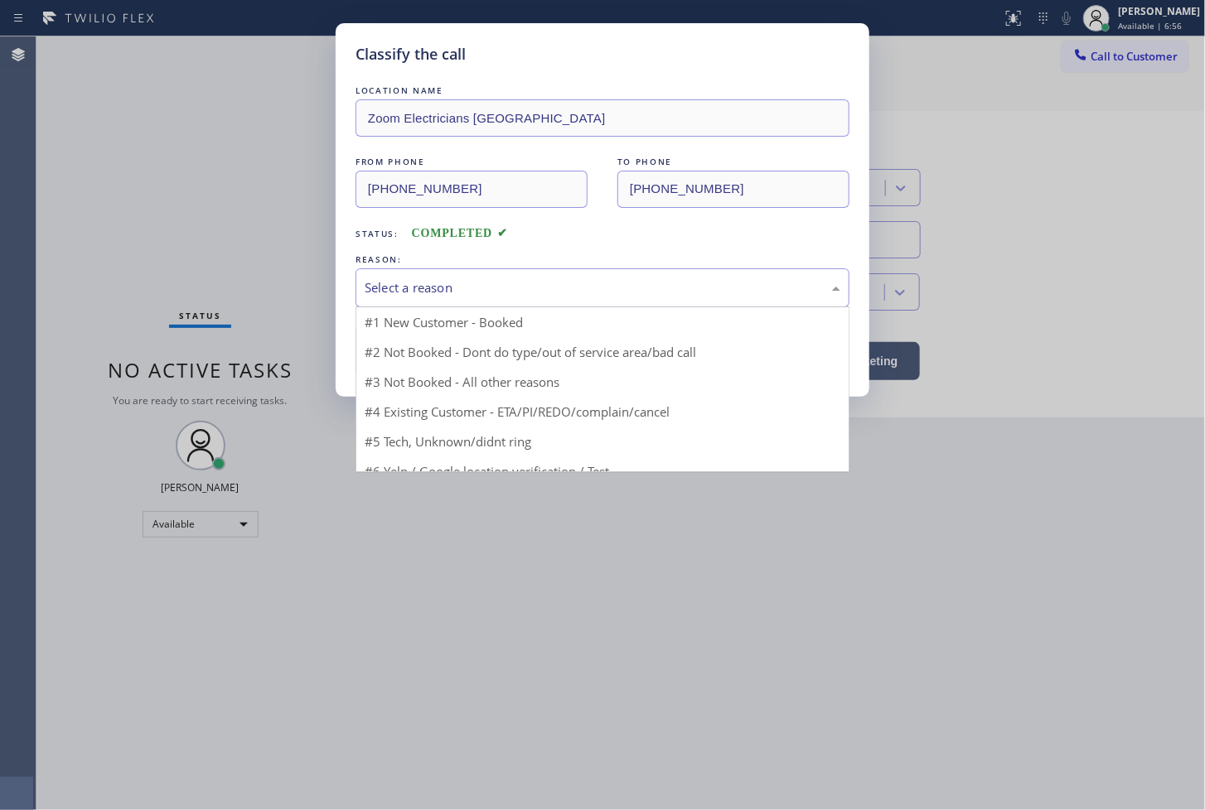
click at [467, 291] on div "Select a reason" at bounding box center [603, 287] width 476 height 19
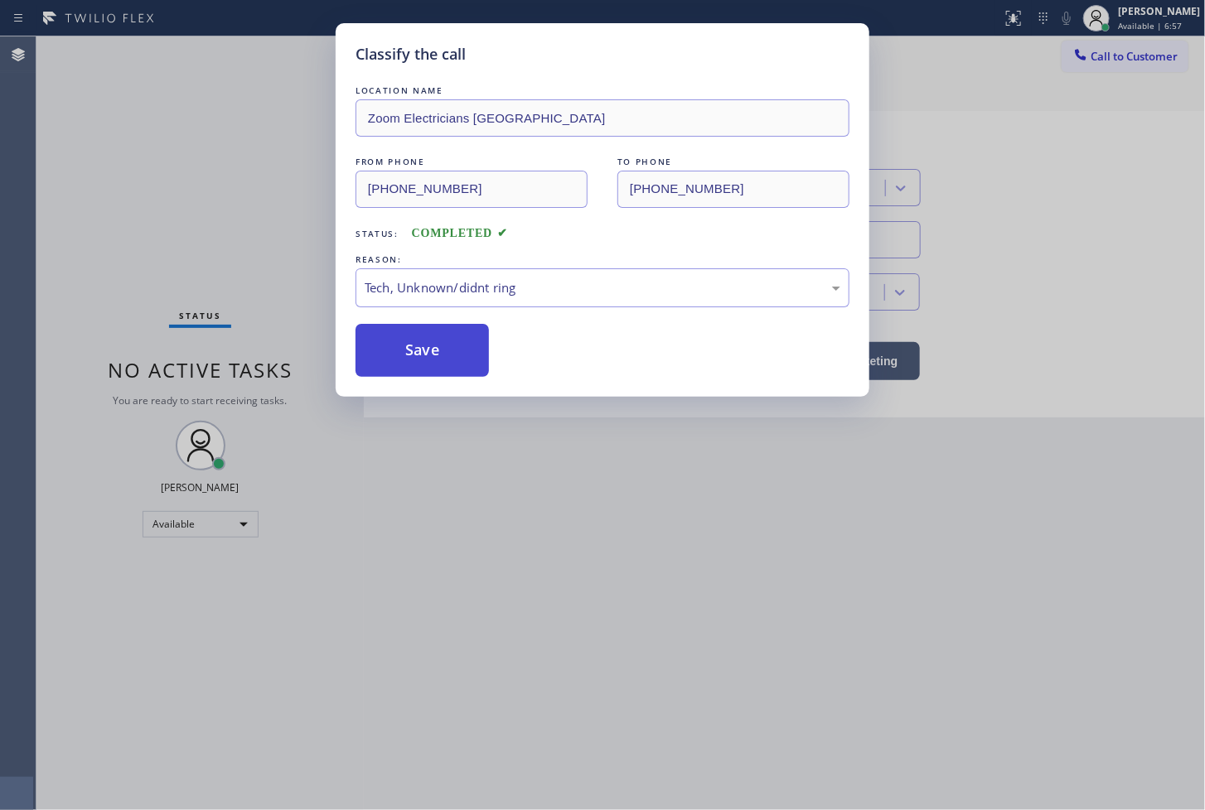
click at [403, 363] on button "Save" at bounding box center [422, 350] width 133 height 53
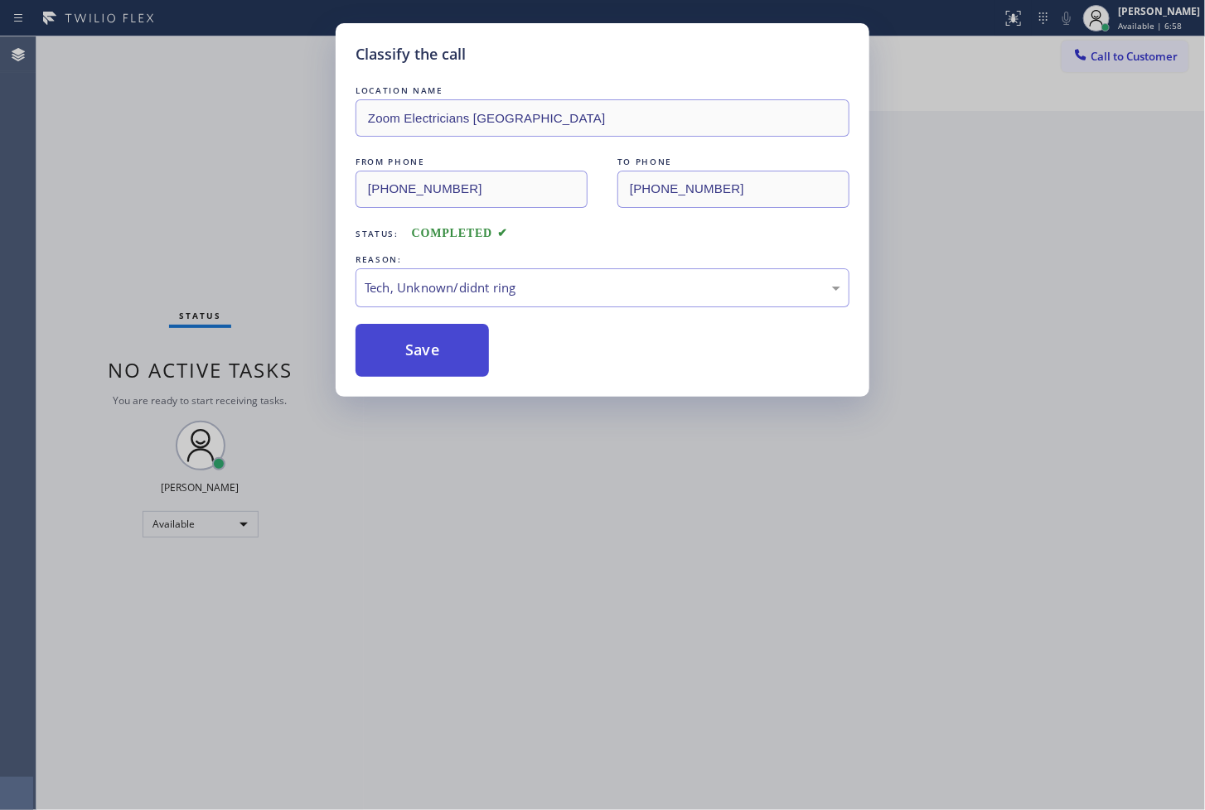
click at [403, 363] on button "Save" at bounding box center [422, 350] width 133 height 53
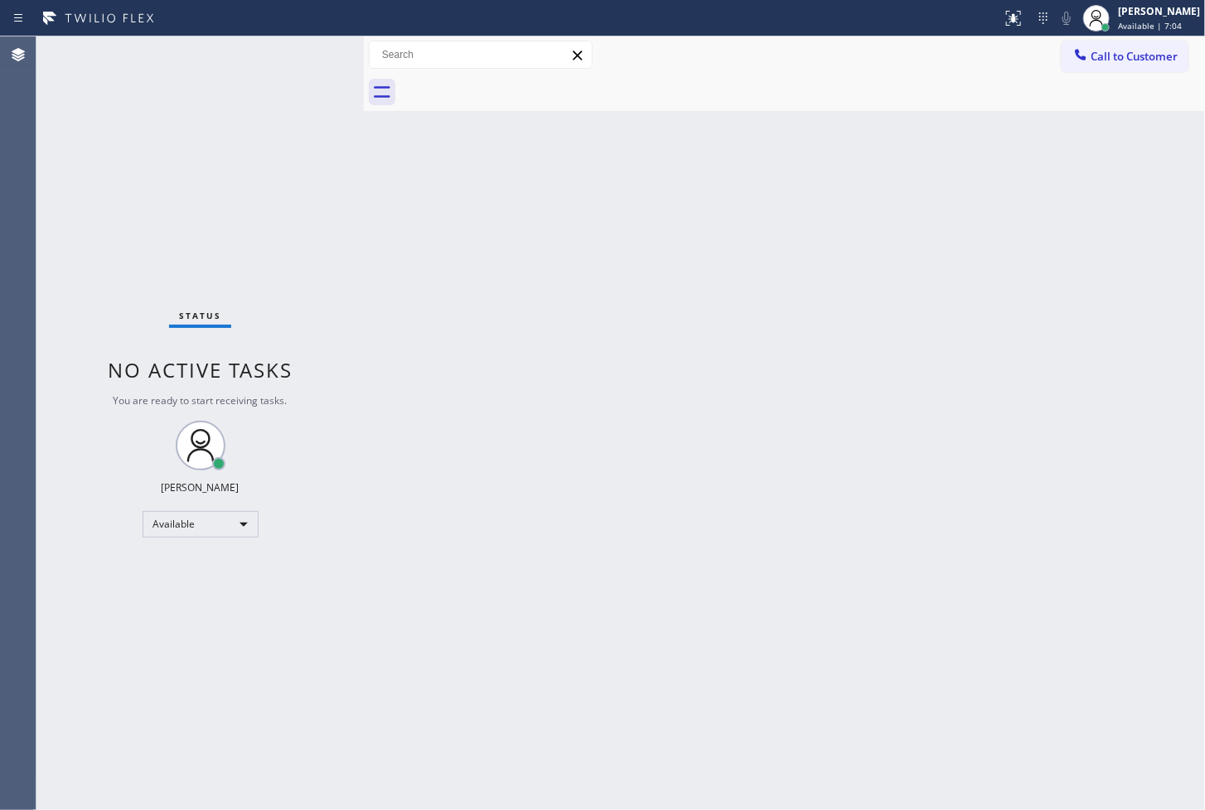
click at [297, 60] on div "Status No active tasks You are ready to start receiving tasks. [PERSON_NAME]" at bounding box center [199, 423] width 327 height 774
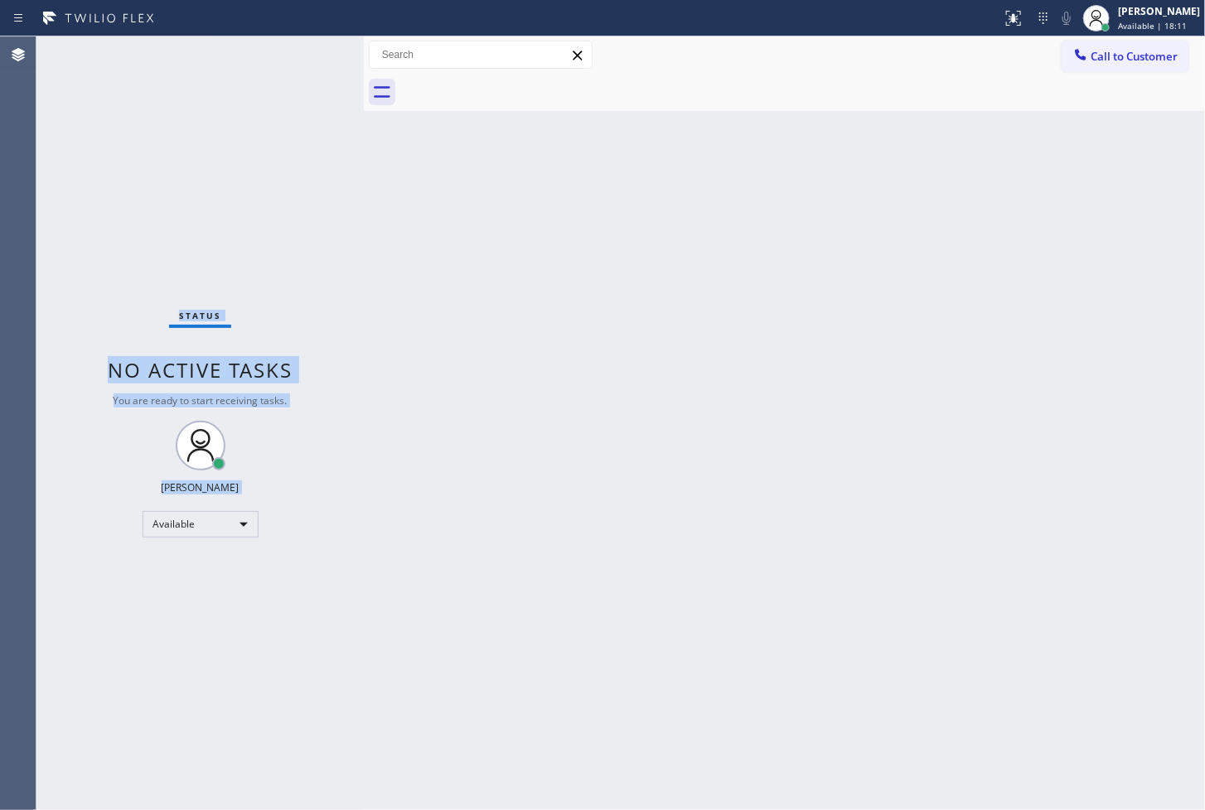
click at [307, 55] on div "Status No active tasks You are ready to start receiving tasks. [PERSON_NAME]" at bounding box center [199, 423] width 327 height 774
click at [295, 60] on div "Status No active tasks You are ready to start receiving tasks. [PERSON_NAME]" at bounding box center [199, 423] width 327 height 774
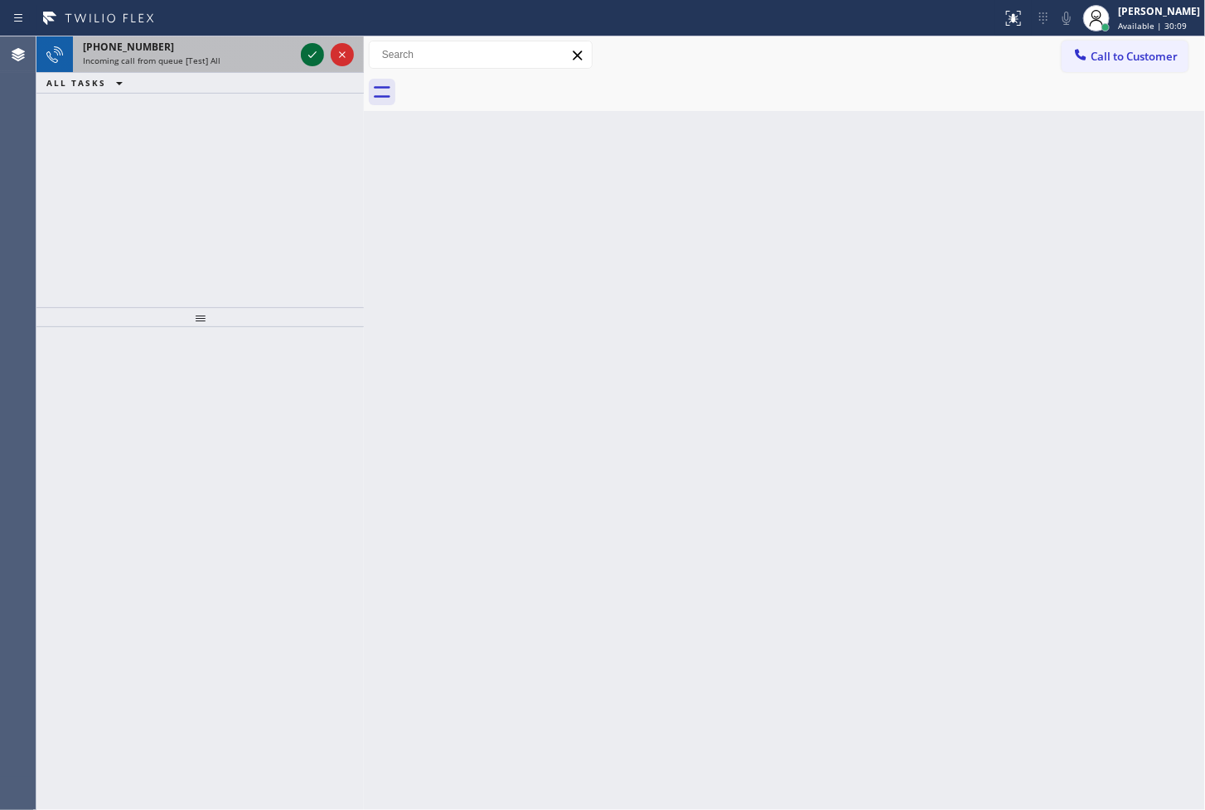
click at [313, 54] on icon at bounding box center [312, 54] width 8 height 7
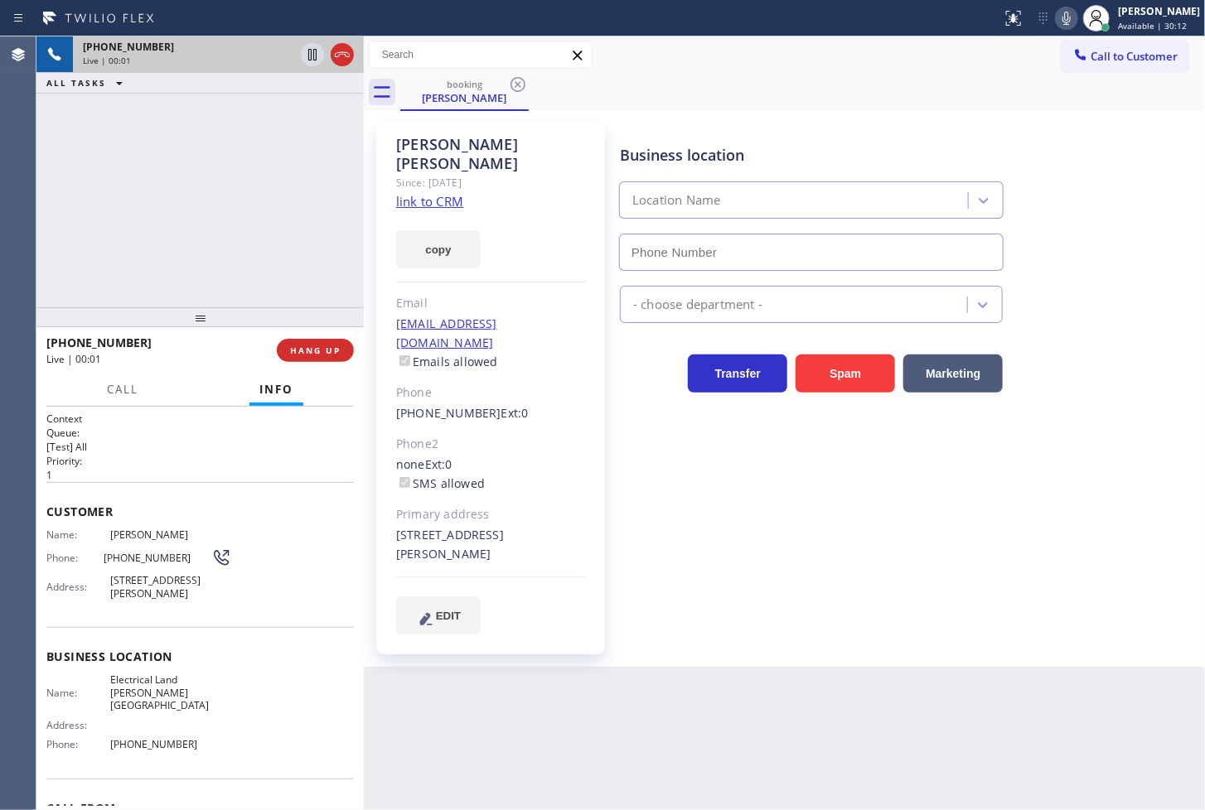
type input "[PHONE_NUMBER]"
click at [1057, 13] on icon at bounding box center [1067, 18] width 20 height 20
click at [444, 193] on link "link to CRM" at bounding box center [429, 201] width 67 height 17
click at [1057, 14] on icon at bounding box center [1067, 18] width 20 height 20
drag, startPoint x: 410, startPoint y: 226, endPoint x: 512, endPoint y: 187, distance: 109.1
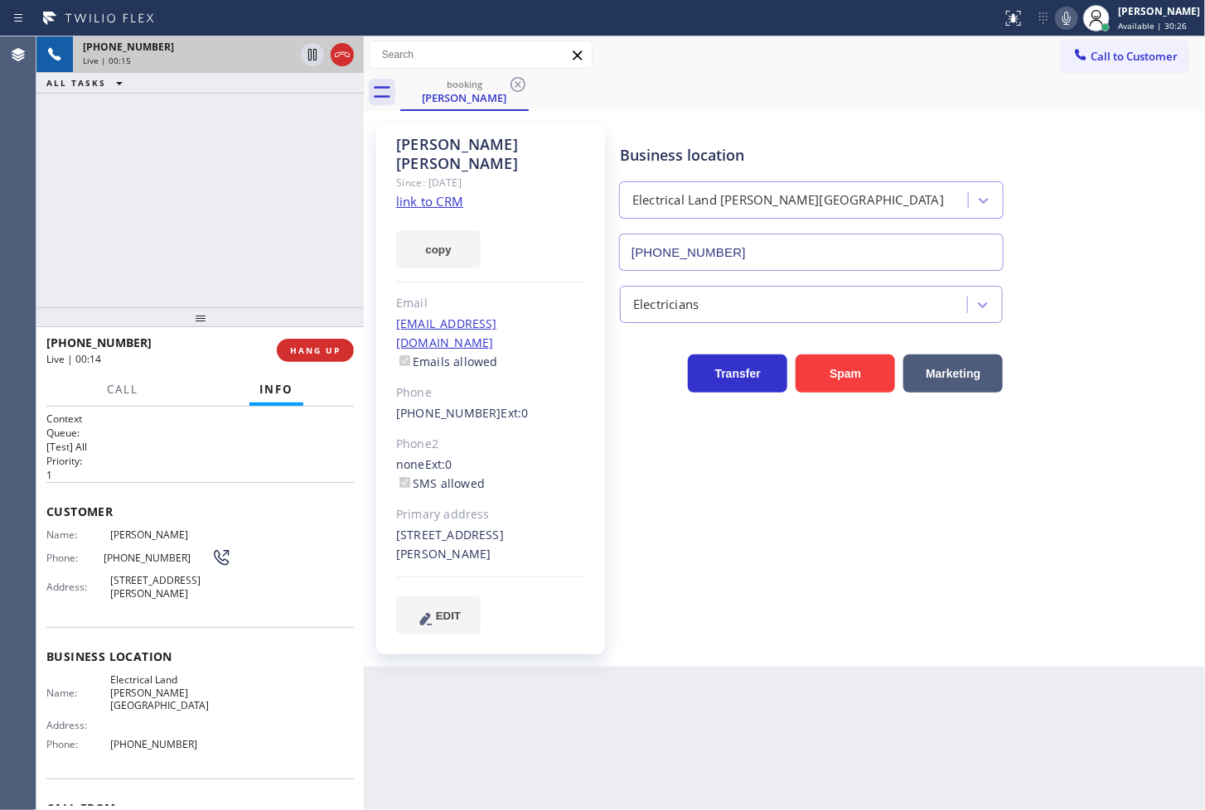
click at [413, 230] on button "copy" at bounding box center [438, 249] width 85 height 38
click at [220, 243] on div "+14153219277 Live | 00:24 ALL TASKS ALL TASKS ACTIVE TASKS TASKS IN WRAP UP" at bounding box center [199, 171] width 327 height 271
click at [225, 470] on p "1" at bounding box center [199, 475] width 307 height 14
click at [216, 254] on div "+14153219277 Live | 00:27 ALL TASKS ALL TASKS ACTIVE TASKS TASKS IN WRAP UP" at bounding box center [199, 171] width 327 height 271
click at [241, 268] on div "+14153219277 Live | 00:36 ALL TASKS ALL TASKS ACTIVE TASKS TASKS IN WRAP UP" at bounding box center [199, 171] width 327 height 271
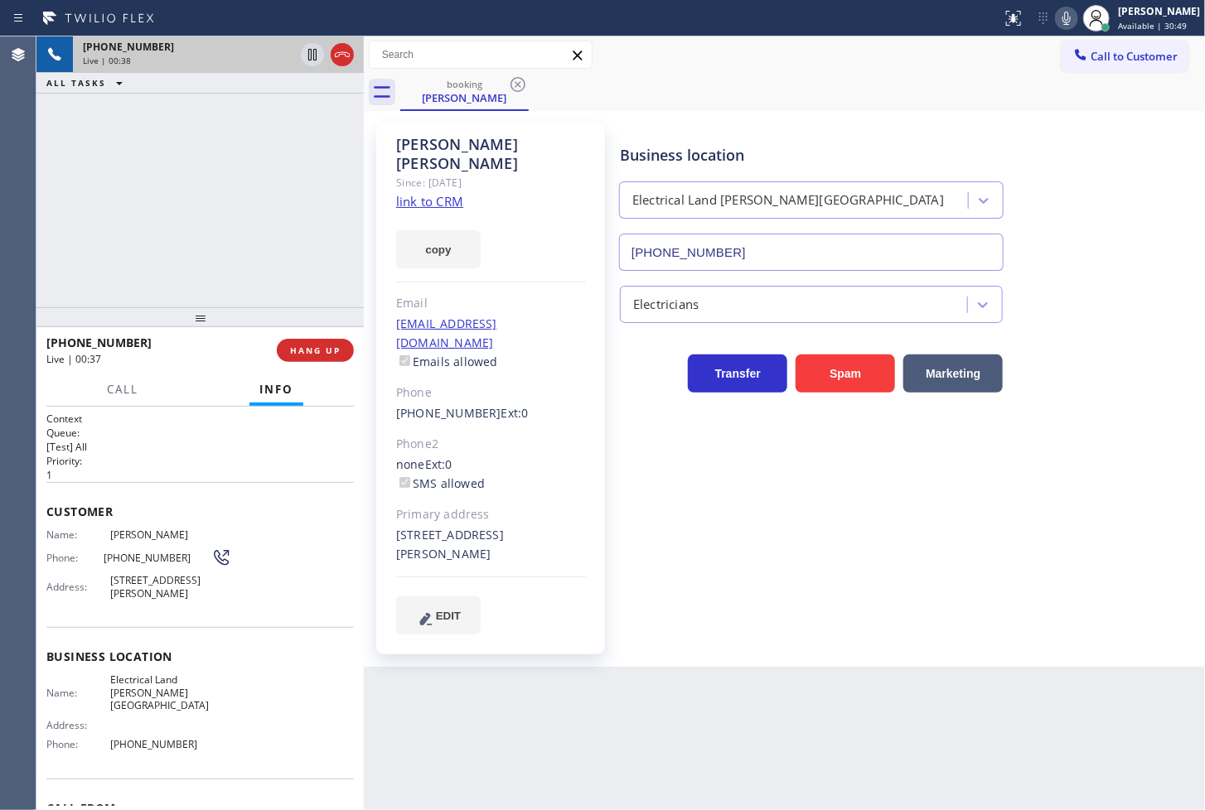
click at [1057, 12] on icon at bounding box center [1067, 18] width 20 height 20
click at [176, 244] on div "+14153219277 Live | 01:04 ALL TASKS ALL TASKS ACTIVE TASKS TASKS IN WRAP UP" at bounding box center [199, 171] width 327 height 271
click at [152, 178] on div "+14153219277 Live | 01:08 ALL TASKS ALL TASKS ACTIVE TASKS TASKS IN WRAP UP" at bounding box center [199, 171] width 327 height 271
click at [176, 474] on p "1" at bounding box center [199, 475] width 307 height 14
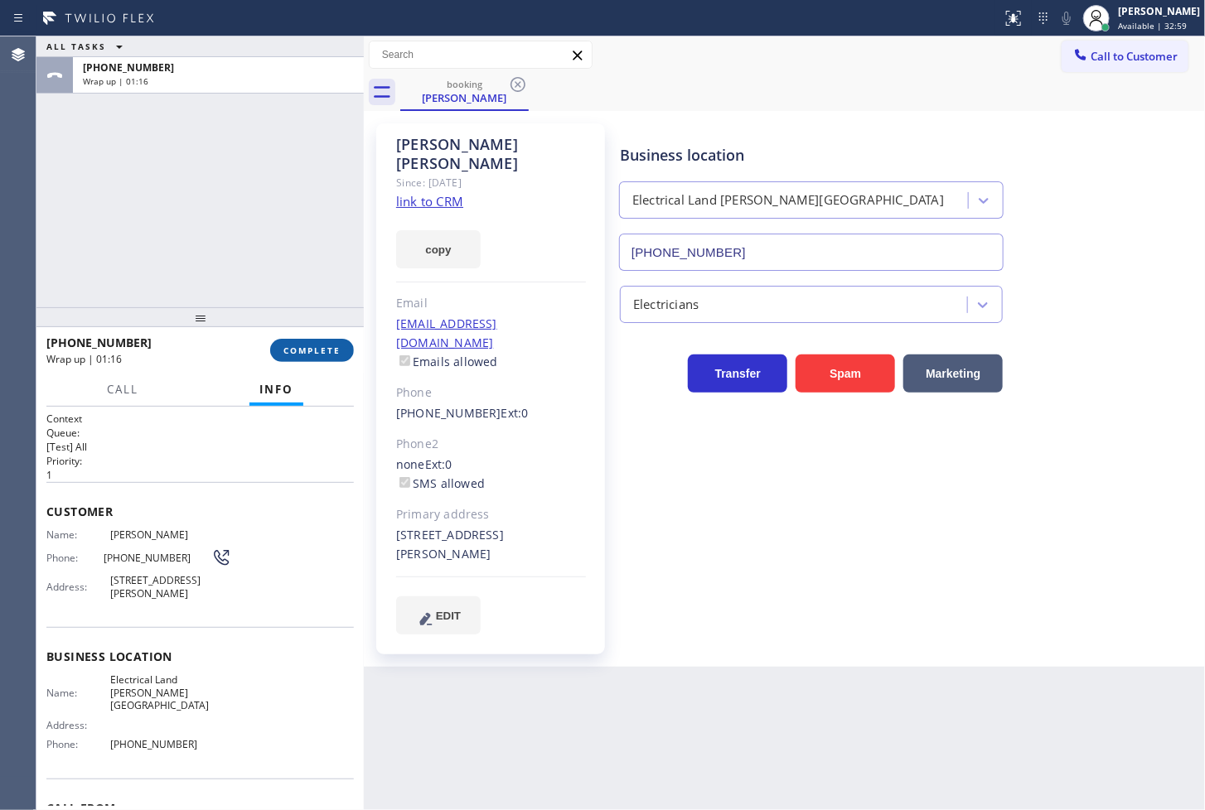
click at [327, 356] on span "COMPLETE" at bounding box center [311, 351] width 57 height 12
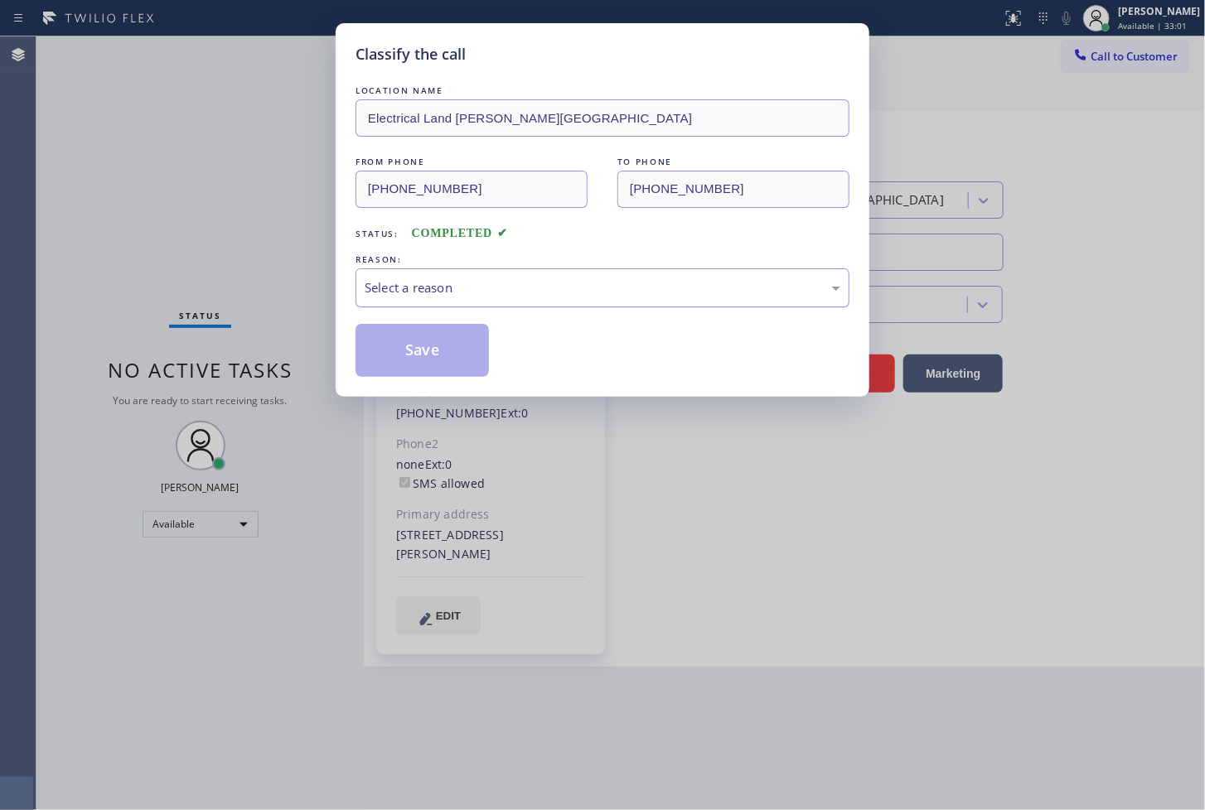
click at [448, 295] on div "Select a reason" at bounding box center [603, 287] width 476 height 19
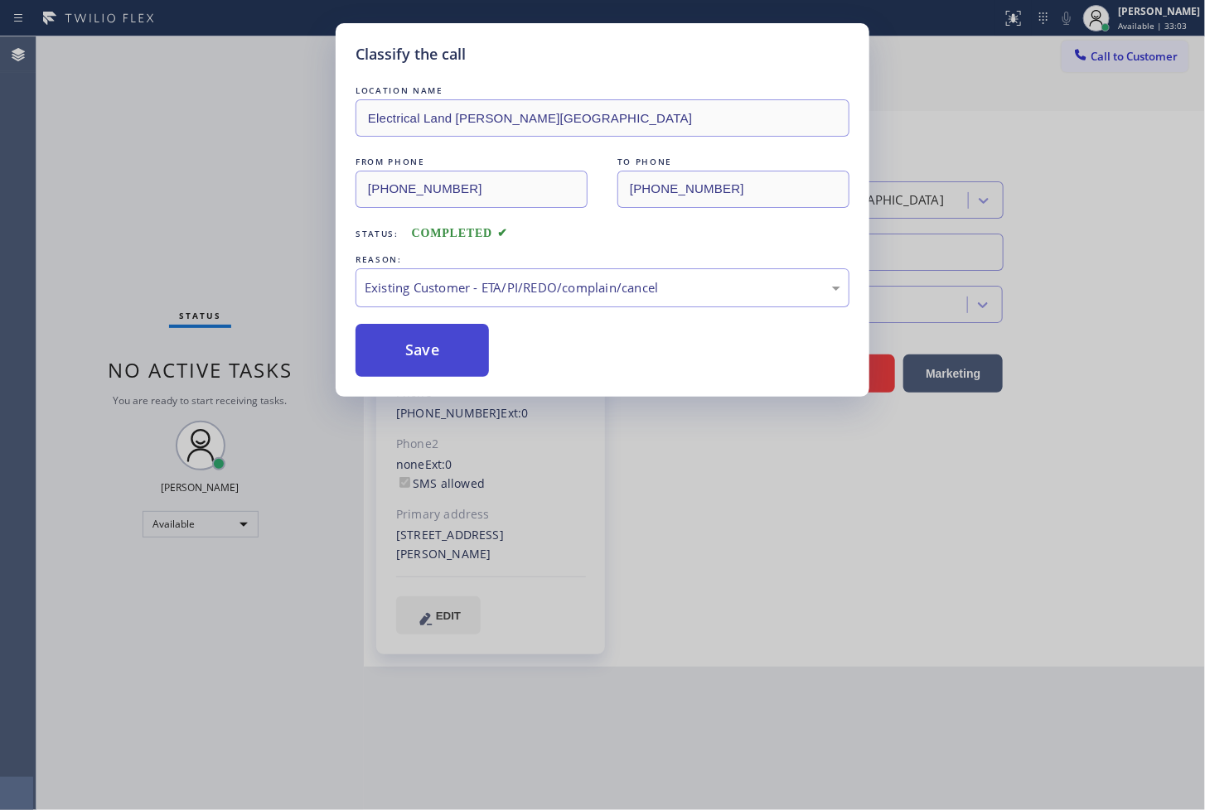
click at [423, 354] on button "Save" at bounding box center [422, 350] width 133 height 53
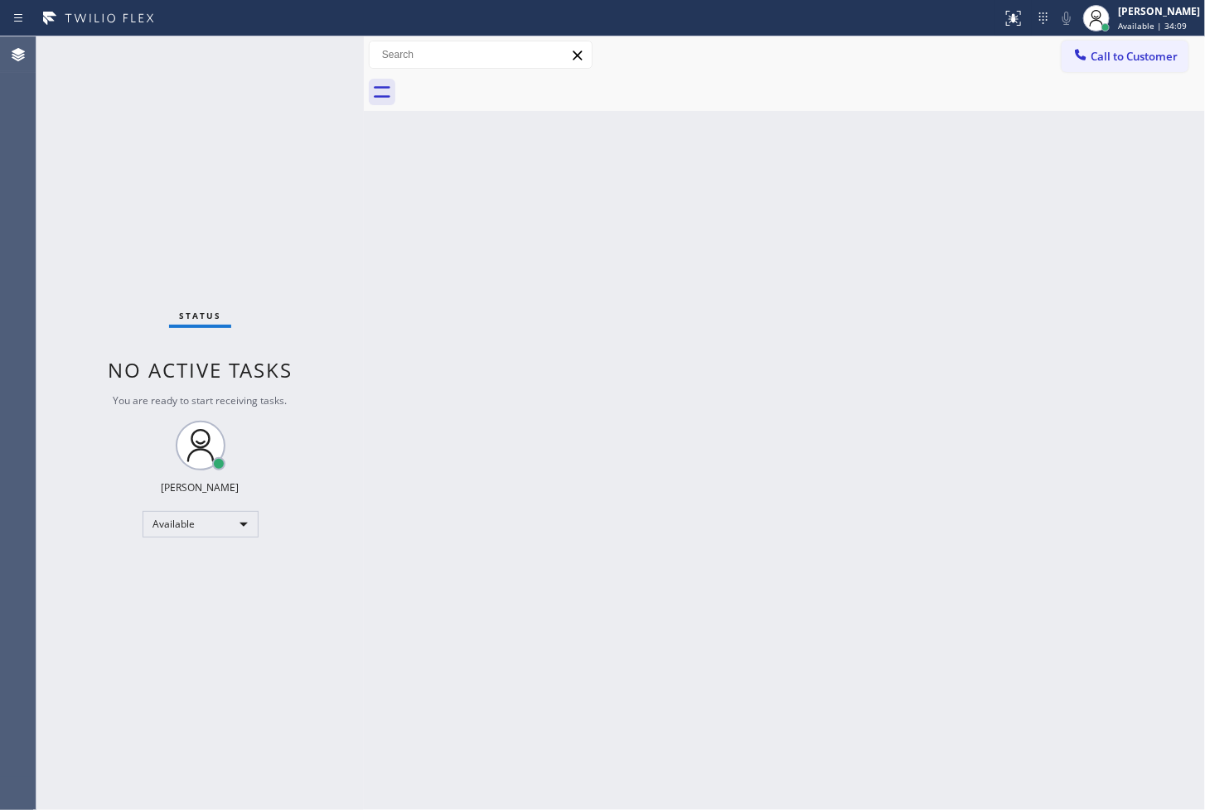
click at [131, 241] on div "Status No active tasks You are ready to start receiving tasks. [PERSON_NAME]" at bounding box center [199, 423] width 327 height 774
click at [317, 52] on div "Status No active tasks You are ready to start receiving tasks. [PERSON_NAME]" at bounding box center [199, 423] width 327 height 774
click at [320, 41] on div "Status No active tasks You are ready to start receiving tasks. [PERSON_NAME]" at bounding box center [199, 423] width 327 height 774
click at [307, 56] on div "Status No active tasks You are ready to start receiving tasks. [PERSON_NAME]" at bounding box center [199, 423] width 327 height 774
click at [302, 54] on div "Status No active tasks You are ready to start receiving tasks. [PERSON_NAME]" at bounding box center [199, 423] width 327 height 774
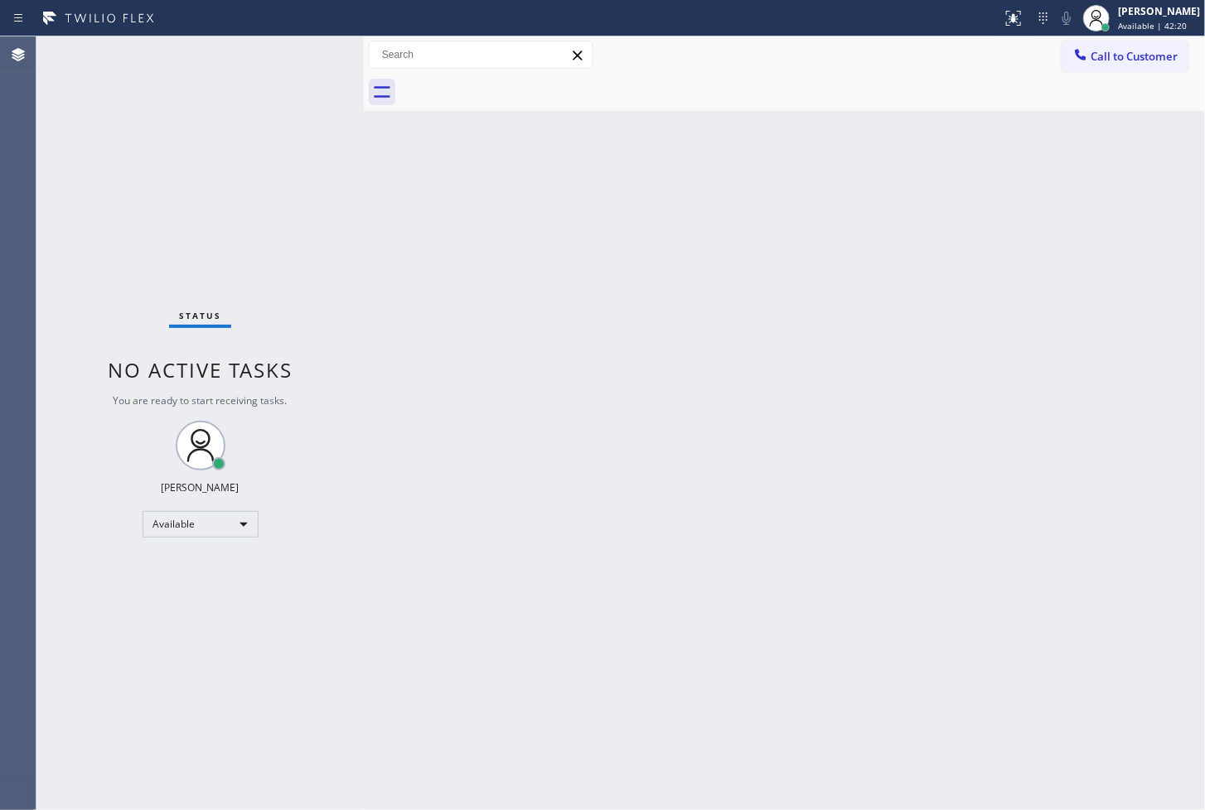
click at [311, 53] on div "Status No active tasks You are ready to start receiving tasks. [PERSON_NAME]" at bounding box center [199, 423] width 327 height 774
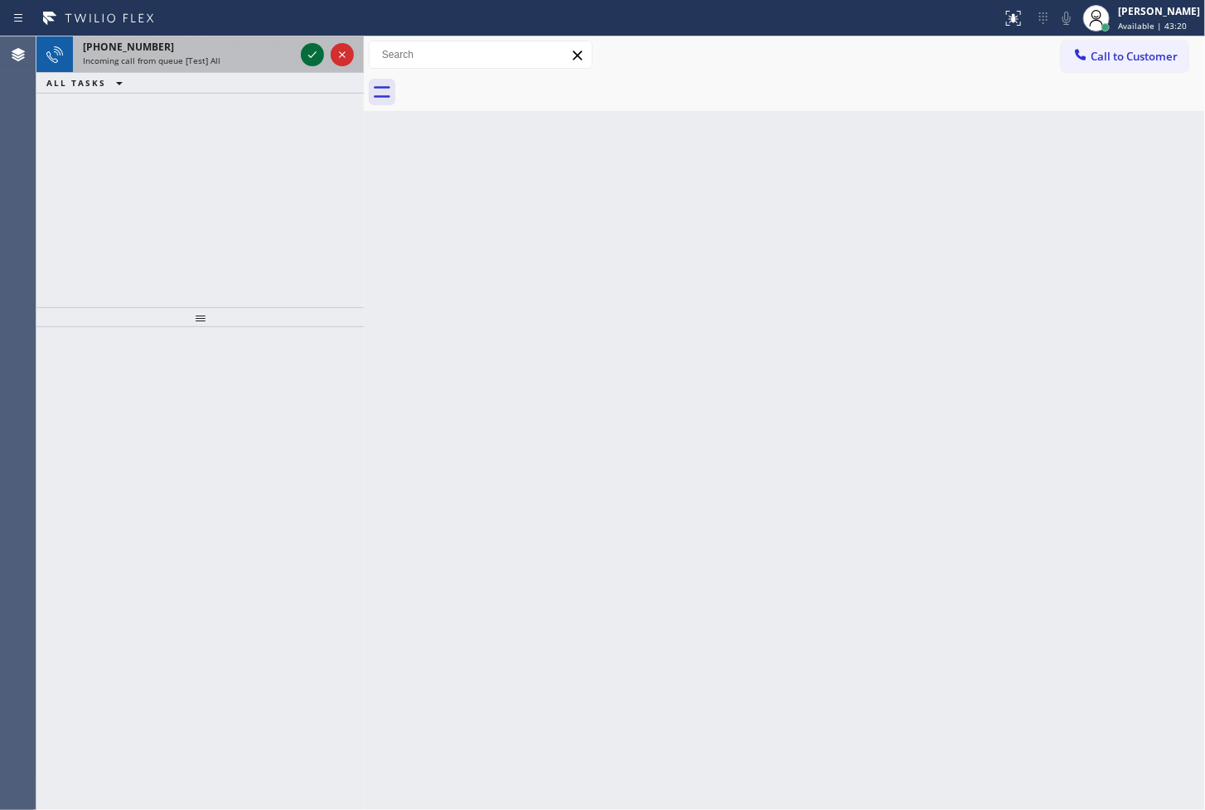
click at [307, 53] on icon at bounding box center [312, 55] width 20 height 20
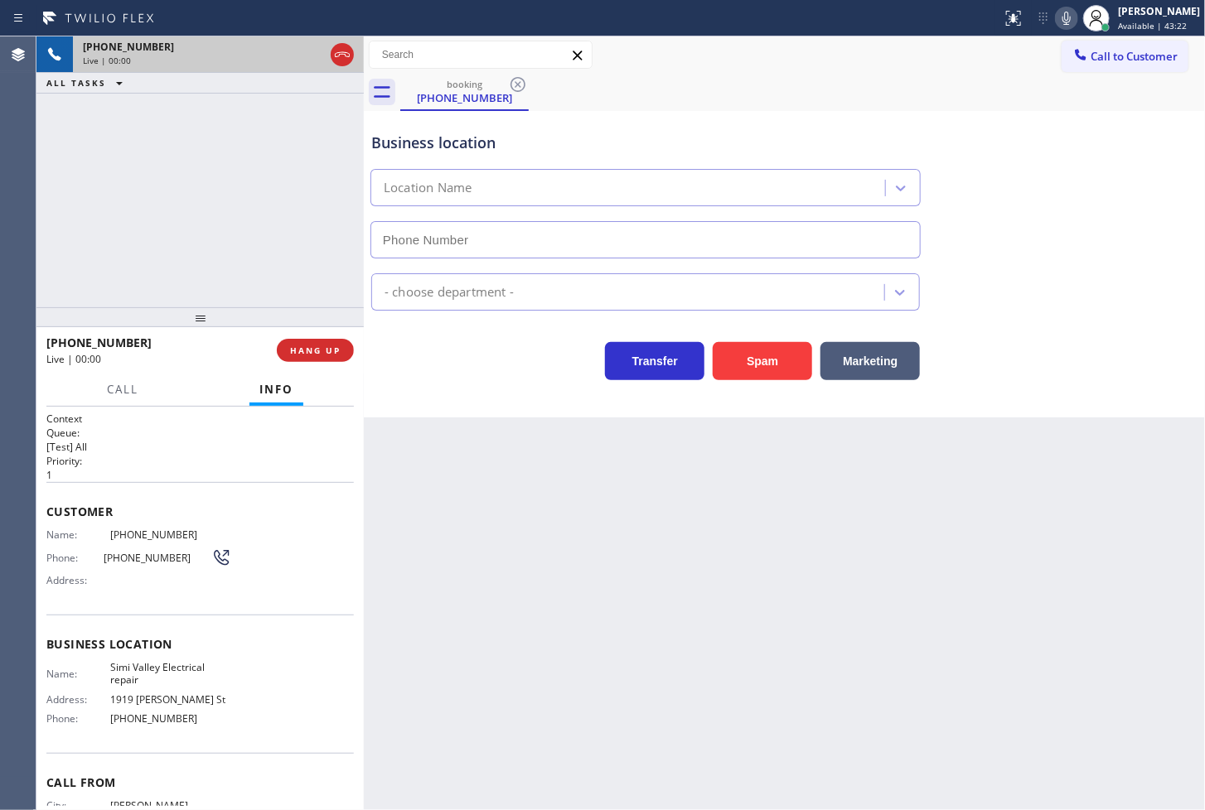
type input "[PHONE_NUMBER]"
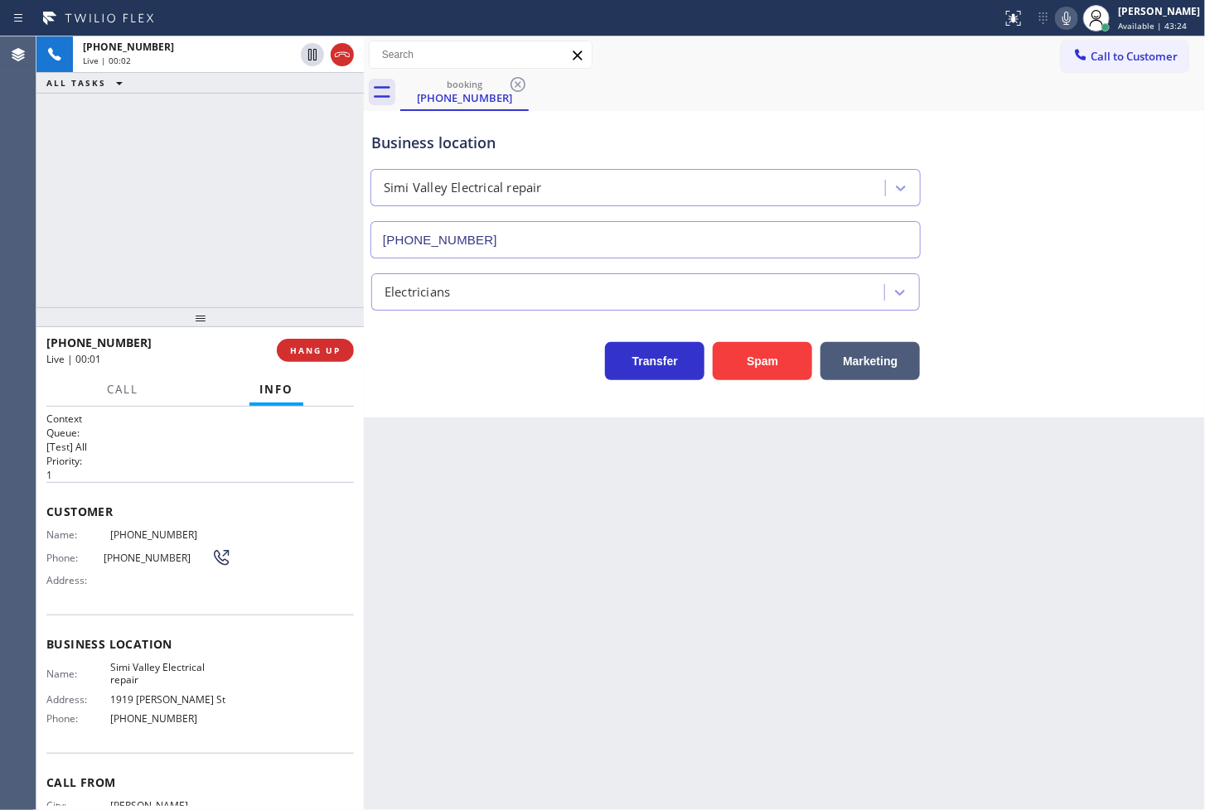
click at [154, 244] on div "+19784938340 Live | 00:02 ALL TASKS ALL TASKS ACTIVE TASKS TASKS IN WRAP UP" at bounding box center [199, 171] width 327 height 271
click at [568, 454] on div "Back to Dashboard Change Sender ID Customers Technicians Select a contact Outbo…" at bounding box center [784, 423] width 841 height 774
click at [265, 211] on div "+19784938340 Live | 00:03 ALL TASKS ALL TASKS ACTIVE TASKS TASKS IN WRAP UP" at bounding box center [199, 171] width 327 height 271
click at [229, 229] on div "+19784938340 Live | 00:04 ALL TASKS ALL TASKS ACTIVE TASKS TASKS IN WRAP UP" at bounding box center [199, 171] width 327 height 271
click at [420, 385] on div "Business location Simi Valley Electrical repair (805) 813-8170 Electricians Tra…" at bounding box center [784, 264] width 841 height 307
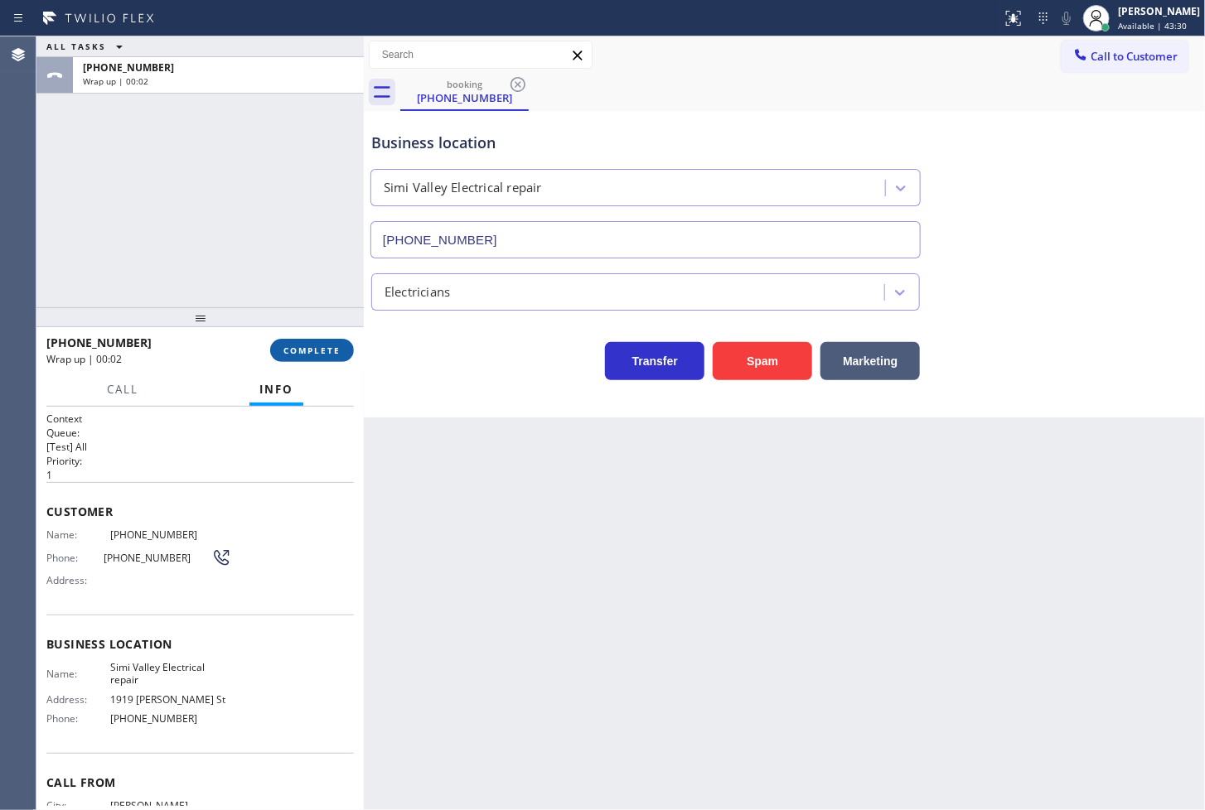
click at [332, 351] on span "COMPLETE" at bounding box center [311, 351] width 57 height 12
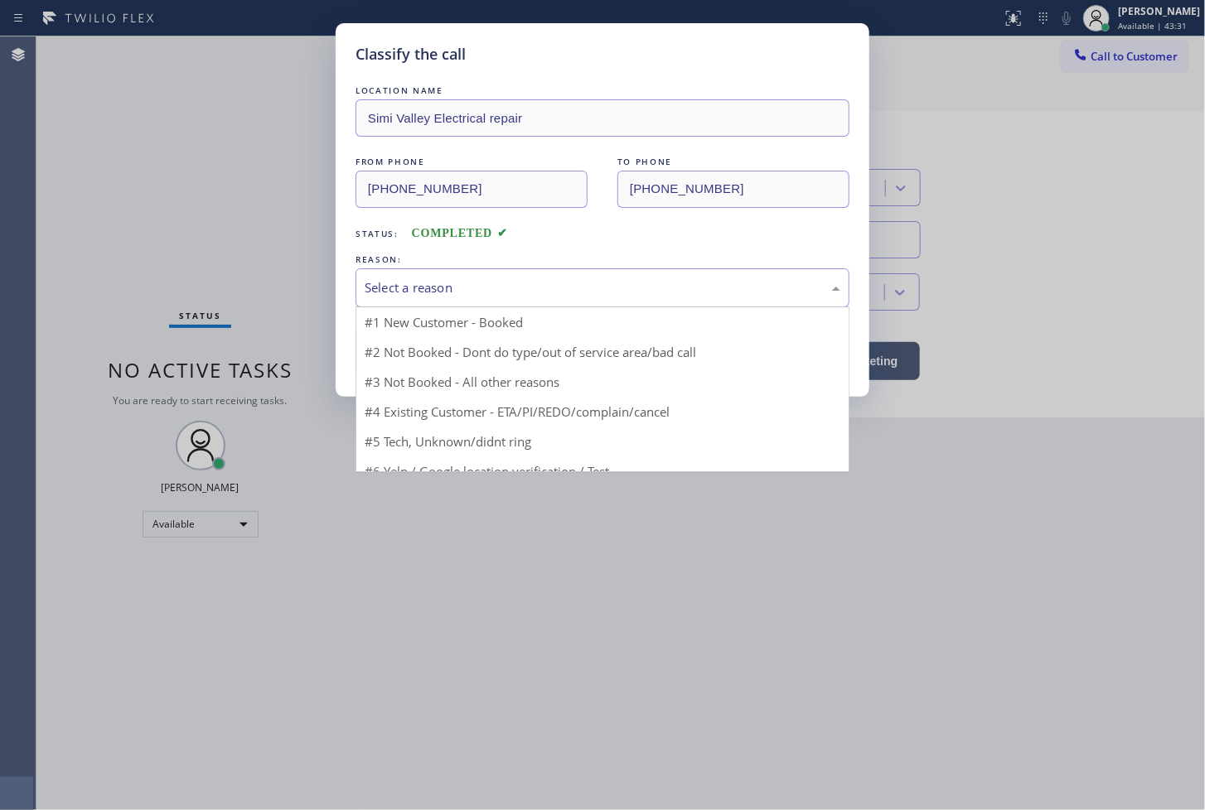
click at [426, 298] on div "Select a reason" at bounding box center [603, 287] width 494 height 39
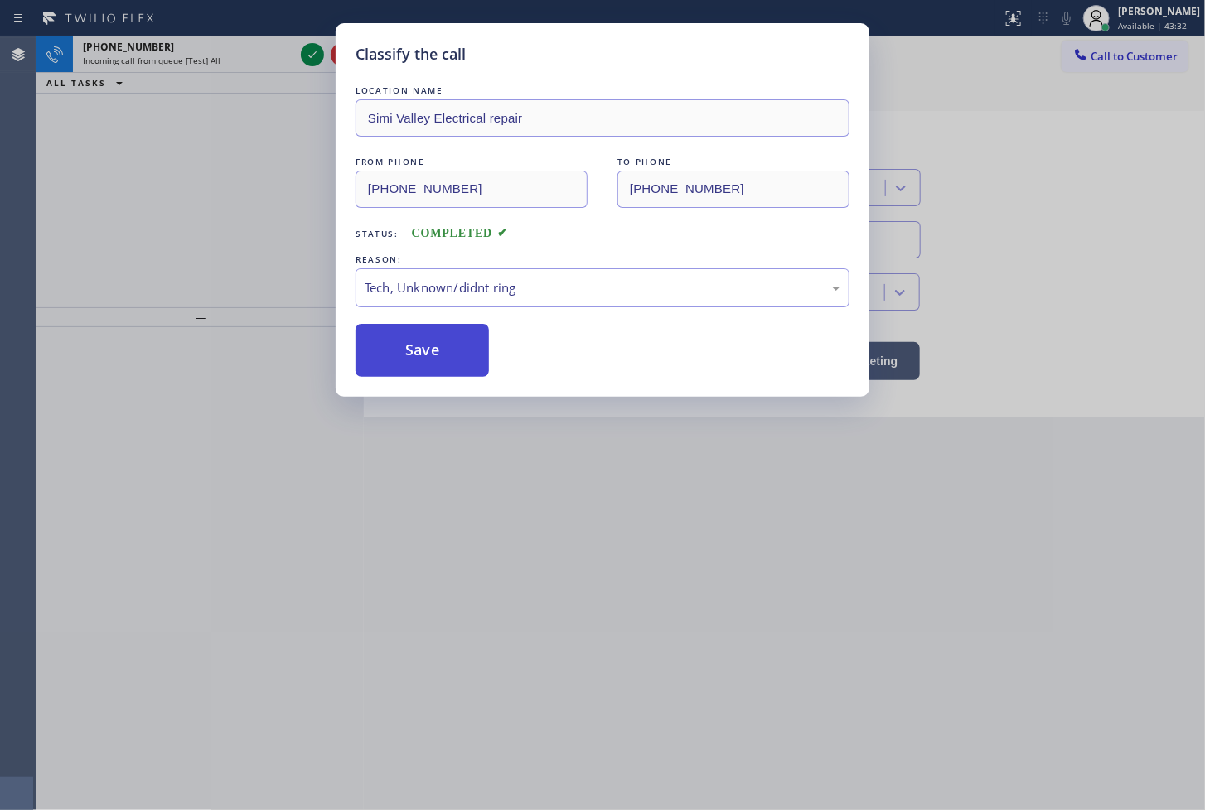
click at [429, 369] on button "Save" at bounding box center [422, 350] width 133 height 53
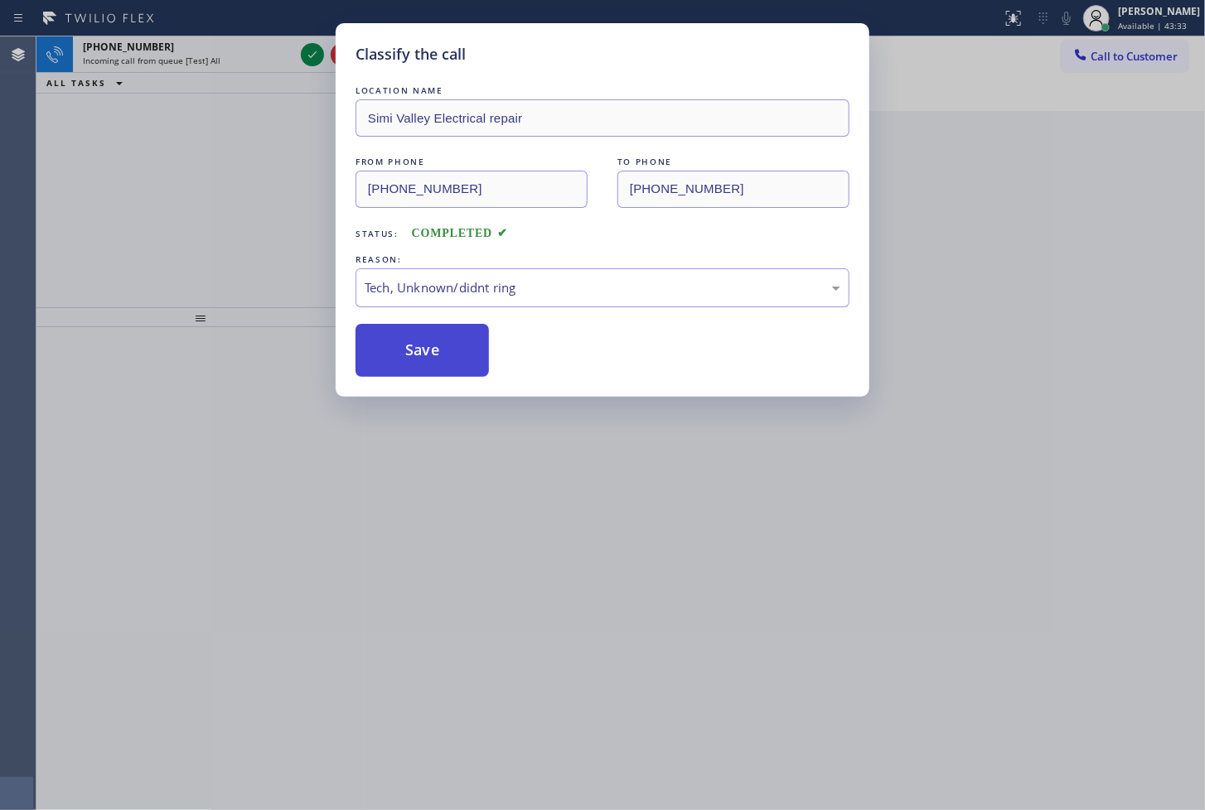
click at [429, 369] on button "Save" at bounding box center [422, 350] width 133 height 53
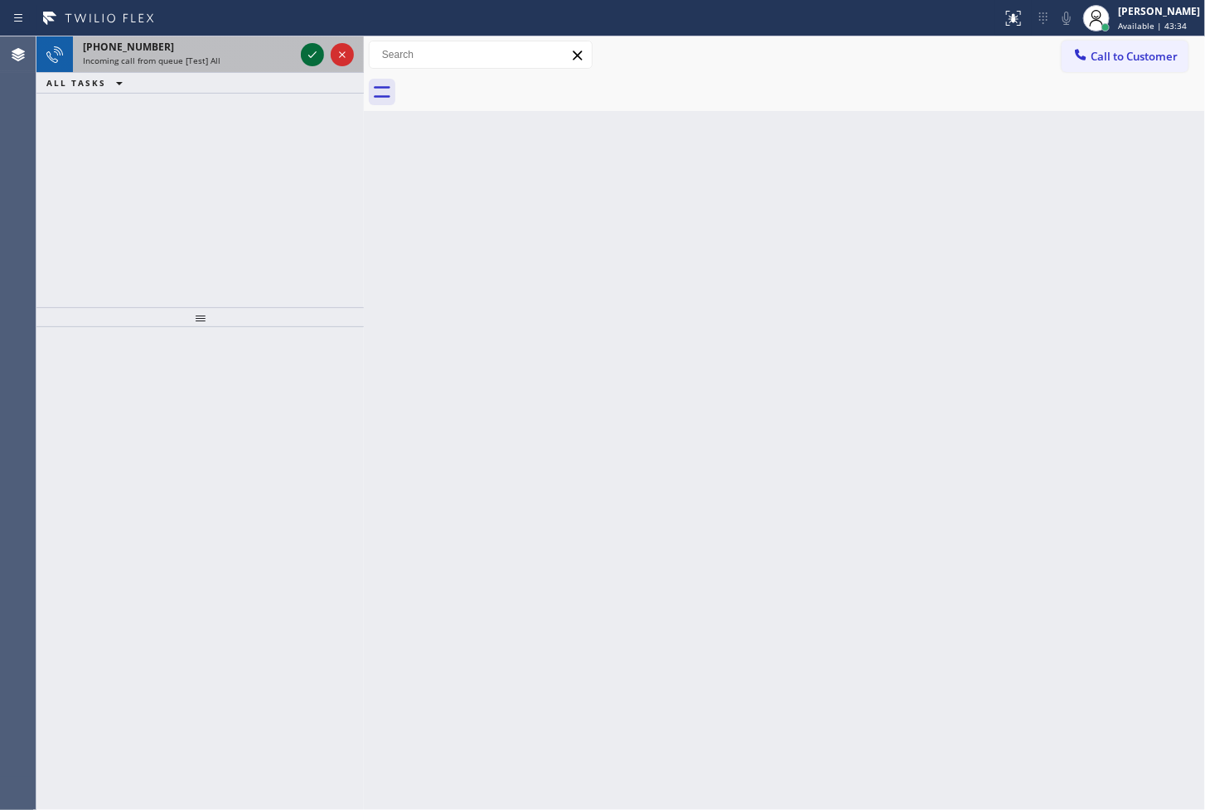
click at [309, 53] on icon at bounding box center [312, 55] width 20 height 20
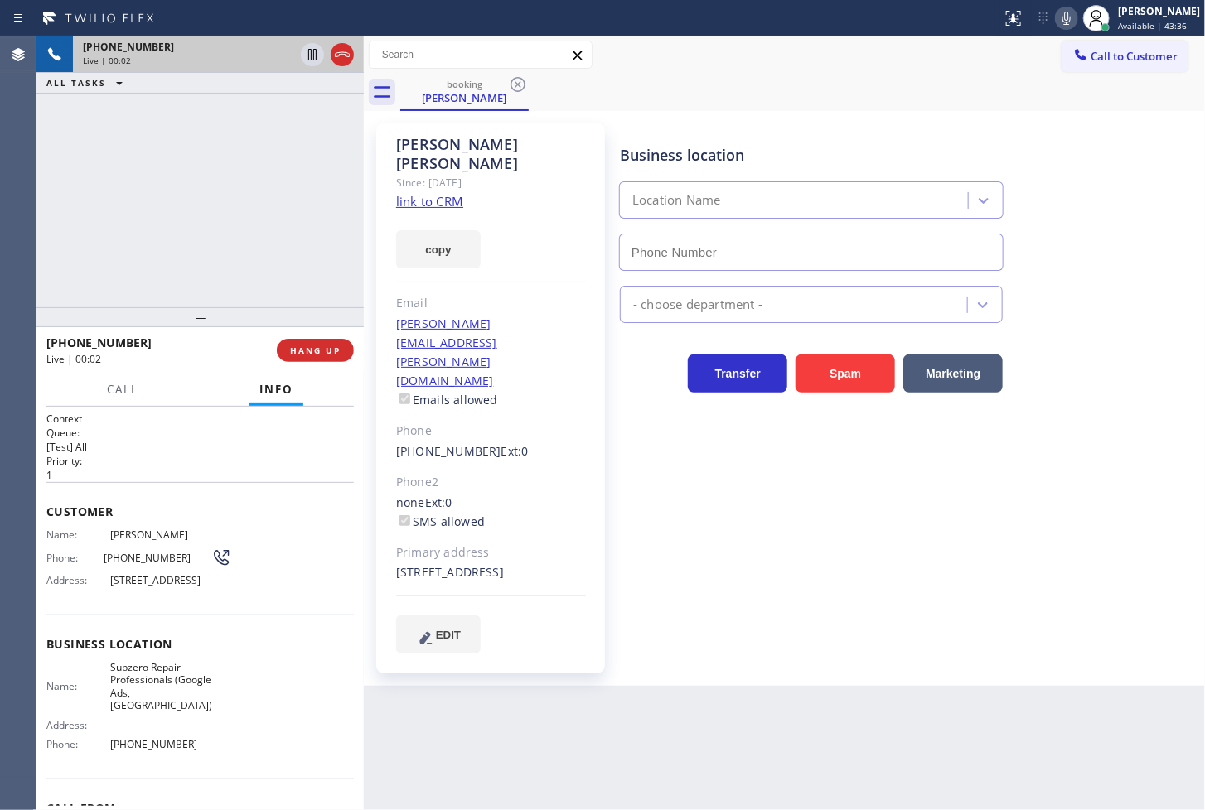
type input "[PHONE_NUMBER]"
click at [104, 153] on div "+15034406553 Live | 00:07 ALL TASKS ALL TASKS ACTIVE TASKS TASKS IN WRAP UP" at bounding box center [199, 171] width 327 height 271
click at [1057, 17] on icon at bounding box center [1067, 18] width 20 height 20
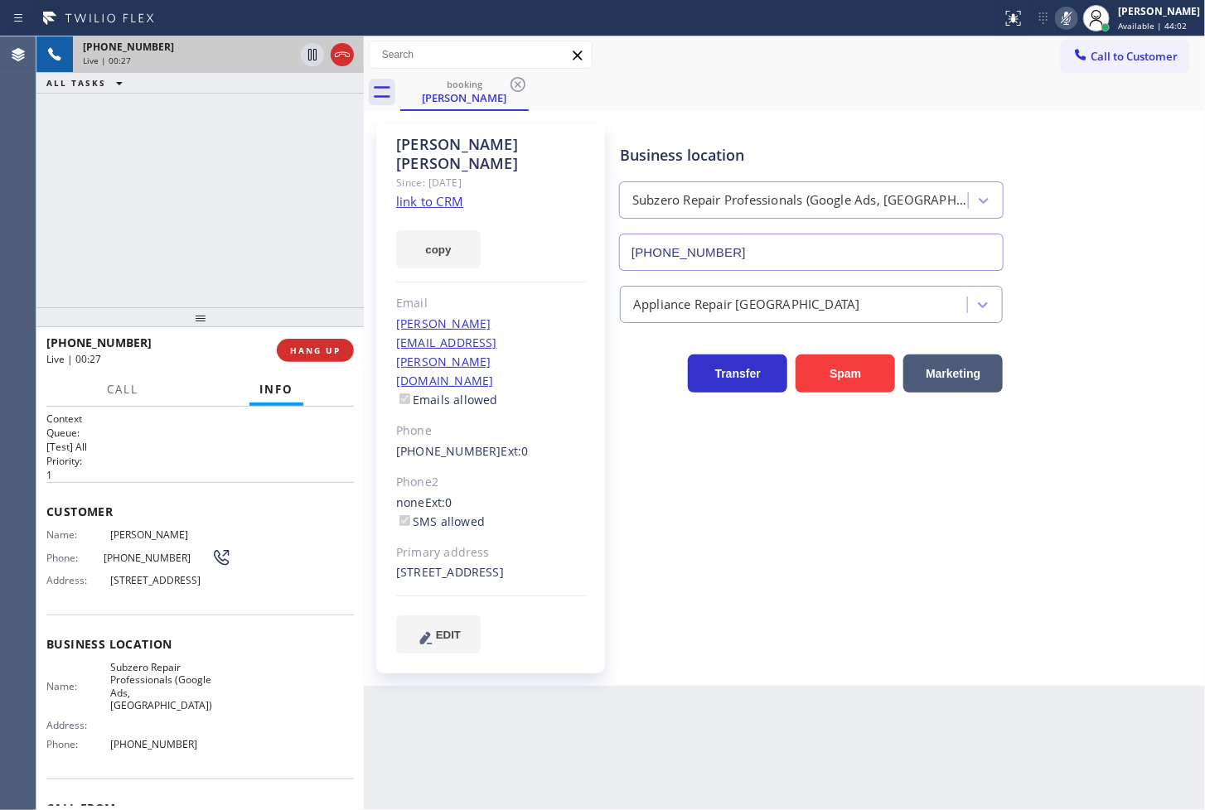
click at [1057, 17] on icon at bounding box center [1067, 18] width 20 height 20
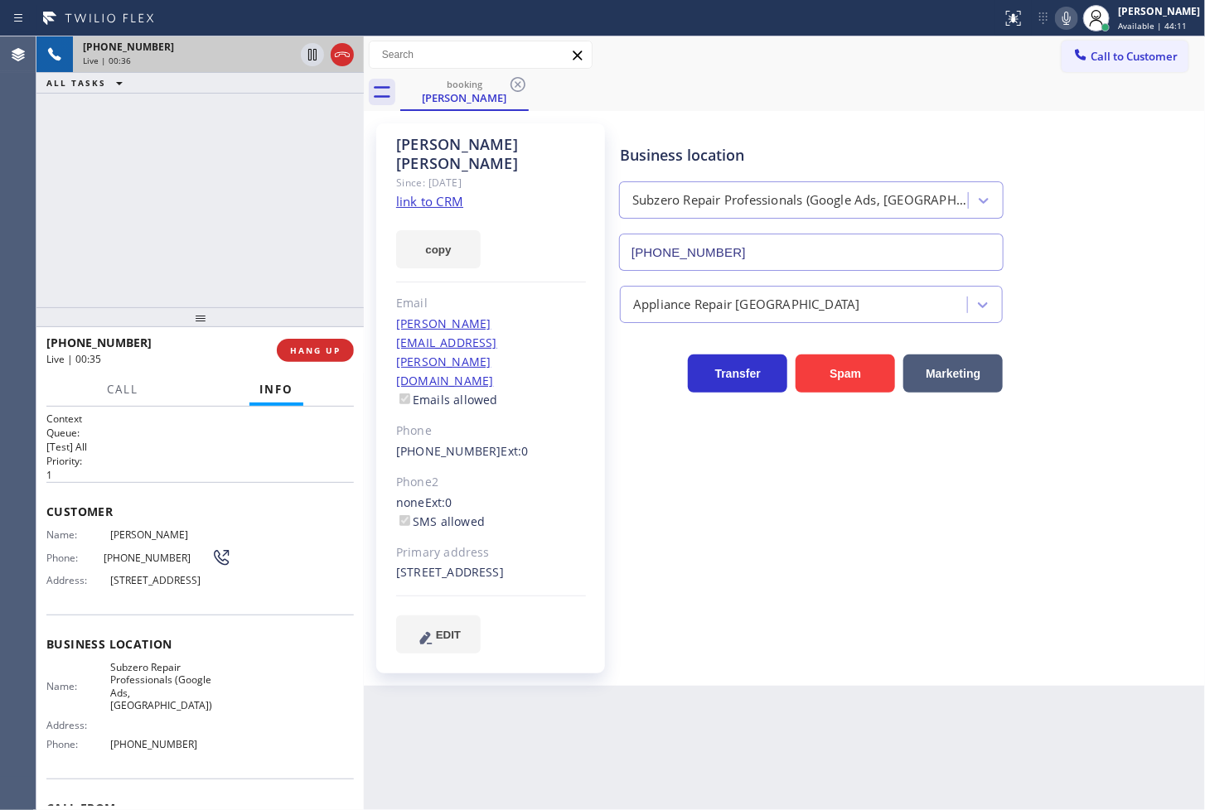
click at [270, 175] on div "+15034406553 Live | 00:36 ALL TASKS ALL TASKS ACTIVE TASKS TASKS IN WRAP UP" at bounding box center [199, 171] width 327 height 271
click at [431, 193] on link "link to CRM" at bounding box center [429, 201] width 67 height 17
click at [209, 181] on div "+15034406553 Live | 00:56 ALL TASKS ALL TASKS ACTIVE TASKS TASKS IN WRAP UP" at bounding box center [199, 171] width 327 height 271
click at [192, 240] on div "+15034406553 Live | 00:57 ALL TASKS ALL TASKS ACTIVE TASKS TASKS IN WRAP UP" at bounding box center [199, 171] width 327 height 271
click at [195, 374] on div "Call Info" at bounding box center [199, 390] width 307 height 33
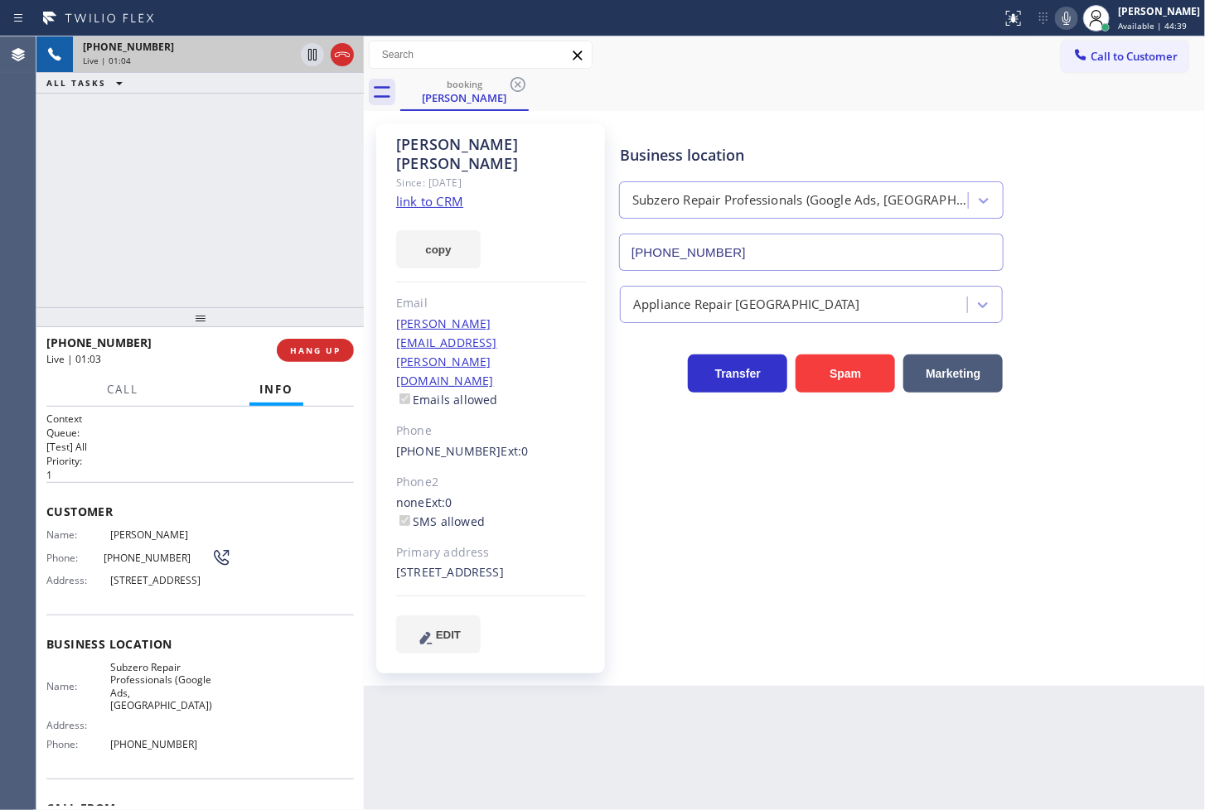
click at [150, 460] on h2 "Priority:" at bounding box center [199, 461] width 307 height 14
click at [162, 193] on div "+15034406553 Live | 01:04 ALL TASKS ALL TASKS ACTIVE TASKS TASKS IN WRAP UP" at bounding box center [199, 171] width 327 height 271
click at [201, 469] on p "1" at bounding box center [199, 475] width 307 height 14
click at [206, 327] on div at bounding box center [199, 317] width 327 height 20
click at [238, 270] on div "+15034406553 Live | 01:06 ALL TASKS ALL TASKS ACTIVE TASKS TASKS IN WRAP UP" at bounding box center [199, 171] width 327 height 271
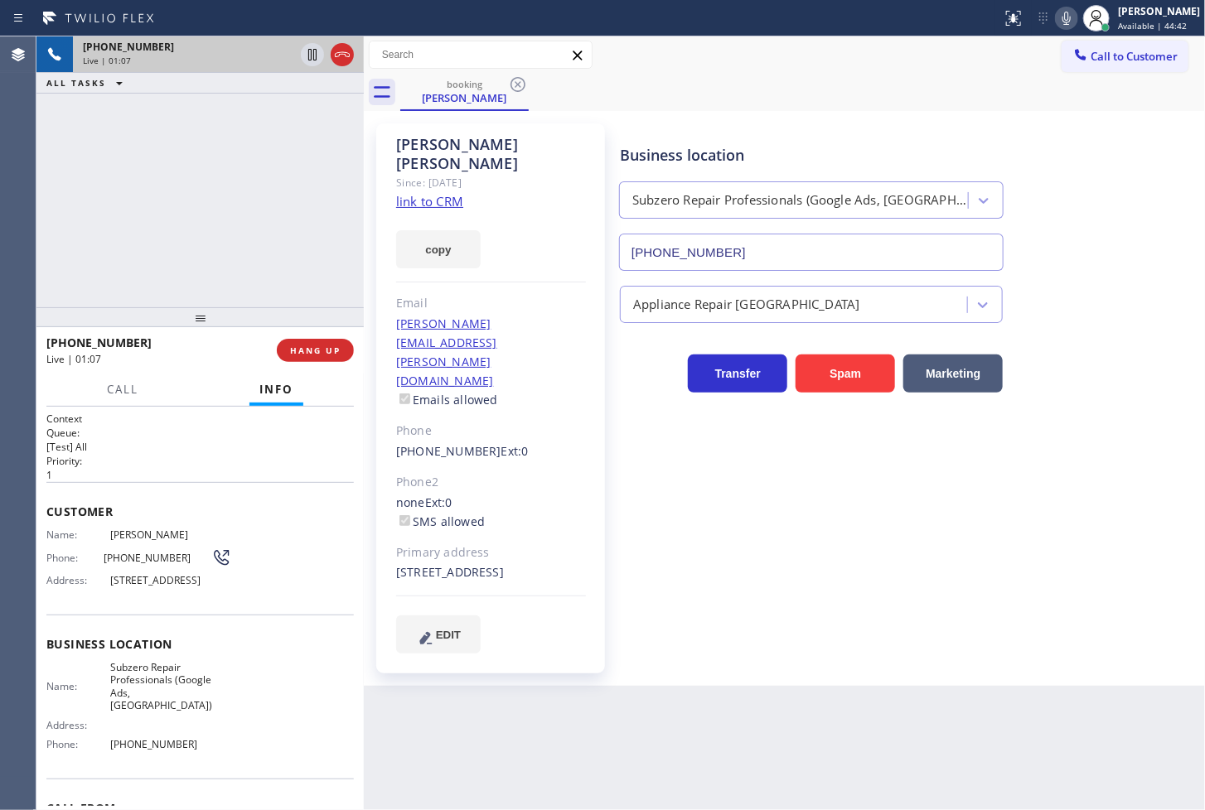
click at [854, 525] on div "Business location Subzero Repair Professionals (Google Ads, Portland) (971) 458…" at bounding box center [909, 388] width 584 height 521
click at [166, 194] on div "+15034406553 Live | 01:08 ALL TASKS ALL TASKS ACTIVE TASKS TASKS IN WRAP UP" at bounding box center [199, 171] width 327 height 271
click at [428, 230] on button "copy" at bounding box center [438, 249] width 85 height 38
click at [252, 233] on div "+15034406553 Live | 01:09 ALL TASKS ALL TASKS ACTIVE TASKS TASKS IN WRAP UP" at bounding box center [199, 171] width 327 height 271
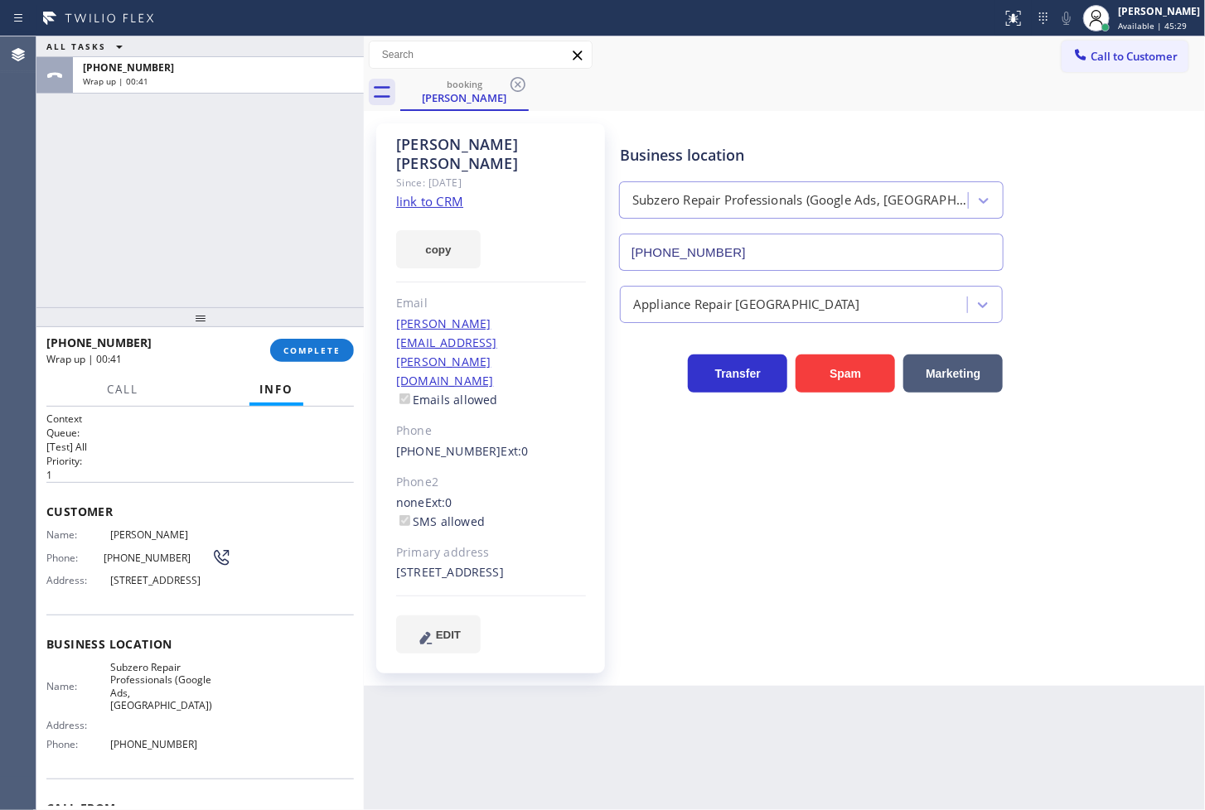
click at [125, 202] on div "ALL TASKS ALL TASKS ACTIVE TASKS TASKS IN WRAP UP +15034406553 Wrap up | 00:41" at bounding box center [199, 171] width 327 height 271
click at [315, 346] on span "COMPLETE" at bounding box center [311, 351] width 57 height 12
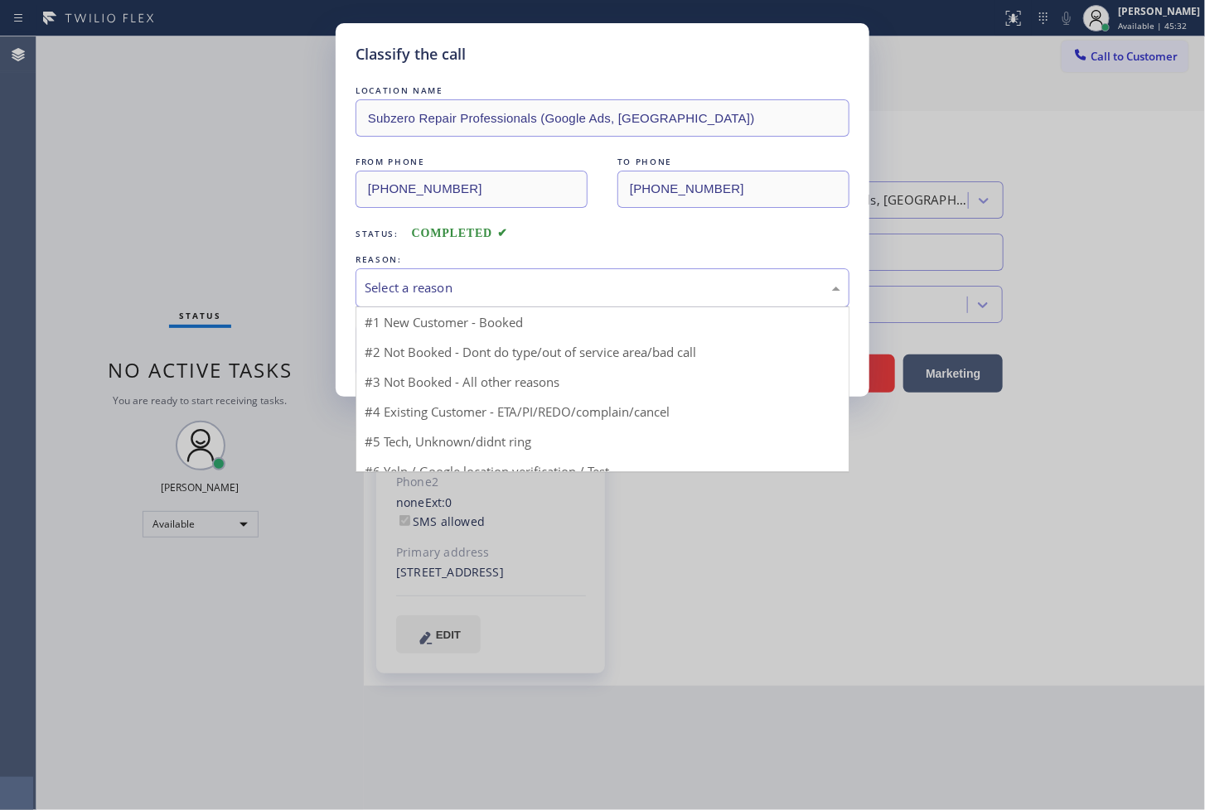
click at [433, 293] on div "Select a reason" at bounding box center [603, 287] width 476 height 19
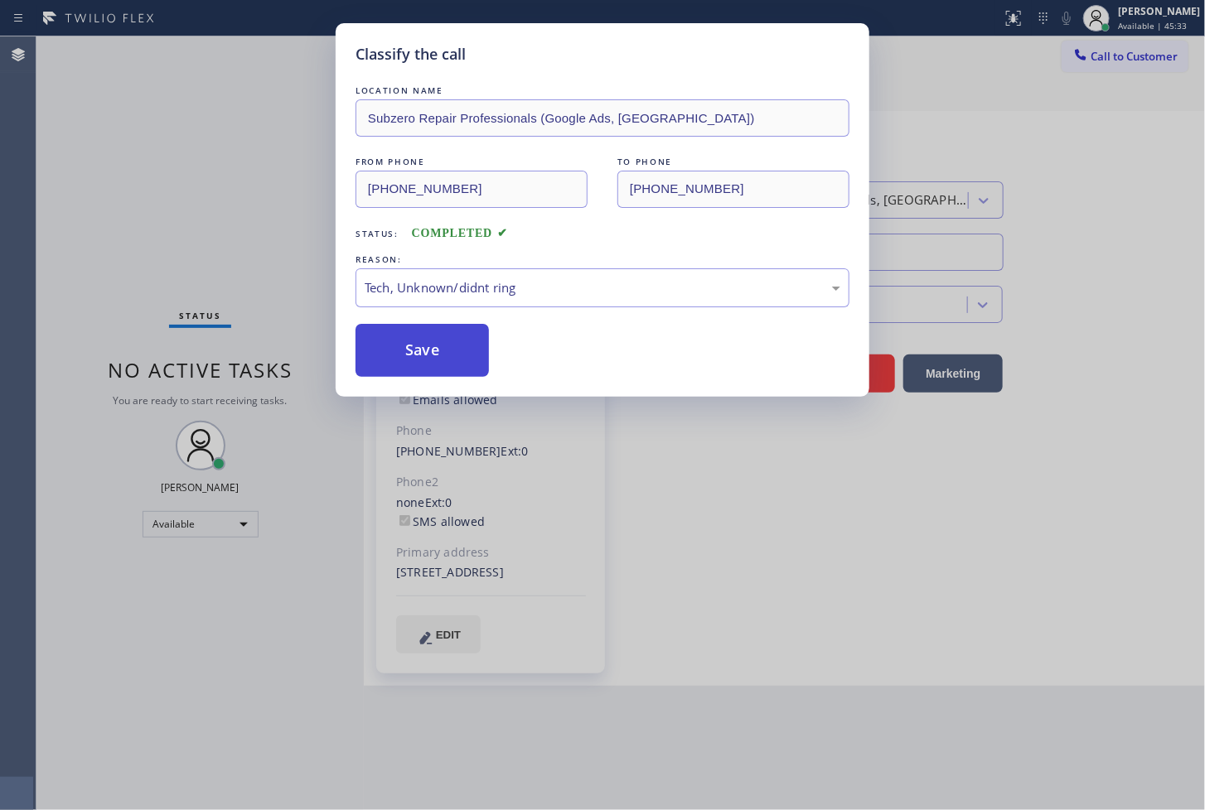
click at [418, 360] on button "Save" at bounding box center [422, 350] width 133 height 53
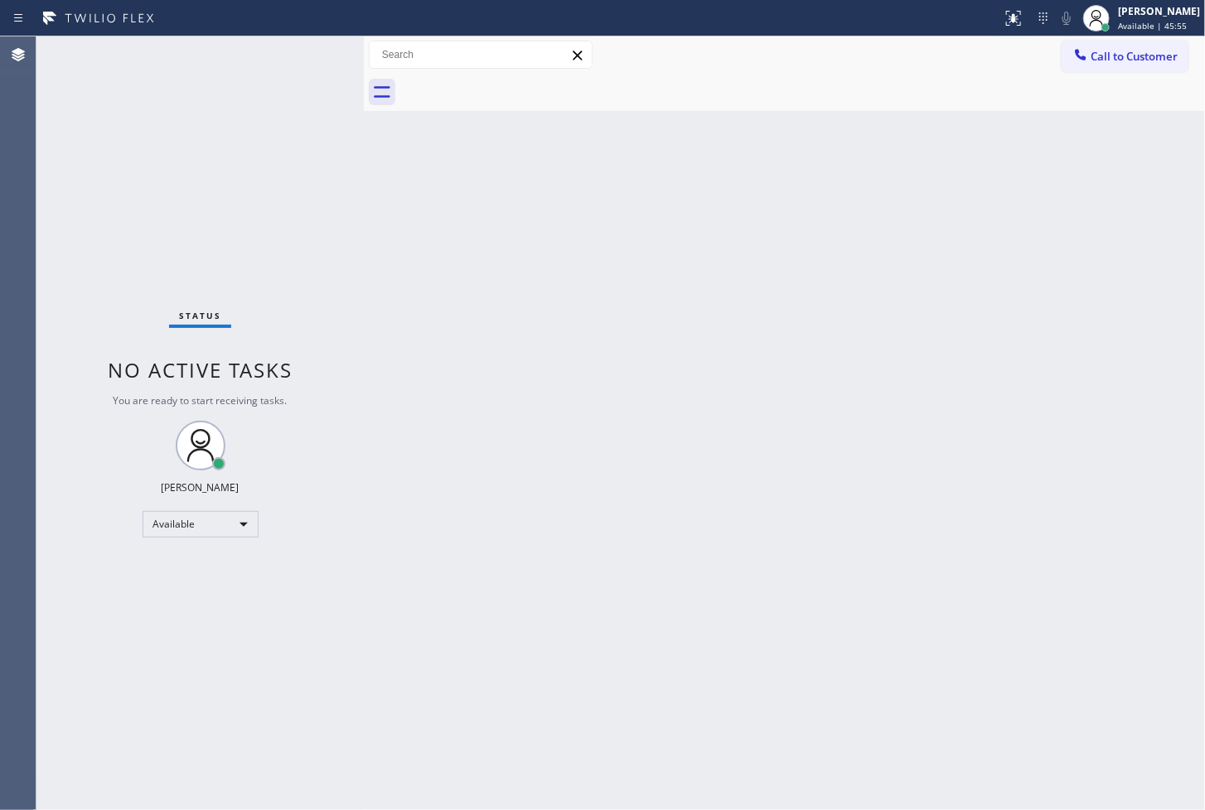
click at [308, 69] on div "Status No active tasks You are ready to start receiving tasks. [PERSON_NAME]" at bounding box center [199, 423] width 327 height 774
click at [675, 462] on div "Back to Dashboard Change Sender ID Customers Technicians Select a contact Outbo…" at bounding box center [784, 423] width 841 height 774
click at [80, 236] on div "Status No active tasks You are ready to start receiving tasks. [PERSON_NAME]" at bounding box center [199, 423] width 327 height 774
click at [320, 50] on div "Status No active tasks You are ready to start receiving tasks. [PERSON_NAME]" at bounding box center [199, 423] width 327 height 774
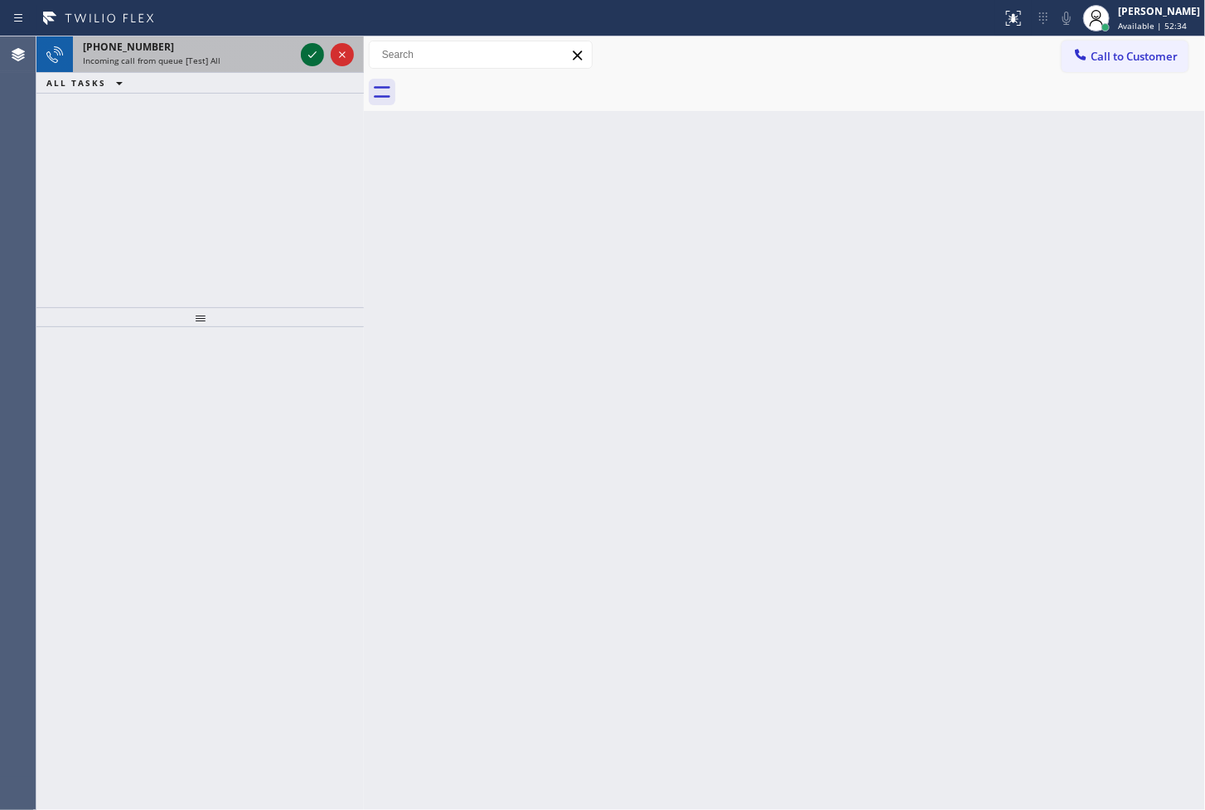
click at [320, 50] on icon at bounding box center [312, 55] width 20 height 20
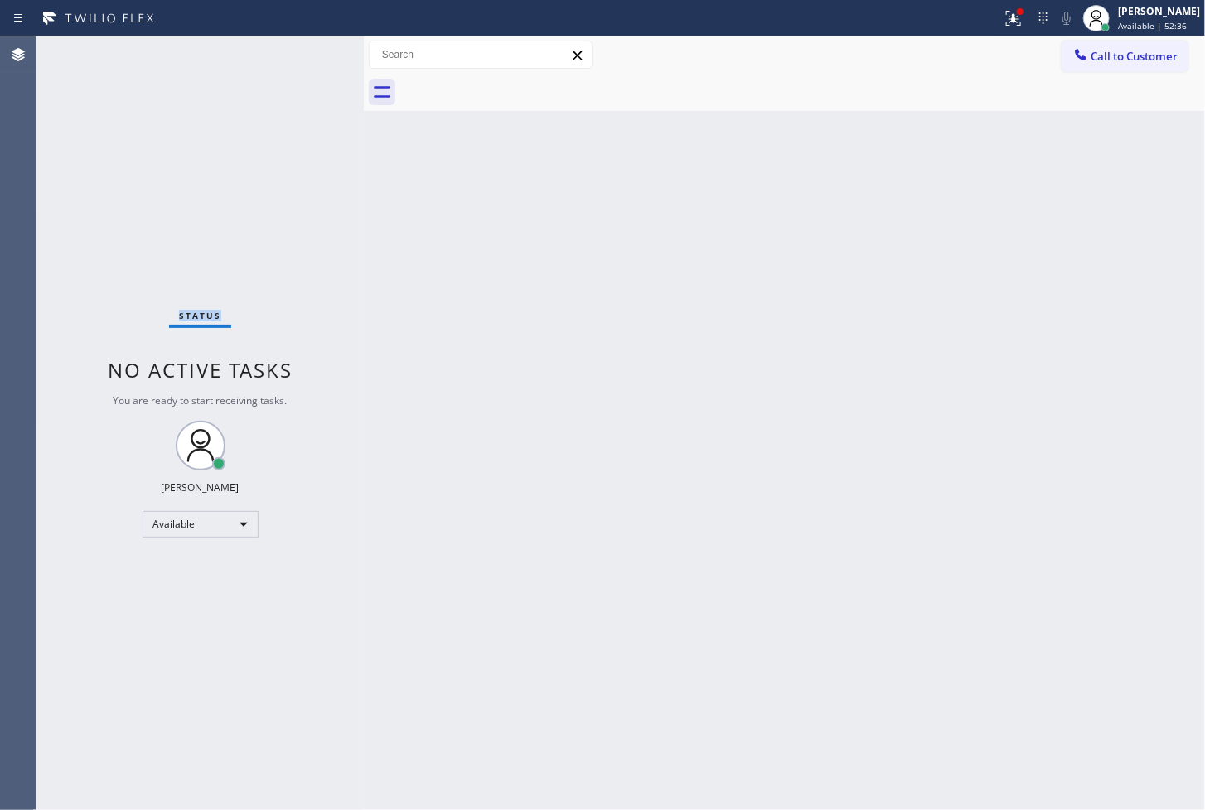
click at [316, 52] on div "Status No active tasks You are ready to start receiving tasks. [PERSON_NAME]" at bounding box center [199, 423] width 327 height 774
click at [307, 141] on div "Status No active tasks You are ready to start receiving tasks. [PERSON_NAME]" at bounding box center [199, 423] width 327 height 774
click at [995, 2] on button at bounding box center [1013, 18] width 36 height 36
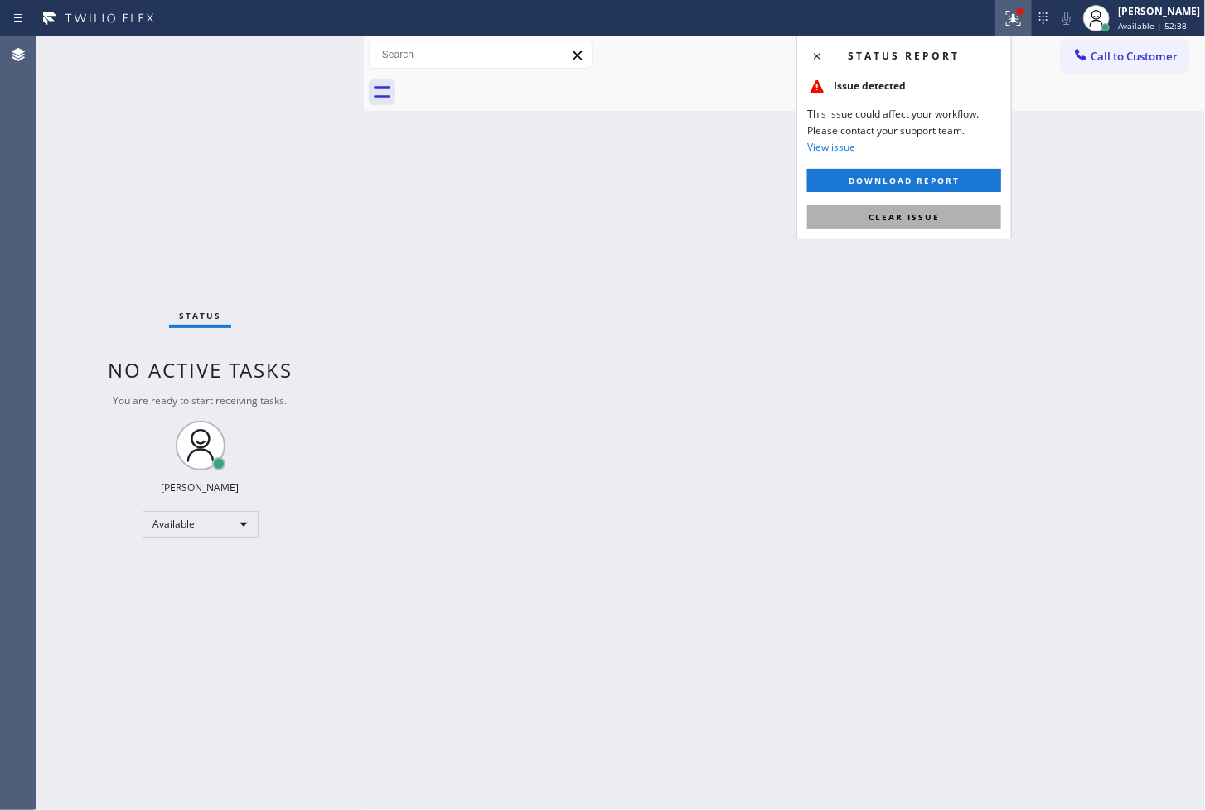
click at [943, 210] on button "Clear issue" at bounding box center [904, 217] width 194 height 23
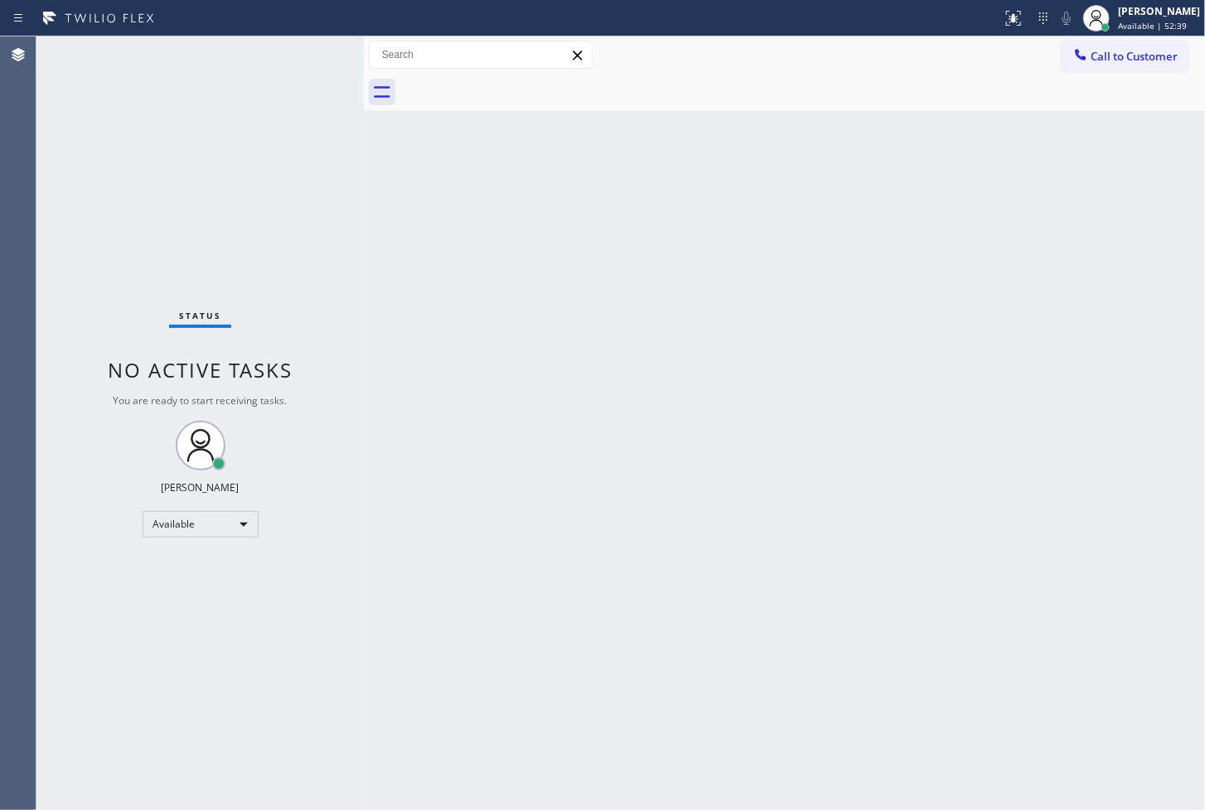
click at [423, 218] on div "Back to Dashboard Change Sender ID Customers Technicians Select a contact Outbo…" at bounding box center [784, 423] width 841 height 774
click at [100, 177] on div "Status No active tasks You are ready to start receiving tasks. [PERSON_NAME]" at bounding box center [199, 423] width 327 height 774
click at [311, 55] on div "Status No active tasks You are ready to start receiving tasks. [PERSON_NAME]" at bounding box center [199, 423] width 327 height 774
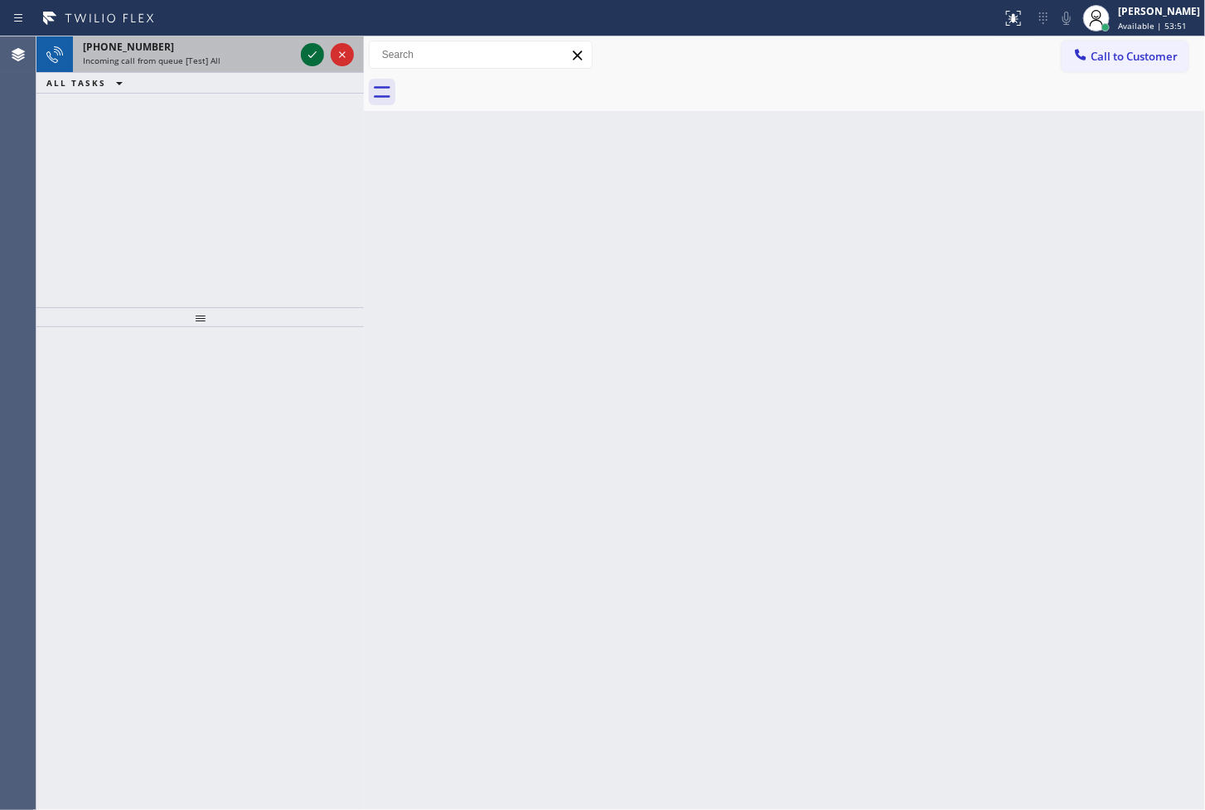
click at [312, 52] on icon at bounding box center [312, 55] width 20 height 20
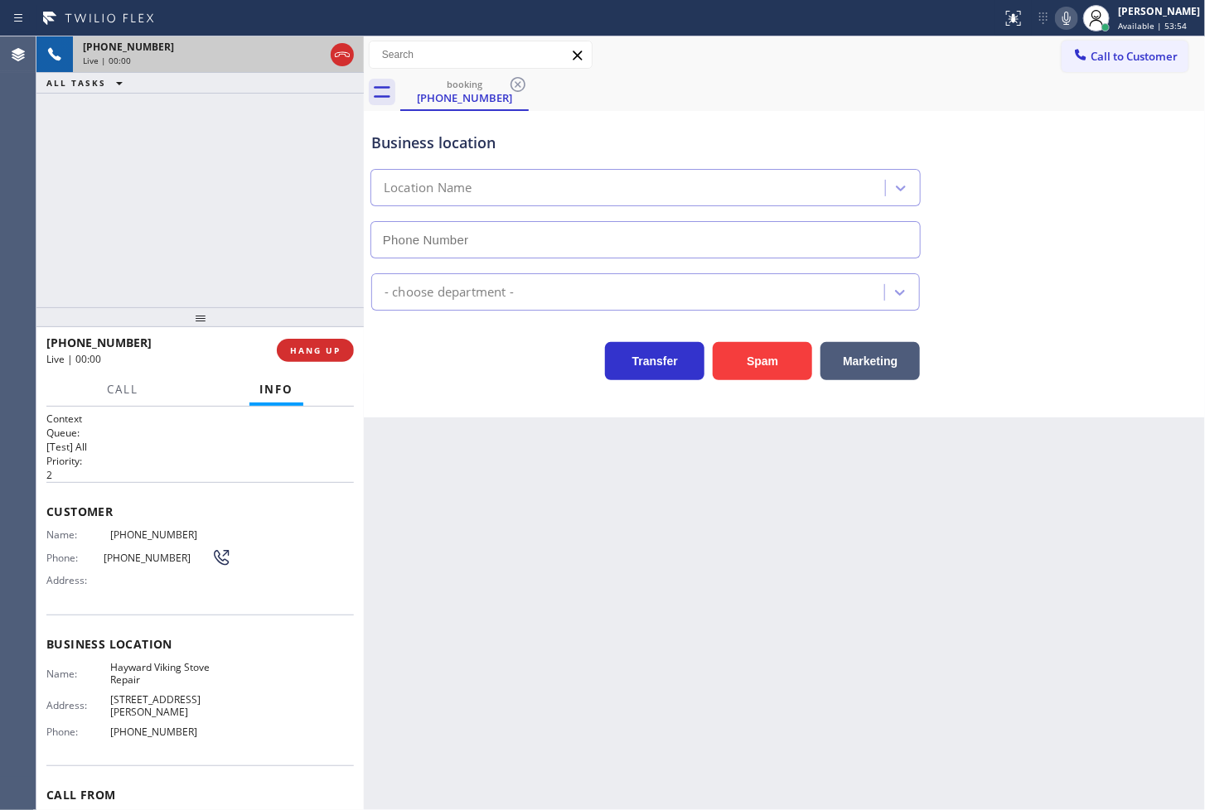
type input "[PHONE_NUMBER]"
click at [136, 244] on div "+15105711329 Live | 00:35 ALL TASKS ALL TASKS ACTIVE TASKS TASKS IN WRAP UP" at bounding box center [199, 171] width 327 height 271
click at [539, 370] on div "Transfer Spam Marketing" at bounding box center [645, 357] width 555 height 46
click at [185, 324] on div at bounding box center [199, 317] width 327 height 20
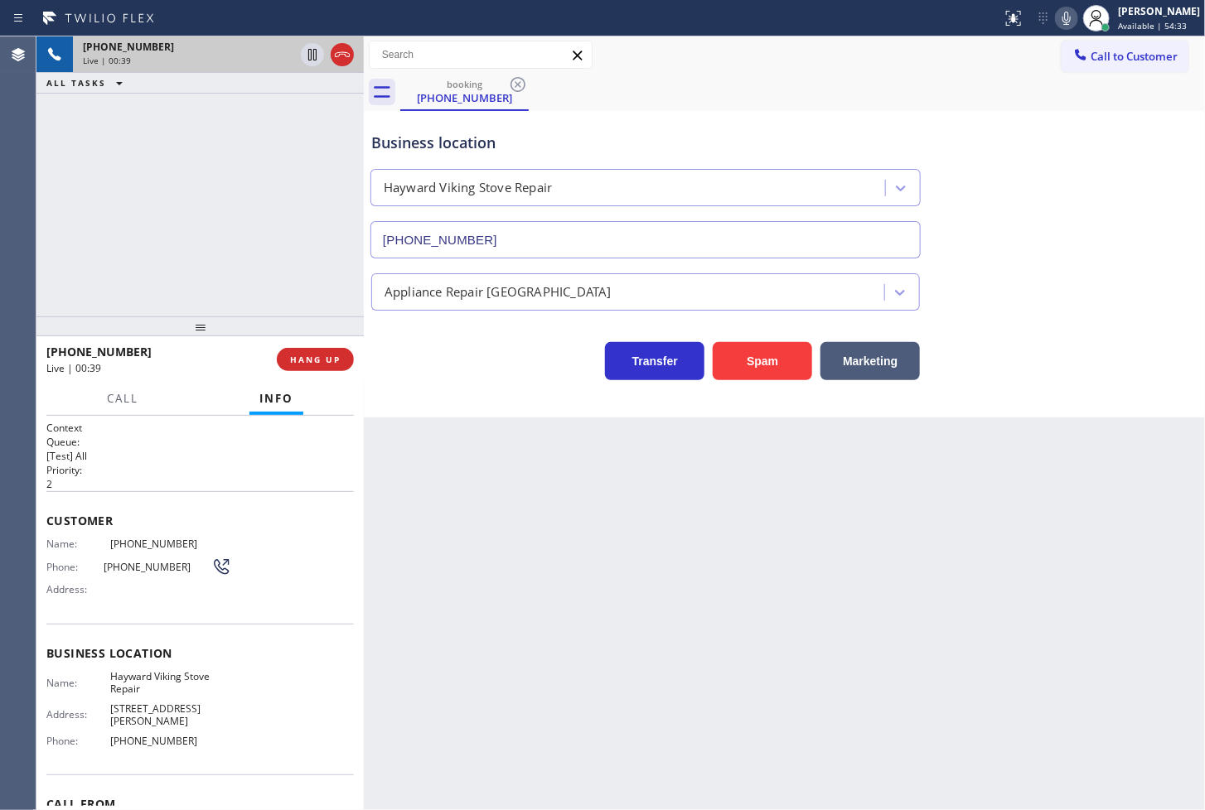
drag, startPoint x: 185, startPoint y: 324, endPoint x: 185, endPoint y: 333, distance: 9.1
click at [185, 333] on div at bounding box center [199, 327] width 327 height 20
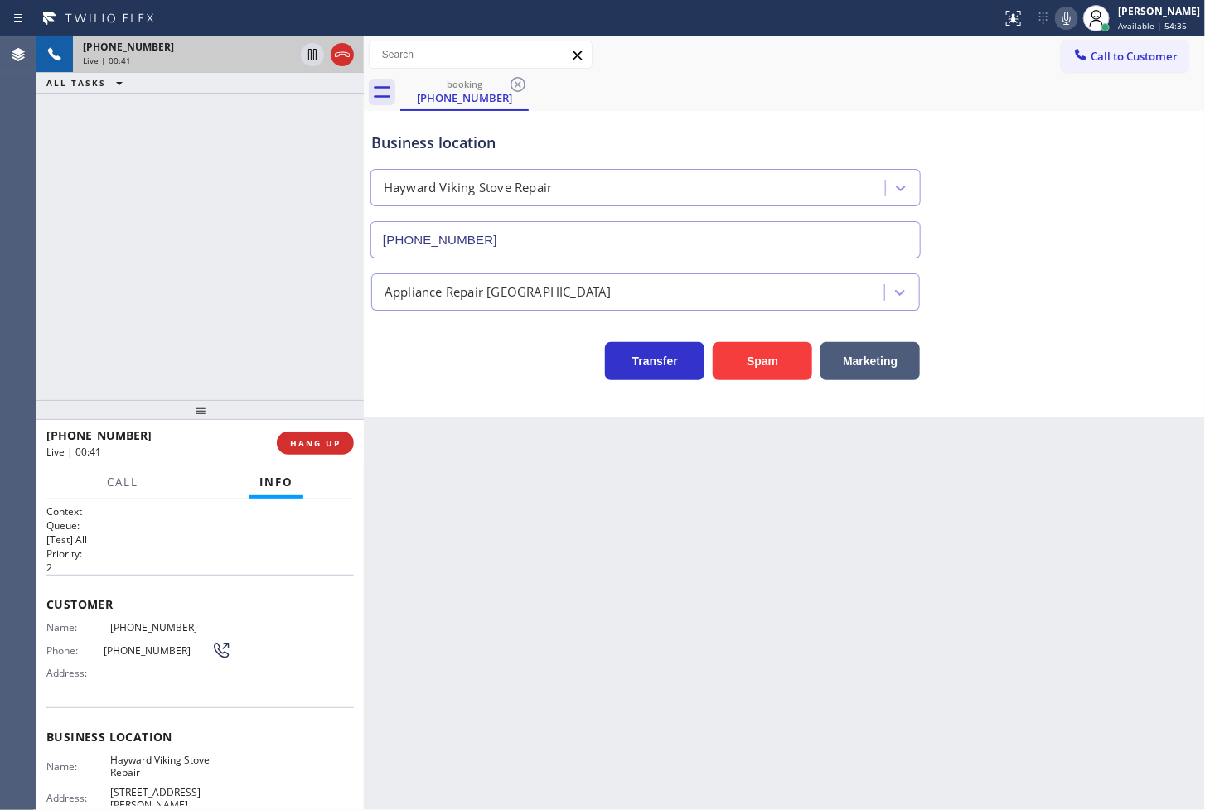
drag, startPoint x: 185, startPoint y: 333, endPoint x: 181, endPoint y: 417, distance: 83.8
click at [181, 417] on div at bounding box center [199, 410] width 327 height 20
click at [188, 296] on div "+15105711329 Live | 00:41 ALL TASKS ALL TASKS ACTIVE TASKS TASKS IN WRAP UP" at bounding box center [199, 218] width 327 height 364
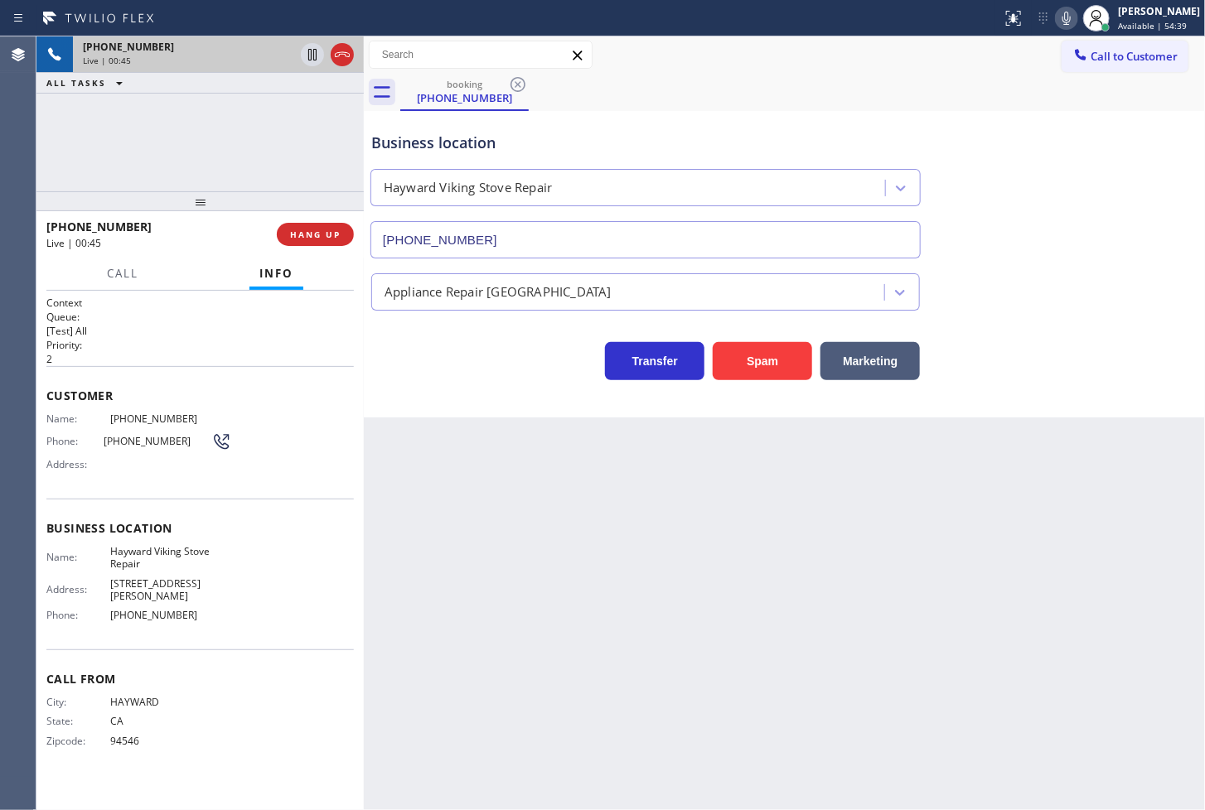
drag, startPoint x: 172, startPoint y: 417, endPoint x: 240, endPoint y: 183, distance: 243.6
click at [239, 192] on div at bounding box center [199, 201] width 327 height 20
click at [318, 53] on icon at bounding box center [312, 55] width 20 height 20
click at [122, 276] on span "Call" at bounding box center [122, 273] width 31 height 15
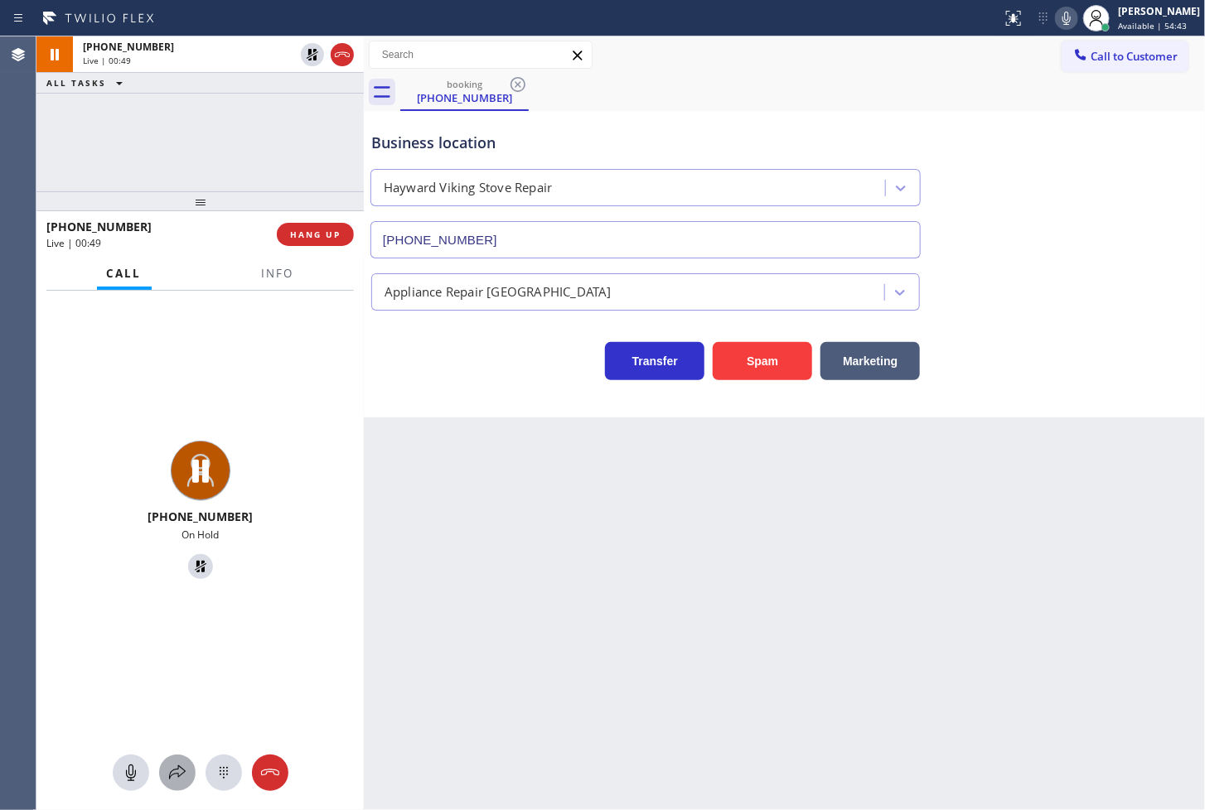
click at [181, 767] on icon at bounding box center [177, 773] width 20 height 20
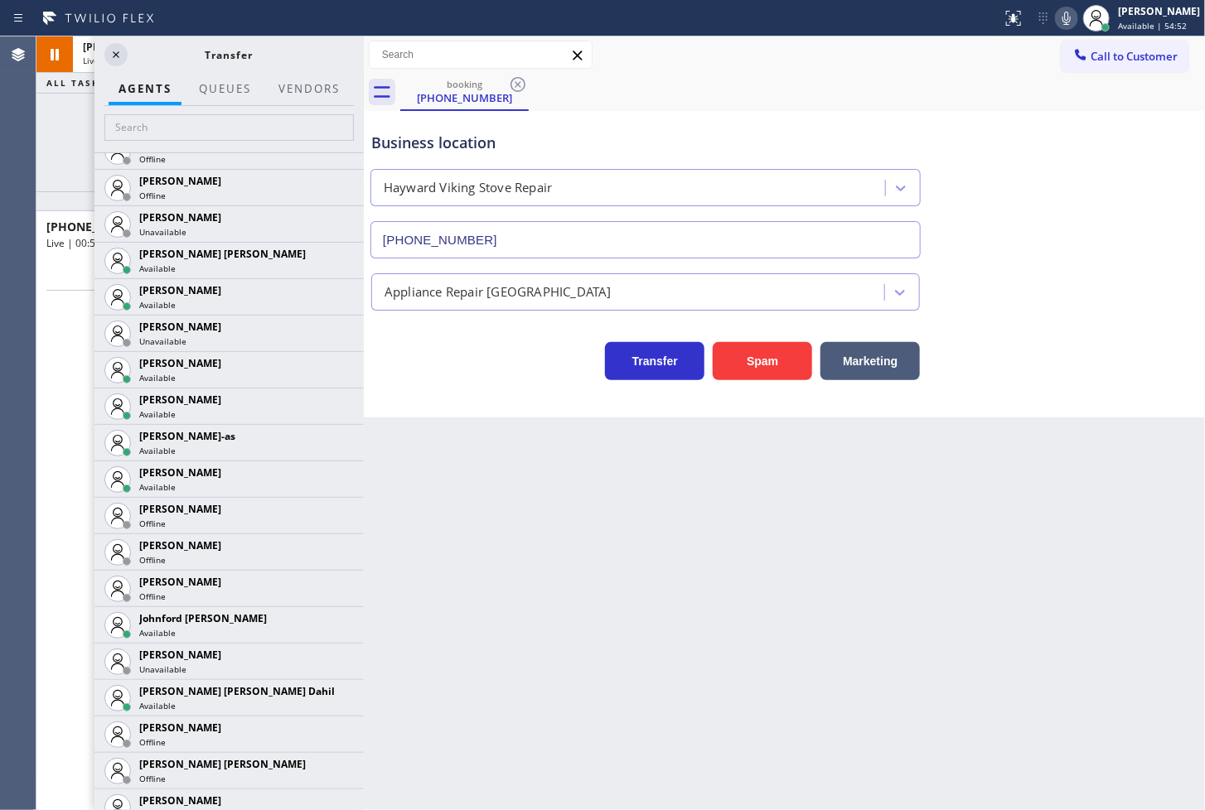
scroll to position [1473, 0]
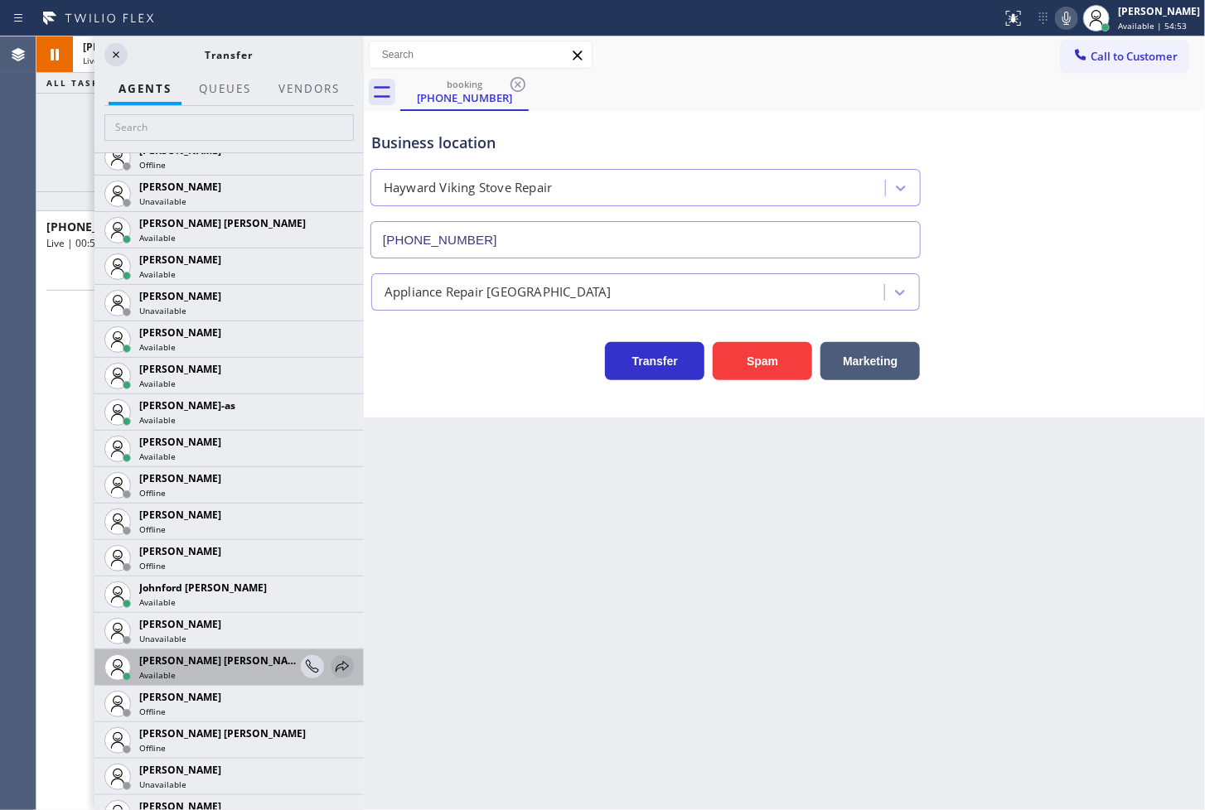
click at [332, 664] on icon at bounding box center [342, 667] width 20 height 20
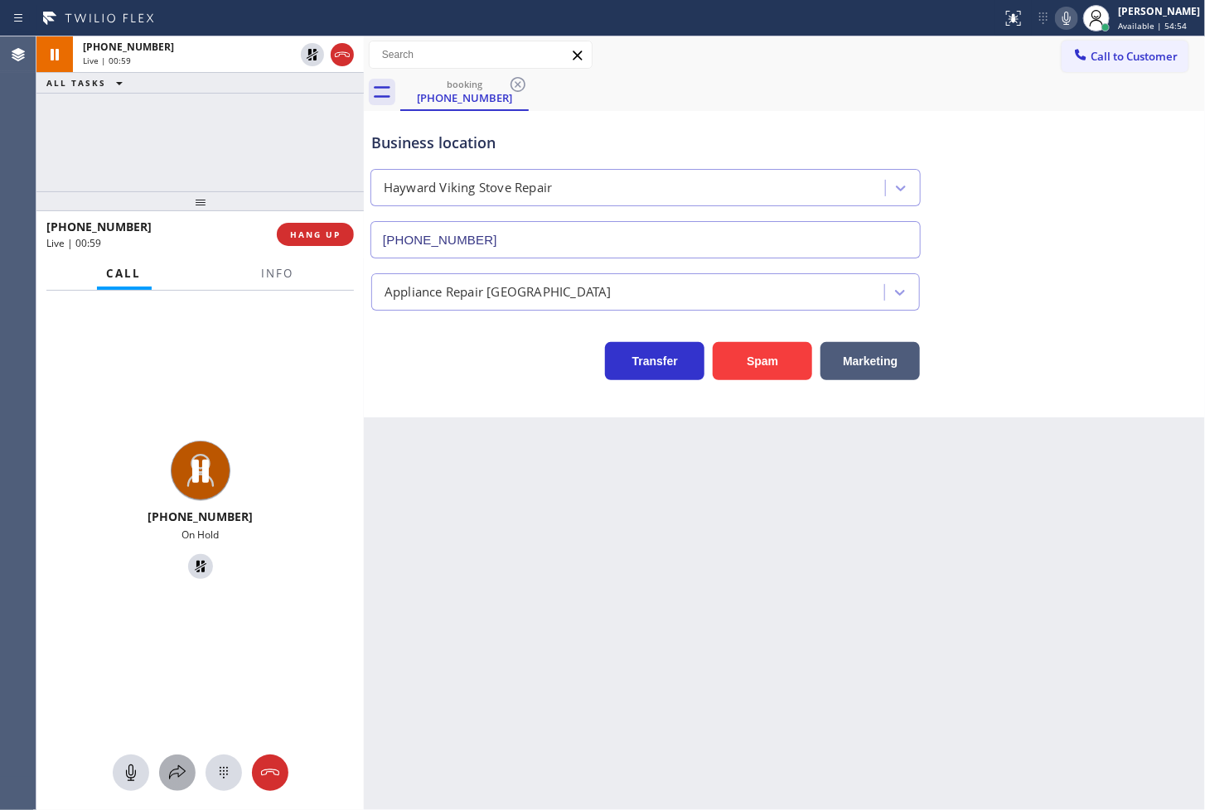
click at [178, 776] on icon at bounding box center [177, 773] width 20 height 20
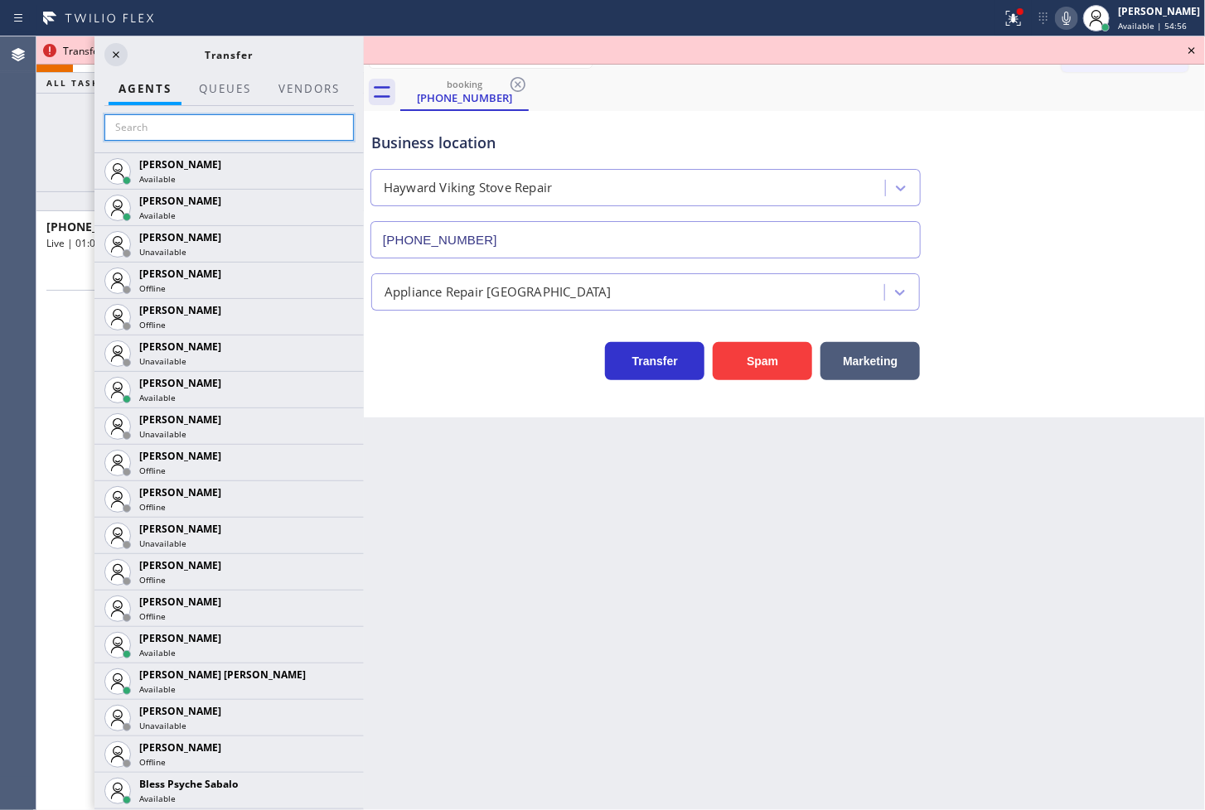
click at [172, 120] on input "text" at bounding box center [228, 127] width 249 height 27
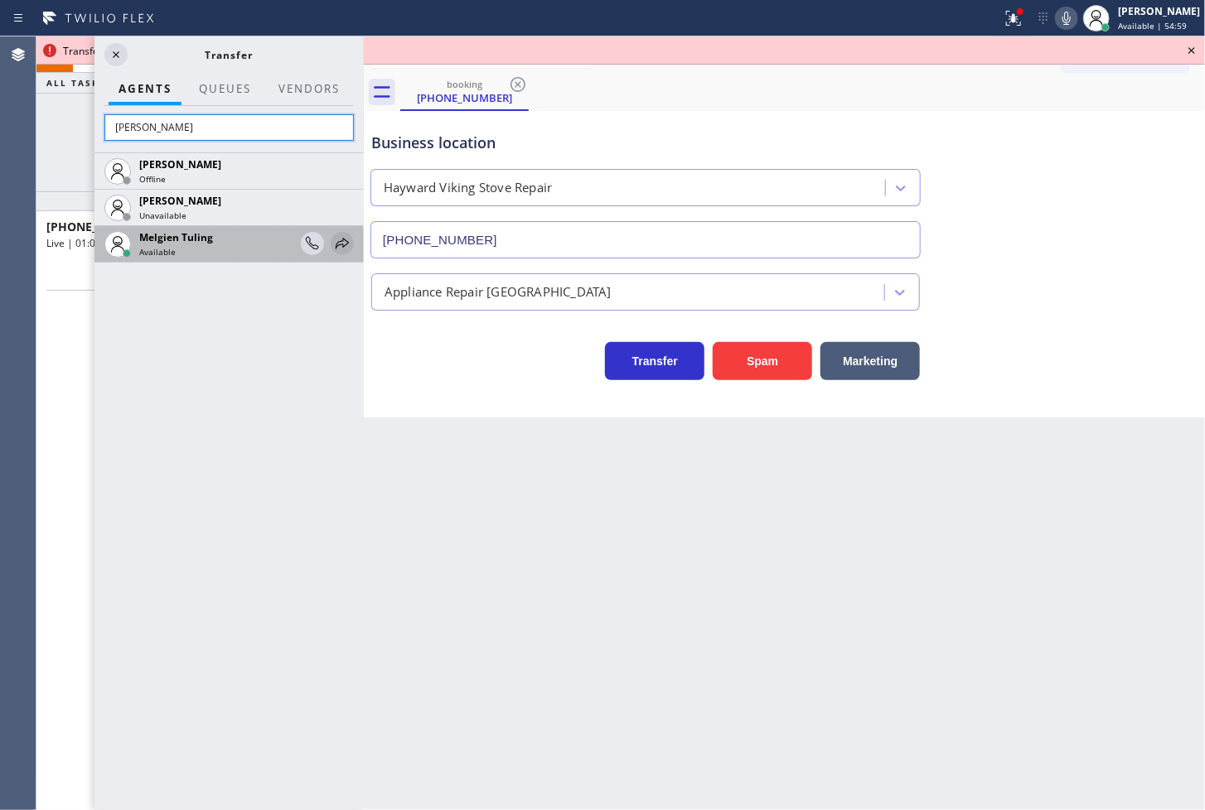
type input "mel"
click at [340, 238] on icon at bounding box center [342, 244] width 20 height 20
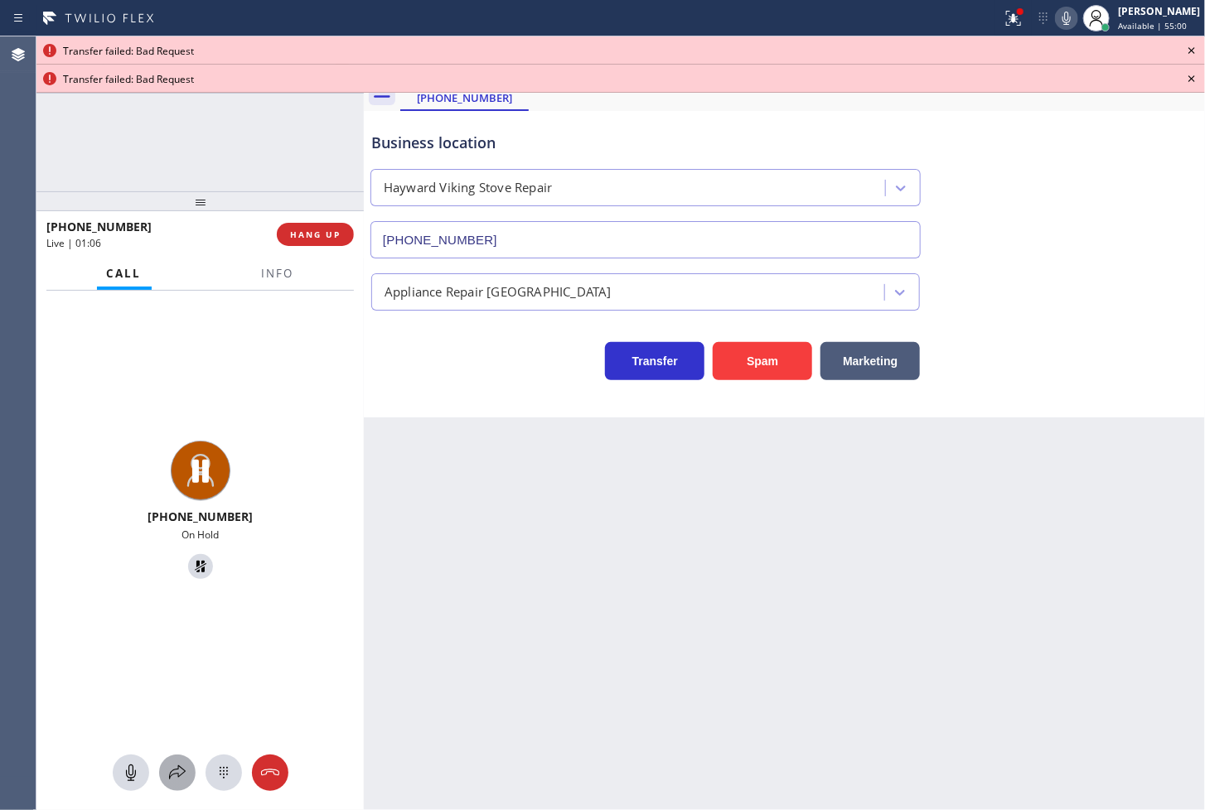
click at [170, 775] on icon at bounding box center [177, 773] width 20 height 20
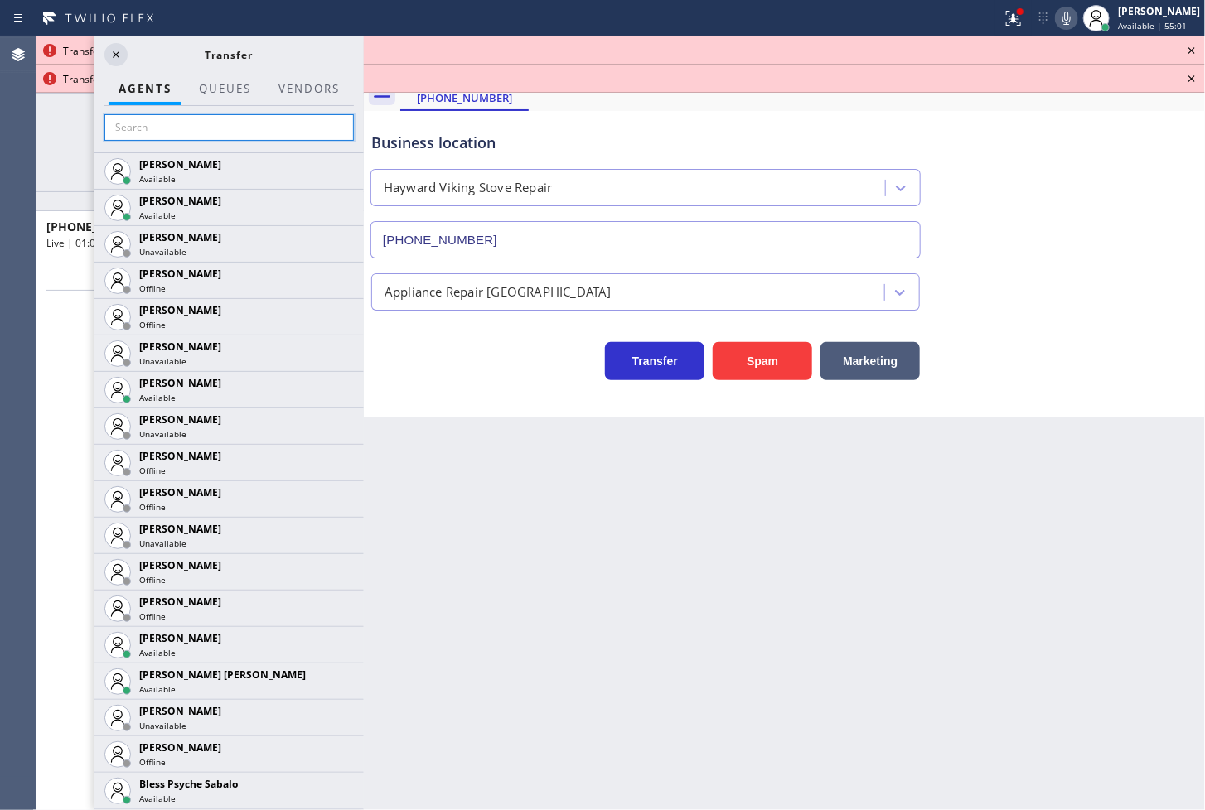
click at [177, 121] on input "text" at bounding box center [228, 127] width 249 height 27
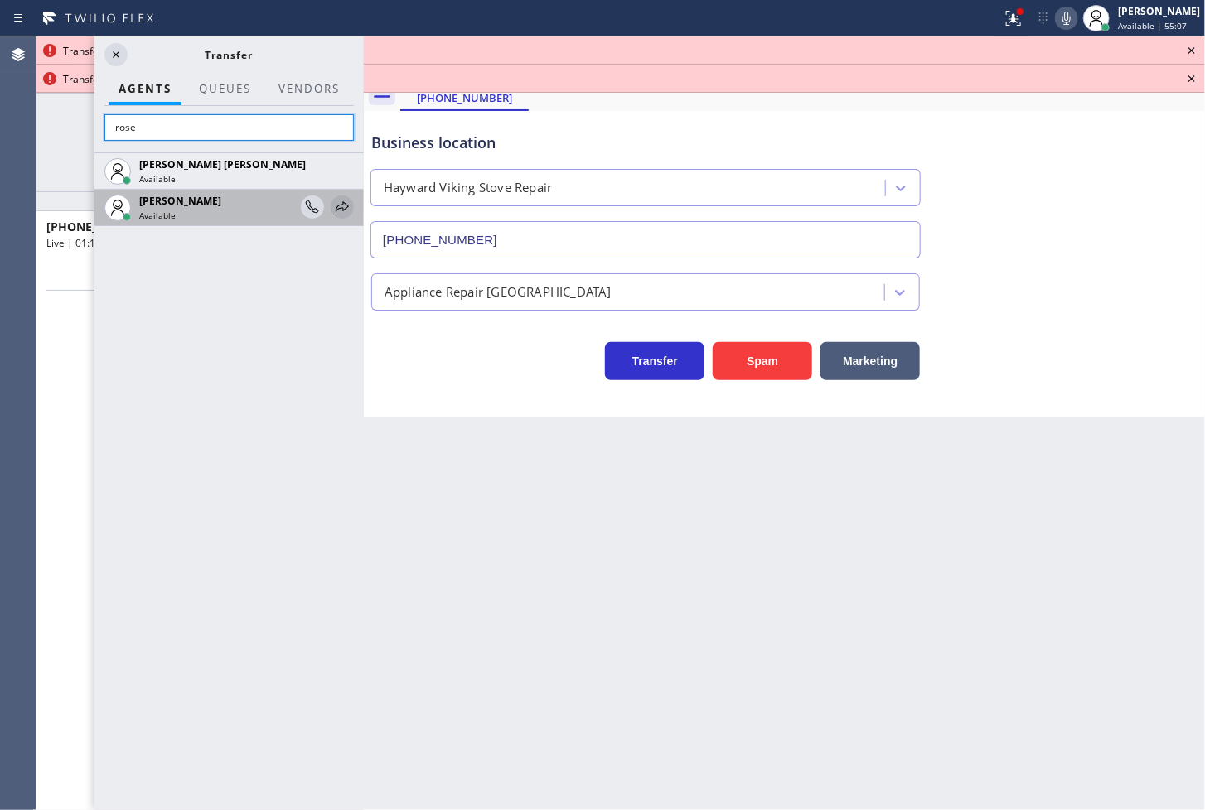
type input "rose"
click at [340, 207] on icon at bounding box center [342, 207] width 20 height 20
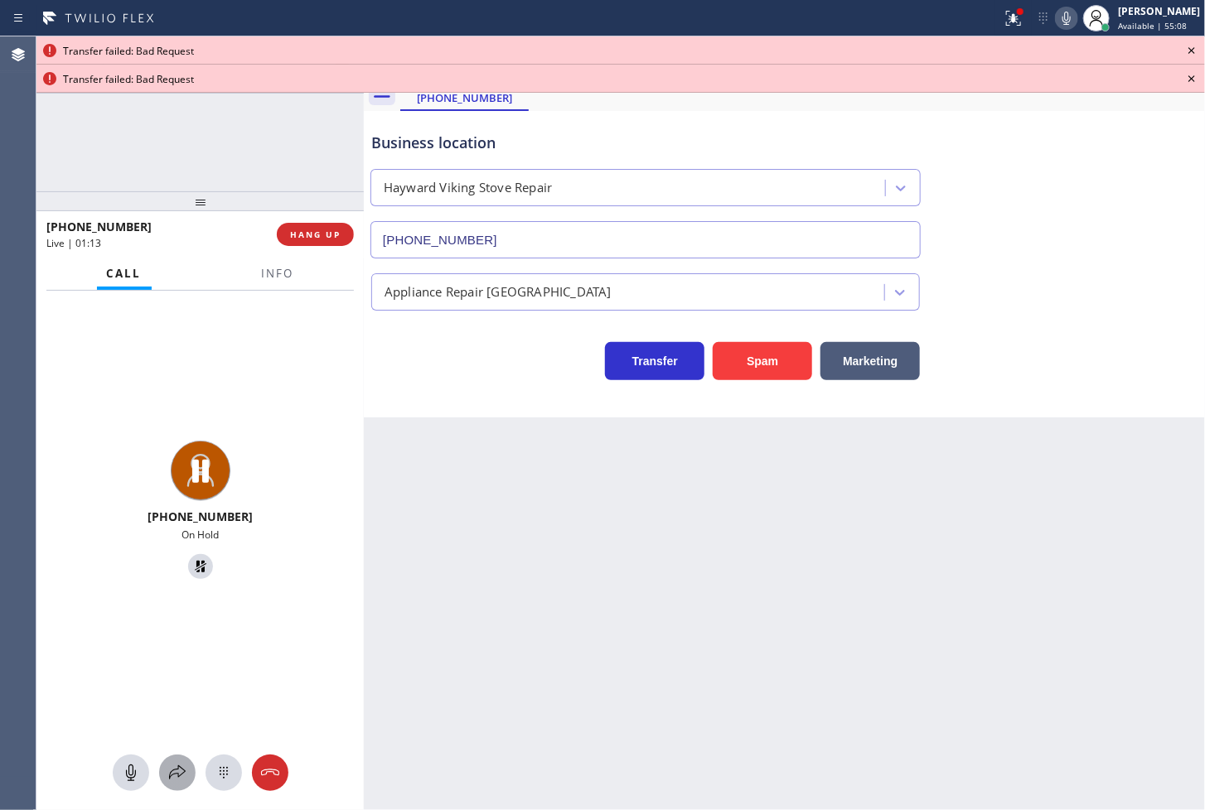
click at [172, 776] on icon at bounding box center [177, 773] width 20 height 20
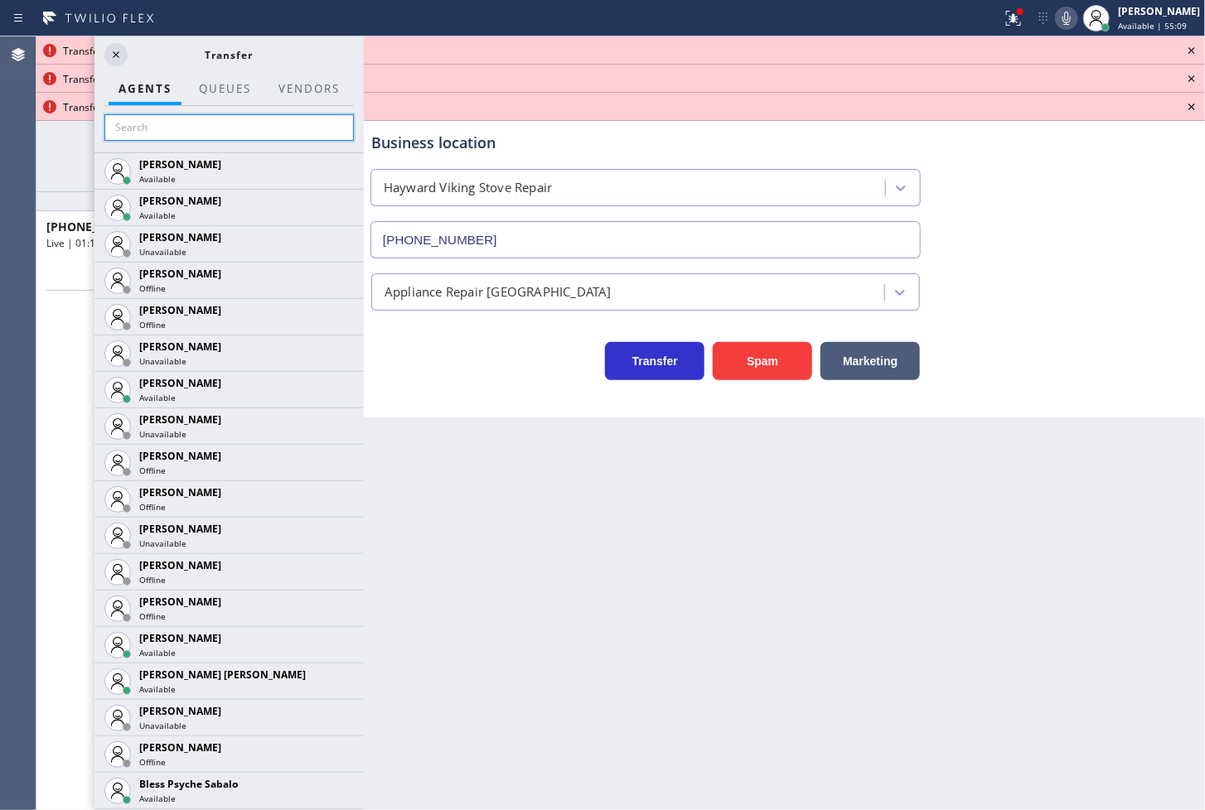
click at [163, 134] on input "text" at bounding box center [228, 127] width 249 height 27
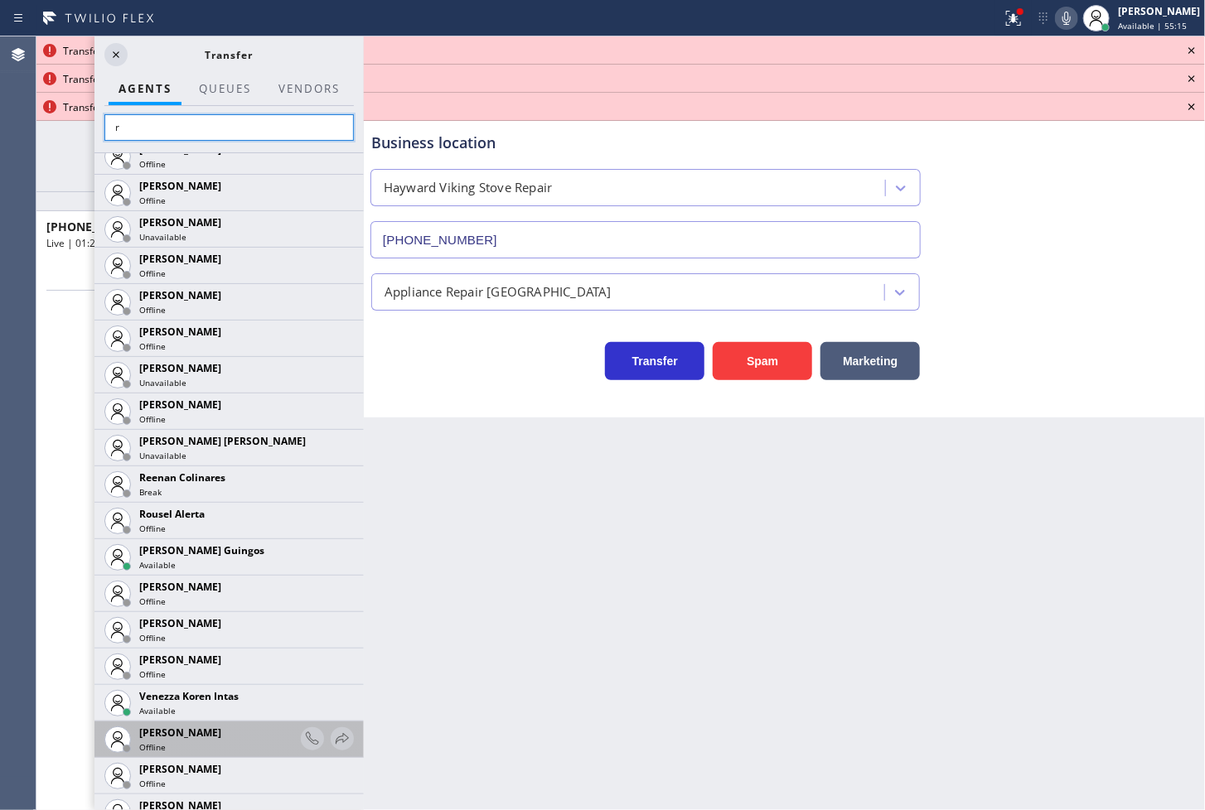
scroll to position [2002, 0]
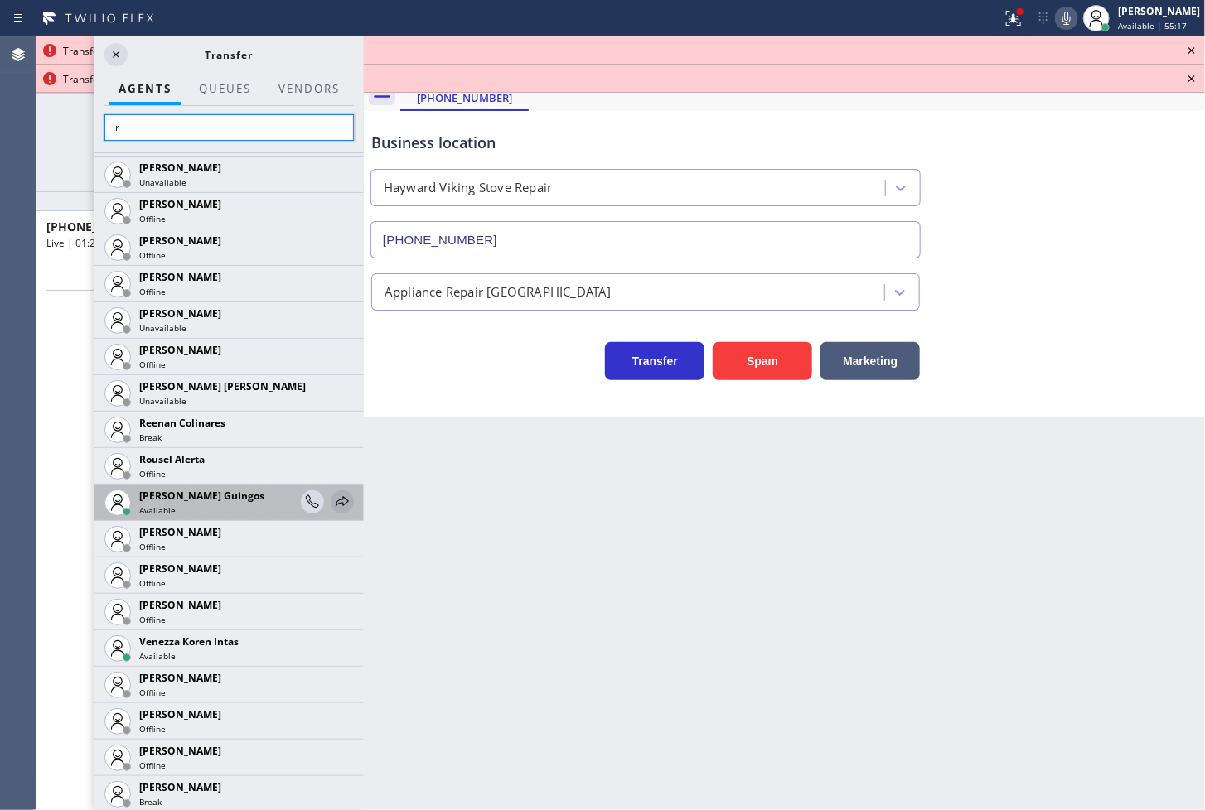
type input "r"
click at [332, 497] on icon at bounding box center [342, 502] width 20 height 20
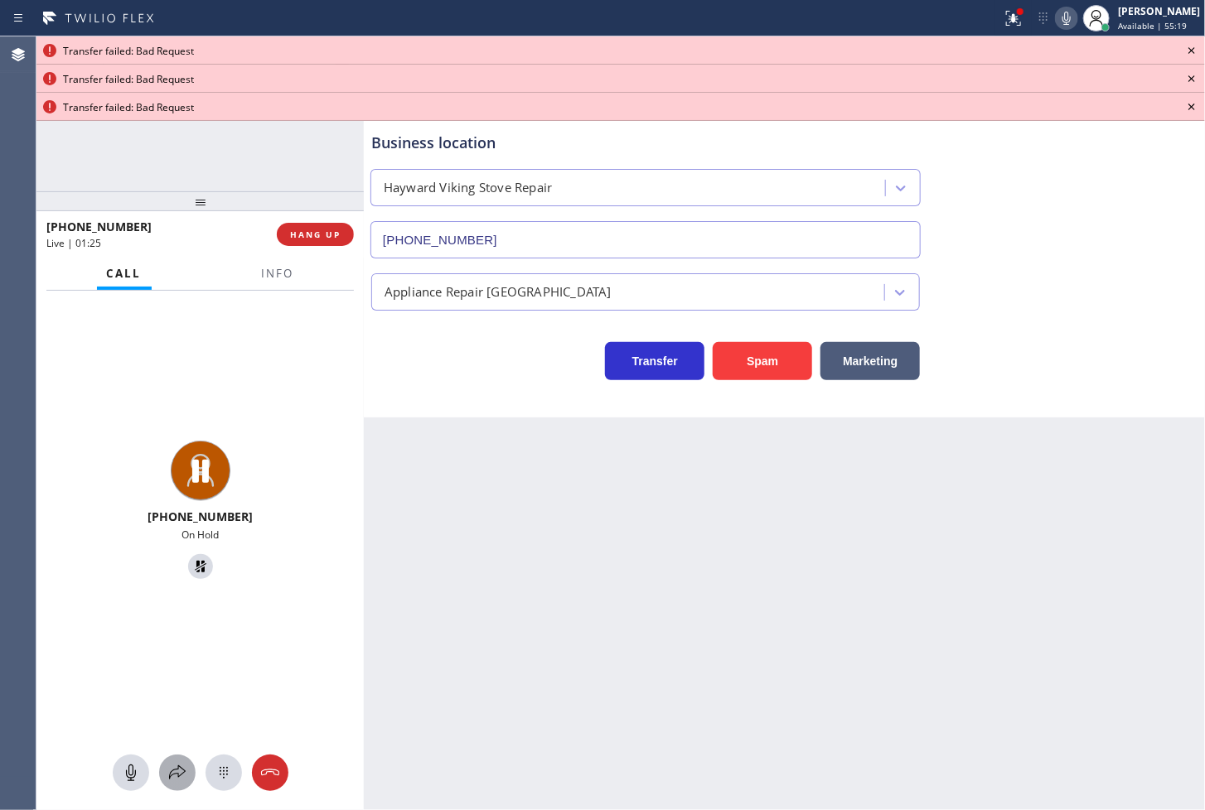
click at [172, 769] on icon at bounding box center [177, 773] width 20 height 20
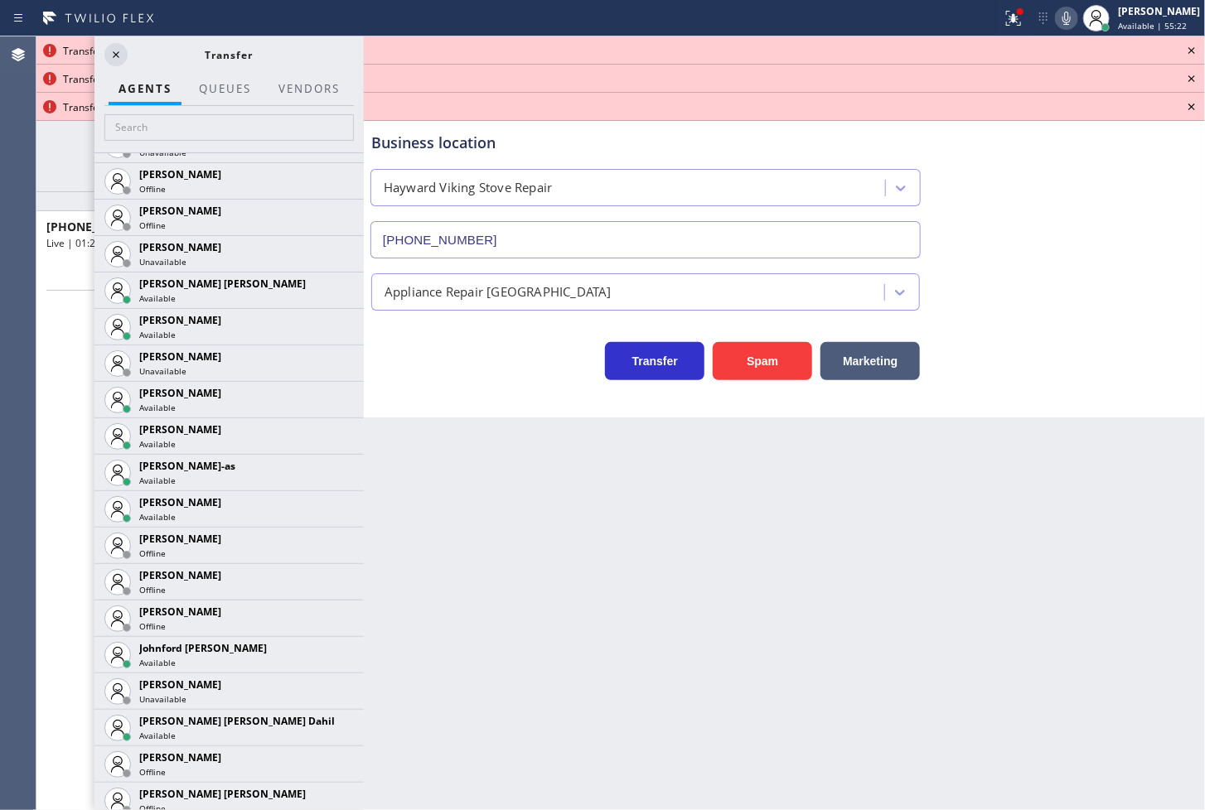
scroll to position [1473, 0]
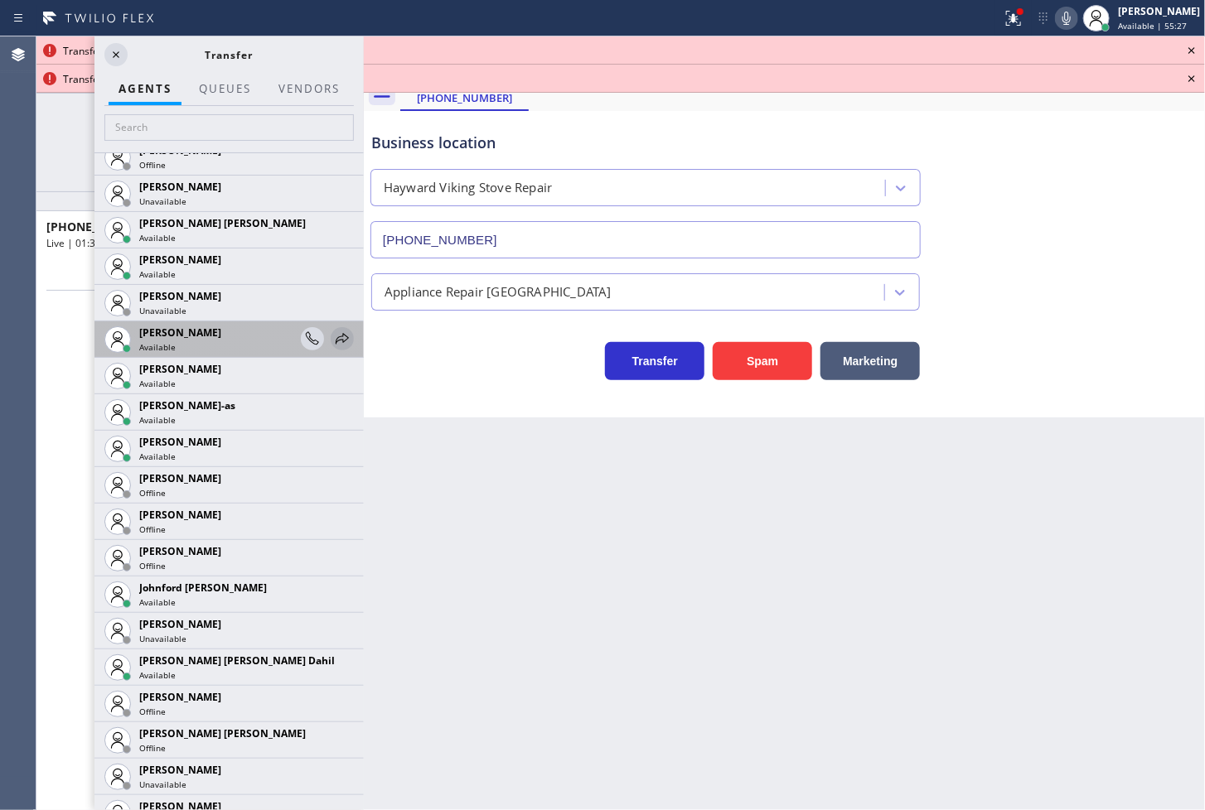
click at [332, 336] on icon at bounding box center [342, 339] width 20 height 20
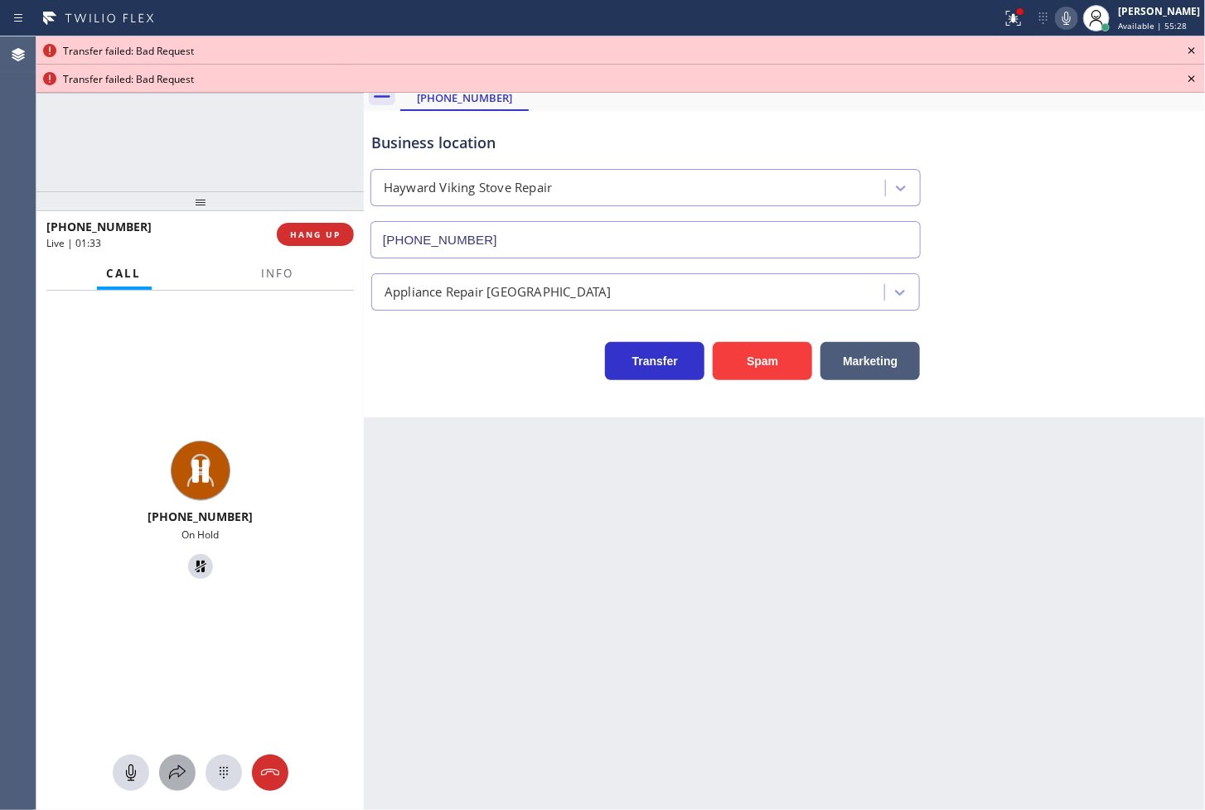
drag, startPoint x: 171, startPoint y: 767, endPoint x: 177, endPoint y: 756, distance: 12.6
click at [177, 756] on button at bounding box center [177, 773] width 36 height 36
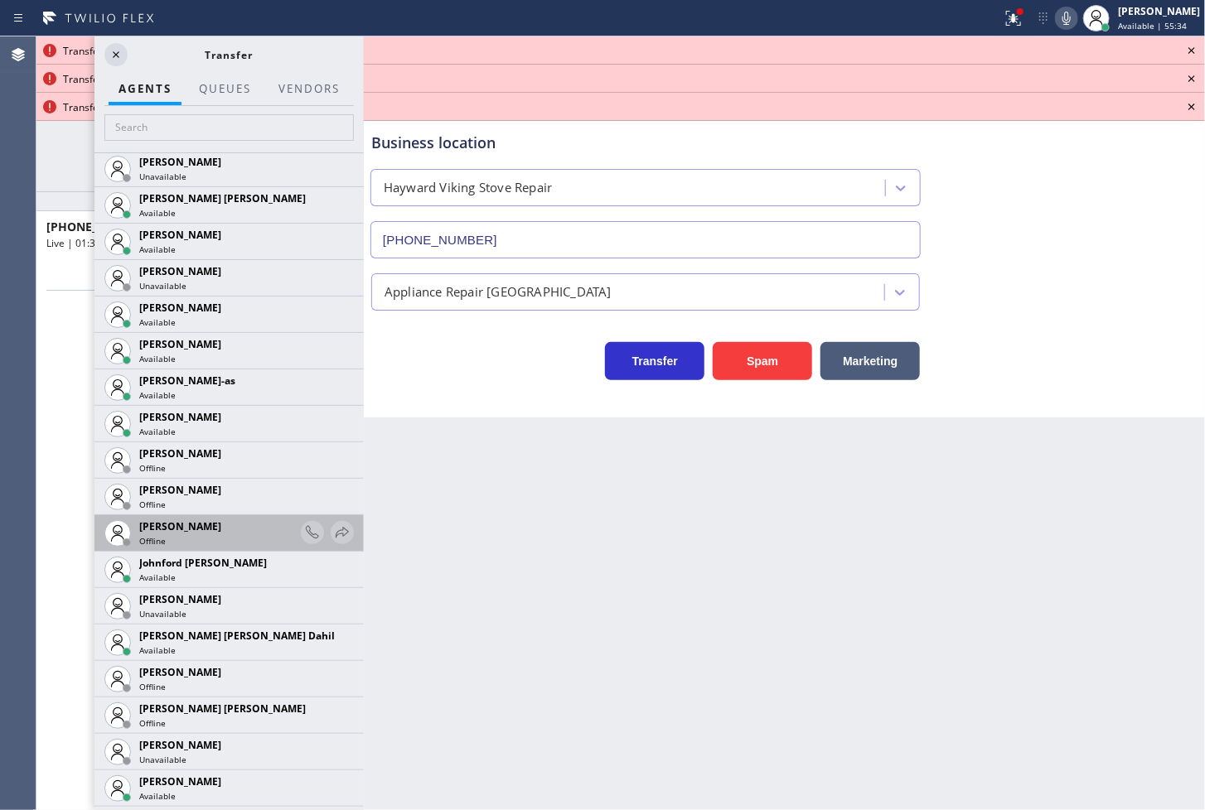
scroll to position [1565, 0]
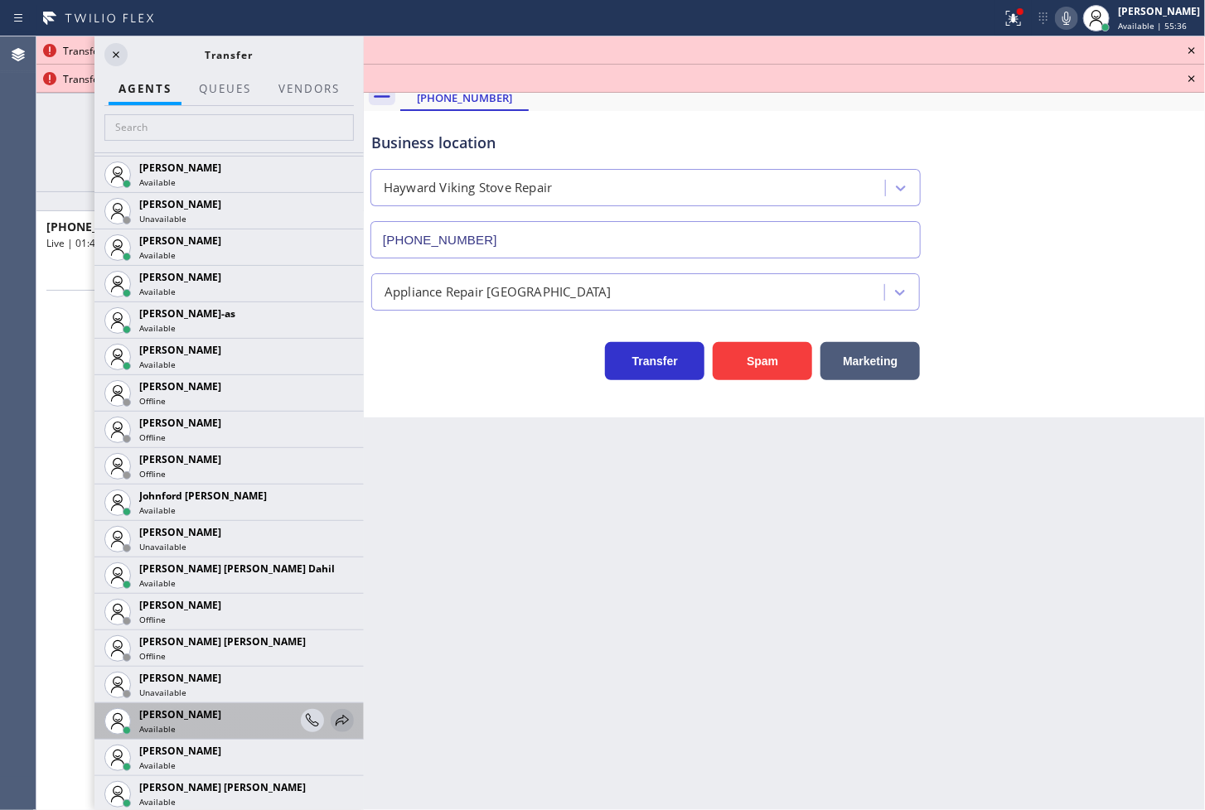
click at [332, 714] on icon at bounding box center [342, 721] width 20 height 20
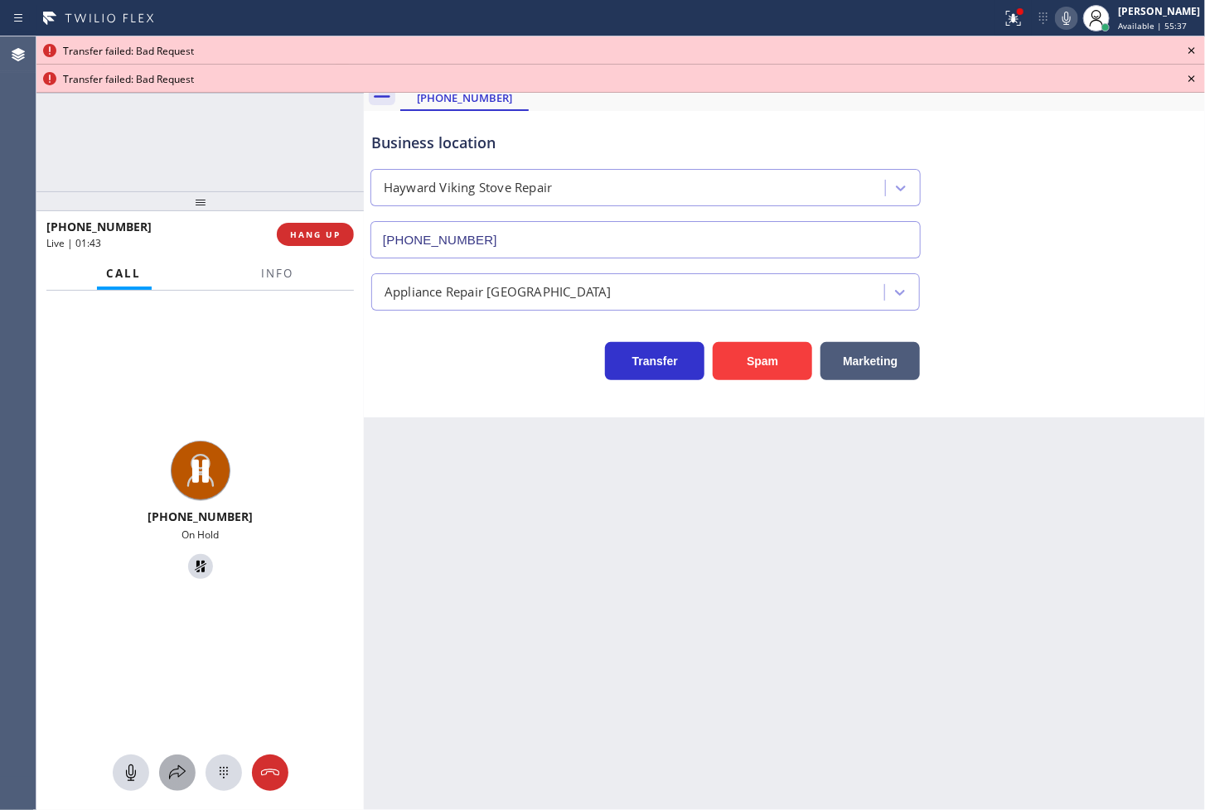
click at [177, 772] on icon at bounding box center [177, 773] width 20 height 20
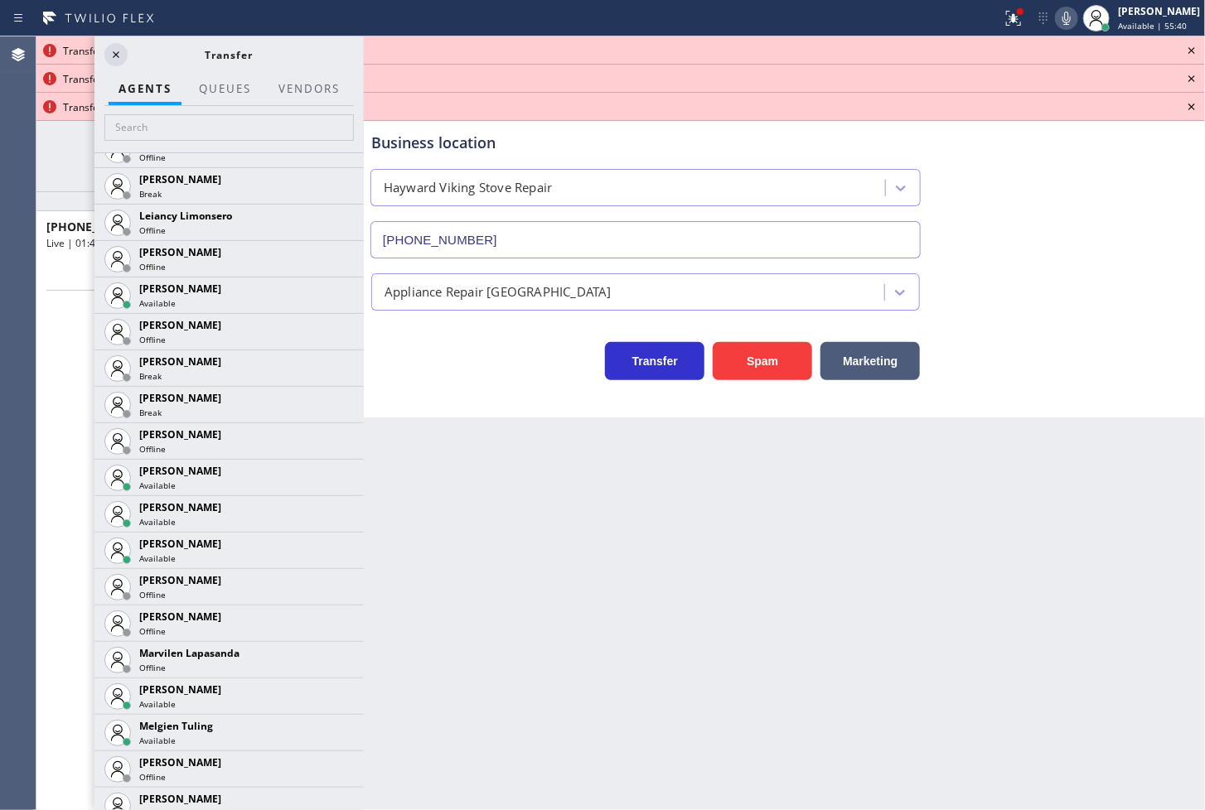
scroll to position [2397, 0]
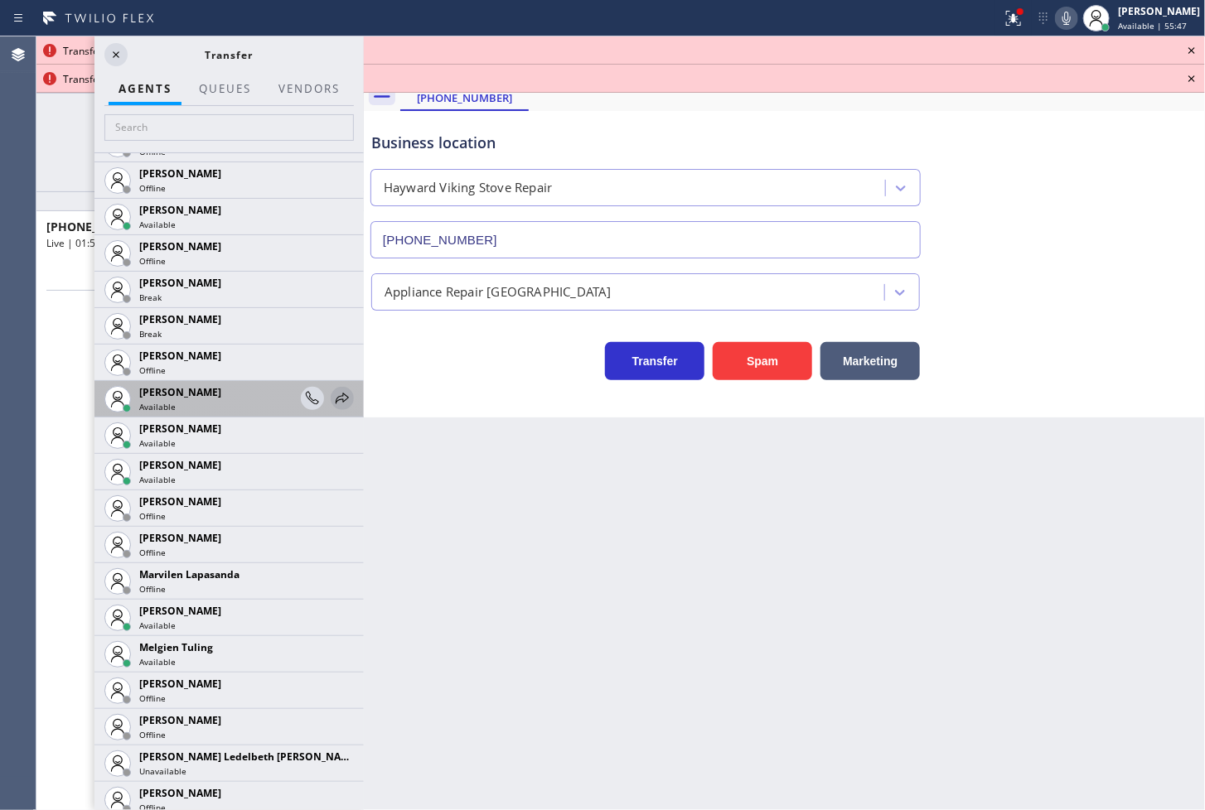
click at [336, 399] on icon at bounding box center [342, 398] width 13 height 11
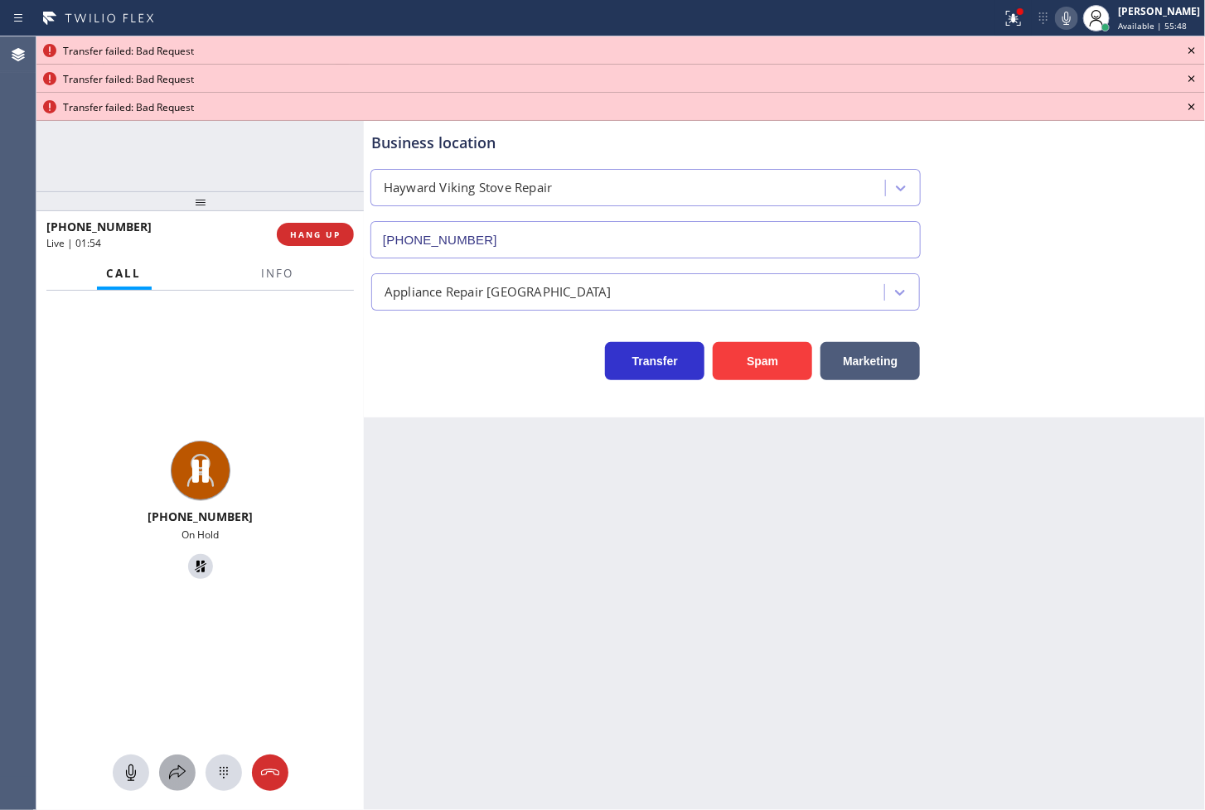
click at [175, 781] on icon at bounding box center [177, 773] width 20 height 20
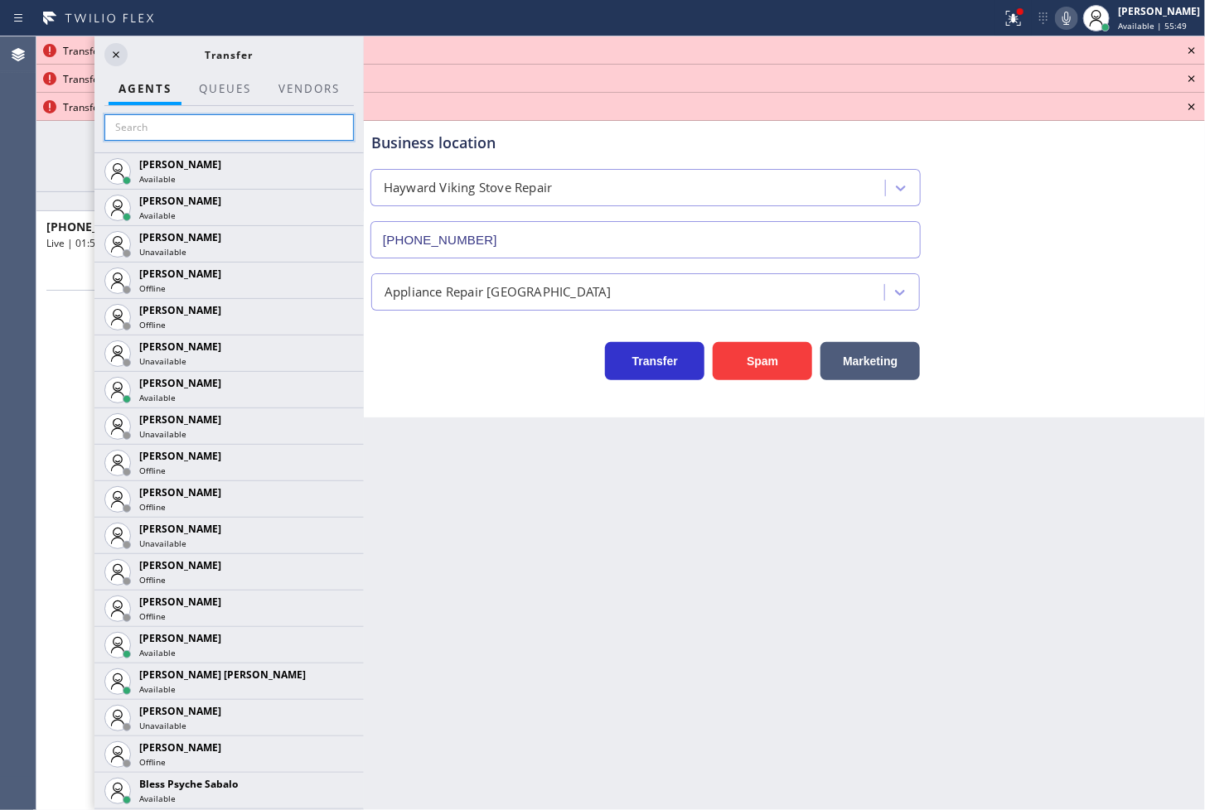
click at [227, 133] on input "text" at bounding box center [228, 127] width 249 height 27
type input "r"
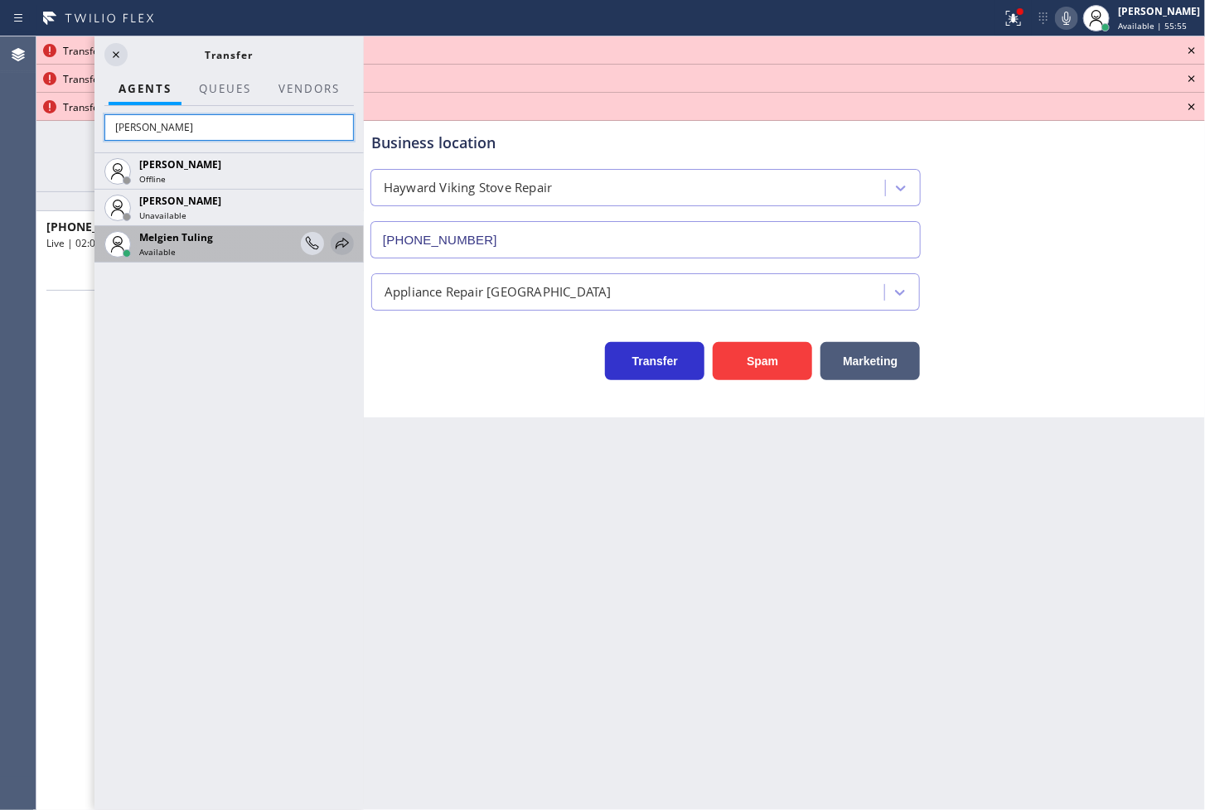
type input "mel"
click at [342, 244] on icon at bounding box center [342, 243] width 13 height 11
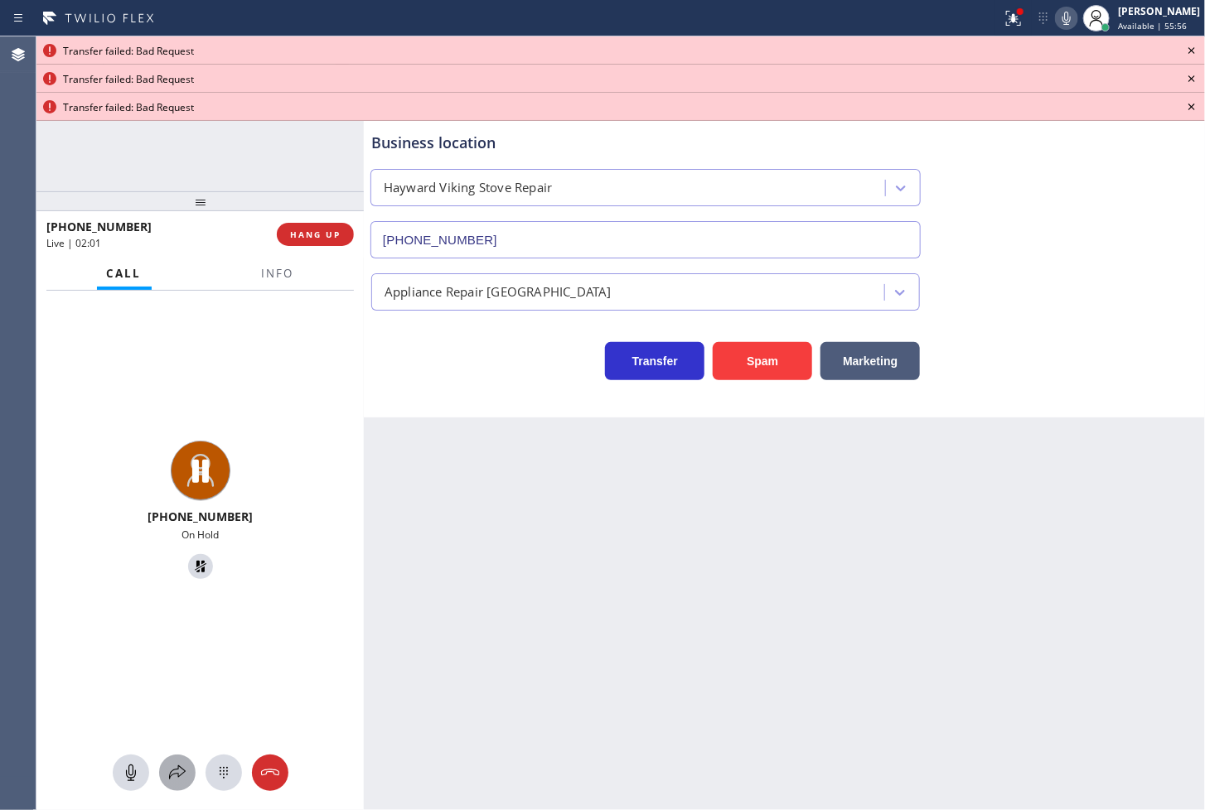
click at [159, 780] on div at bounding box center [177, 773] width 36 height 20
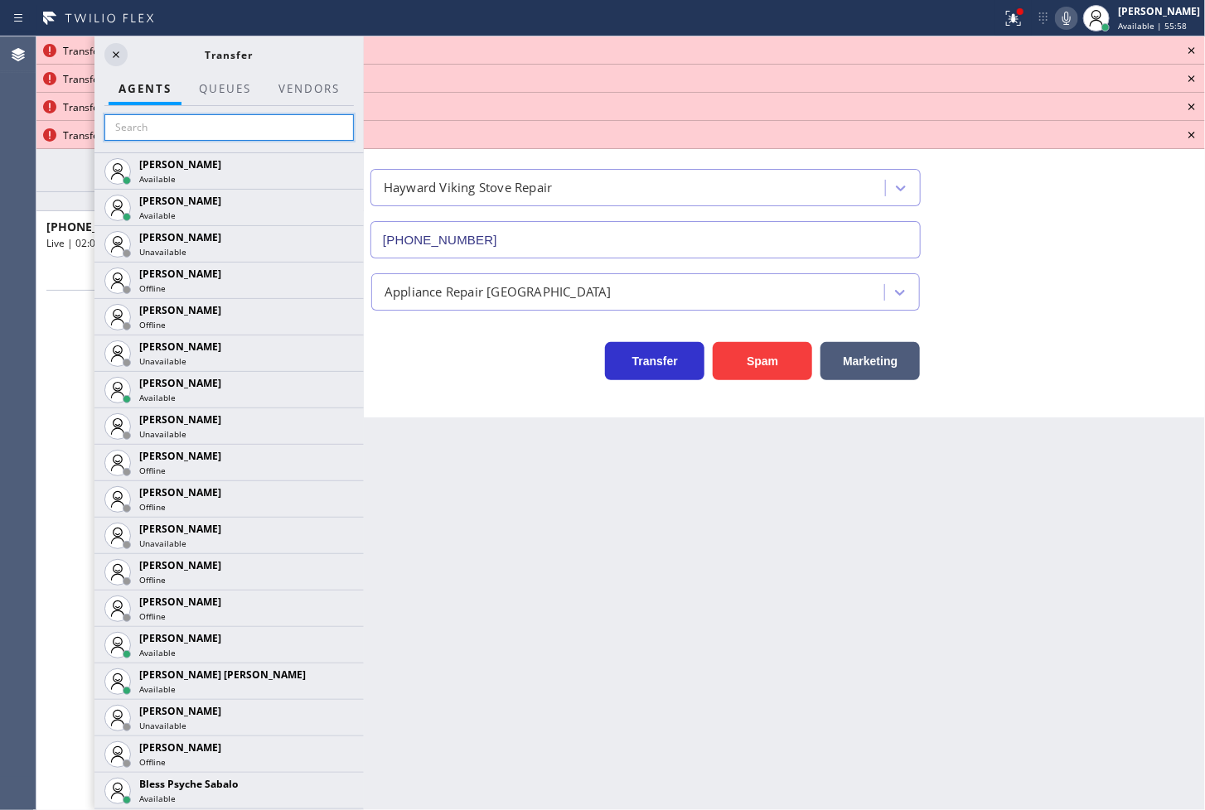
click at [193, 133] on input "text" at bounding box center [228, 127] width 249 height 27
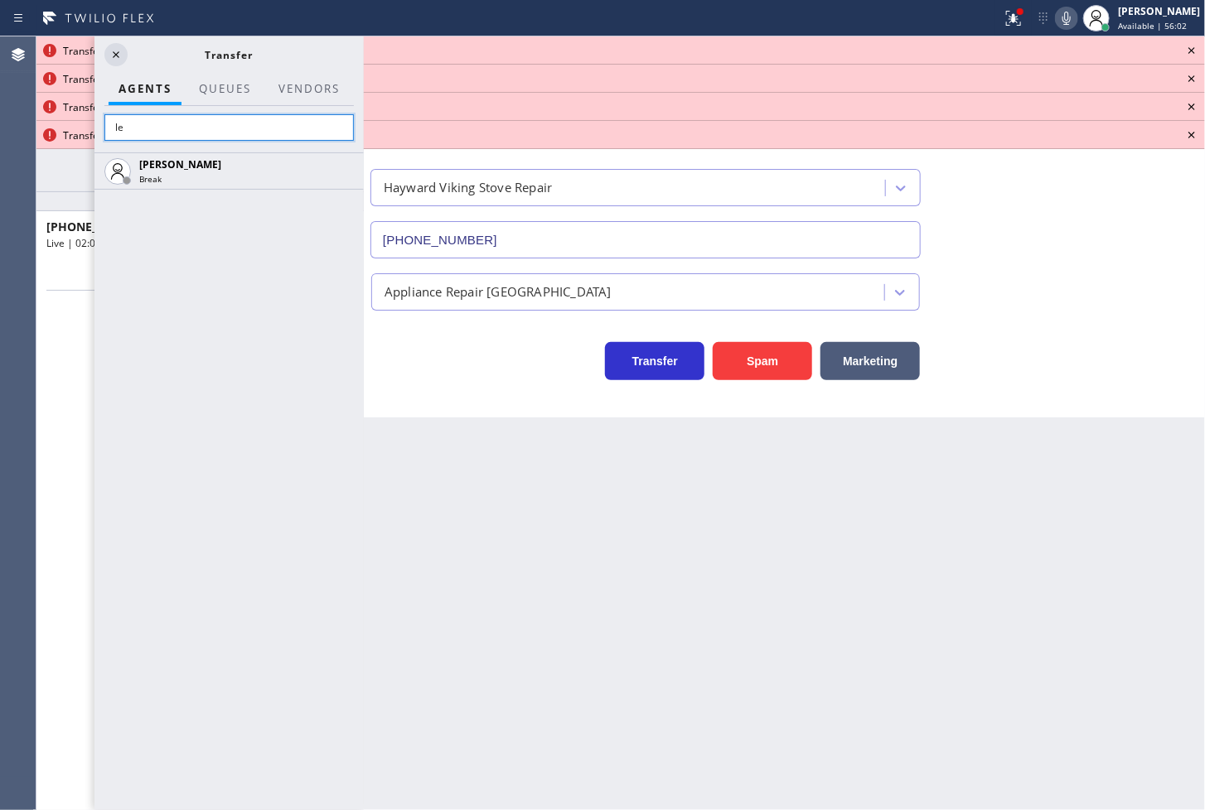
type input "l"
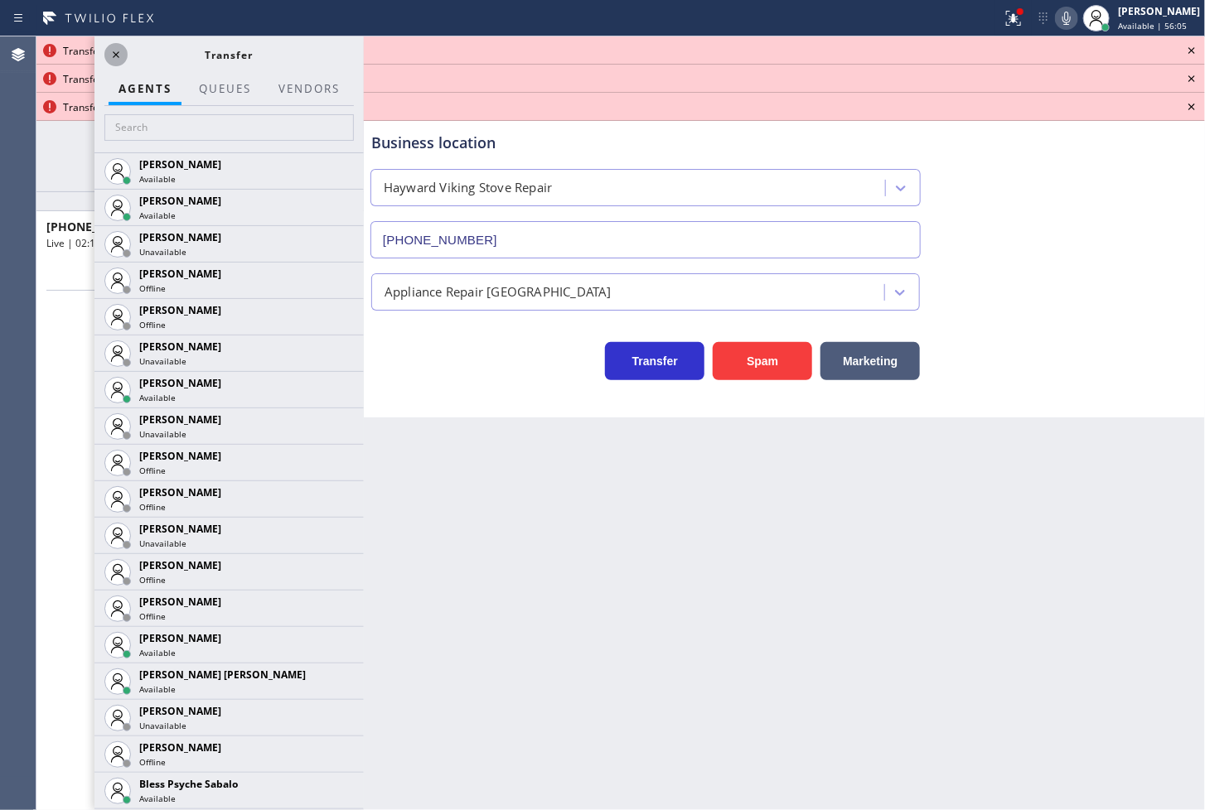
click at [113, 50] on icon at bounding box center [116, 55] width 20 height 20
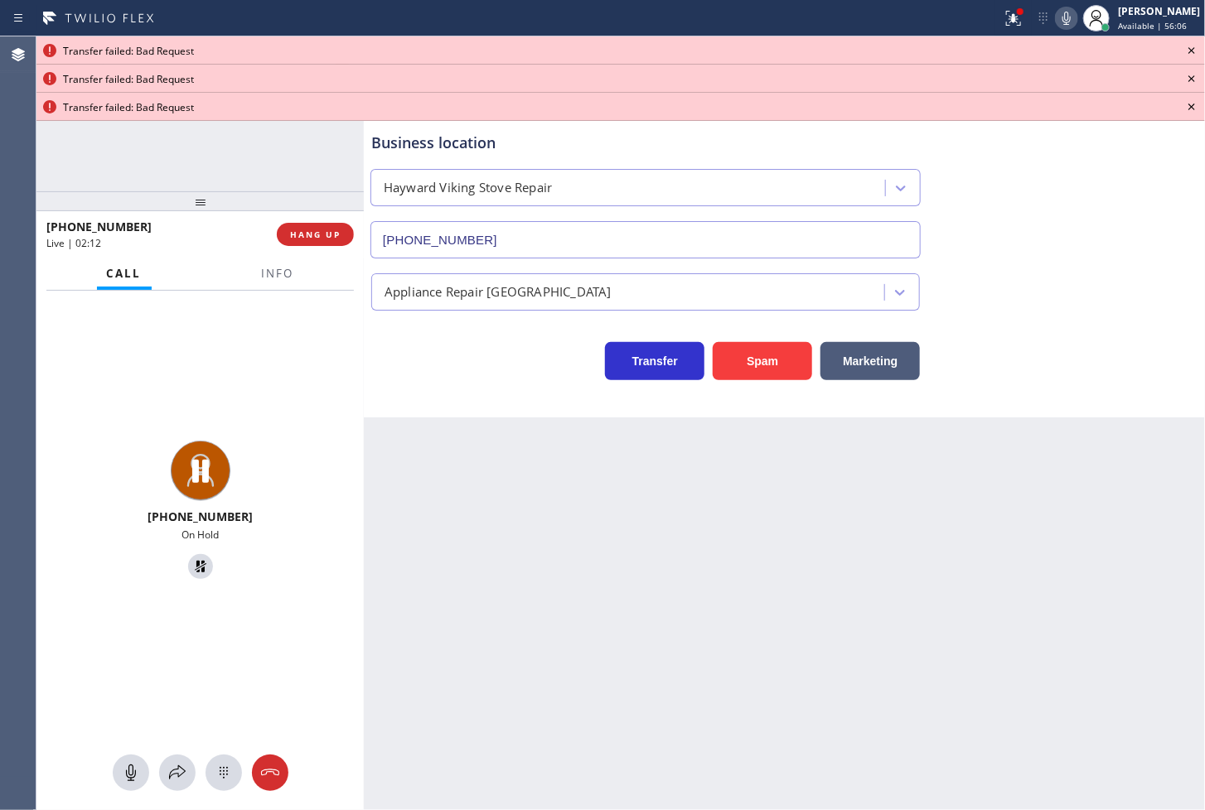
click at [1190, 46] on icon at bounding box center [1192, 51] width 20 height 20
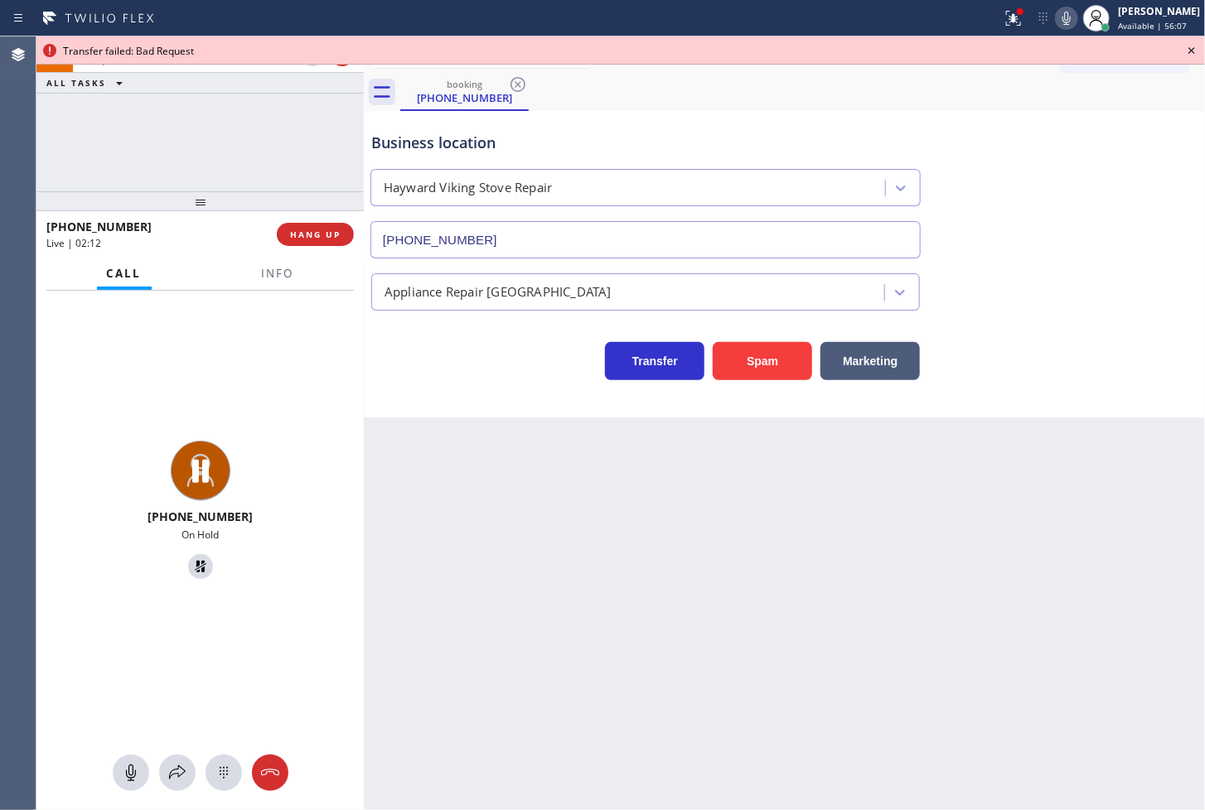
click at [1190, 46] on icon at bounding box center [1192, 51] width 20 height 20
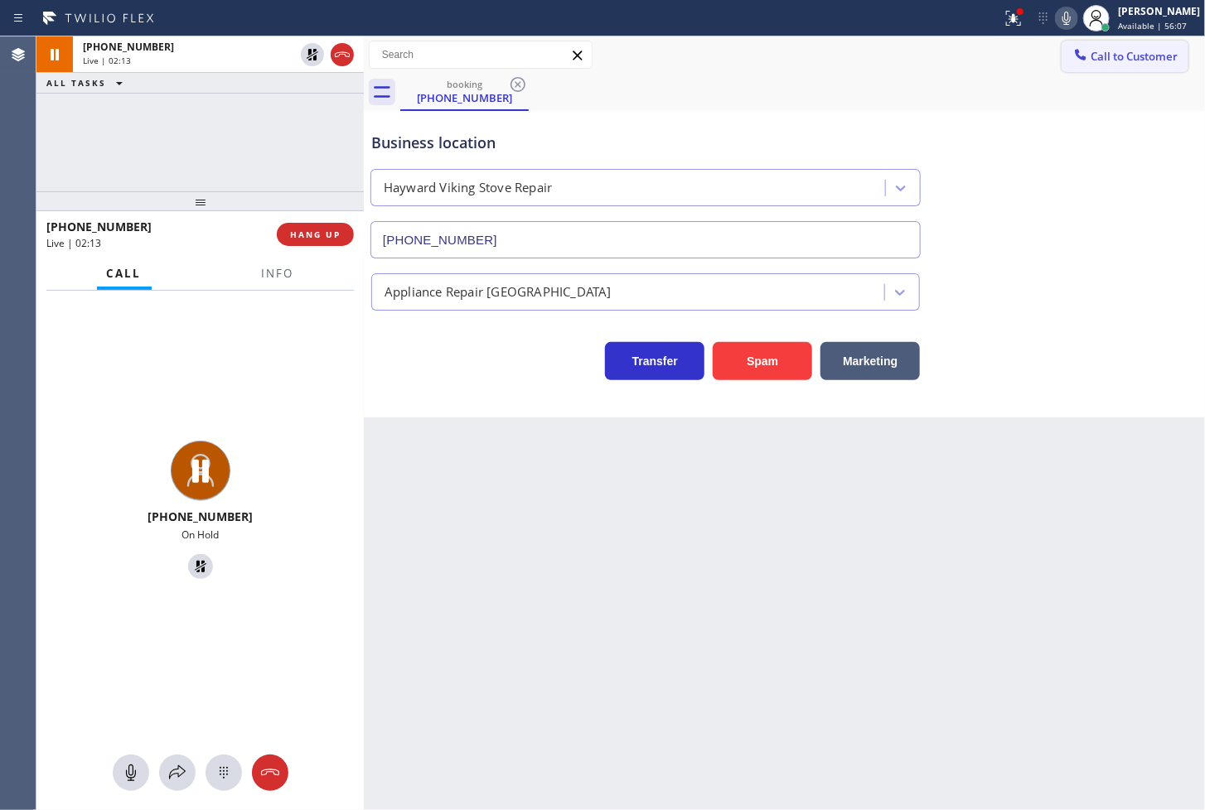
click at [1167, 41] on button "Call to Customer" at bounding box center [1125, 56] width 127 height 31
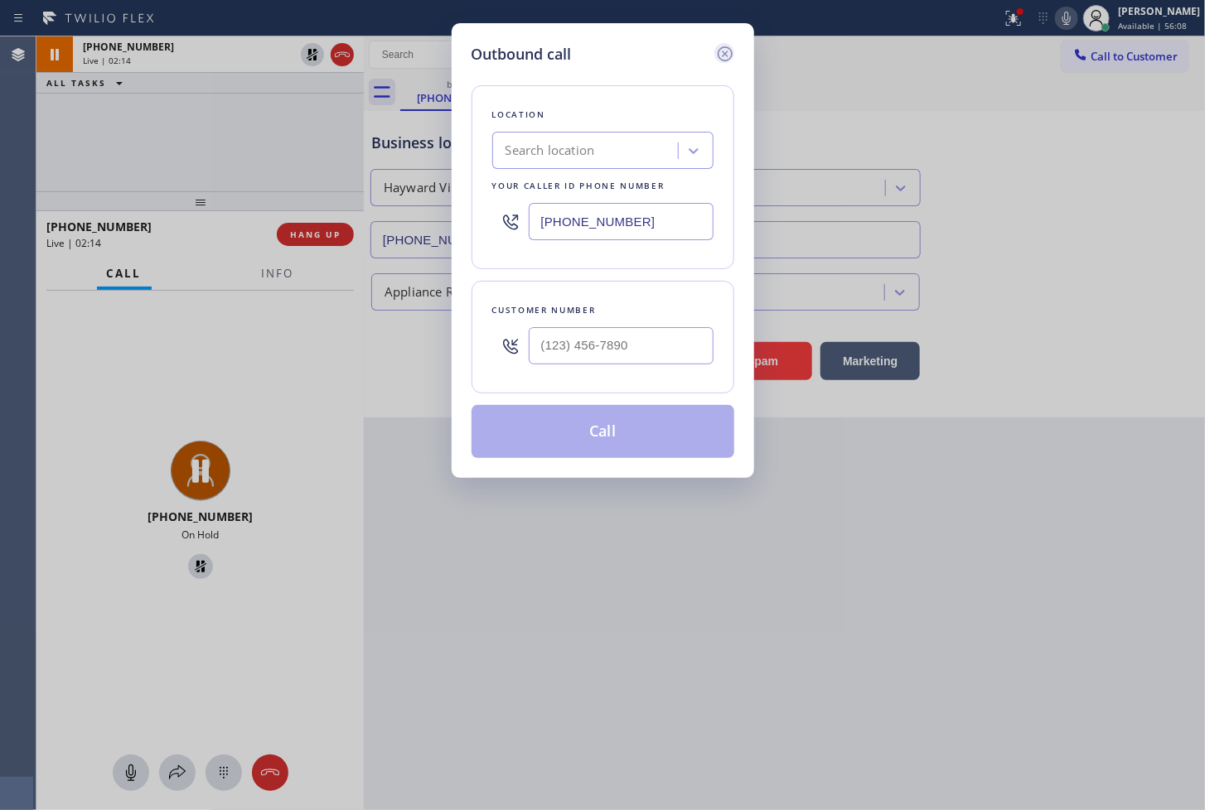
click at [724, 51] on icon at bounding box center [725, 54] width 20 height 20
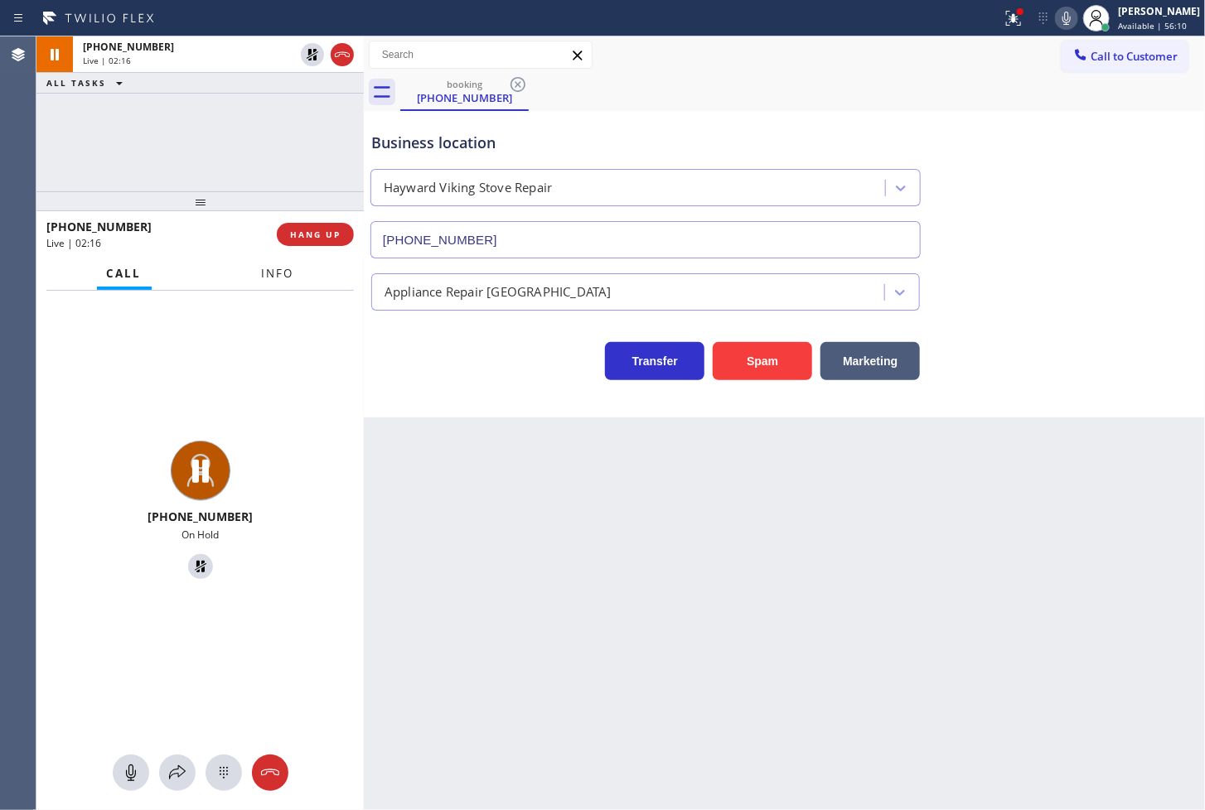
click at [278, 272] on span "Info" at bounding box center [278, 273] width 32 height 15
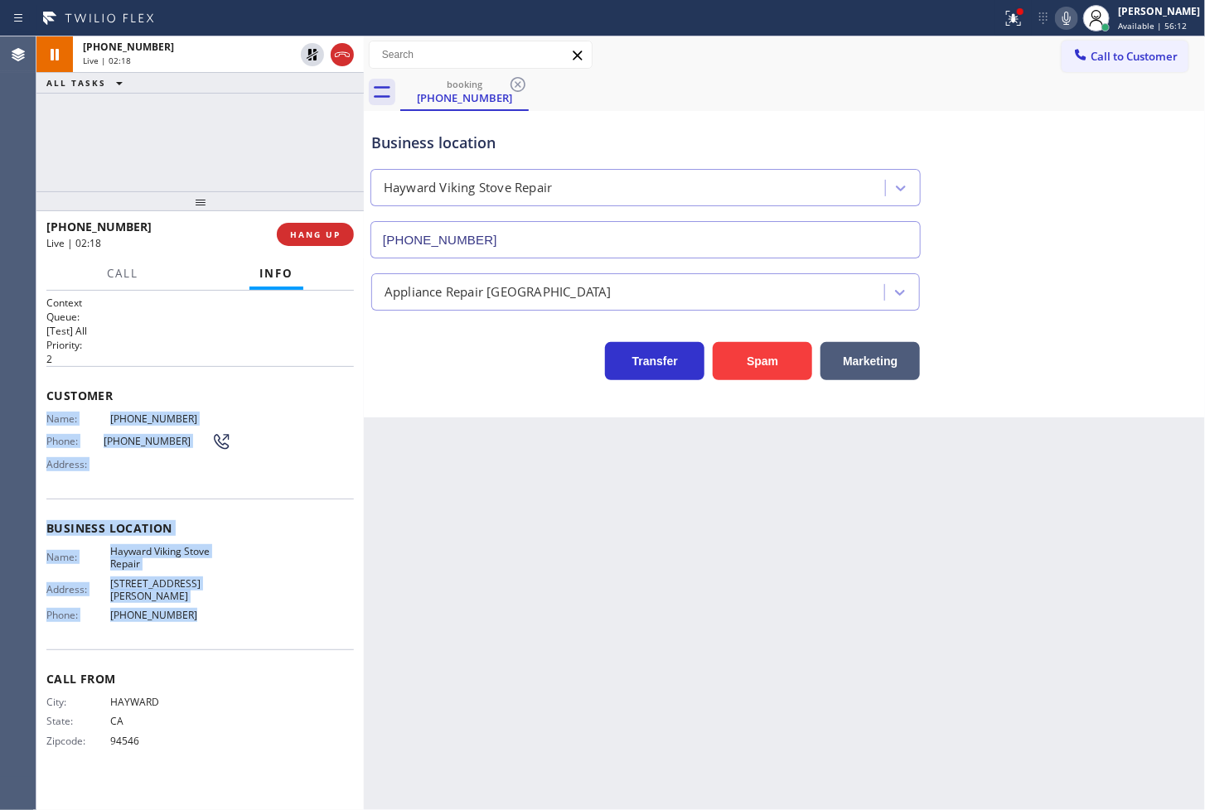
drag, startPoint x: 43, startPoint y: 418, endPoint x: 233, endPoint y: 622, distance: 278.5
click at [233, 622] on div "Context Queue: [Test] All Priority: 2 Customer Name: (510) 571-1329 Phone: (510…" at bounding box center [199, 551] width 327 height 520
copy div "Name: (510) 571-1329 Phone: (510) 571-1329 Address: Business location Name: Hay…"
click at [310, 60] on icon at bounding box center [312, 55] width 20 height 20
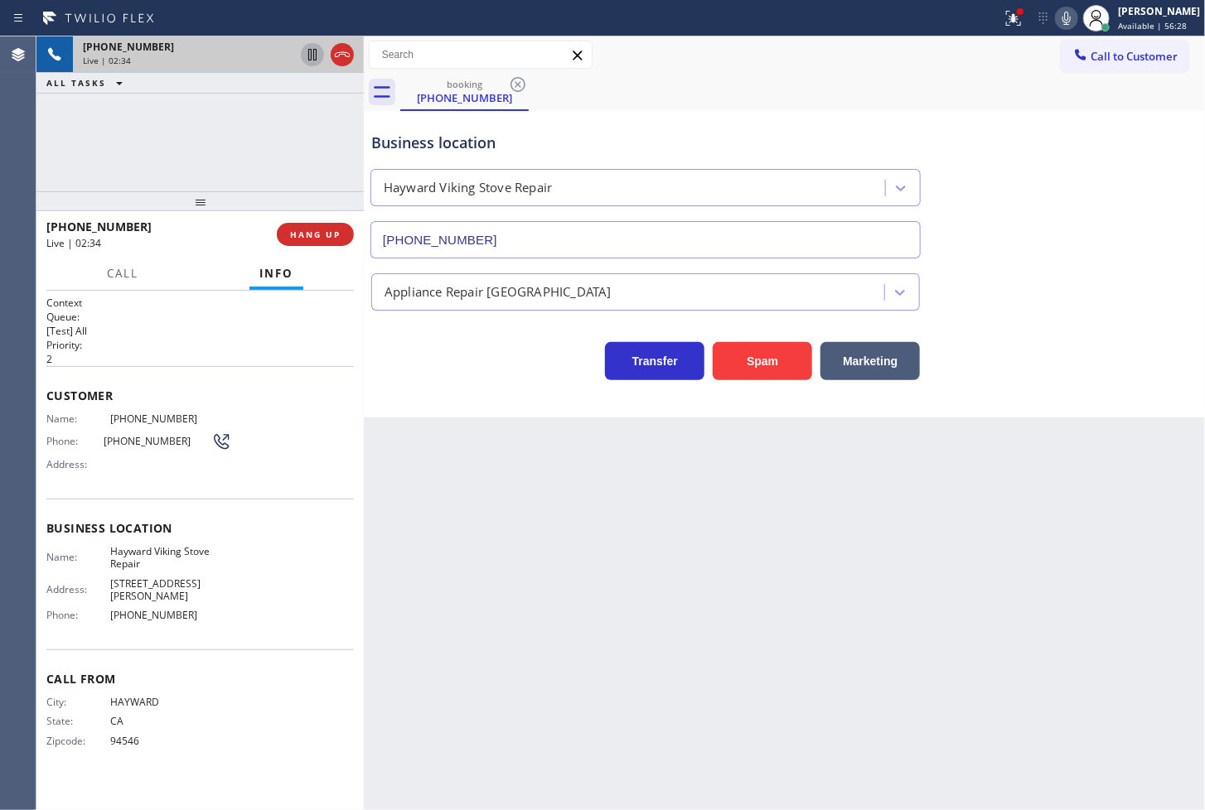
click at [206, 116] on div "+15105711329 Live | 02:34 ALL TASKS ALL TASKS ACTIVE TASKS TASKS IN WRAP UP" at bounding box center [199, 113] width 327 height 155
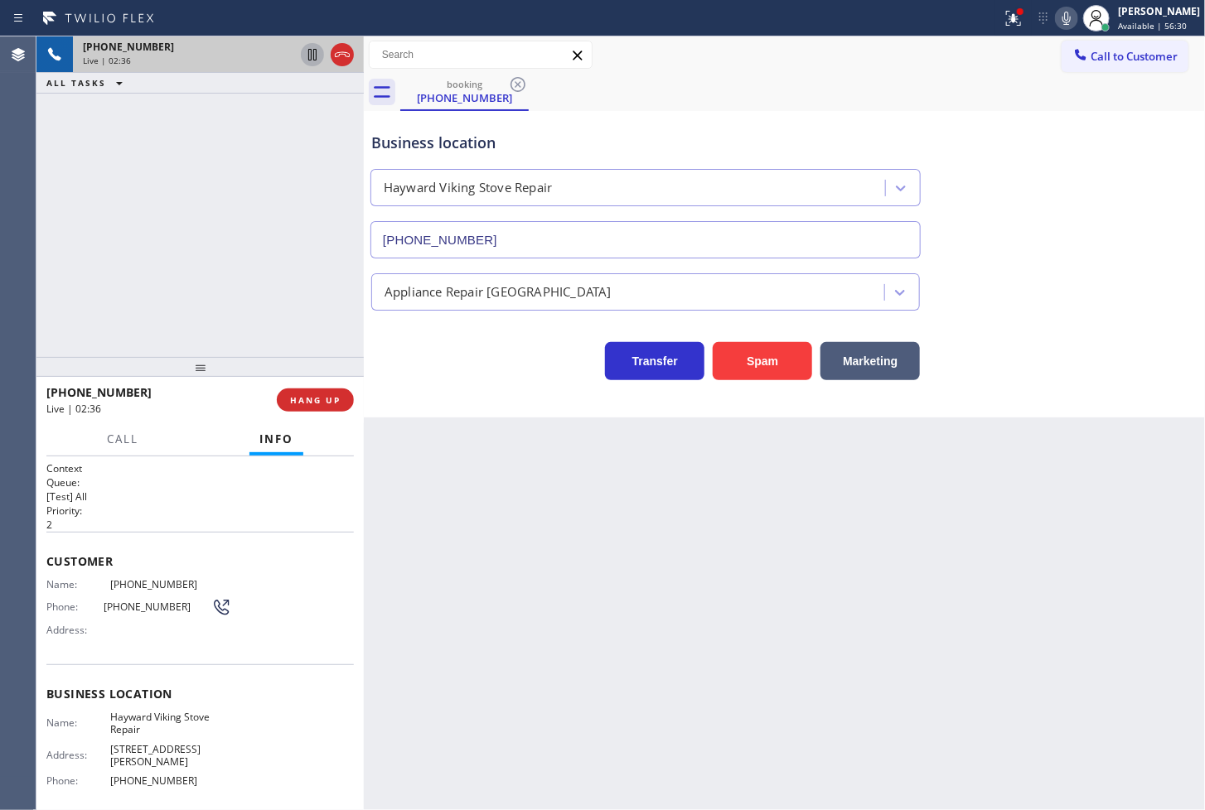
drag, startPoint x: 235, startPoint y: 208, endPoint x: 227, endPoint y: 375, distance: 166.7
click at [227, 375] on div at bounding box center [199, 367] width 327 height 20
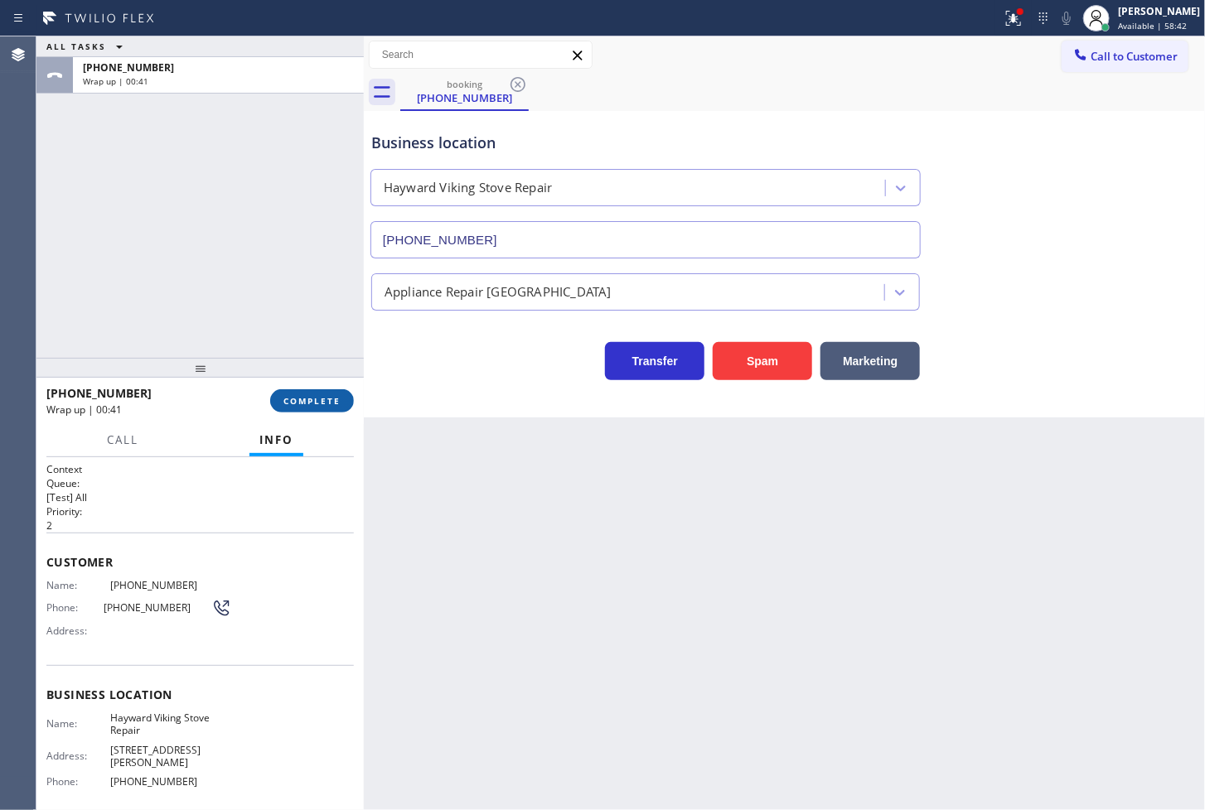
click at [327, 399] on span "COMPLETE" at bounding box center [311, 401] width 57 height 12
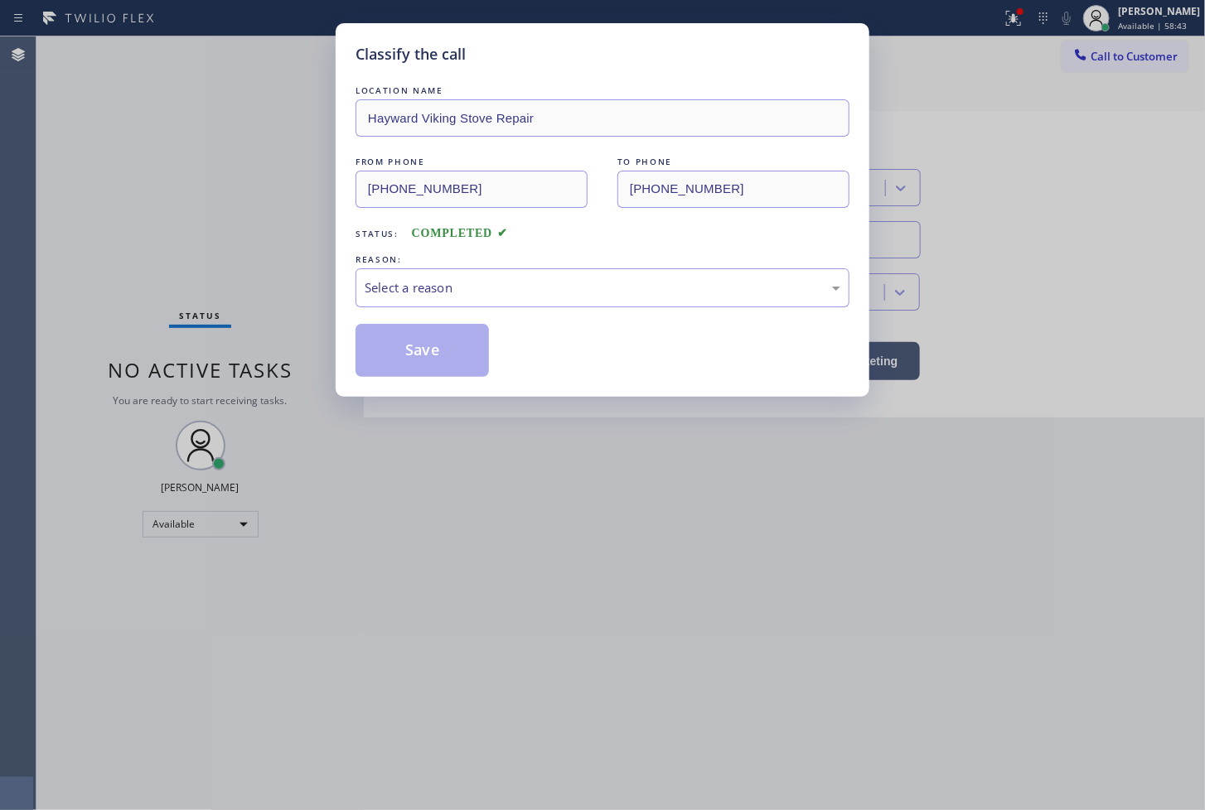
click at [461, 287] on div "Select a reason" at bounding box center [603, 287] width 476 height 19
click at [441, 351] on button "Save" at bounding box center [422, 350] width 133 height 53
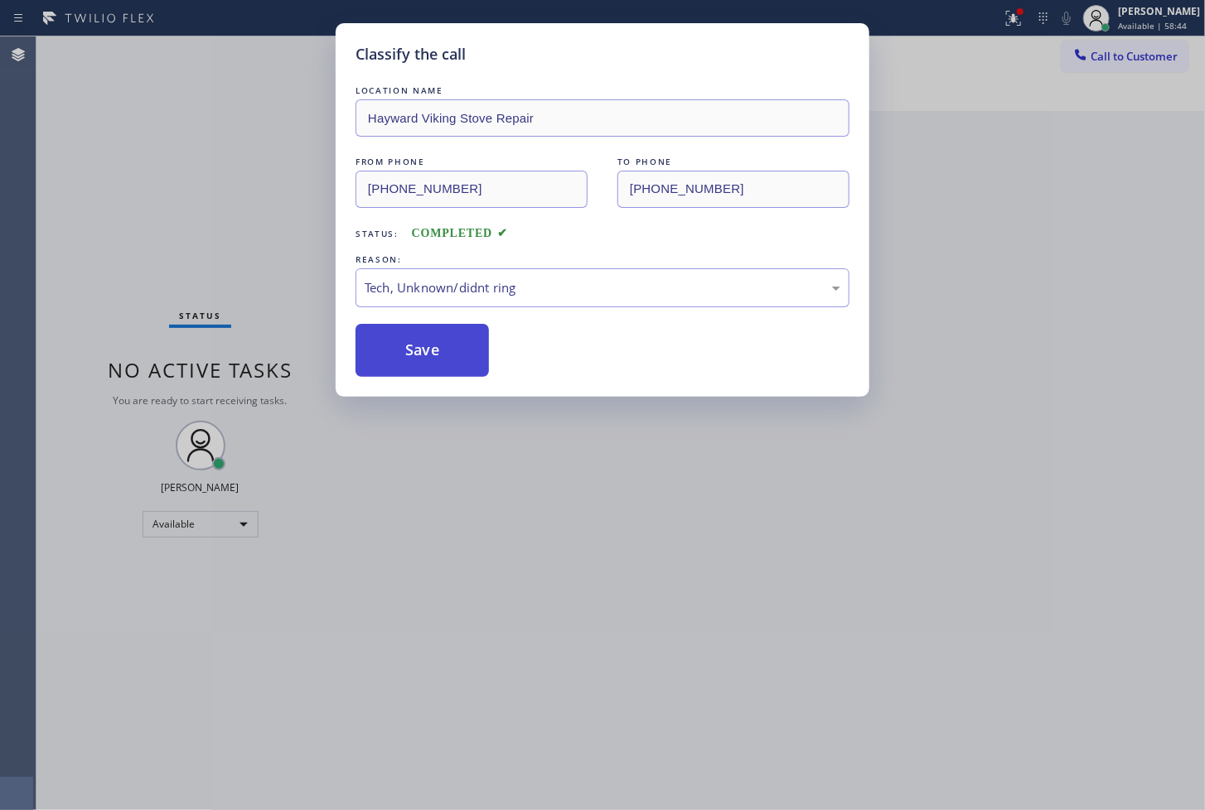
click at [441, 351] on button "Save" at bounding box center [422, 350] width 133 height 53
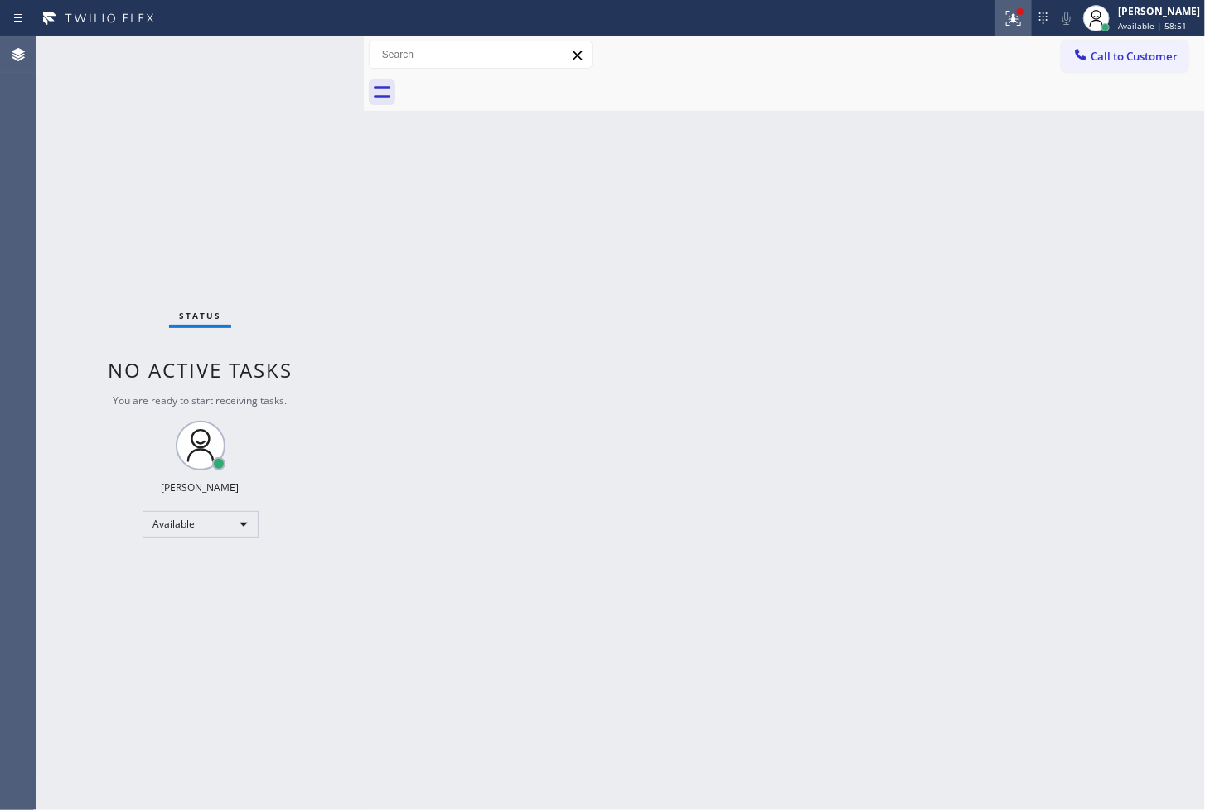
click at [1004, 10] on icon at bounding box center [1014, 18] width 20 height 20
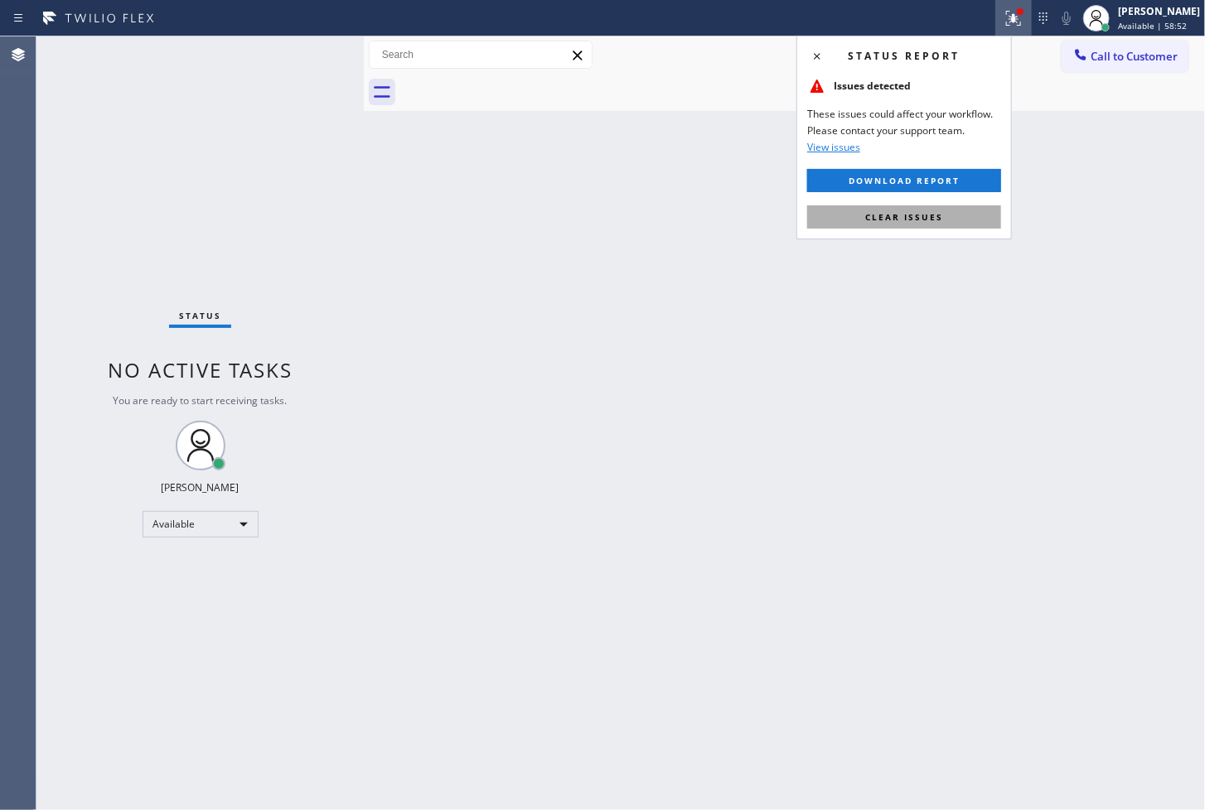
click at [978, 211] on button "Clear issues" at bounding box center [904, 217] width 194 height 23
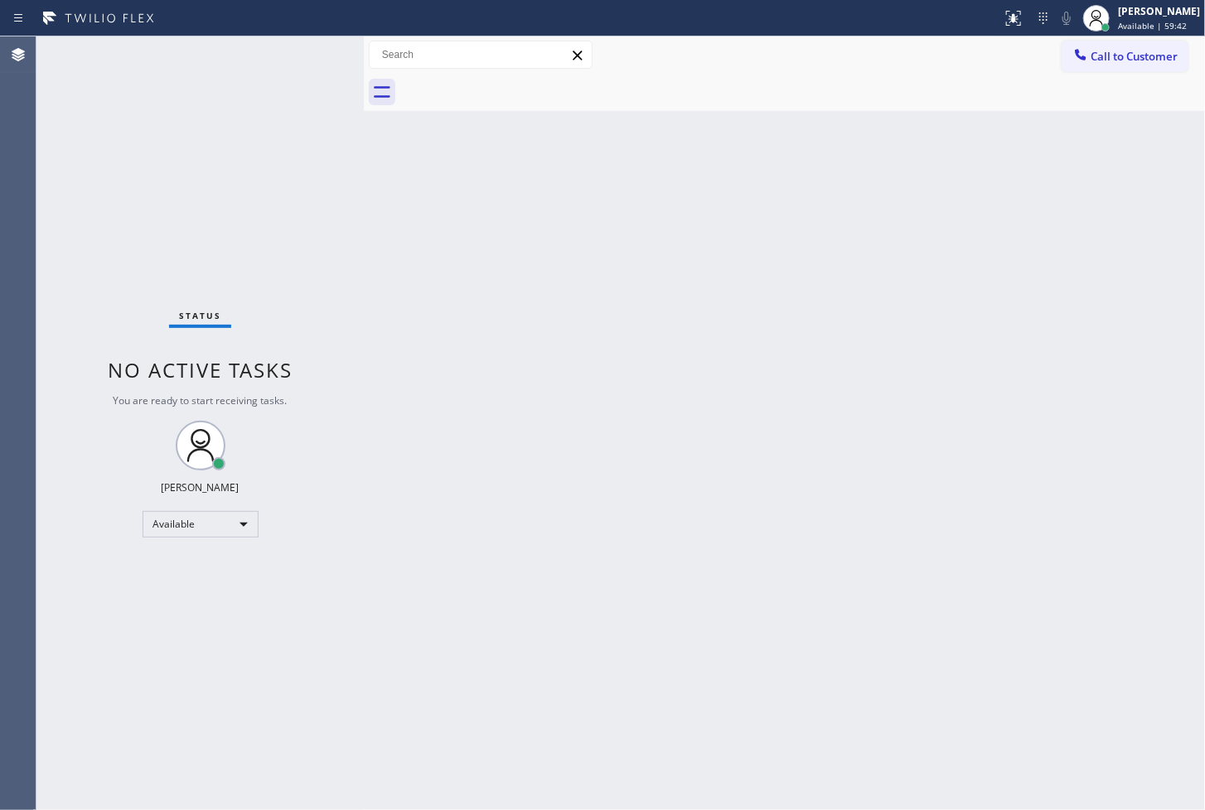
click at [689, 522] on div "Back to Dashboard Change Sender ID Customers Technicians Select a contact Outbo…" at bounding box center [784, 423] width 841 height 774
click at [212, 523] on div "Available" at bounding box center [201, 524] width 116 height 27
click at [213, 602] on li "Break" at bounding box center [199, 609] width 113 height 20
click at [1100, 159] on div "Back to Dashboard Change Sender ID Customers Technicians Select a contact Outbo…" at bounding box center [784, 423] width 841 height 774
click at [605, 677] on div "Back to Dashboard Change Sender ID Customers Technicians Select a contact Outbo…" at bounding box center [784, 423] width 841 height 774
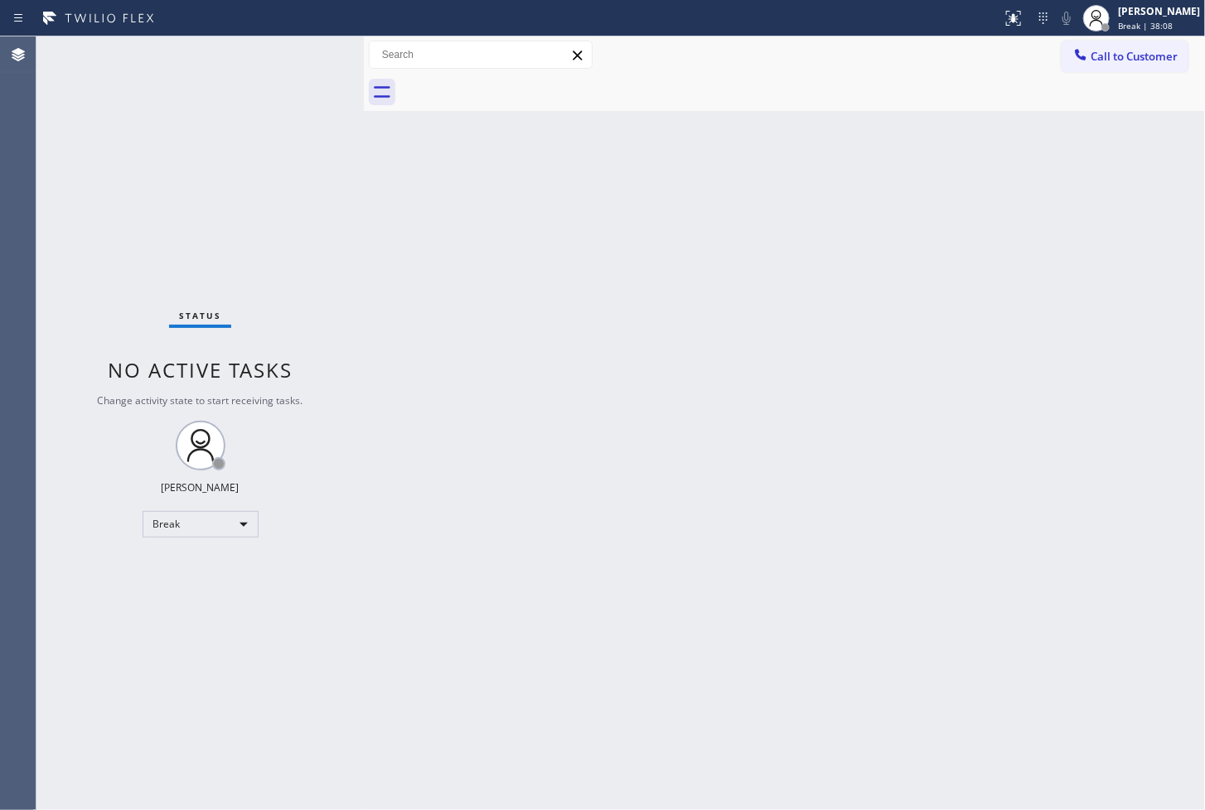
click at [156, 263] on div "Status No active tasks Change activity state to start receiving tasks. [PERSON_…" at bounding box center [199, 423] width 327 height 774
click at [258, 138] on div "Status No active tasks Change activity state to start receiving tasks. [PERSON_…" at bounding box center [199, 423] width 327 height 774
click at [55, 609] on div "Status No active tasks Change activity state to start receiving tasks. [PERSON_…" at bounding box center [199, 423] width 327 height 774
drag, startPoint x: 909, startPoint y: 303, endPoint x: 665, endPoint y: 474, distance: 297.5
click at [900, 321] on div "Back to Dashboard Change Sender ID Customers Technicians Select a contact Outbo…" at bounding box center [784, 423] width 841 height 774
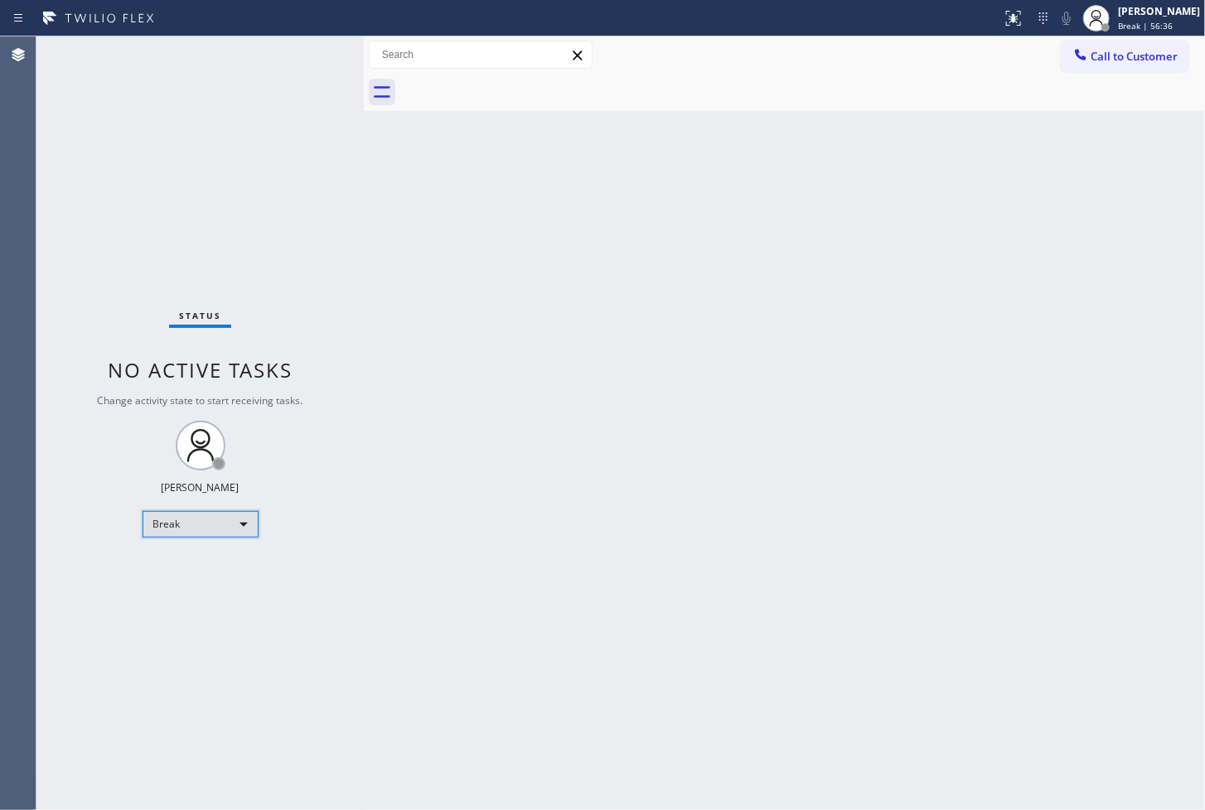
click at [238, 515] on div "Break" at bounding box center [201, 524] width 116 height 27
click at [220, 570] on li "Available" at bounding box center [199, 568] width 113 height 20
click at [399, 357] on div "Back to Dashboard Change Sender ID Customers Technicians Select a contact Outbo…" at bounding box center [784, 423] width 841 height 774
drag, startPoint x: 171, startPoint y: 304, endPoint x: 169, endPoint y: 204, distance: 100.3
click at [171, 302] on div "Status No active tasks Change activity state to start receiving tasks. [PERSON_…" at bounding box center [199, 423] width 327 height 774
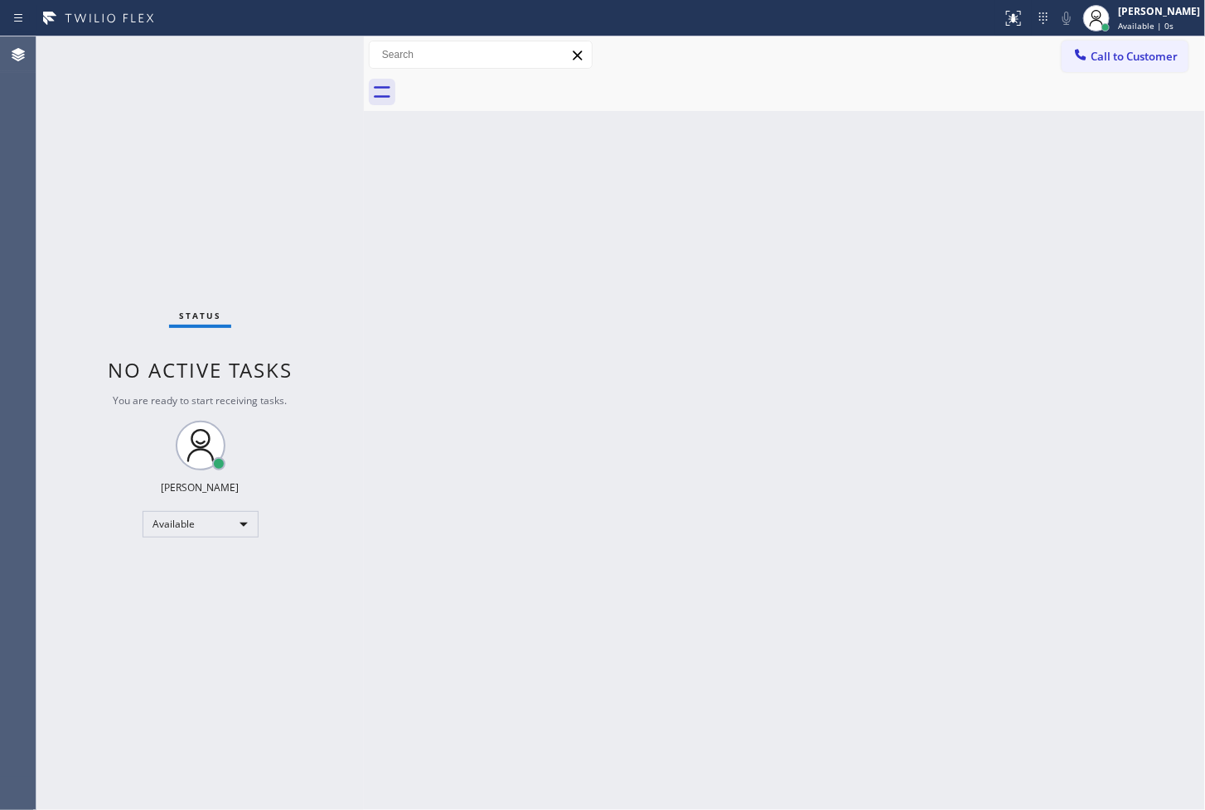
click at [259, 93] on div "Status No active tasks You are ready to start receiving tasks. [PERSON_NAME]" at bounding box center [199, 423] width 327 height 774
click at [293, 58] on div "Status No active tasks You are ready to start receiving tasks. [PERSON_NAME]" at bounding box center [199, 423] width 327 height 774
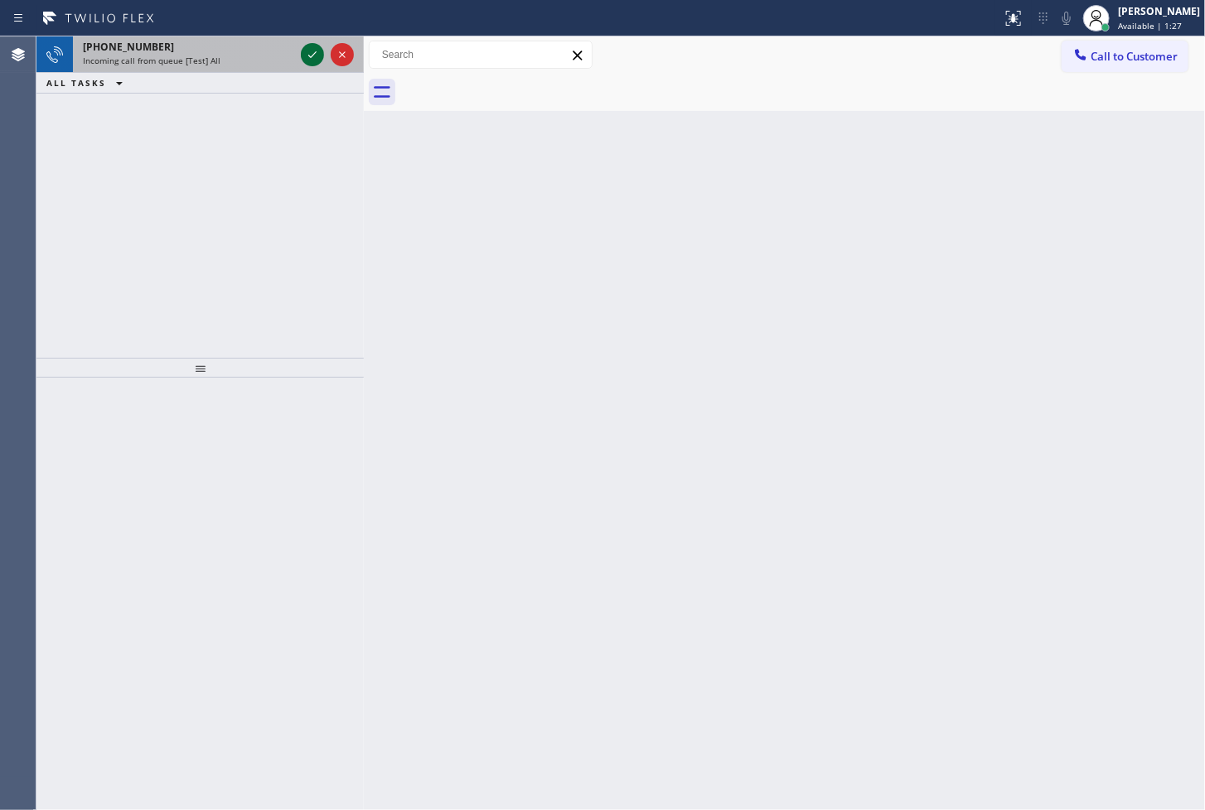
click at [308, 52] on icon at bounding box center [312, 55] width 20 height 20
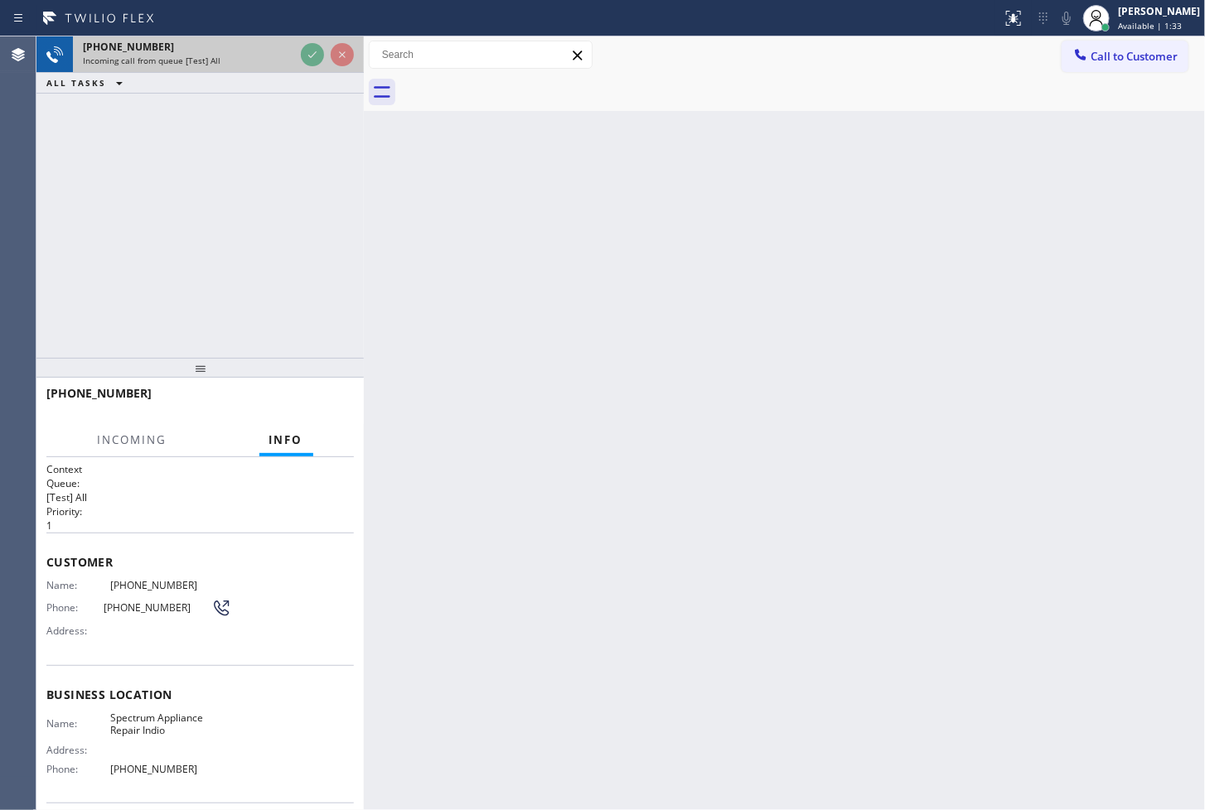
click at [186, 59] on span "Incoming call from queue [Test] All" at bounding box center [152, 61] width 138 height 12
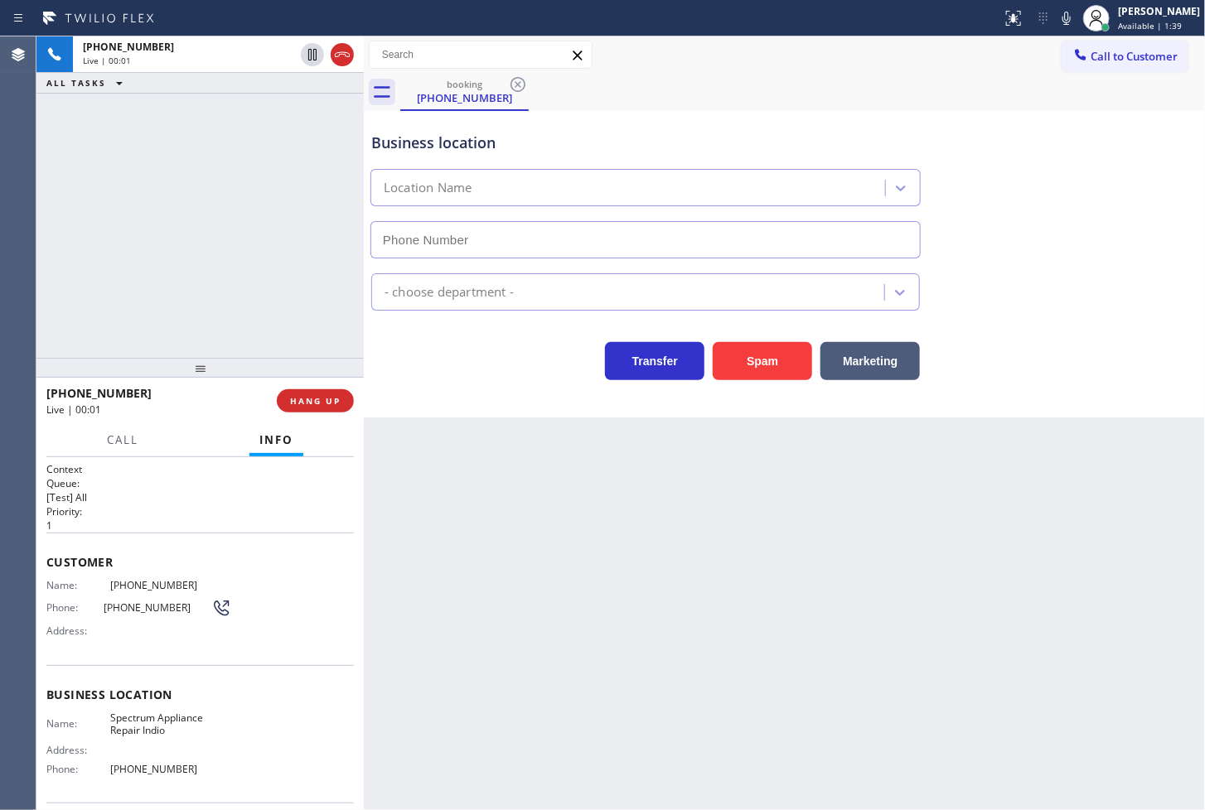
type input "[PHONE_NUMBER]"
click at [1057, 19] on icon at bounding box center [1067, 18] width 20 height 20
click at [1062, 22] on icon at bounding box center [1066, 18] width 8 height 13
click at [1006, 83] on div "booking [PHONE_NUMBER]" at bounding box center [802, 92] width 805 height 37
click at [168, 275] on div "[PHONE_NUMBER] Live | 00:41 ALL TASKS ALL TASKS ACTIVE TASKS TASKS IN WRAP UP" at bounding box center [199, 197] width 327 height 322
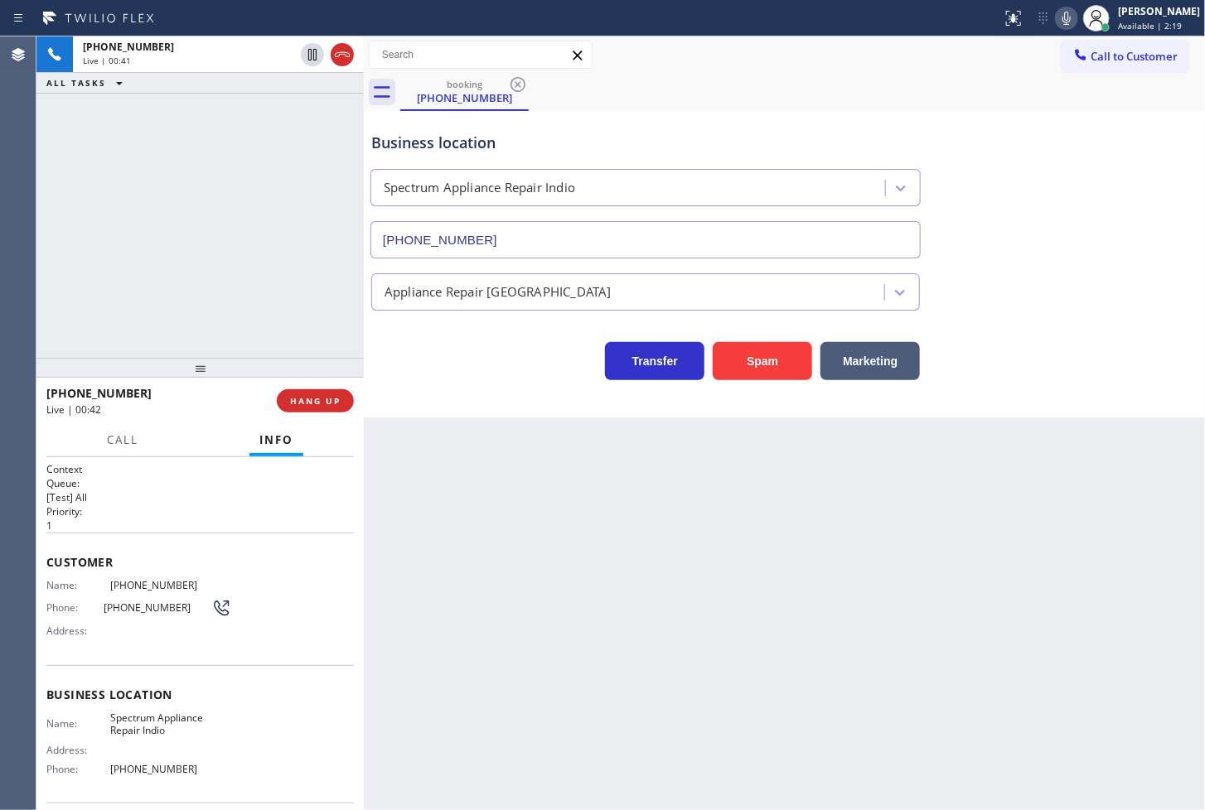
click at [544, 378] on div "Transfer Spam Marketing" at bounding box center [645, 357] width 555 height 46
click at [54, 210] on div "[PHONE_NUMBER] Live | 00:42 ALL TASKS ALL TASKS ACTIVE TASKS TASKS IN WRAP UP" at bounding box center [199, 197] width 327 height 322
click at [384, 371] on div "Transfer Spam Marketing" at bounding box center [645, 357] width 555 height 46
click at [270, 287] on div "[PHONE_NUMBER] Live | 00:43 ALL TASKS ALL TASKS ACTIVE TASKS TASKS IN WRAP UP" at bounding box center [199, 197] width 327 height 322
click at [486, 387] on div "Business location Spectrum Appliance Repair Indio [PHONE_NUMBER] Appliance Repa…" at bounding box center [784, 264] width 841 height 307
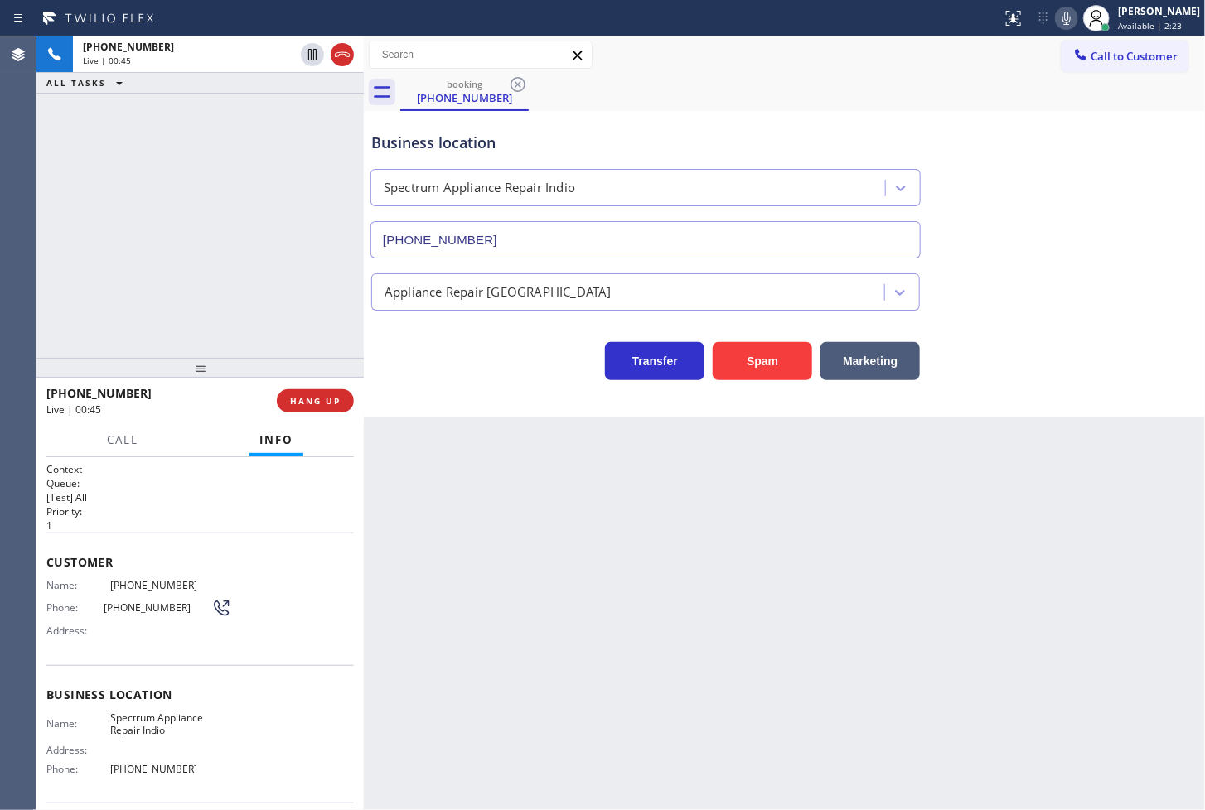
click at [225, 264] on div "[PHONE_NUMBER] Live | 00:45 ALL TASKS ALL TASKS ACTIVE TASKS TASKS IN WRAP UP" at bounding box center [199, 197] width 327 height 322
click at [437, 365] on div "Transfer Spam Marketing" at bounding box center [645, 357] width 555 height 46
click at [366, 398] on div at bounding box center [366, 423] width 0 height 774
drag, startPoint x: 249, startPoint y: 276, endPoint x: 394, endPoint y: 351, distance: 163.5
click at [249, 275] on div "[PHONE_NUMBER] Live | 00:47 ALL TASKS ALL TASKS ACTIVE TASKS TASKS IN WRAP UP" at bounding box center [201, 197] width 331 height 322
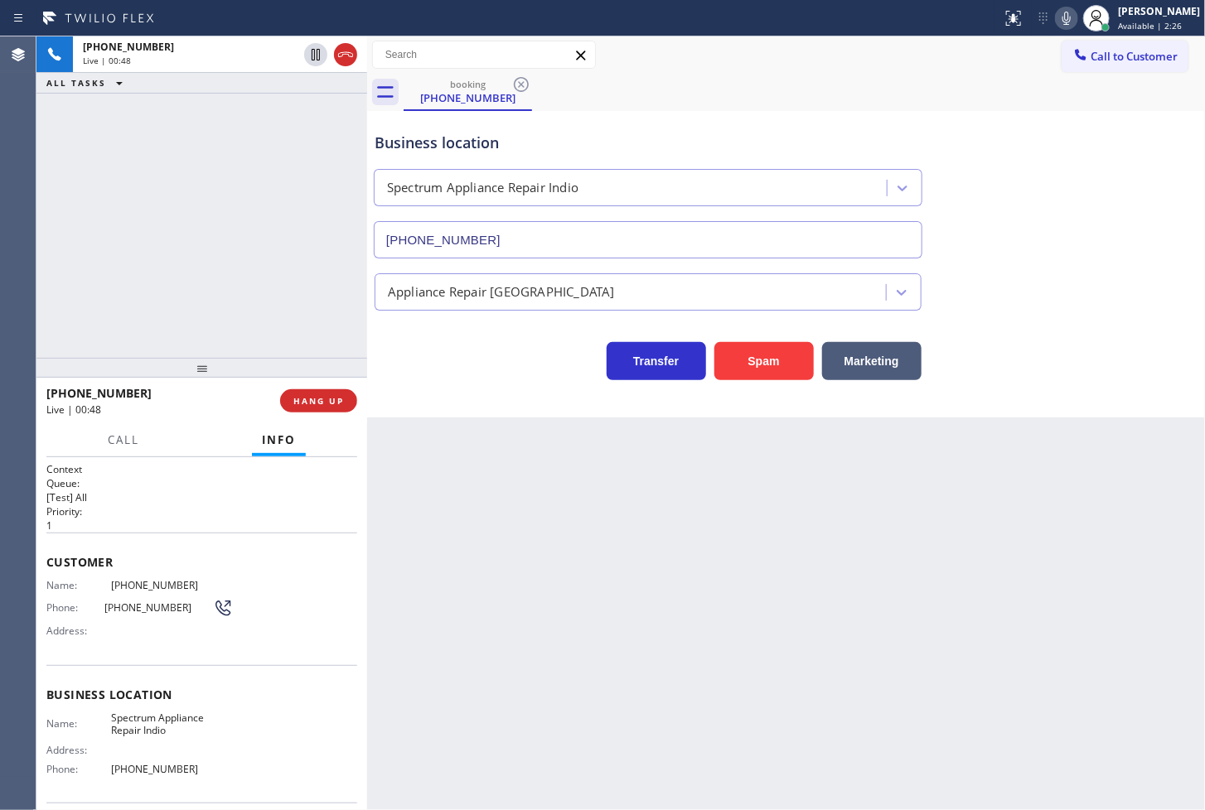
click at [504, 415] on div "Business location Spectrum Appliance Repair Indio [PHONE_NUMBER] Appliance Repa…" at bounding box center [786, 264] width 838 height 307
click at [456, 371] on div "Transfer Spam Marketing" at bounding box center [648, 357] width 554 height 46
click at [182, 279] on div "[PHONE_NUMBER] Live | 00:49 ALL TASKS ALL TASKS ACTIVE TASKS TASKS IN WRAP UP" at bounding box center [201, 197] width 331 height 322
click at [317, 399] on span "HANG UP" at bounding box center [318, 401] width 51 height 12
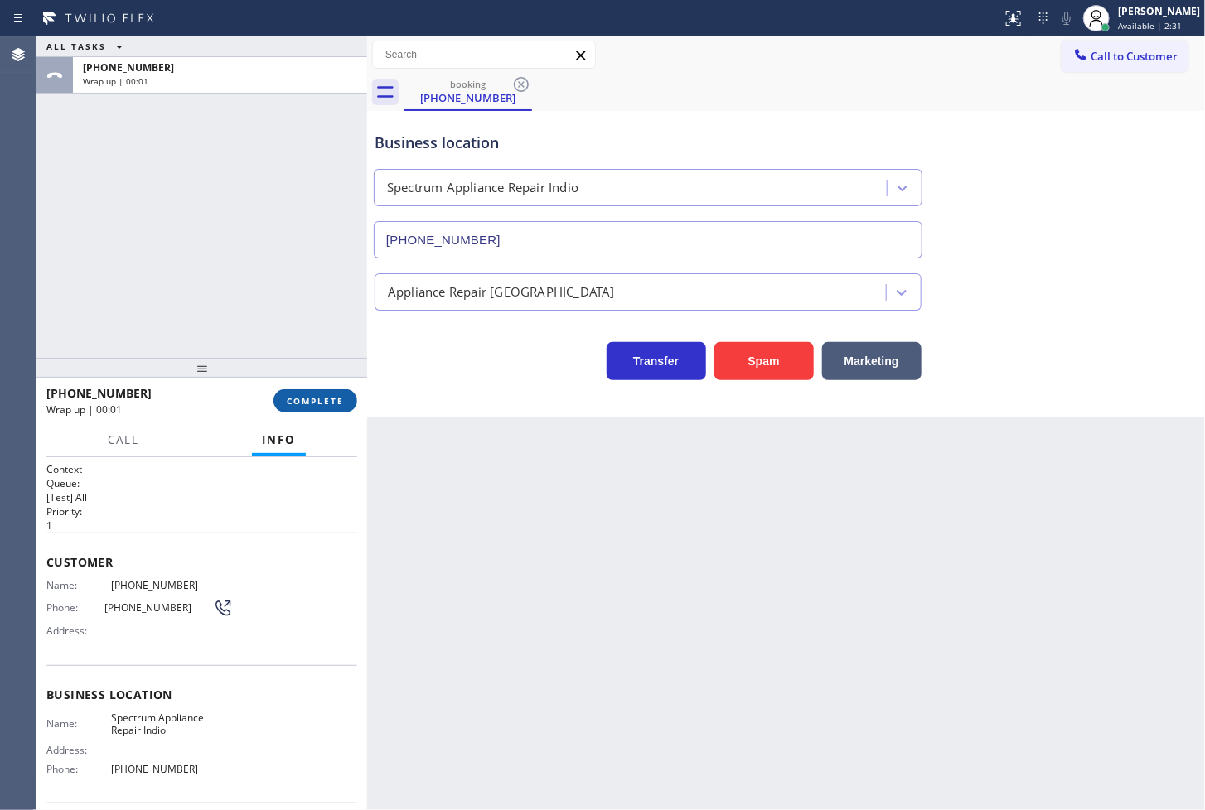
click at [317, 399] on span "COMPLETE" at bounding box center [315, 401] width 57 height 12
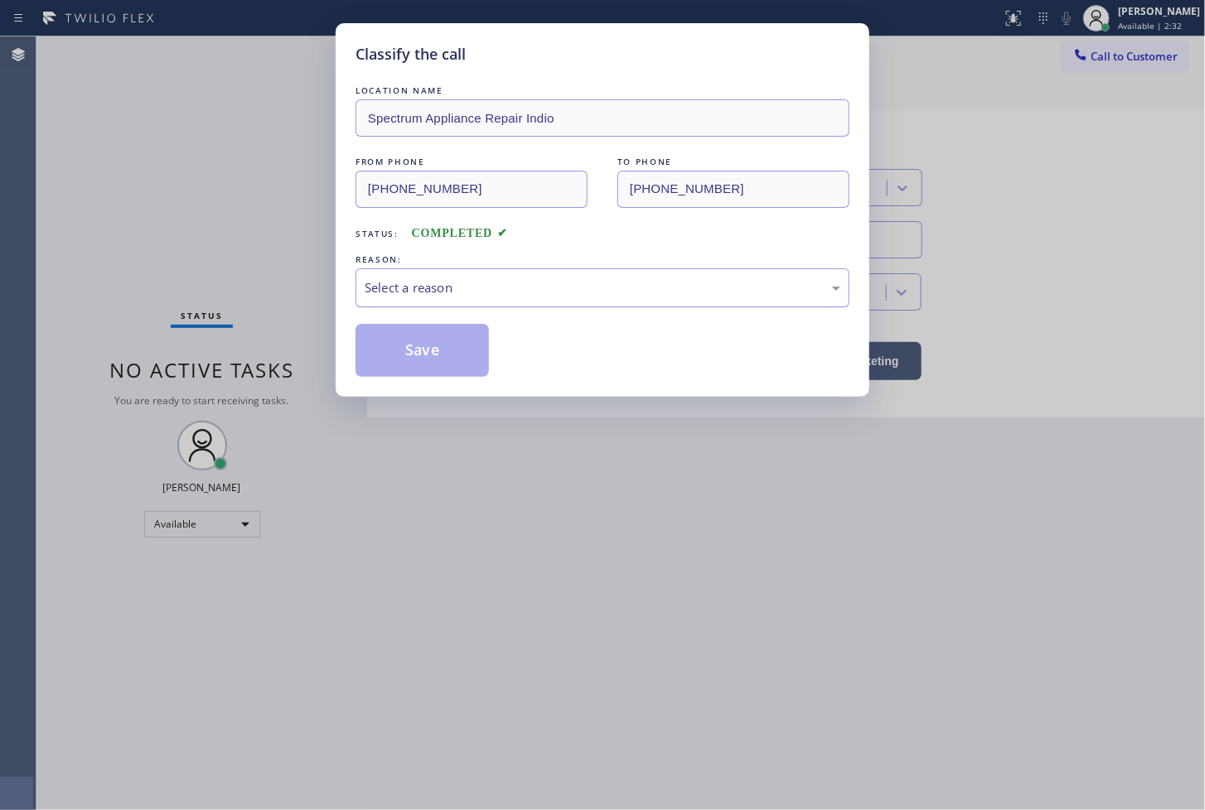
click at [417, 303] on div "Select a reason" at bounding box center [603, 287] width 494 height 39
click at [421, 375] on button "Save" at bounding box center [422, 350] width 133 height 53
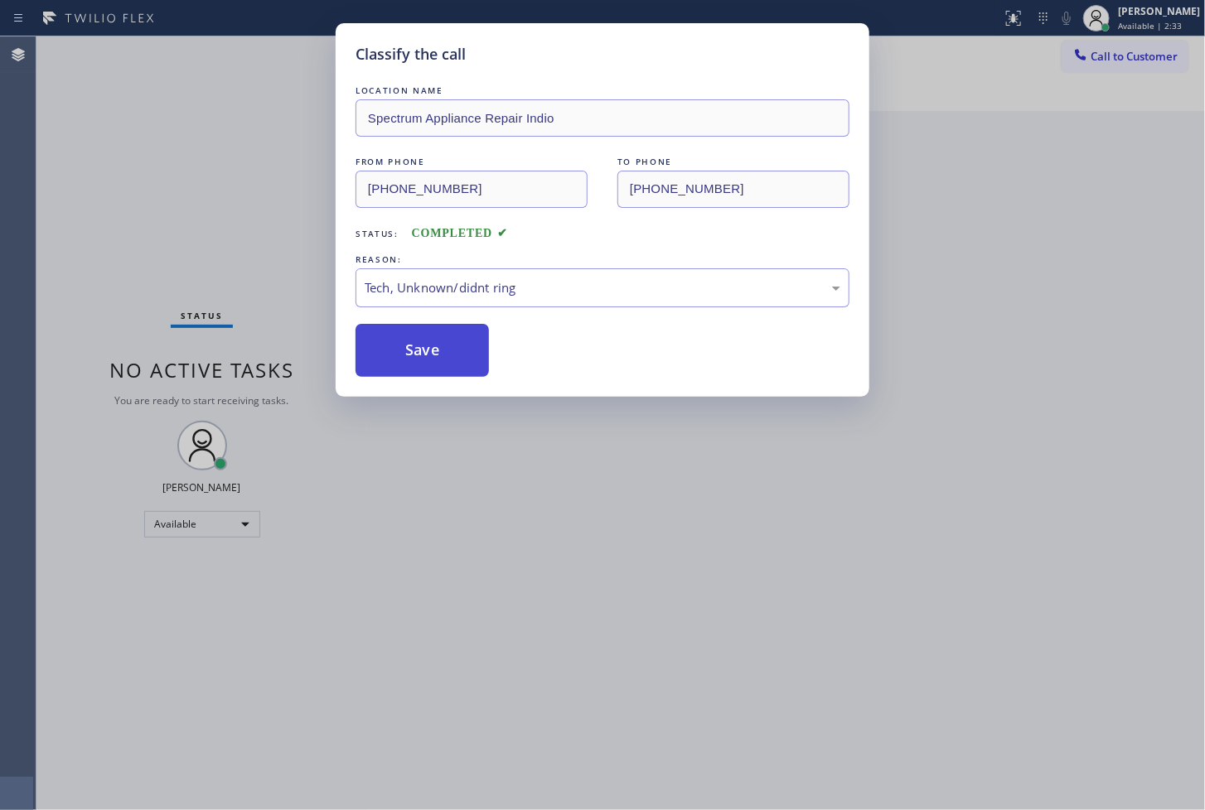
click at [421, 375] on button "Save" at bounding box center [422, 350] width 133 height 53
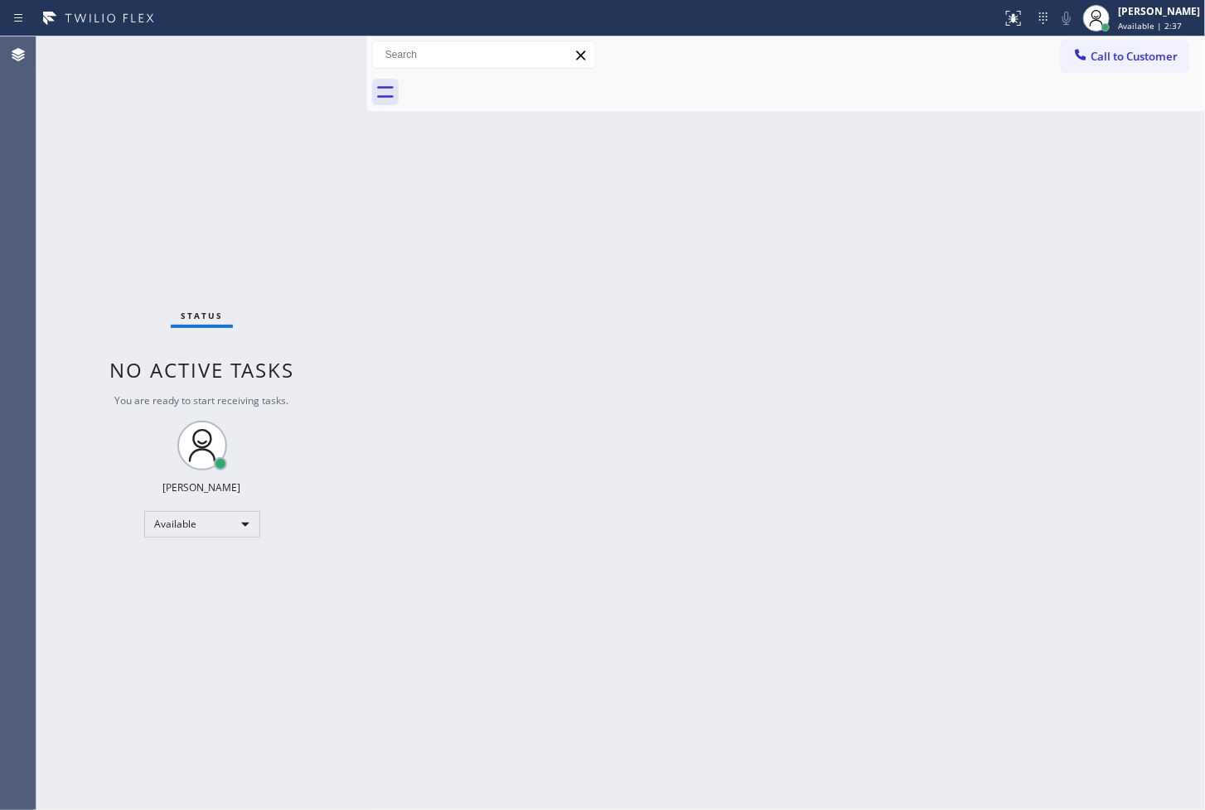
click at [307, 46] on div "Status No active tasks You are ready to start receiving tasks. [PERSON_NAME]" at bounding box center [201, 423] width 331 height 774
click at [626, 469] on div "Back to Dashboard Change Sender ID Customers Technicians Select a contact Outbo…" at bounding box center [786, 423] width 838 height 774
click at [138, 166] on div "Status No active tasks You are ready to start receiving tasks. [PERSON_NAME]" at bounding box center [201, 423] width 331 height 774
click at [327, 48] on div "Status No active tasks You are ready to start receiving tasks. [PERSON_NAME]" at bounding box center [201, 423] width 331 height 774
click at [308, 52] on div "Status No active tasks You are ready to start receiving tasks. [PERSON_NAME]" at bounding box center [201, 423] width 331 height 774
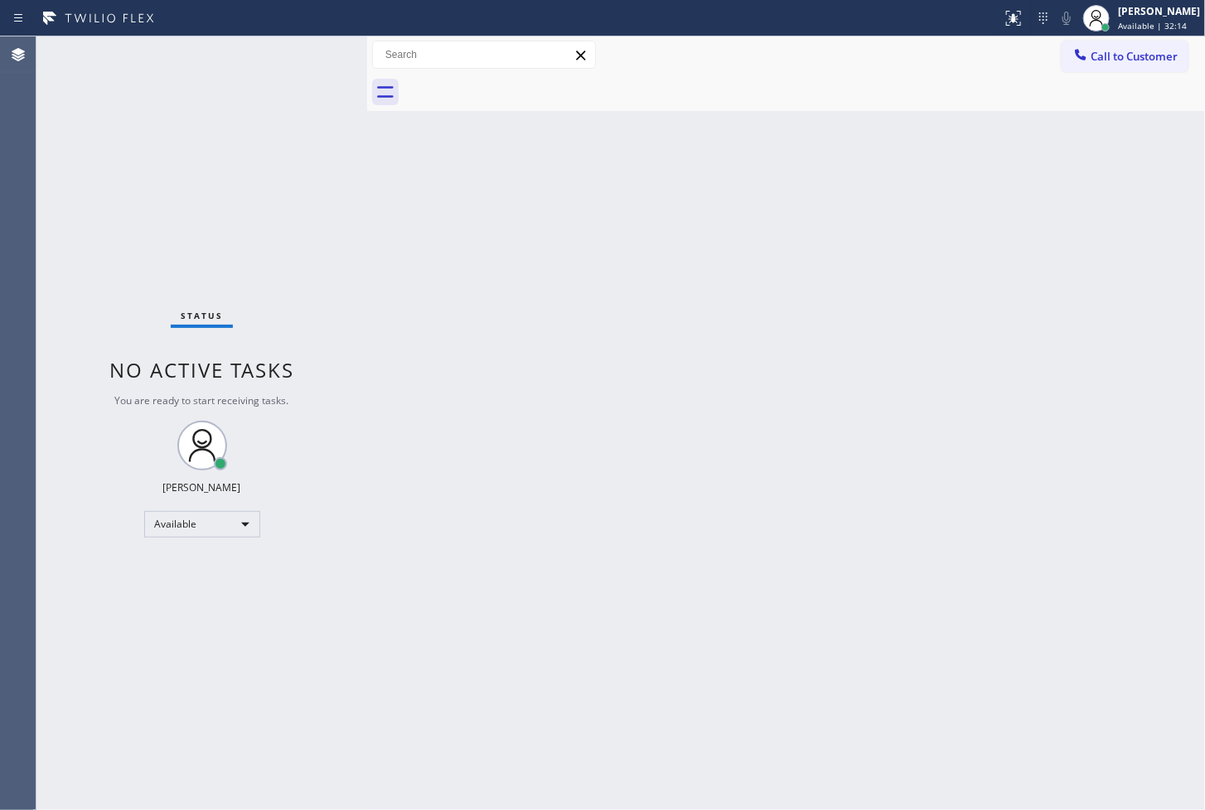
click at [308, 52] on div "Status No active tasks You are ready to start receiving tasks. [PERSON_NAME]" at bounding box center [201, 423] width 331 height 774
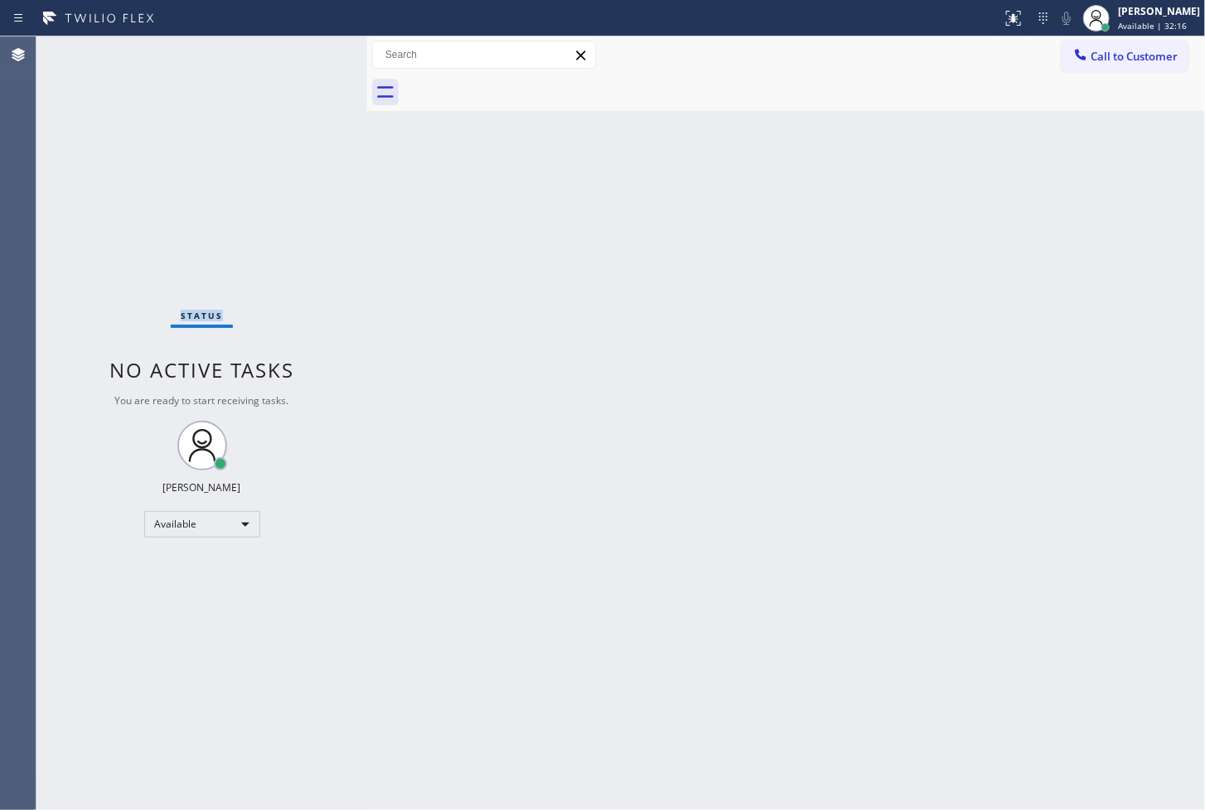
click at [285, 240] on div "Status No active tasks You are ready to start receiving tasks. [PERSON_NAME]" at bounding box center [201, 423] width 331 height 774
click at [278, 399] on span "You are ready to start receiving tasks." at bounding box center [202, 401] width 174 height 14
drag, startPoint x: 305, startPoint y: 379, endPoint x: 326, endPoint y: 354, distance: 32.9
click at [305, 378] on div "Status No active tasks You are ready to start receiving tasks. [PERSON_NAME]" at bounding box center [201, 423] width 331 height 774
drag, startPoint x: 370, startPoint y: 242, endPoint x: 389, endPoint y: 243, distance: 19.1
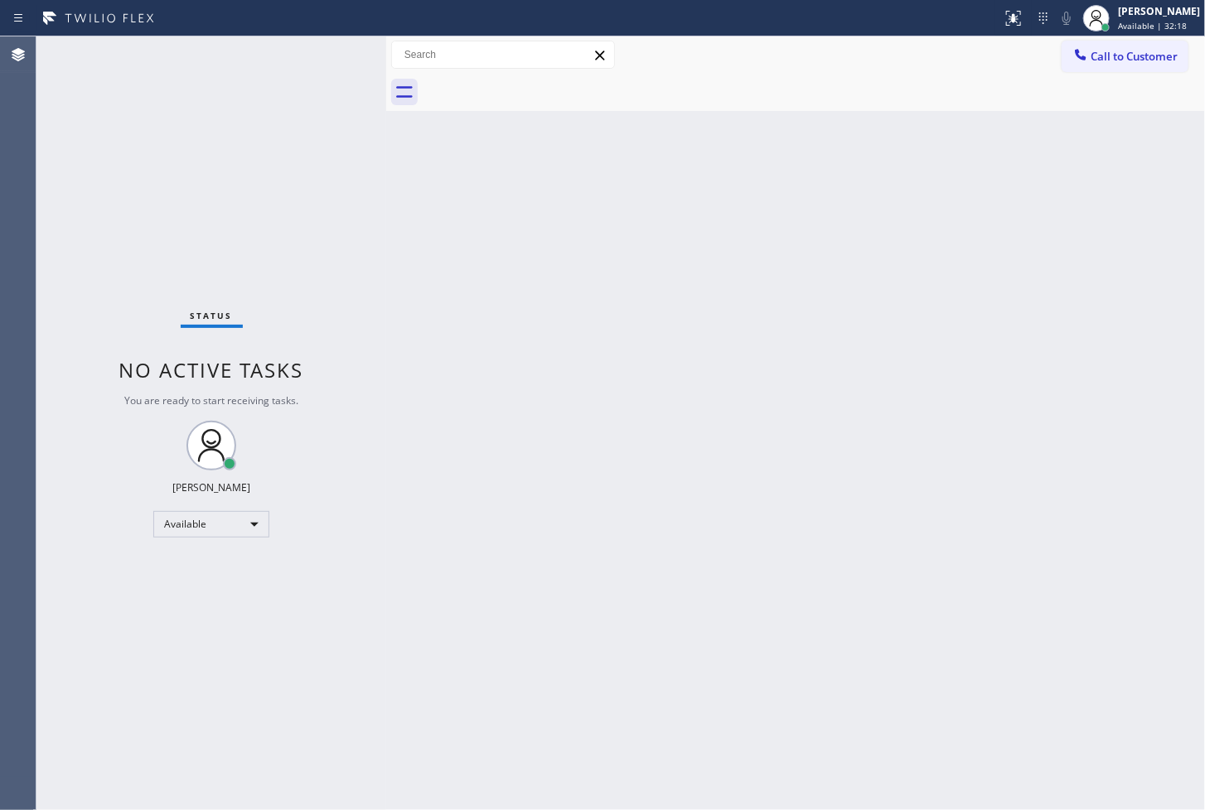
click at [386, 243] on div at bounding box center [386, 423] width 0 height 774
click at [346, 56] on div "Status No active tasks You are ready to start receiving tasks. [PERSON_NAME]" at bounding box center [211, 423] width 350 height 774
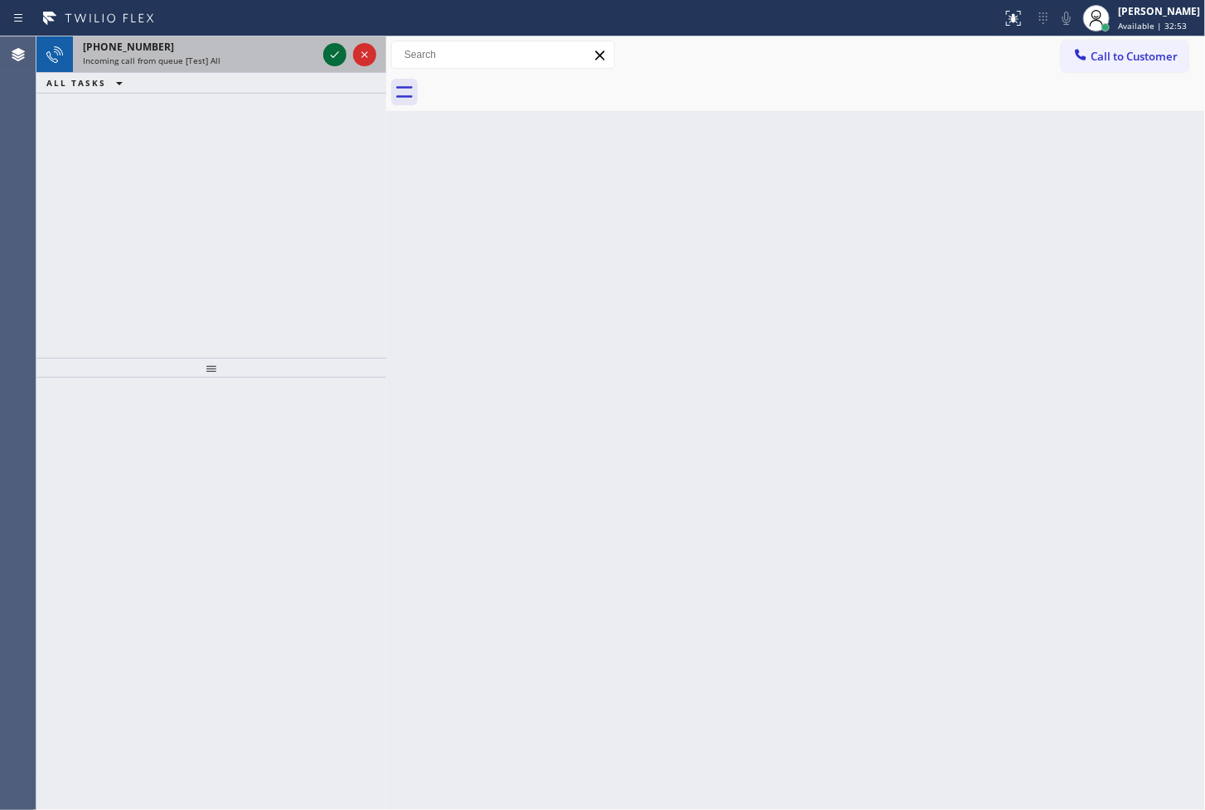
click at [333, 51] on icon at bounding box center [335, 55] width 20 height 20
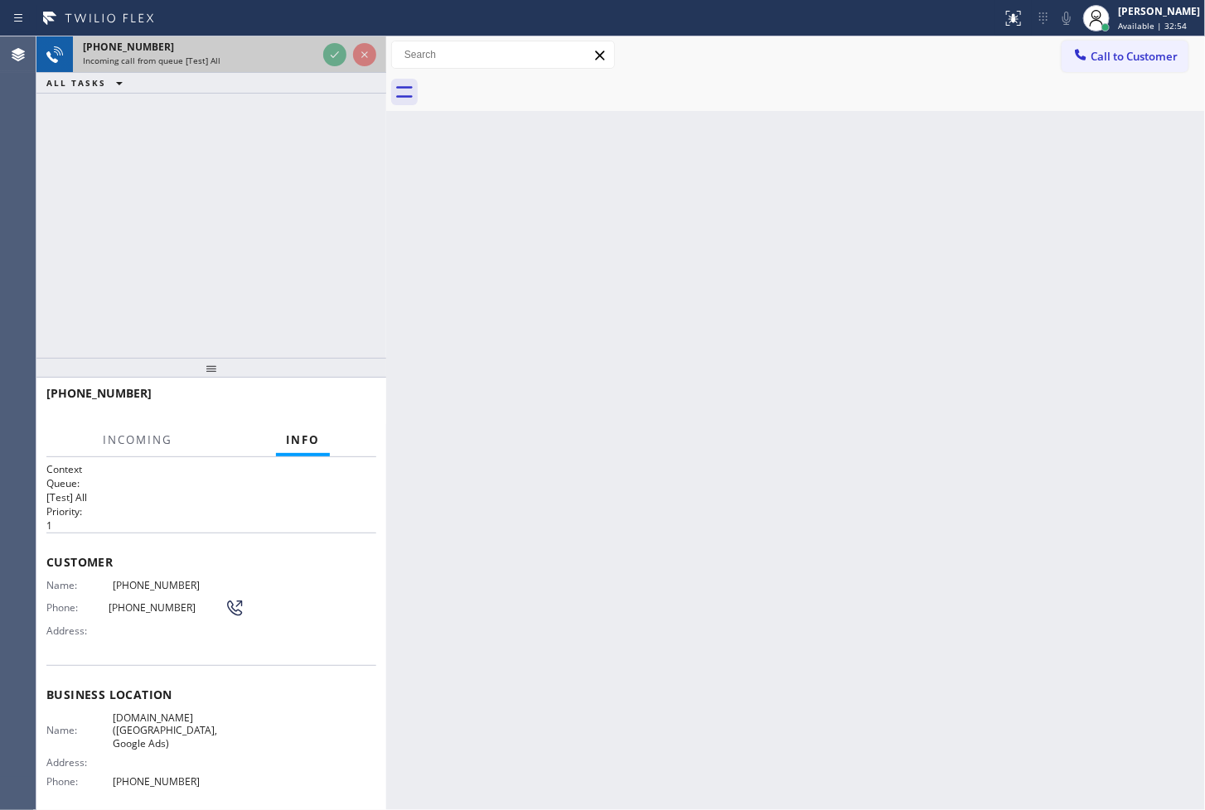
click at [333, 51] on icon at bounding box center [335, 55] width 20 height 20
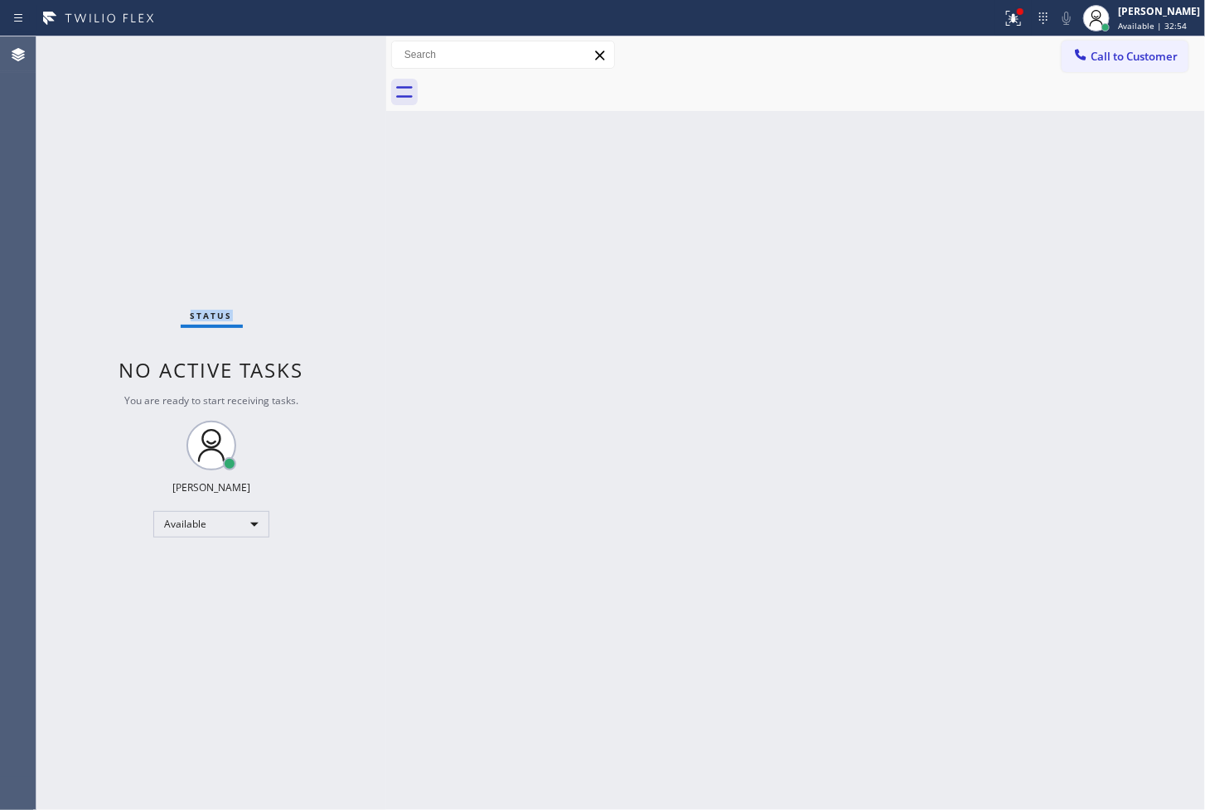
click at [333, 51] on div "Status No active tasks You are ready to start receiving tasks. [PERSON_NAME]" at bounding box center [211, 423] width 350 height 774
click at [1004, 15] on icon at bounding box center [1014, 18] width 20 height 20
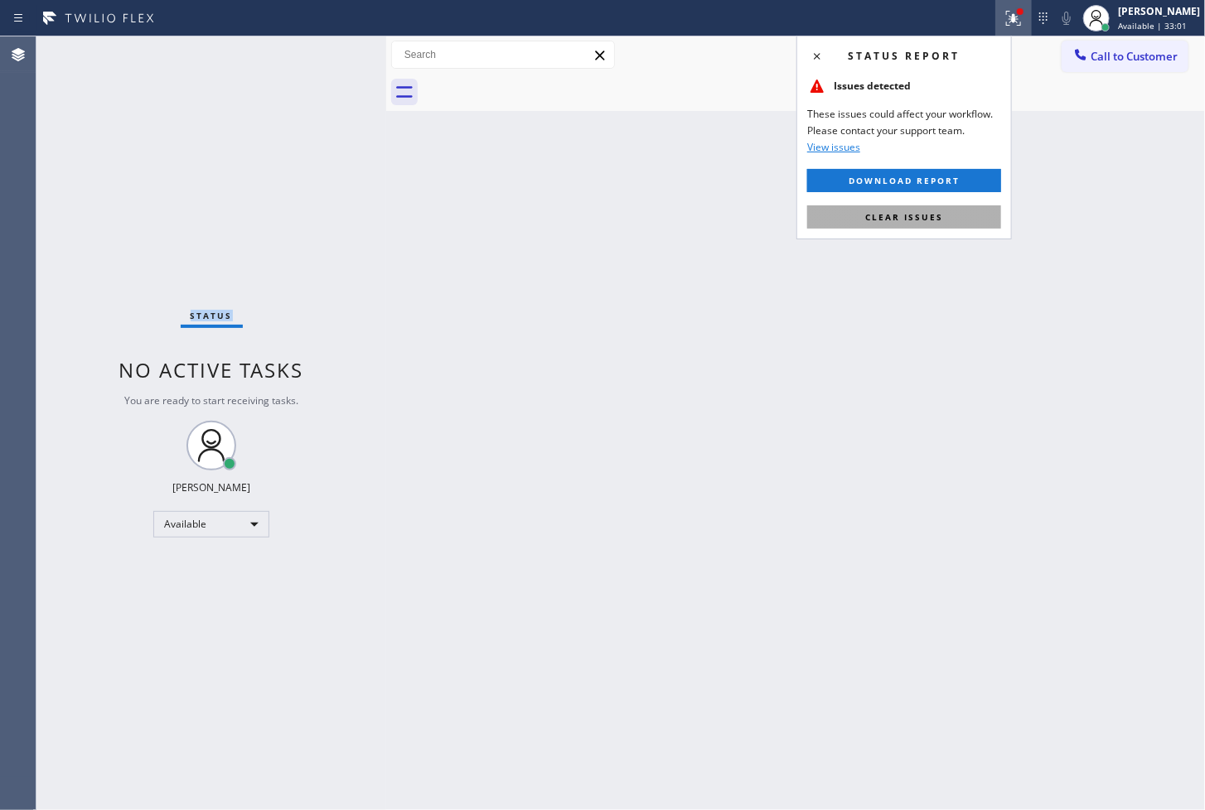
click at [931, 220] on span "Clear issues" at bounding box center [904, 217] width 78 height 12
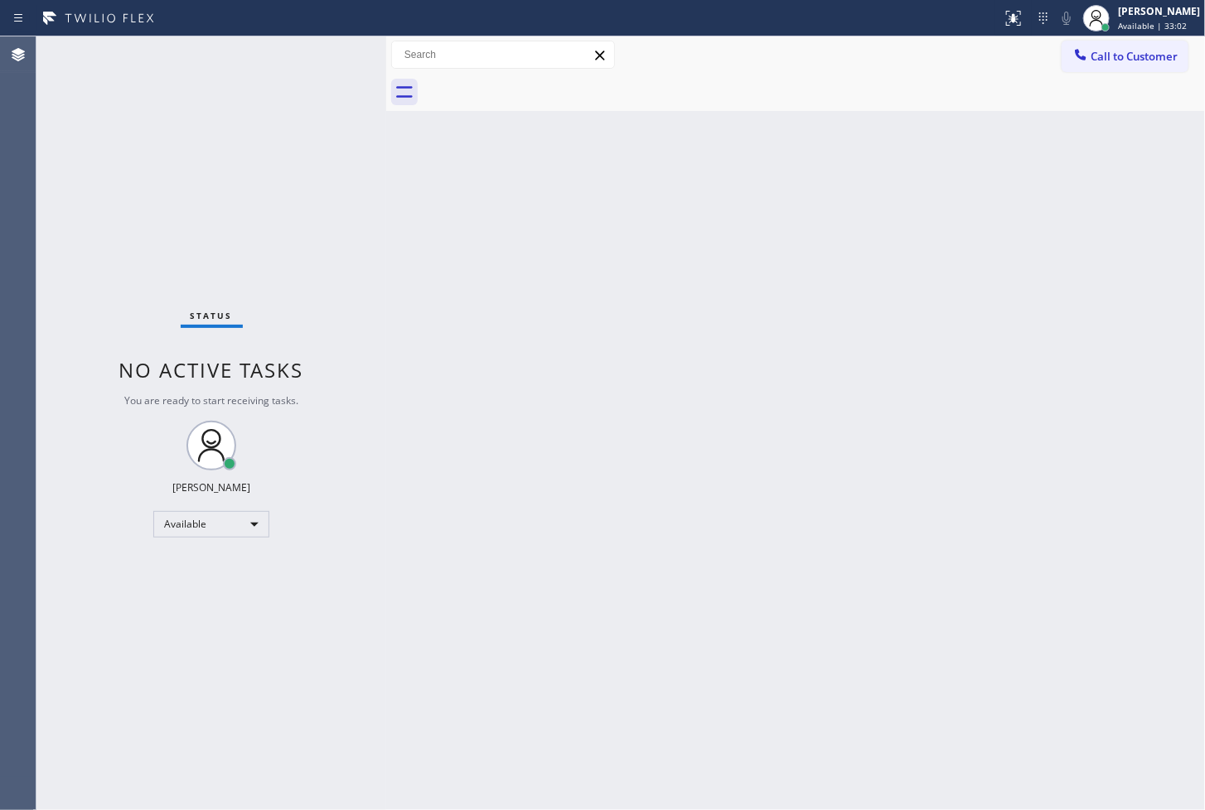
click at [506, 313] on div "Back to Dashboard Change Sender ID Customers Technicians Select a contact Outbo…" at bounding box center [795, 423] width 819 height 774
click at [320, 56] on div "Status No active tasks You are ready to start receiving tasks. [PERSON_NAME]" at bounding box center [211, 423] width 350 height 774
click at [335, 51] on div "Status No active tasks You are ready to start receiving tasks. [PERSON_NAME]" at bounding box center [211, 423] width 350 height 774
click at [683, 531] on div "Back to Dashboard Change Sender ID Customers Technicians Select a contact Outbo…" at bounding box center [795, 423] width 819 height 774
click at [117, 85] on div "Status No active tasks You are ready to start receiving tasks. [PERSON_NAME]" at bounding box center [211, 423] width 350 height 774
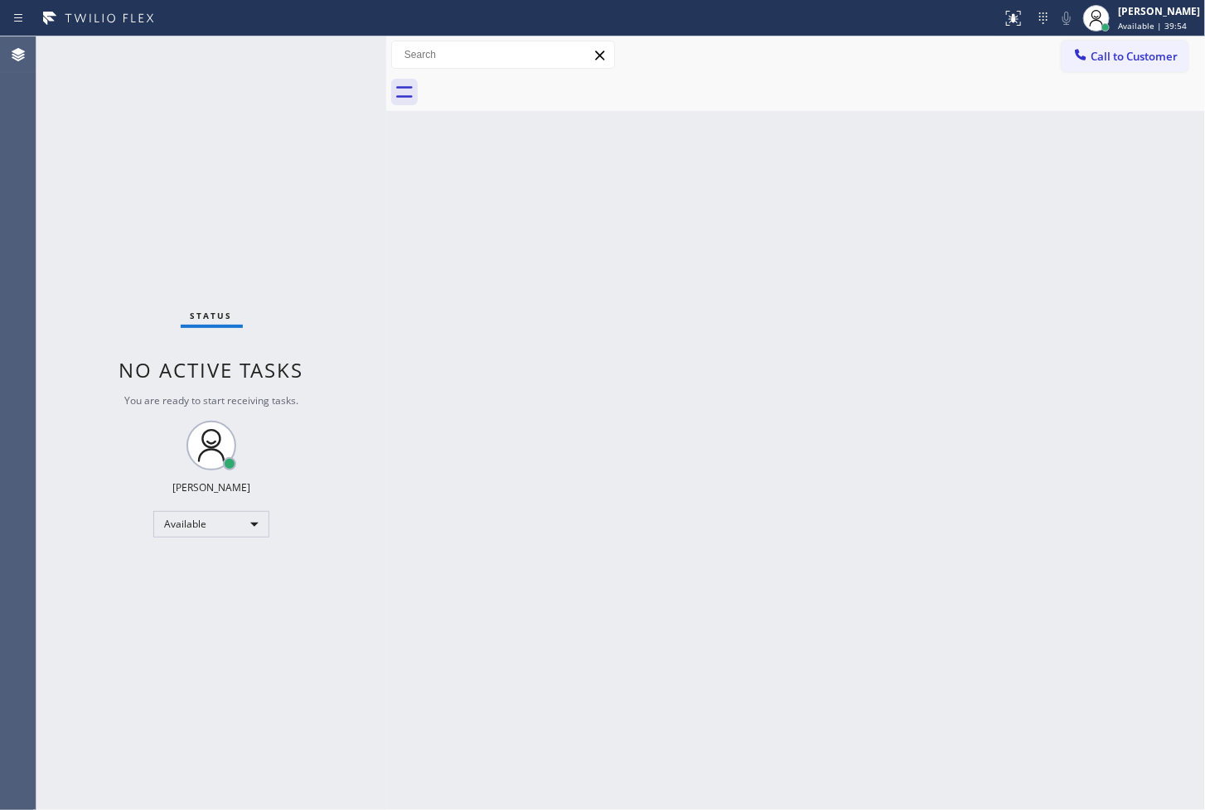
click at [330, 55] on div "Status No active tasks You are ready to start receiving tasks. [PERSON_NAME]" at bounding box center [211, 423] width 350 height 774
click at [336, 56] on div "Status No active tasks You are ready to start receiving tasks. [PERSON_NAME]" at bounding box center [211, 423] width 350 height 774
click at [328, 51] on div "Status No active tasks You are ready to start receiving tasks. [PERSON_NAME]" at bounding box center [211, 423] width 350 height 774
click at [102, 230] on div "Status No active tasks You are ready to start receiving tasks. [PERSON_NAME]" at bounding box center [211, 423] width 350 height 774
click at [326, 56] on div "Status No active tasks You are ready to start receiving tasks. [PERSON_NAME]" at bounding box center [211, 423] width 350 height 774
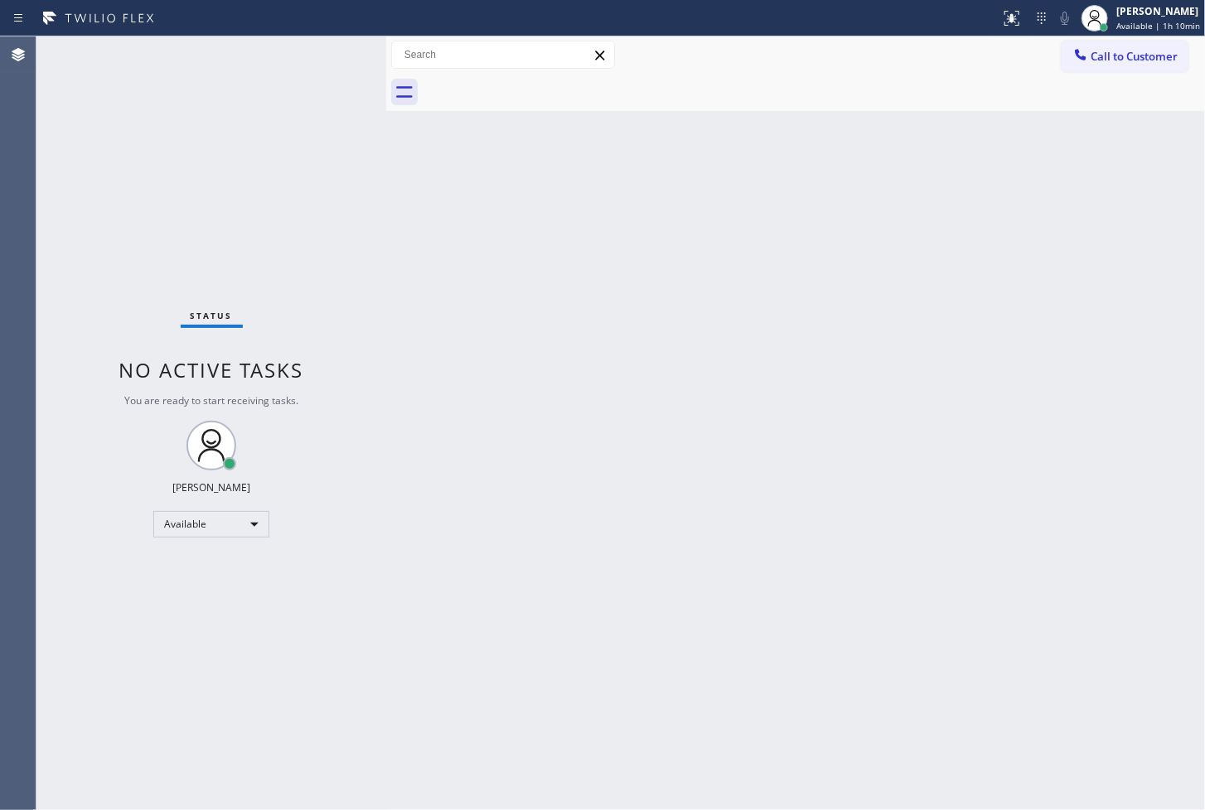
click at [570, 220] on div "Back to Dashboard Change Sender ID Customers Technicians Select a contact Outbo…" at bounding box center [795, 423] width 819 height 774
click at [328, 81] on div "Status No active tasks You are ready to start receiving tasks. [PERSON_NAME]" at bounding box center [211, 423] width 350 height 774
click at [589, 564] on div "Back to Dashboard Change Sender ID Customers Technicians Select a contact Outbo…" at bounding box center [795, 423] width 819 height 774
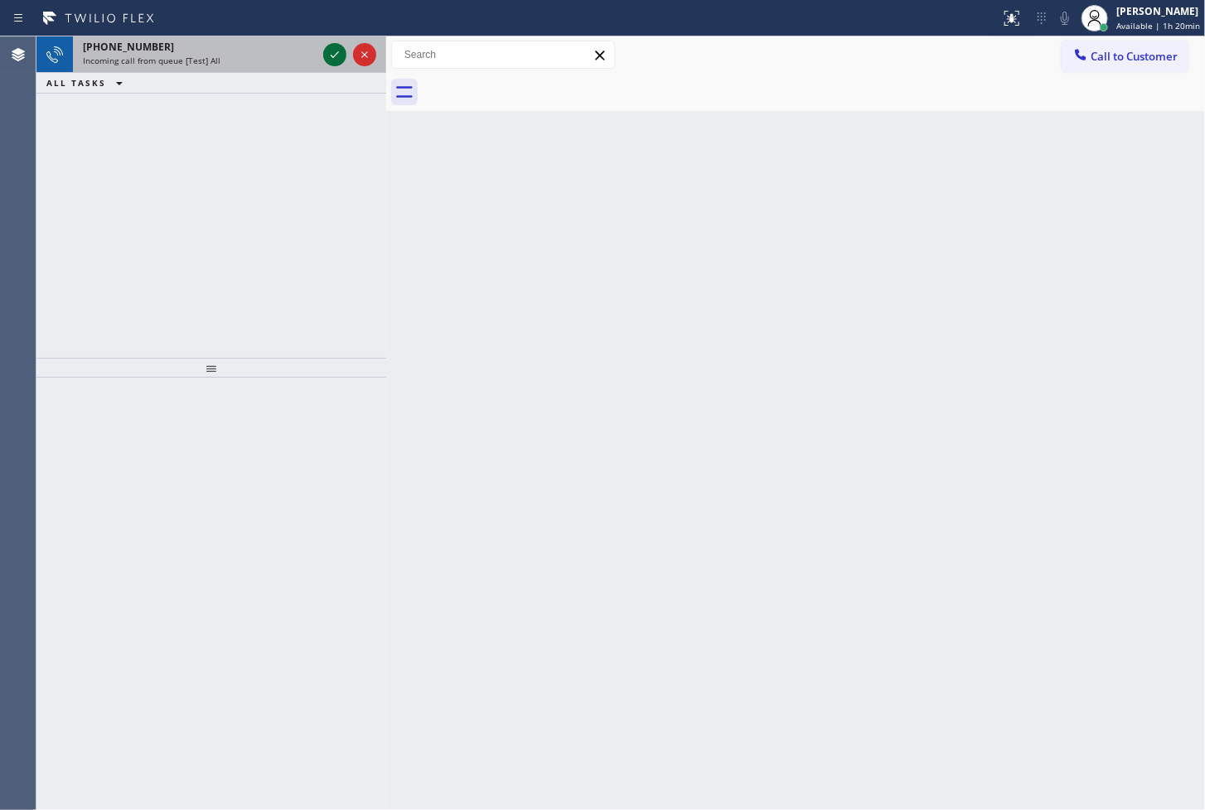
click at [336, 56] on icon at bounding box center [335, 55] width 20 height 20
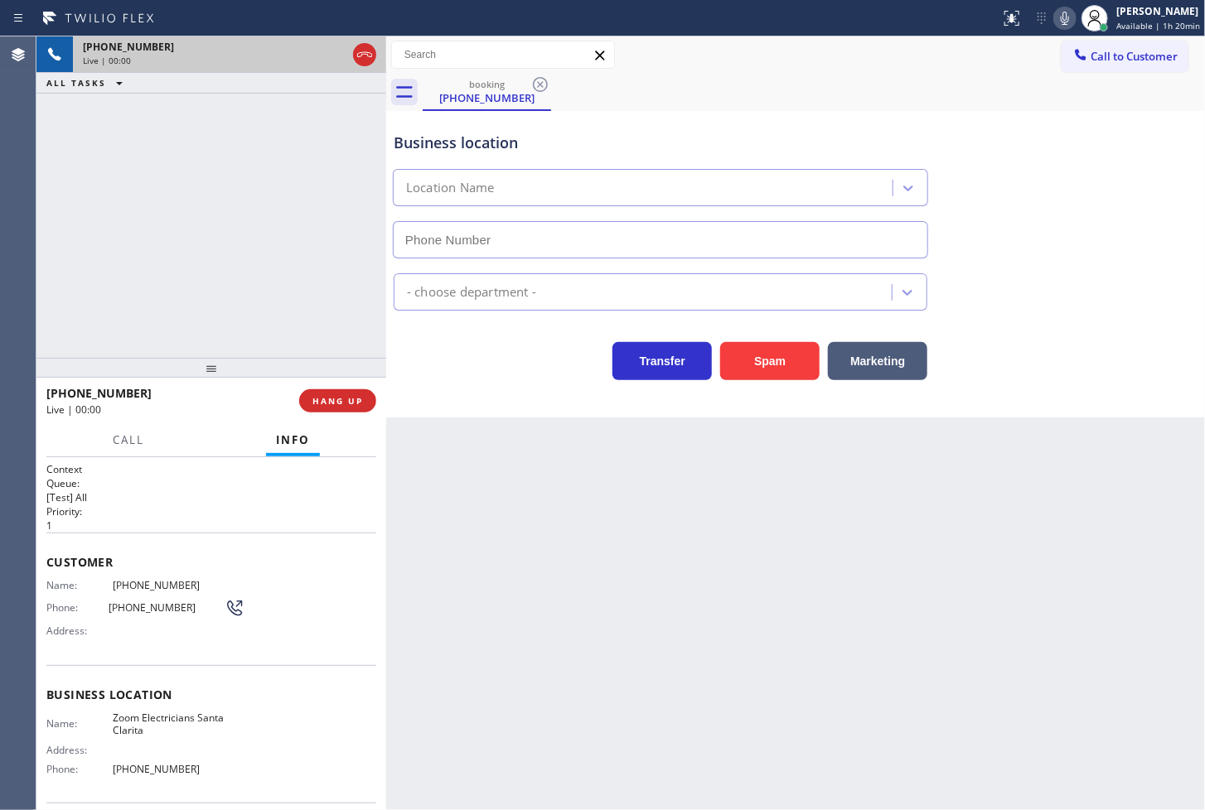
type input "[PHONE_NUMBER]"
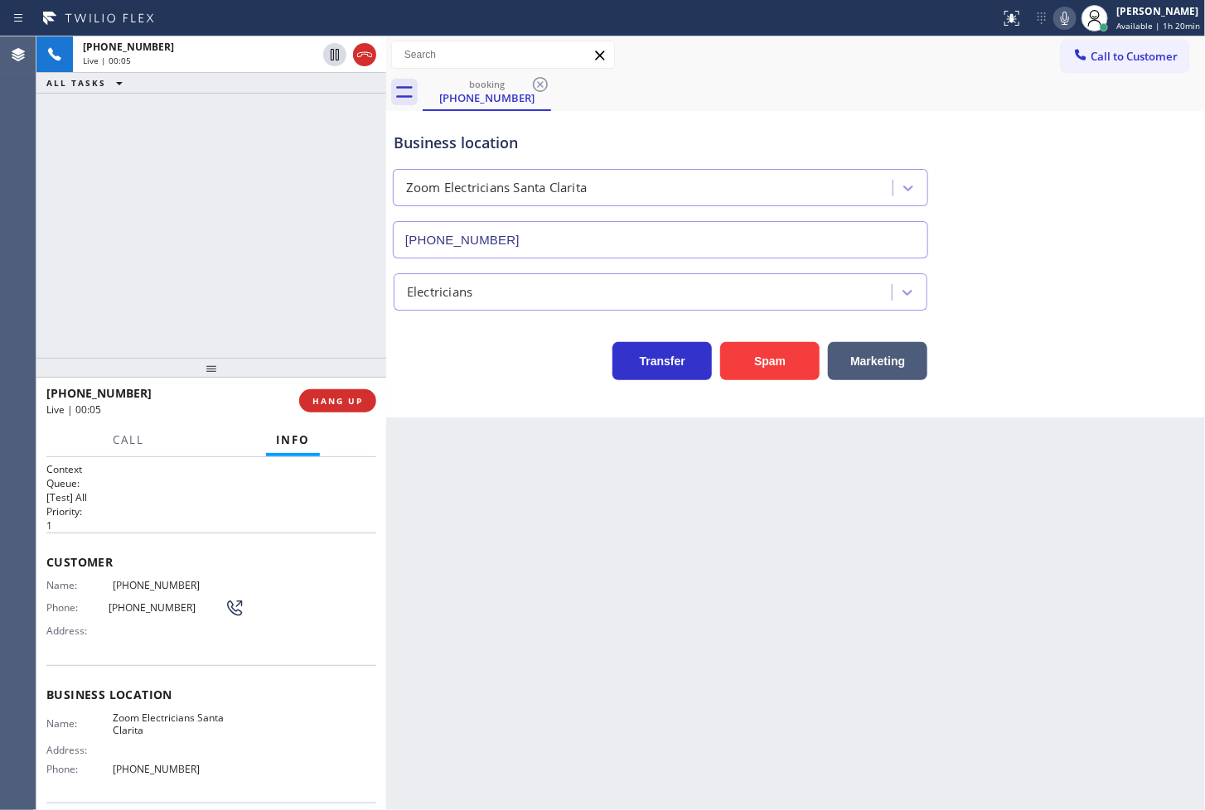
drag, startPoint x: 229, startPoint y: 224, endPoint x: 441, endPoint y: 125, distance: 233.9
click at [237, 220] on div "[PHONE_NUMBER] Live | 00:05 ALL TASKS ALL TASKS ACTIVE TASKS TASKS IN WRAP UP" at bounding box center [211, 197] width 350 height 322
click at [1055, 23] on icon at bounding box center [1065, 18] width 20 height 20
click at [1055, 19] on icon at bounding box center [1065, 18] width 20 height 20
click at [1055, 17] on icon at bounding box center [1065, 18] width 20 height 20
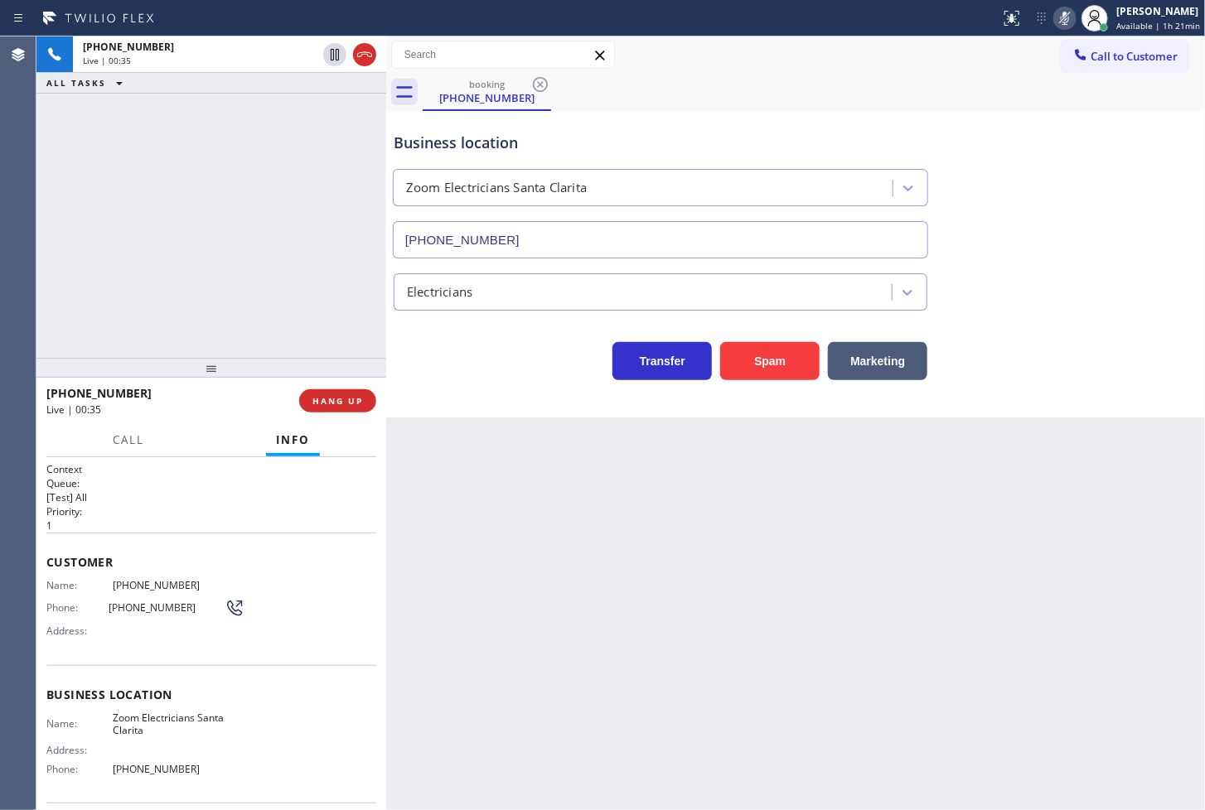
click at [1055, 17] on icon at bounding box center [1065, 18] width 20 height 20
click at [128, 436] on span "Call" at bounding box center [128, 440] width 31 height 15
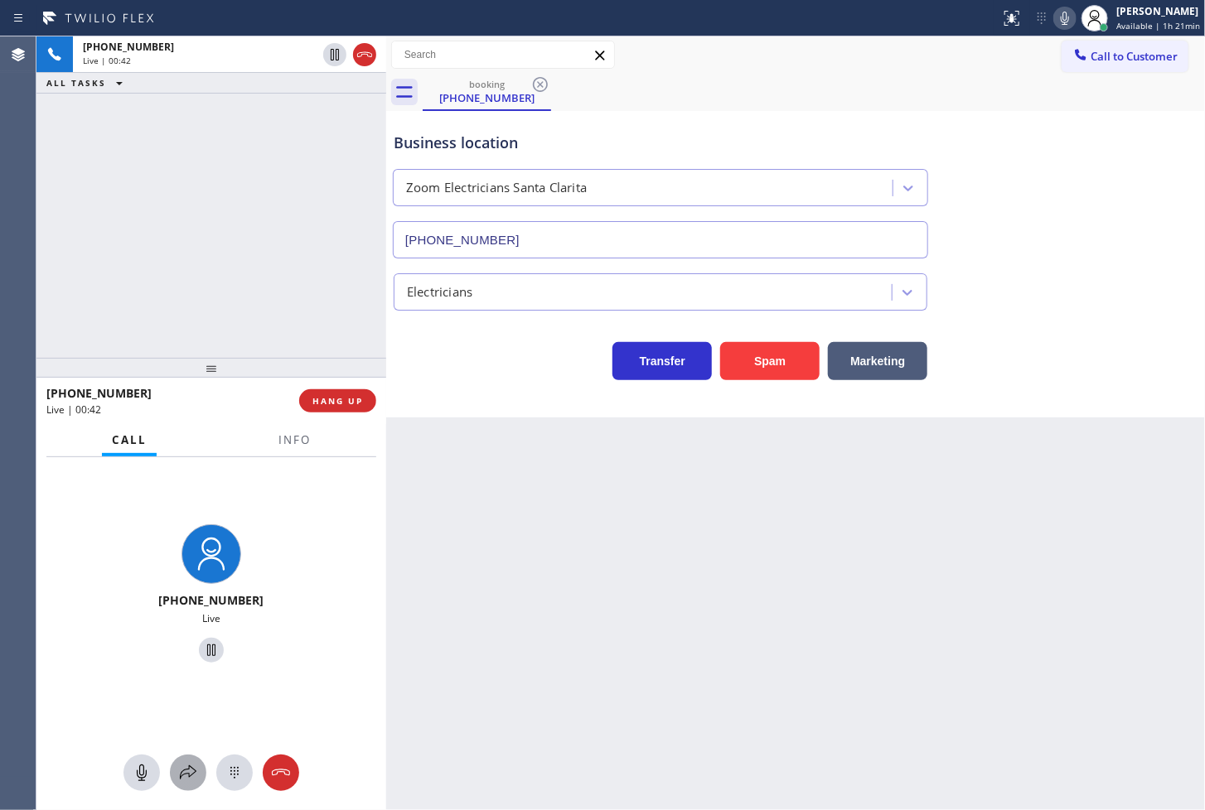
click at [186, 766] on icon at bounding box center [188, 773] width 20 height 20
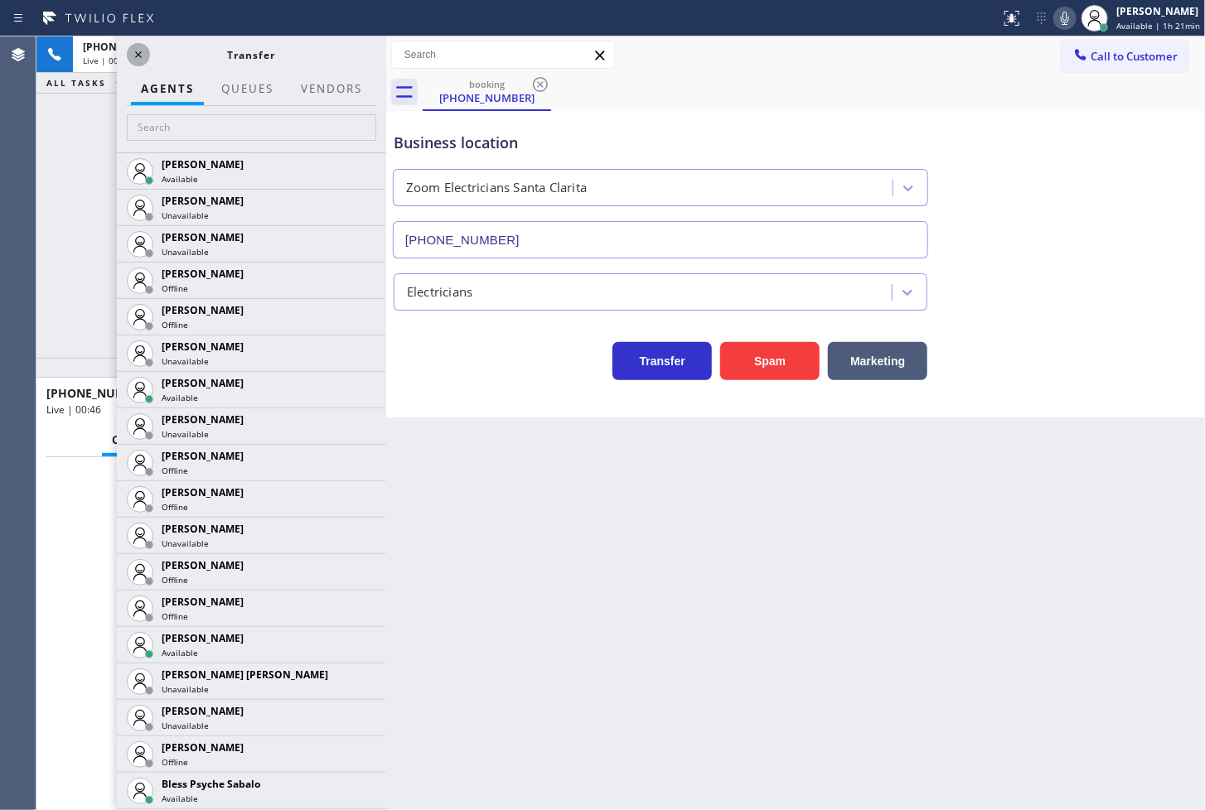
click at [136, 45] on icon at bounding box center [138, 55] width 20 height 20
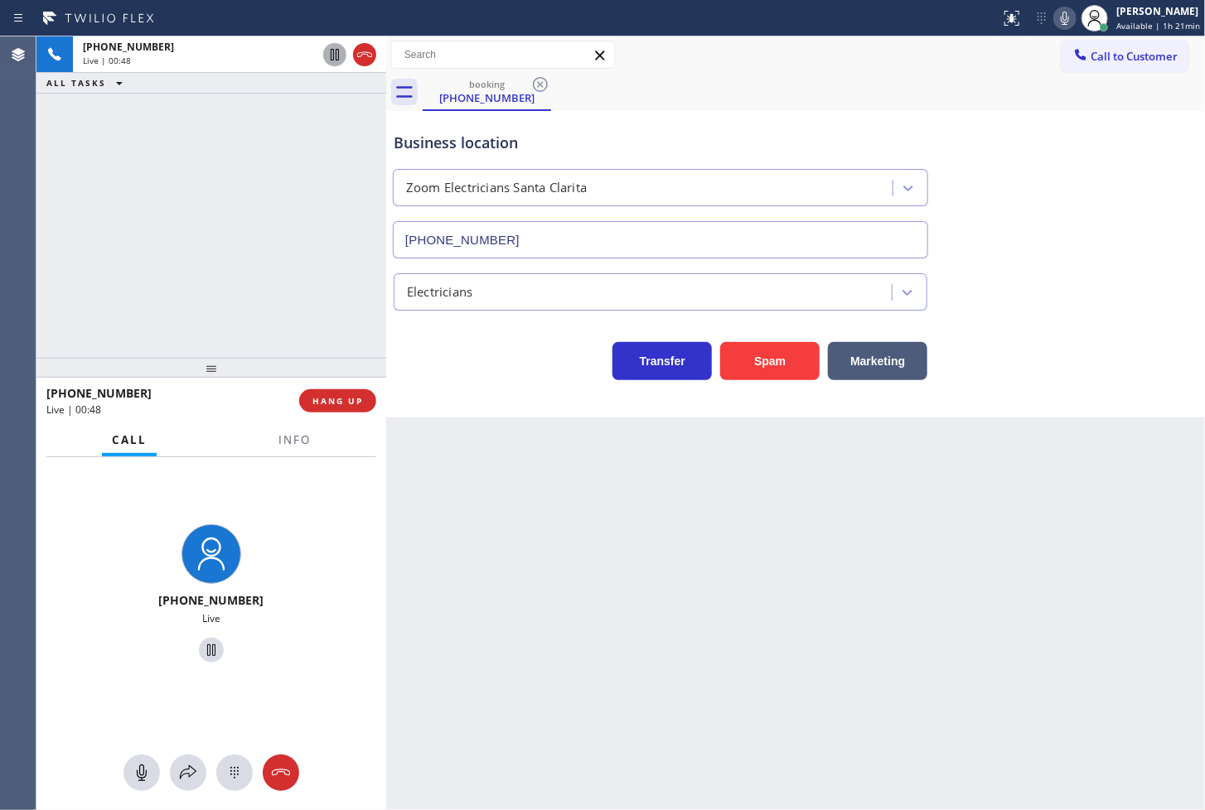
click at [333, 52] on icon at bounding box center [335, 55] width 8 height 12
click at [177, 773] on div at bounding box center [188, 773] width 36 height 20
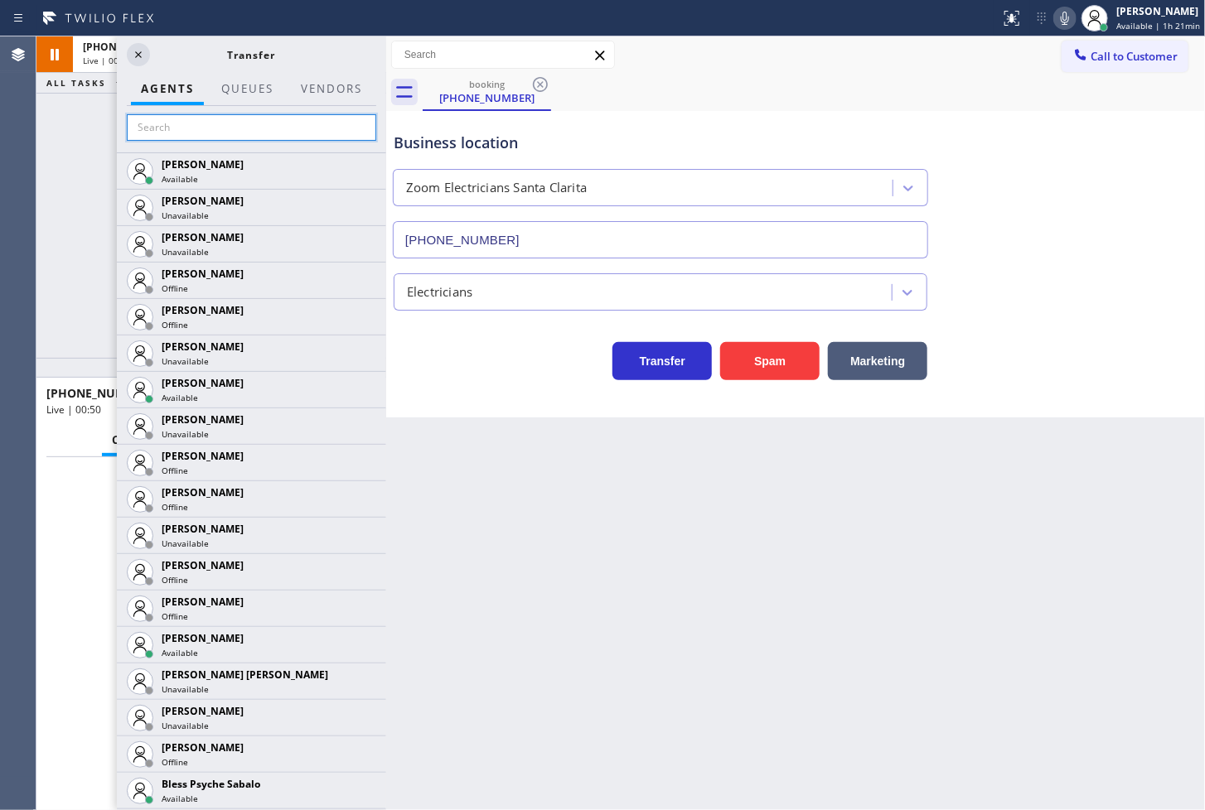
click at [188, 122] on input "text" at bounding box center [251, 127] width 249 height 27
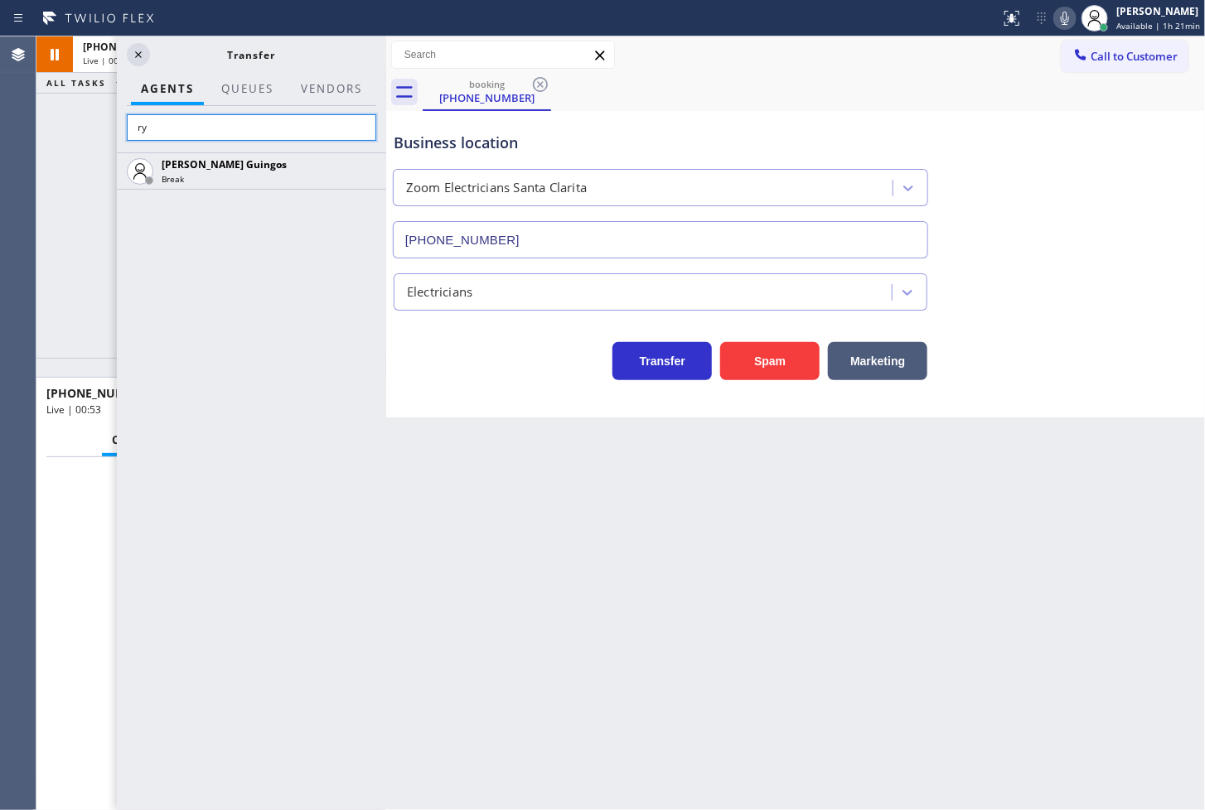
type input "r"
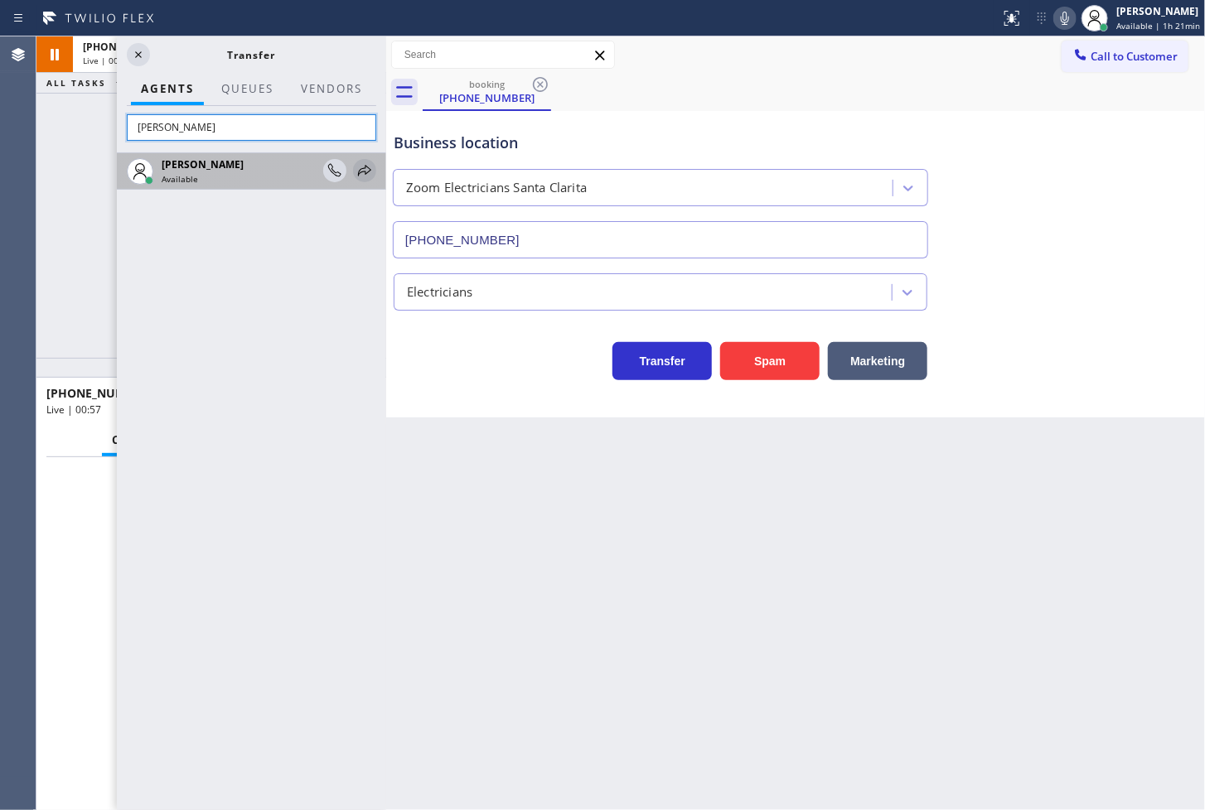
type input "[PERSON_NAME]"
click at [355, 172] on icon at bounding box center [365, 171] width 20 height 20
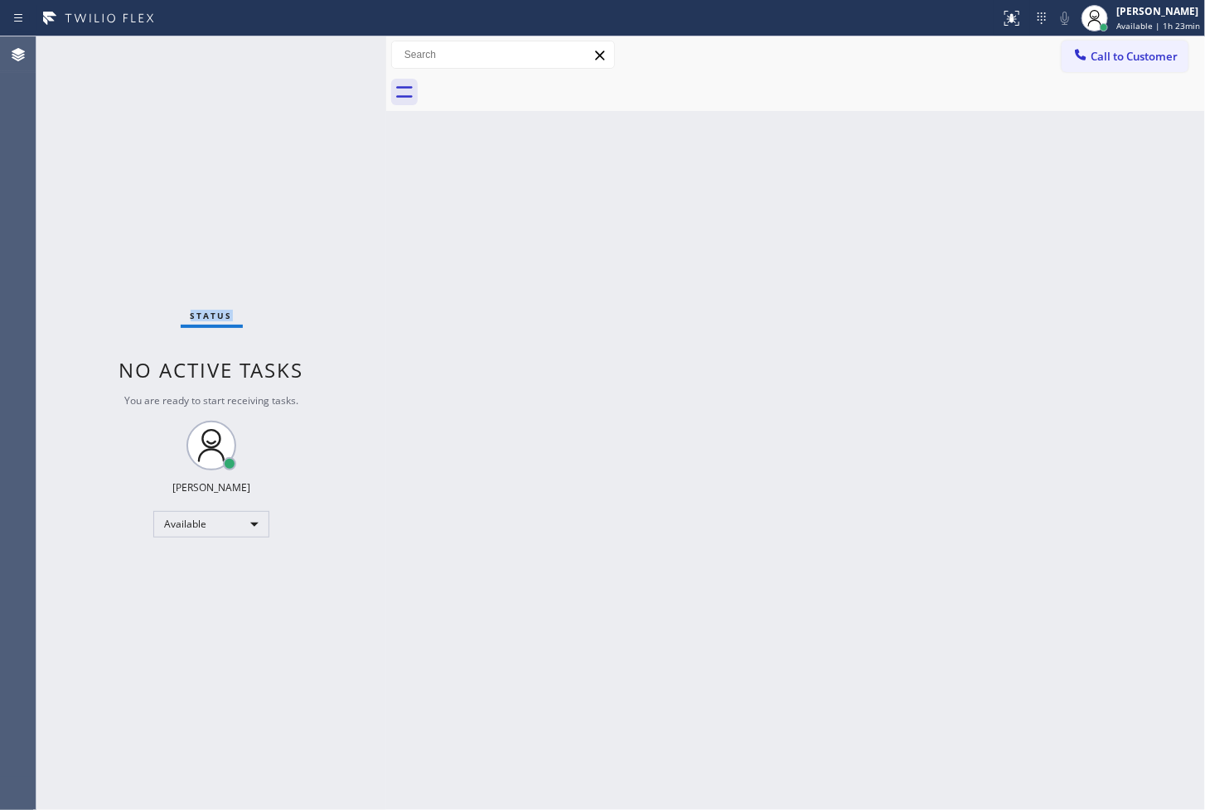
click at [332, 42] on div "Status No active tasks You are ready to start receiving tasks. [PERSON_NAME]" at bounding box center [211, 423] width 350 height 774
click at [142, 655] on div "Status No active tasks You are ready to start receiving tasks. [PERSON_NAME]" at bounding box center [211, 423] width 350 height 774
click at [258, 525] on div "Available" at bounding box center [211, 524] width 116 height 27
click at [216, 613] on li "Break" at bounding box center [210, 609] width 113 height 20
click at [431, 547] on div "Back to Dashboard Change Sender ID Customers Technicians Select a contact Outbo…" at bounding box center [795, 423] width 819 height 774
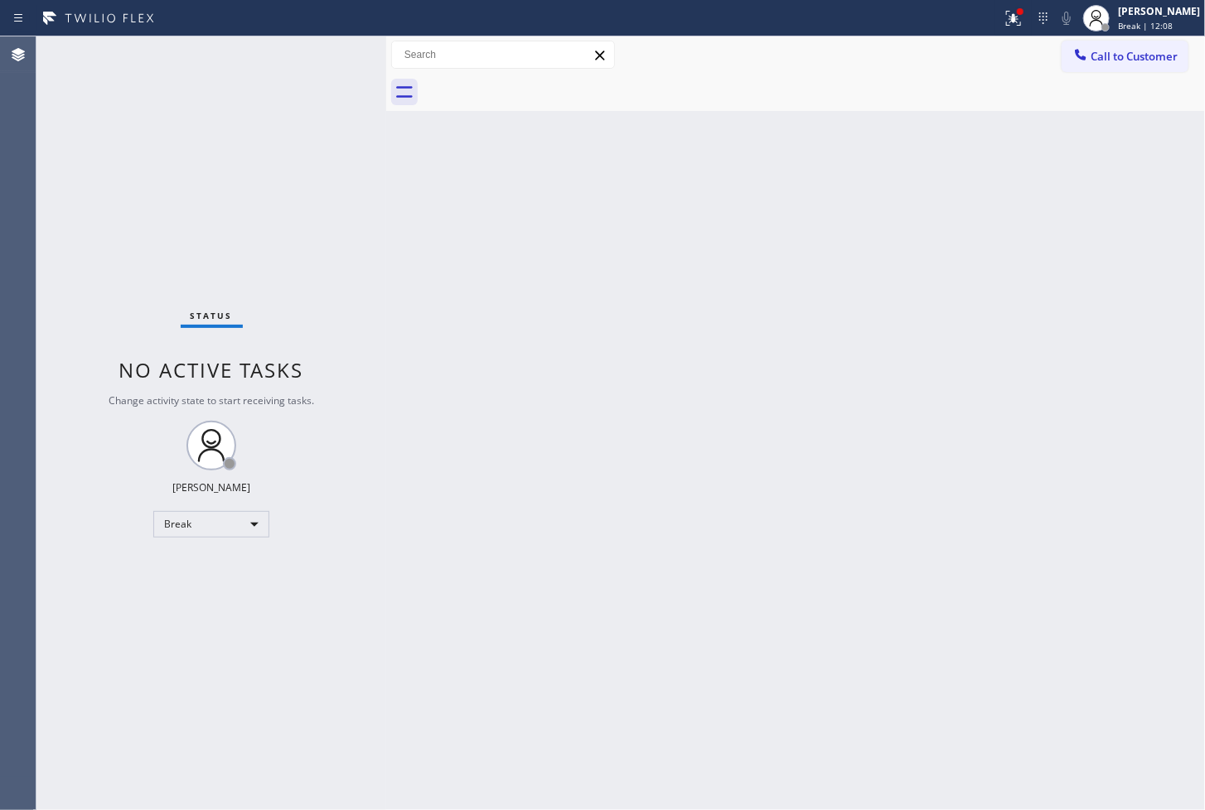
click at [99, 669] on div "Status No active tasks Change activity state to start receiving tasks. [PERSON_…" at bounding box center [211, 423] width 350 height 774
click at [1004, 22] on icon at bounding box center [1014, 18] width 20 height 20
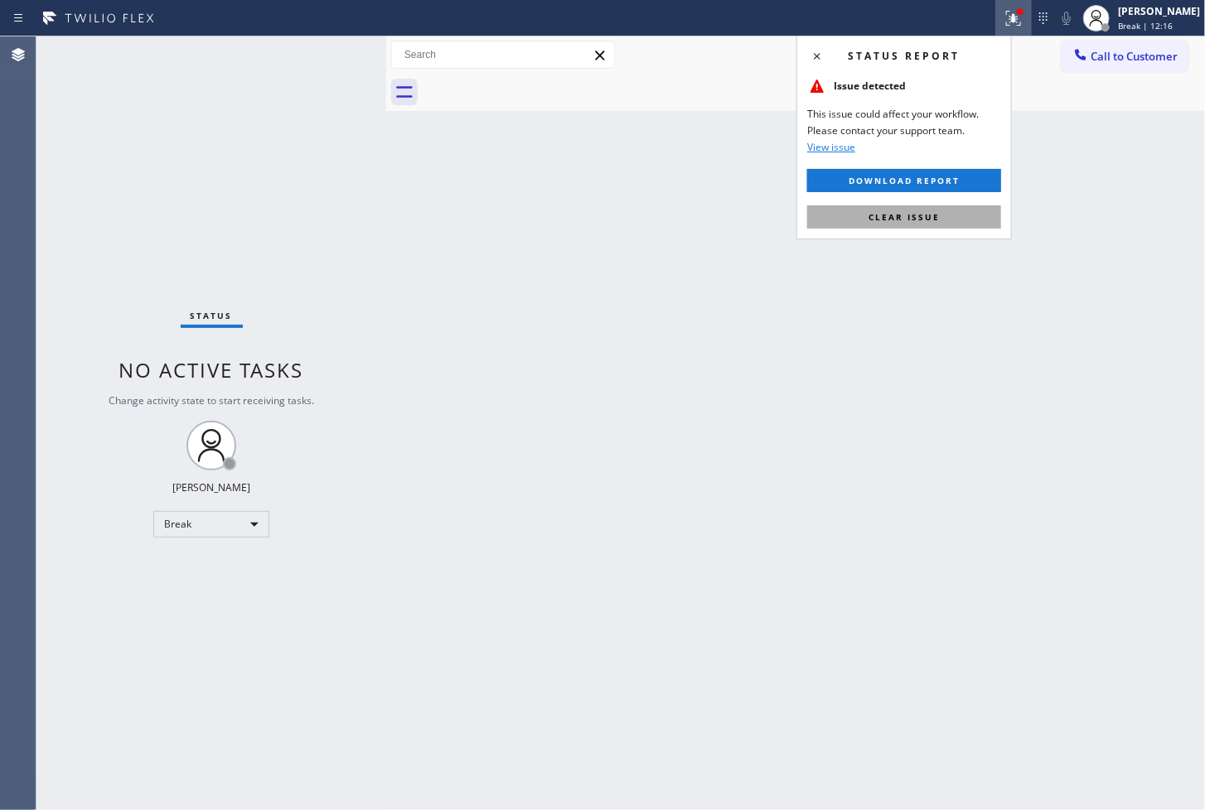
click at [956, 213] on button "Clear issue" at bounding box center [904, 217] width 194 height 23
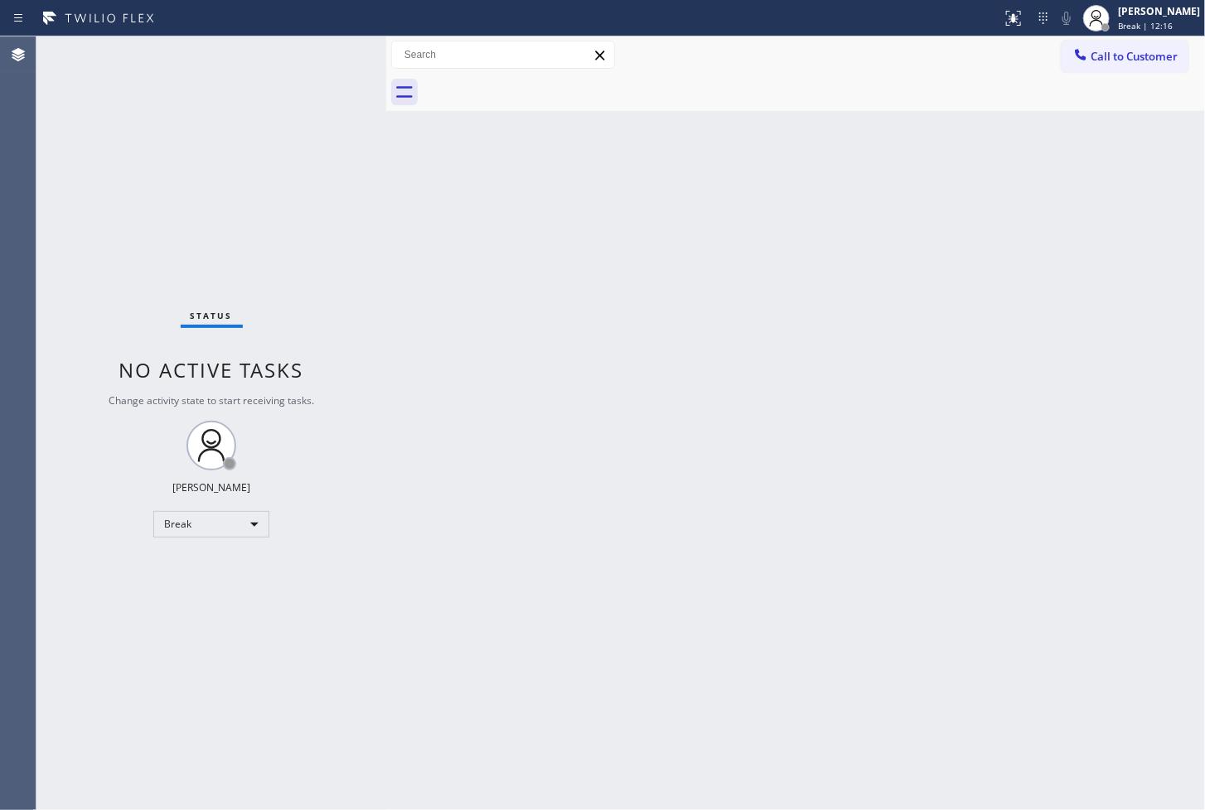
click at [391, 403] on div "Back to Dashboard Change Sender ID Customers Technicians Select a contact Outbo…" at bounding box center [795, 423] width 819 height 774
click at [254, 528] on div "Break" at bounding box center [211, 524] width 116 height 27
click at [203, 564] on li "Available" at bounding box center [210, 568] width 113 height 20
drag, startPoint x: 387, startPoint y: 307, endPoint x: 354, endPoint y: 167, distance: 143.1
click at [386, 305] on div at bounding box center [386, 423] width 0 height 774
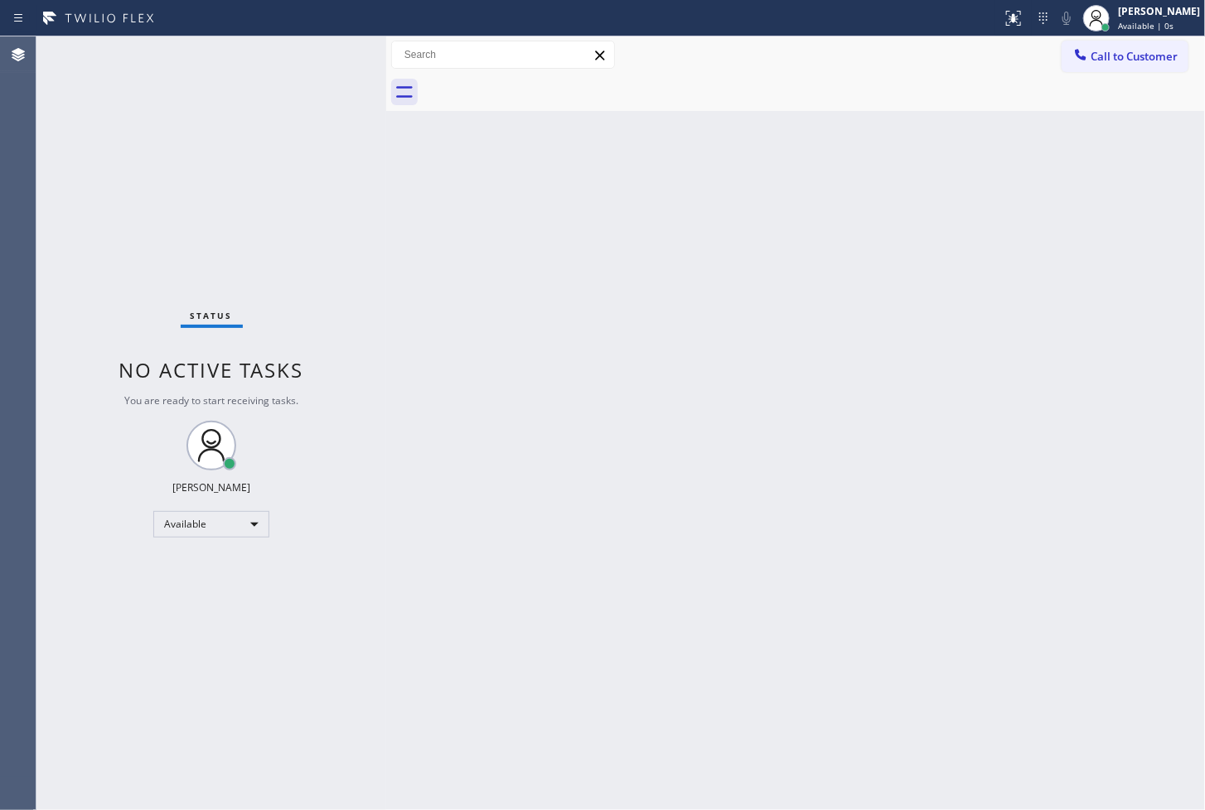
click at [319, 51] on div "Status No active tasks You are ready to start receiving tasks. [PERSON_NAME]" at bounding box center [211, 423] width 350 height 774
click at [567, 482] on div "Back to Dashboard Change Sender ID Customers Technicians Select a contact Outbo…" at bounding box center [795, 423] width 819 height 774
click at [322, 63] on div "Status No active tasks You are ready to start receiving tasks. [PERSON_NAME]" at bounding box center [211, 423] width 350 height 774
click at [509, 486] on div "Back to Dashboard Change Sender ID Customers Technicians Select a contact Outbo…" at bounding box center [795, 423] width 819 height 774
click at [319, 54] on div "Status No active tasks You are ready to start receiving tasks. [PERSON_NAME]" at bounding box center [211, 423] width 350 height 774
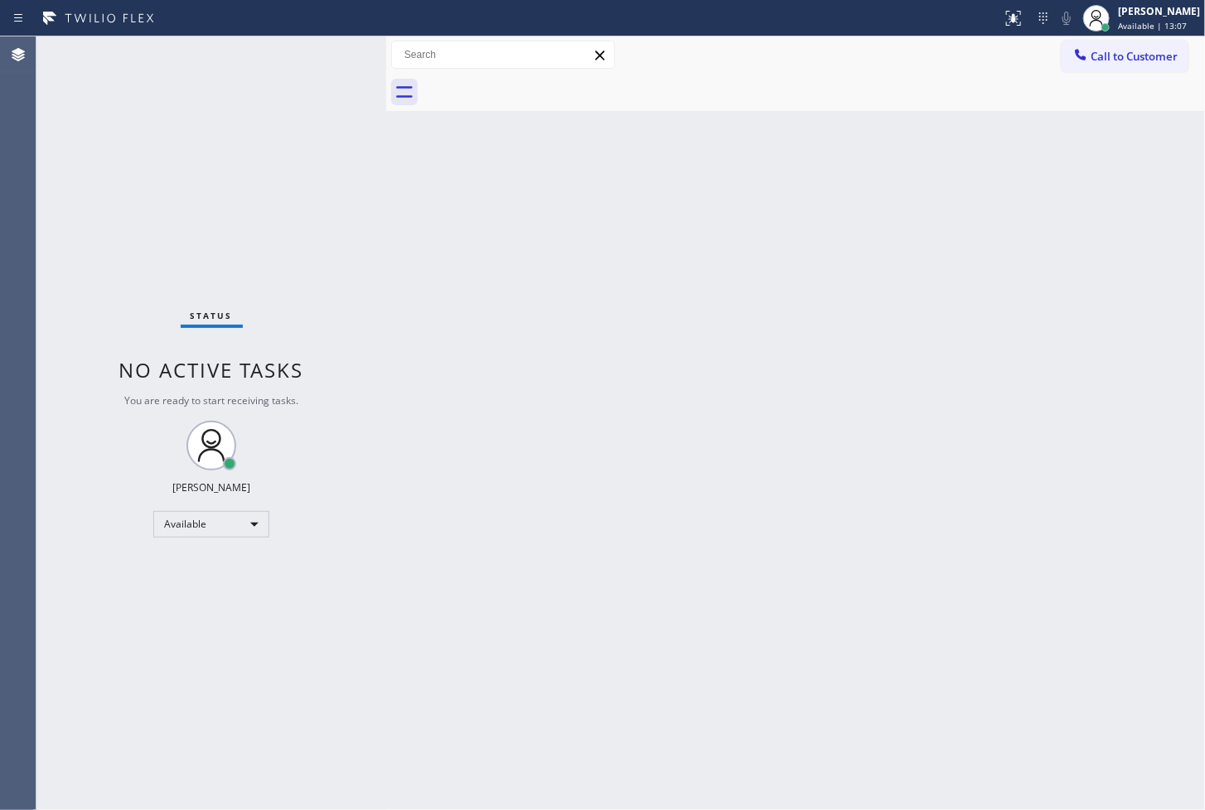
click at [327, 56] on div "Status No active tasks You are ready to start receiving tasks. [PERSON_NAME]" at bounding box center [211, 423] width 350 height 774
click at [325, 60] on div "Status No active tasks You are ready to start receiving tasks. [PERSON_NAME]" at bounding box center [211, 423] width 350 height 774
click at [497, 201] on div "Back to Dashboard Change Sender ID Customers Technicians Select a contact Outbo…" at bounding box center [795, 423] width 819 height 774
click at [325, 73] on div "Status No active tasks You are ready to start receiving tasks. [PERSON_NAME]" at bounding box center [211, 423] width 350 height 774
click at [149, 169] on div "Status No active tasks You are ready to start receiving tasks. [PERSON_NAME]" at bounding box center [211, 423] width 350 height 774
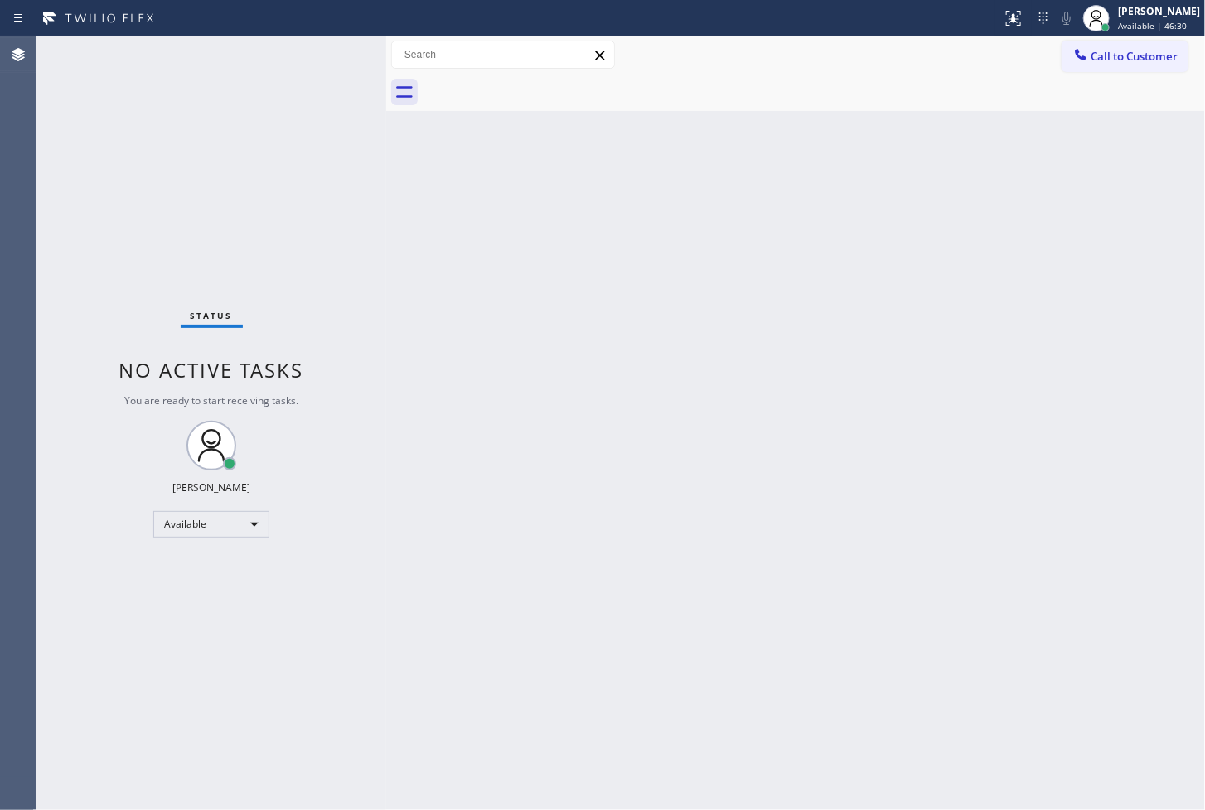
click at [318, 51] on div "Status No active tasks You are ready to start receiving tasks. [PERSON_NAME]" at bounding box center [211, 423] width 350 height 774
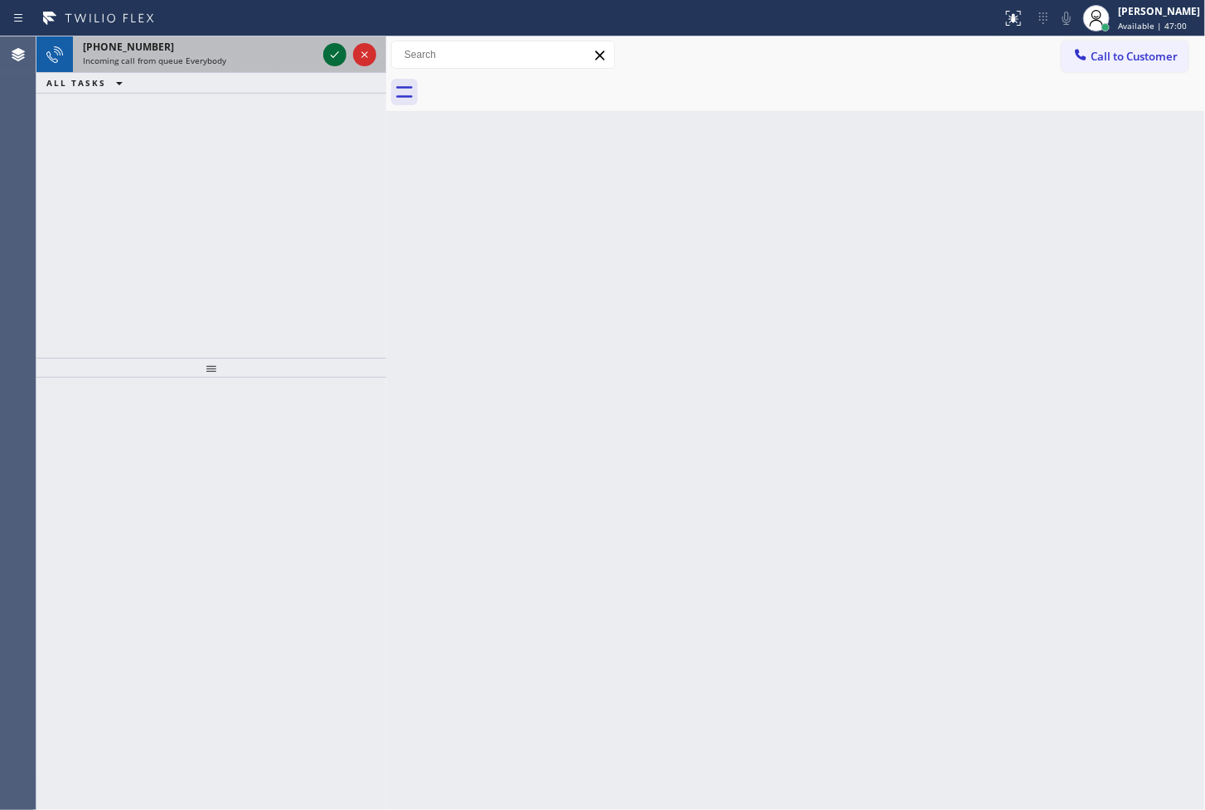
click at [333, 53] on icon at bounding box center [335, 55] width 20 height 20
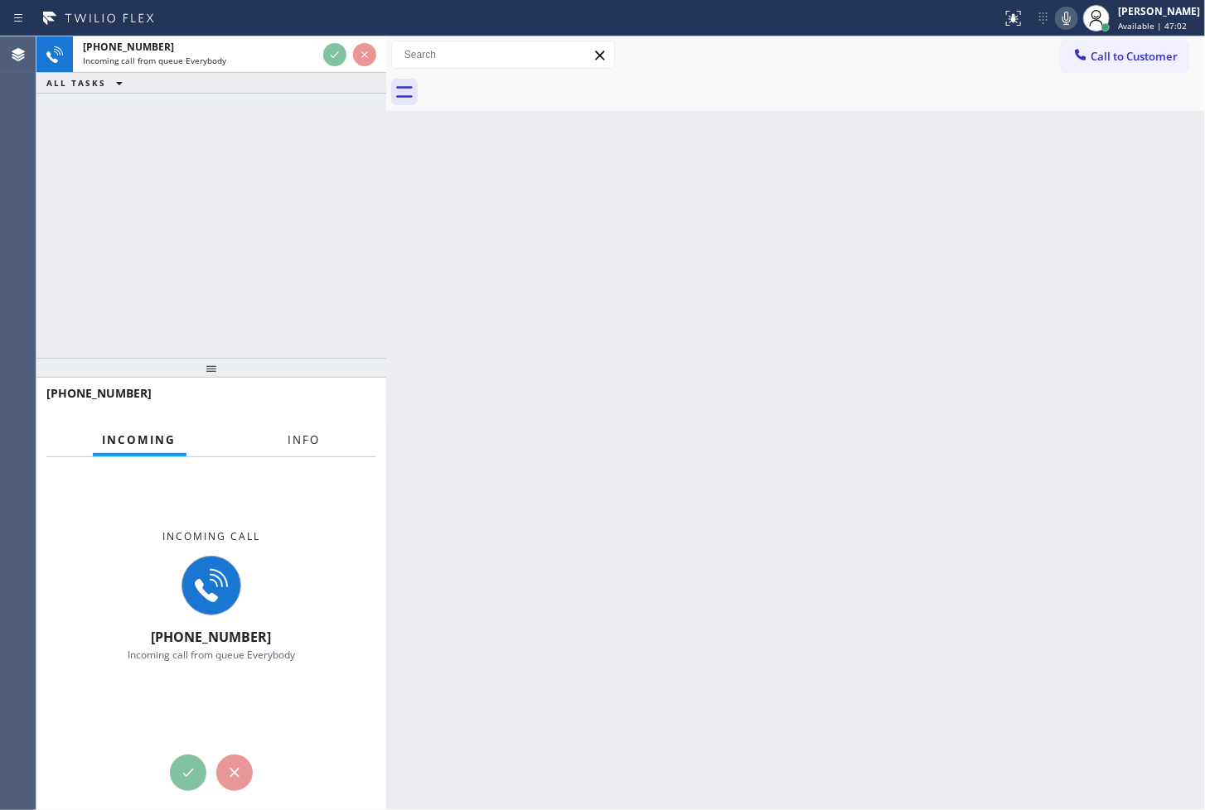
click at [299, 440] on span "Info" at bounding box center [304, 440] width 32 height 15
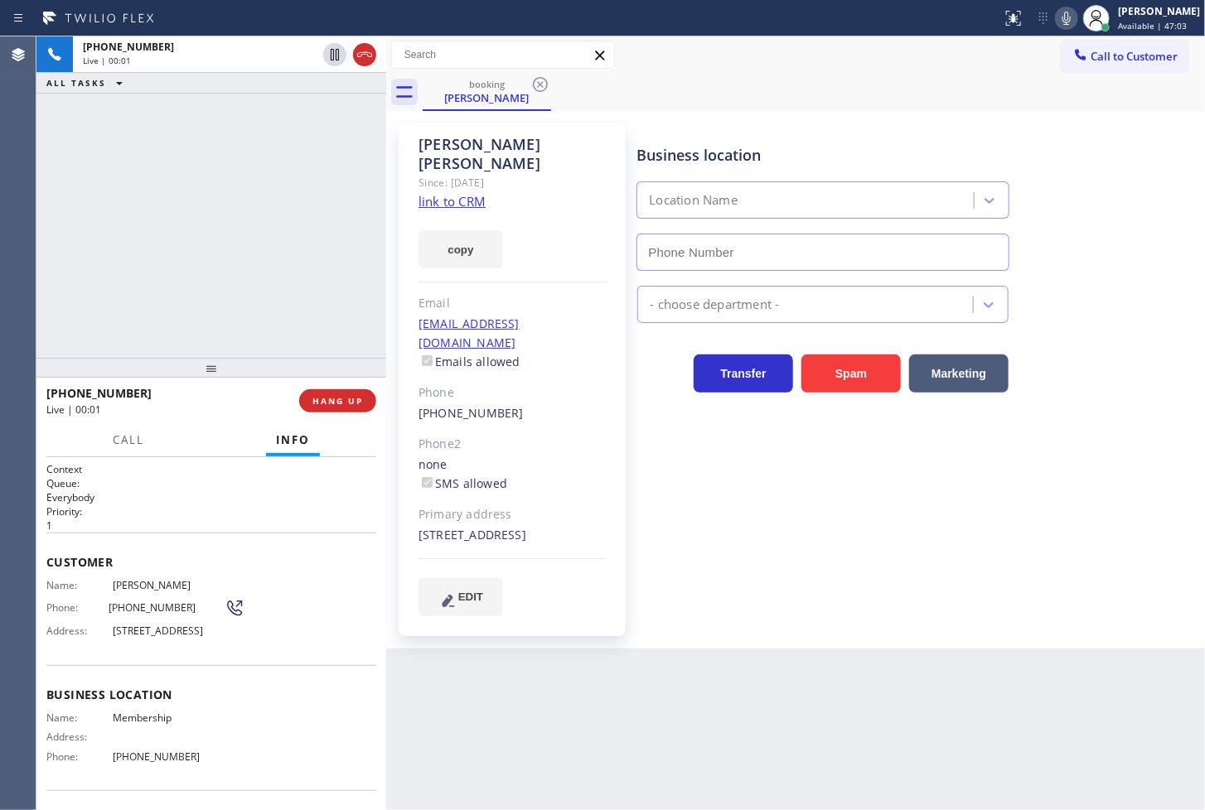
type input "[PHONE_NUMBER]"
click at [105, 438] on button "Call" at bounding box center [128, 440] width 51 height 32
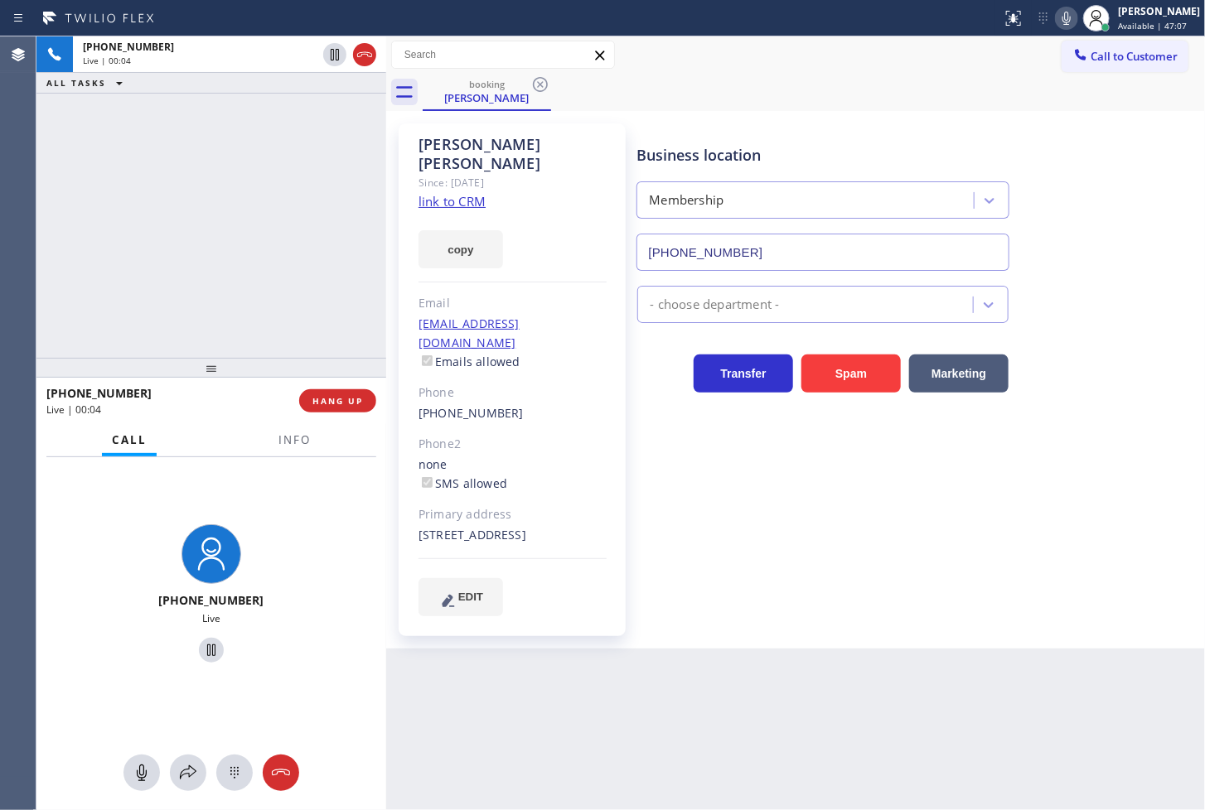
click at [910, 548] on div "Business location Membership [PHONE_NUMBER] - choose department - Transfer Spam…" at bounding box center [918, 370] width 568 height 484
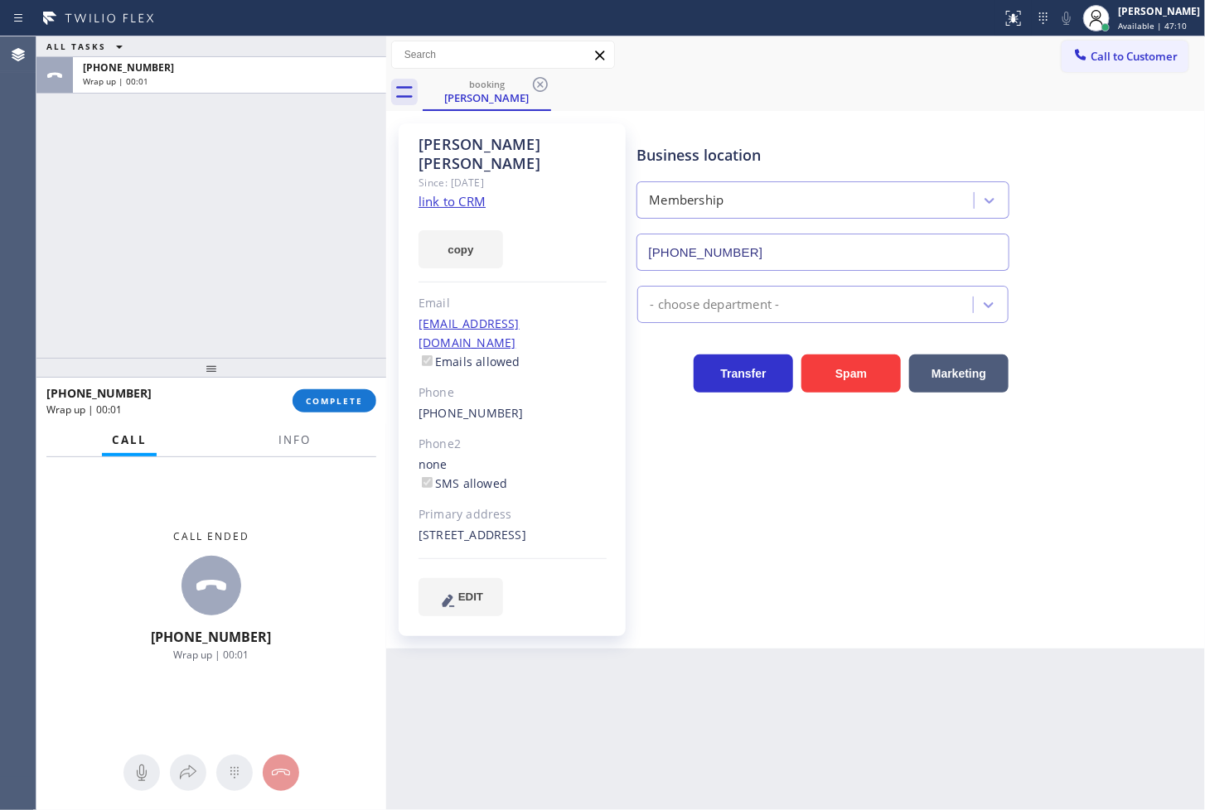
click at [322, 425] on div "Call Info" at bounding box center [211, 440] width 330 height 33
click at [322, 402] on span "COMPLETE" at bounding box center [334, 401] width 57 height 12
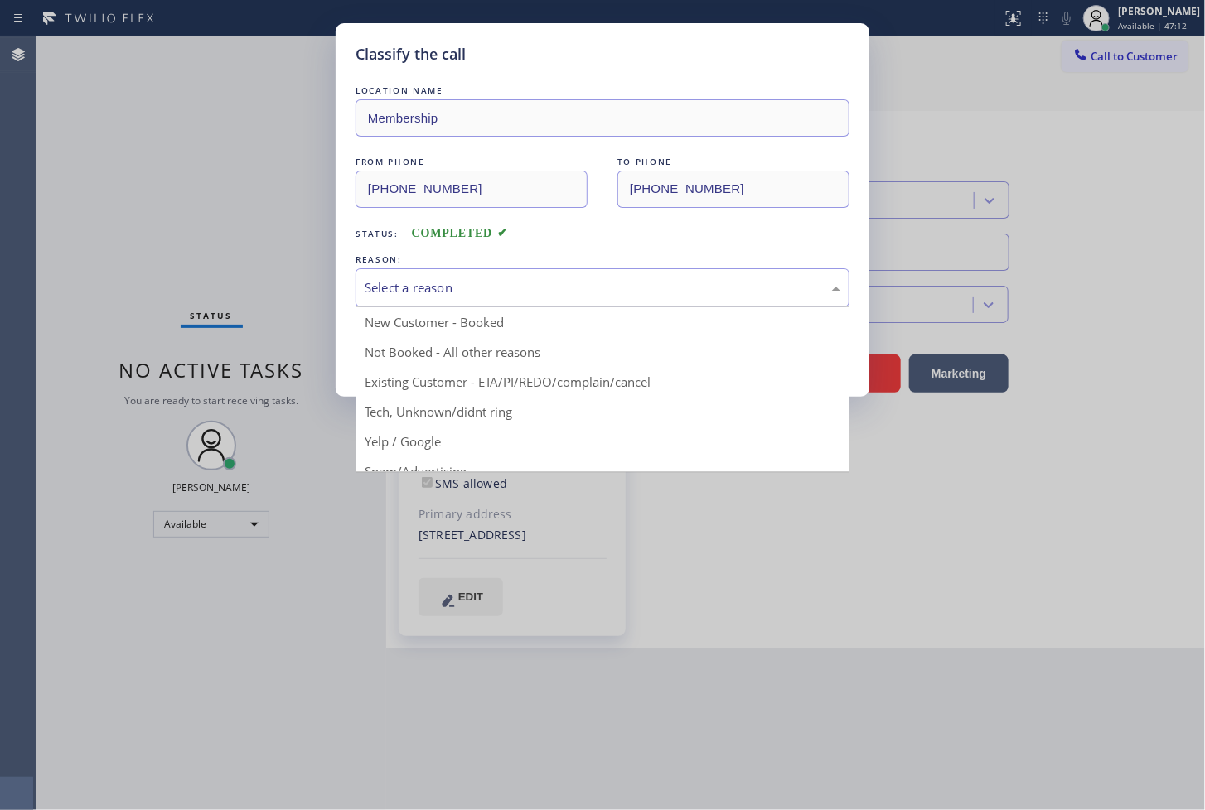
click at [437, 293] on div "Select a reason" at bounding box center [603, 287] width 476 height 19
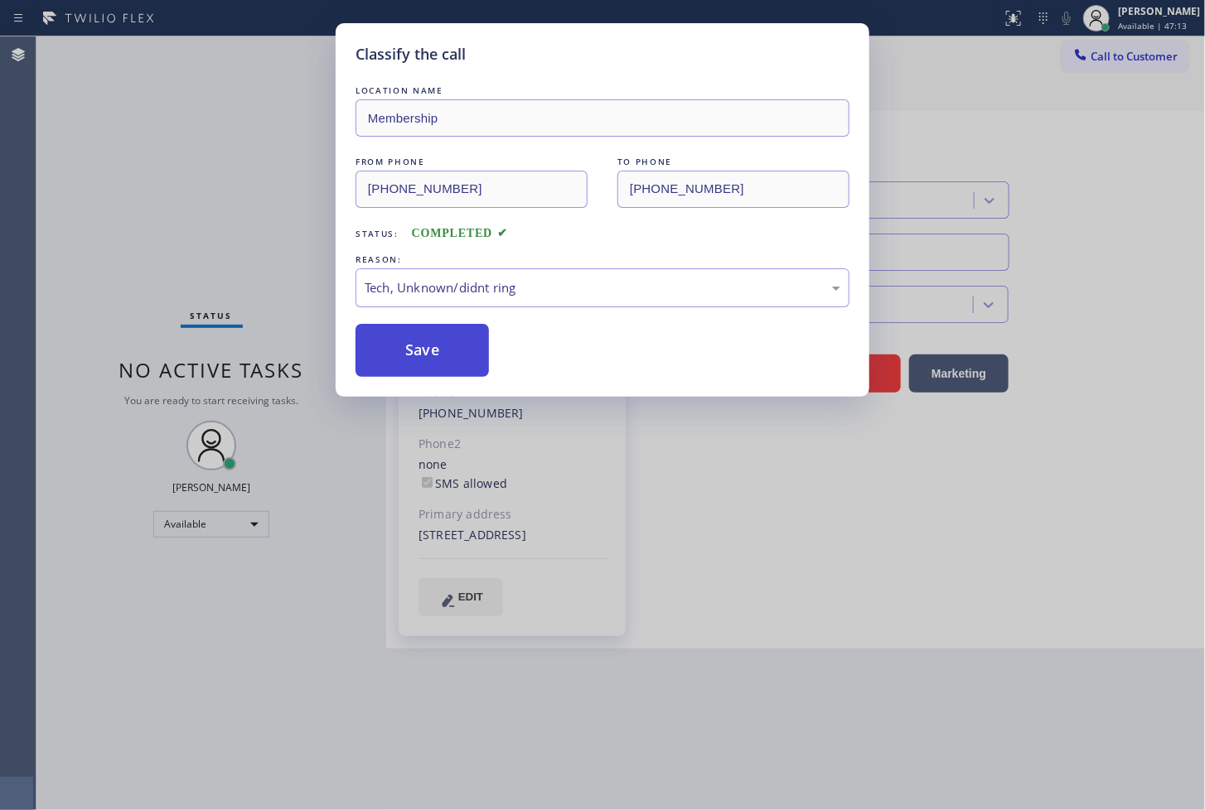
click at [441, 361] on button "Save" at bounding box center [422, 350] width 133 height 53
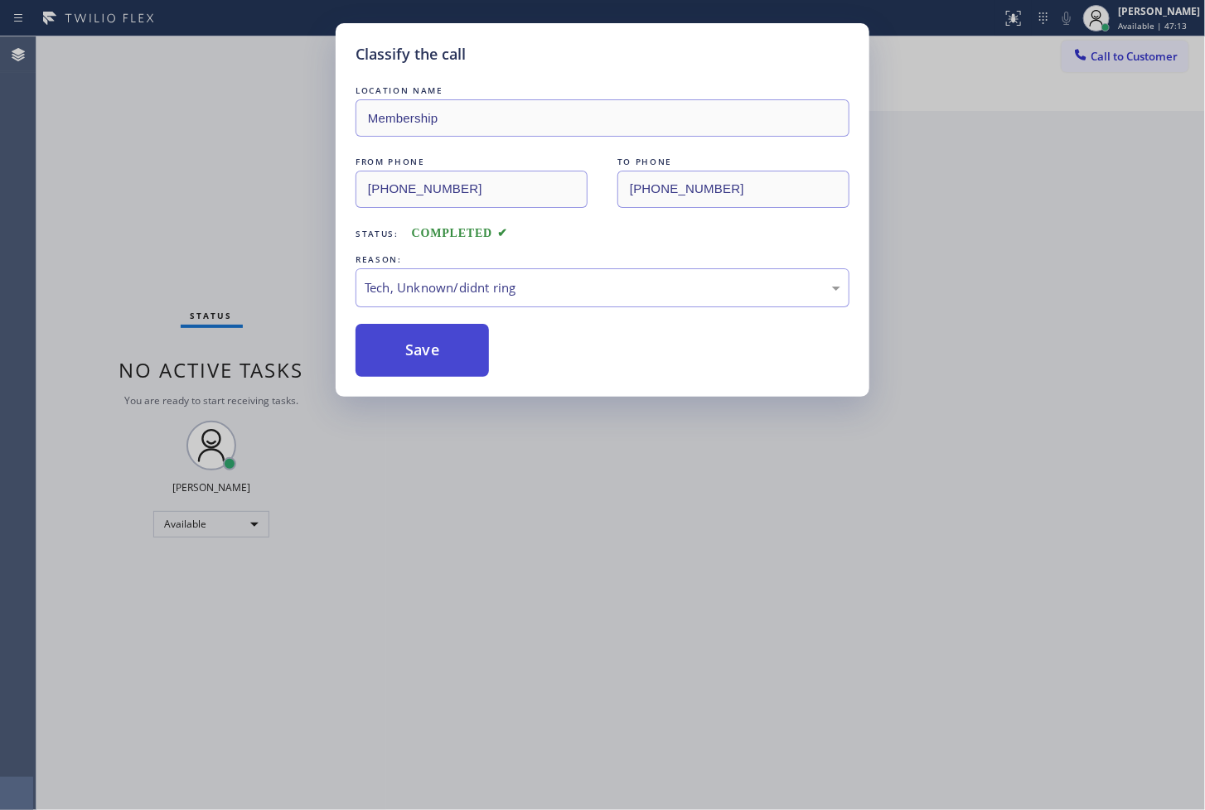
click at [441, 361] on button "Save" at bounding box center [422, 350] width 133 height 53
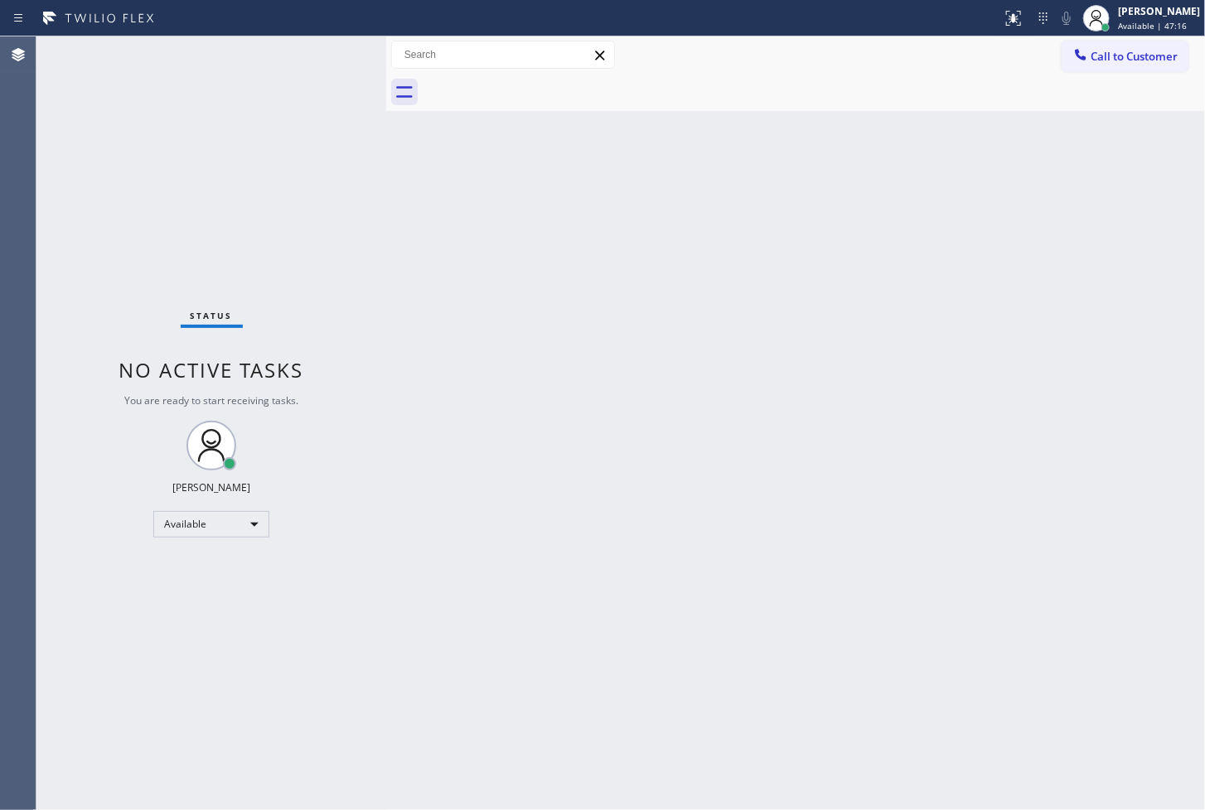
click at [328, 55] on div "Status No active tasks You are ready to start receiving tasks. [PERSON_NAME]" at bounding box center [211, 423] width 350 height 774
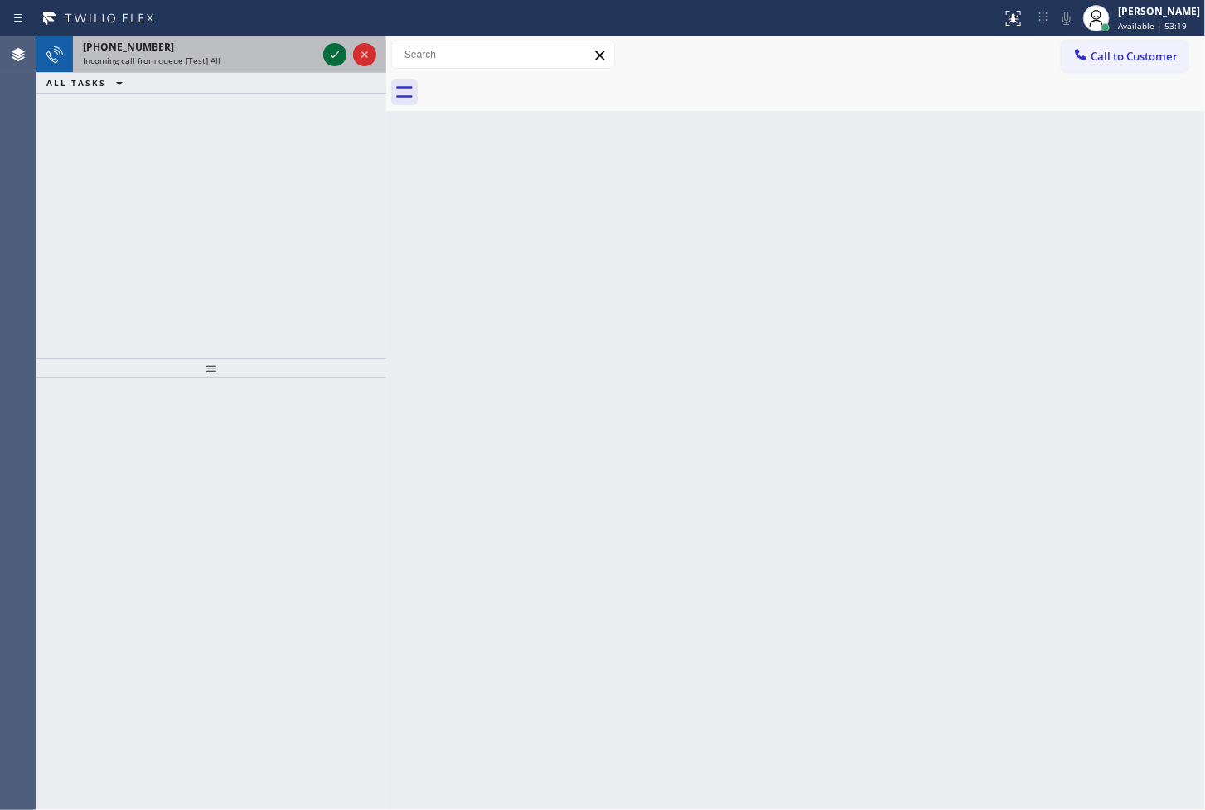
click at [341, 55] on icon at bounding box center [335, 55] width 20 height 20
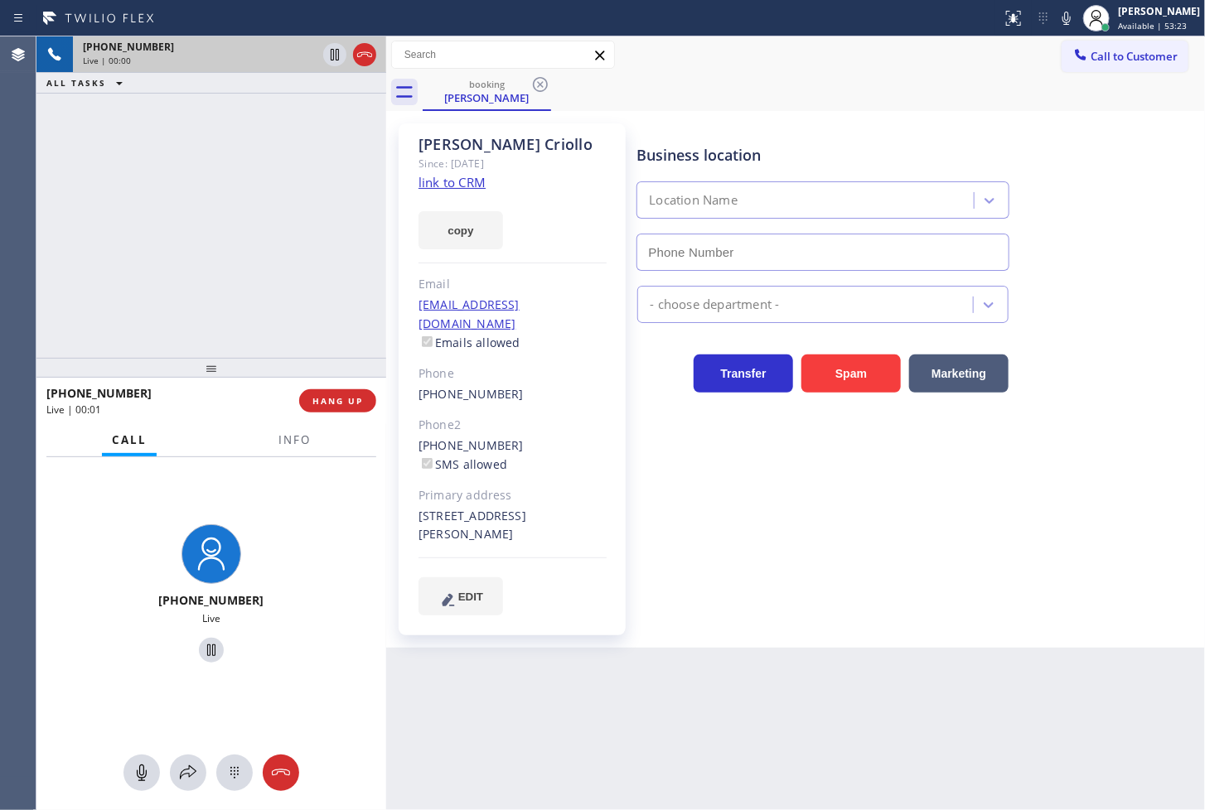
type input "[PHONE_NUMBER]"
click at [1057, 26] on icon at bounding box center [1067, 18] width 20 height 20
click at [439, 184] on link "link to CRM" at bounding box center [451, 182] width 67 height 17
click at [1061, 17] on rect at bounding box center [1067, 17] width 12 height 12
click at [285, 119] on div "[PHONE_NUMBER] Live | 00:44 ALL TASKS ALL TASKS ACTIVE TASKS TASKS IN WRAP UP" at bounding box center [211, 197] width 350 height 322
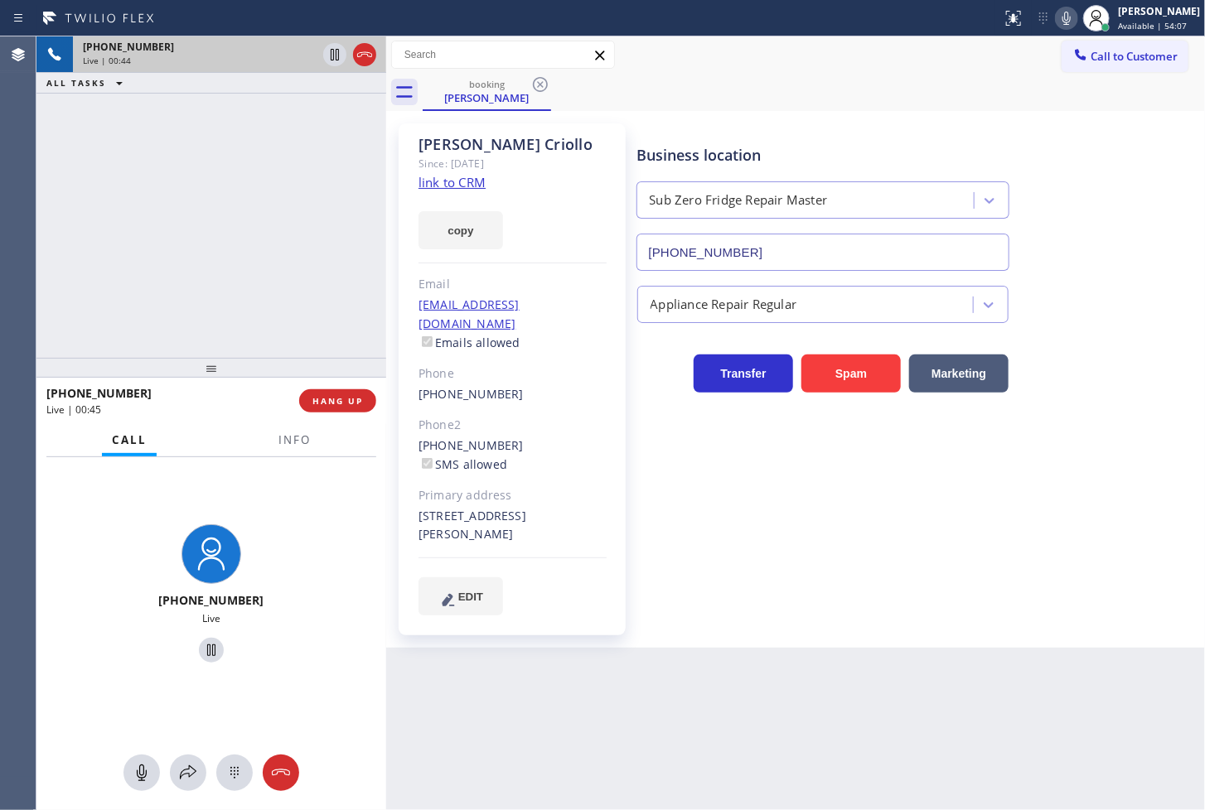
click at [288, 255] on div "[PHONE_NUMBER] Live | 00:44 ALL TASKS ALL TASKS ACTIVE TASKS TASKS IN WRAP UP" at bounding box center [211, 197] width 350 height 322
click at [330, 51] on icon at bounding box center [335, 55] width 20 height 20
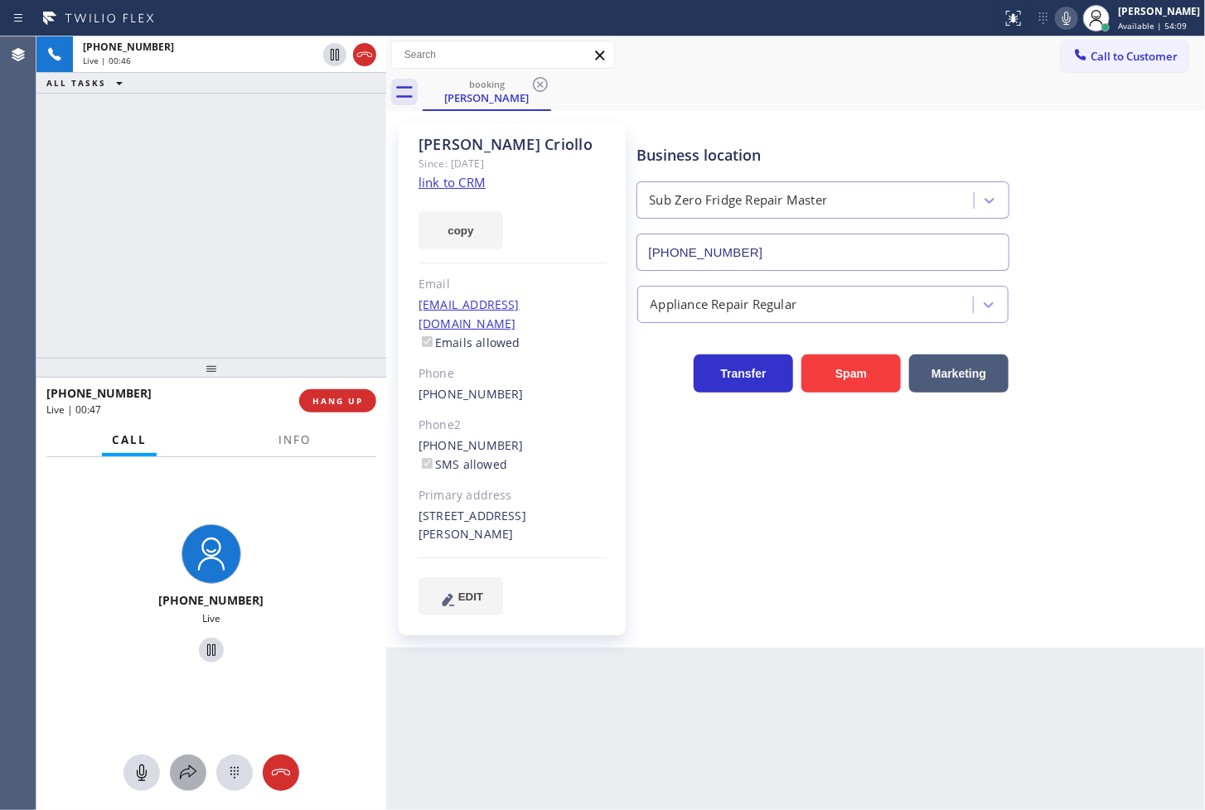
click at [187, 774] on icon at bounding box center [188, 773] width 20 height 20
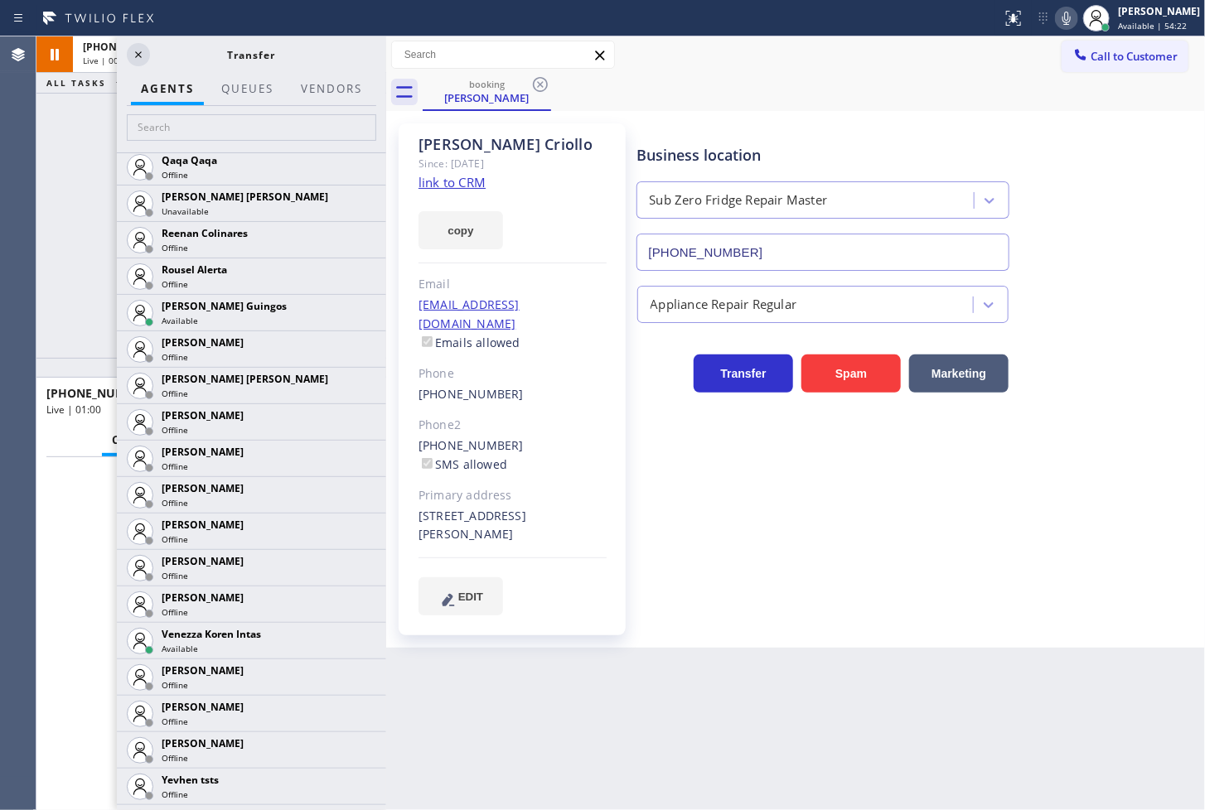
scroll to position [3407, 0]
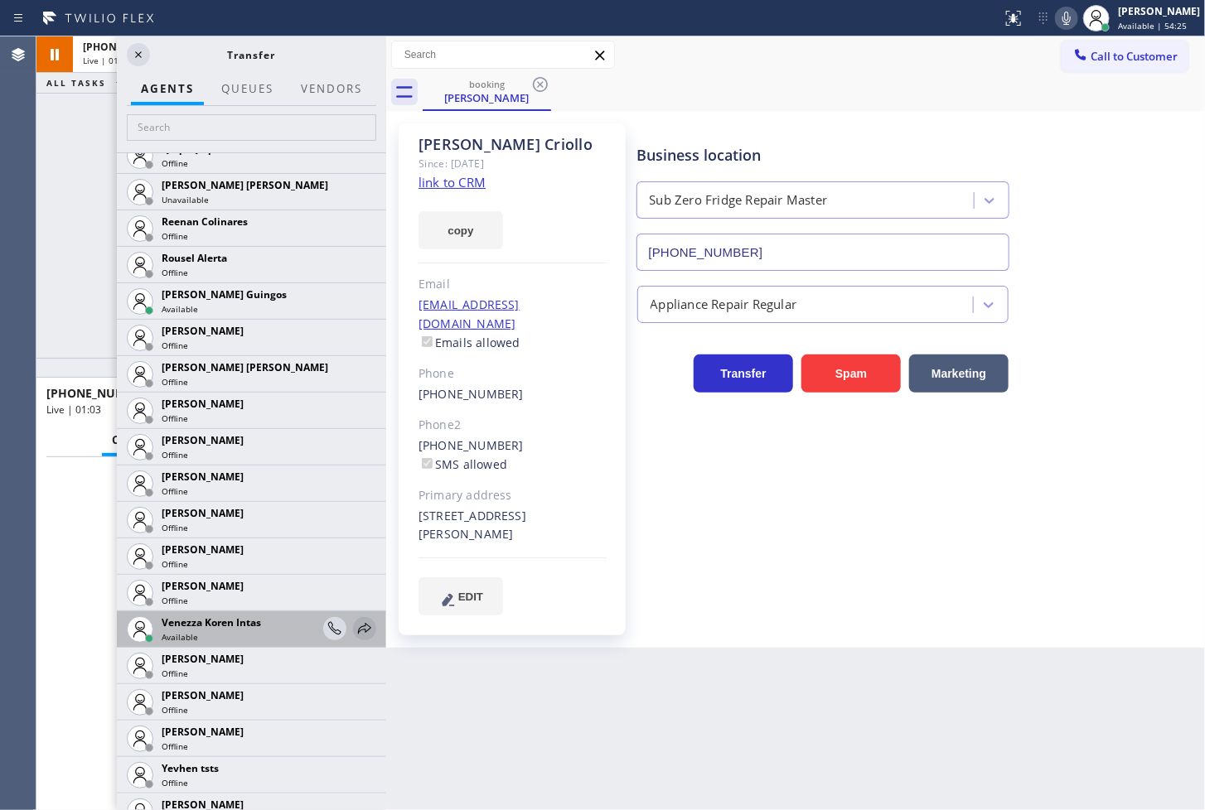
click at [355, 626] on icon at bounding box center [365, 629] width 20 height 20
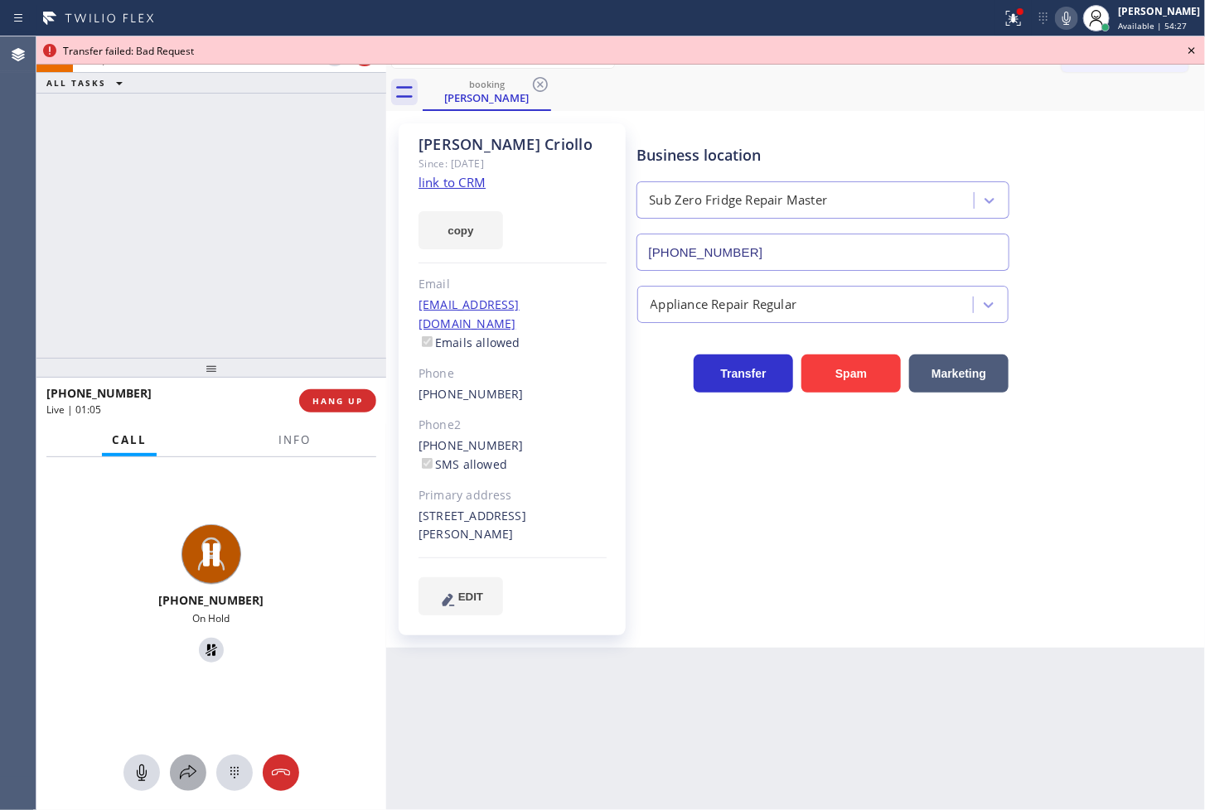
click at [183, 756] on button at bounding box center [188, 773] width 36 height 36
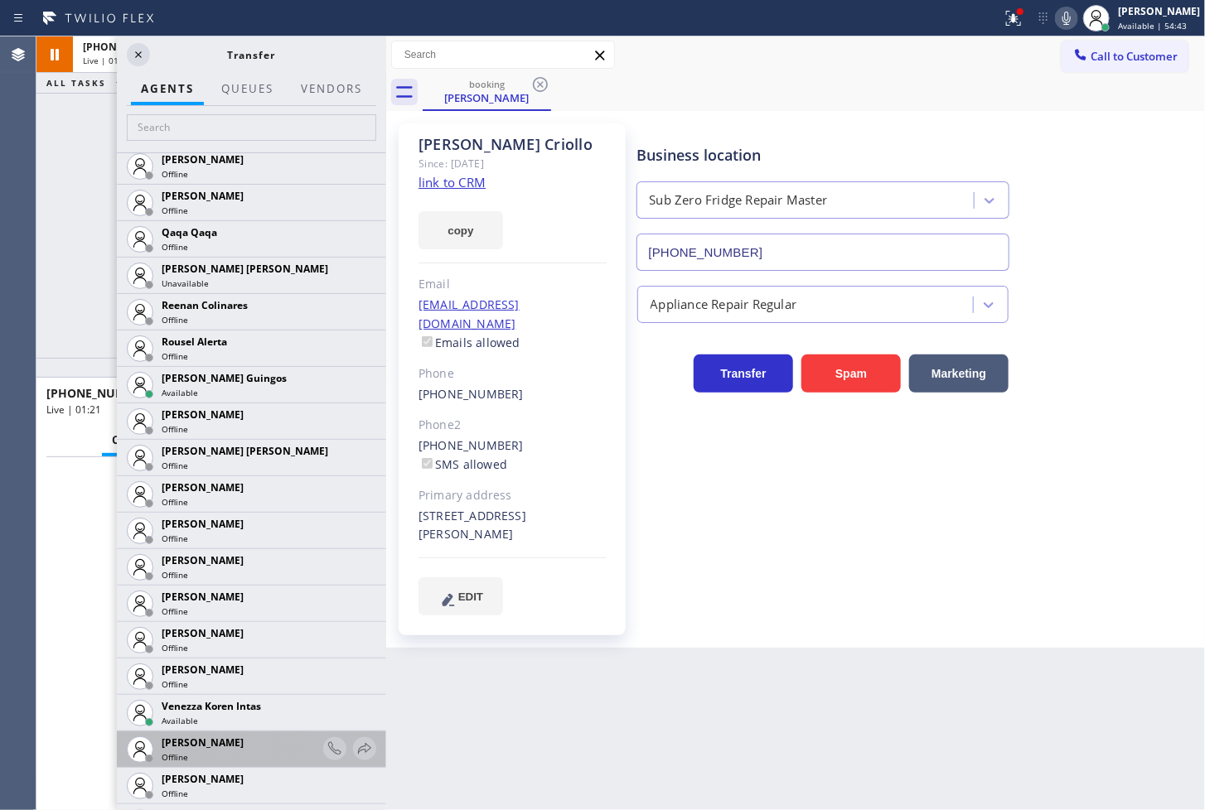
scroll to position [3329, 0]
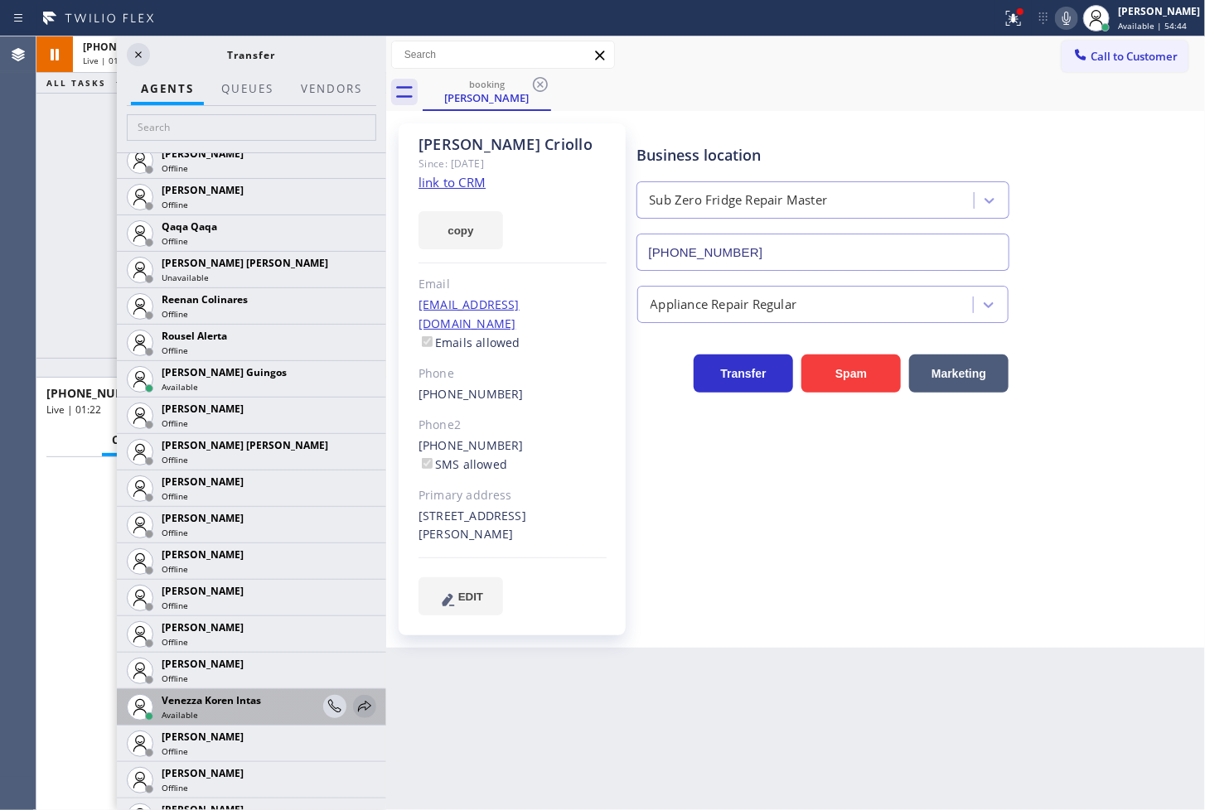
click at [355, 701] on icon at bounding box center [365, 707] width 20 height 20
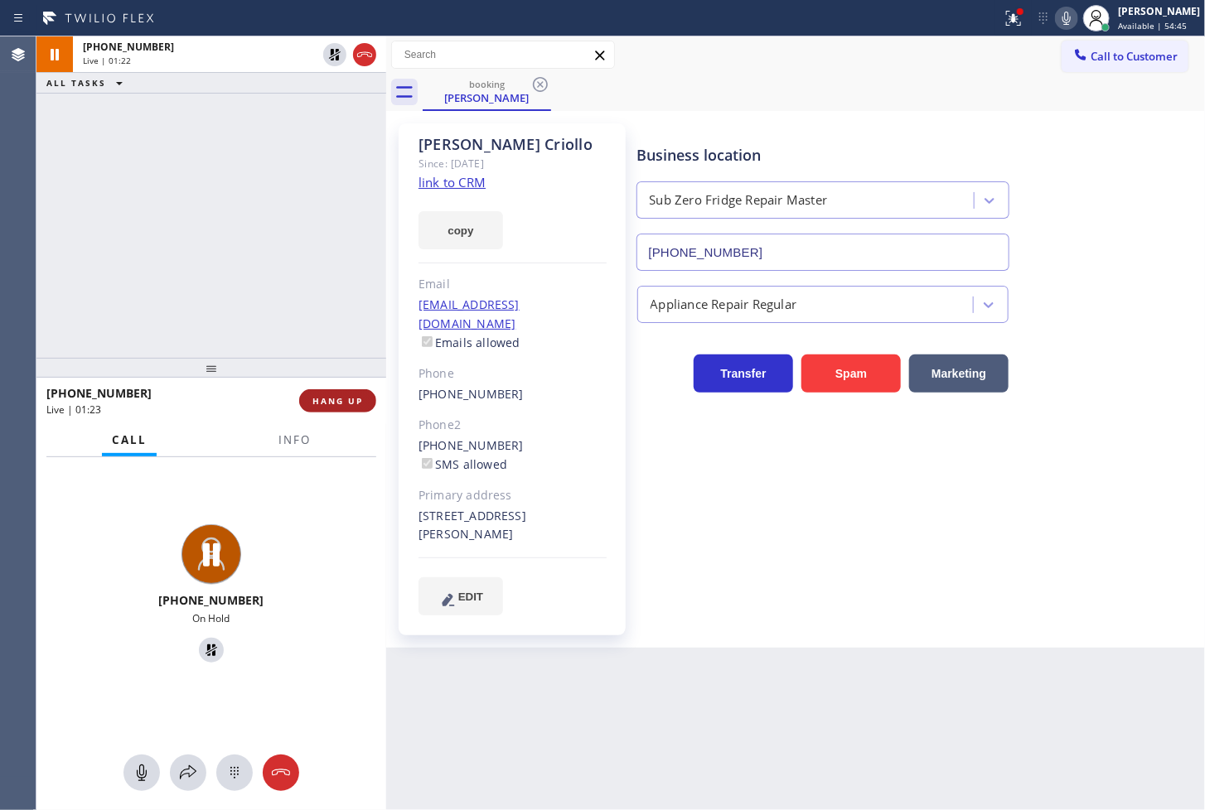
click at [329, 407] on span "HANG UP" at bounding box center [337, 401] width 51 height 12
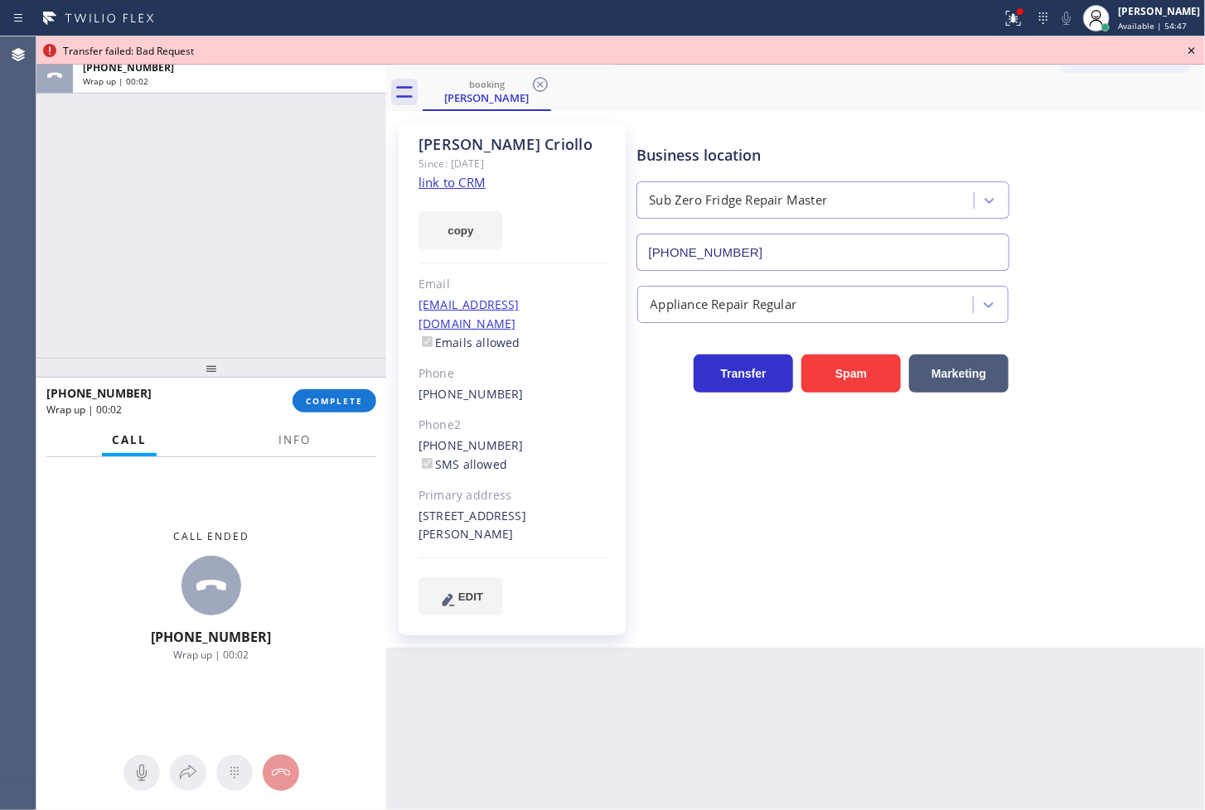
click at [1188, 47] on icon at bounding box center [1192, 51] width 20 height 20
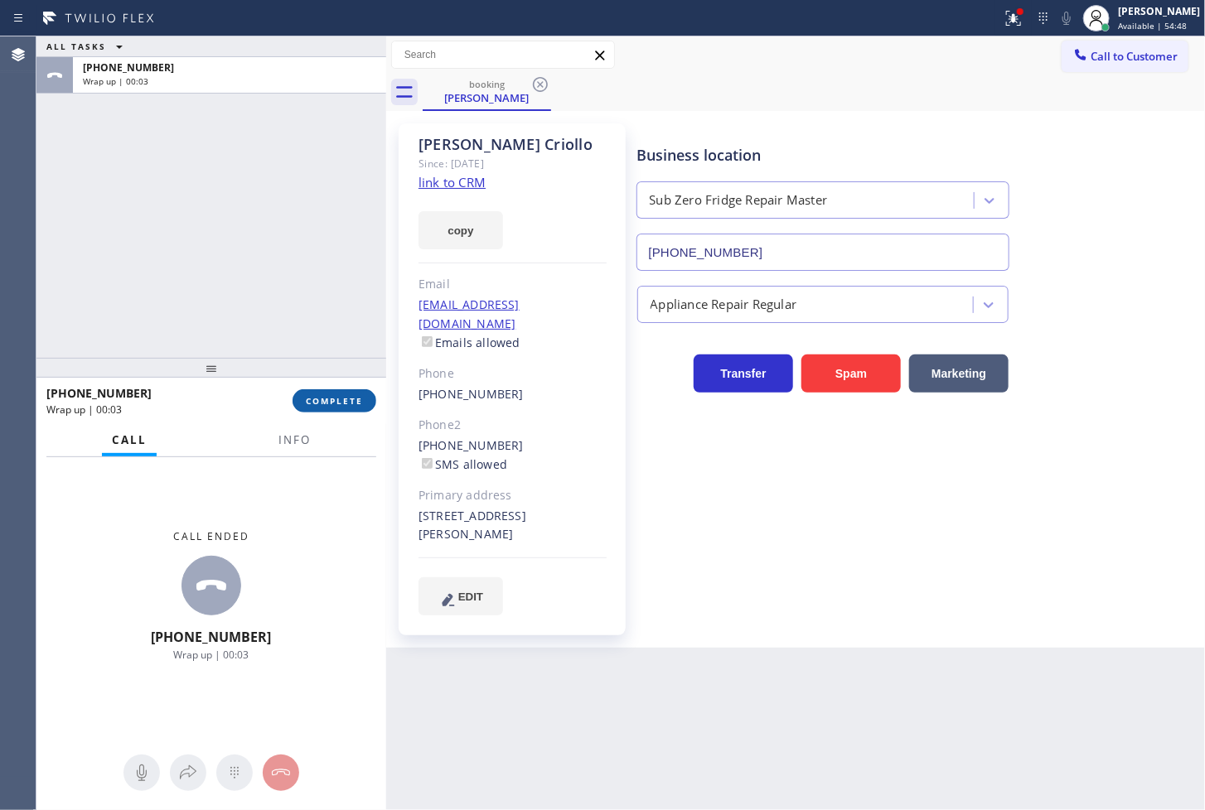
click at [326, 394] on button "COMPLETE" at bounding box center [335, 400] width 84 height 23
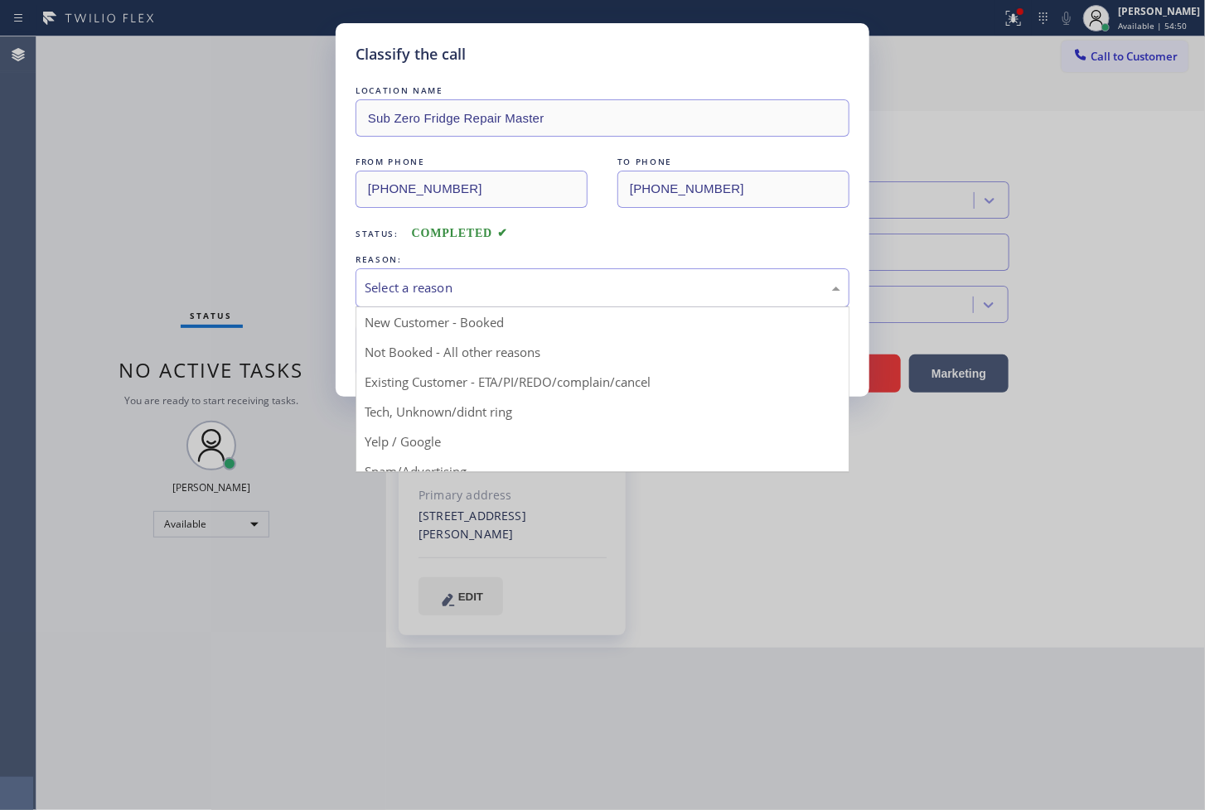
click at [439, 293] on div "Select a reason" at bounding box center [603, 287] width 476 height 19
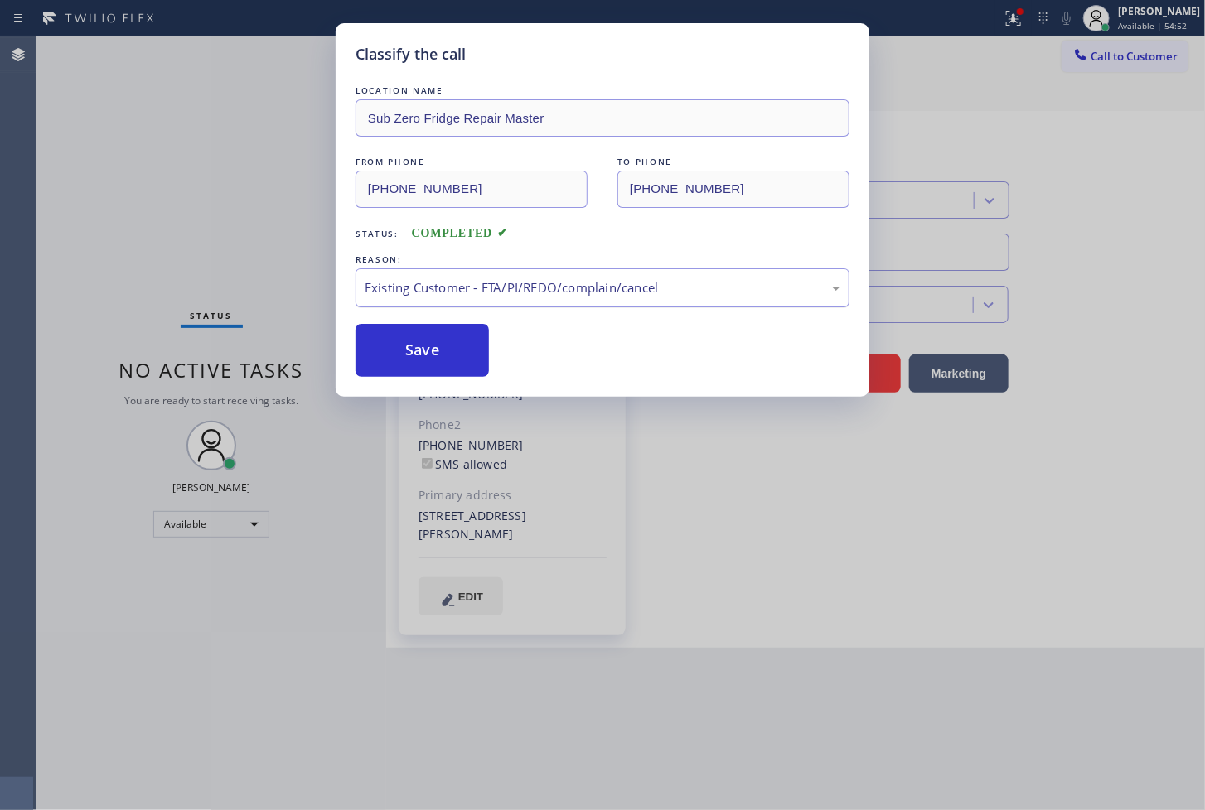
click at [432, 302] on div "Existing Customer - ETA/PI/REDO/complain/cancel" at bounding box center [603, 287] width 494 height 39
click at [432, 374] on button "Save" at bounding box center [422, 350] width 133 height 53
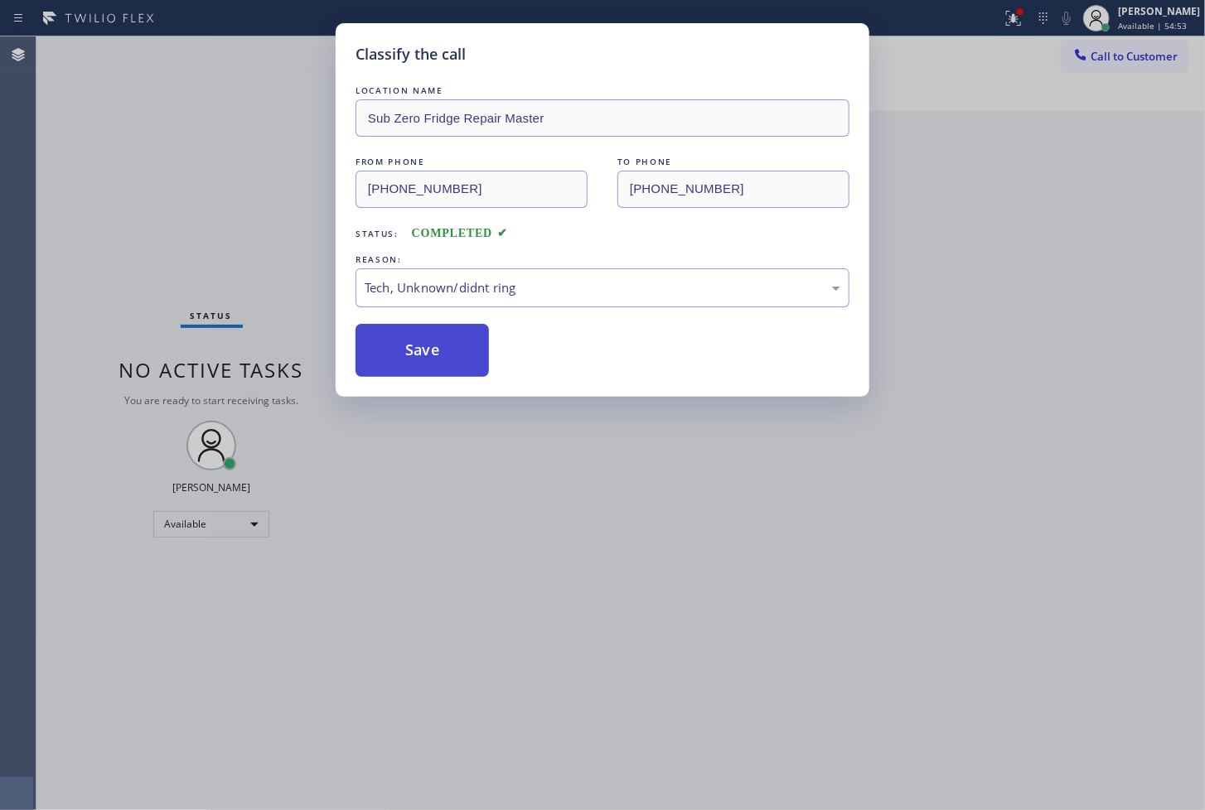
click at [432, 374] on button "Save" at bounding box center [422, 350] width 133 height 53
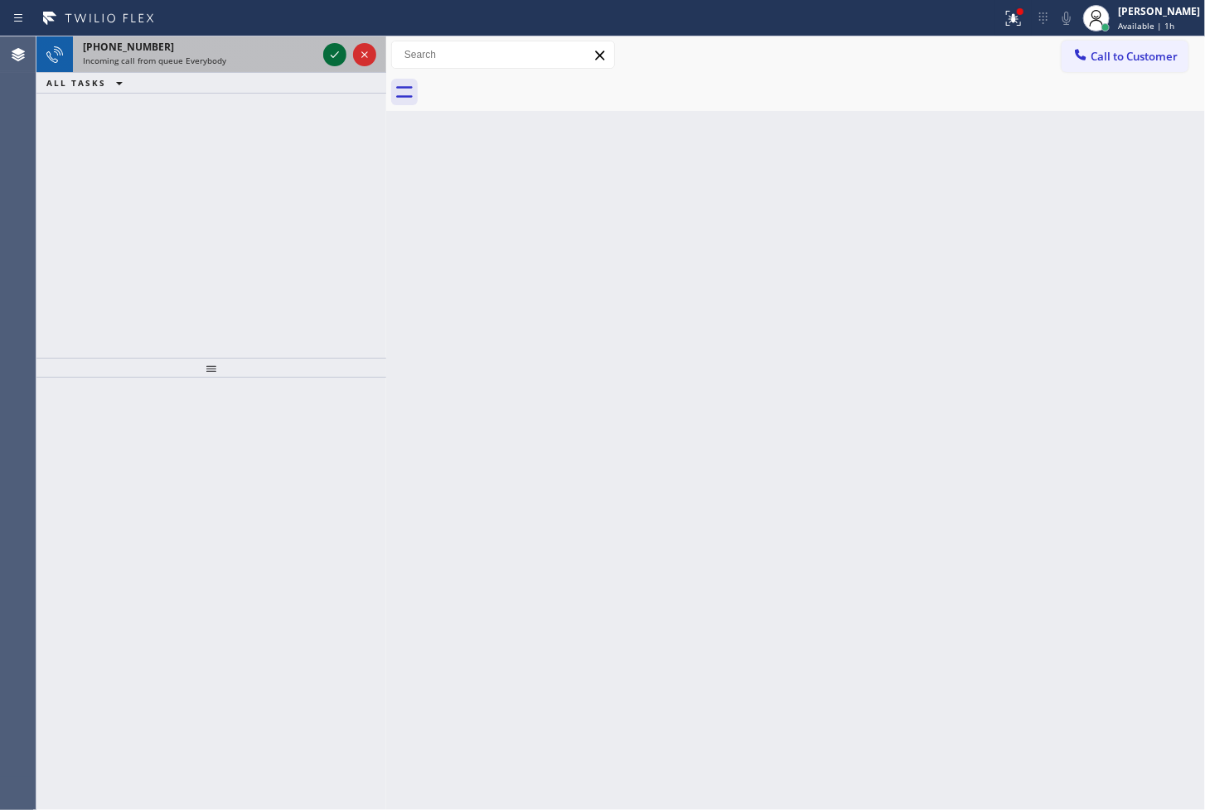
click at [328, 53] on icon at bounding box center [335, 55] width 20 height 20
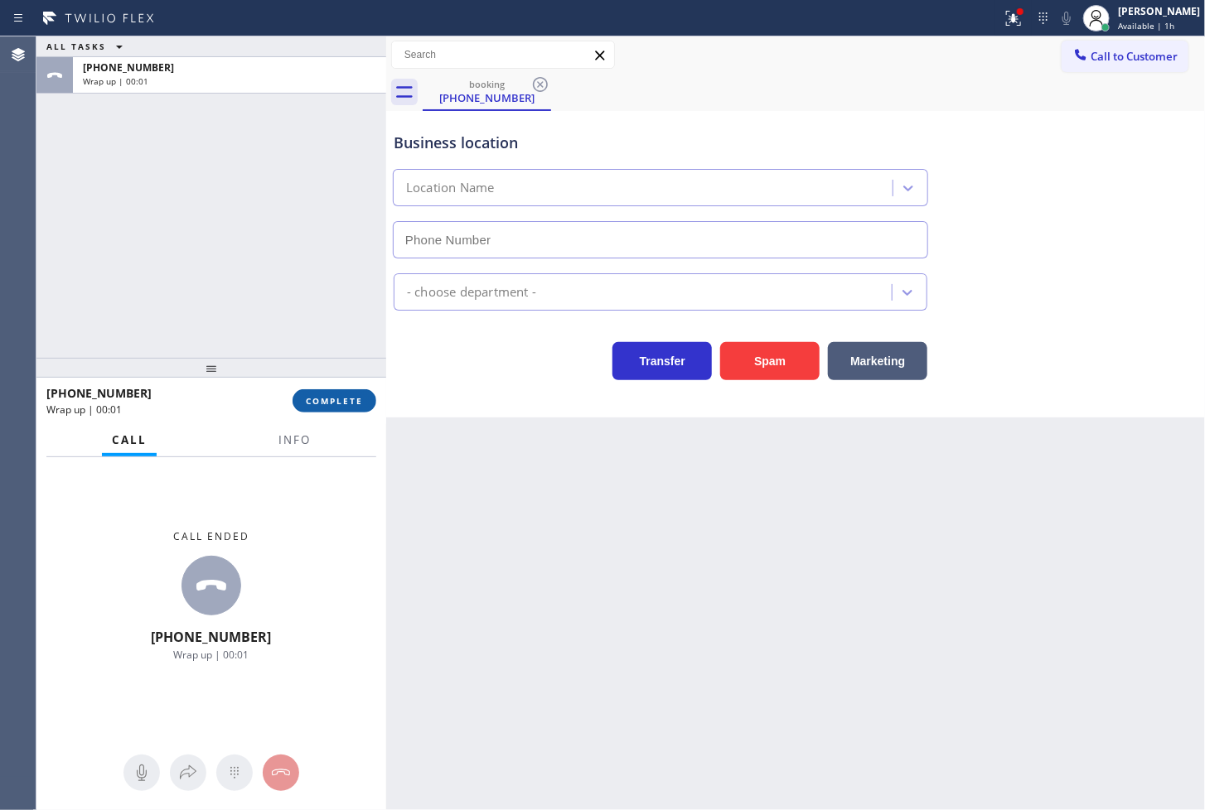
click at [349, 398] on span "COMPLETE" at bounding box center [334, 401] width 57 height 12
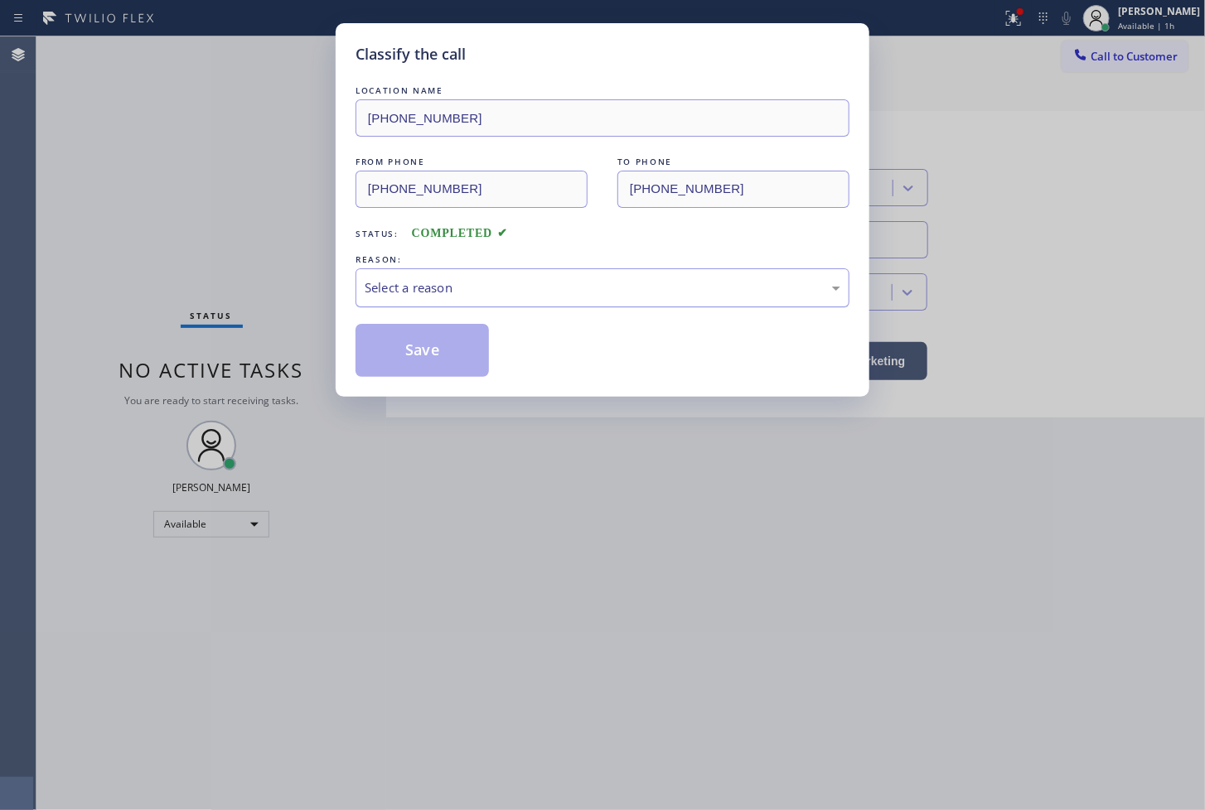
click at [423, 288] on div "Select a reason" at bounding box center [603, 287] width 476 height 19
click at [425, 360] on button "Save" at bounding box center [422, 350] width 133 height 53
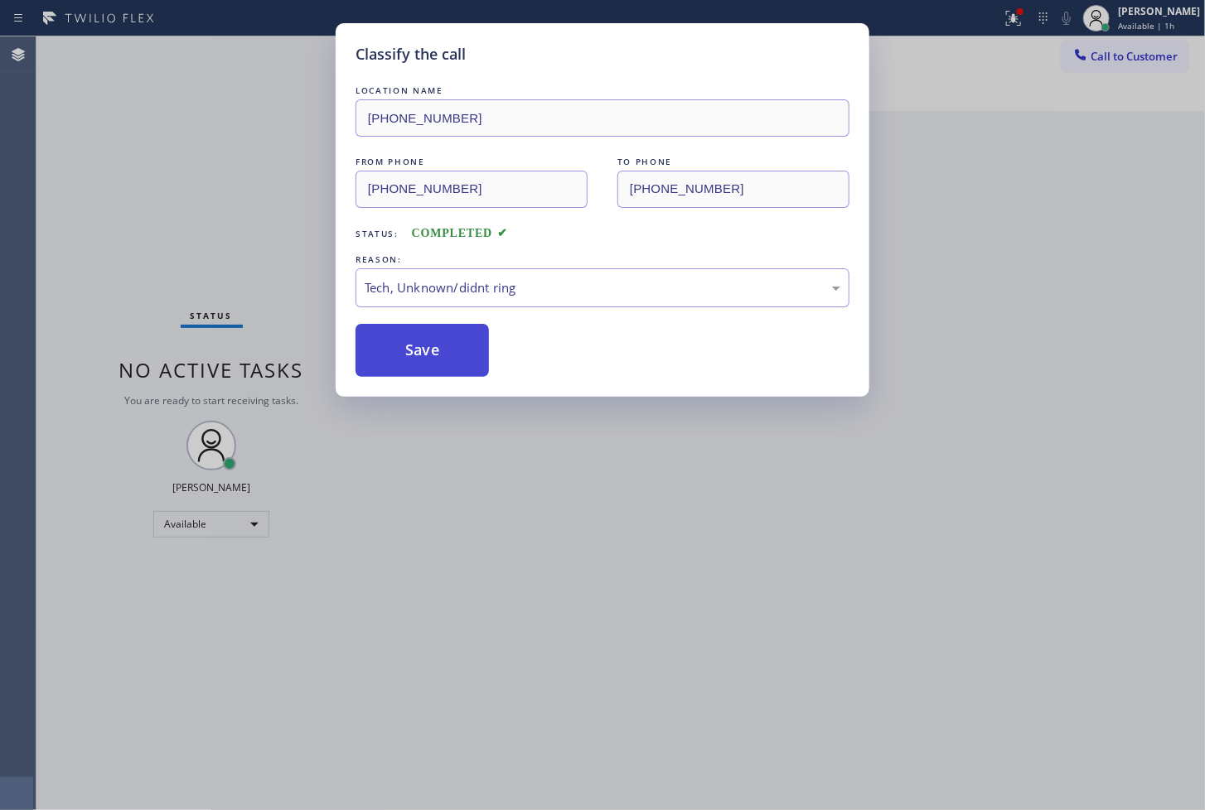
click at [435, 342] on button "Save" at bounding box center [422, 350] width 133 height 53
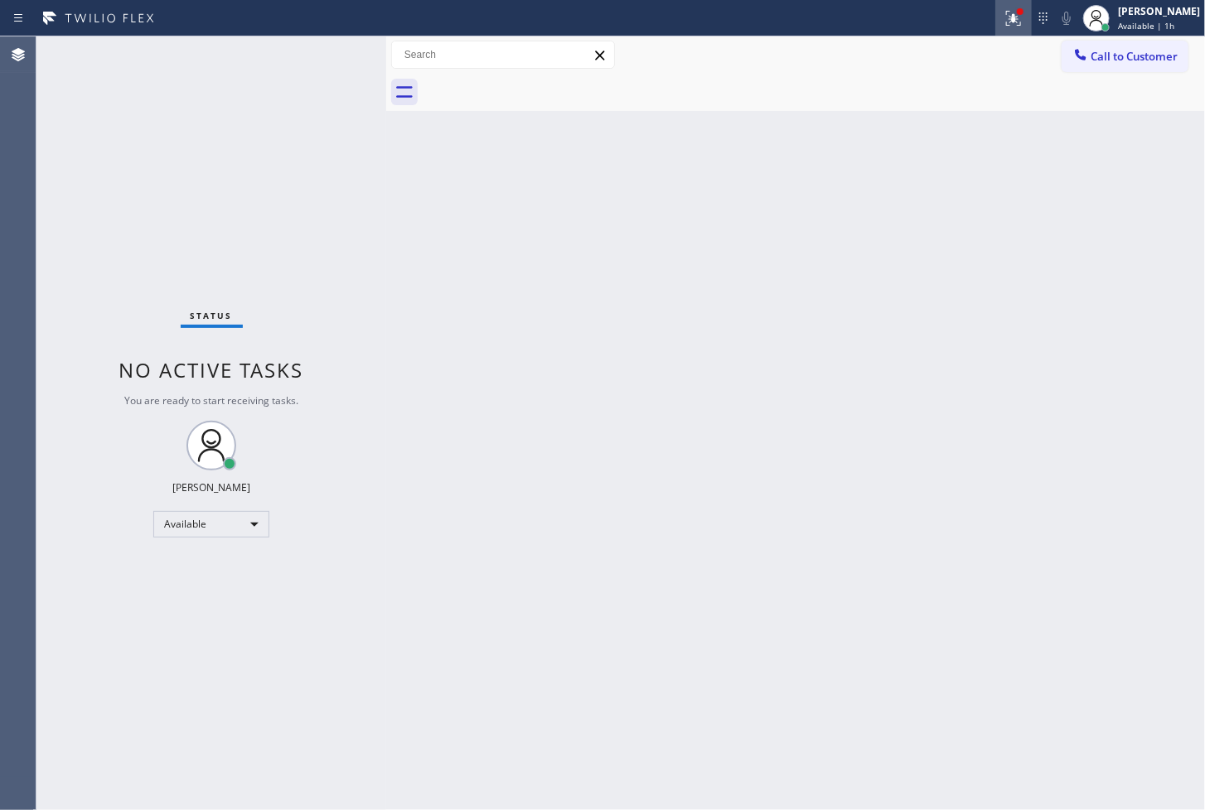
click at [1004, 18] on icon at bounding box center [1014, 18] width 20 height 20
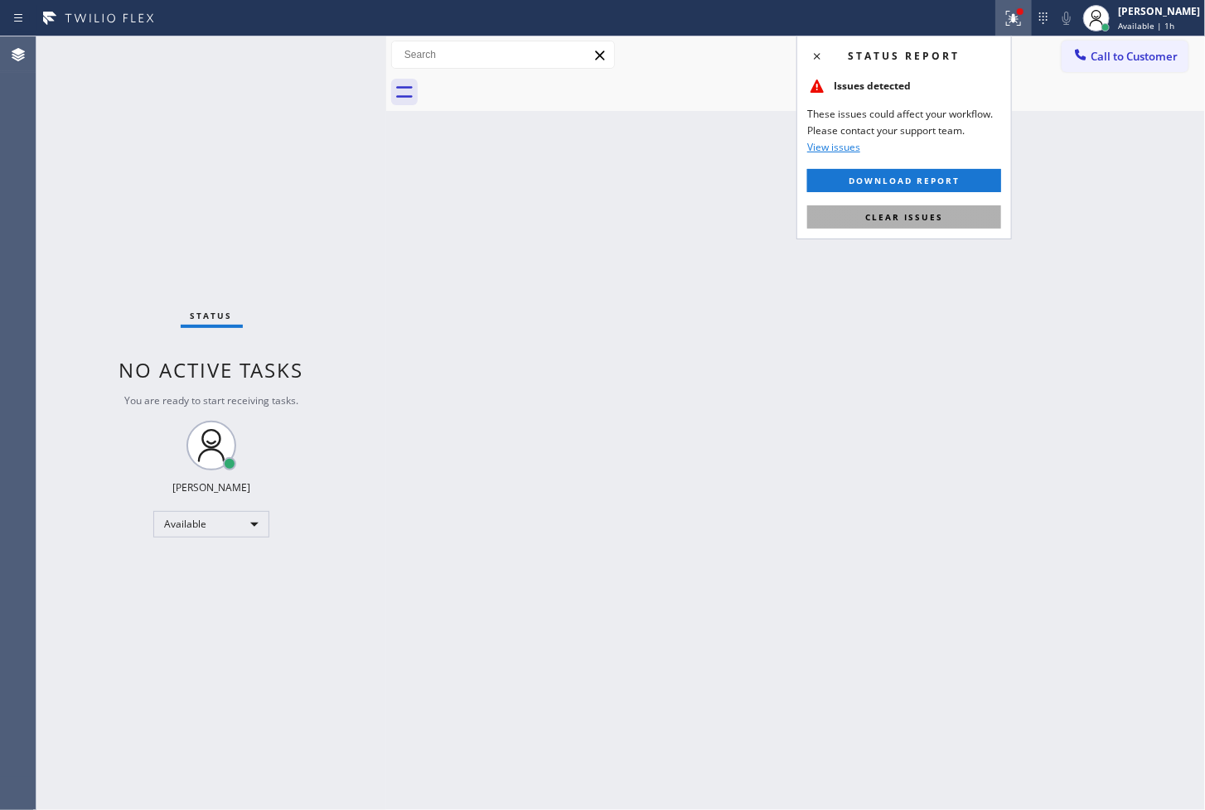
click at [912, 220] on span "Clear issues" at bounding box center [904, 217] width 78 height 12
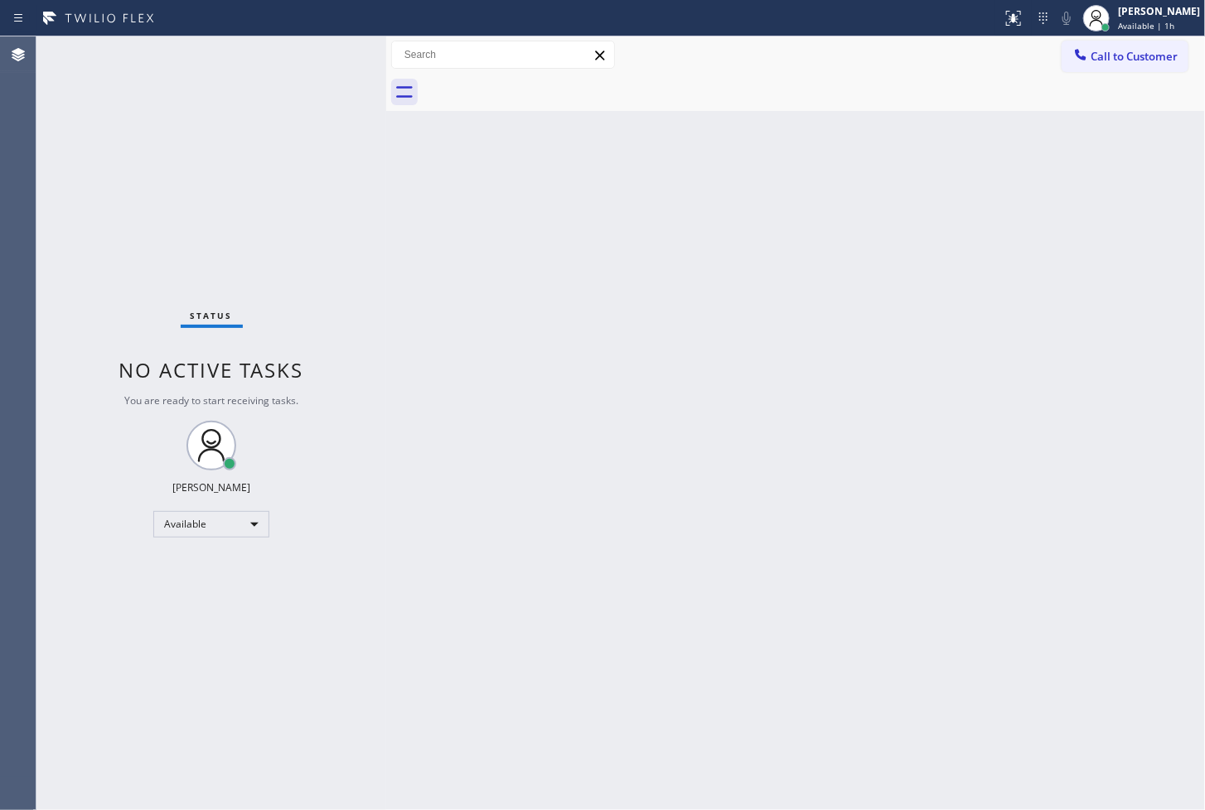
click at [286, 172] on div "Status No active tasks You are ready to start receiving tasks. [PERSON_NAME]" at bounding box center [211, 423] width 350 height 774
click at [326, 58] on div "Status No active tasks You are ready to start receiving tasks. [PERSON_NAME]" at bounding box center [211, 423] width 350 height 774
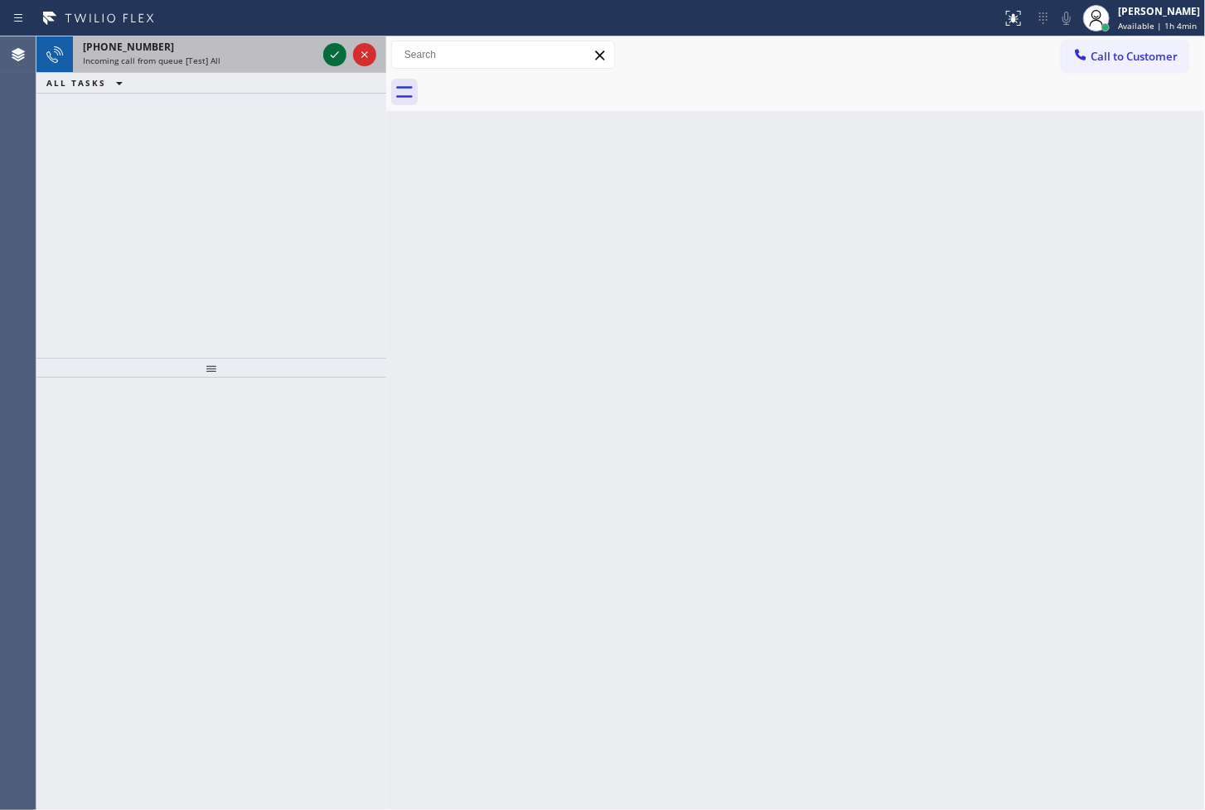
click at [329, 55] on icon at bounding box center [335, 55] width 20 height 20
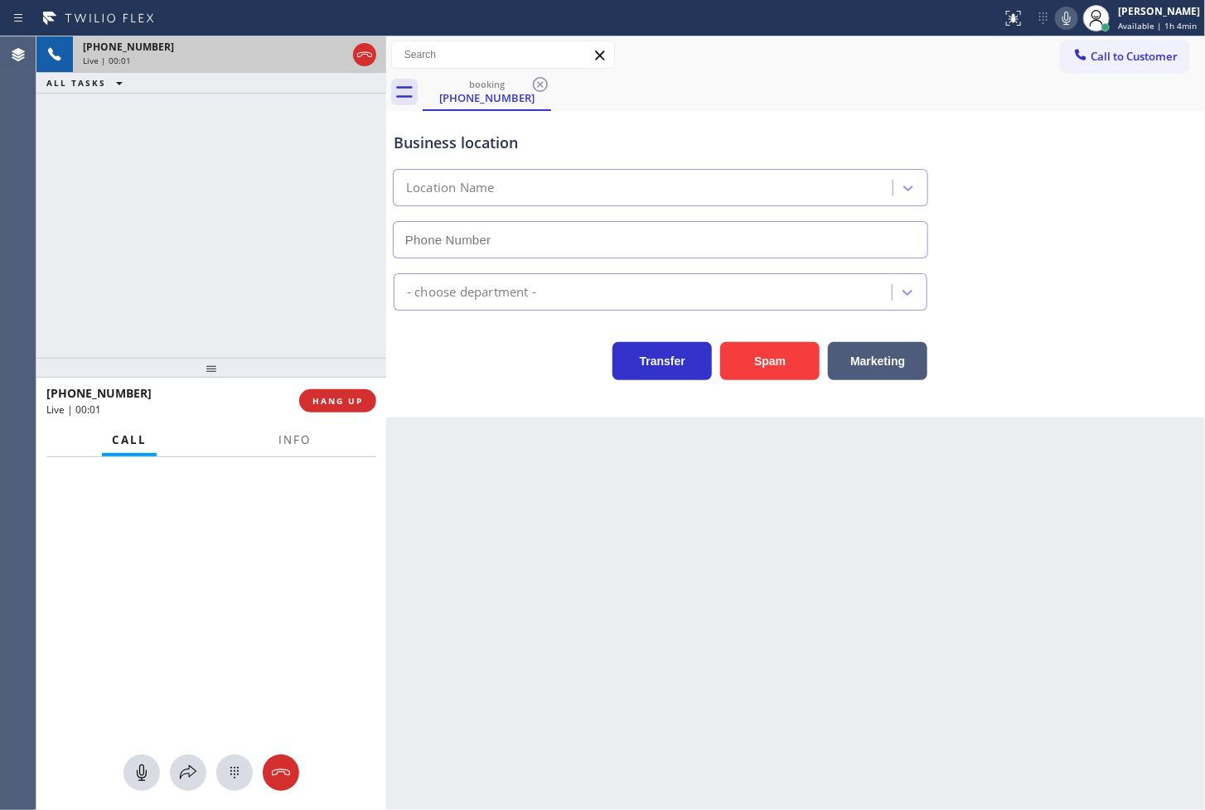
type input "[PHONE_NUMBER]"
click at [451, 386] on div "Business location LG Repairs [PHONE_NUMBER] Appliance Repair High End Transfer …" at bounding box center [795, 264] width 819 height 307
click at [370, 326] on div "[PHONE_NUMBER] Live | 00:04 ALL TASKS ALL TASKS ACTIVE TASKS TASKS IN WRAP UP" at bounding box center [211, 197] width 350 height 322
click at [981, 177] on div "Business location LG Repairs [PHONE_NUMBER]" at bounding box center [795, 184] width 810 height 150
click at [1017, 51] on div "Call to Customer Outbound call Location Search location Your caller id phone nu…" at bounding box center [795, 55] width 819 height 29
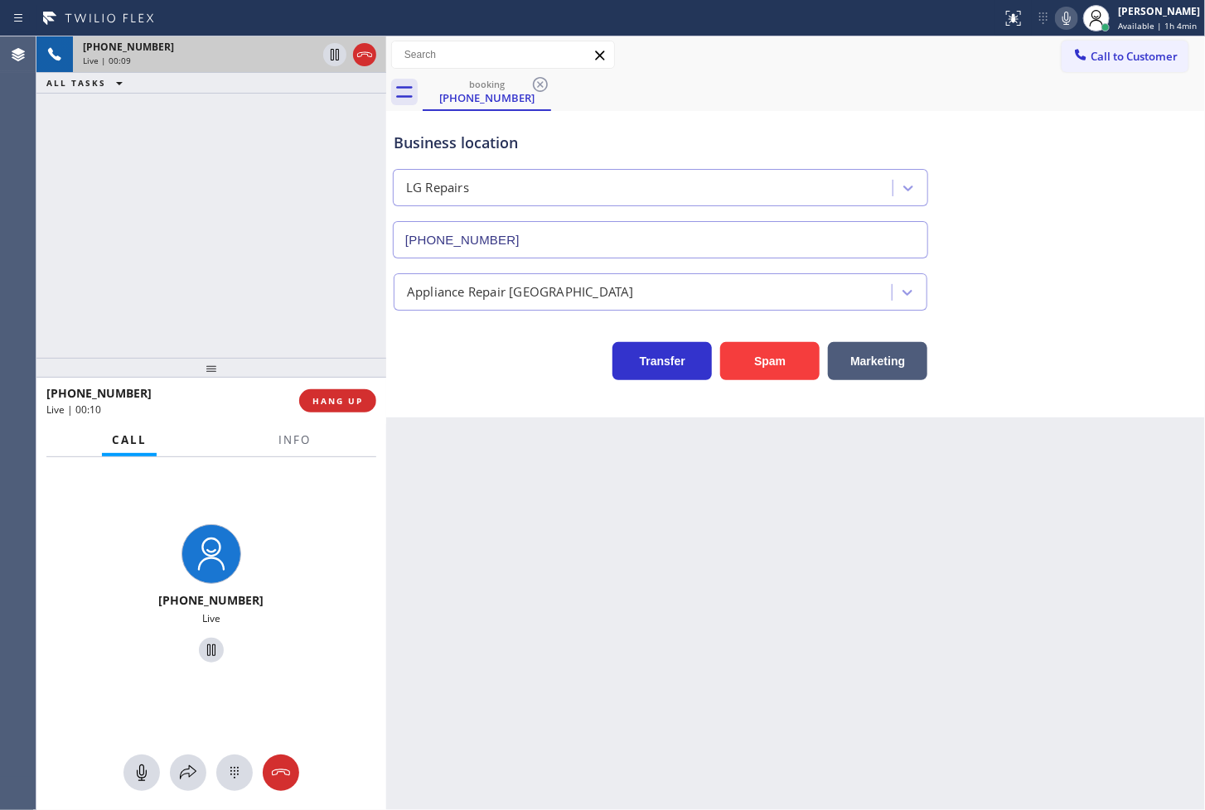
click at [1012, 243] on div "Business location LG Repairs [PHONE_NUMBER]" at bounding box center [795, 184] width 810 height 150
drag, startPoint x: 163, startPoint y: 209, endPoint x: 177, endPoint y: 201, distance: 16.3
click at [175, 204] on div "[PHONE_NUMBER] Live | 02:04 ALL TASKS ALL TASKS ACTIVE TASKS TASKS IN WRAP UP" at bounding box center [211, 197] width 350 height 322
click at [518, 445] on div "Back to Dashboard Change Sender ID Customers Technicians Select a contact Outbo…" at bounding box center [795, 423] width 819 height 774
click at [133, 271] on div "[PHONE_NUMBER] Live | 02:25 ALL TASKS ALL TASKS ACTIVE TASKS TASKS IN WRAP UP" at bounding box center [211, 197] width 350 height 322
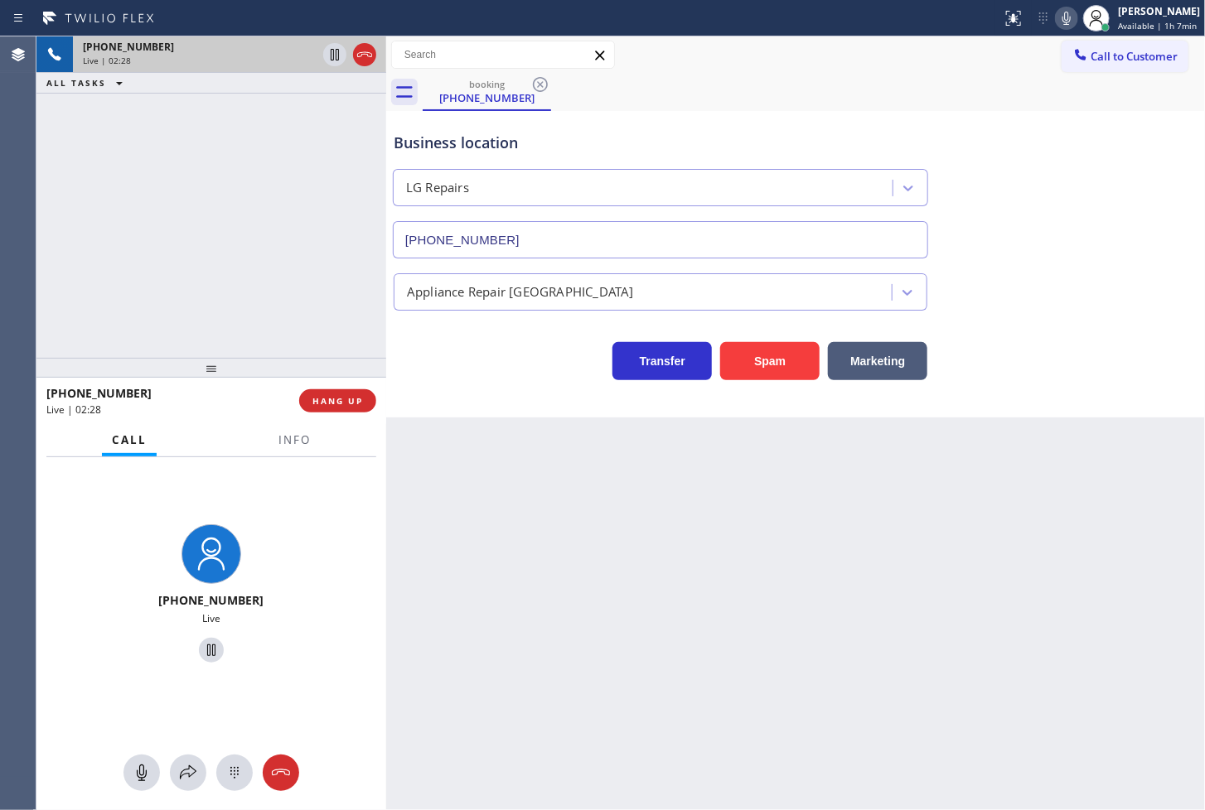
click at [461, 527] on div "Back to Dashboard Change Sender ID Customers Technicians Select a contact Outbo…" at bounding box center [795, 423] width 819 height 774
click at [461, 549] on div "Back to Dashboard Change Sender ID Customers Technicians Select a contact Outbo…" at bounding box center [795, 423] width 819 height 774
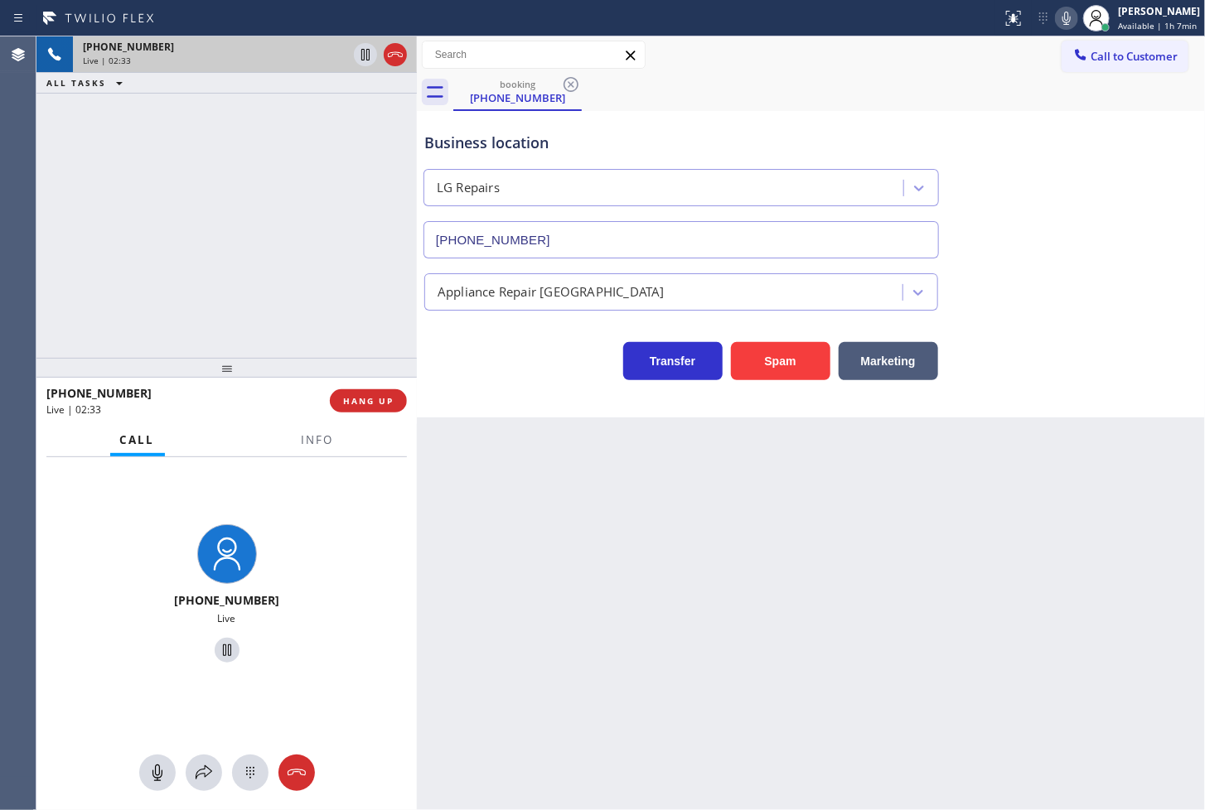
drag, startPoint x: 385, startPoint y: 516, endPoint x: 416, endPoint y: 516, distance: 30.7
click at [417, 516] on div at bounding box center [417, 423] width 0 height 774
click at [647, 453] on div "Back to Dashboard Change Sender ID Customers Technicians Select a contact Outbo…" at bounding box center [811, 423] width 788 height 774
click at [1057, 17] on icon at bounding box center [1067, 18] width 20 height 20
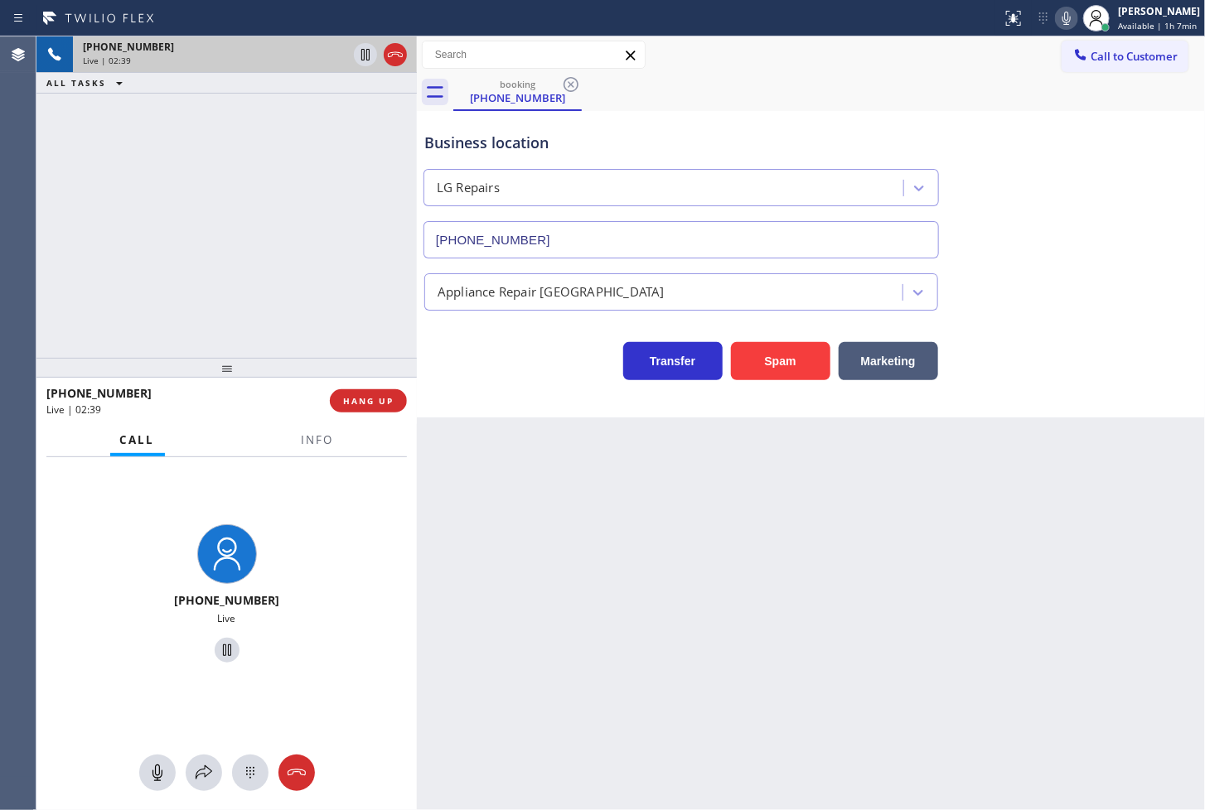
click at [1057, 17] on icon at bounding box center [1067, 18] width 20 height 20
click at [128, 235] on div "[PHONE_NUMBER] Live | 02:41 ALL TASKS ALL TASKS ACTIVE TASKS TASKS IN WRAP UP" at bounding box center [226, 197] width 380 height 322
click at [476, 377] on div "Transfer Spam Marketing" at bounding box center [681, 357] width 520 height 46
click at [210, 139] on div "[PHONE_NUMBER] Live | 02:42 ALL TASKS ALL TASKS ACTIVE TASKS TASKS IN WRAP UP" at bounding box center [226, 197] width 380 height 322
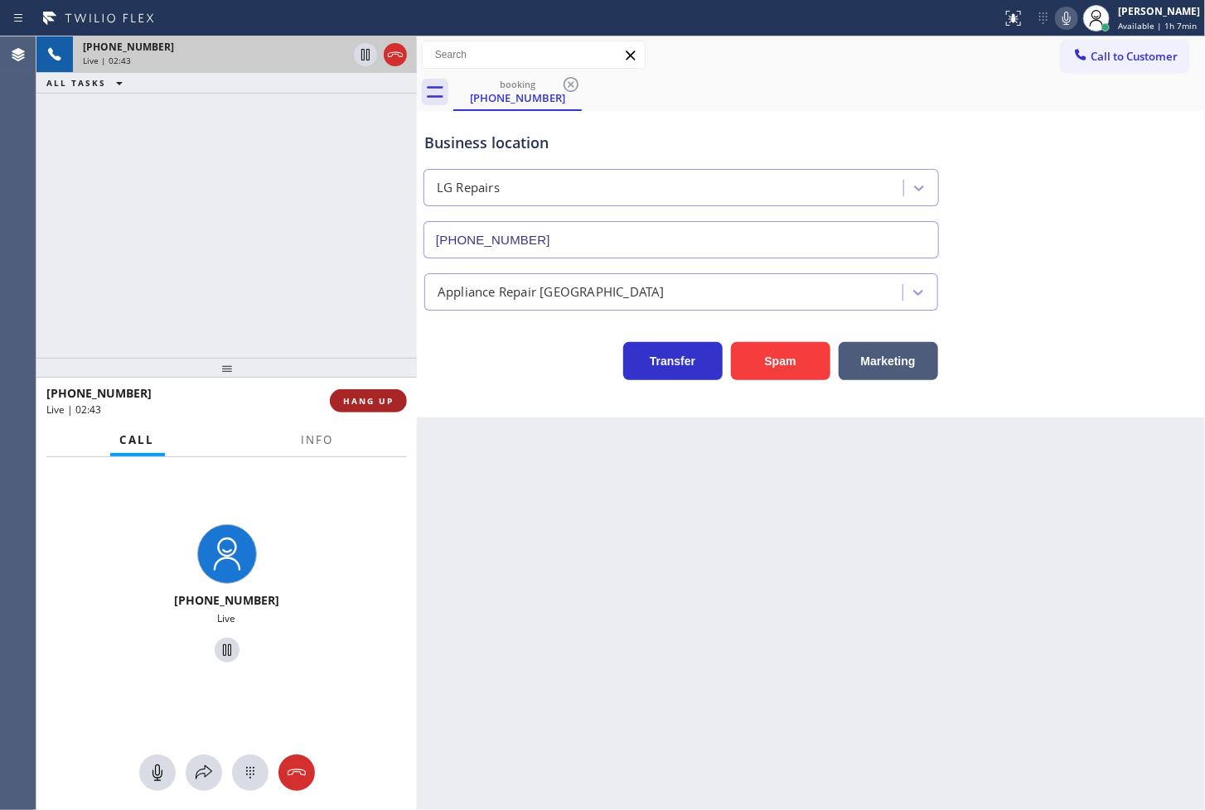
click at [366, 404] on span "HANG UP" at bounding box center [368, 401] width 51 height 12
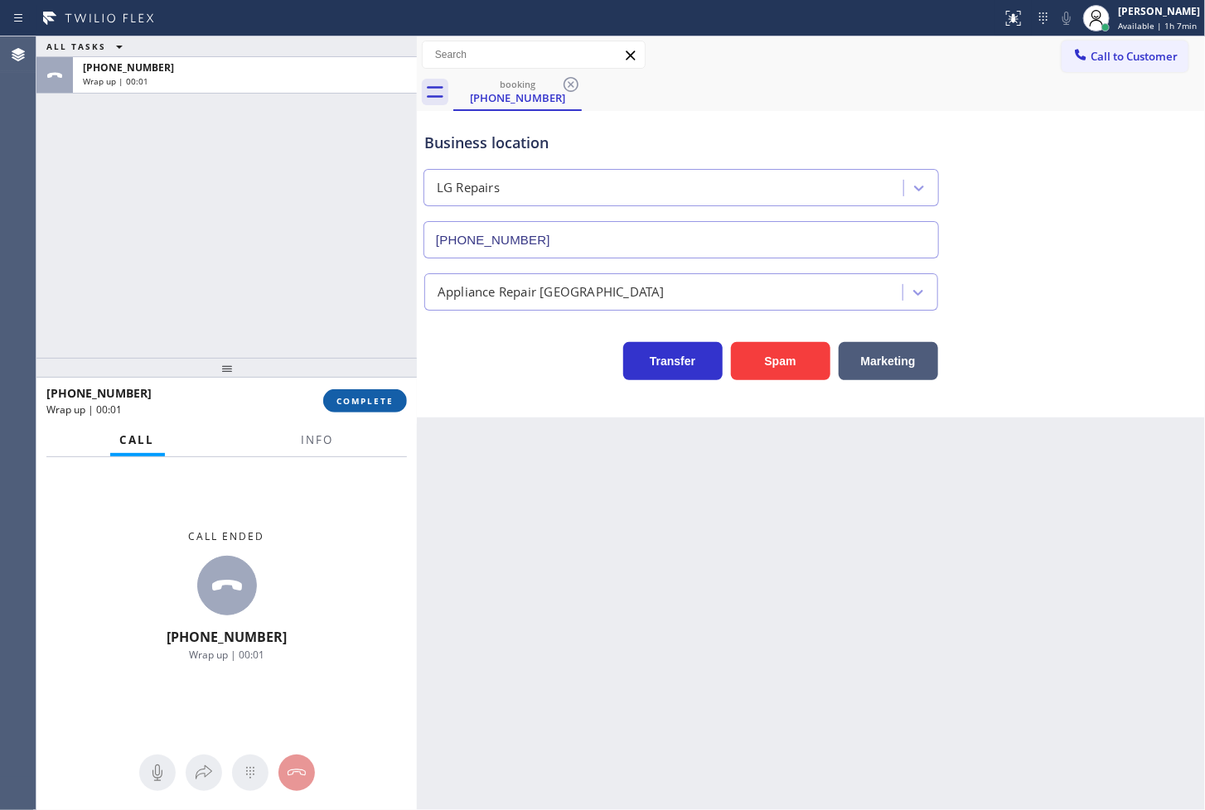
click at [366, 404] on span "COMPLETE" at bounding box center [364, 401] width 57 height 12
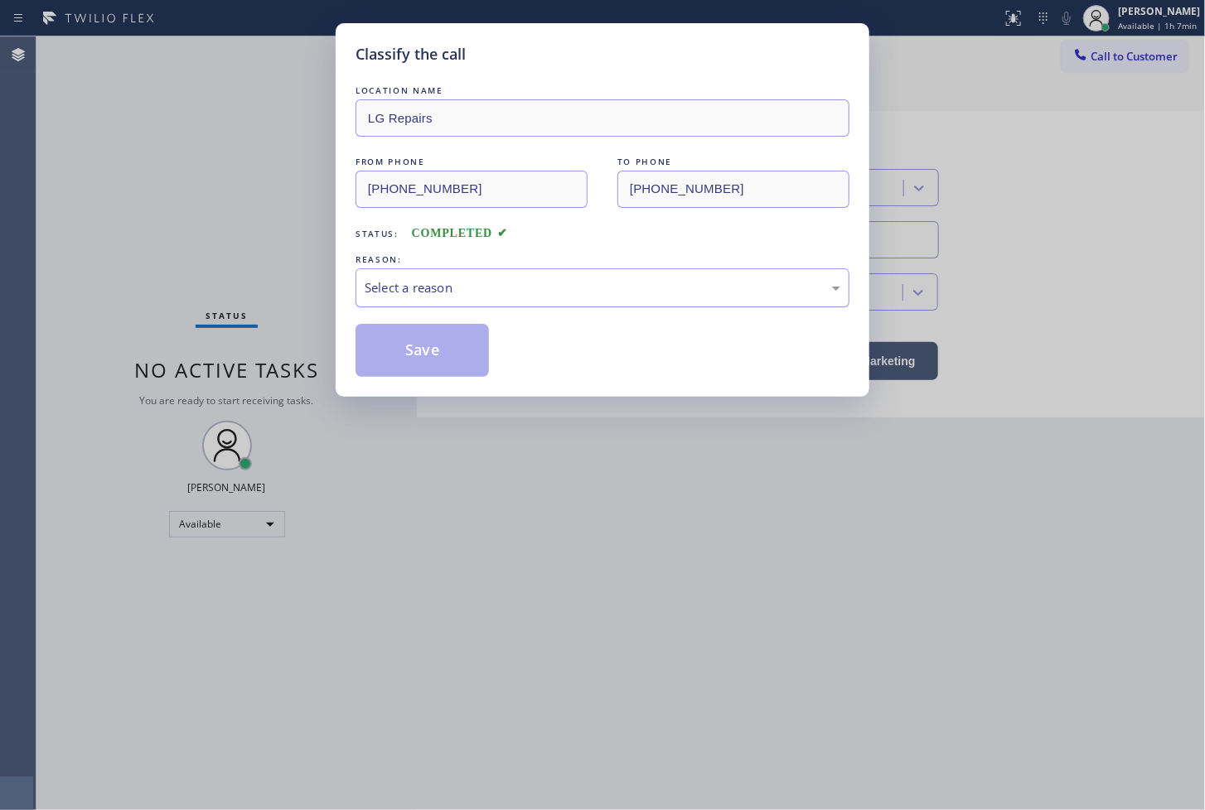
click at [558, 294] on div "Select a reason" at bounding box center [603, 287] width 476 height 19
click at [452, 346] on button "Save" at bounding box center [422, 350] width 133 height 53
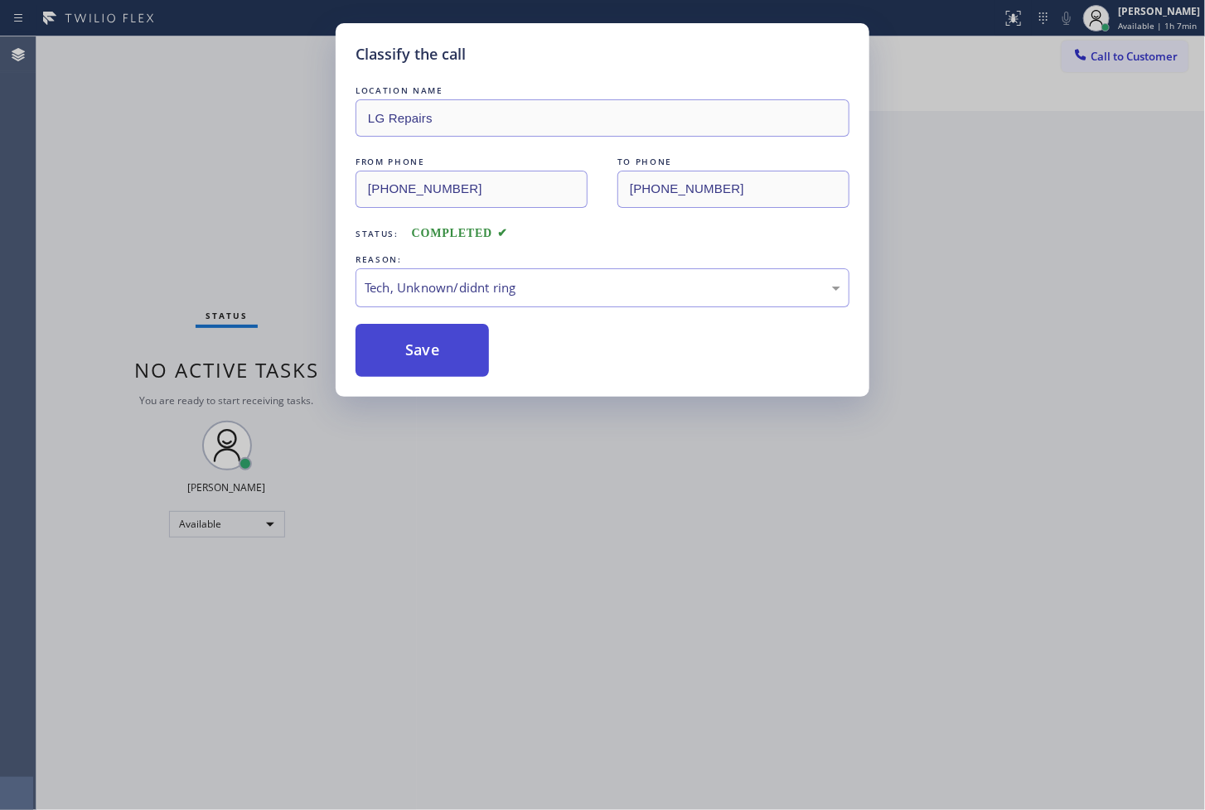
click at [452, 346] on button "Save" at bounding box center [422, 350] width 133 height 53
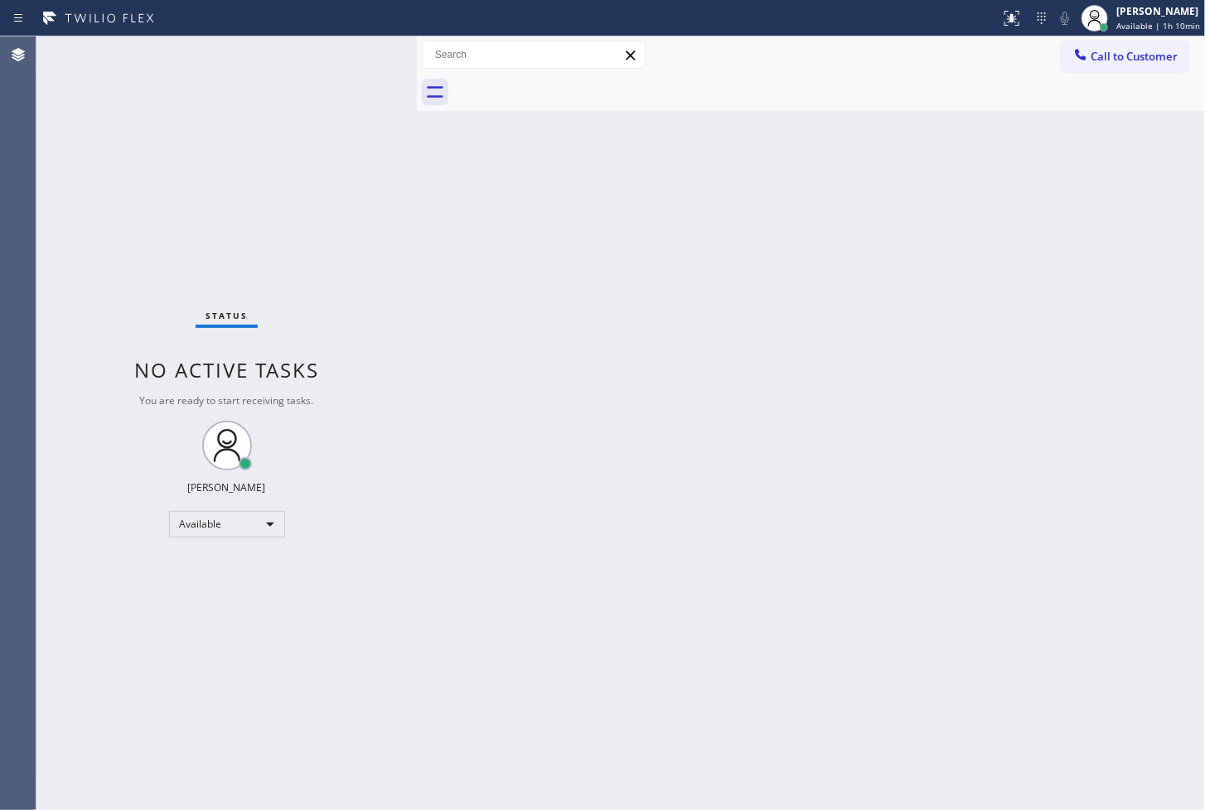
click at [340, 66] on div "Status No active tasks You are ready to start receiving tasks. [PERSON_NAME]" at bounding box center [226, 423] width 380 height 774
click at [360, 44] on div "Status No active tasks You are ready to start receiving tasks. [PERSON_NAME]" at bounding box center [226, 423] width 380 height 774
click at [367, 47] on div "Status No active tasks You are ready to start receiving tasks. [PERSON_NAME]" at bounding box center [226, 423] width 380 height 774
click at [361, 50] on div "Status No active tasks You are ready to start receiving tasks. [PERSON_NAME]" at bounding box center [226, 423] width 380 height 774
click at [1144, 27] on span "Available | 1h 45min" at bounding box center [1158, 26] width 84 height 12
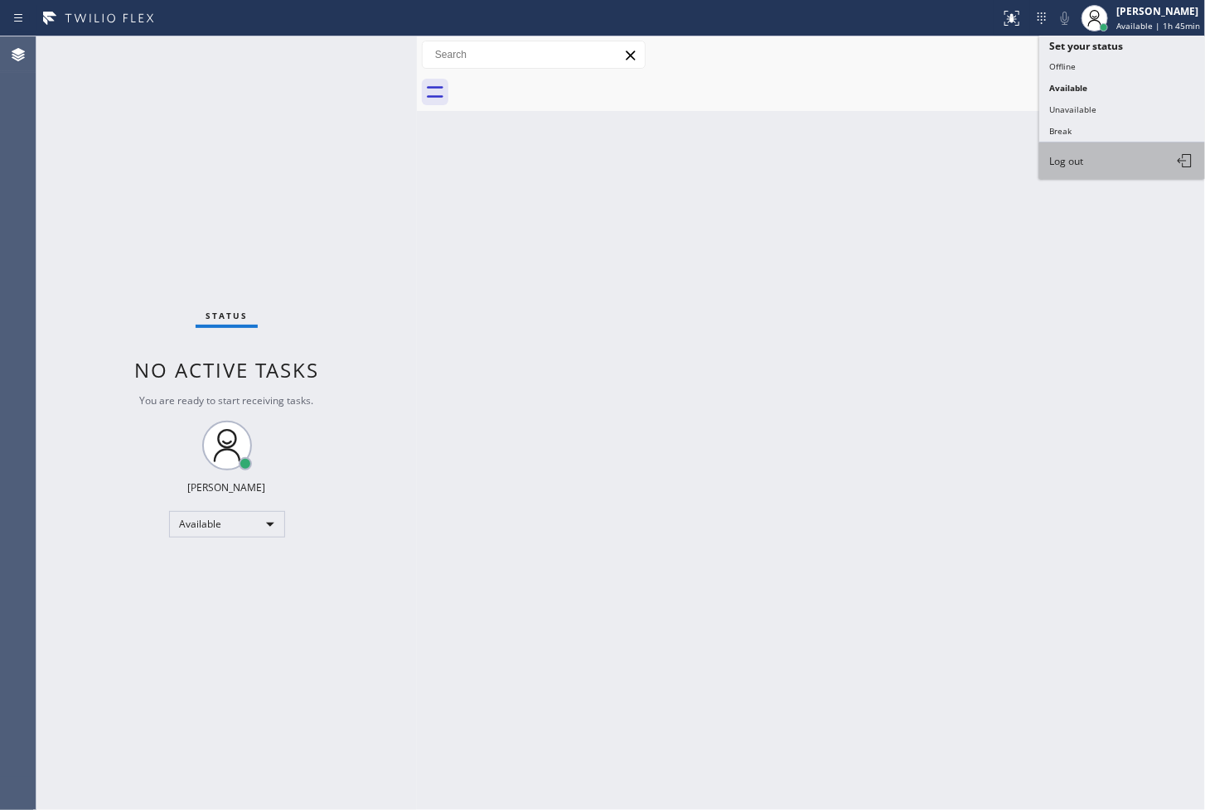
click at [1100, 160] on button "Log out" at bounding box center [1122, 161] width 166 height 36
